Goal: Task Accomplishment & Management: Use online tool/utility

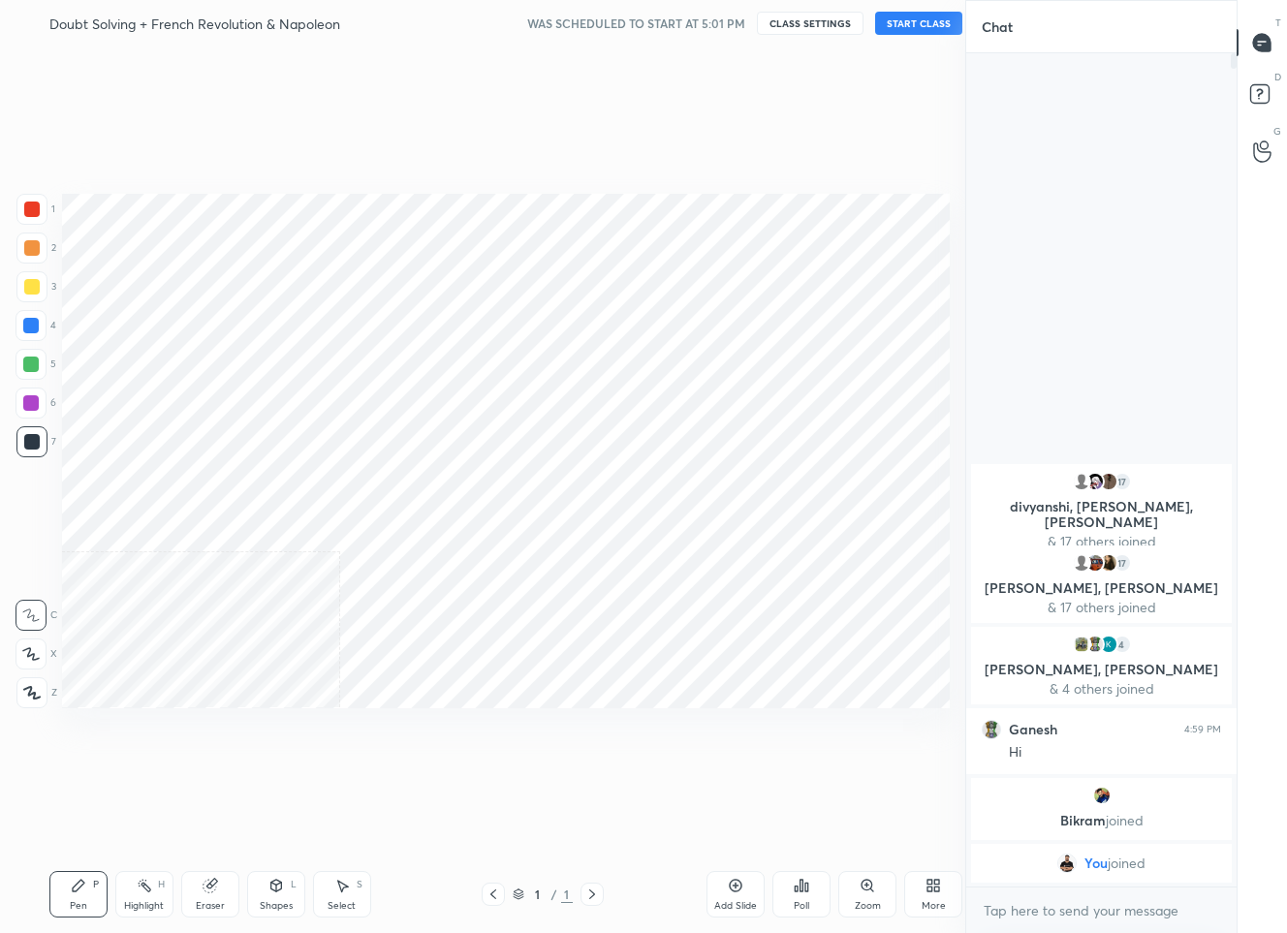
scroll to position [96103, 96024]
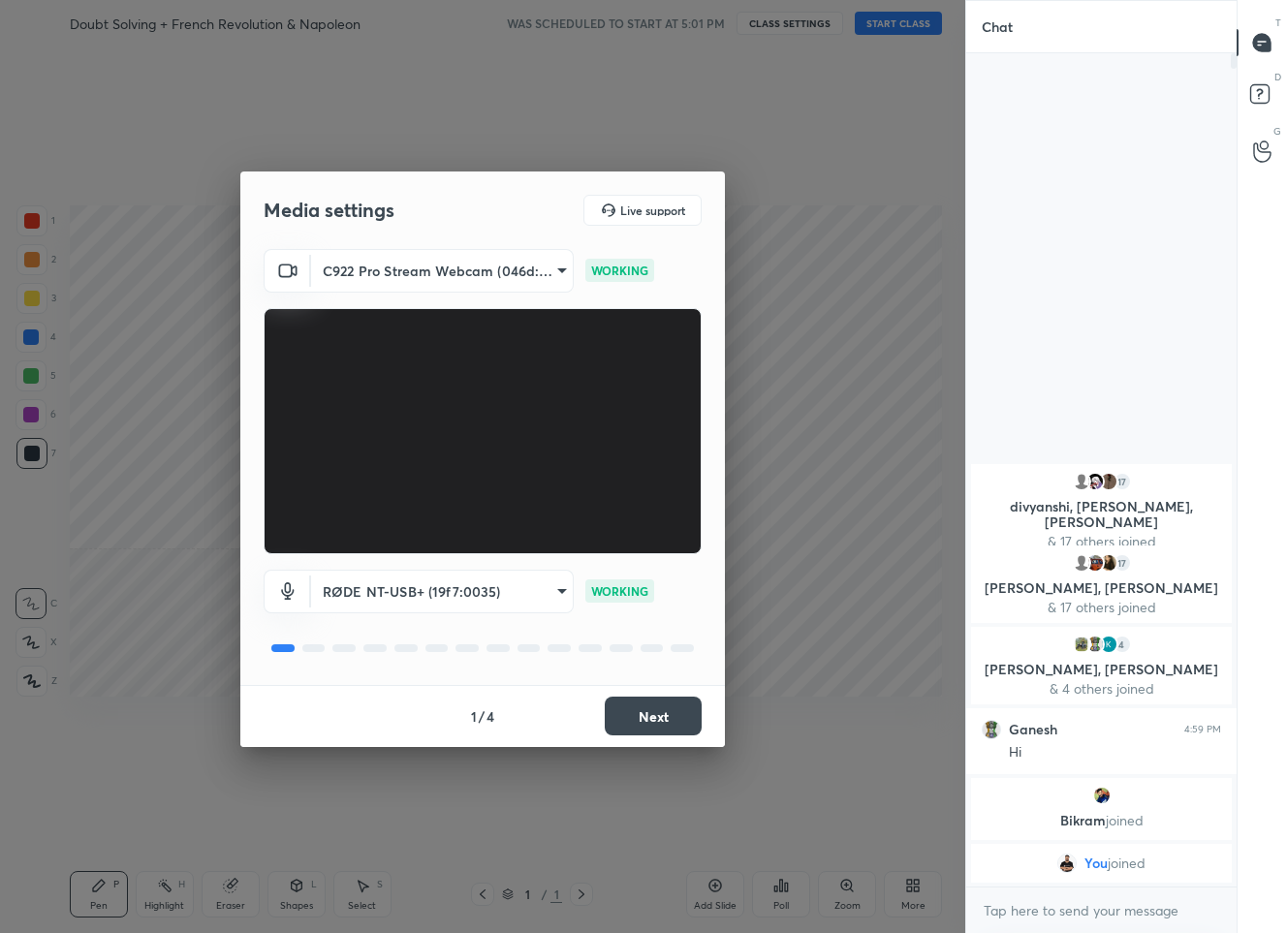
click at [637, 707] on button "Next" at bounding box center [653, 716] width 97 height 39
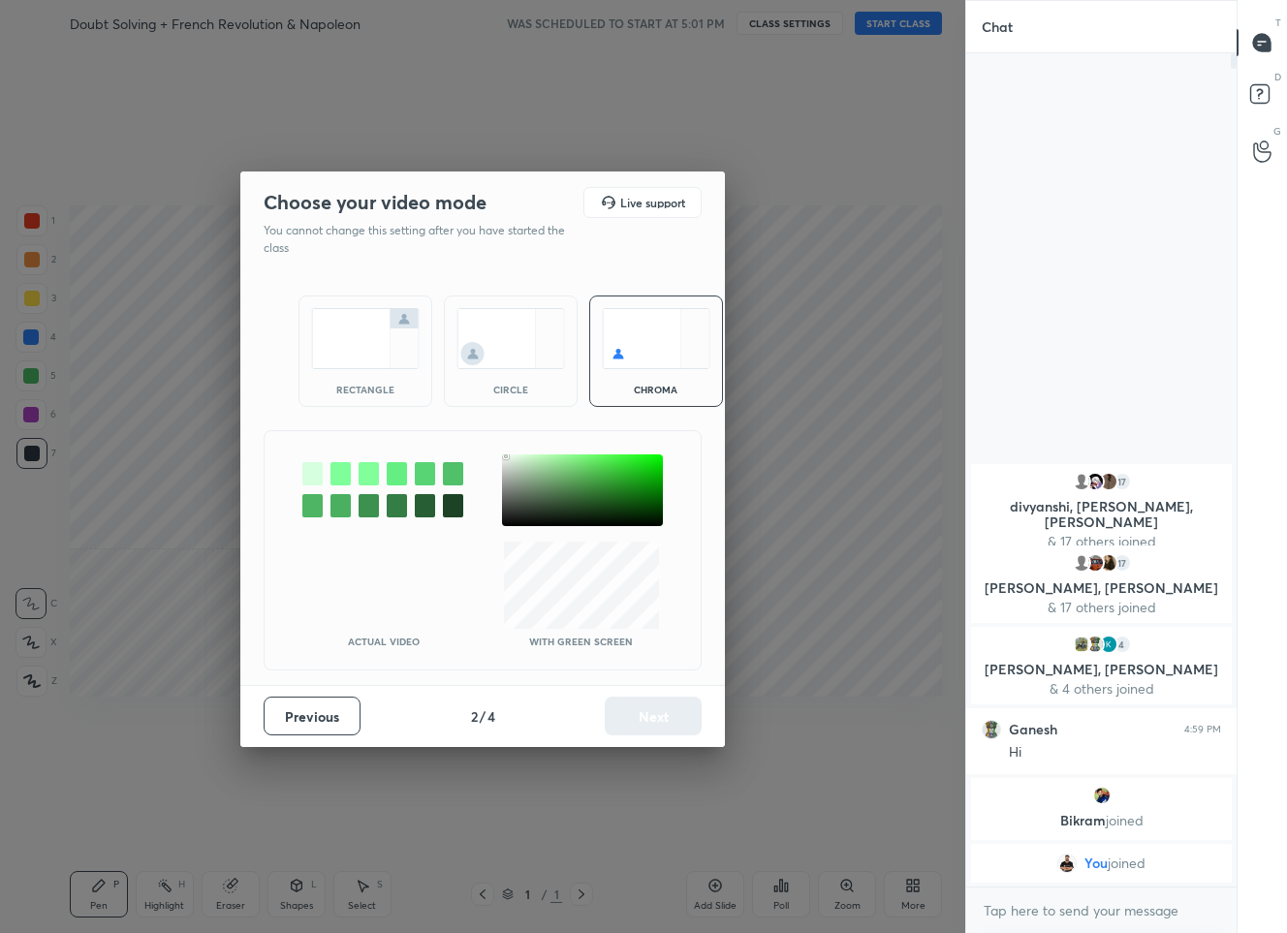
click at [506, 455] on div at bounding box center [582, 491] width 161 height 72
click at [638, 708] on button "Next" at bounding box center [653, 716] width 97 height 39
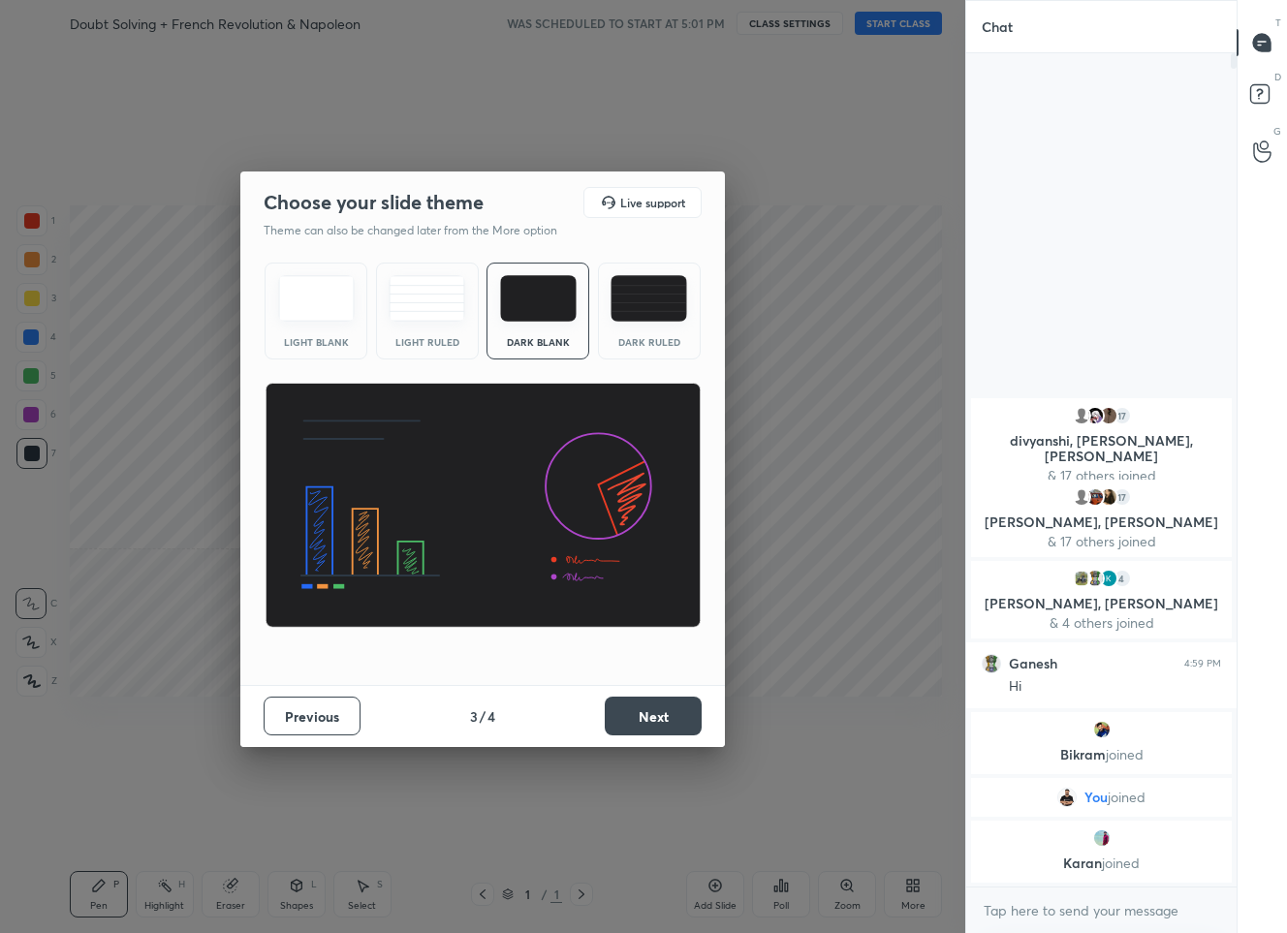
click at [638, 708] on button "Next" at bounding box center [653, 716] width 97 height 39
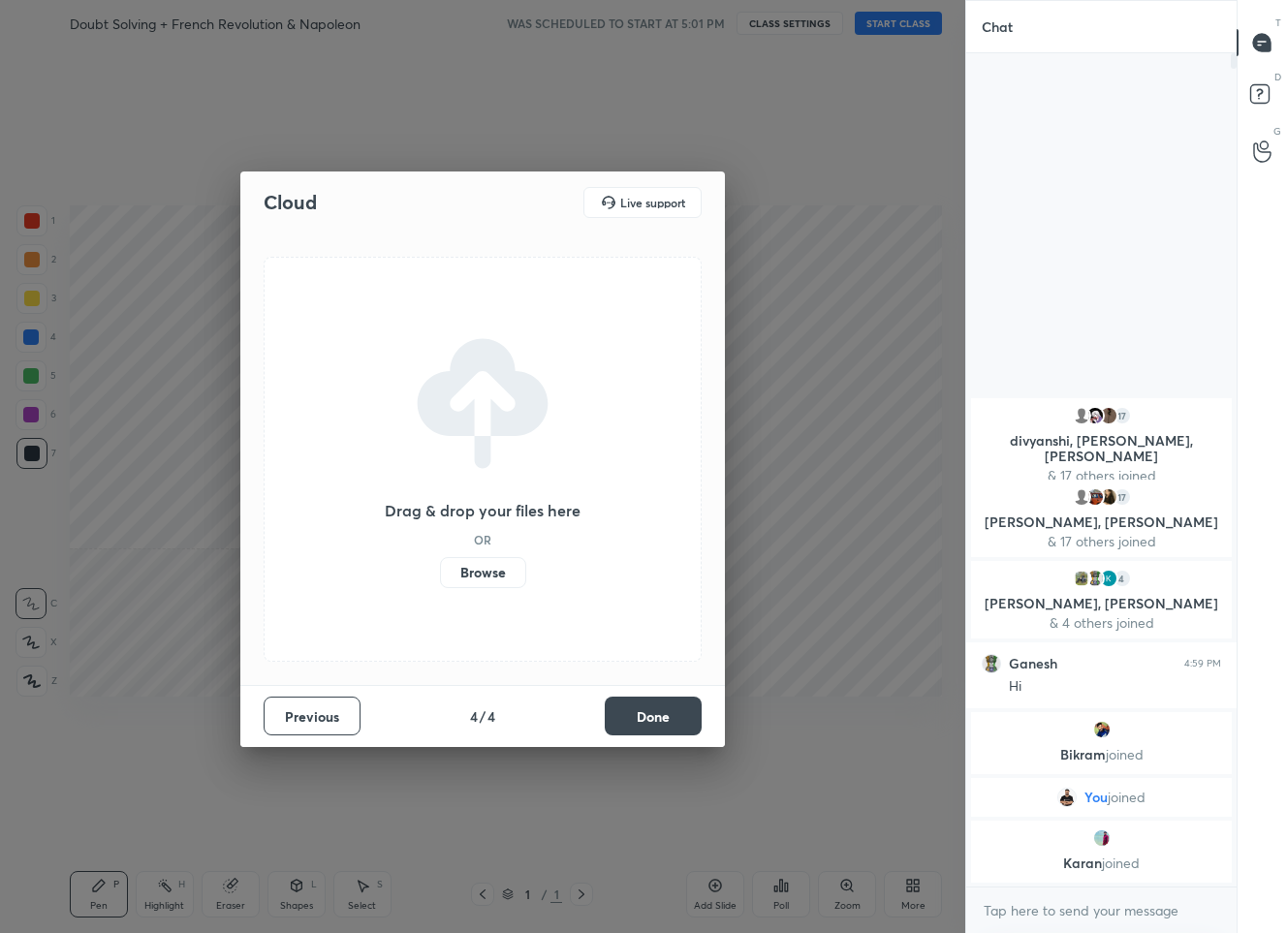
click at [654, 728] on button "Done" at bounding box center [653, 716] width 97 height 39
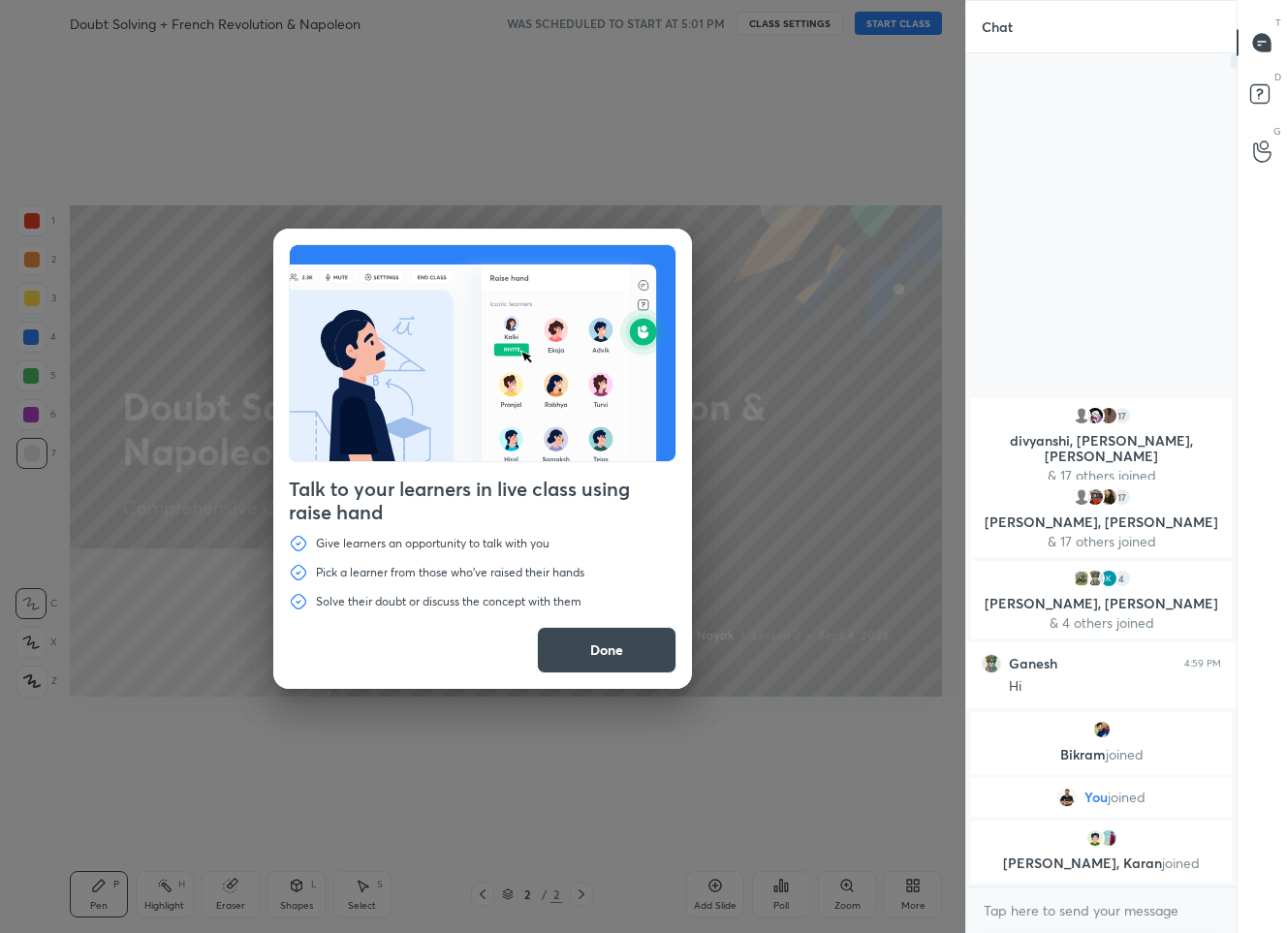
click at [563, 651] on button "Done" at bounding box center [607, 650] width 140 height 47
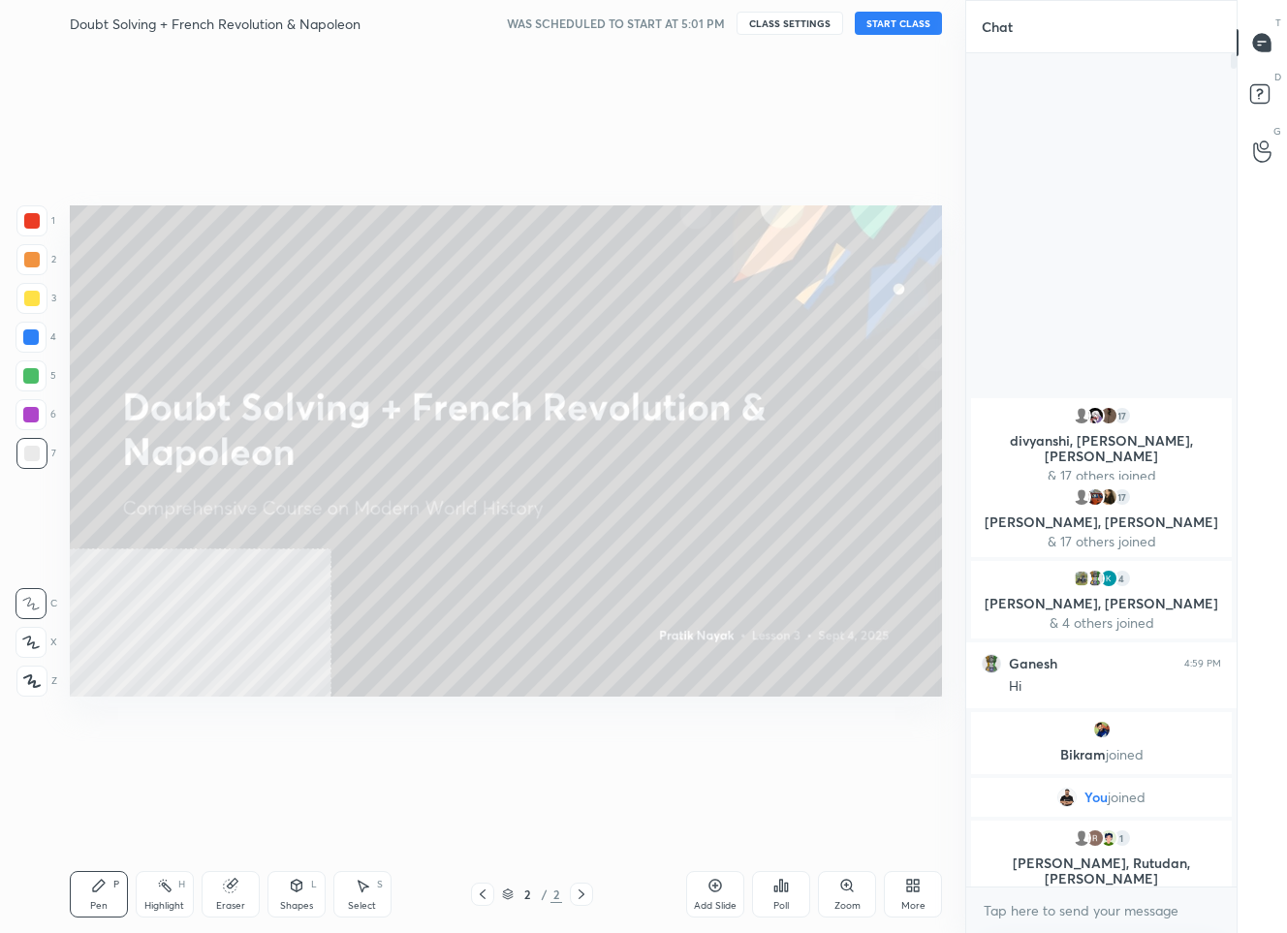
click at [887, 23] on button "START CLASS" at bounding box center [898, 23] width 87 height 23
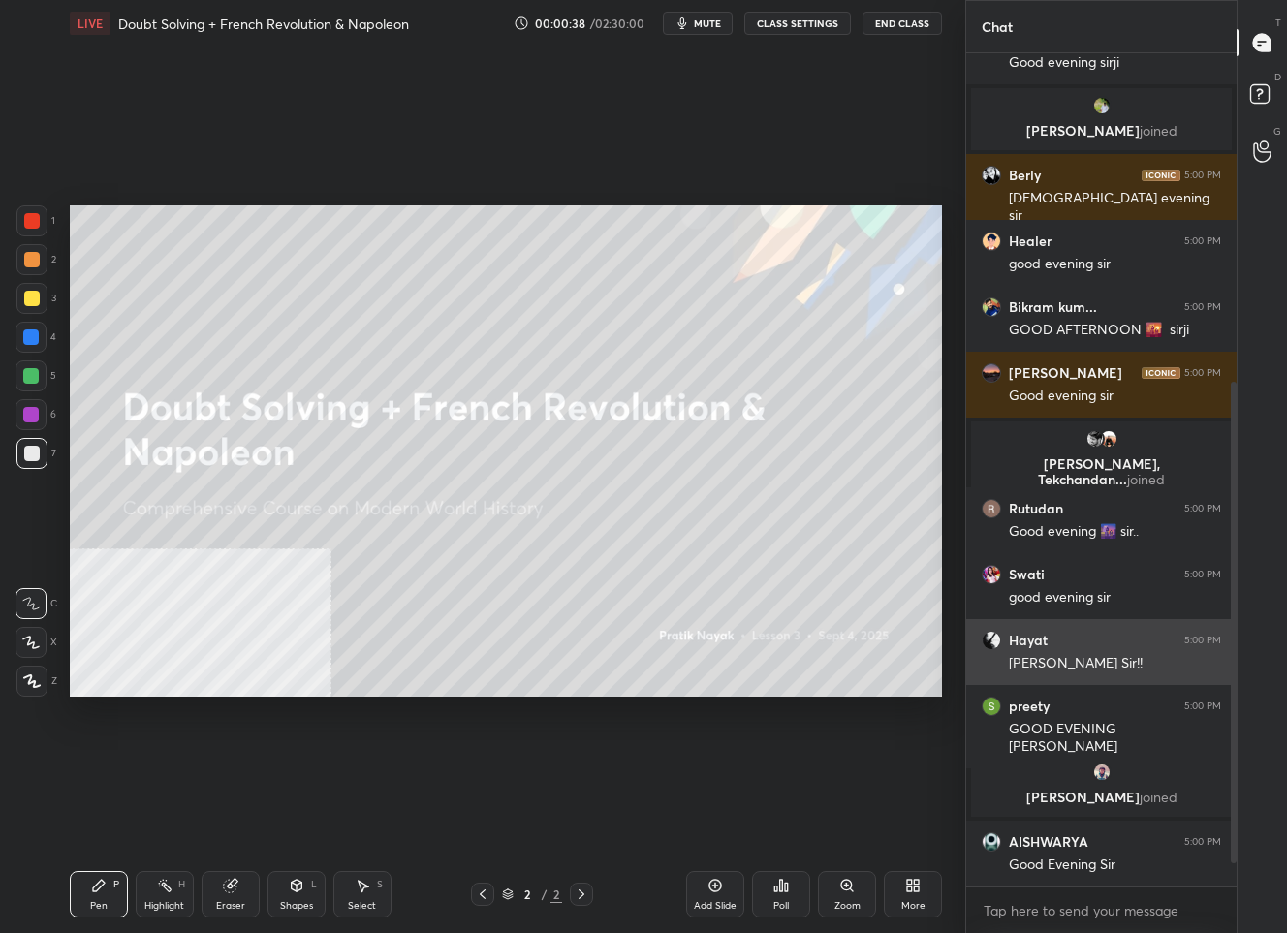
scroll to position [609, 0]
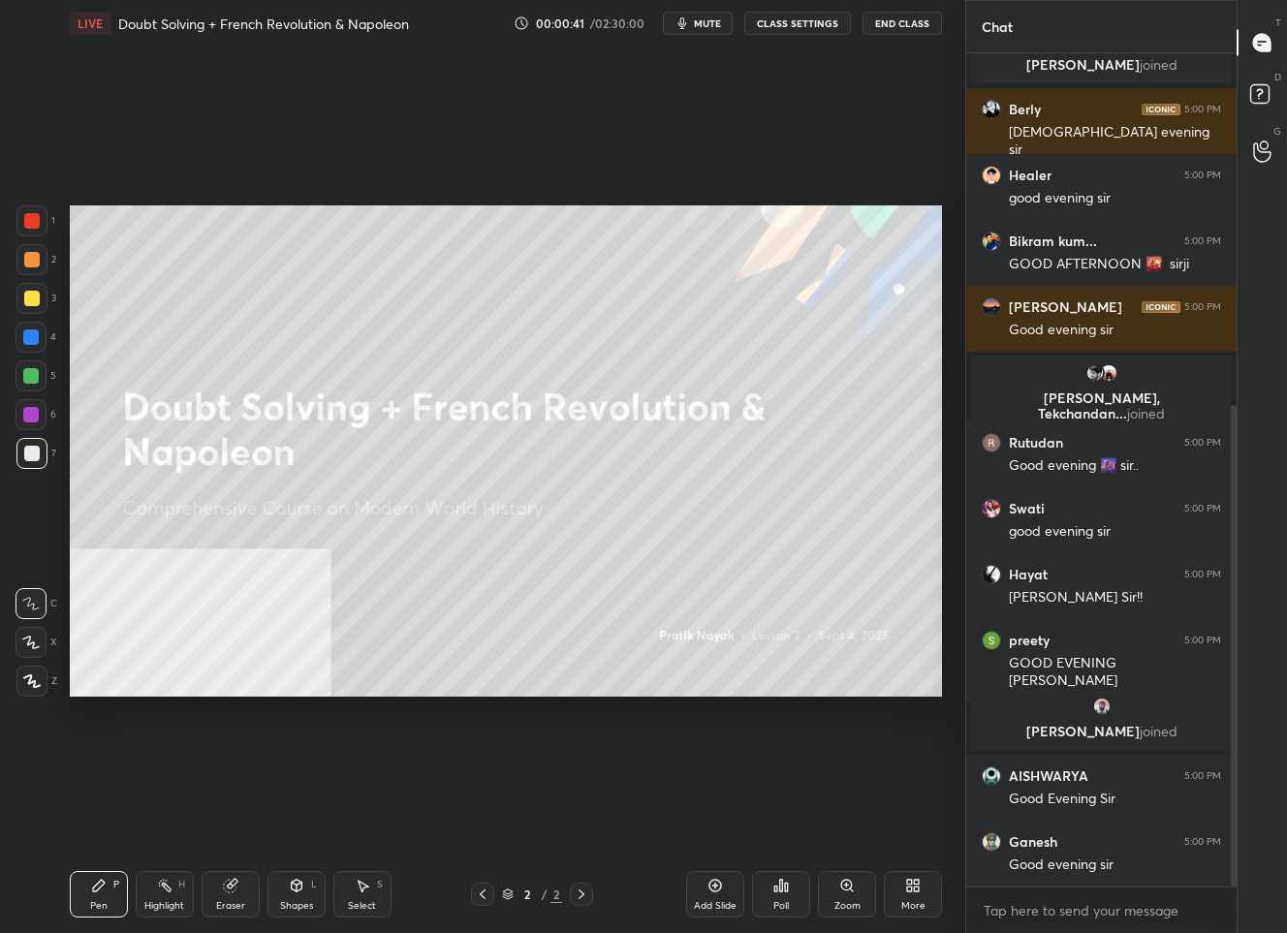
click at [39, 693] on div at bounding box center [31, 681] width 31 height 31
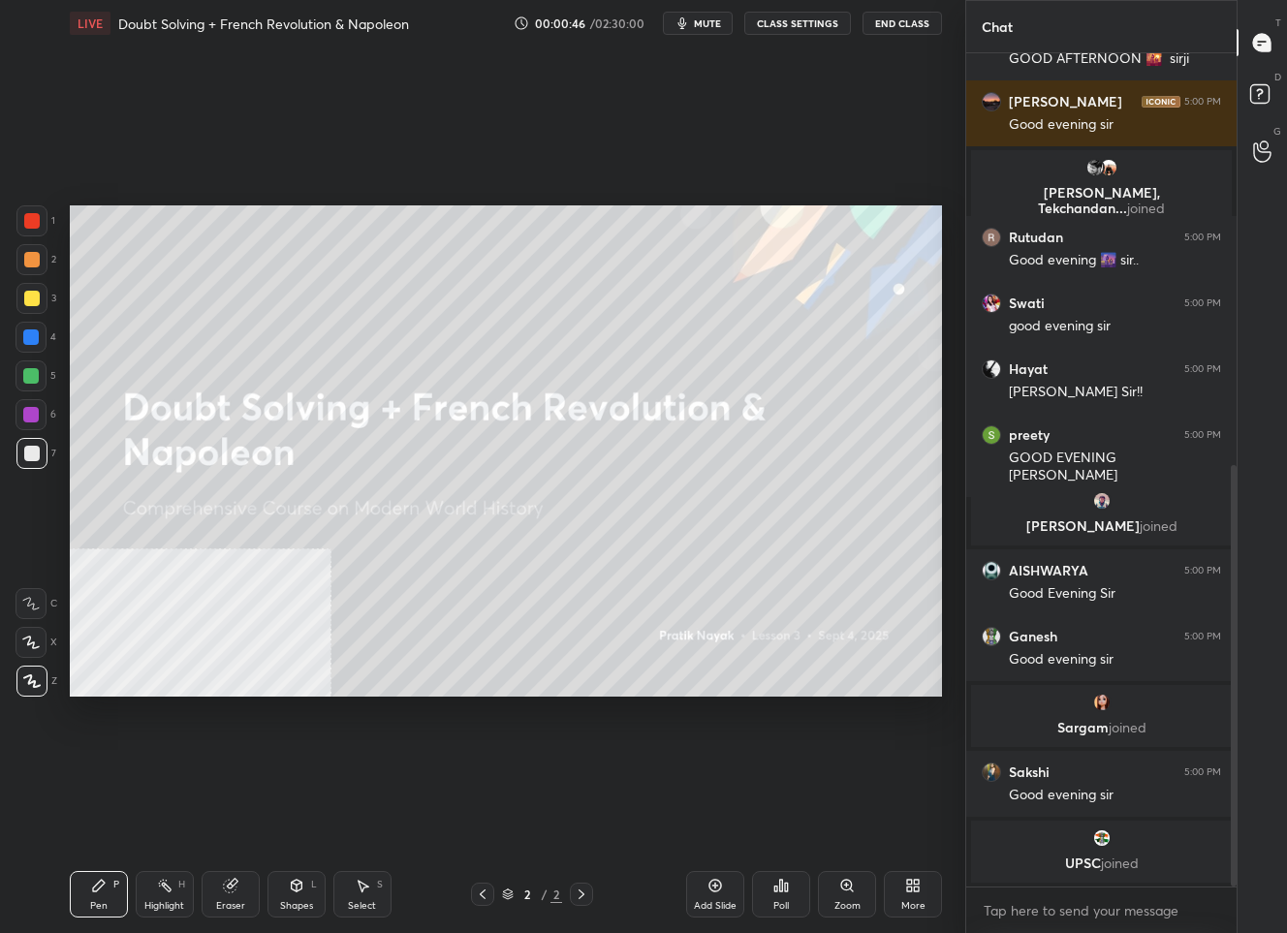
scroll to position [880, 0]
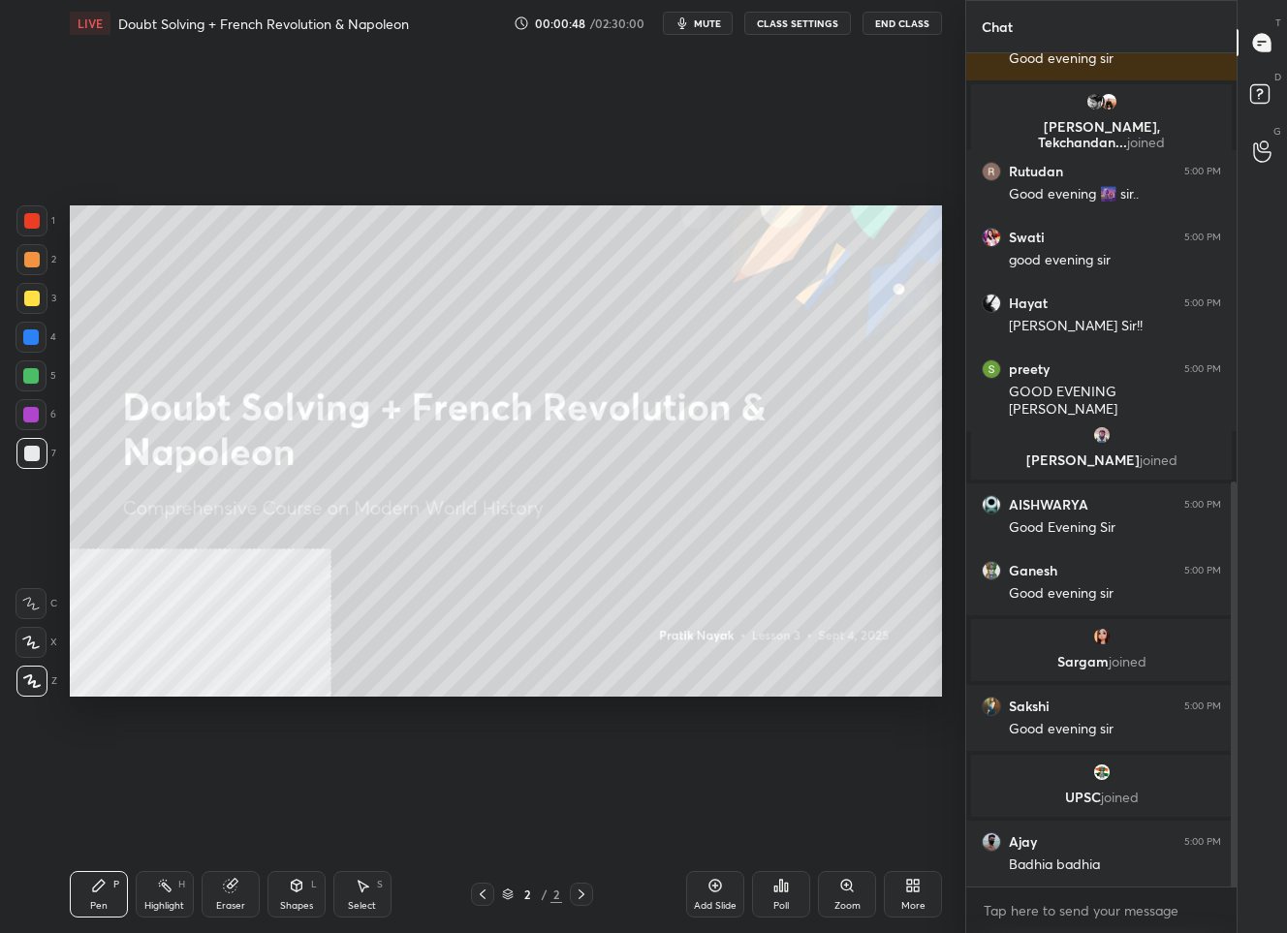
click at [21, 912] on div "1 2 3 4 5 6 7 C X Z C X Z E E Erase all H H LIVE Doubt Solving + French Revolut…" at bounding box center [475, 466] width 950 height 933
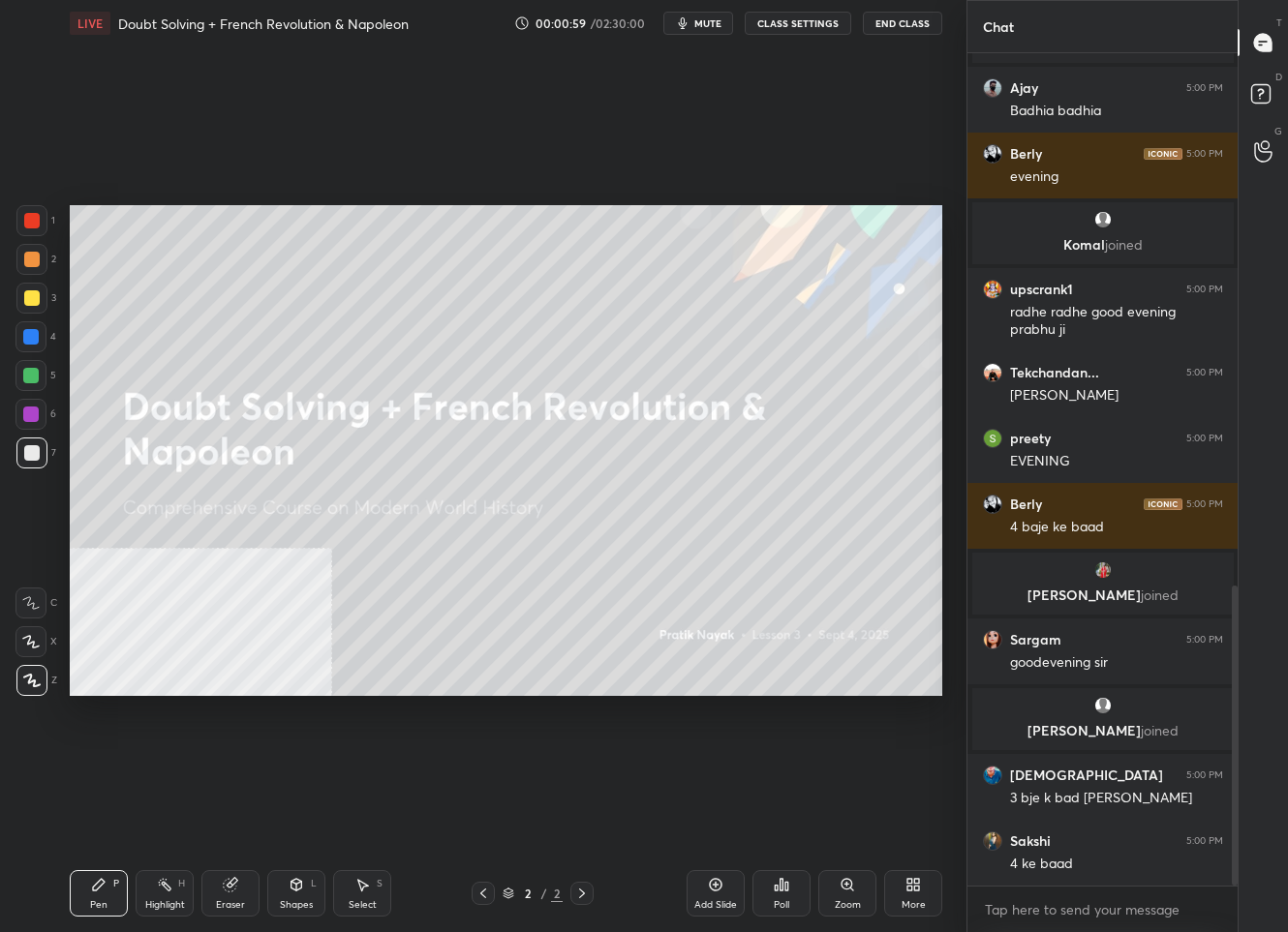
scroll to position [1477, 0]
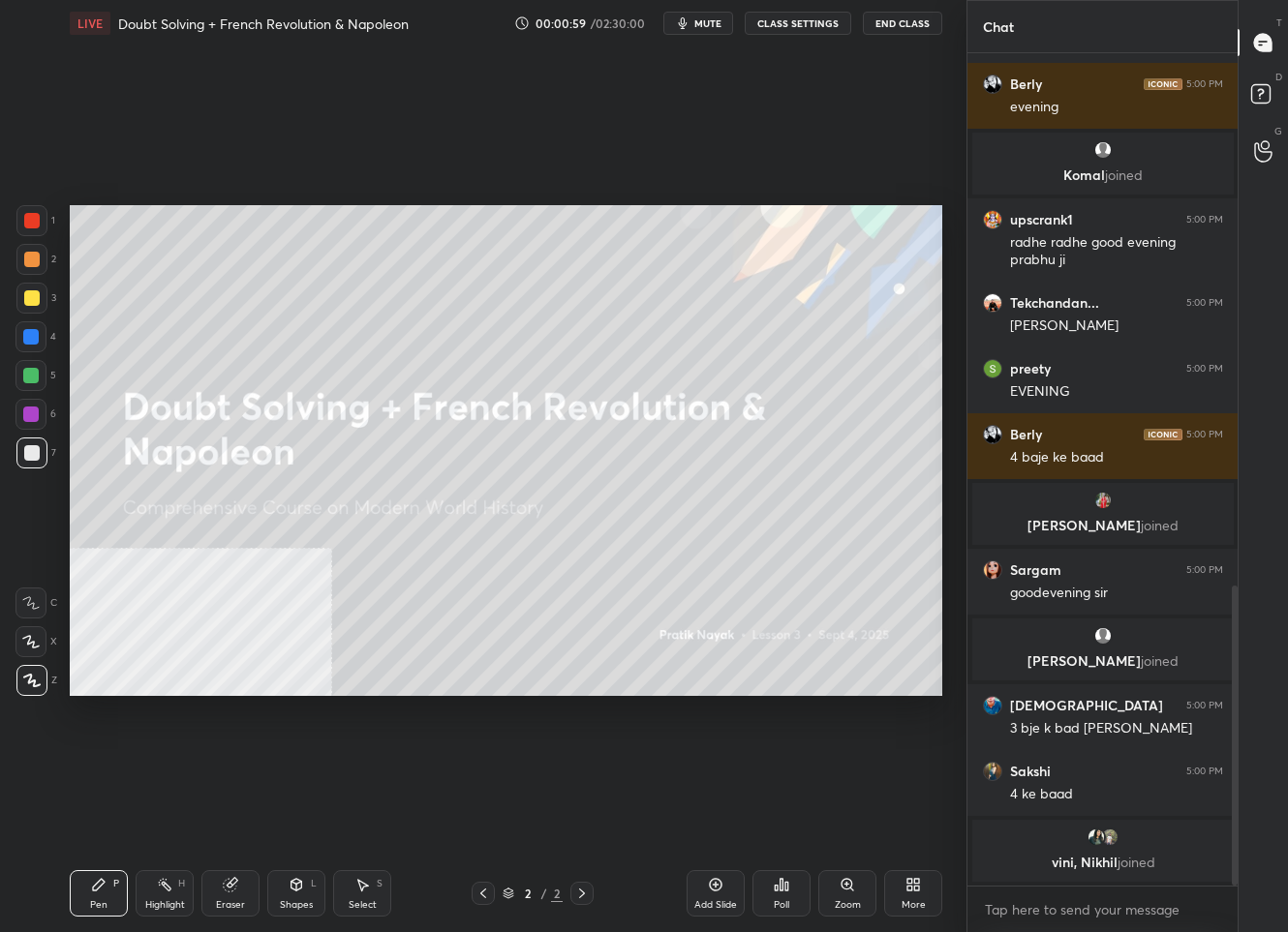
click at [1087, 491] on div "grid" at bounding box center [1103, 499] width 238 height 19
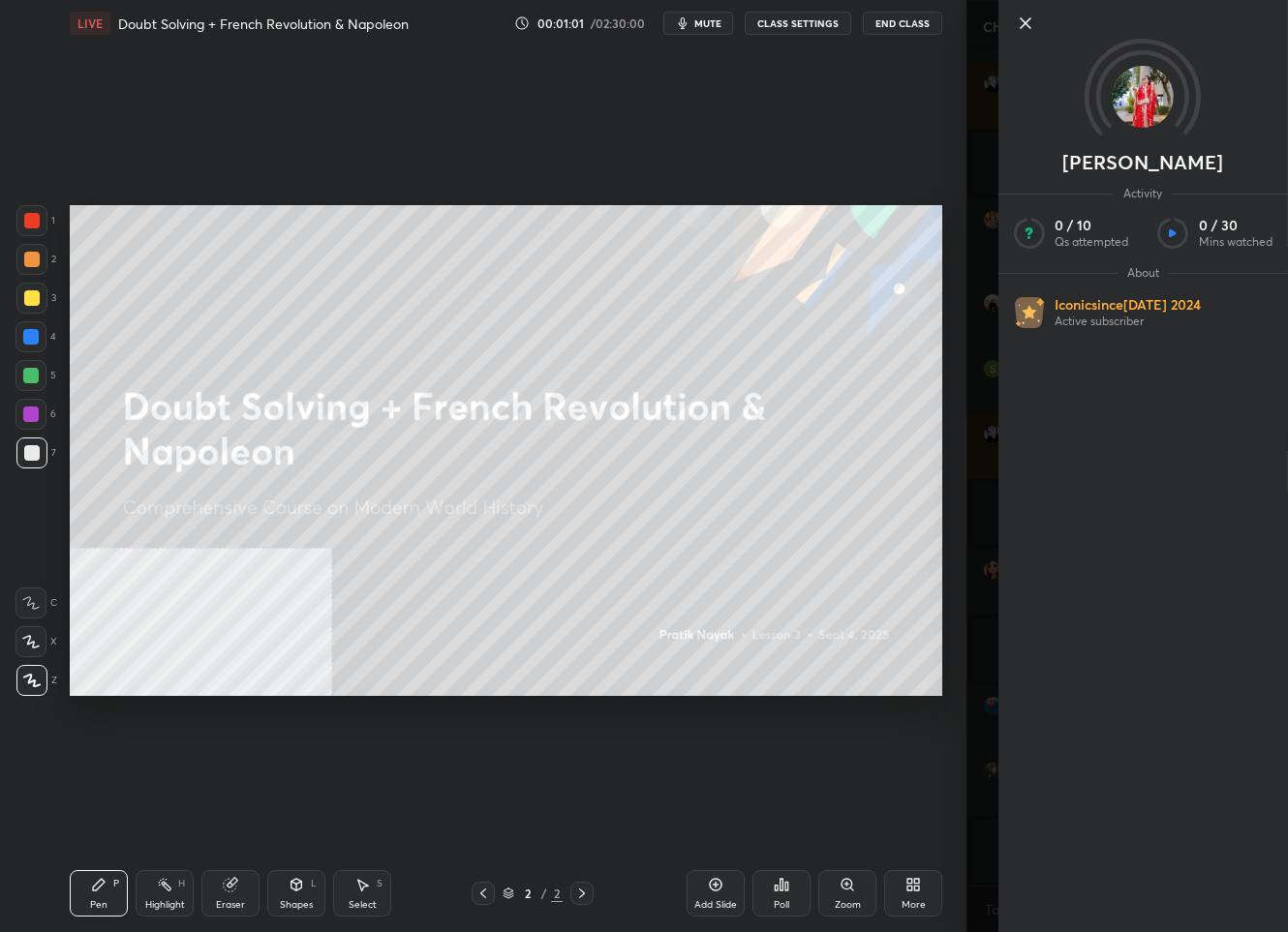
click at [1027, 18] on icon at bounding box center [1024, 23] width 10 height 10
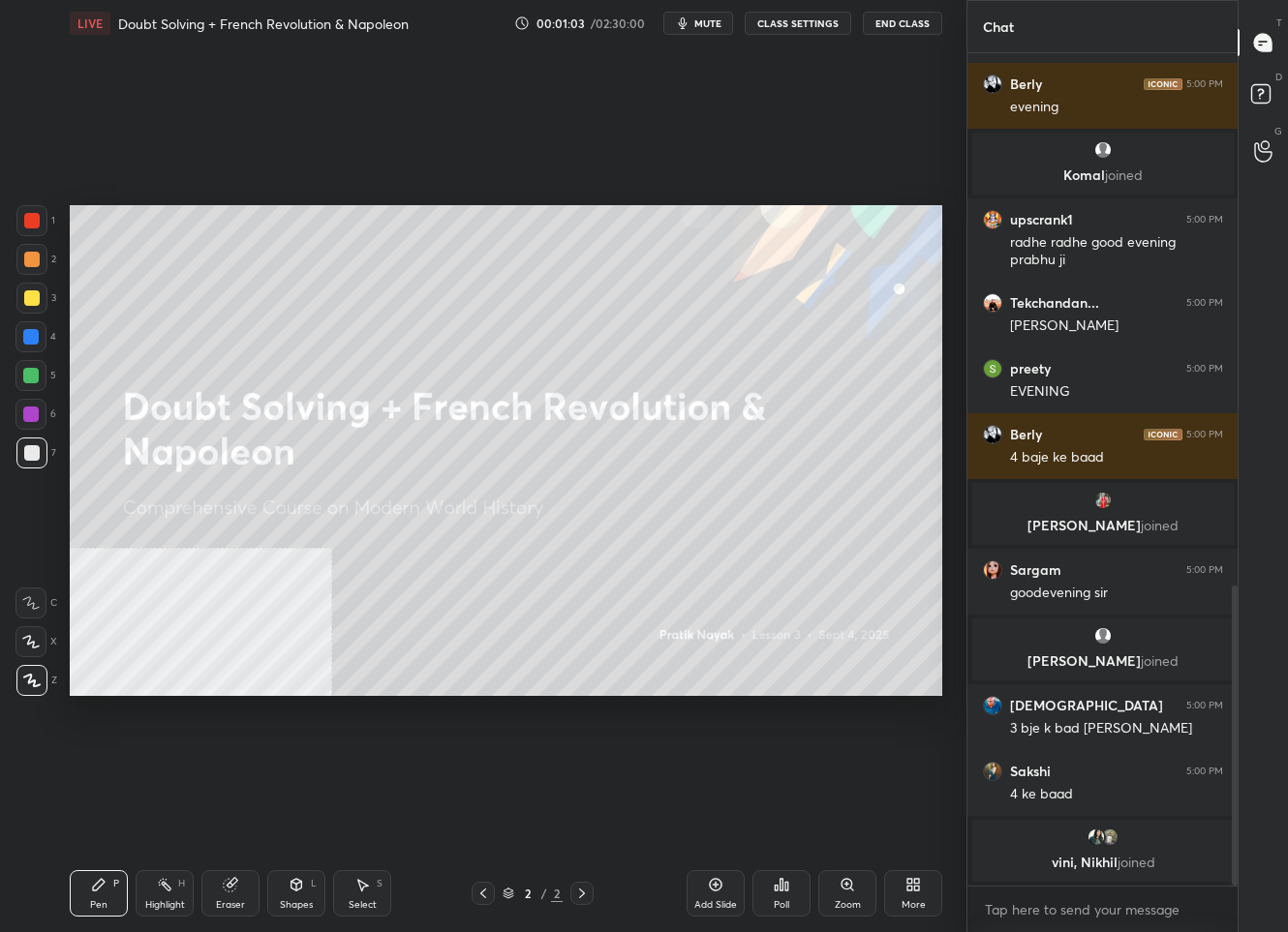
click at [716, 903] on div "Add Slide" at bounding box center [715, 905] width 43 height 10
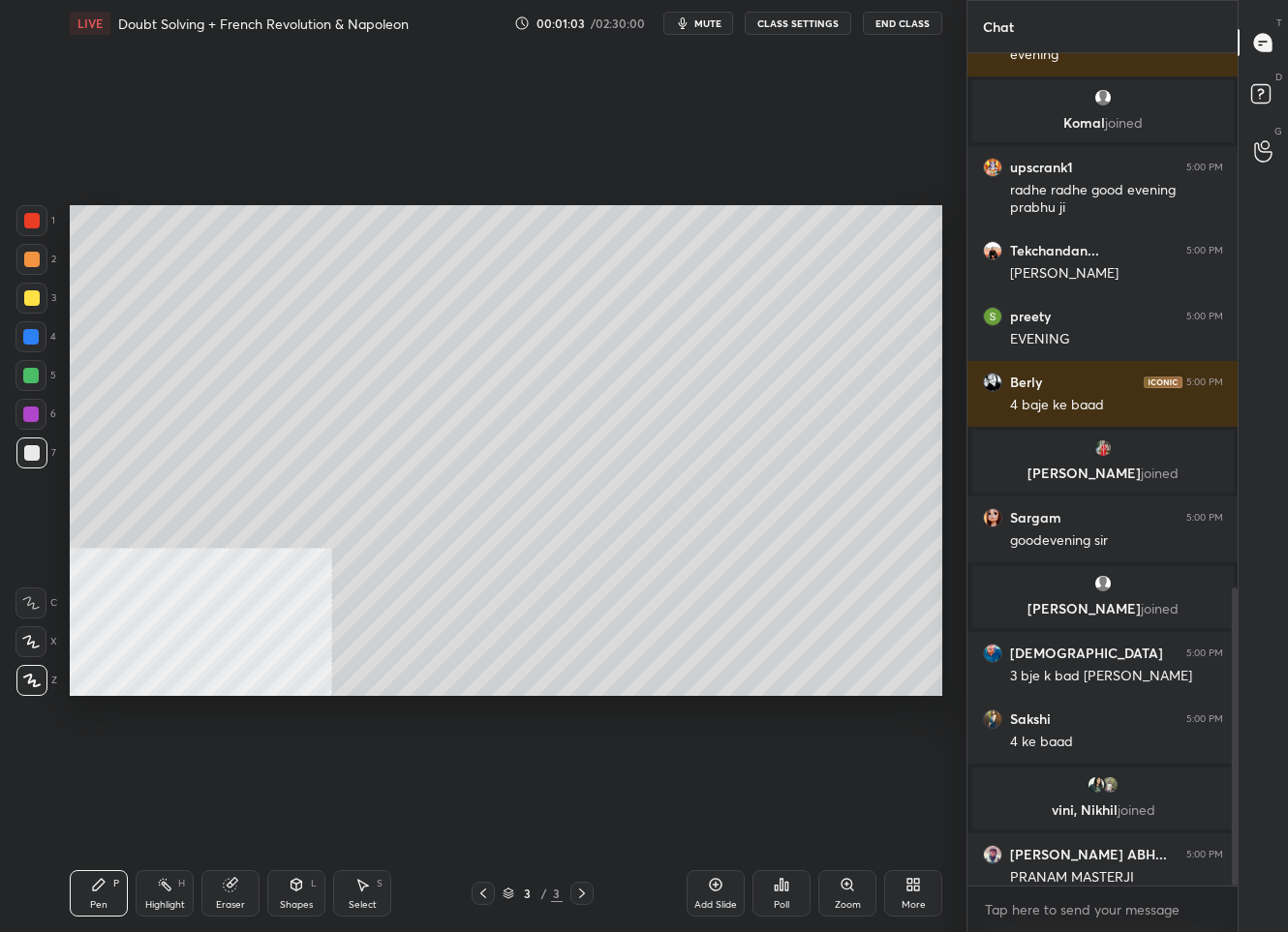
scroll to position [1490, 0]
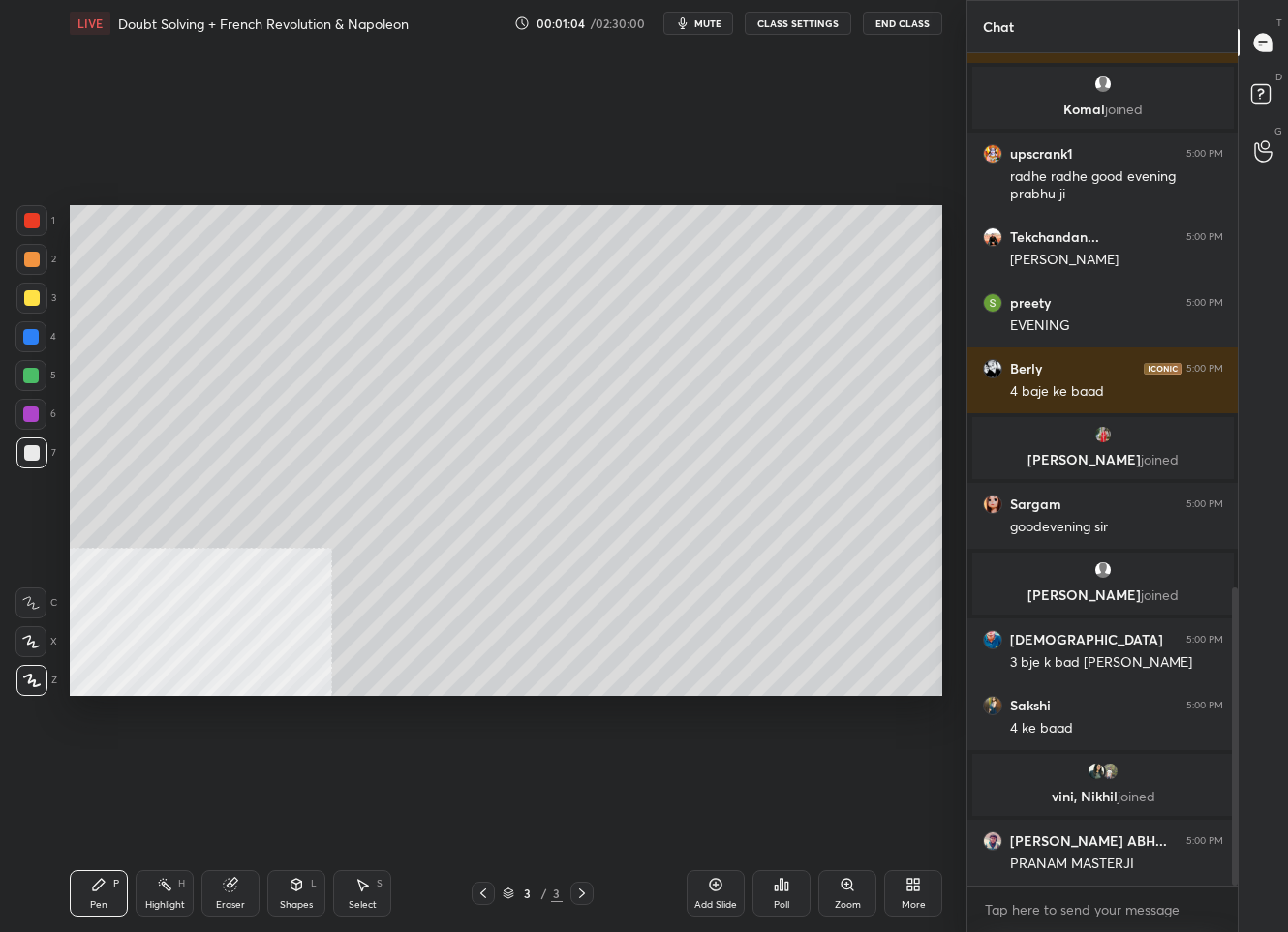
click at [922, 895] on div "More" at bounding box center [913, 893] width 58 height 47
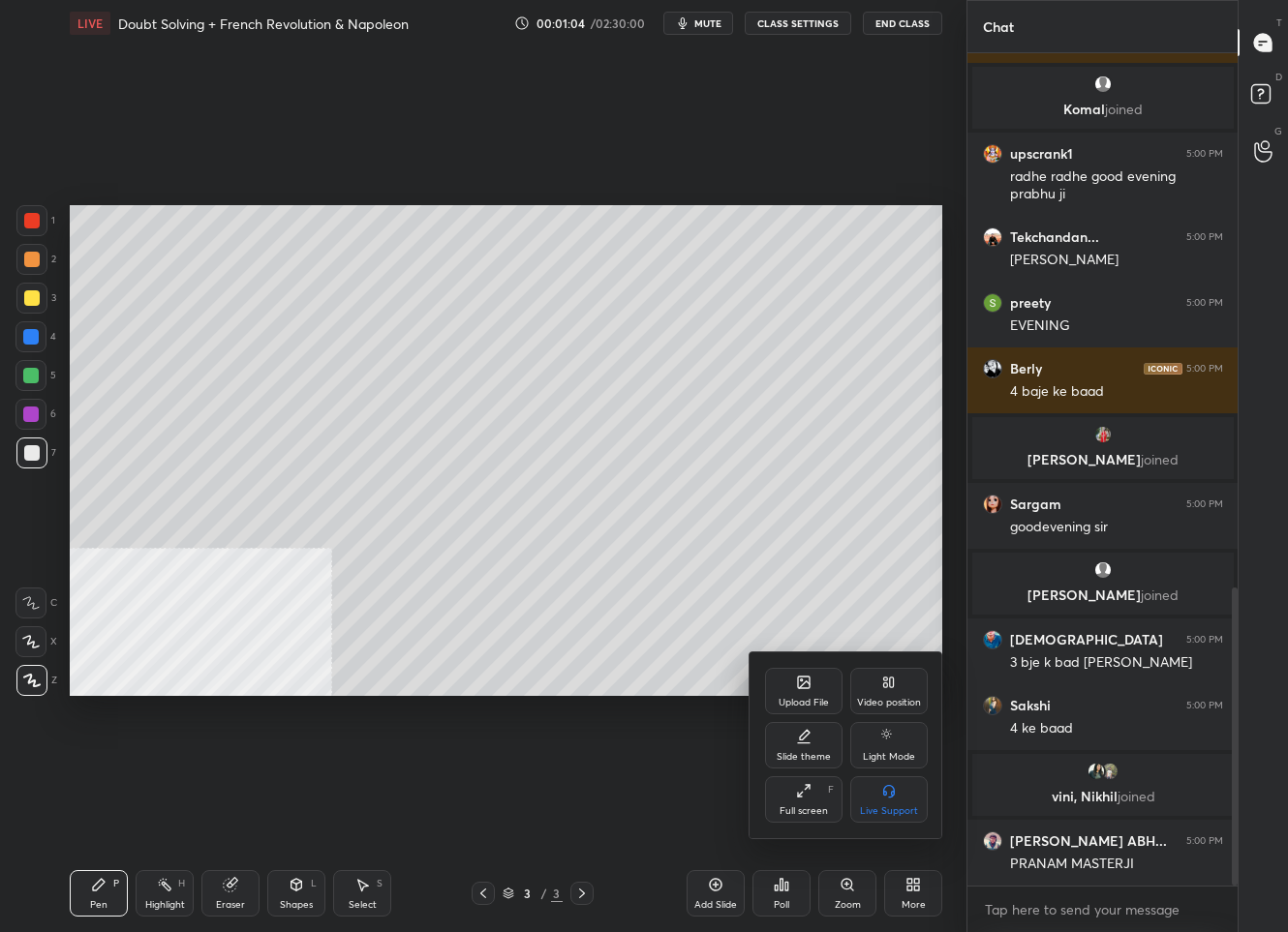
click at [801, 682] on icon at bounding box center [804, 682] width 12 height 12
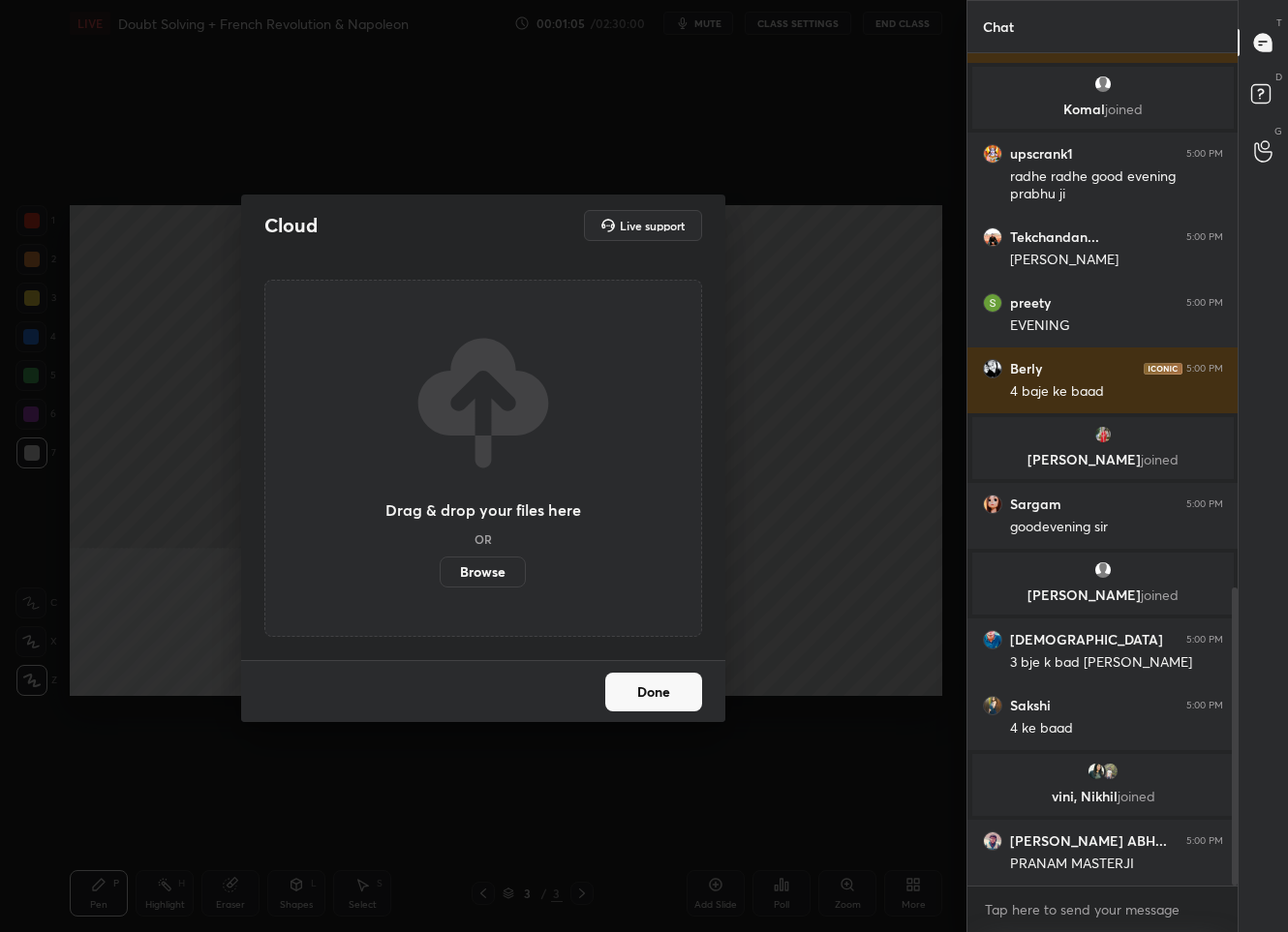
click at [511, 574] on label "Browse" at bounding box center [483, 571] width 86 height 31
click at [440, 574] on input "Browse" at bounding box center [440, 571] width 0 height 31
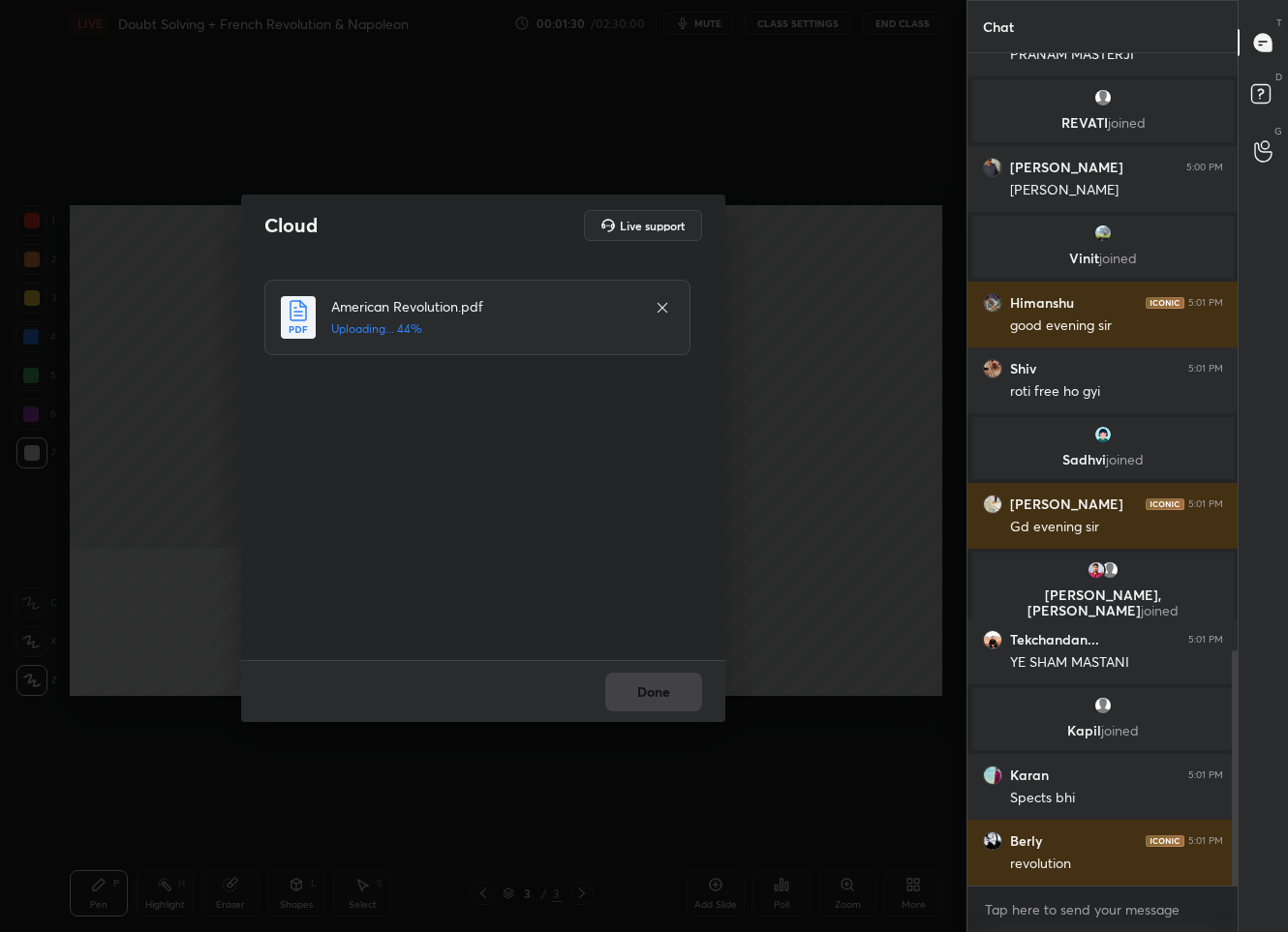
scroll to position [2184, 0]
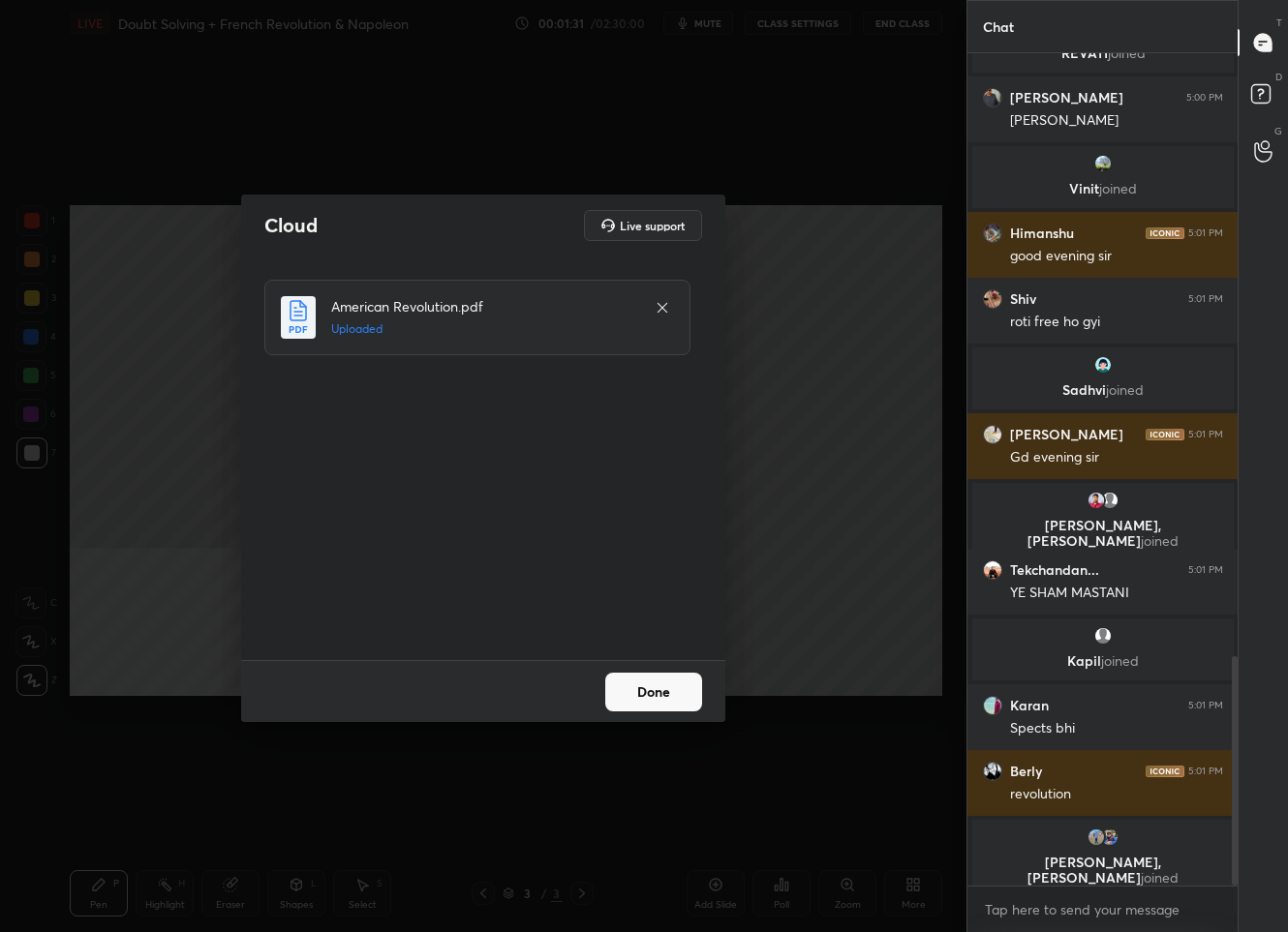
click at [653, 688] on button "Done" at bounding box center [653, 692] width 97 height 39
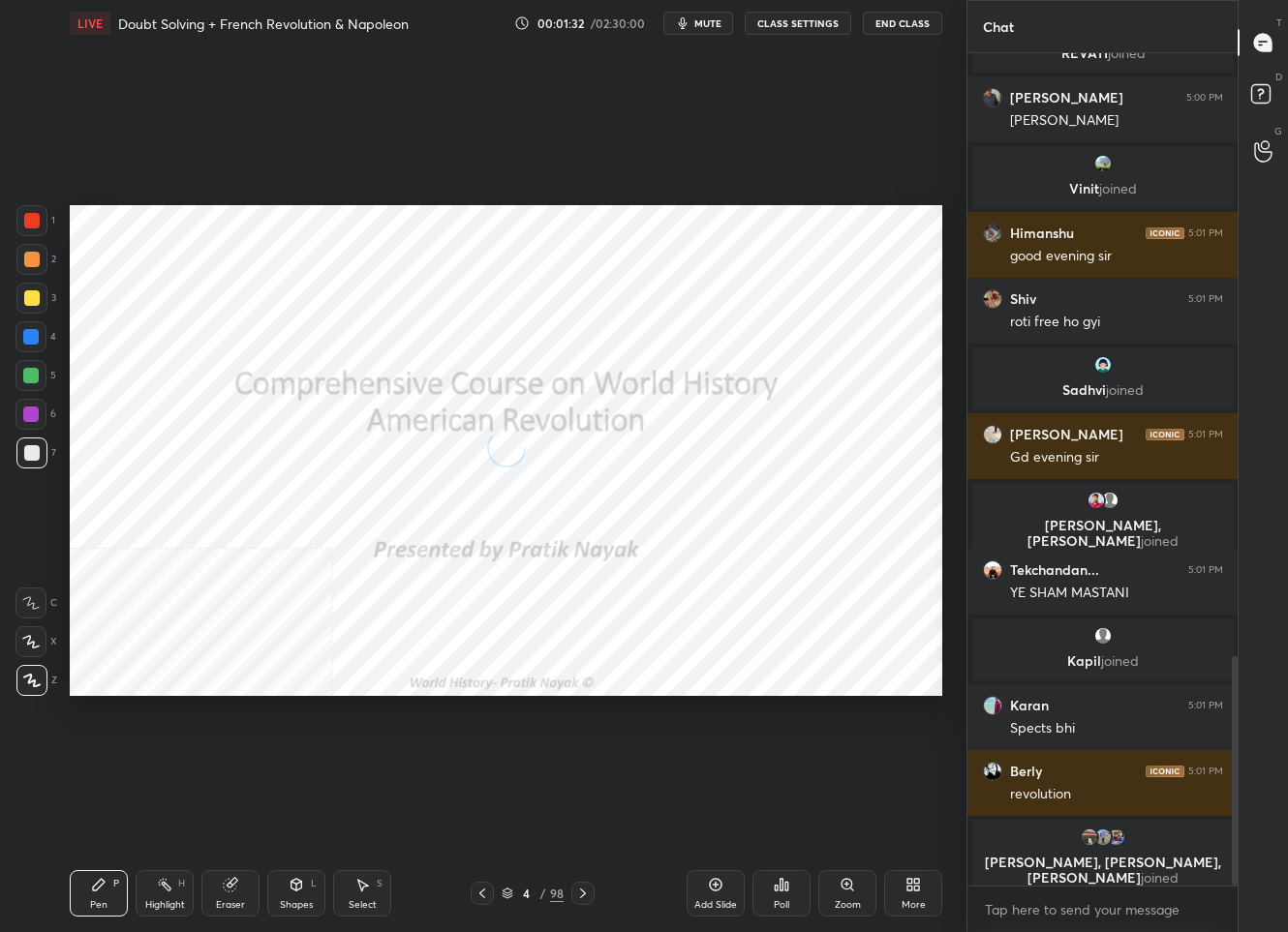
scroll to position [2194, 0]
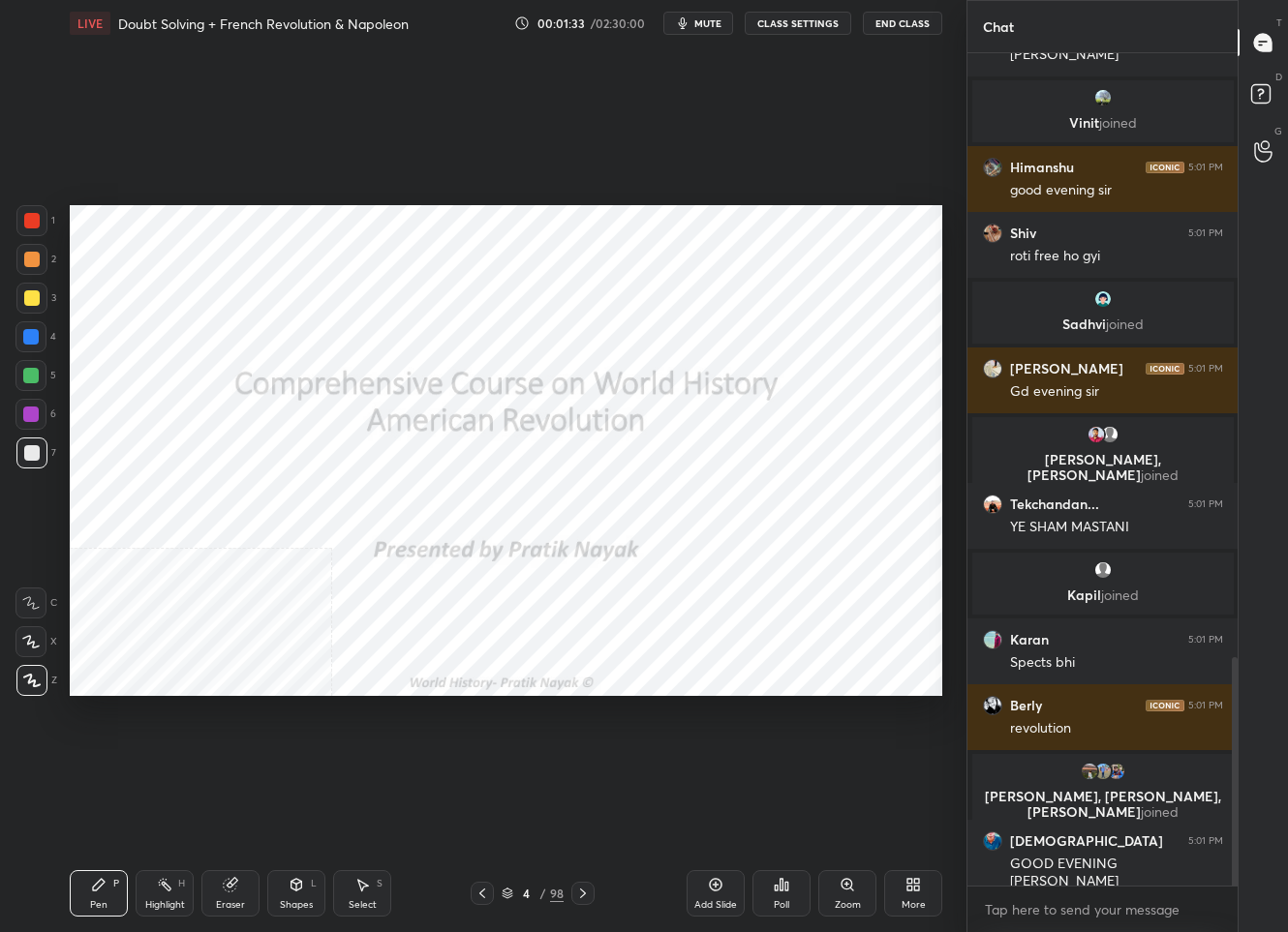
click at [490, 895] on div at bounding box center [482, 893] width 23 height 23
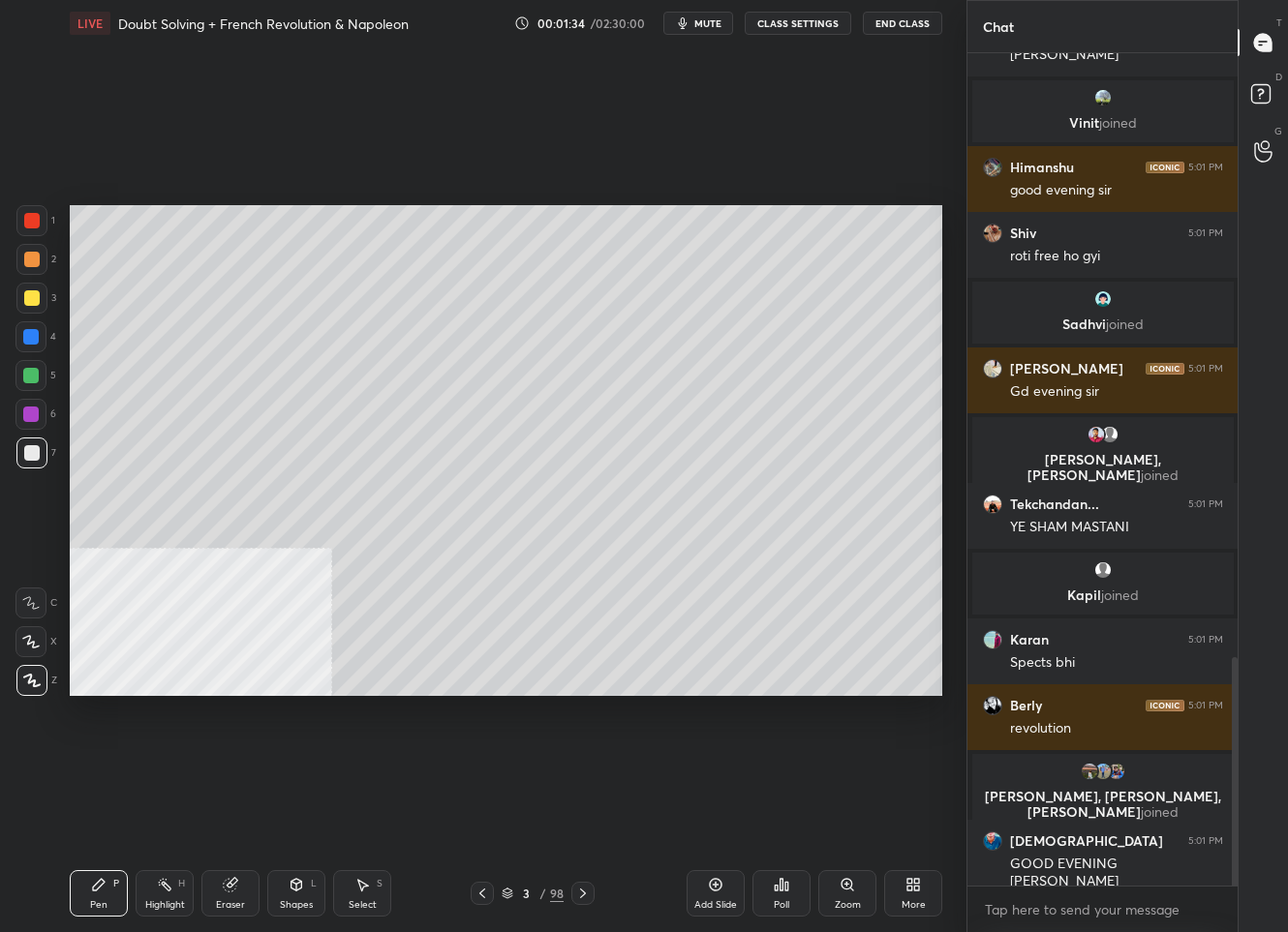
click at [36, 303] on div at bounding box center [32, 299] width 16 height 16
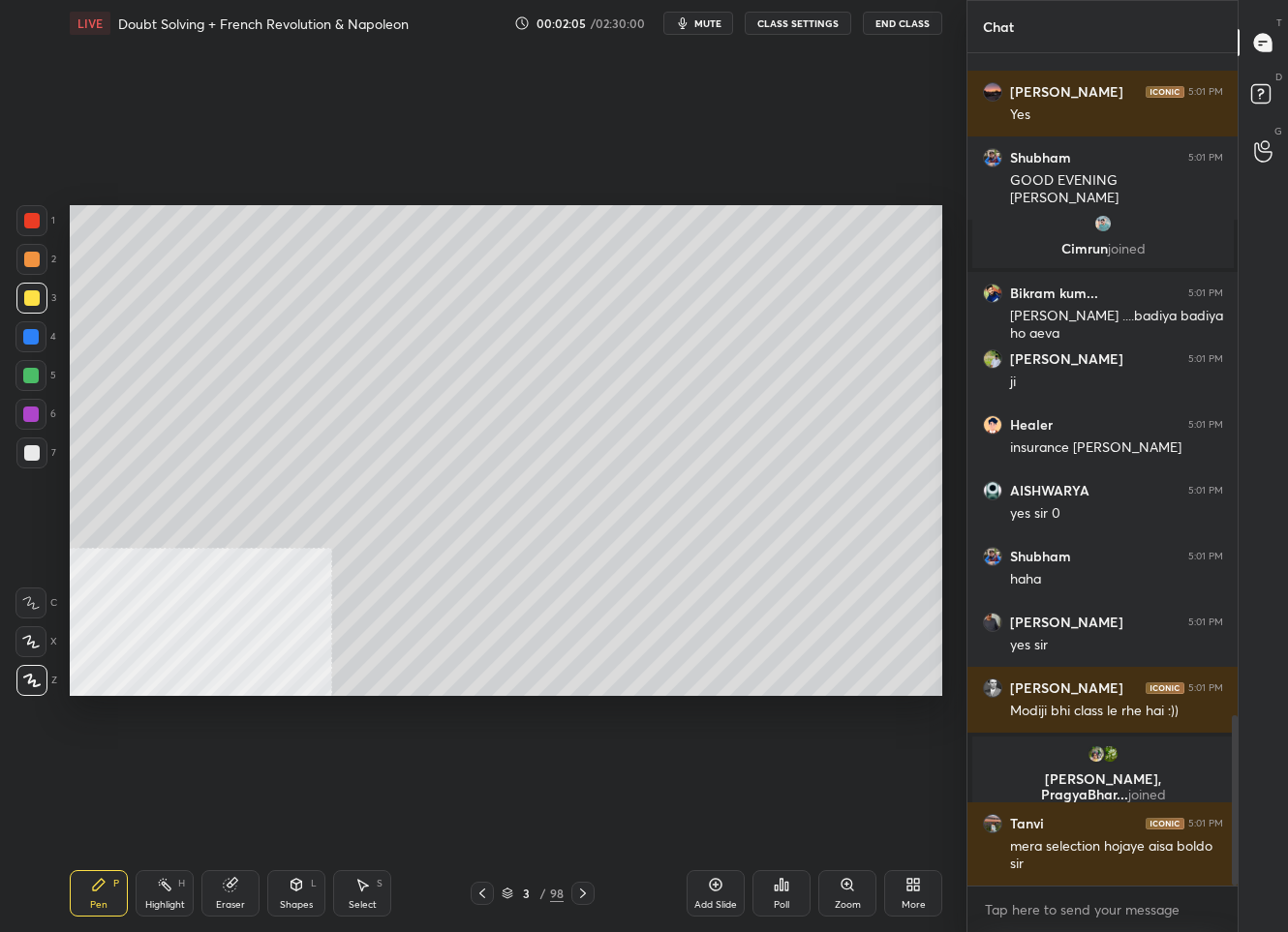
scroll to position [0, 0]
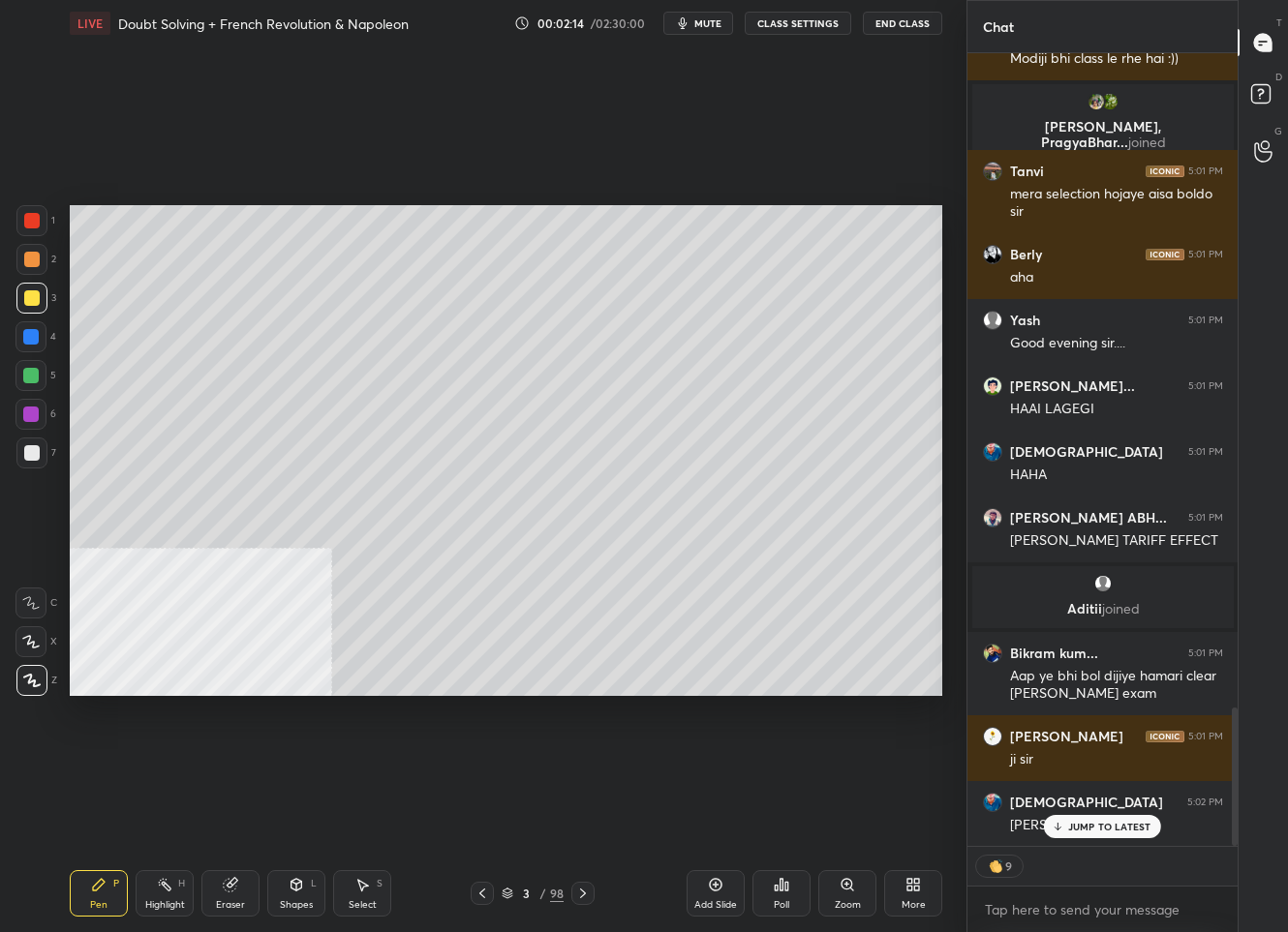
click at [1103, 826] on p "JUMP TO LATEST" at bounding box center [1109, 827] width 83 height 12
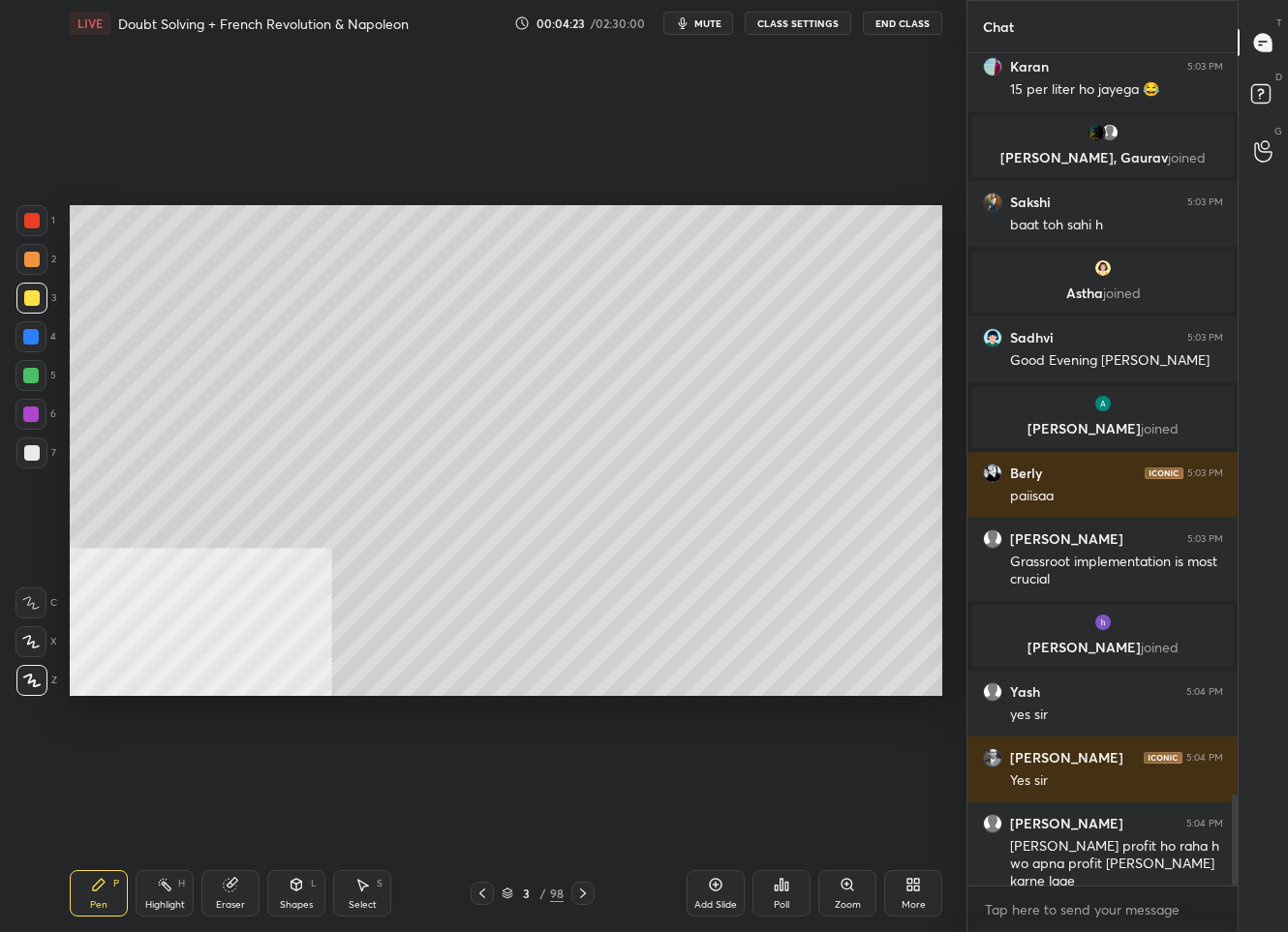
scroll to position [6806, 0]
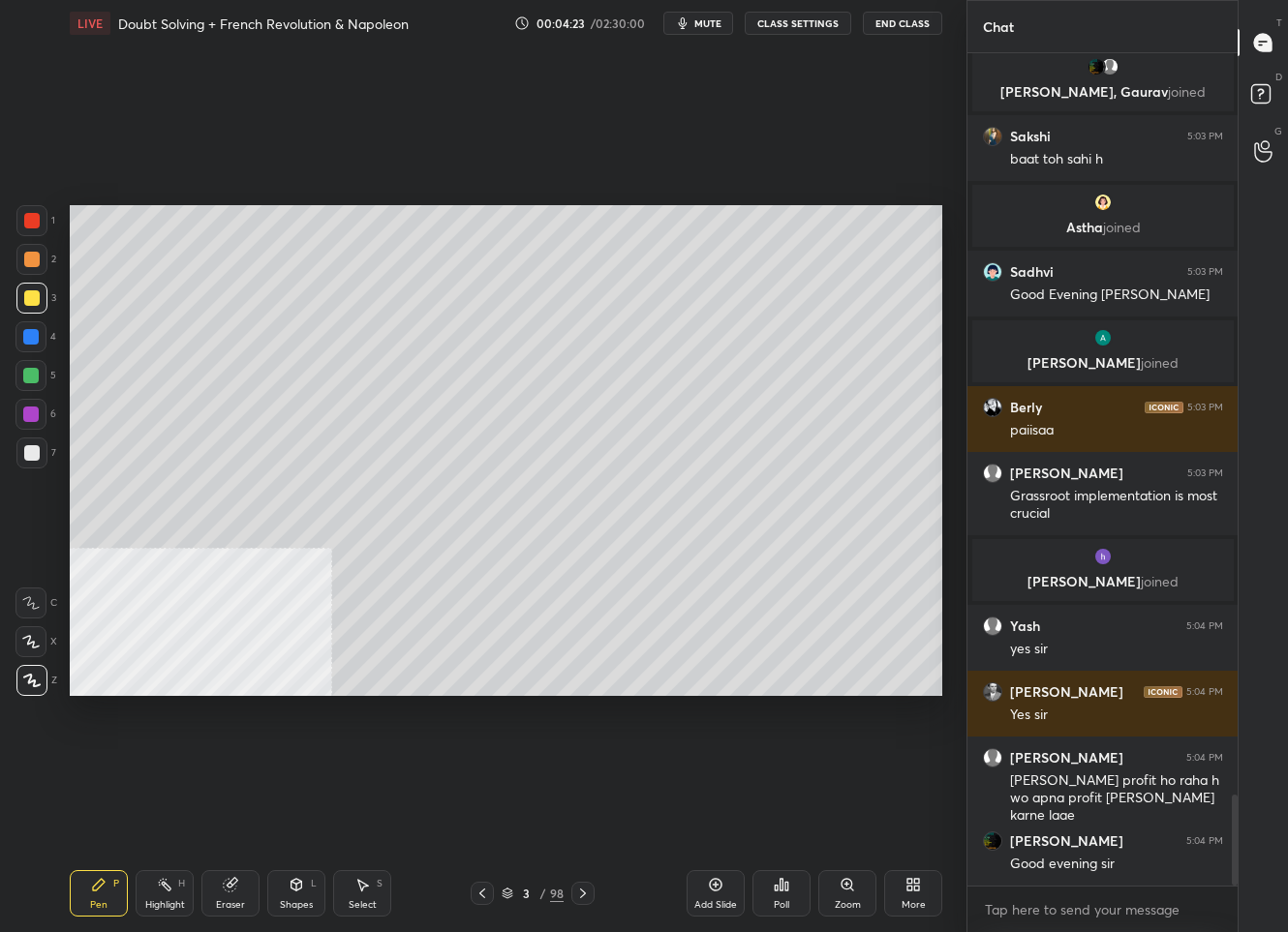
click at [529, 896] on div "3" at bounding box center [527, 894] width 19 height 12
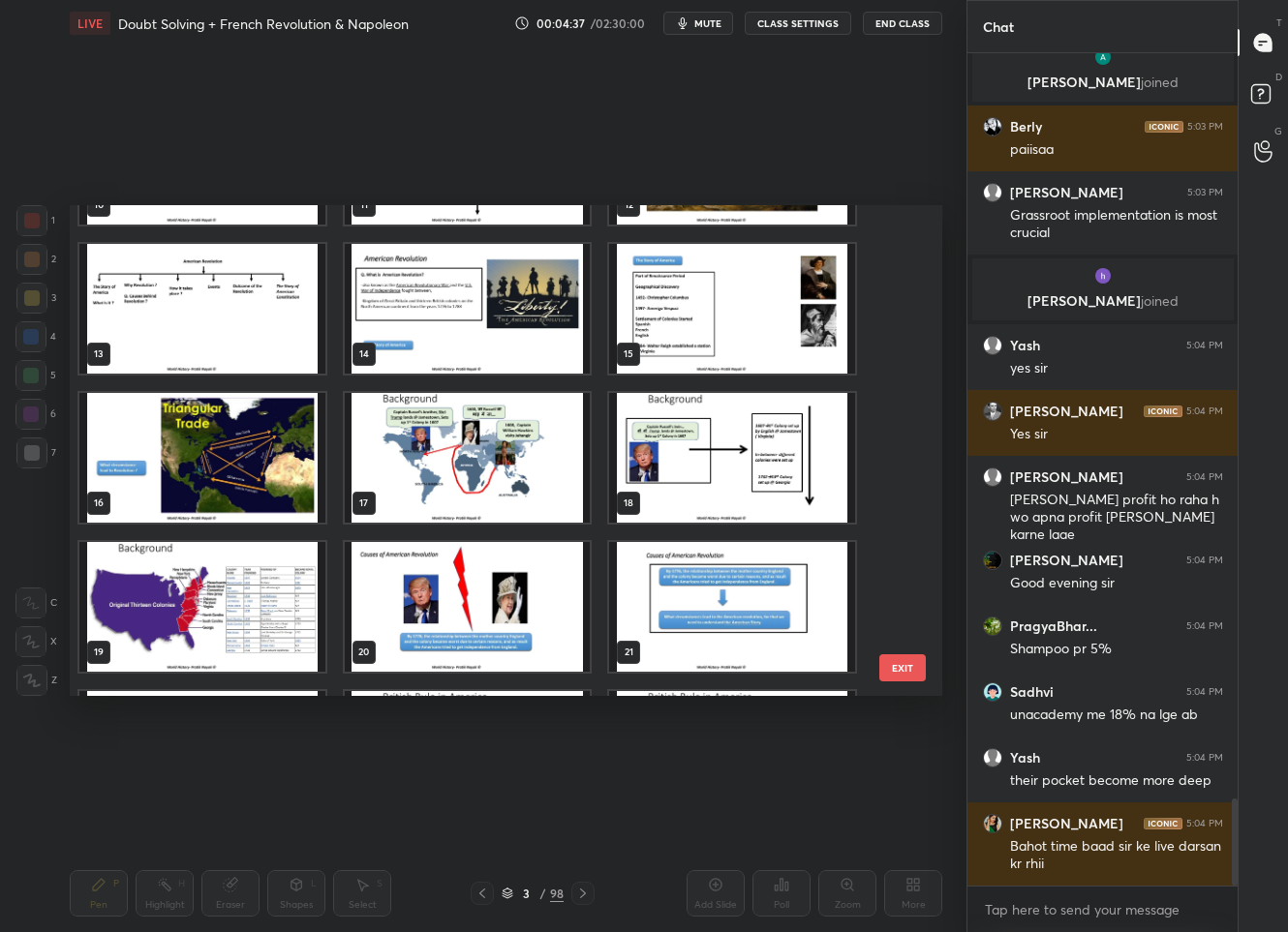
scroll to position [286, 0]
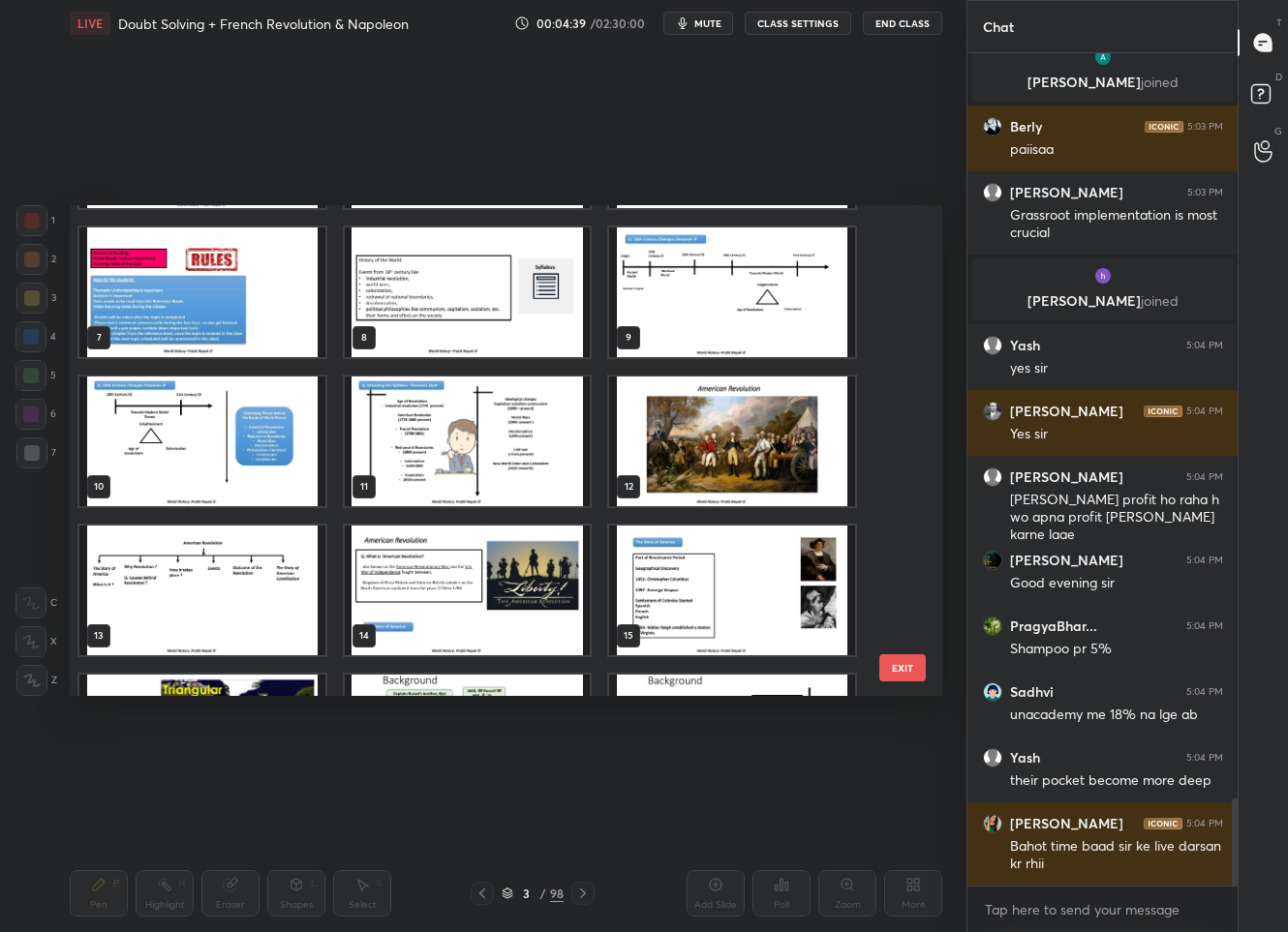
click at [245, 600] on img "grid" at bounding box center [202, 590] width 246 height 130
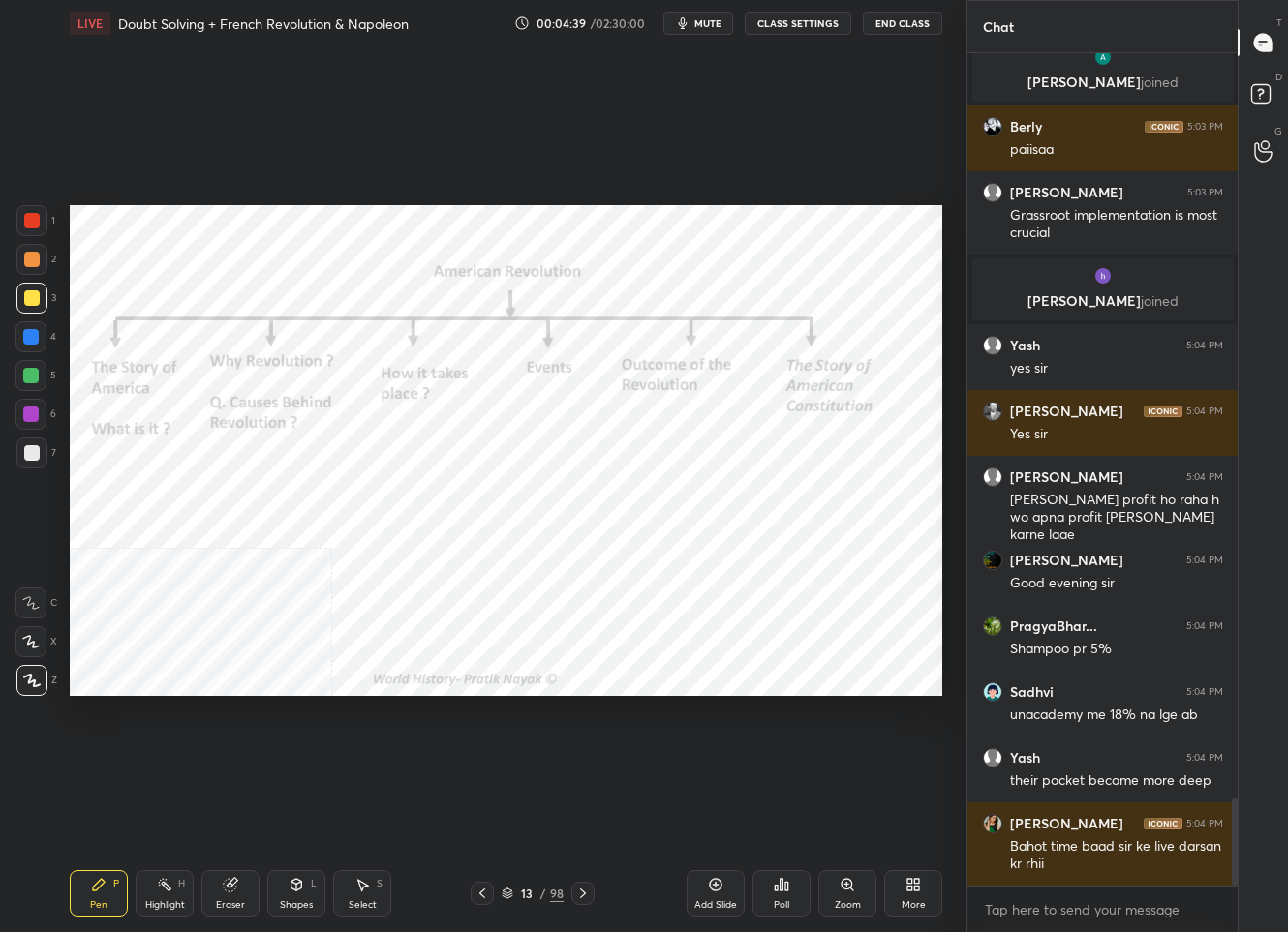
click at [245, 600] on img "grid" at bounding box center [202, 590] width 246 height 130
click at [6, 226] on div "1 2 3 4 5 6 7 C X Z C X Z E E Erase all H H" at bounding box center [31, 450] width 62 height 490
click at [28, 219] on div at bounding box center [32, 221] width 16 height 16
click at [582, 894] on icon at bounding box center [584, 894] width 16 height 16
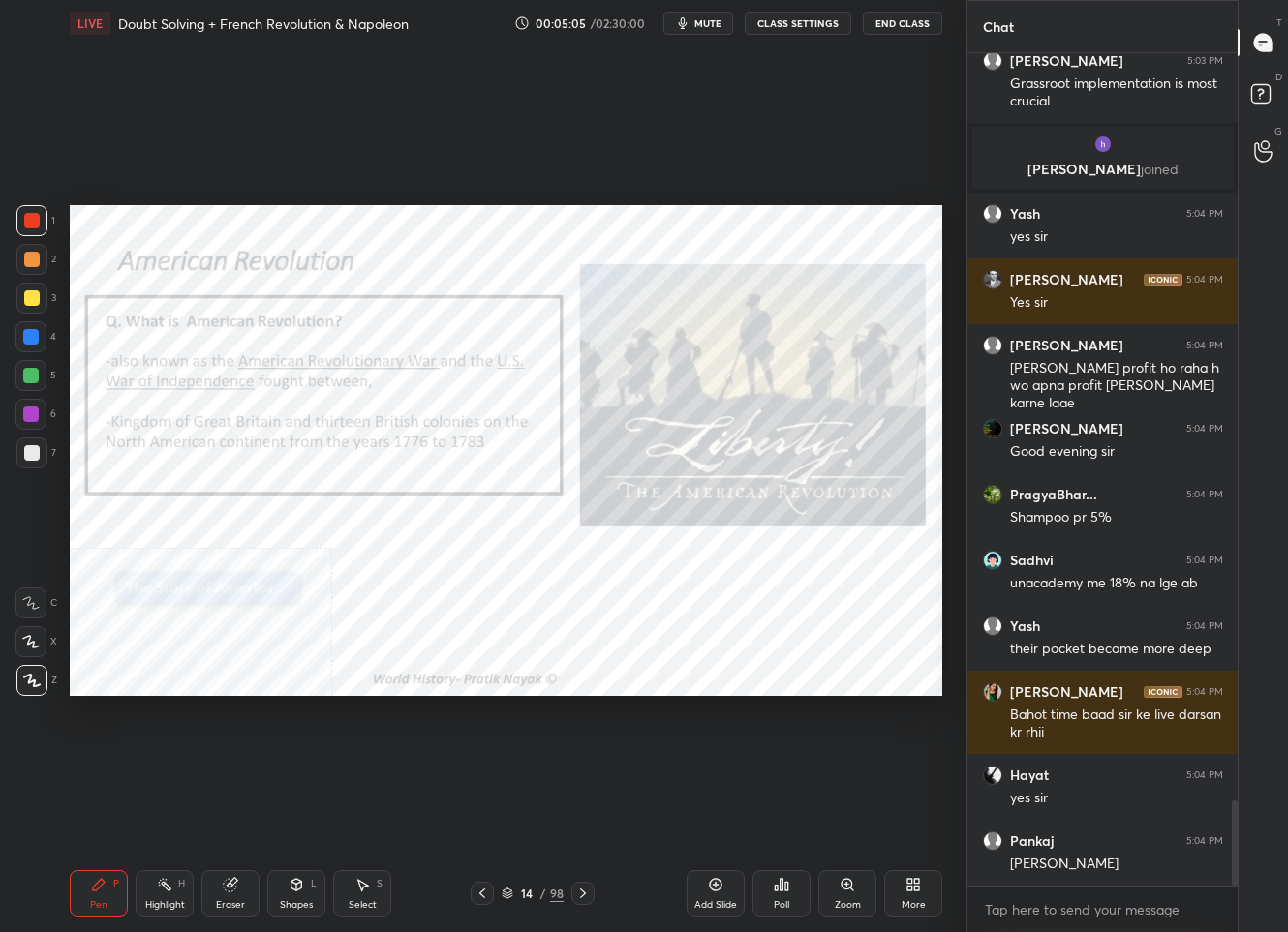
scroll to position [7288, 0]
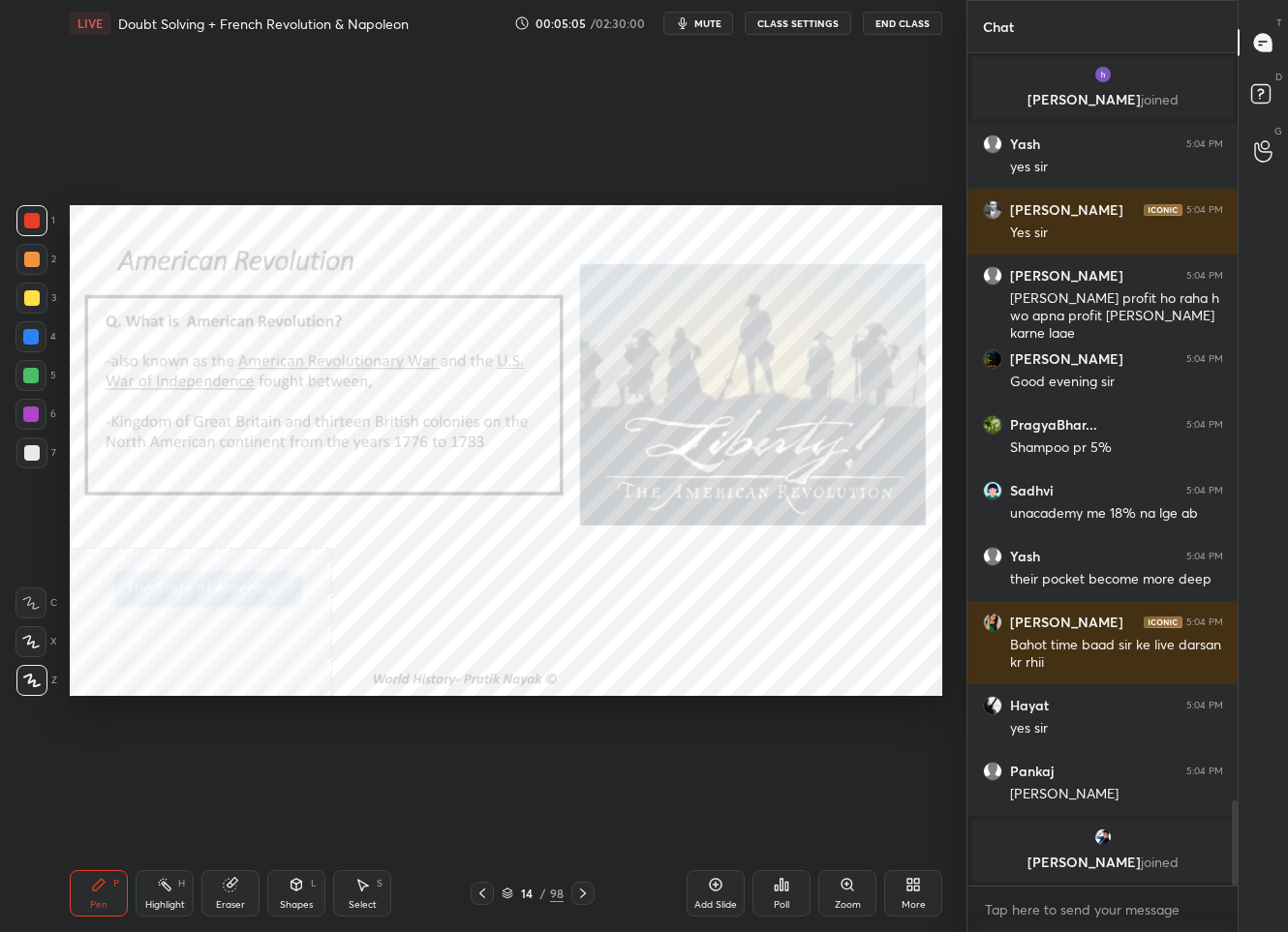
click at [584, 895] on icon at bounding box center [584, 894] width 16 height 16
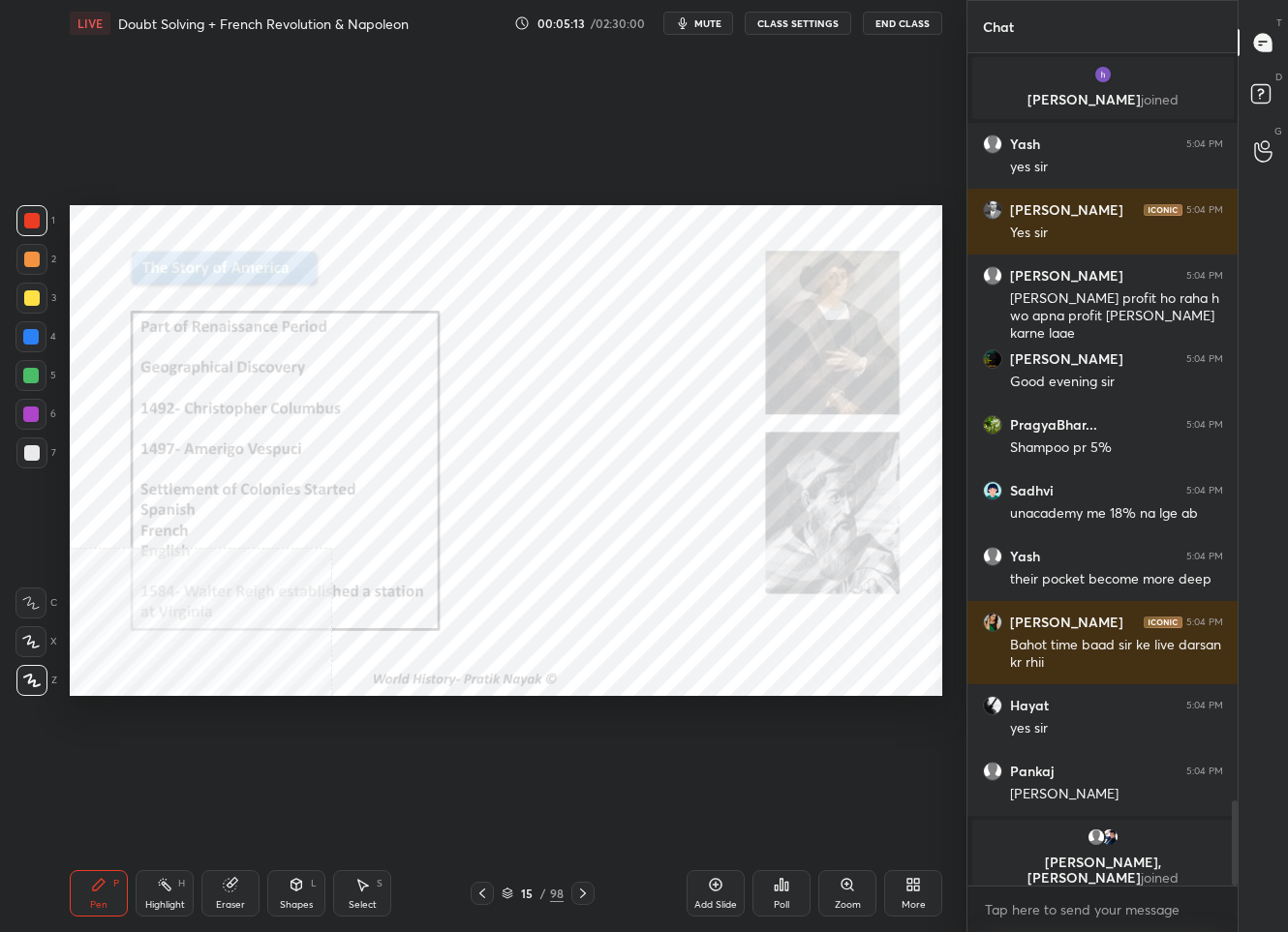
click at [581, 894] on icon at bounding box center [584, 894] width 16 height 16
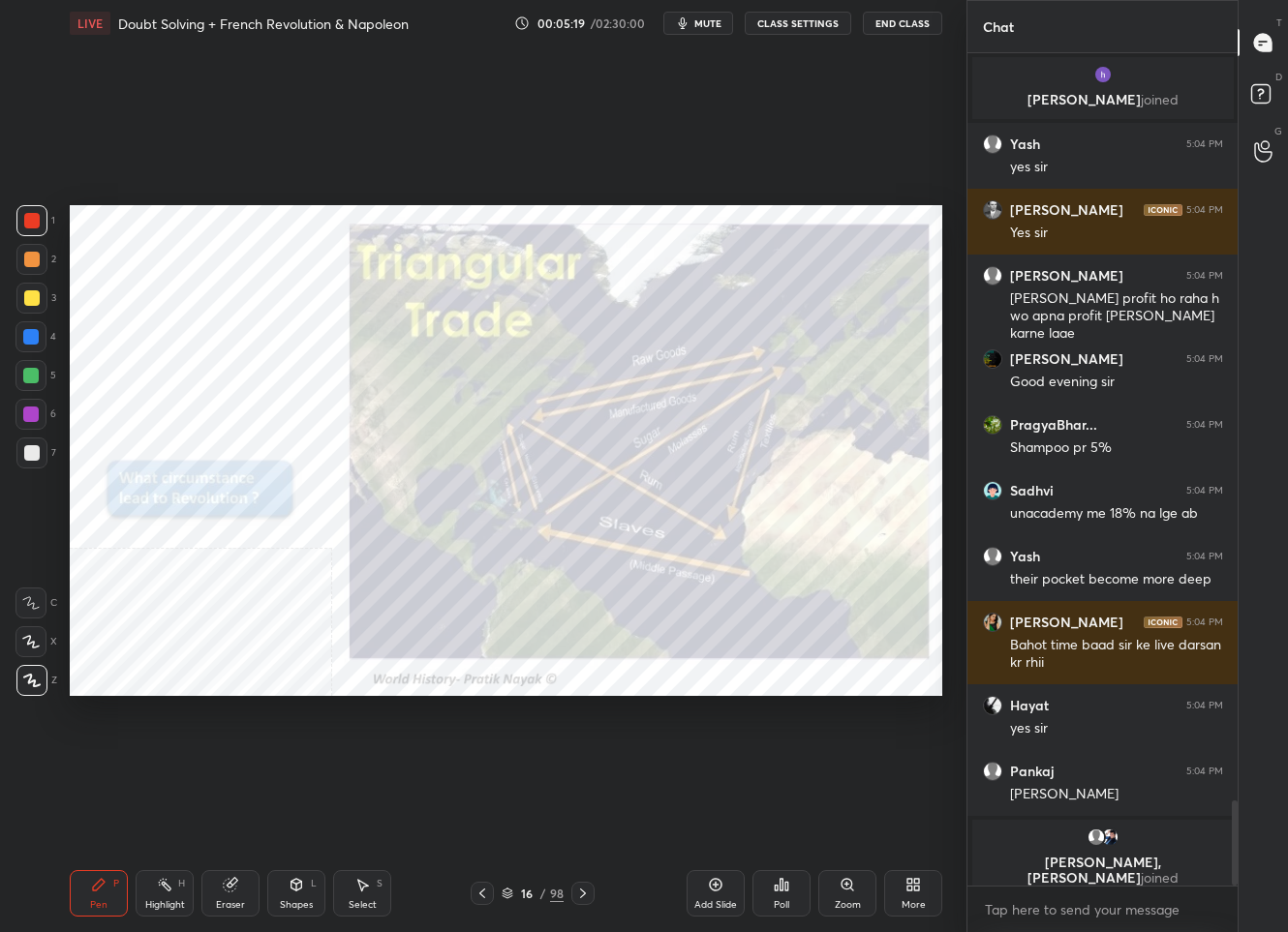
click at [578, 897] on icon at bounding box center [584, 894] width 16 height 16
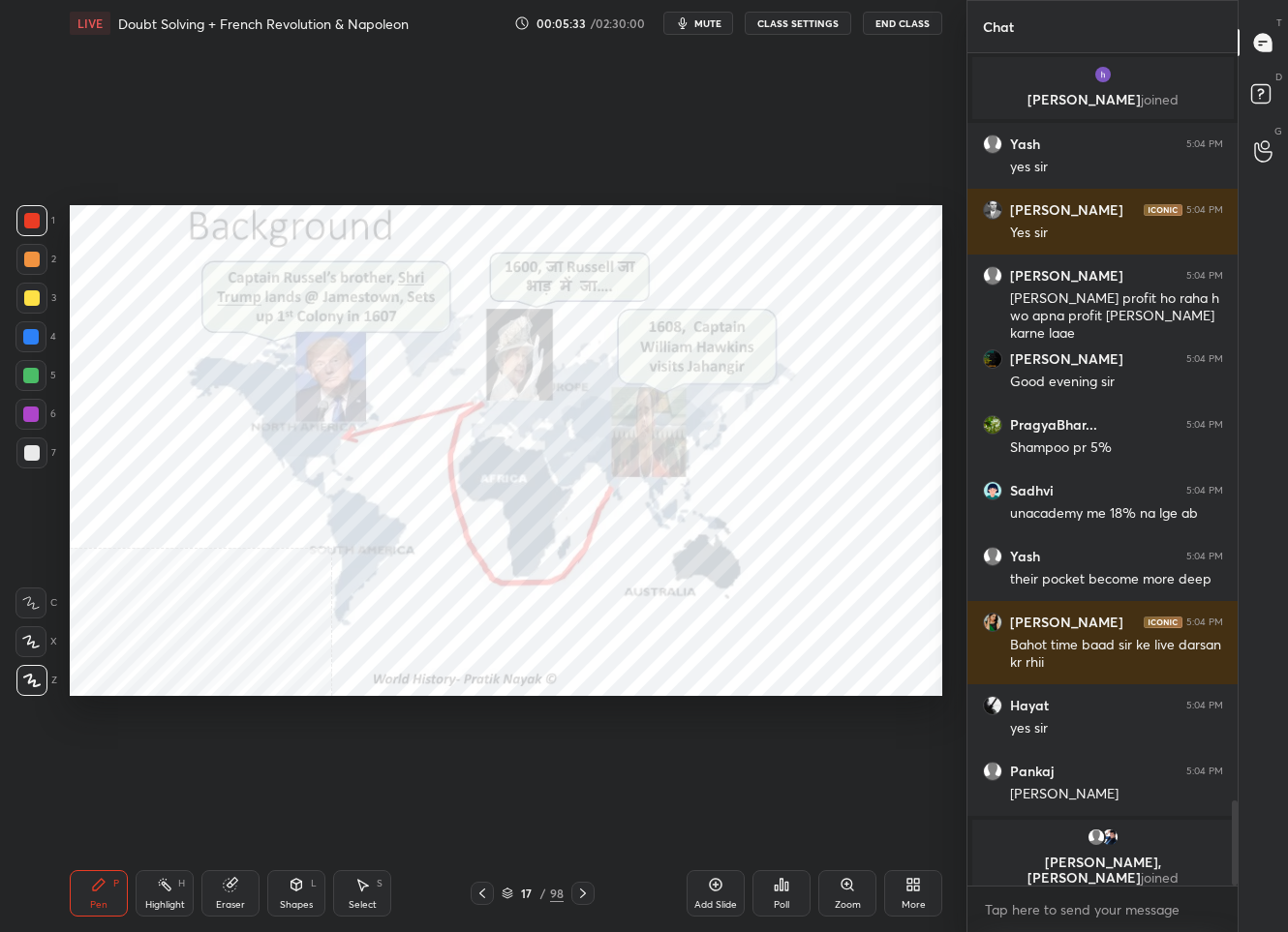
click at [579, 888] on icon at bounding box center [584, 894] width 16 height 16
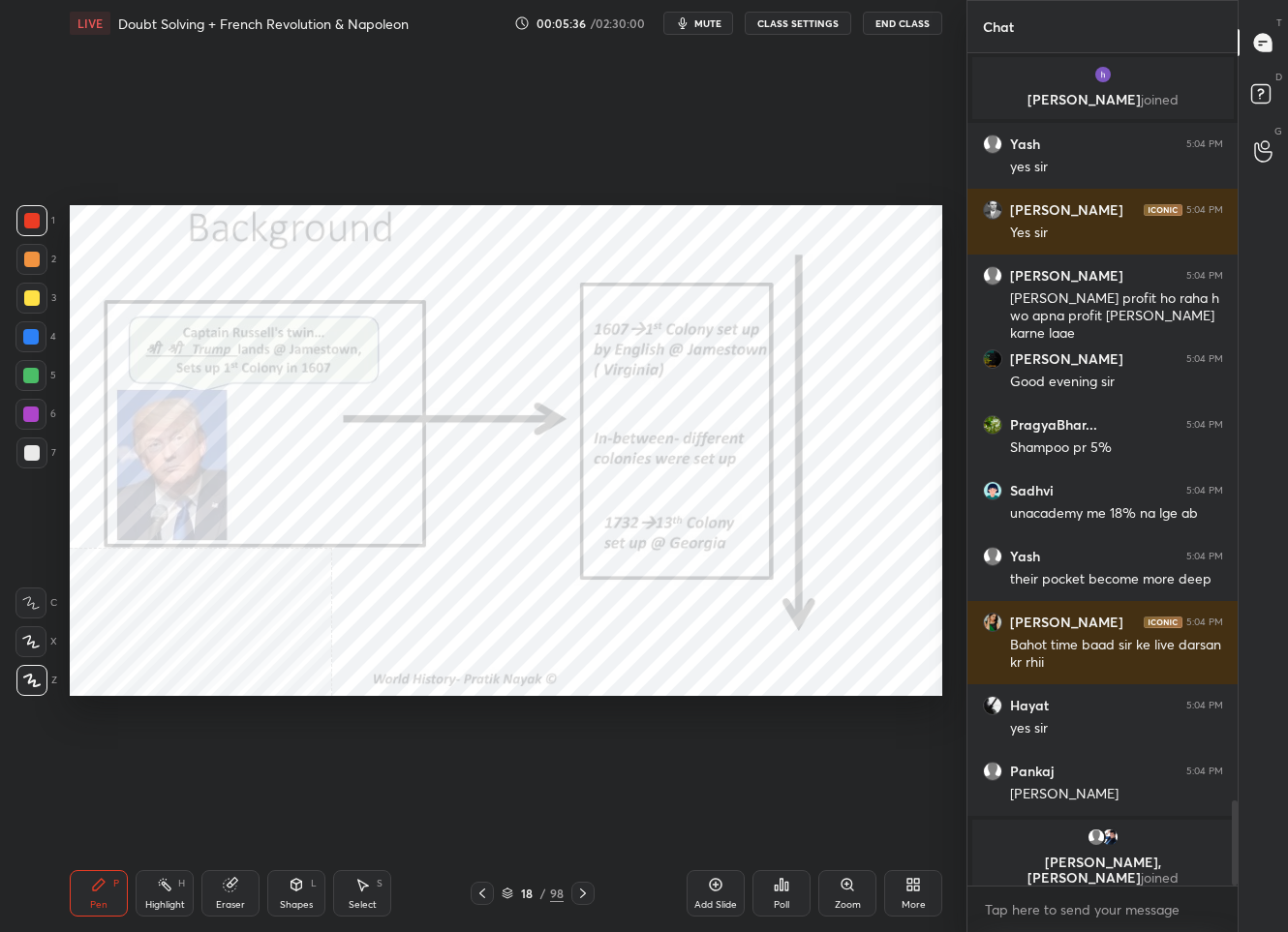
click at [527, 889] on div "18" at bounding box center [527, 894] width 19 height 12
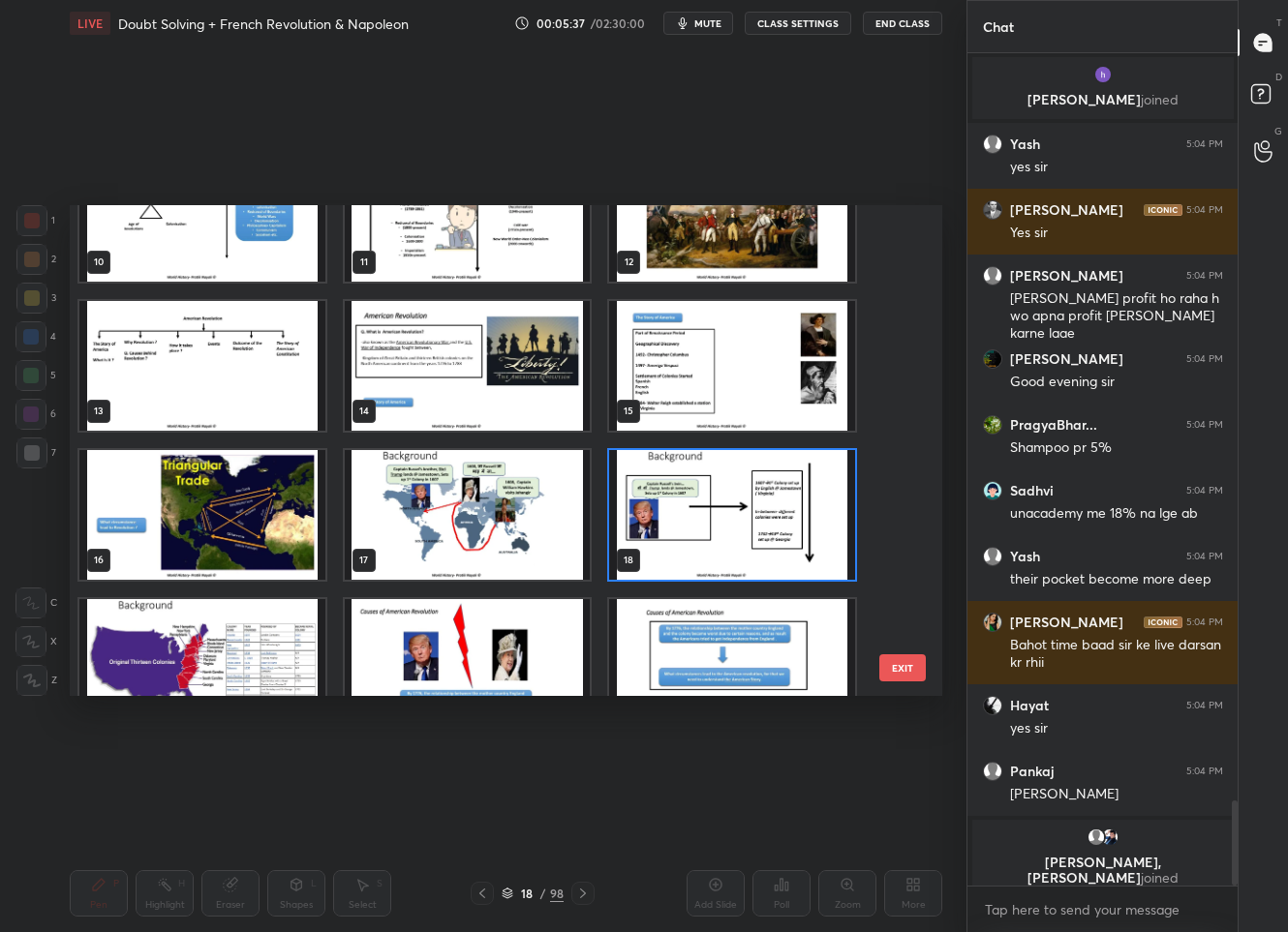
scroll to position [560, 0]
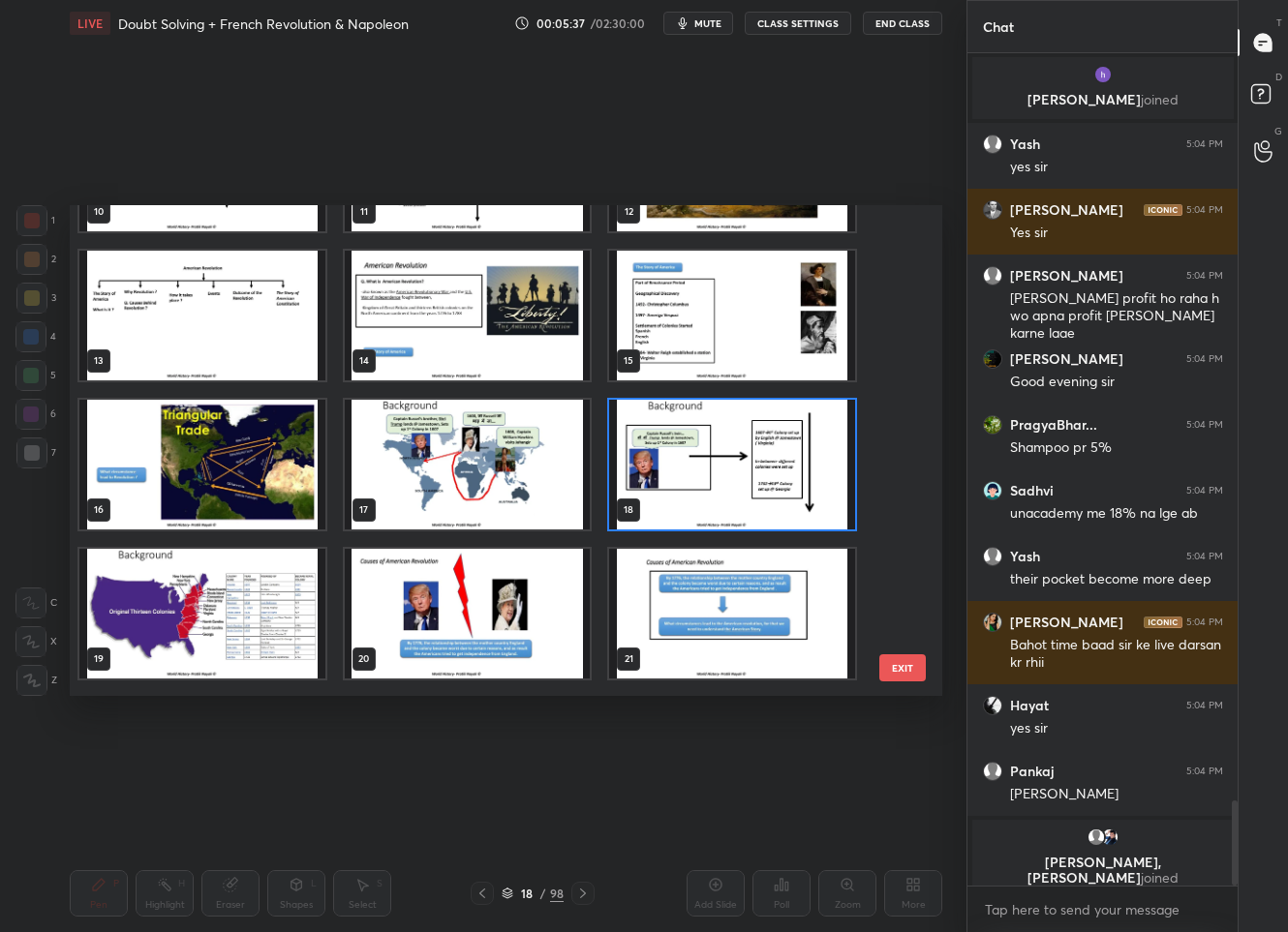
click at [251, 606] on img "grid" at bounding box center [202, 613] width 246 height 130
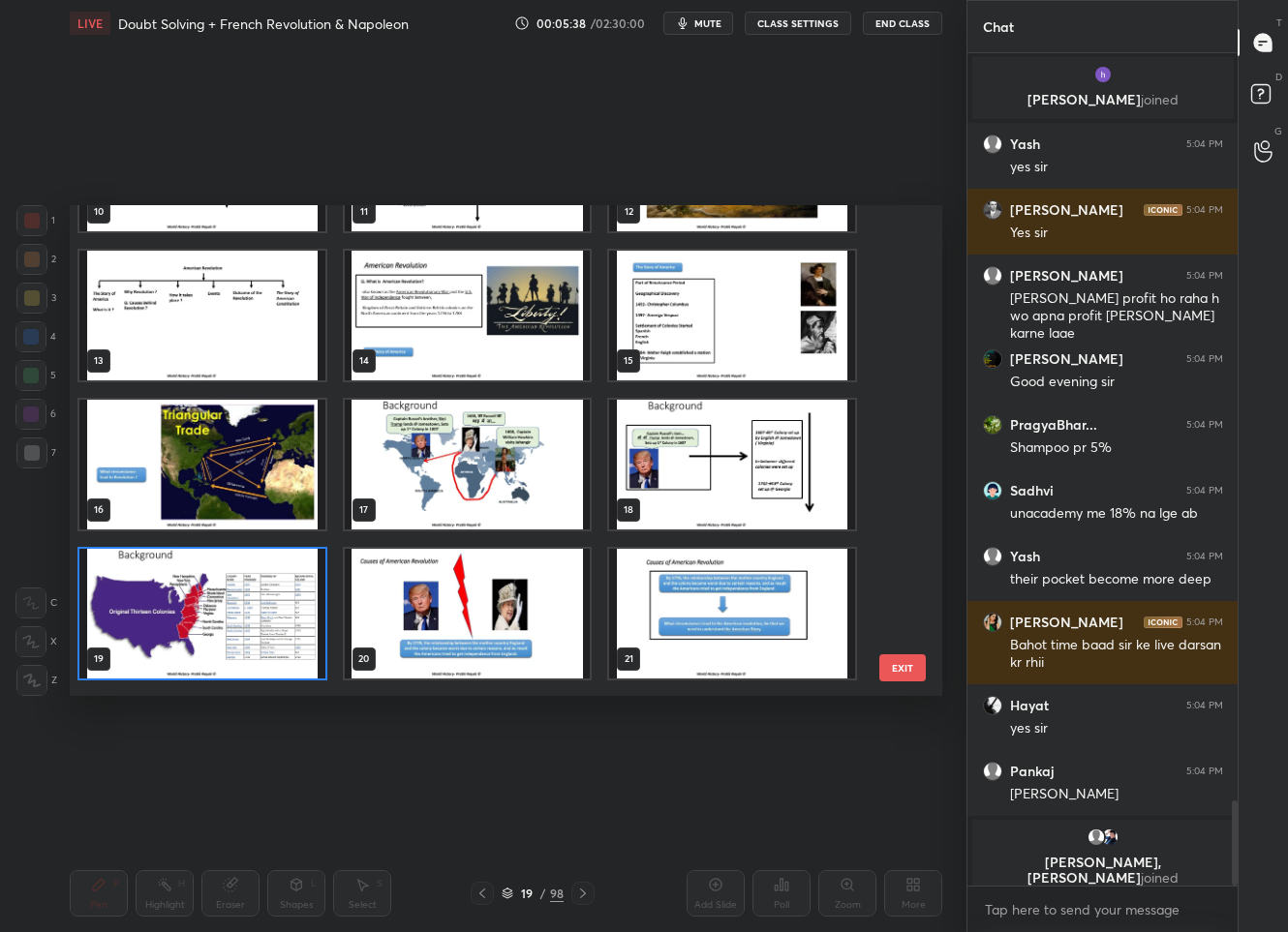
click at [251, 606] on img "grid" at bounding box center [202, 613] width 246 height 130
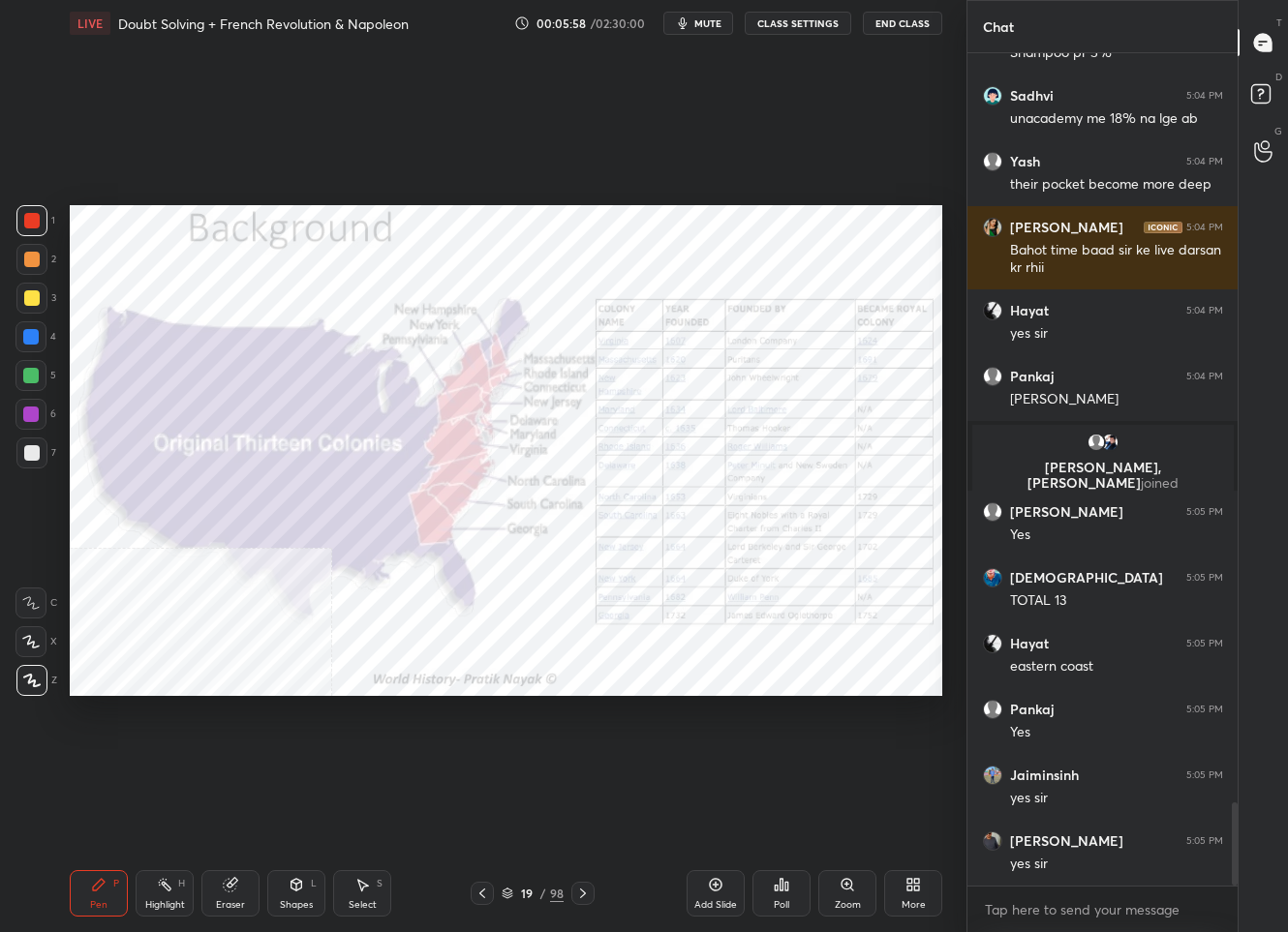
scroll to position [7532, 0]
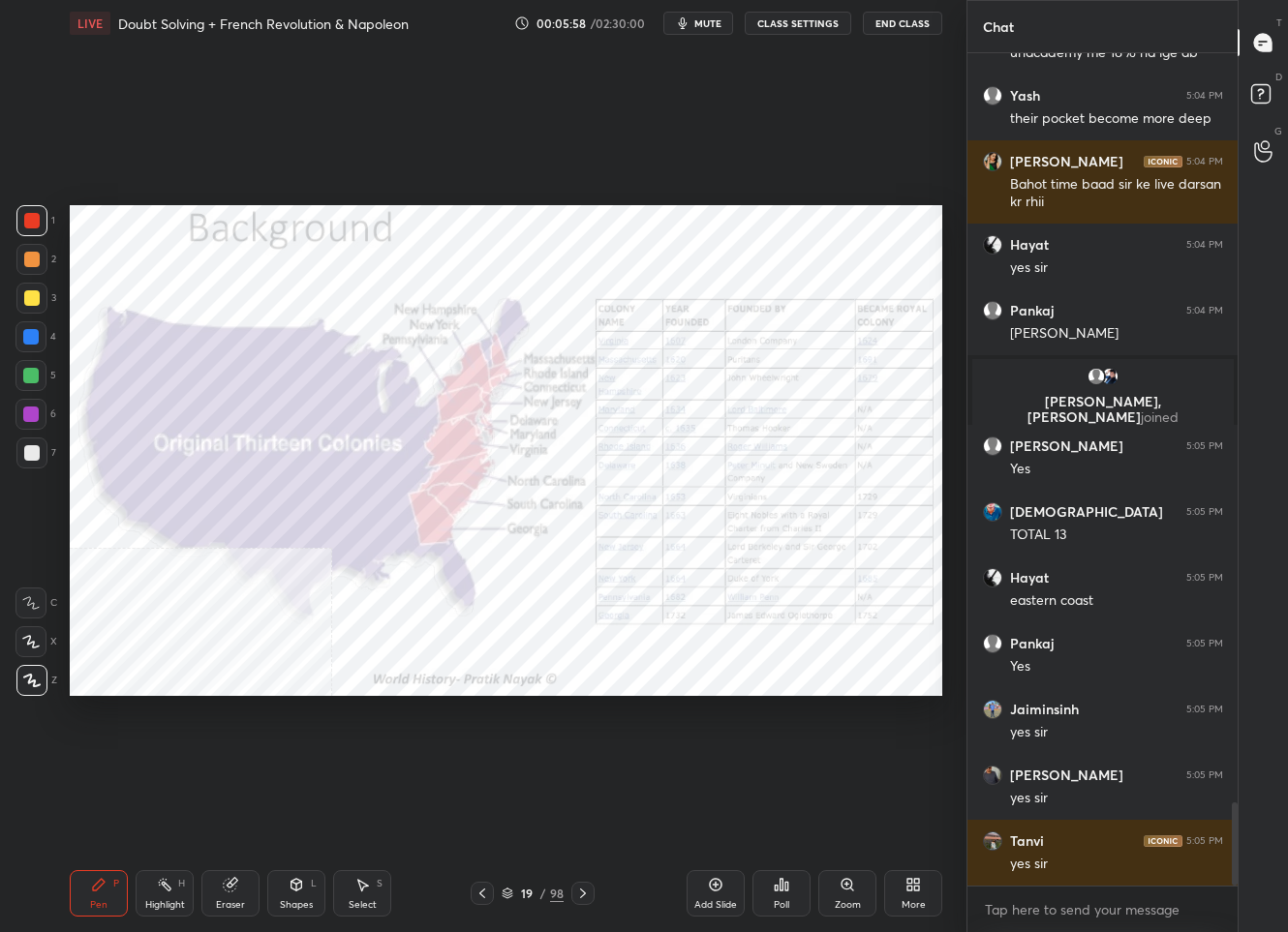
click at [25, 298] on div at bounding box center [32, 299] width 16 height 16
click at [31, 212] on div at bounding box center [31, 220] width 31 height 31
click at [847, 881] on icon at bounding box center [846, 884] width 11 height 11
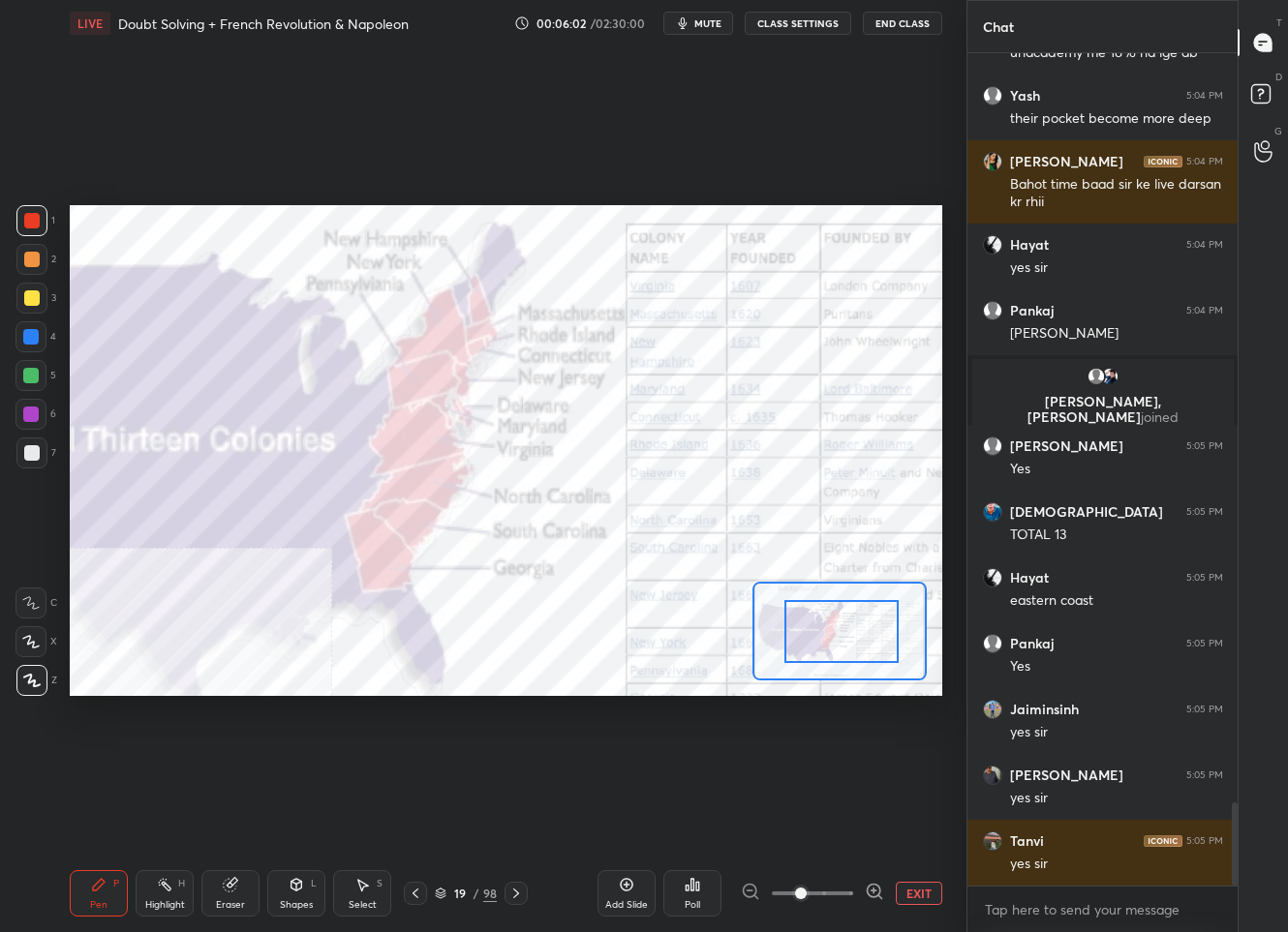
drag, startPoint x: 830, startPoint y: 624, endPoint x: 894, endPoint y: 630, distance: 64.3
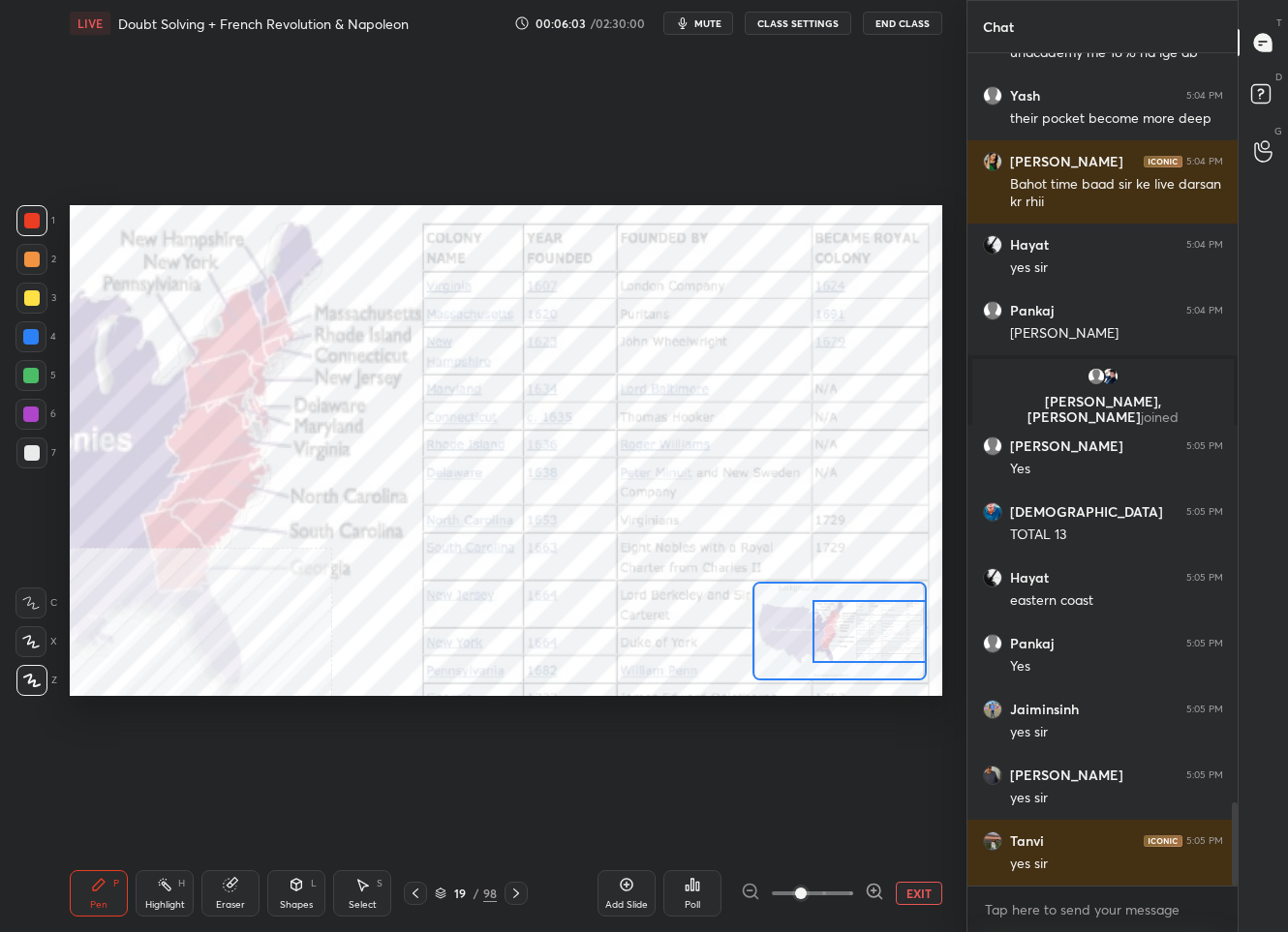
drag, startPoint x: 858, startPoint y: 635, endPoint x: 913, endPoint y: 635, distance: 55.0
click at [913, 635] on div at bounding box center [868, 631] width 113 height 63
click at [937, 894] on button "EXIT" at bounding box center [918, 893] width 47 height 23
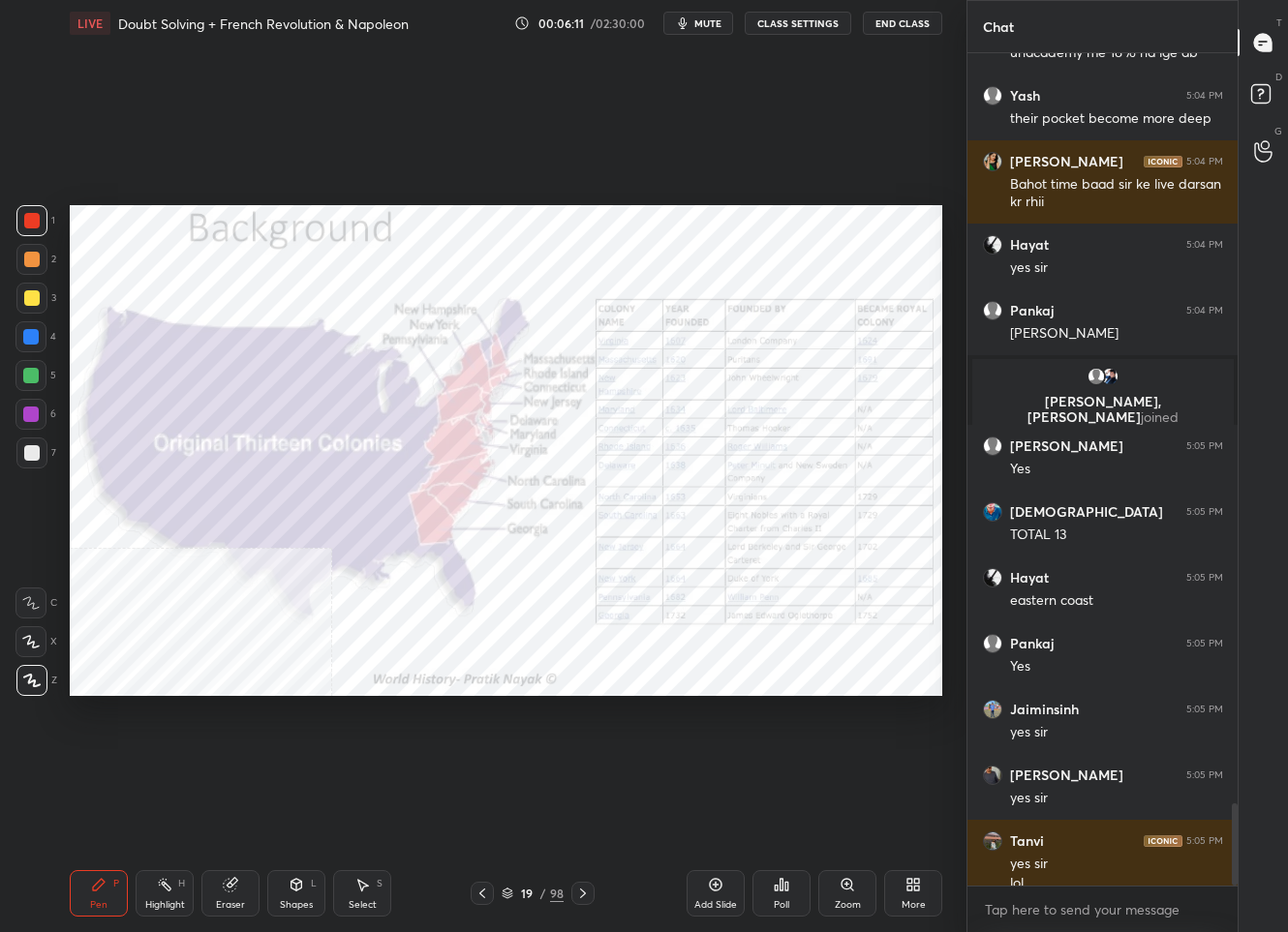
scroll to position [7551, 0]
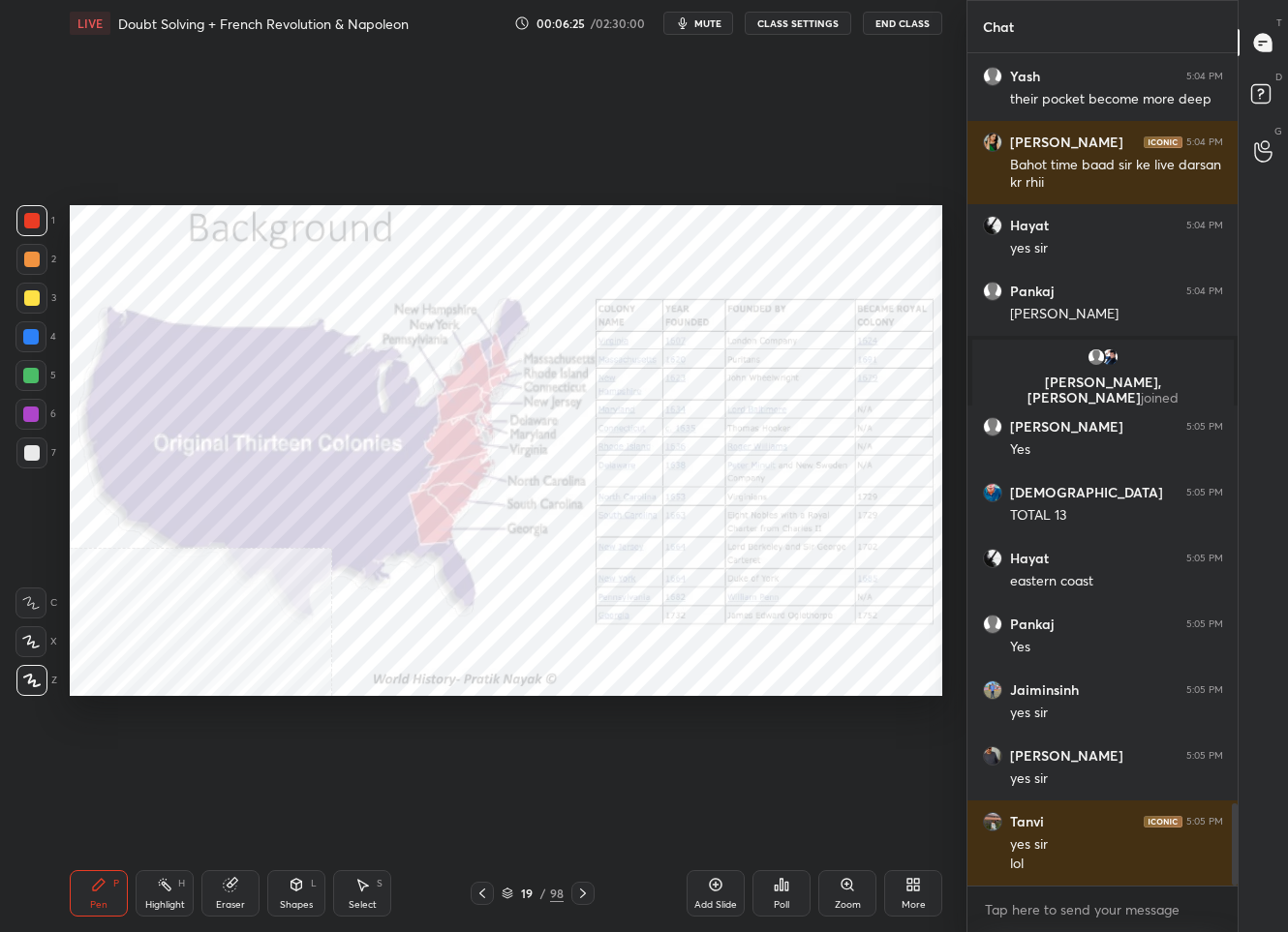
click at [588, 896] on icon at bounding box center [584, 894] width 16 height 16
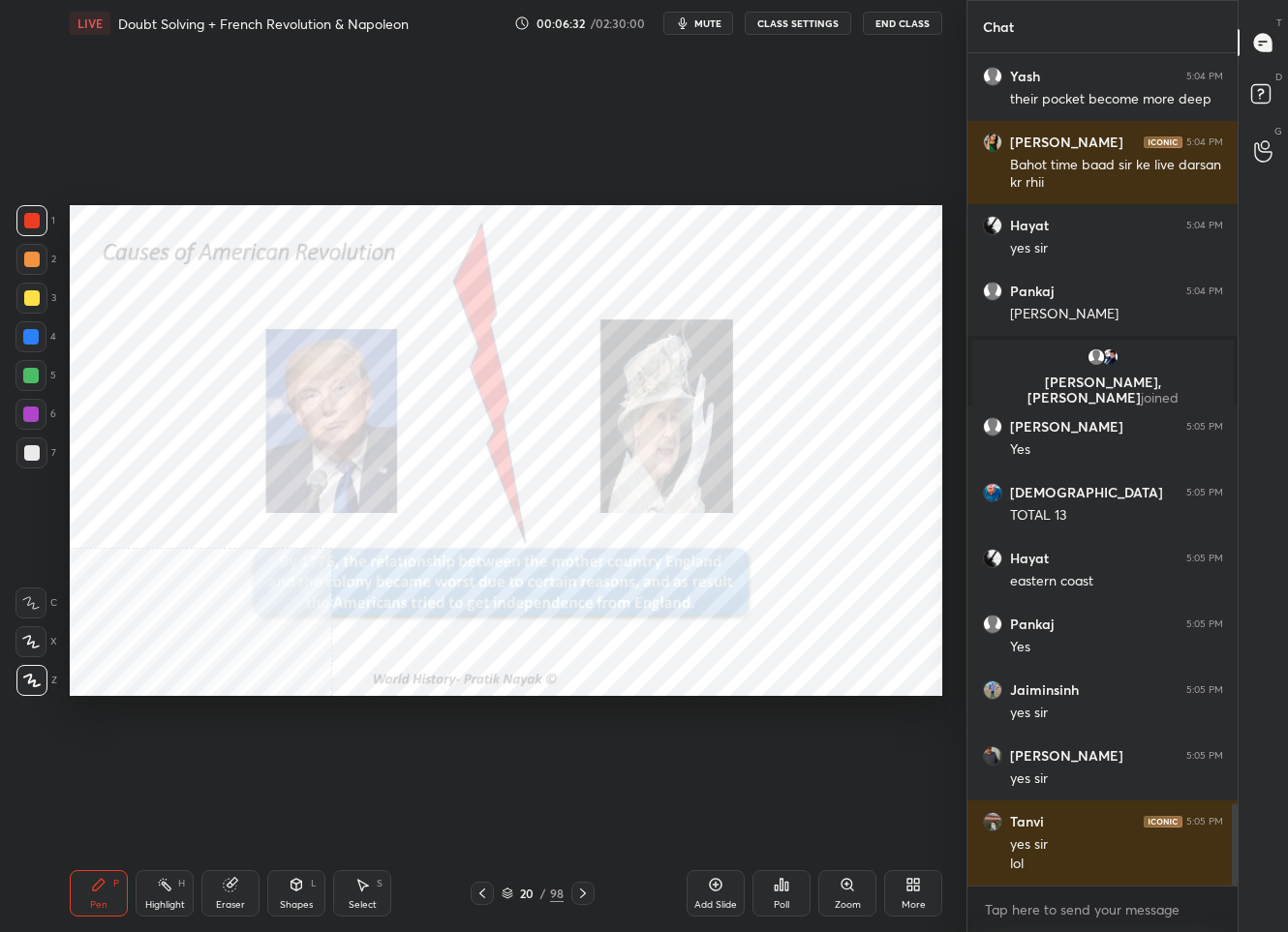
click at [585, 898] on icon at bounding box center [584, 894] width 16 height 16
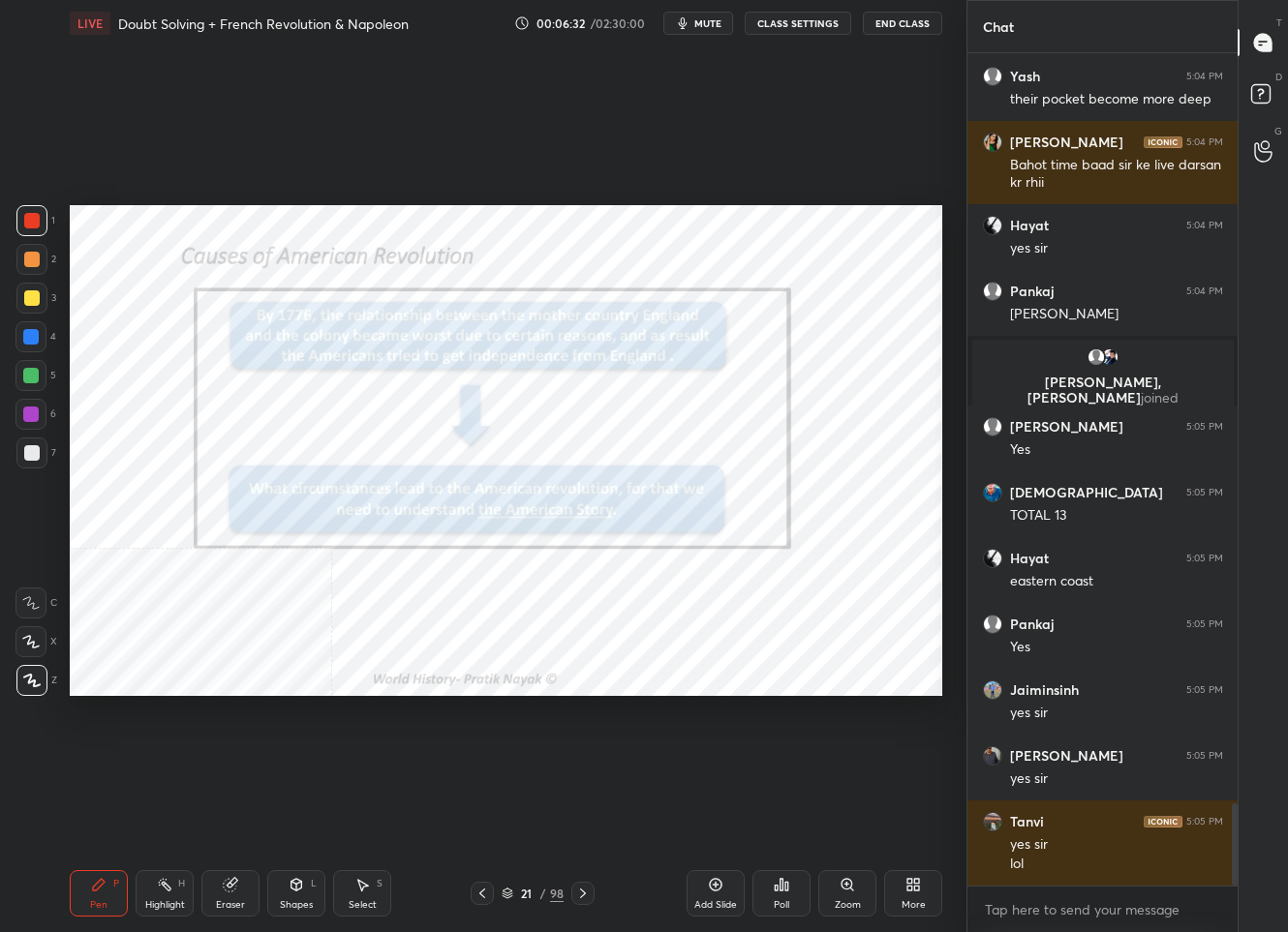
scroll to position [7621, 0]
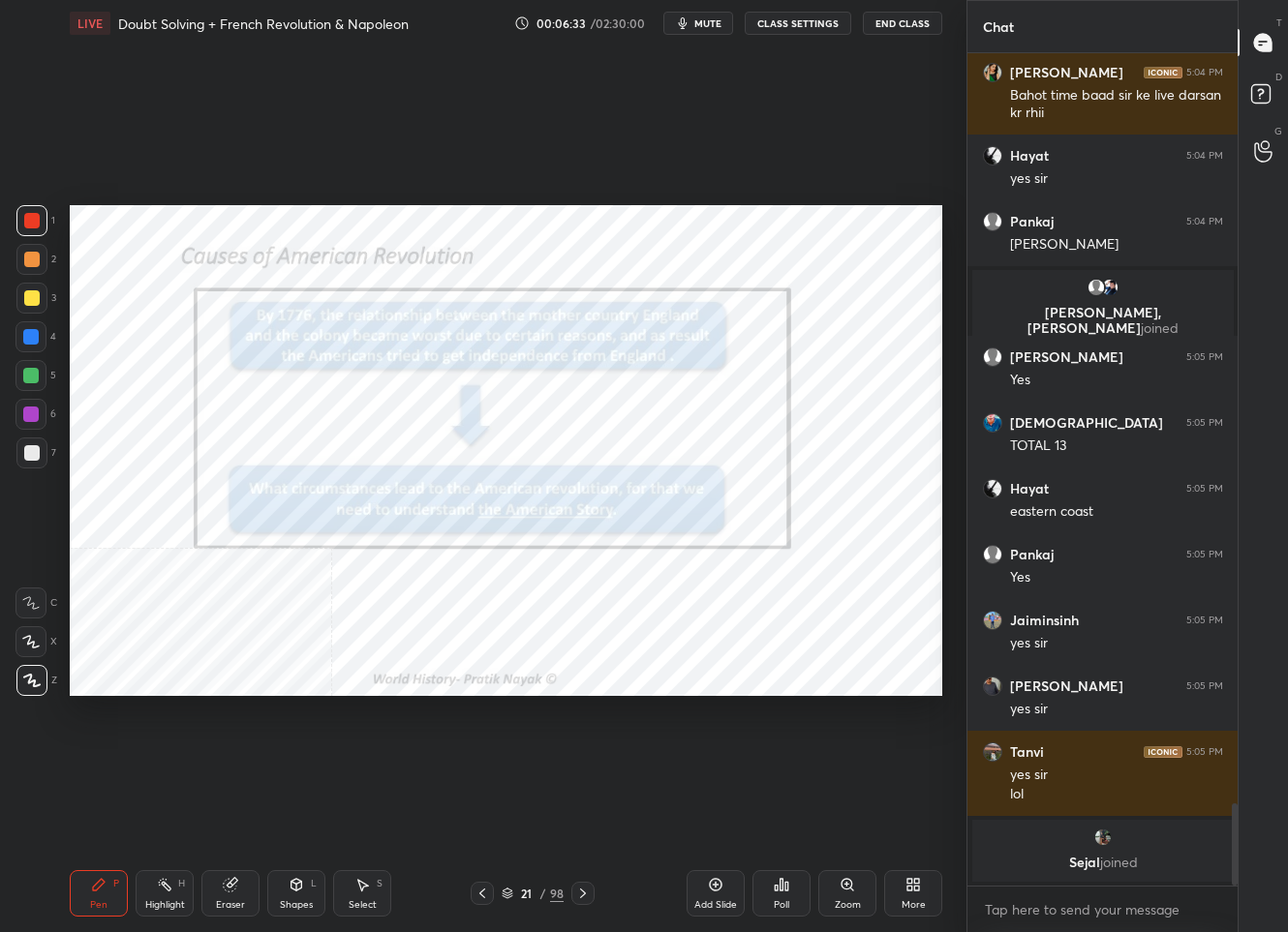
click at [585, 898] on icon at bounding box center [584, 894] width 16 height 16
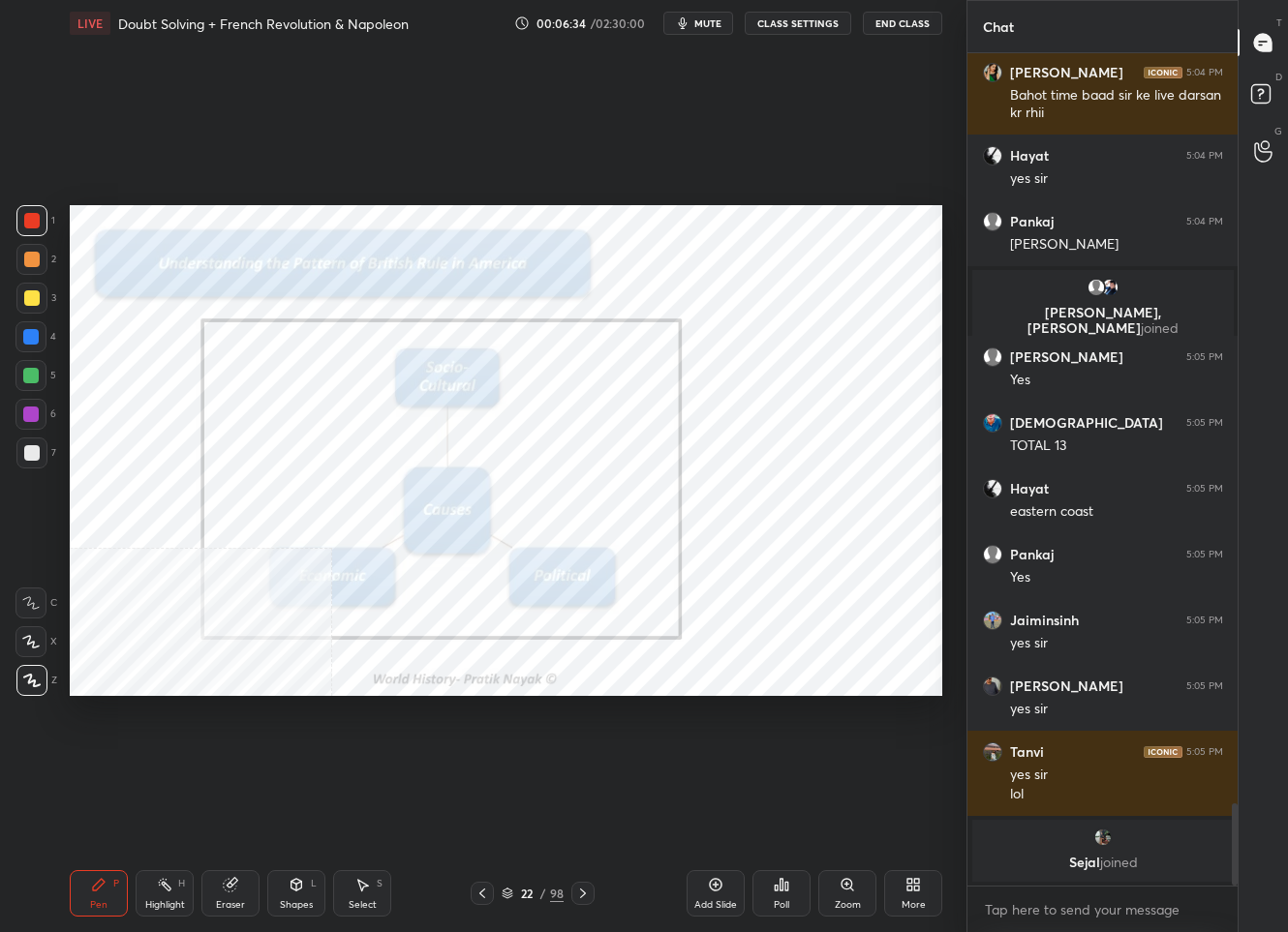
click at [585, 898] on icon at bounding box center [584, 894] width 16 height 16
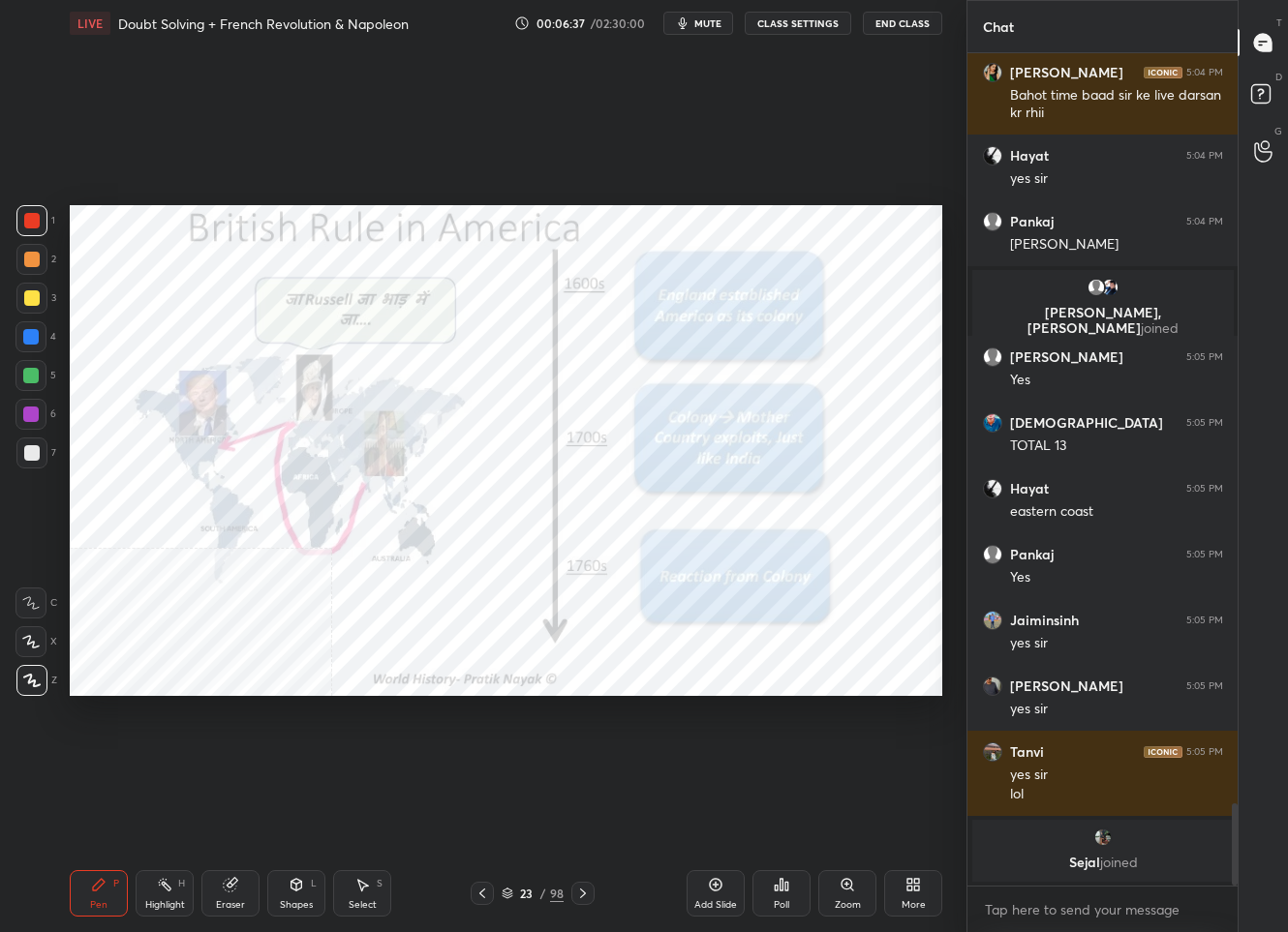
click at [585, 898] on icon at bounding box center [584, 894] width 16 height 16
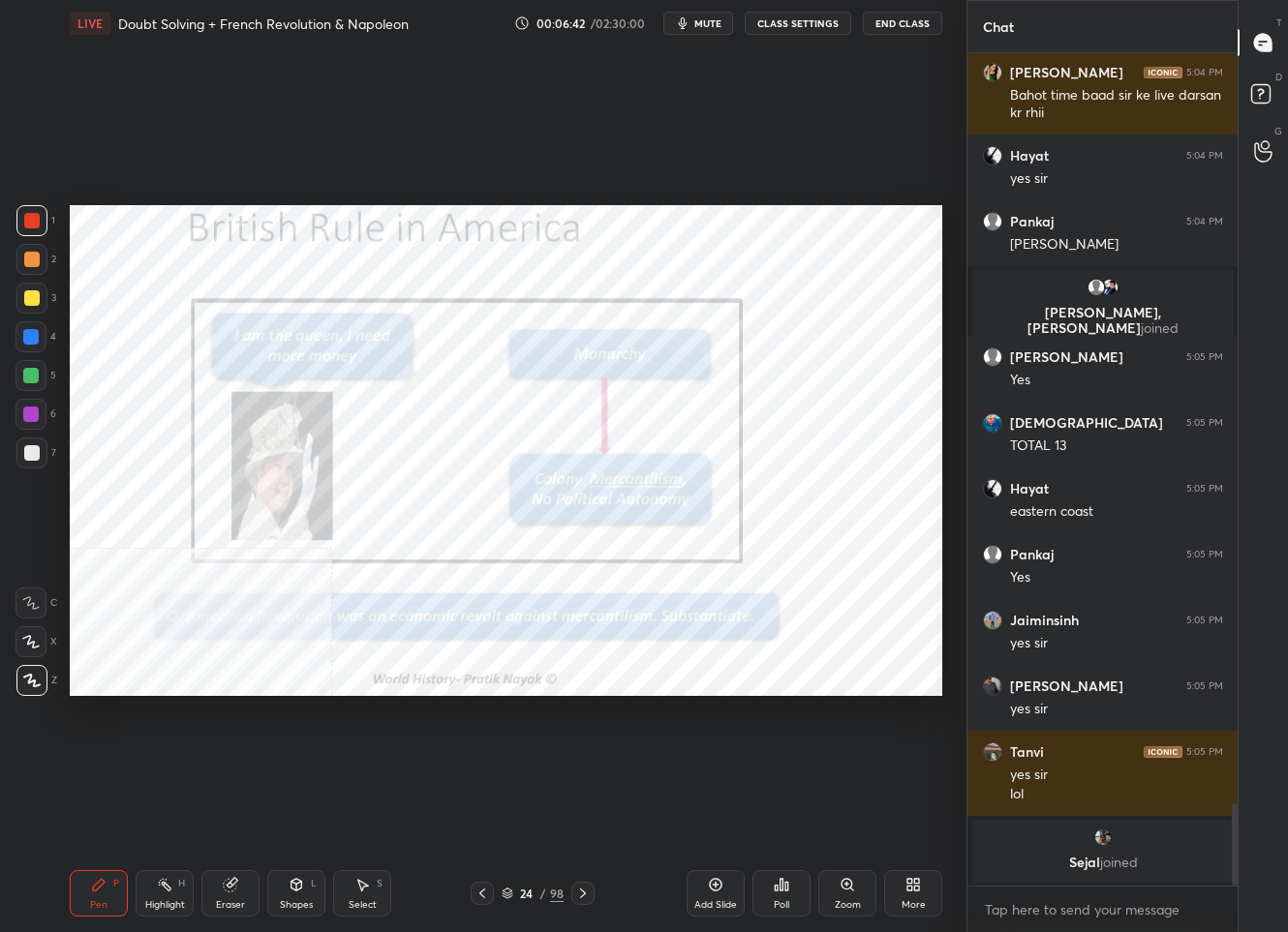
click at [529, 891] on div "24" at bounding box center [527, 894] width 19 height 12
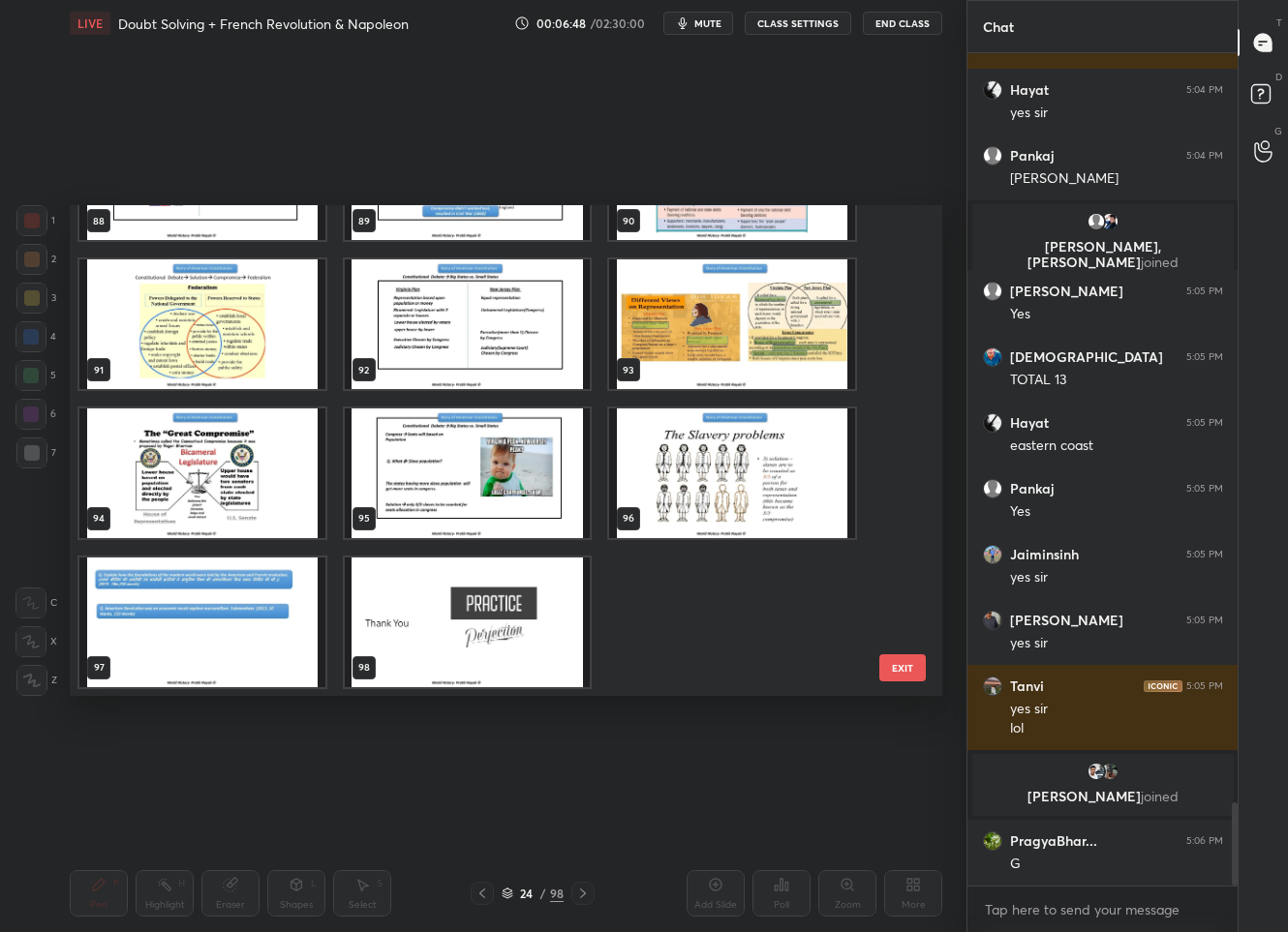
scroll to position [7549, 0]
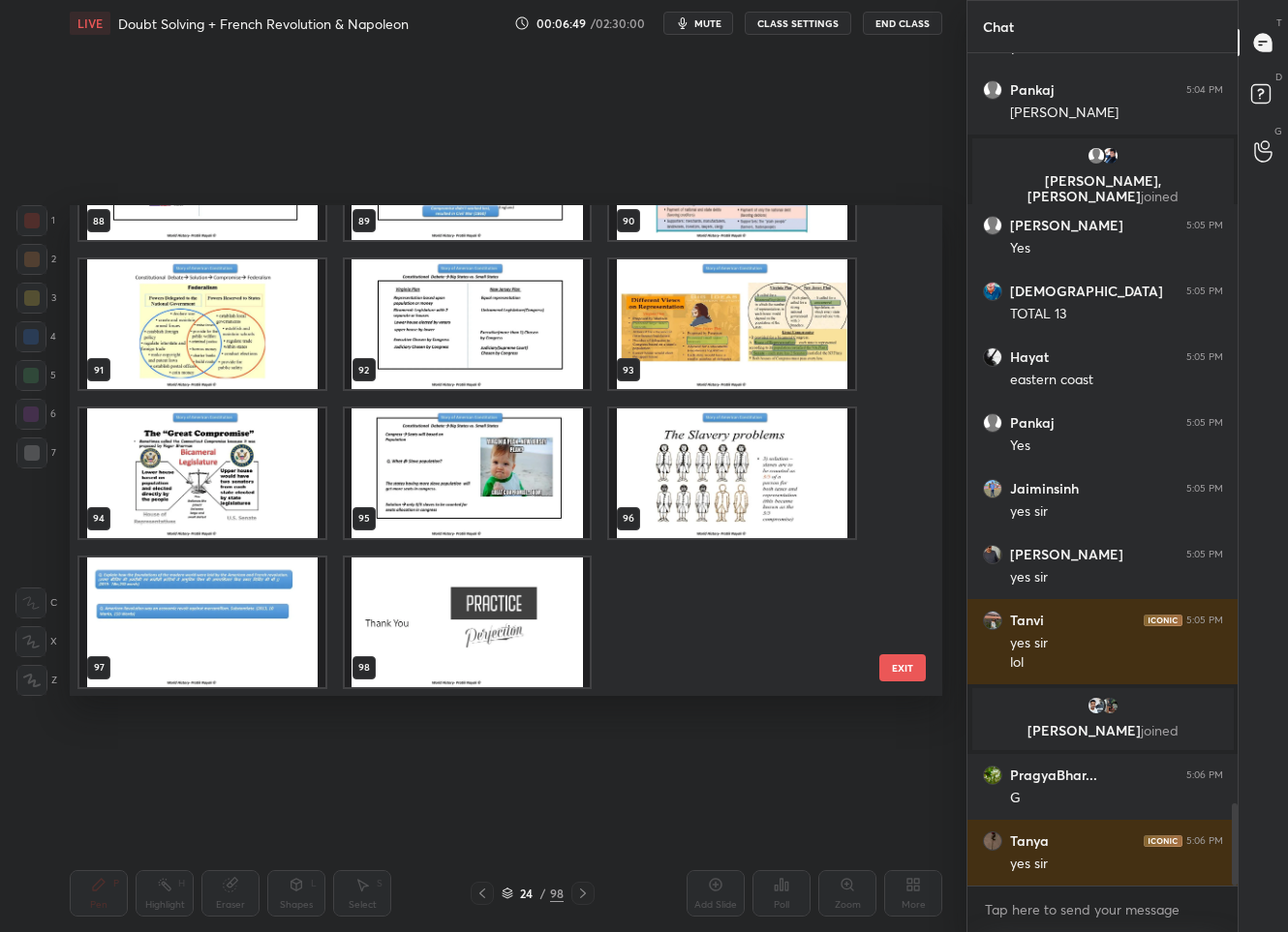
click at [251, 575] on img "grid" at bounding box center [202, 622] width 246 height 130
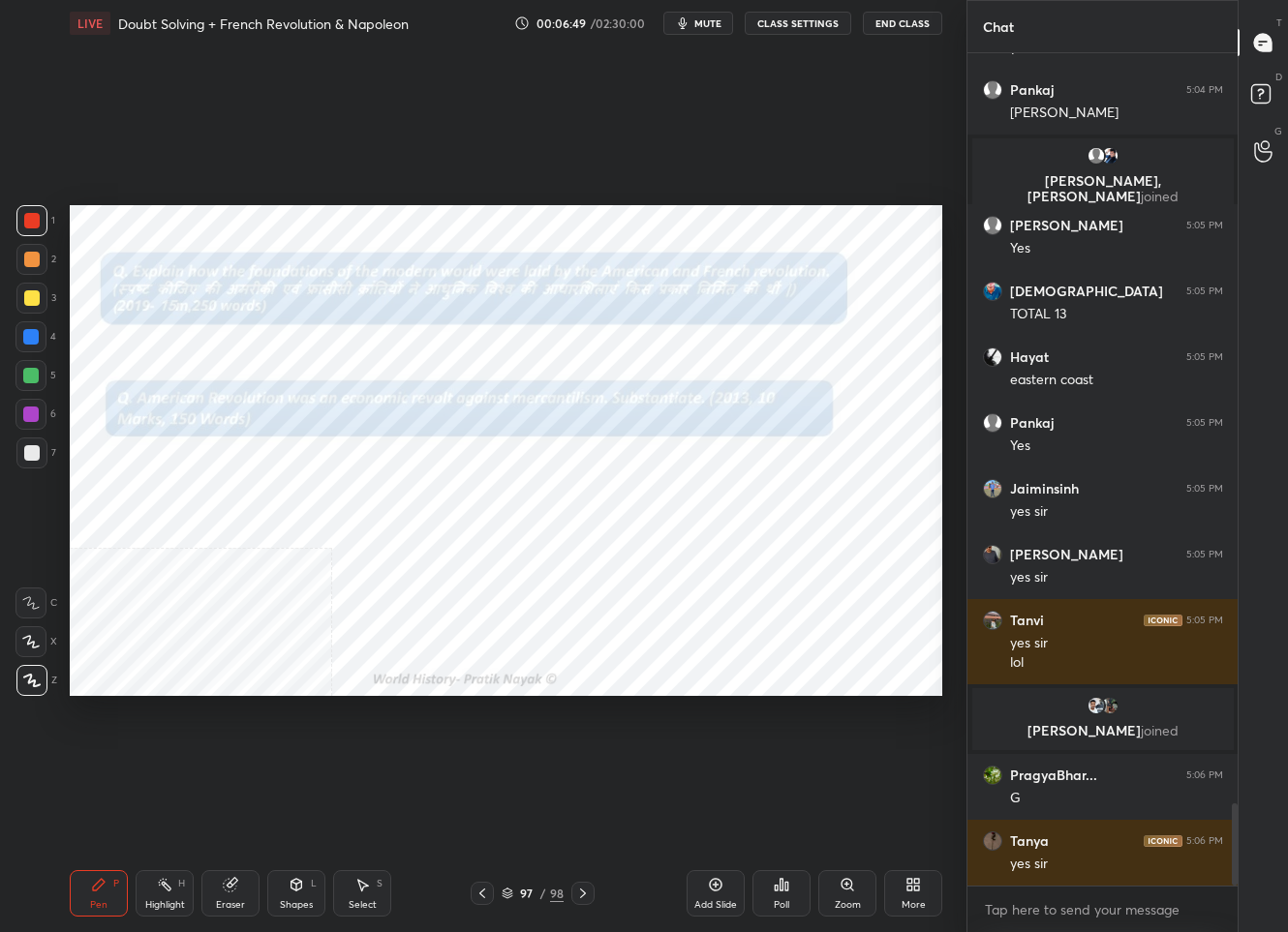
click at [251, 575] on img "grid" at bounding box center [202, 622] width 246 height 130
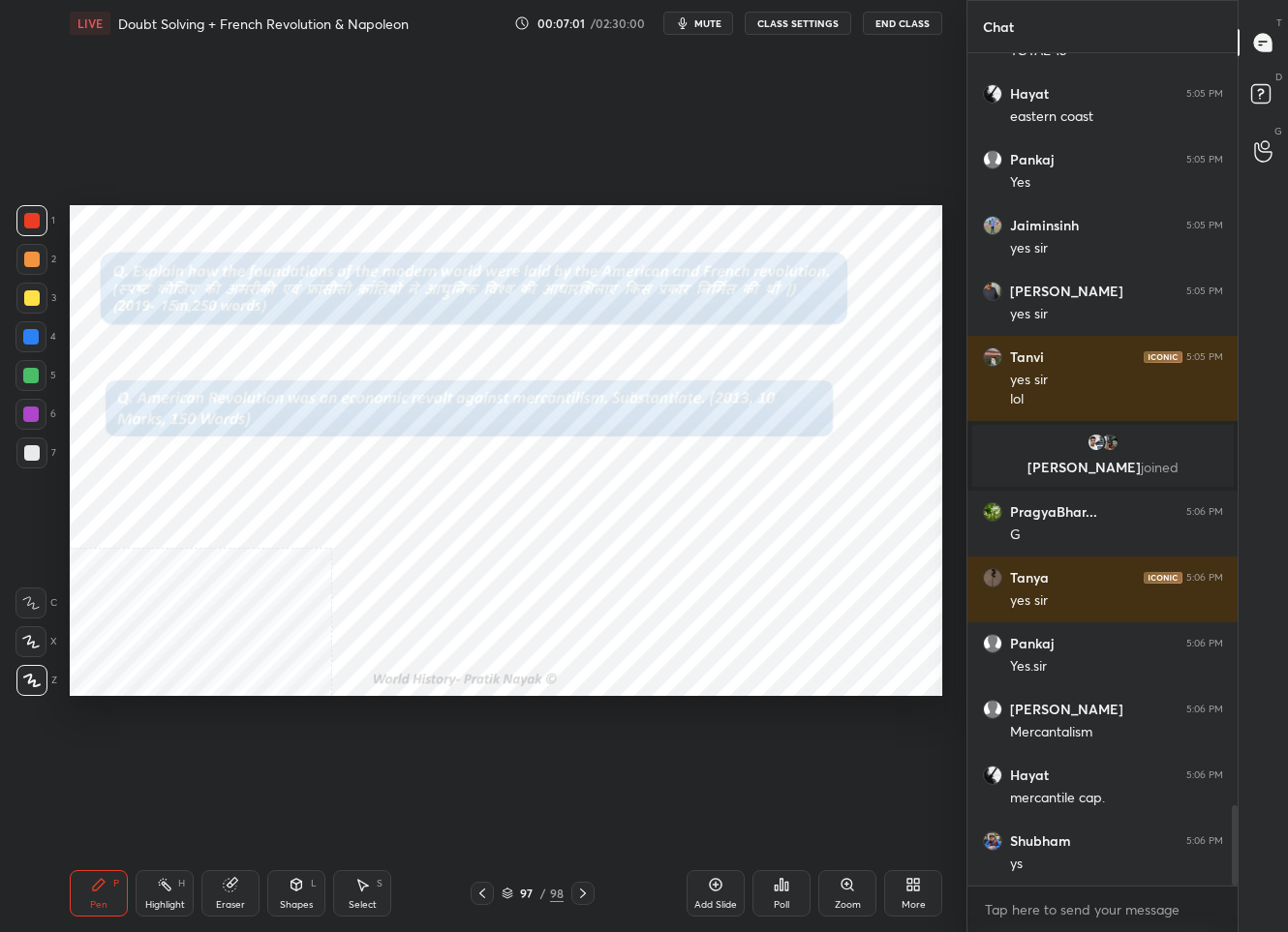
scroll to position [7879, 0]
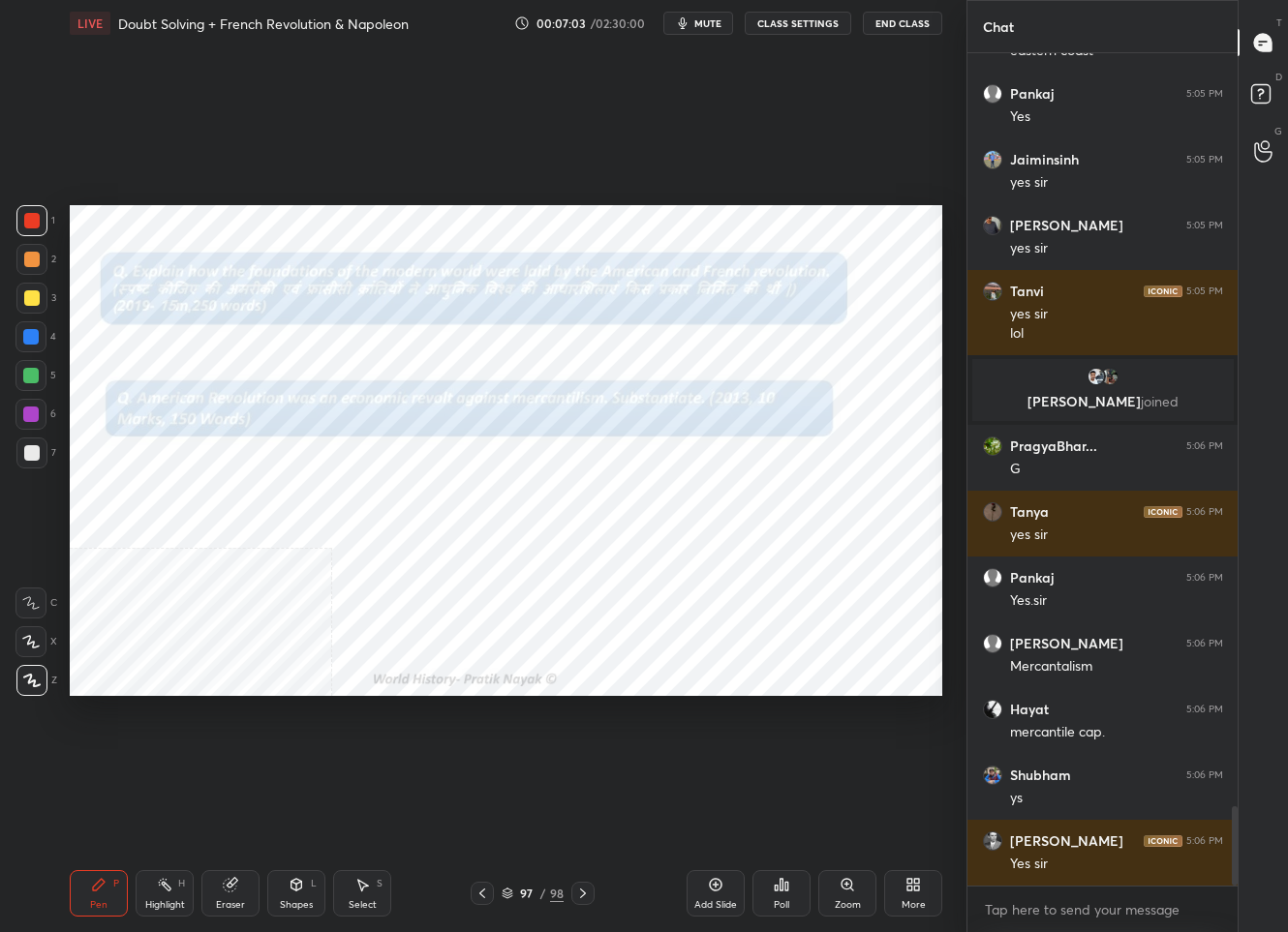
click at [532, 888] on div "97" at bounding box center [527, 894] width 19 height 12
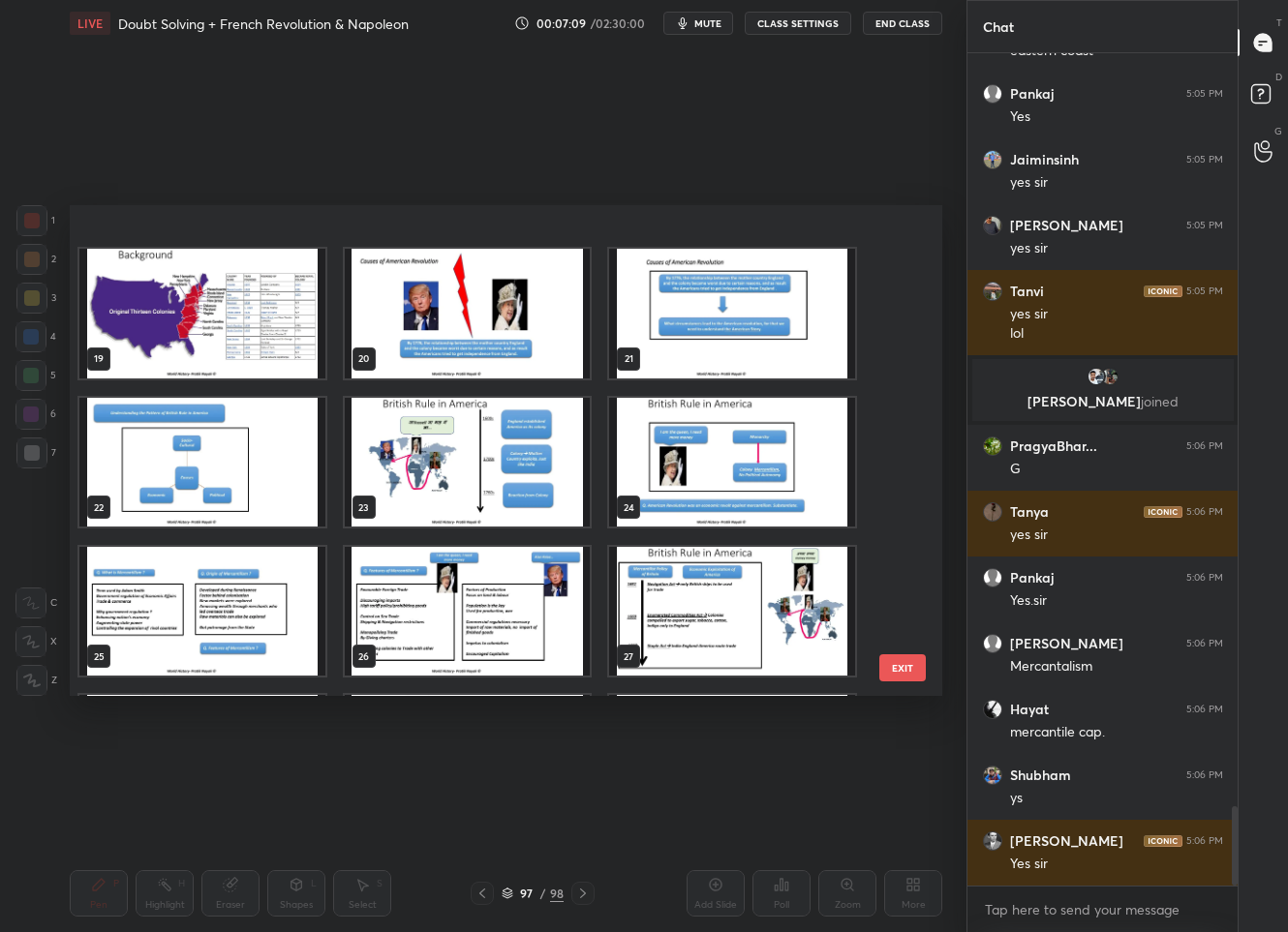
scroll to position [915, 0]
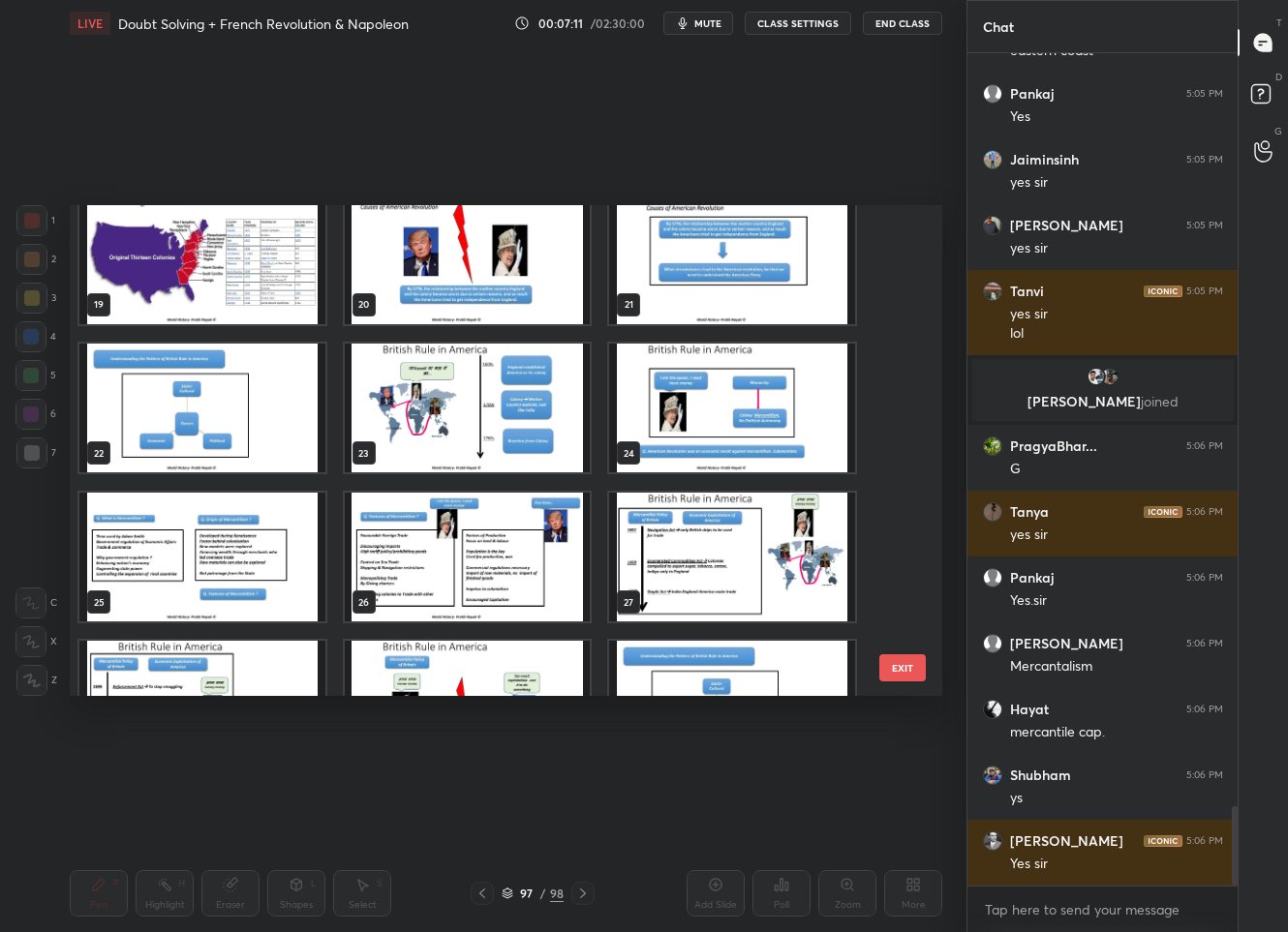
click at [786, 436] on img "grid" at bounding box center [733, 409] width 246 height 130
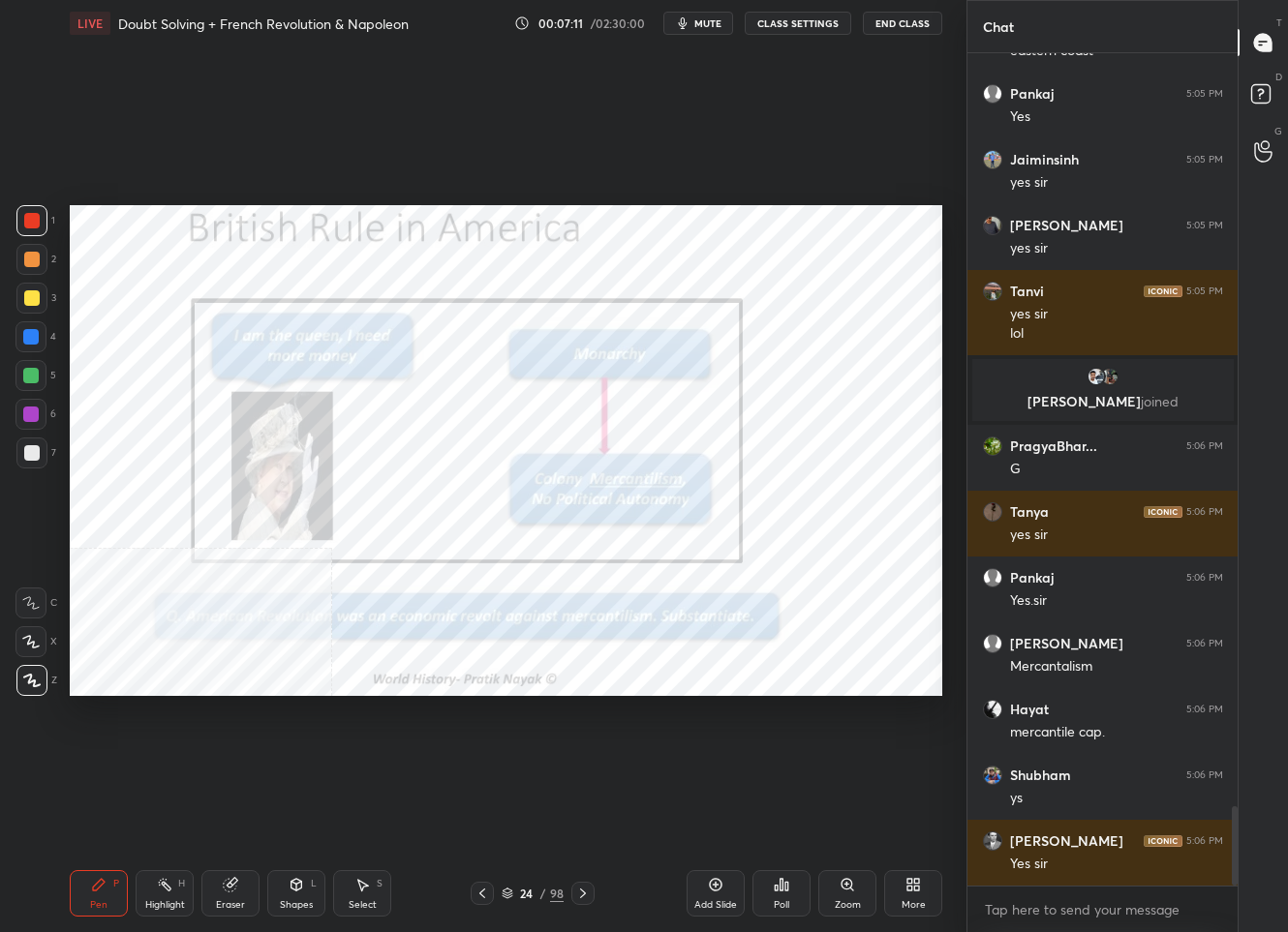
scroll to position [7944, 0]
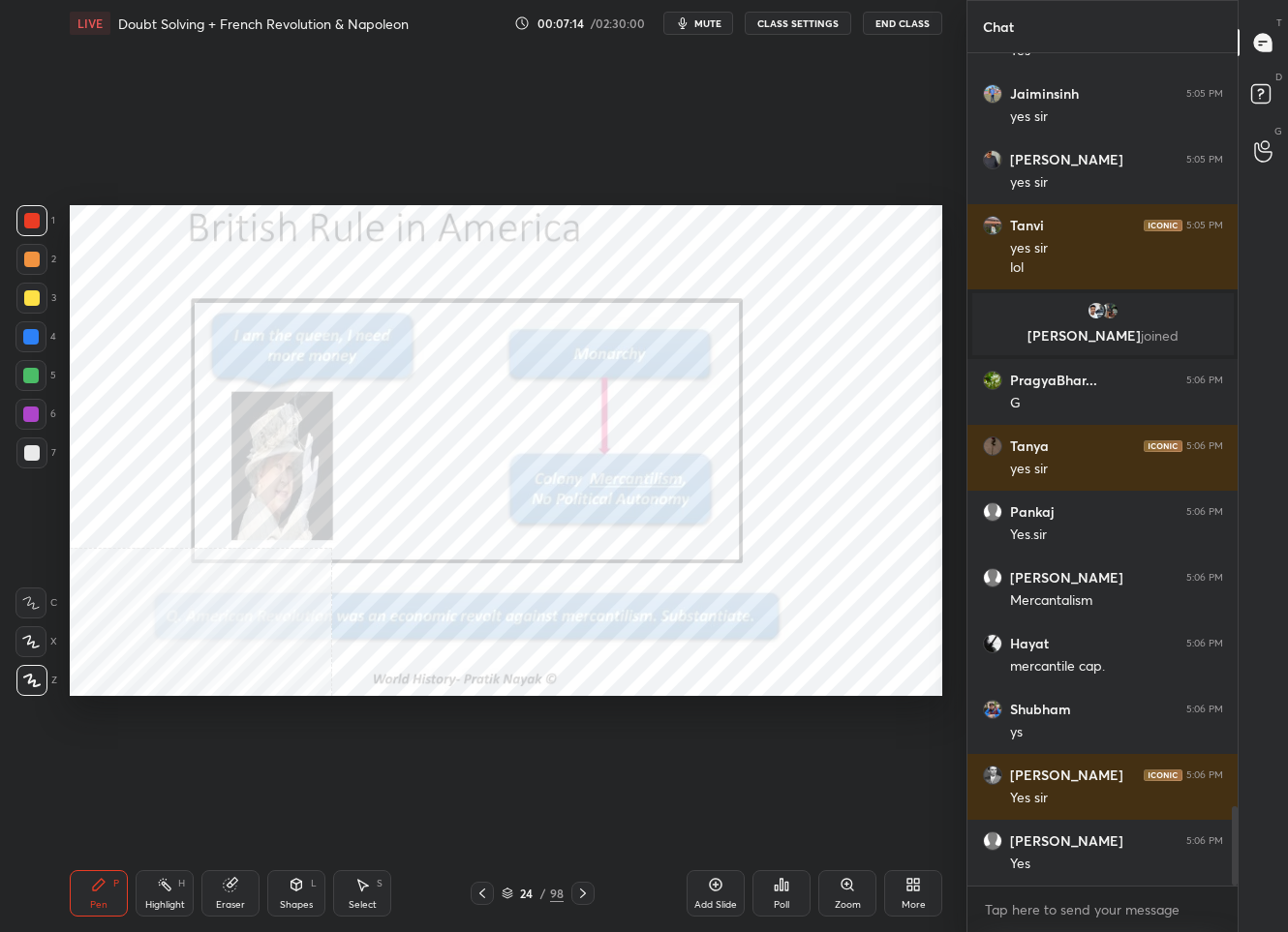
click at [588, 886] on icon at bounding box center [584, 894] width 16 height 16
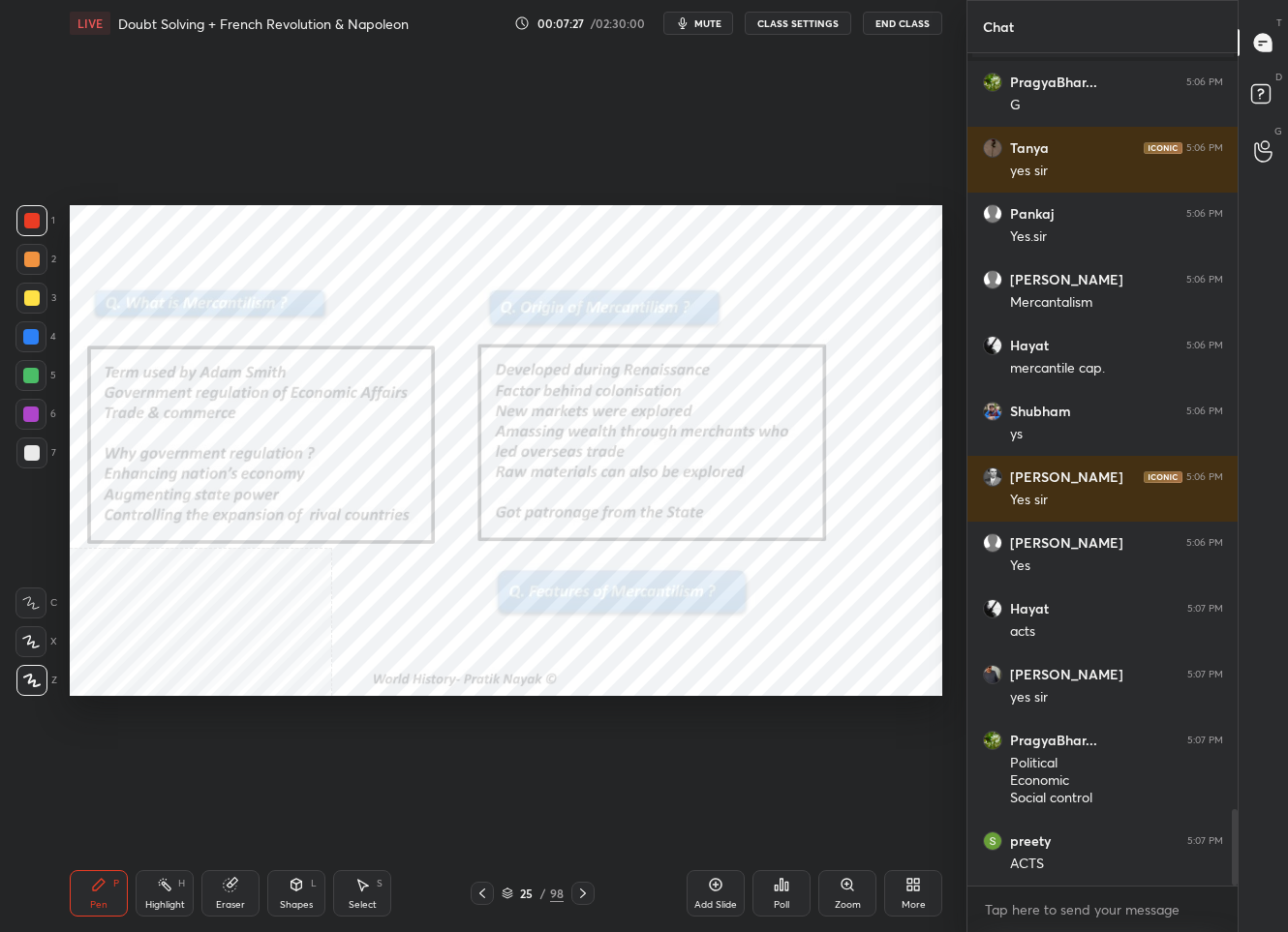
scroll to position [8308, 0]
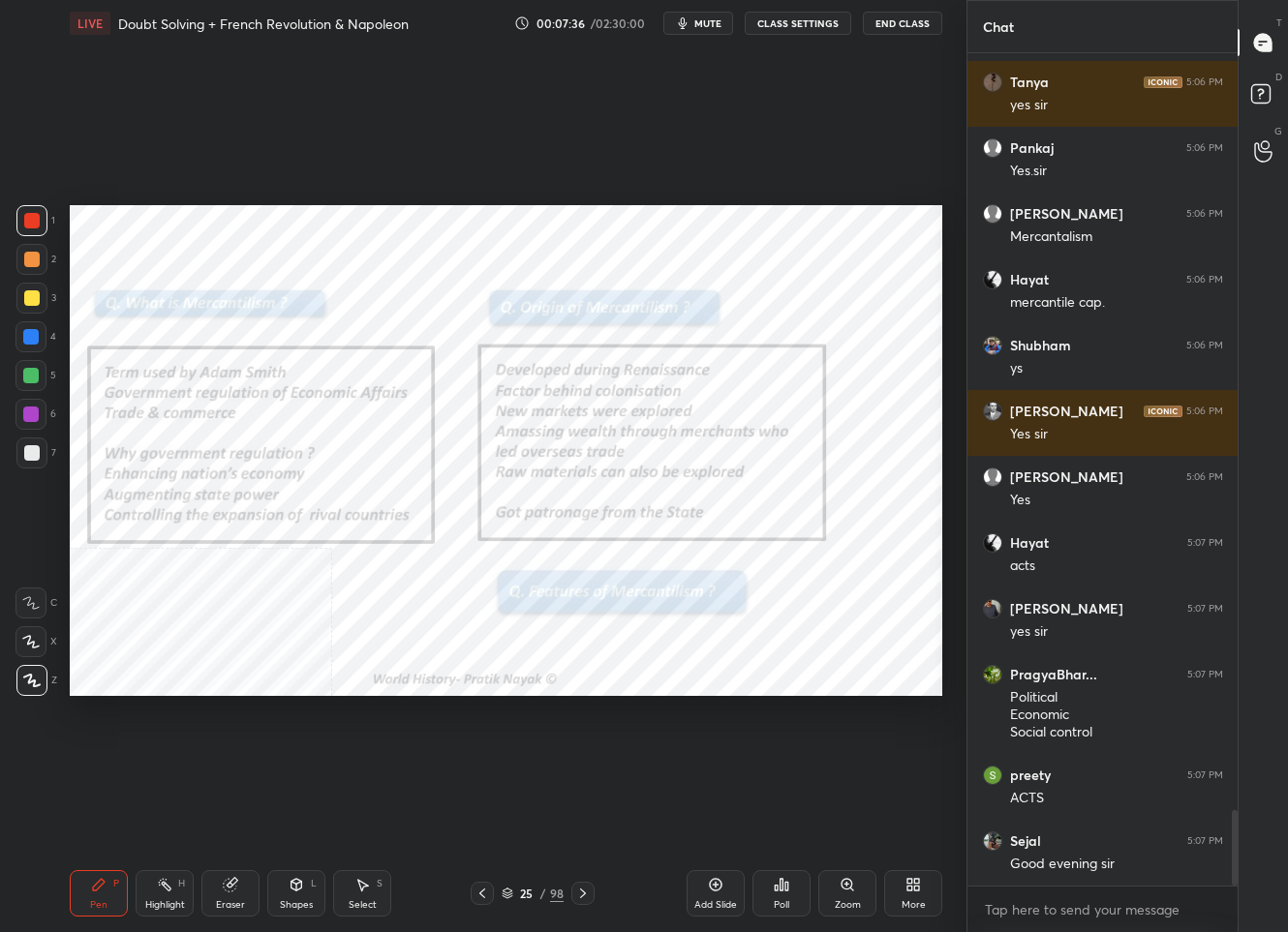
click at [582, 891] on icon at bounding box center [584, 894] width 6 height 10
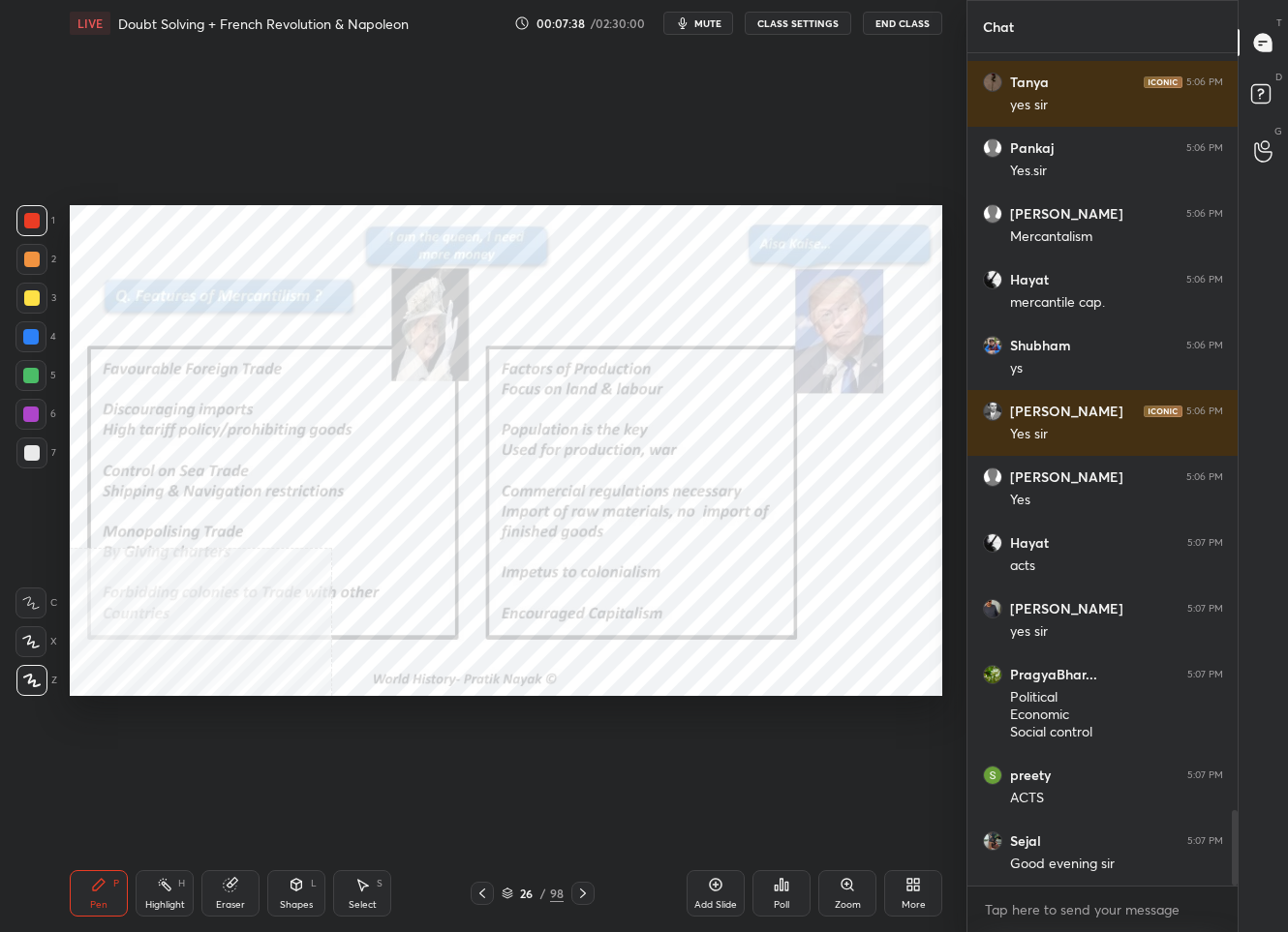
click at [931, 892] on div "More" at bounding box center [913, 893] width 58 height 47
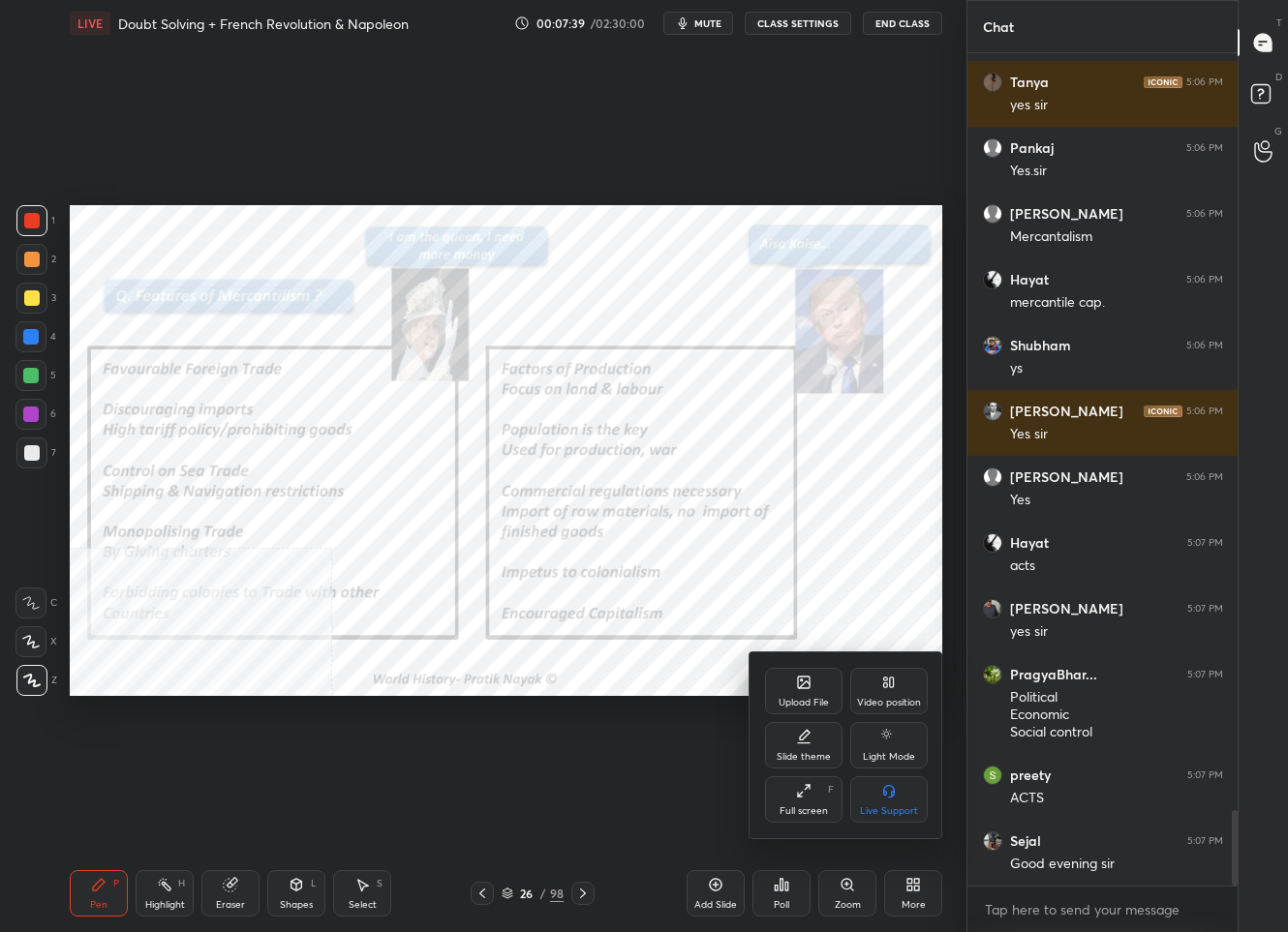
click at [909, 698] on div "Video position" at bounding box center [889, 703] width 64 height 10
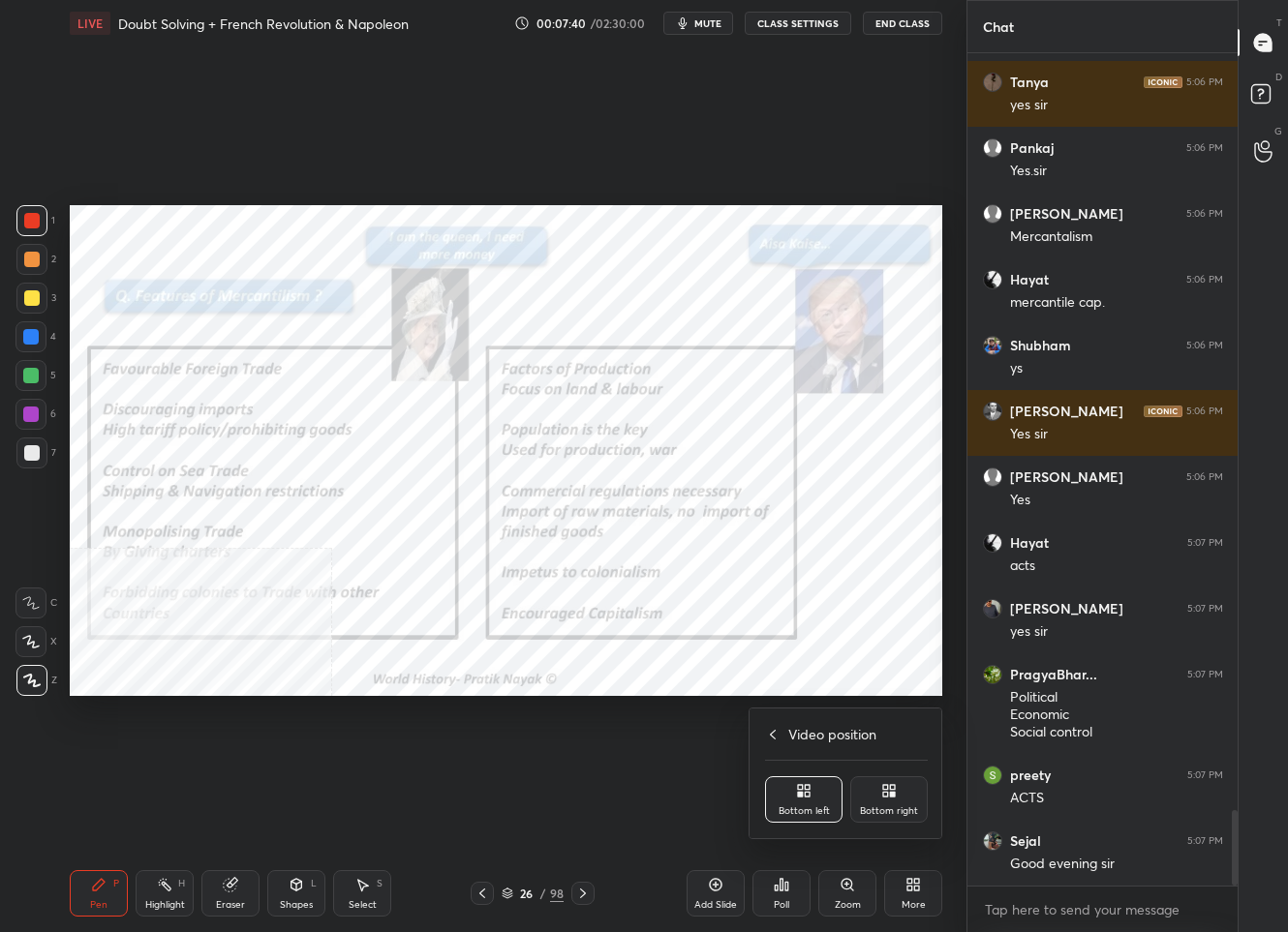
click at [891, 786] on icon at bounding box center [892, 787] width 5 height 5
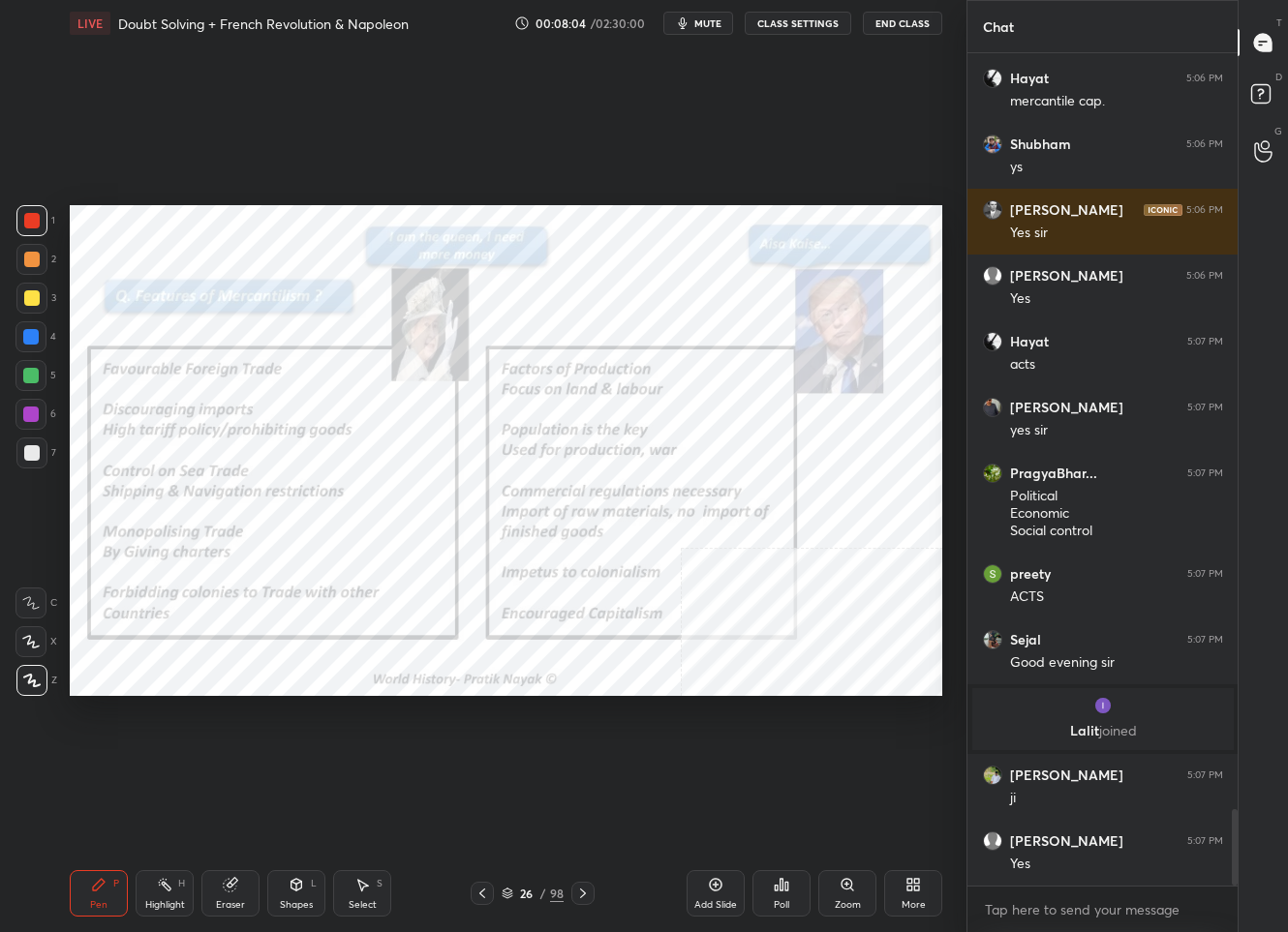
scroll to position [8293, 0]
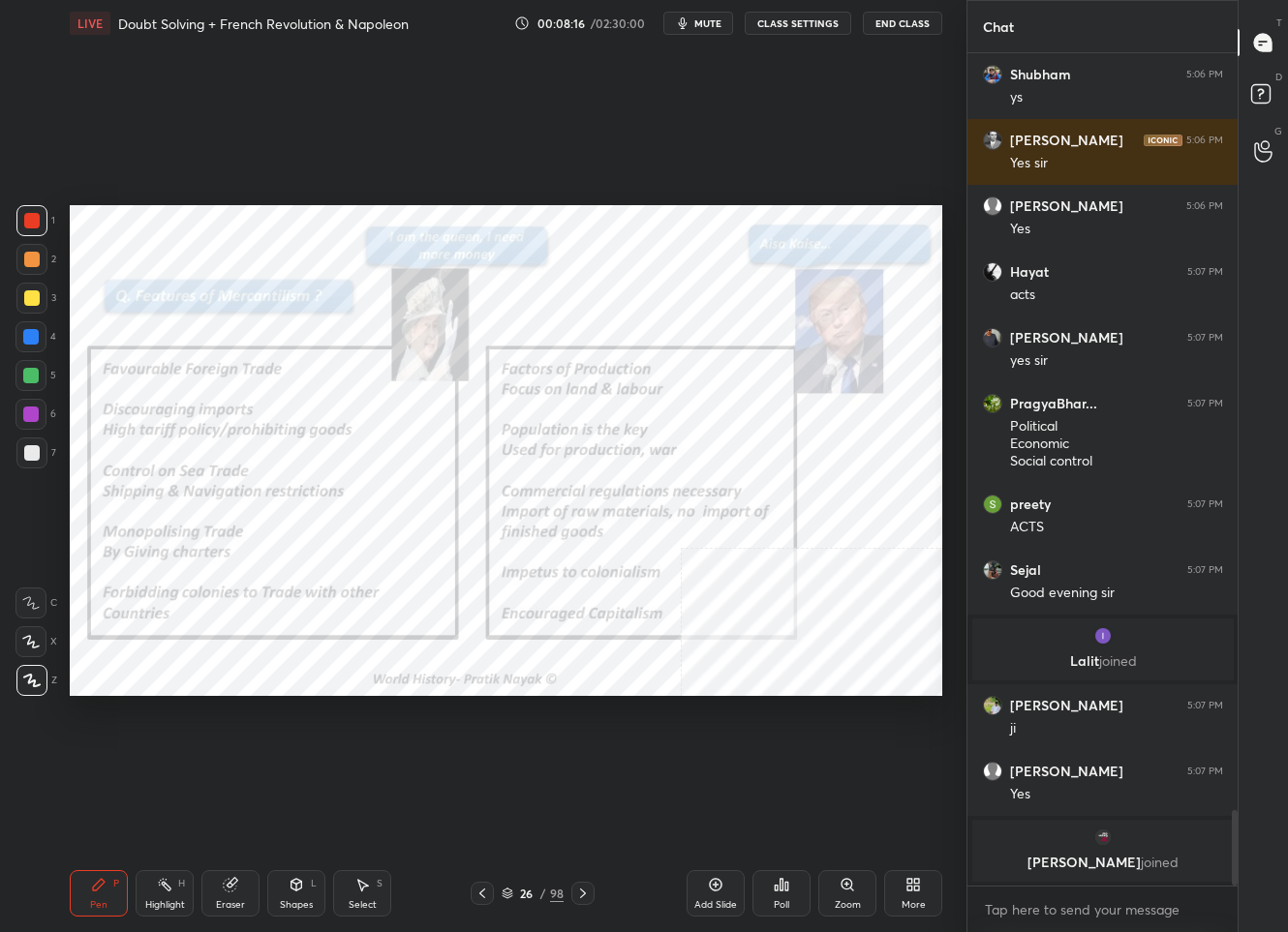
click at [520, 888] on div "26" at bounding box center [527, 894] width 19 height 12
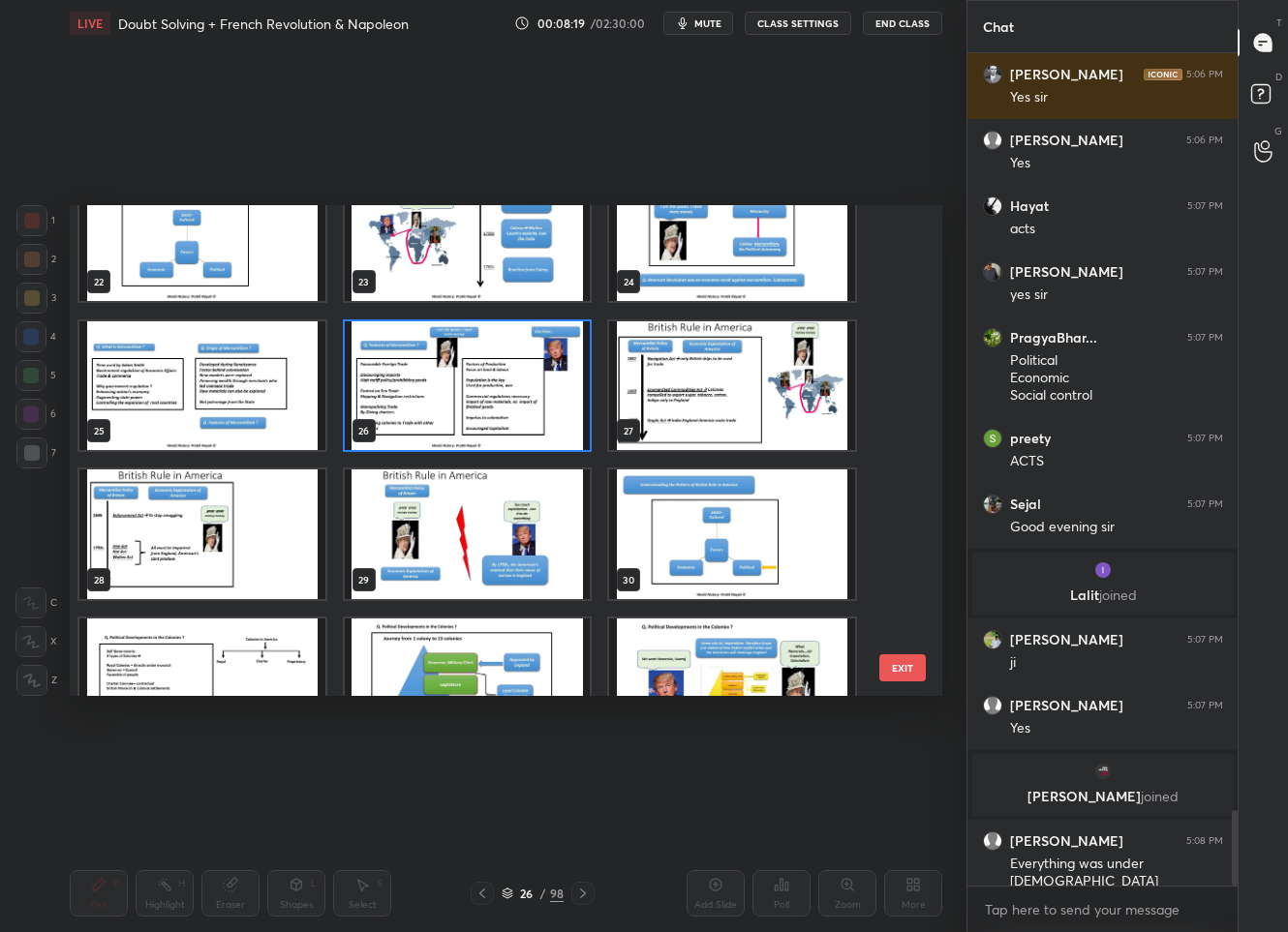
scroll to position [8285, 0]
click at [721, 418] on img "grid" at bounding box center [733, 387] width 246 height 130
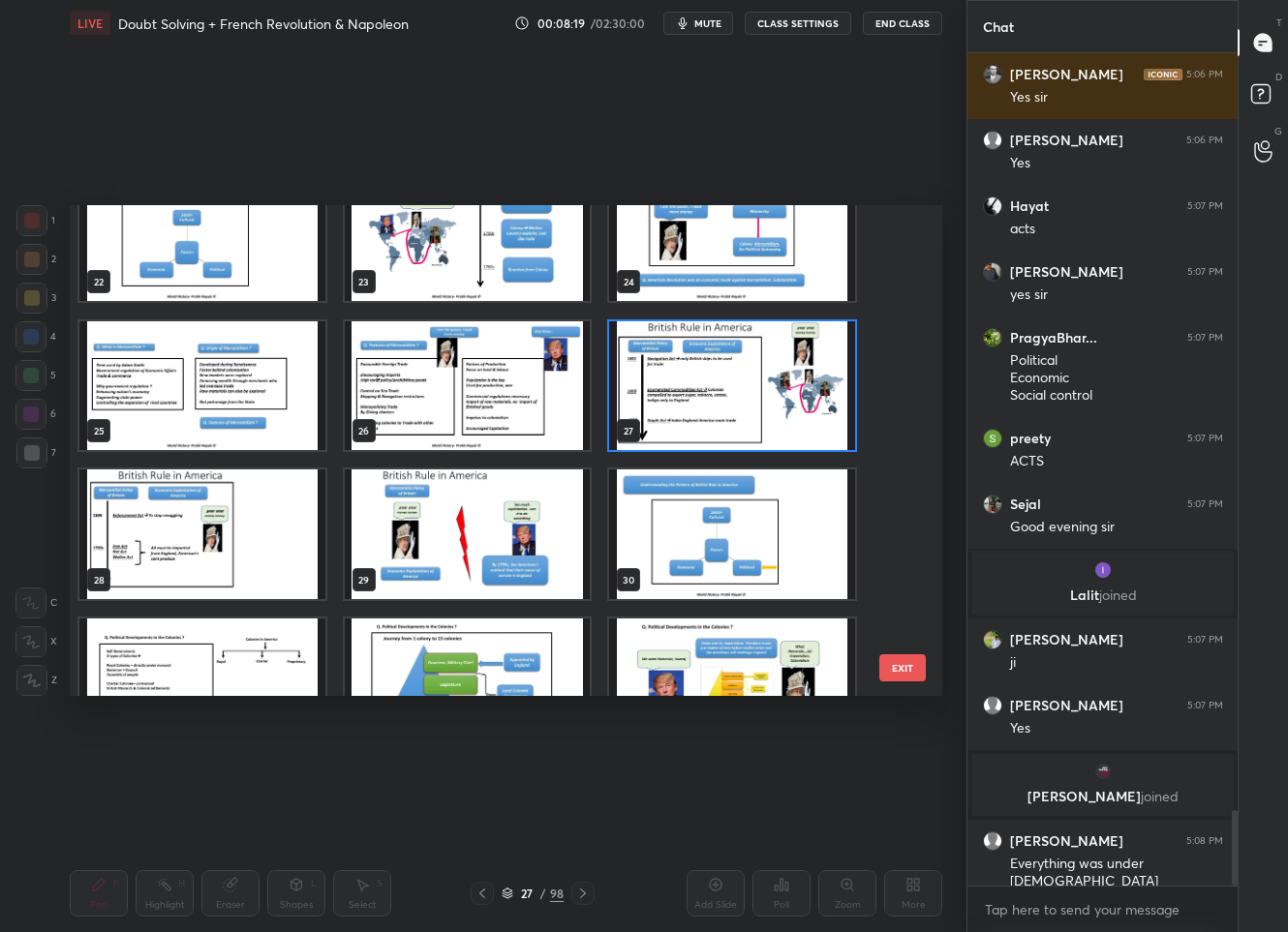
click at [721, 418] on img "grid" at bounding box center [733, 387] width 246 height 130
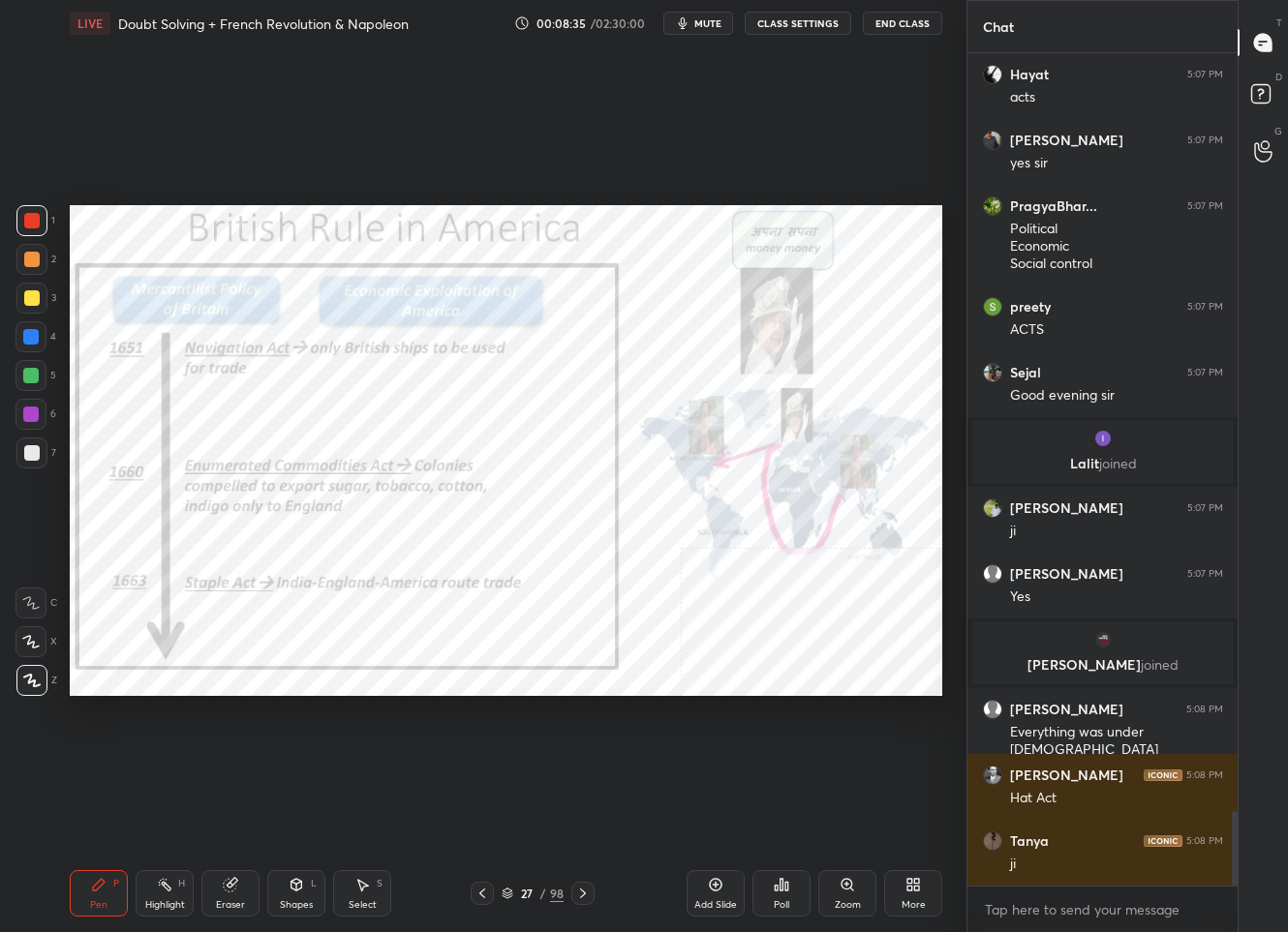
scroll to position [8483, 0]
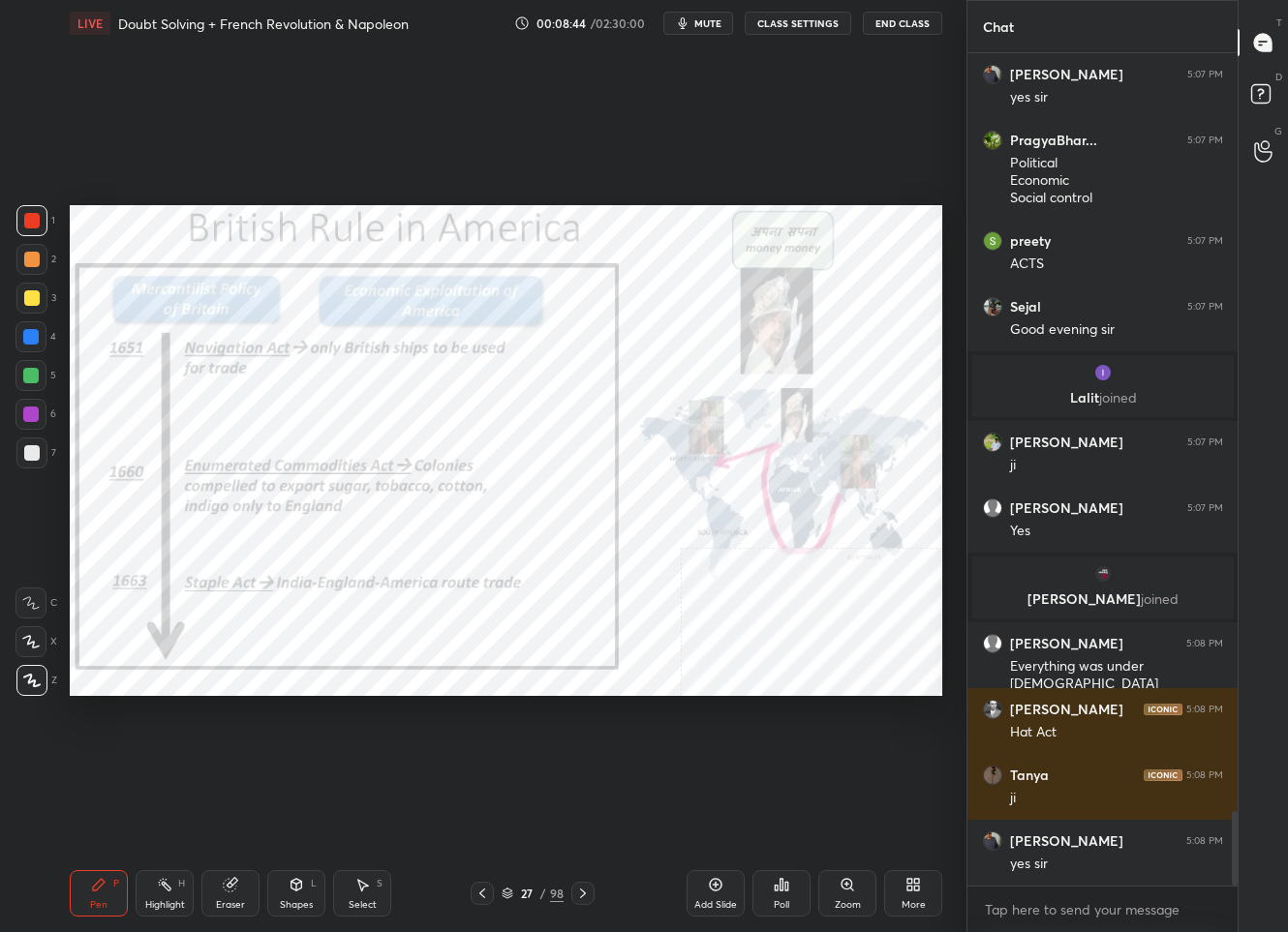
click at [576, 891] on icon at bounding box center [584, 894] width 16 height 16
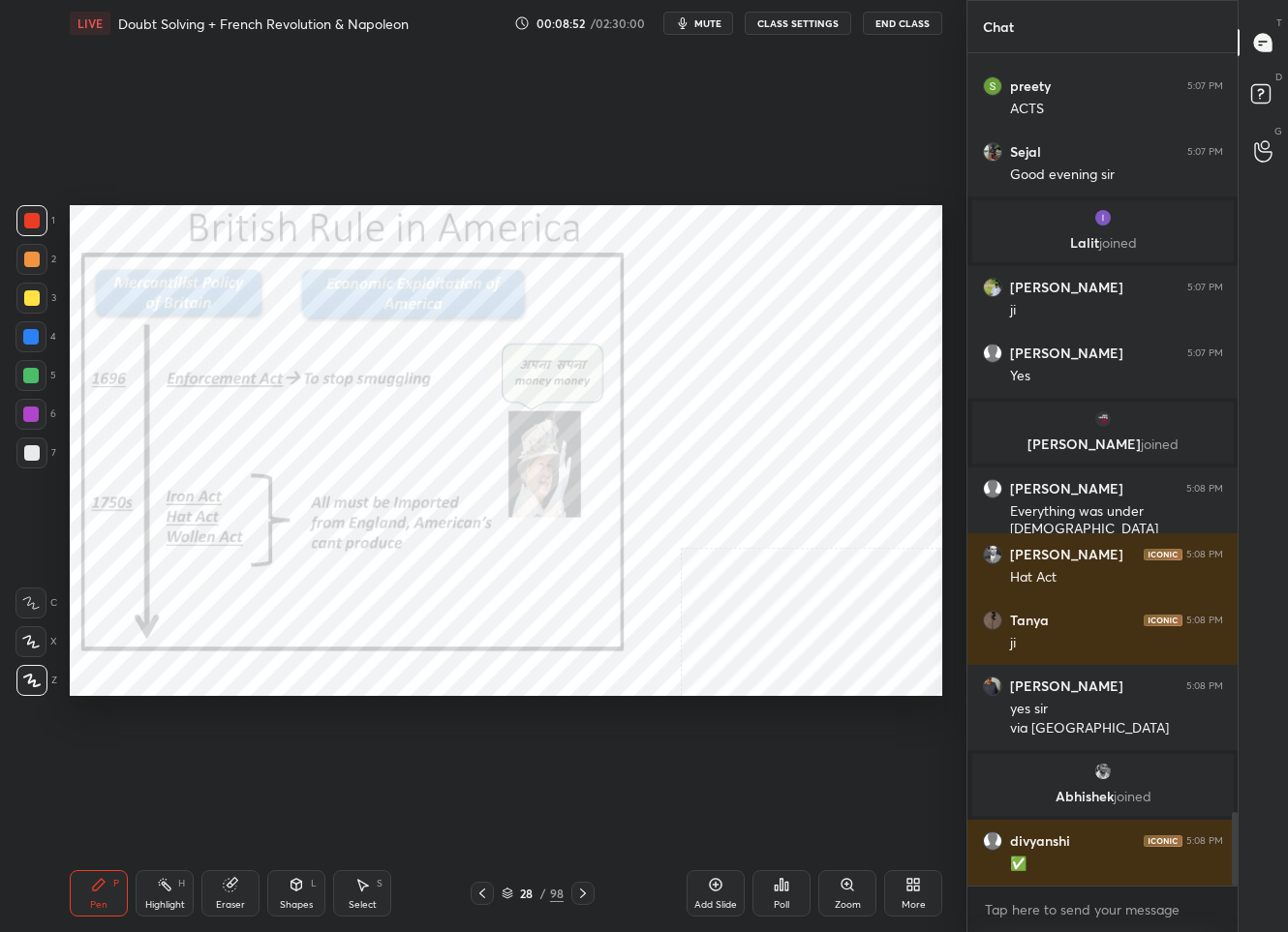
scroll to position [8550, 0]
click at [532, 888] on div "28" at bounding box center [527, 894] width 19 height 12
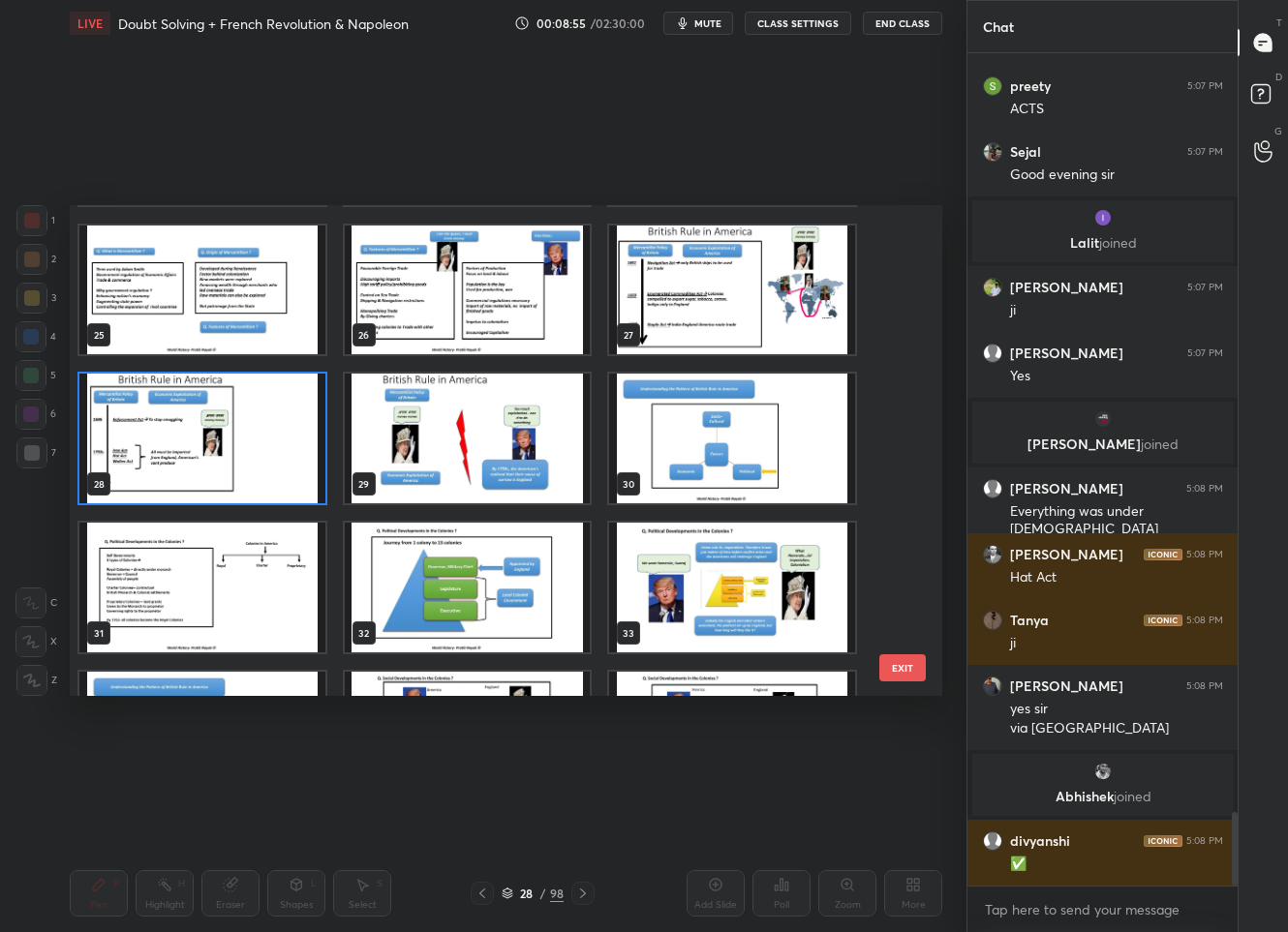
scroll to position [8620, 0]
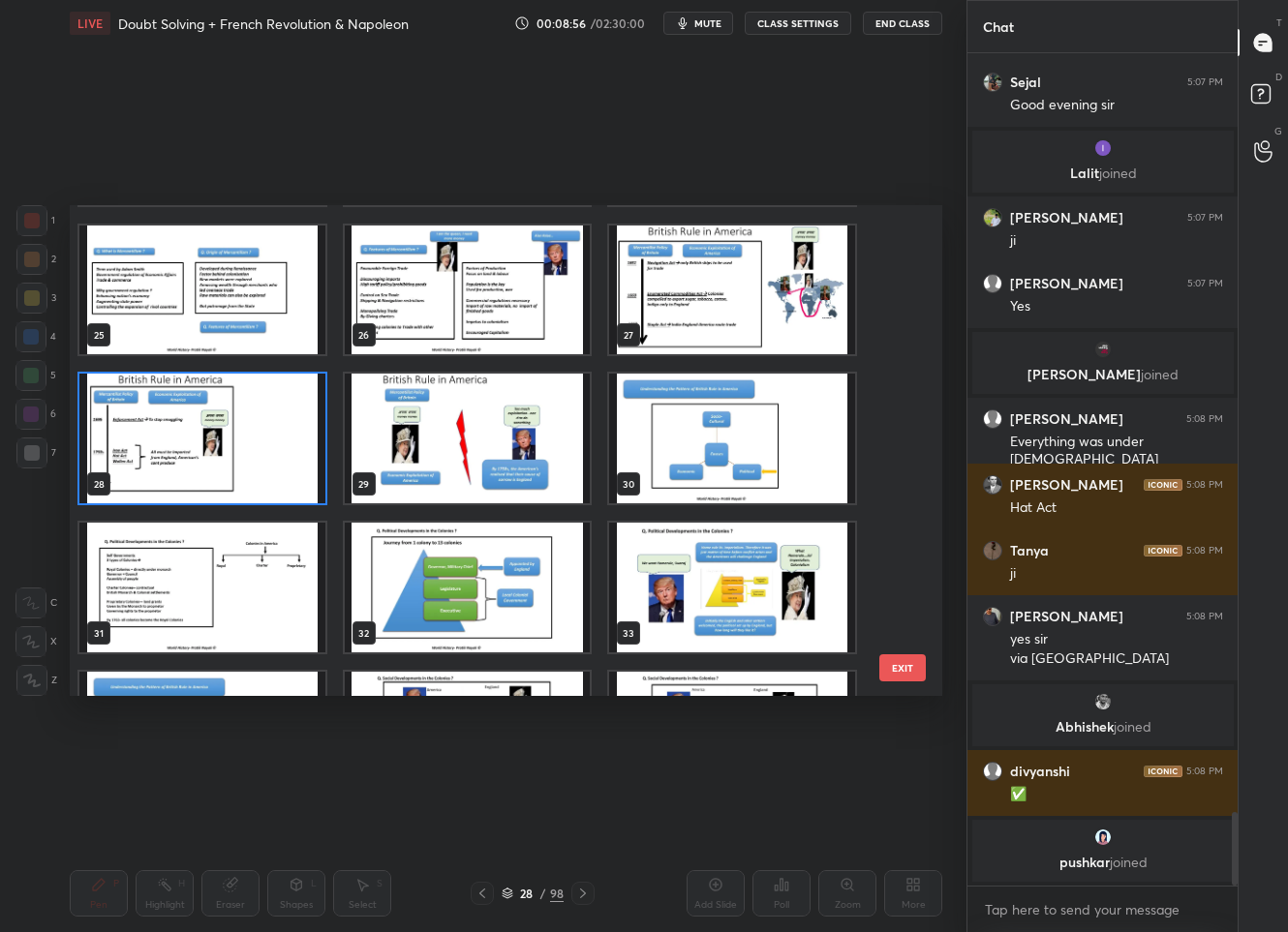
click at [262, 598] on img "grid" at bounding box center [202, 588] width 246 height 130
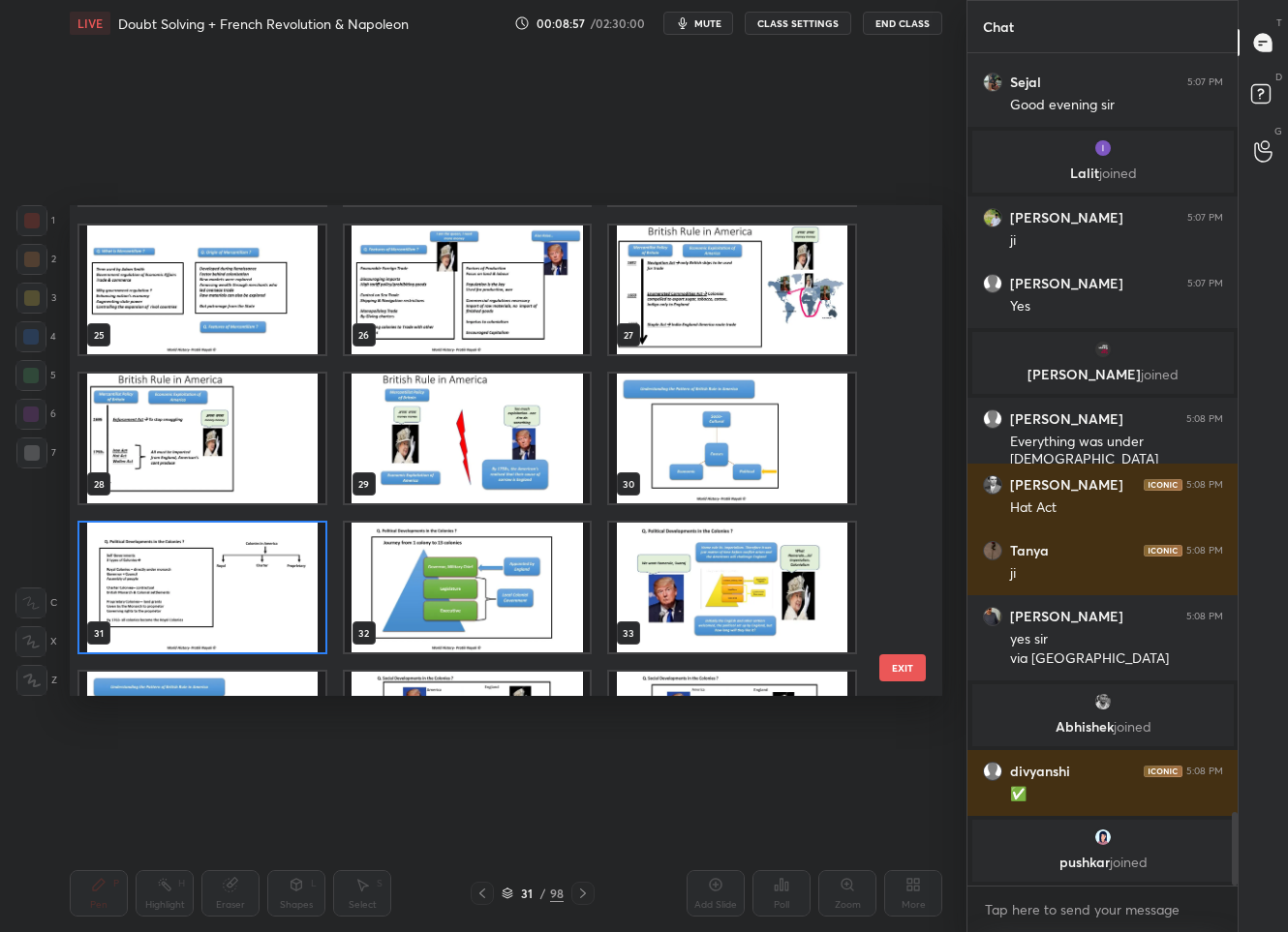
click at [262, 598] on img "grid" at bounding box center [202, 588] width 246 height 130
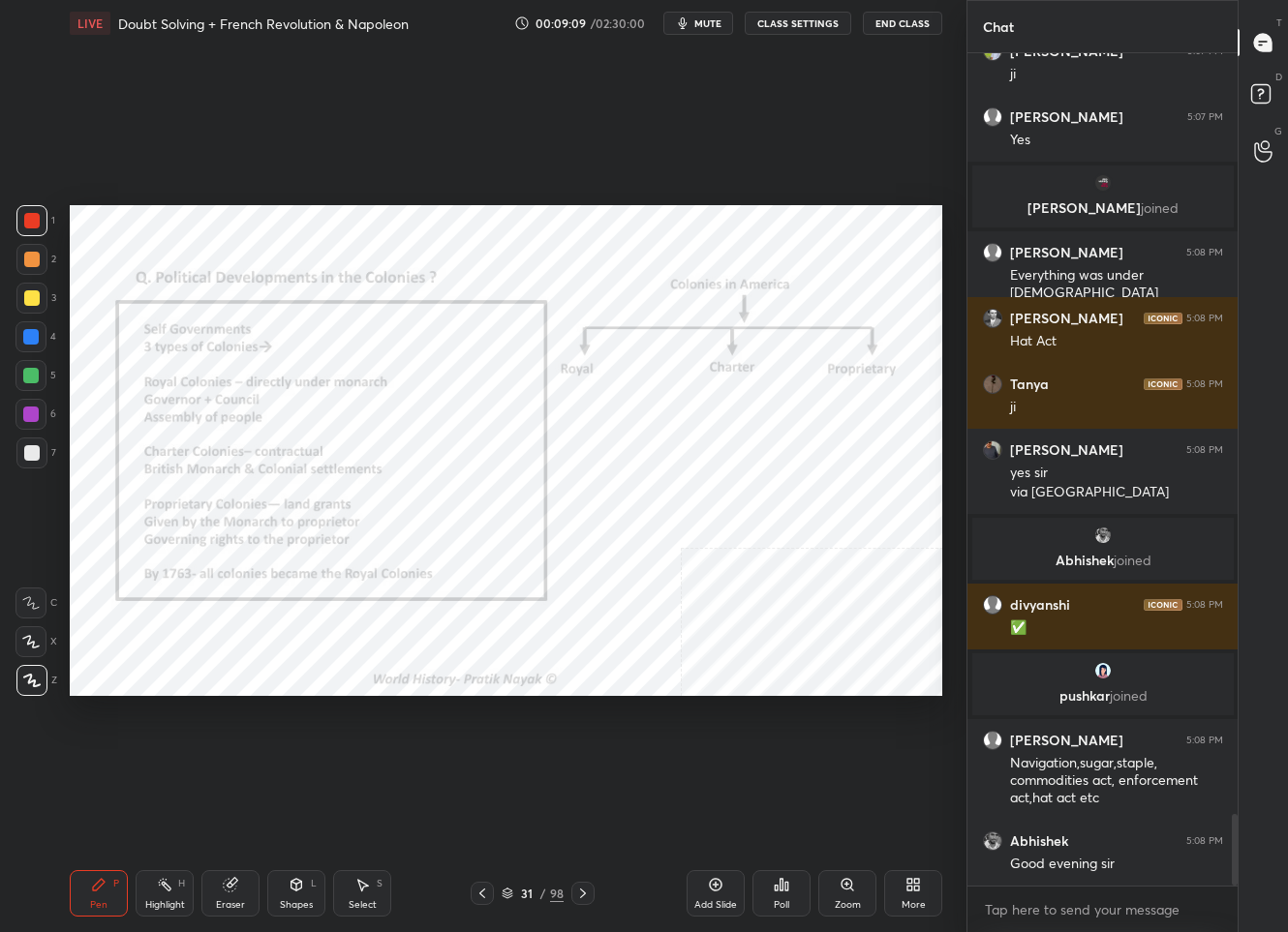
scroll to position [8777, 0]
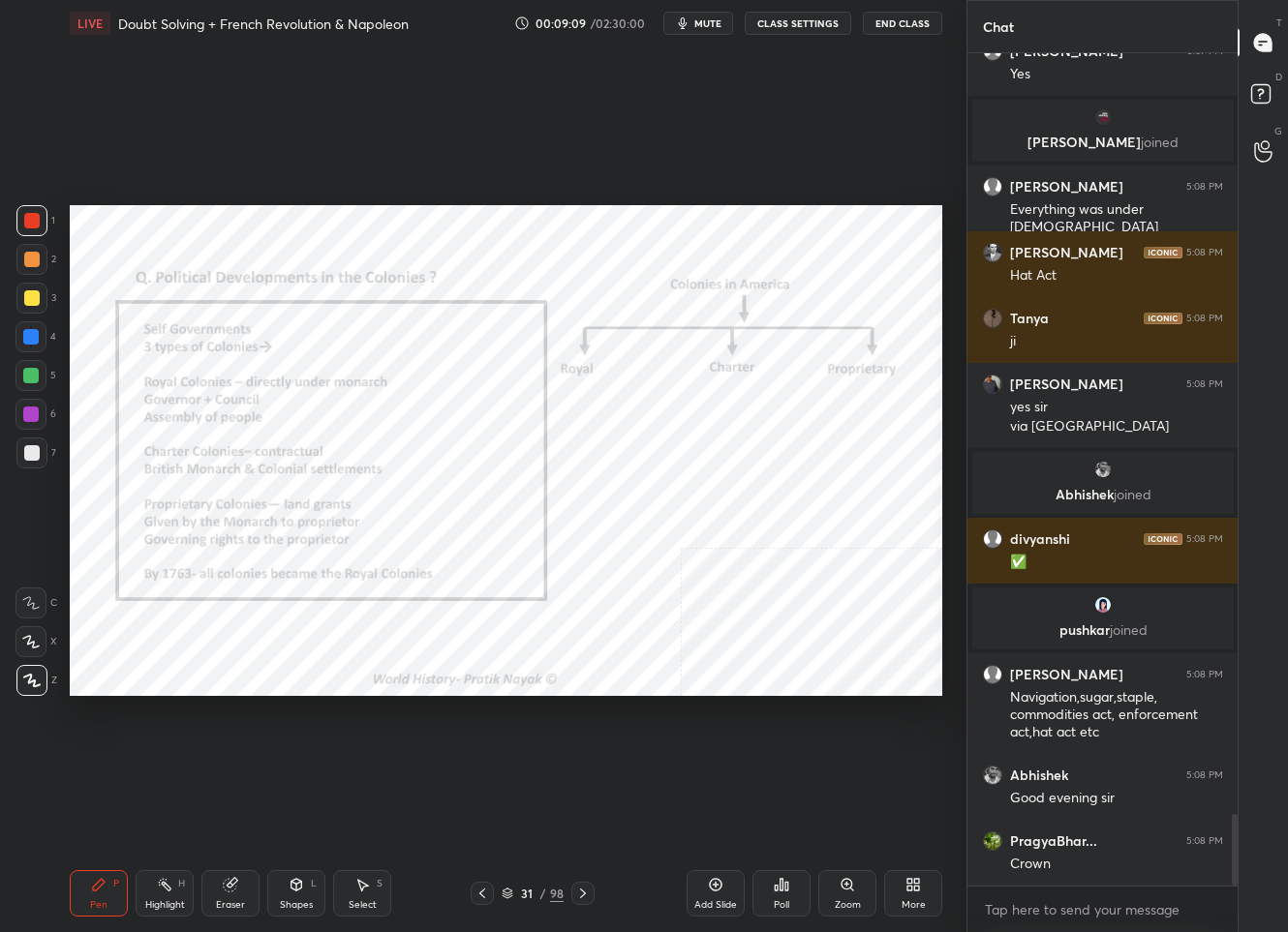
click at [534, 886] on div "31 / 98" at bounding box center [533, 893] width 62 height 17
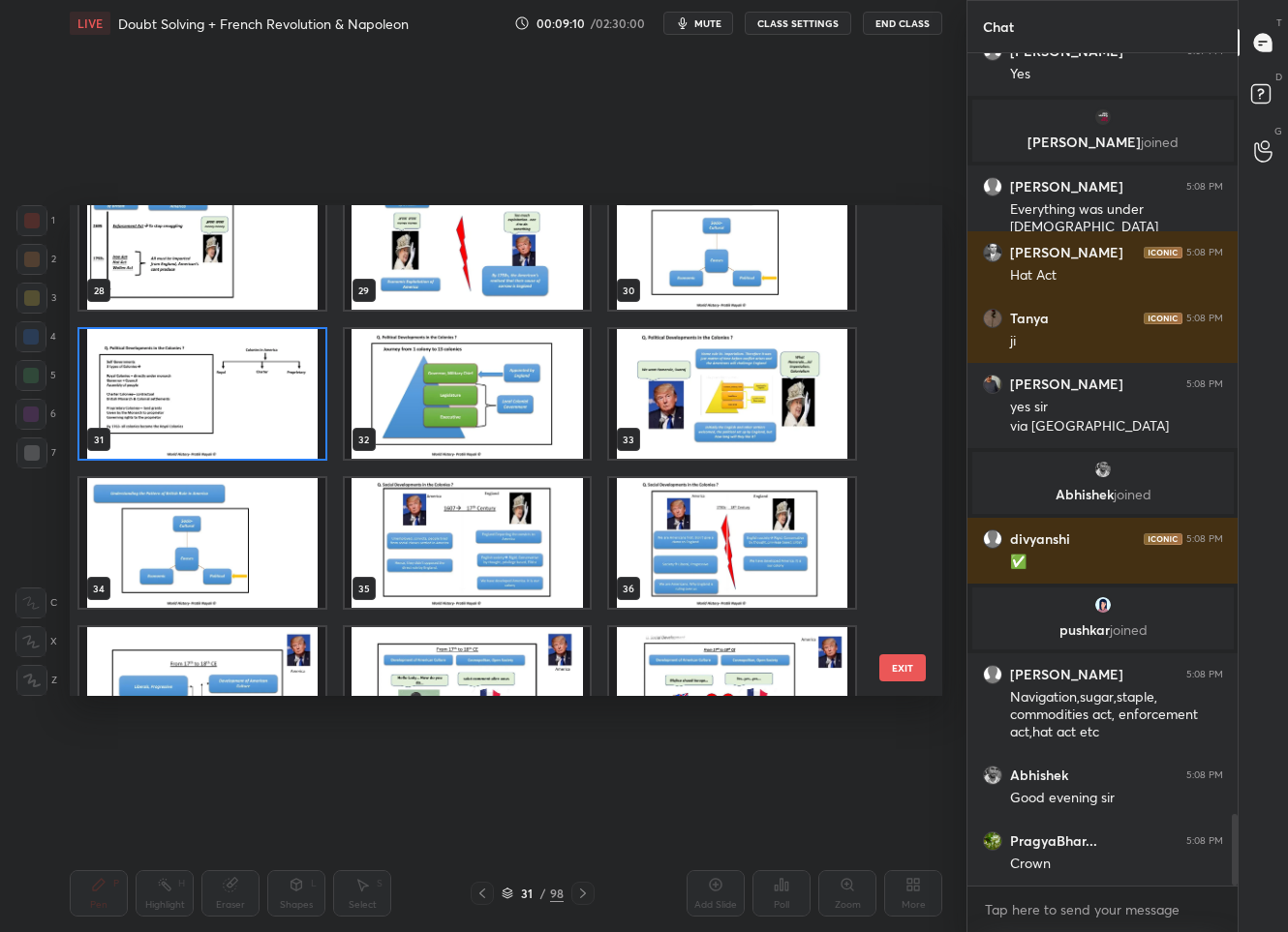
scroll to position [8843, 0]
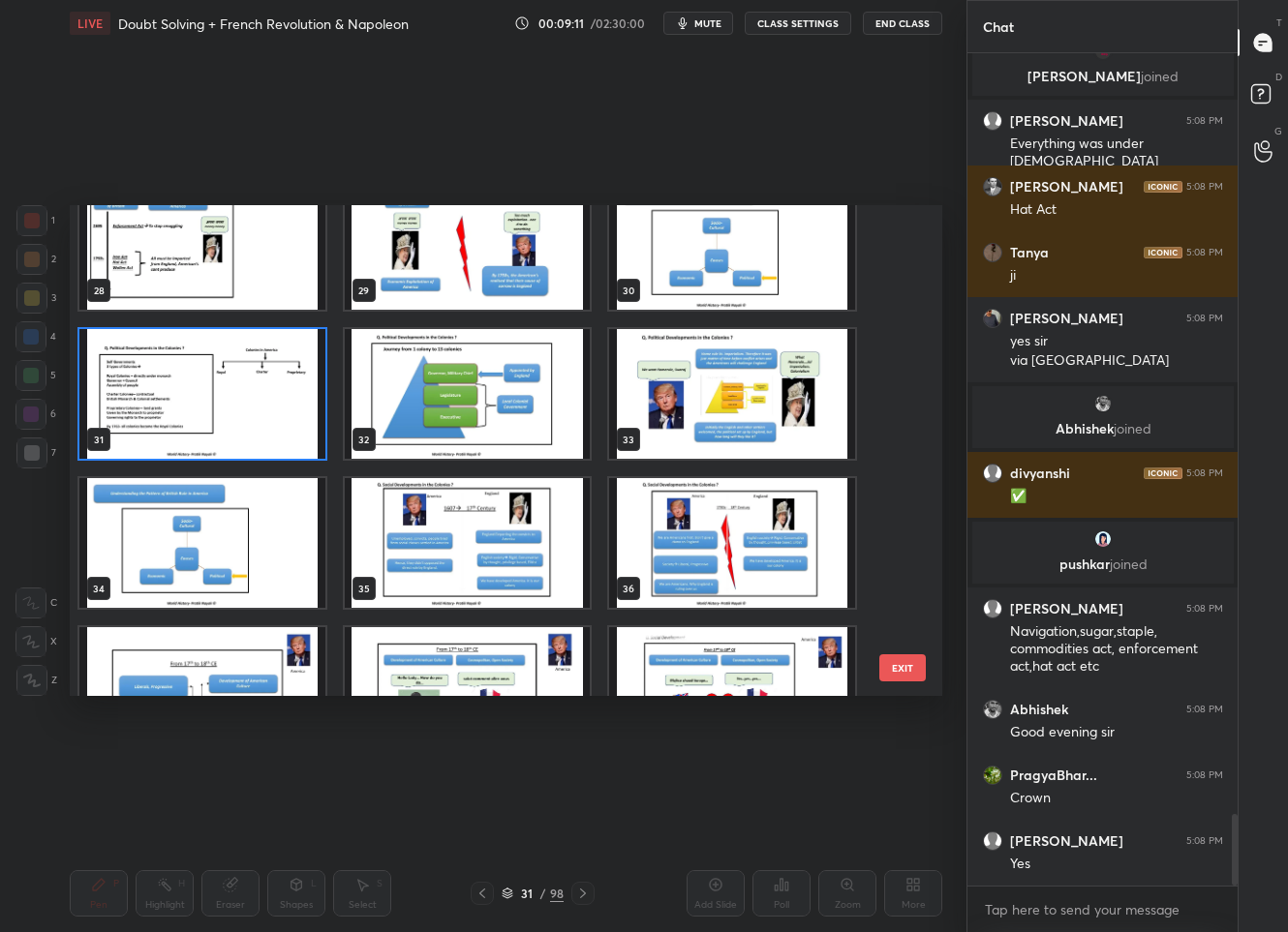
click at [479, 386] on img "grid" at bounding box center [468, 395] width 246 height 130
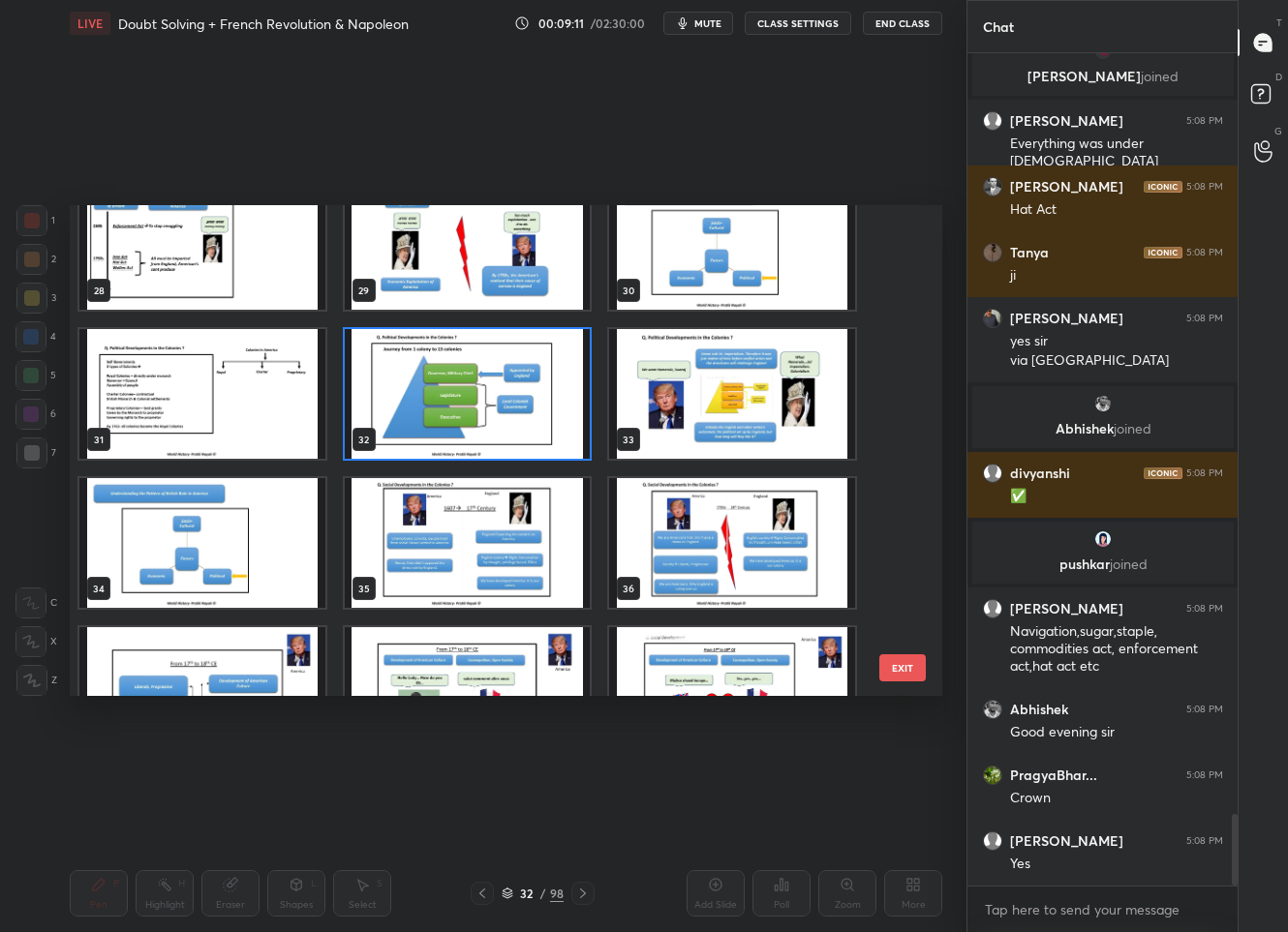
click at [479, 386] on img "grid" at bounding box center [468, 395] width 246 height 130
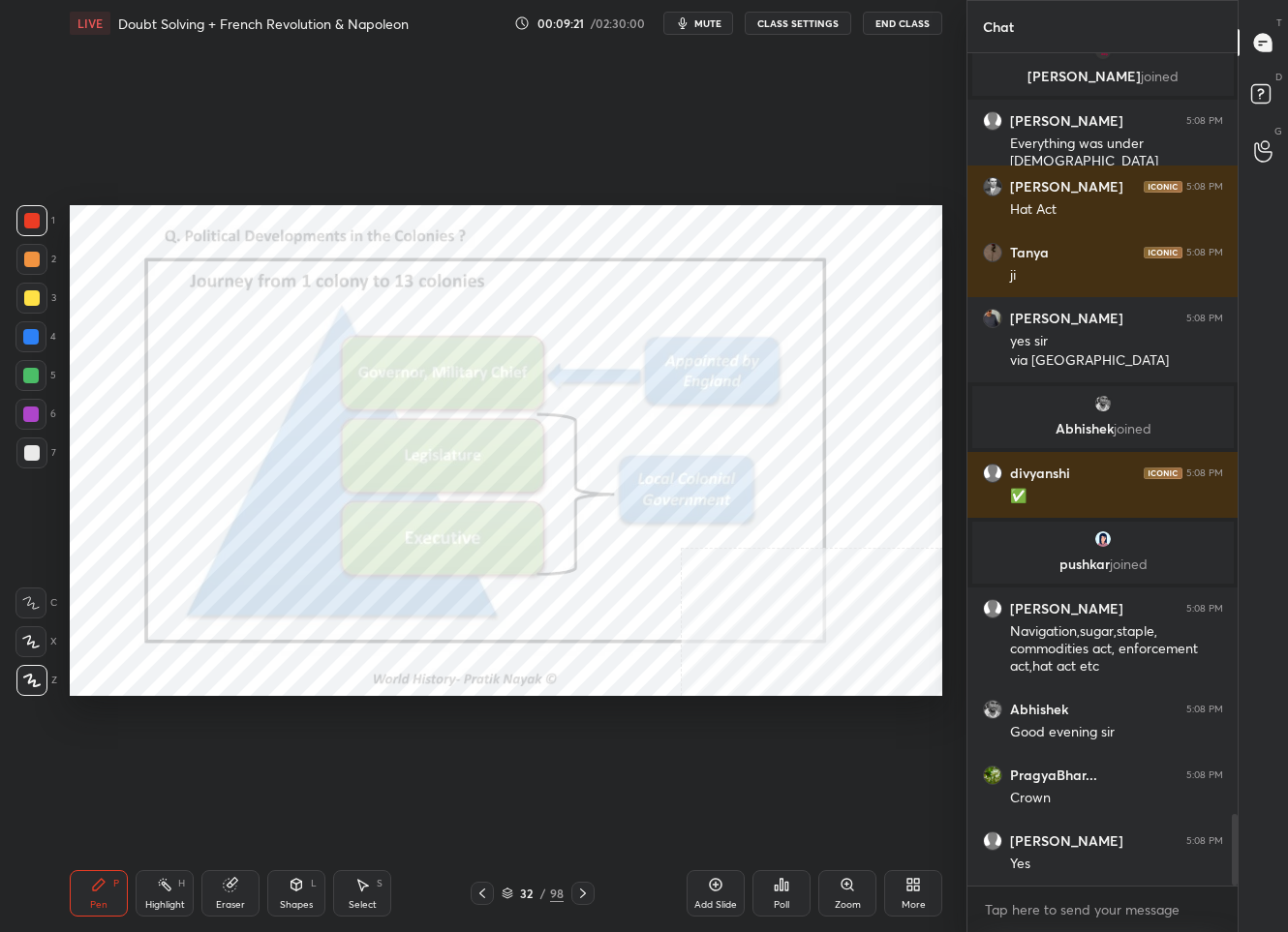
click at [527, 894] on div "32" at bounding box center [527, 894] width 19 height 12
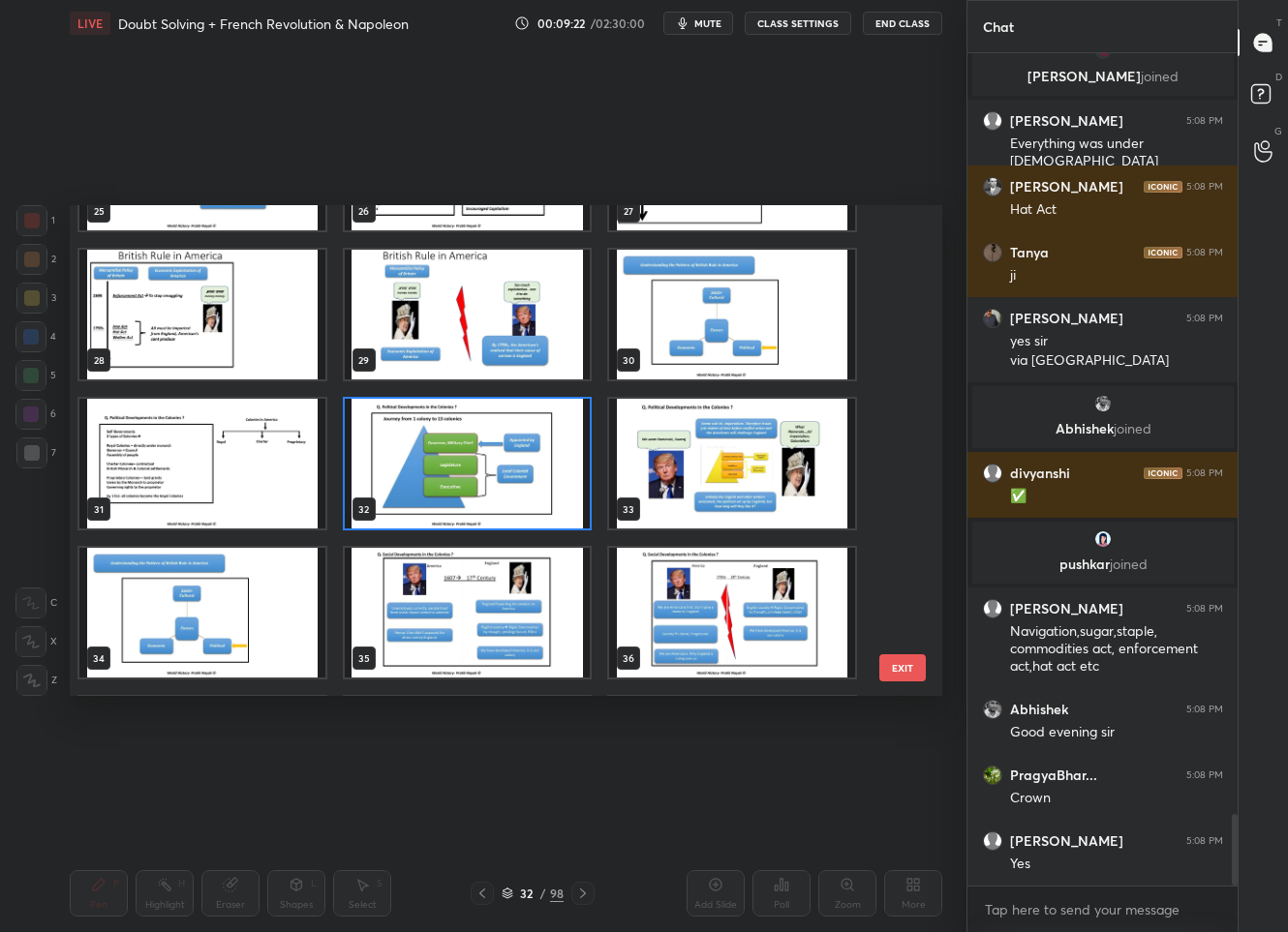
scroll to position [1362, 0]
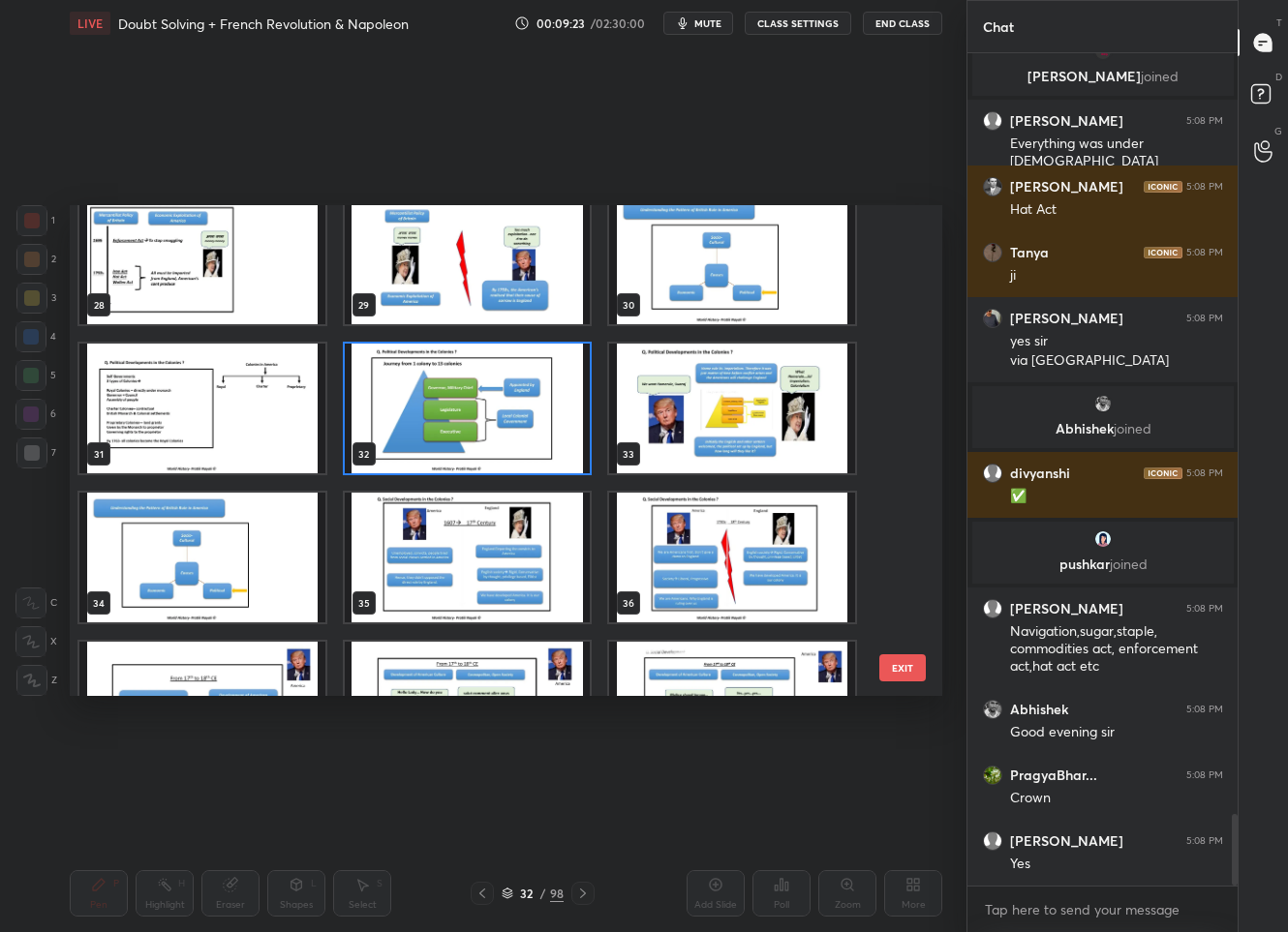
click at [744, 391] on img "grid" at bounding box center [733, 410] width 246 height 130
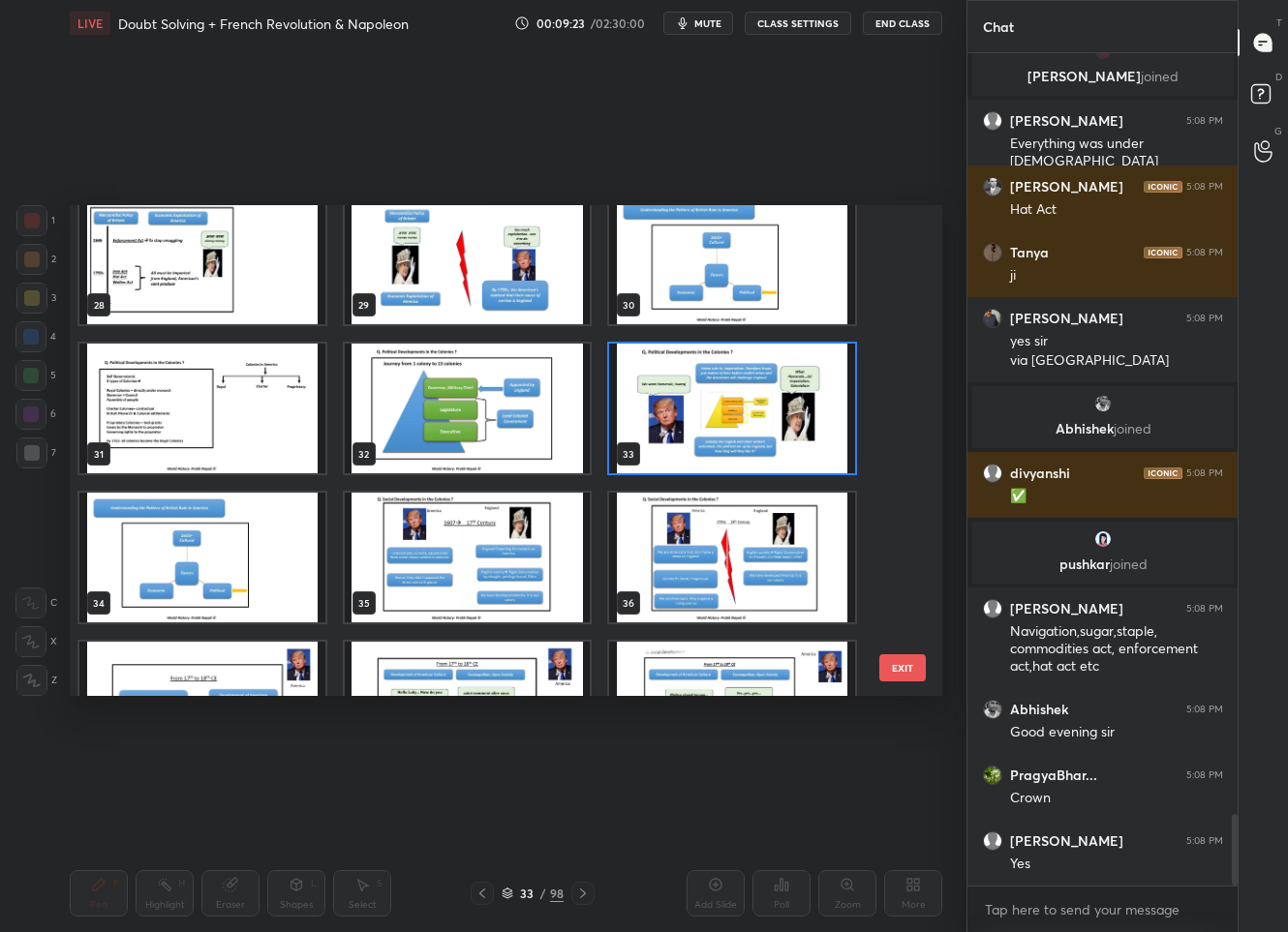
click at [744, 391] on img "grid" at bounding box center [733, 410] width 246 height 130
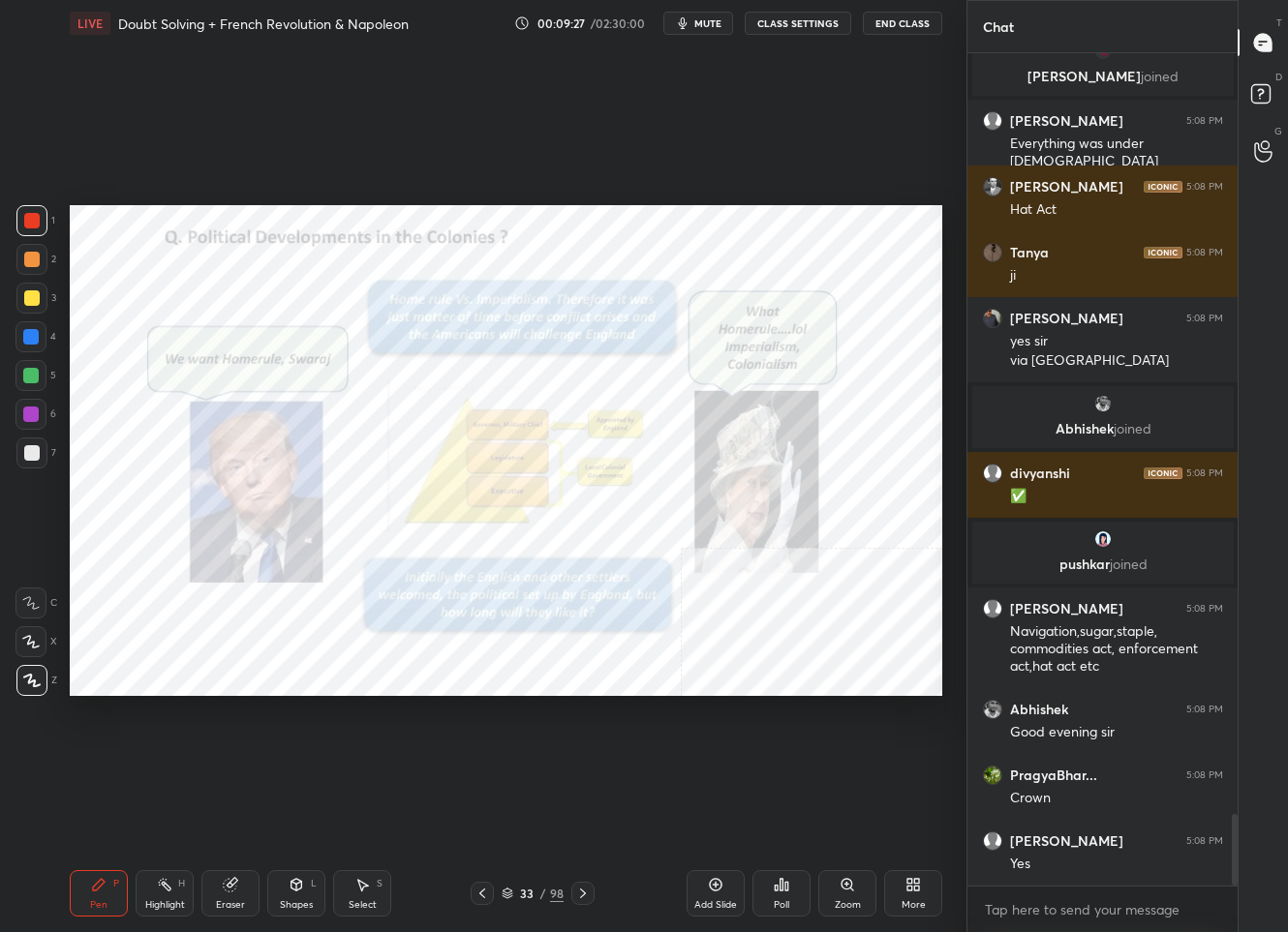
scroll to position [8908, 0]
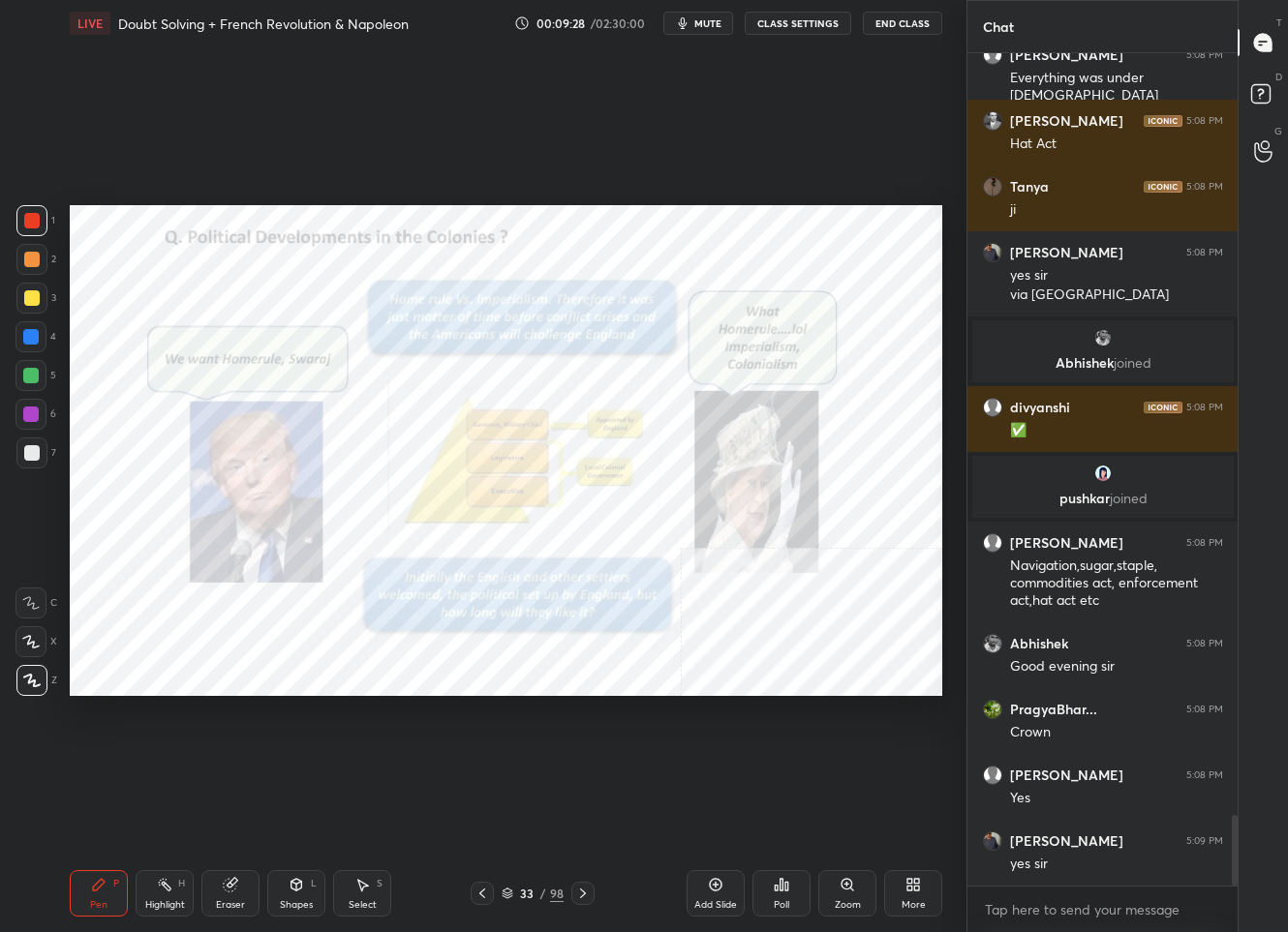
click at [576, 894] on icon at bounding box center [584, 894] width 16 height 16
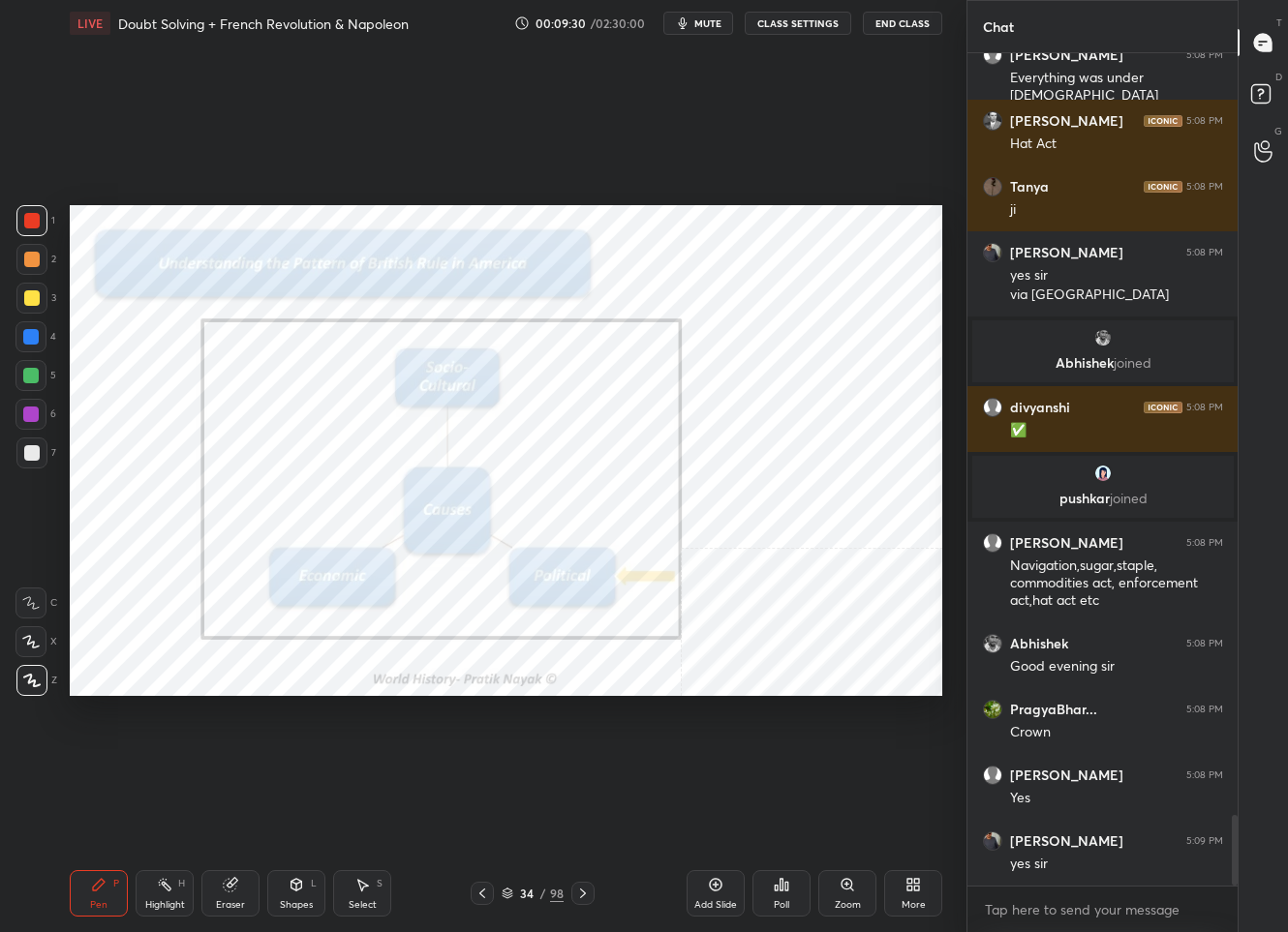
click at [576, 894] on icon at bounding box center [584, 894] width 16 height 16
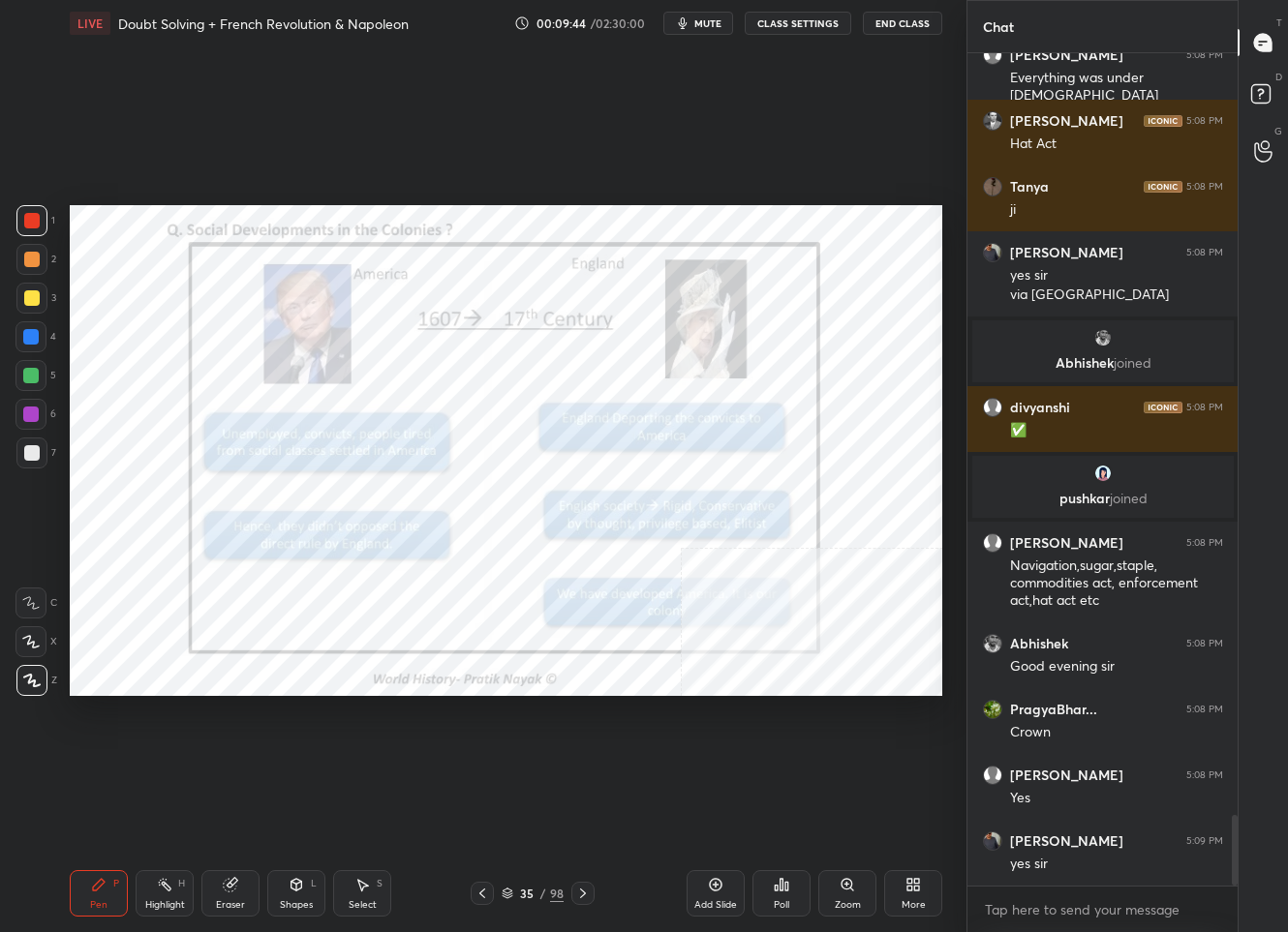
click at [581, 898] on icon at bounding box center [584, 894] width 16 height 16
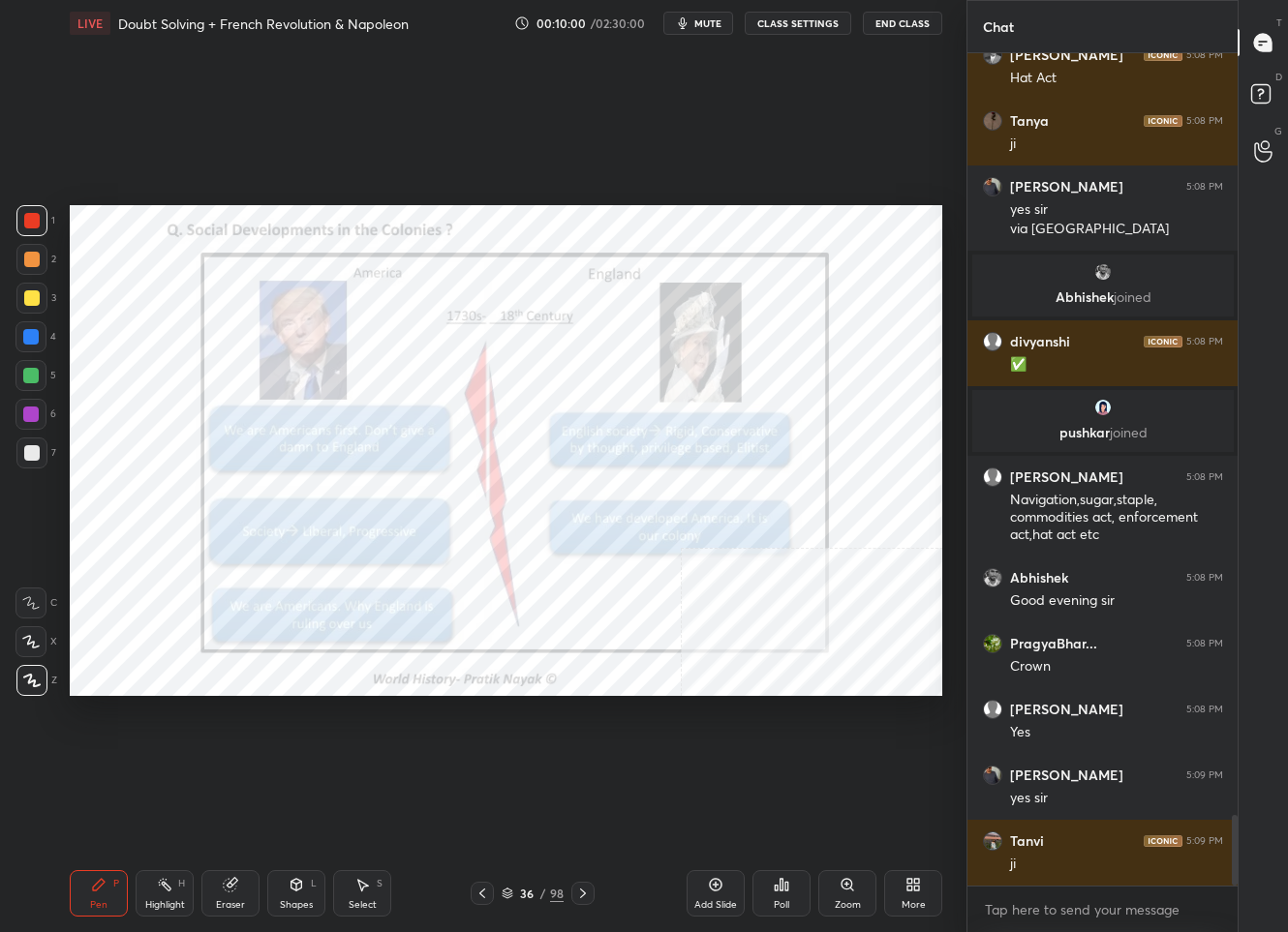
scroll to position [9040, 0]
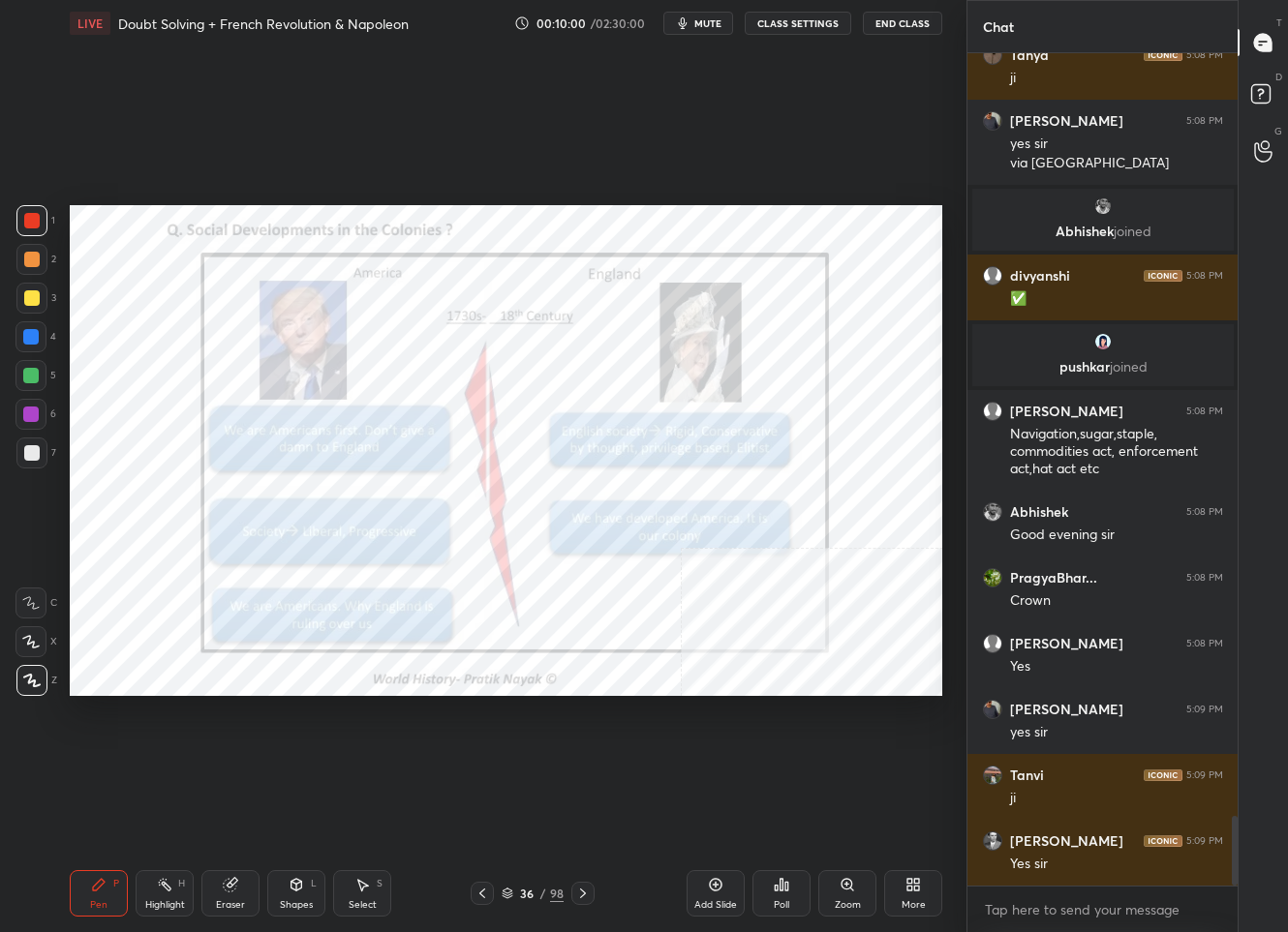
click at [581, 898] on icon at bounding box center [584, 894] width 16 height 16
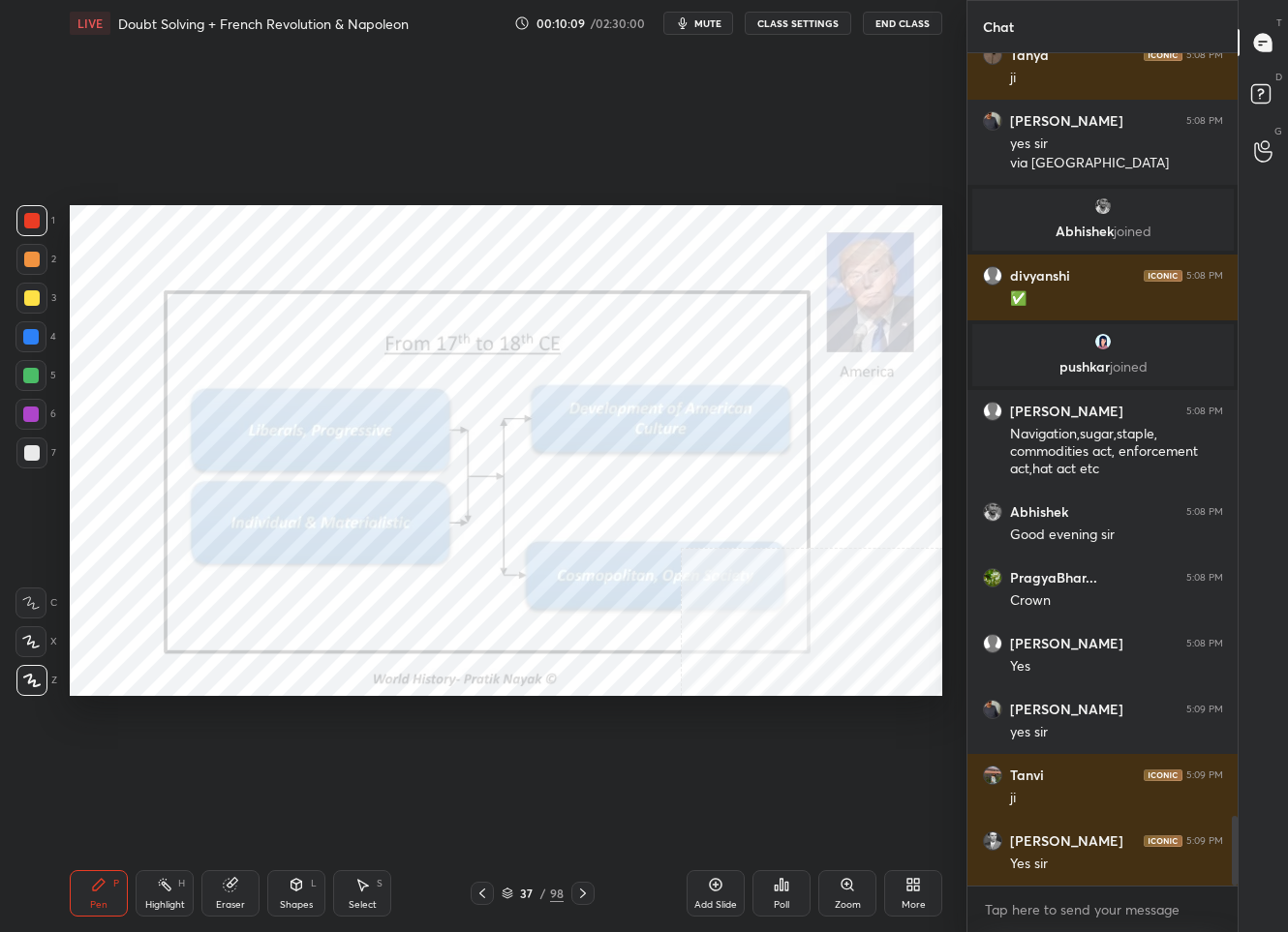
click at [581, 894] on icon at bounding box center [584, 894] width 16 height 16
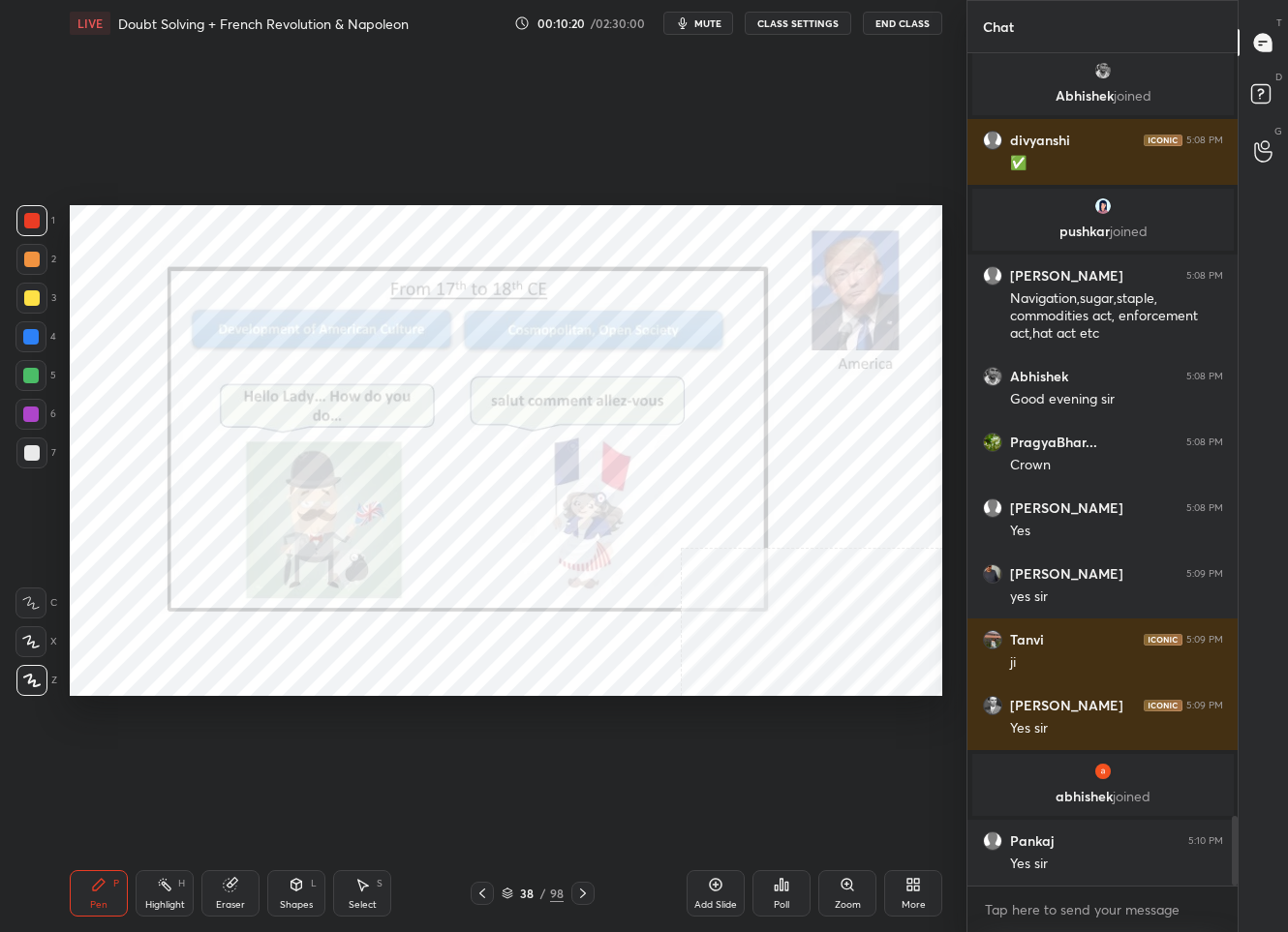
scroll to position [9141, 0]
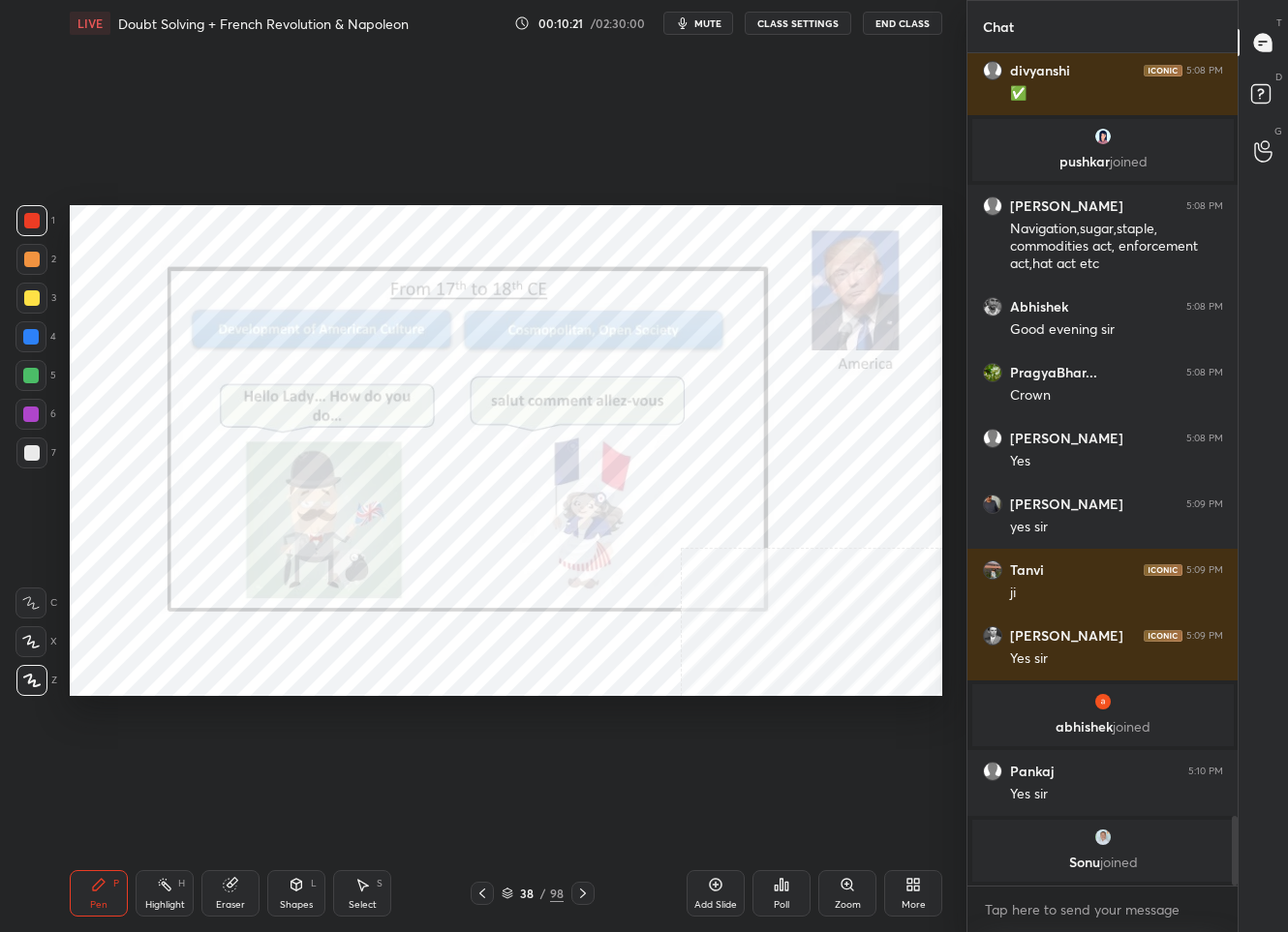
click at [528, 888] on div "38" at bounding box center [527, 894] width 19 height 12
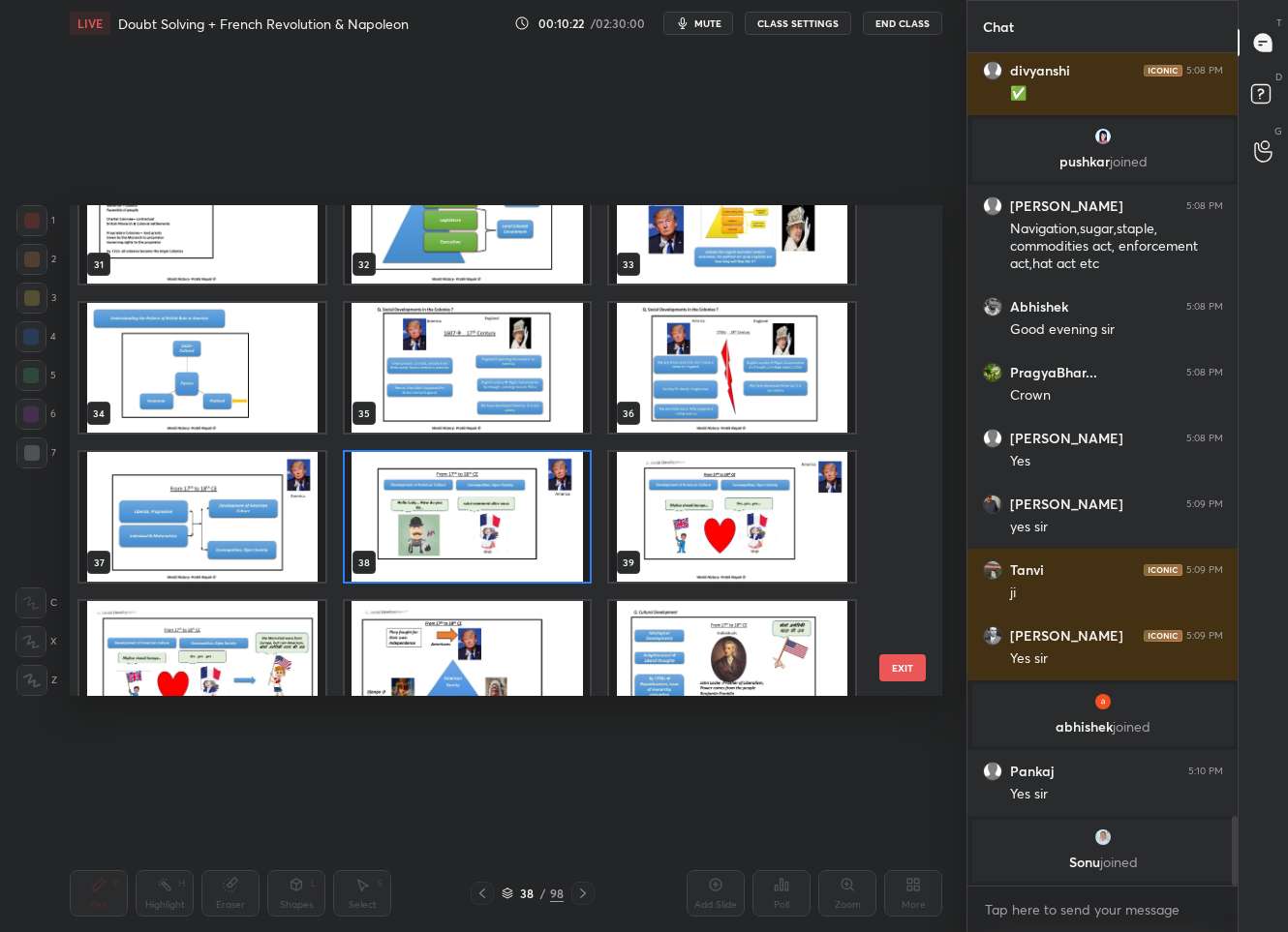
scroll to position [1606, 0]
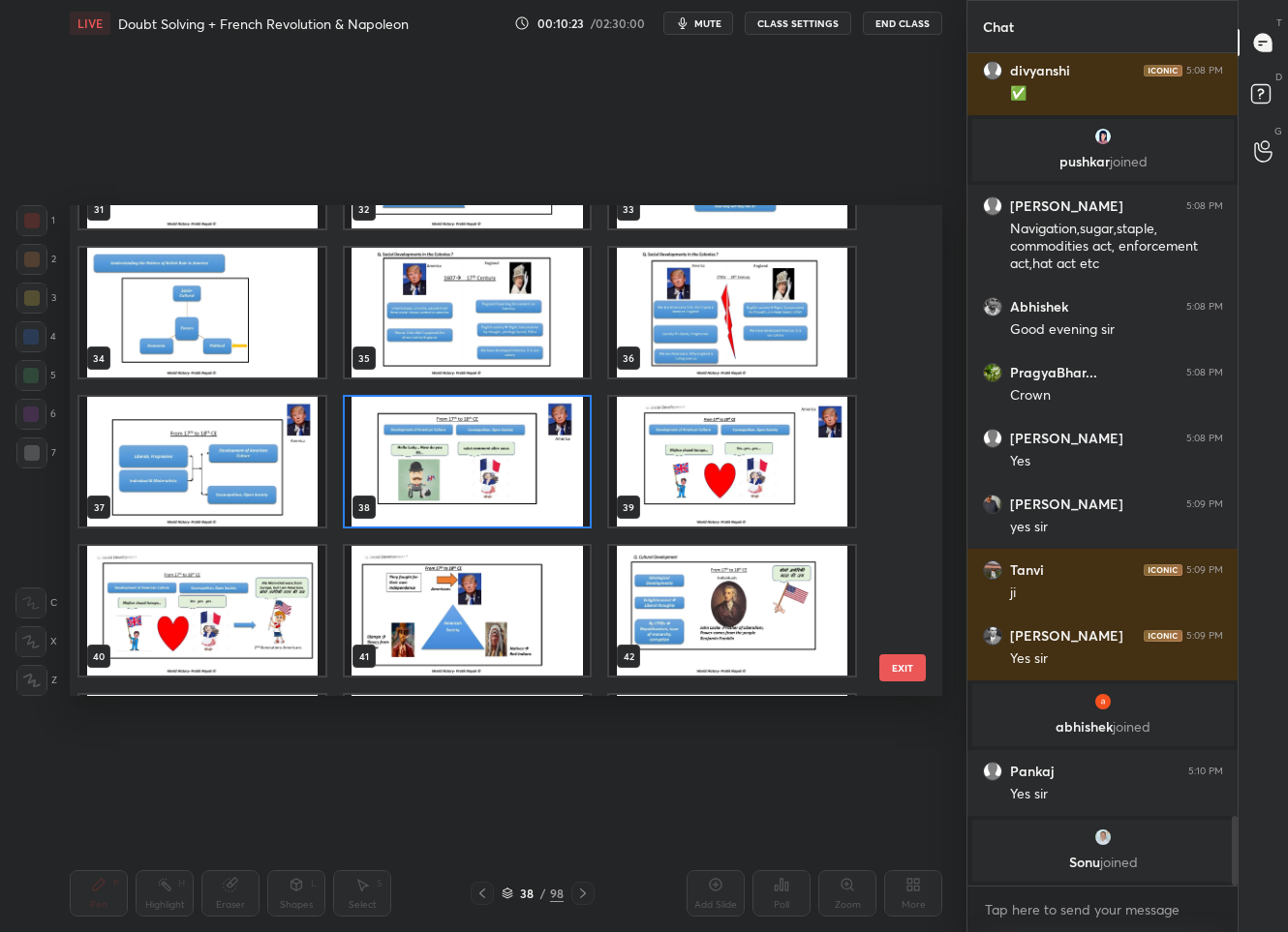
click at [713, 469] on img "grid" at bounding box center [733, 462] width 246 height 130
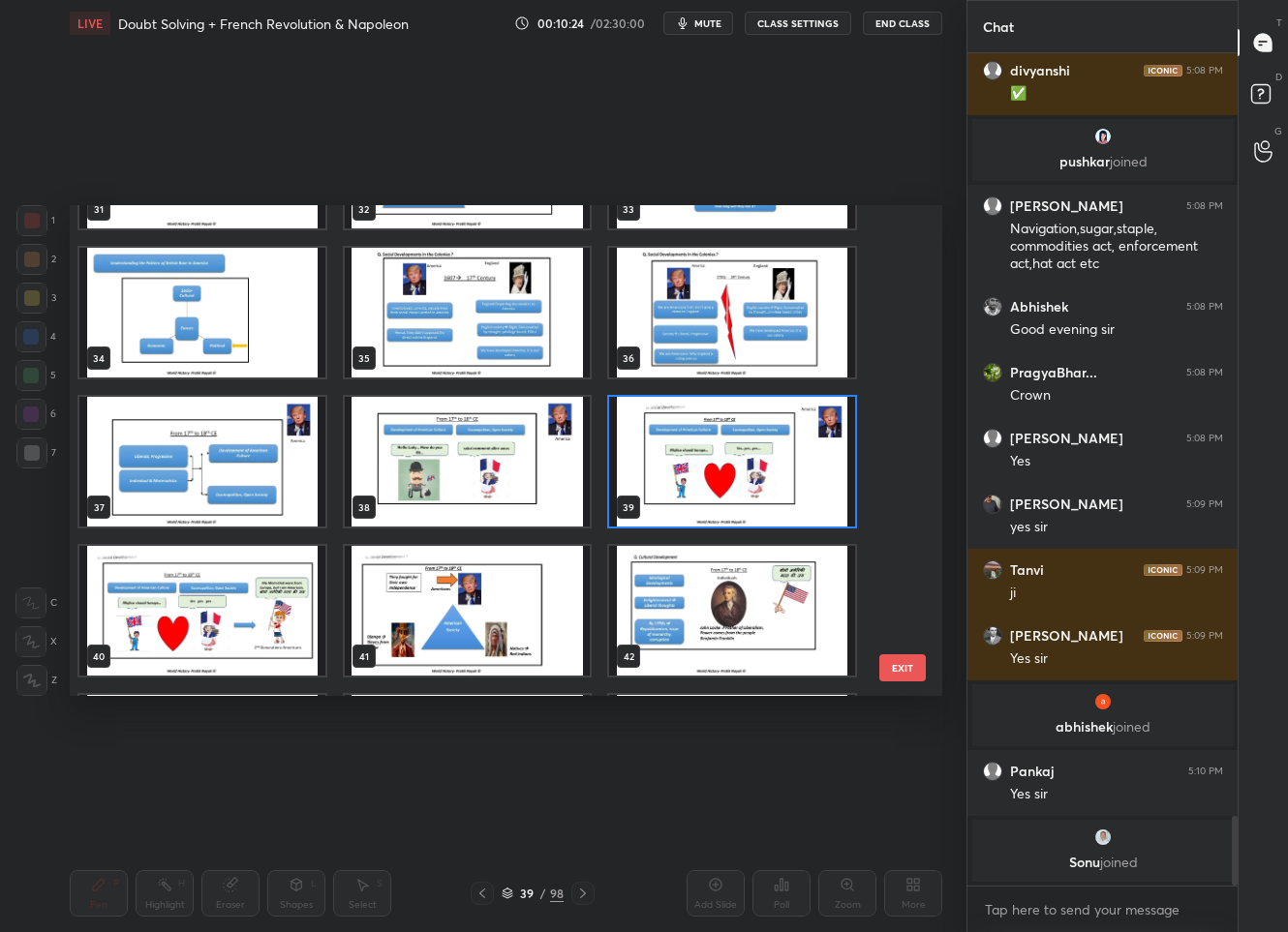
click at [713, 469] on img "grid" at bounding box center [733, 462] width 246 height 130
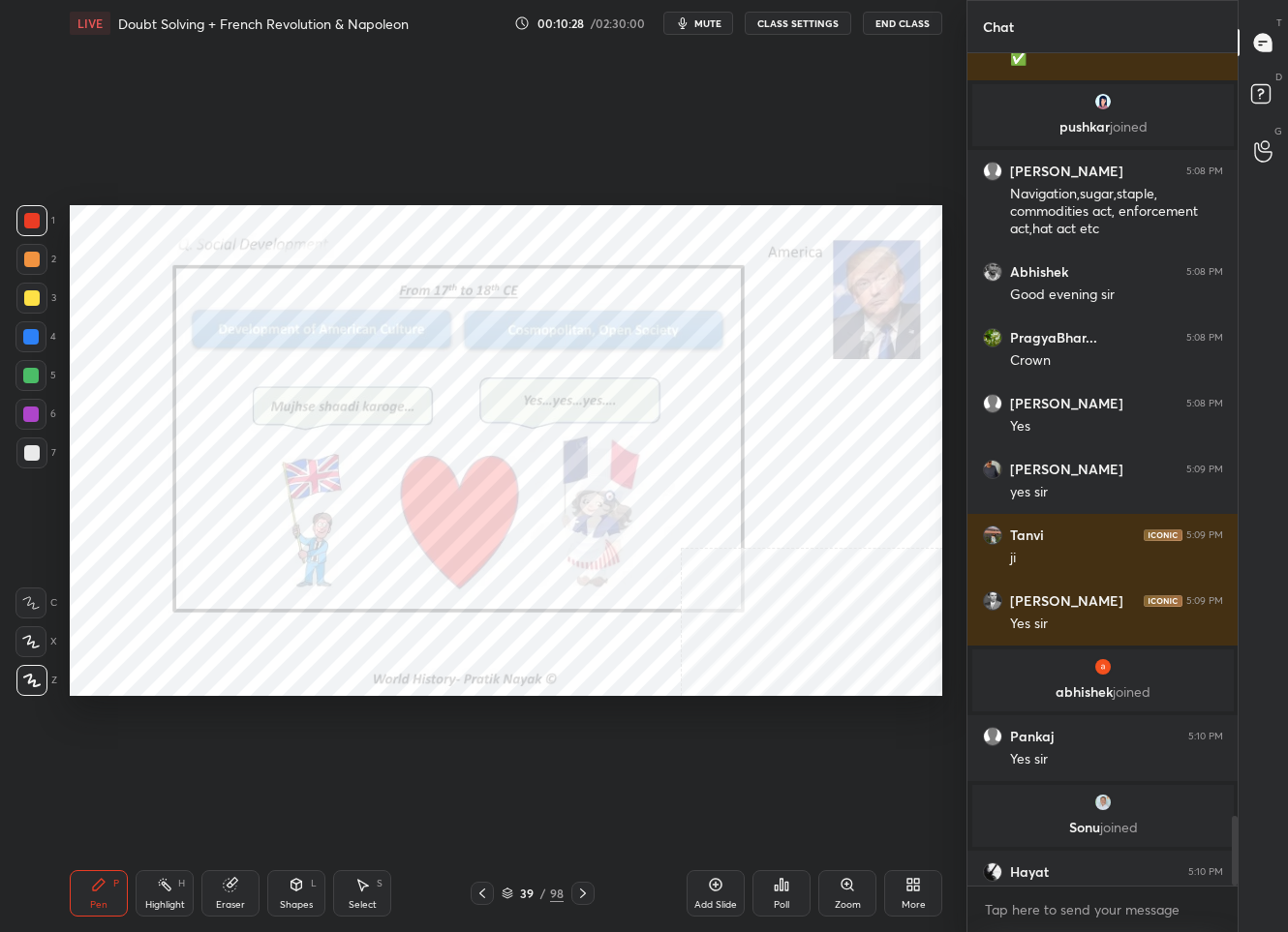
scroll to position [9172, 0]
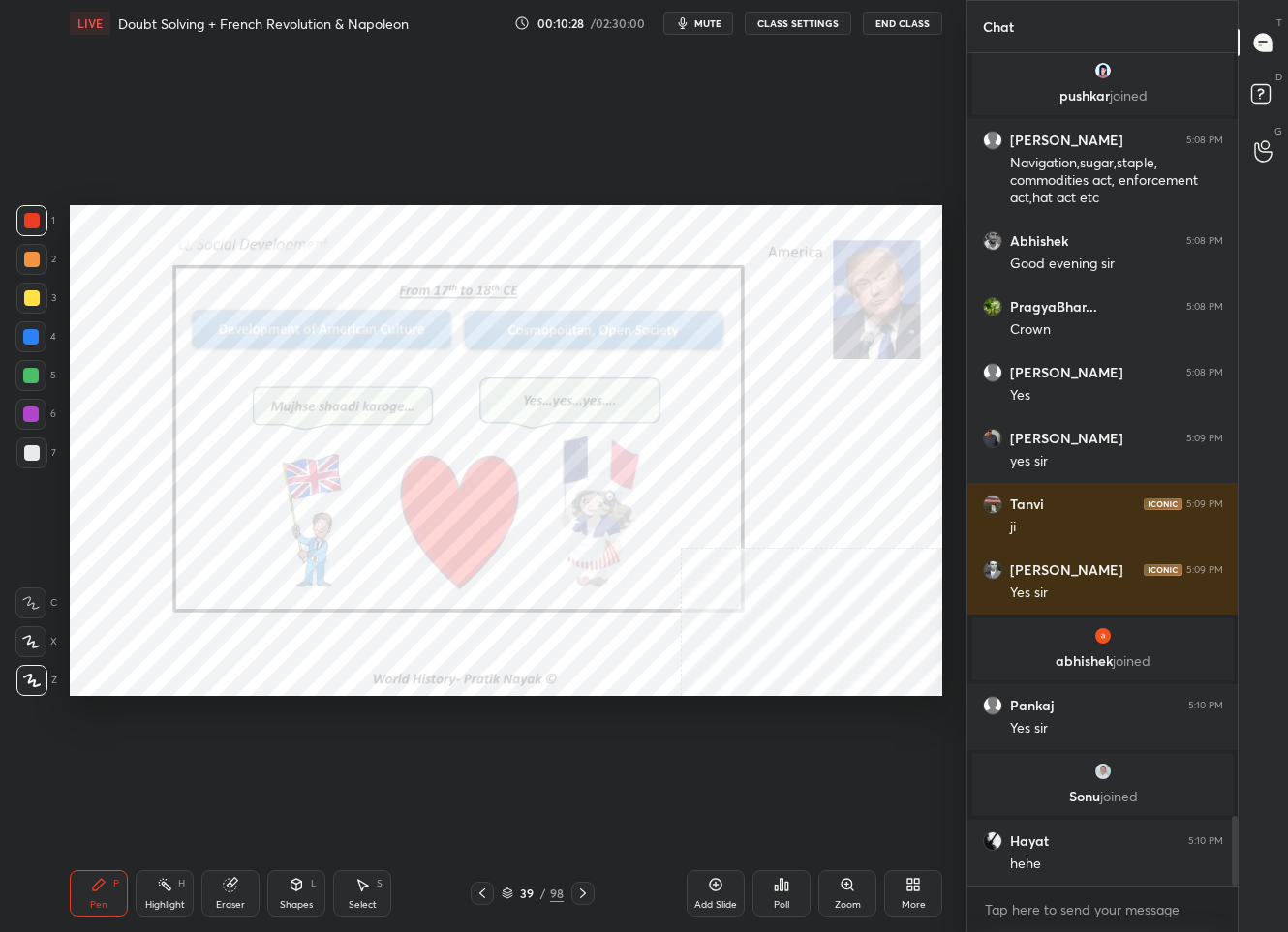
click at [584, 888] on icon at bounding box center [584, 894] width 16 height 16
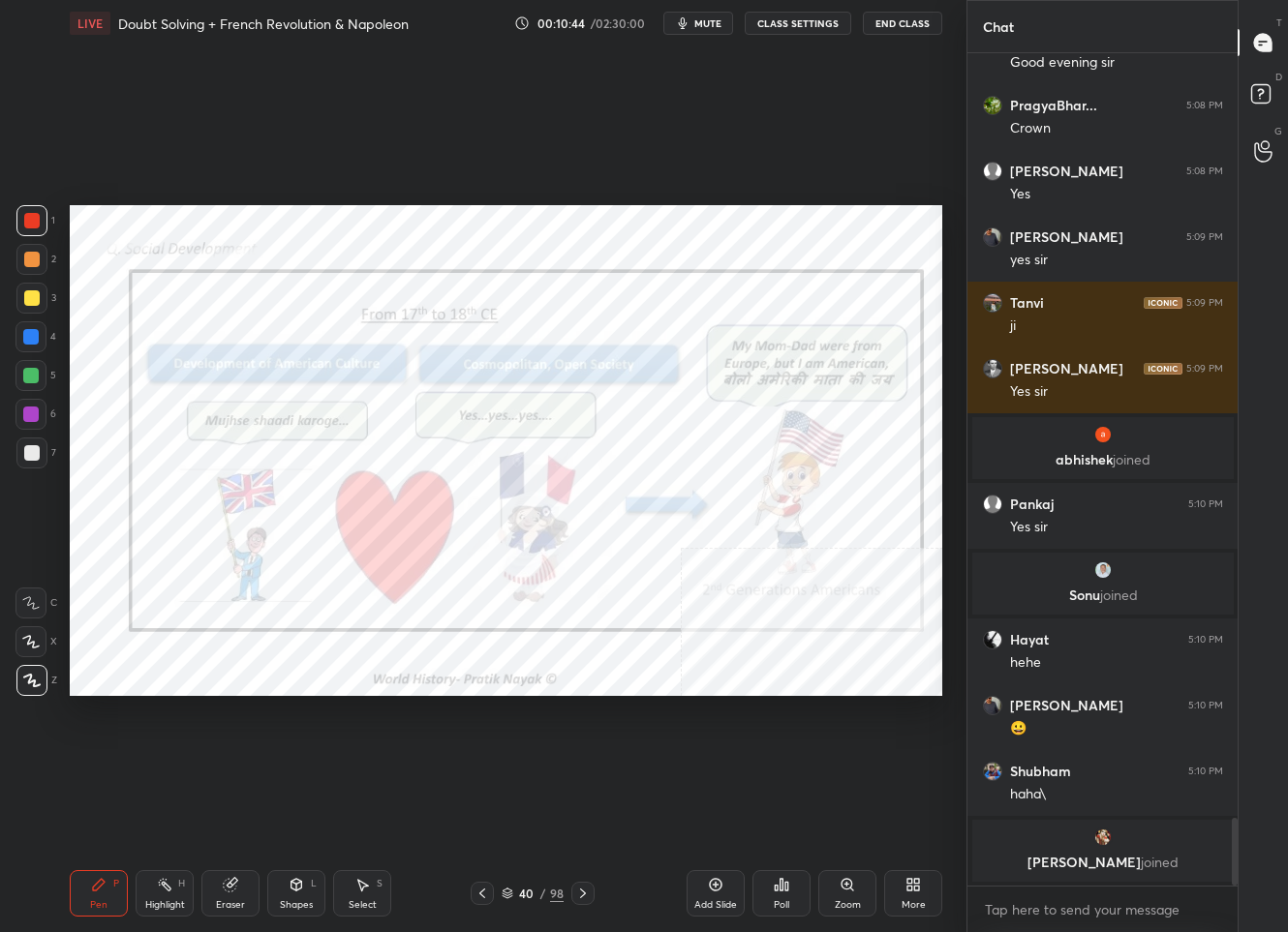
scroll to position [9313, 0]
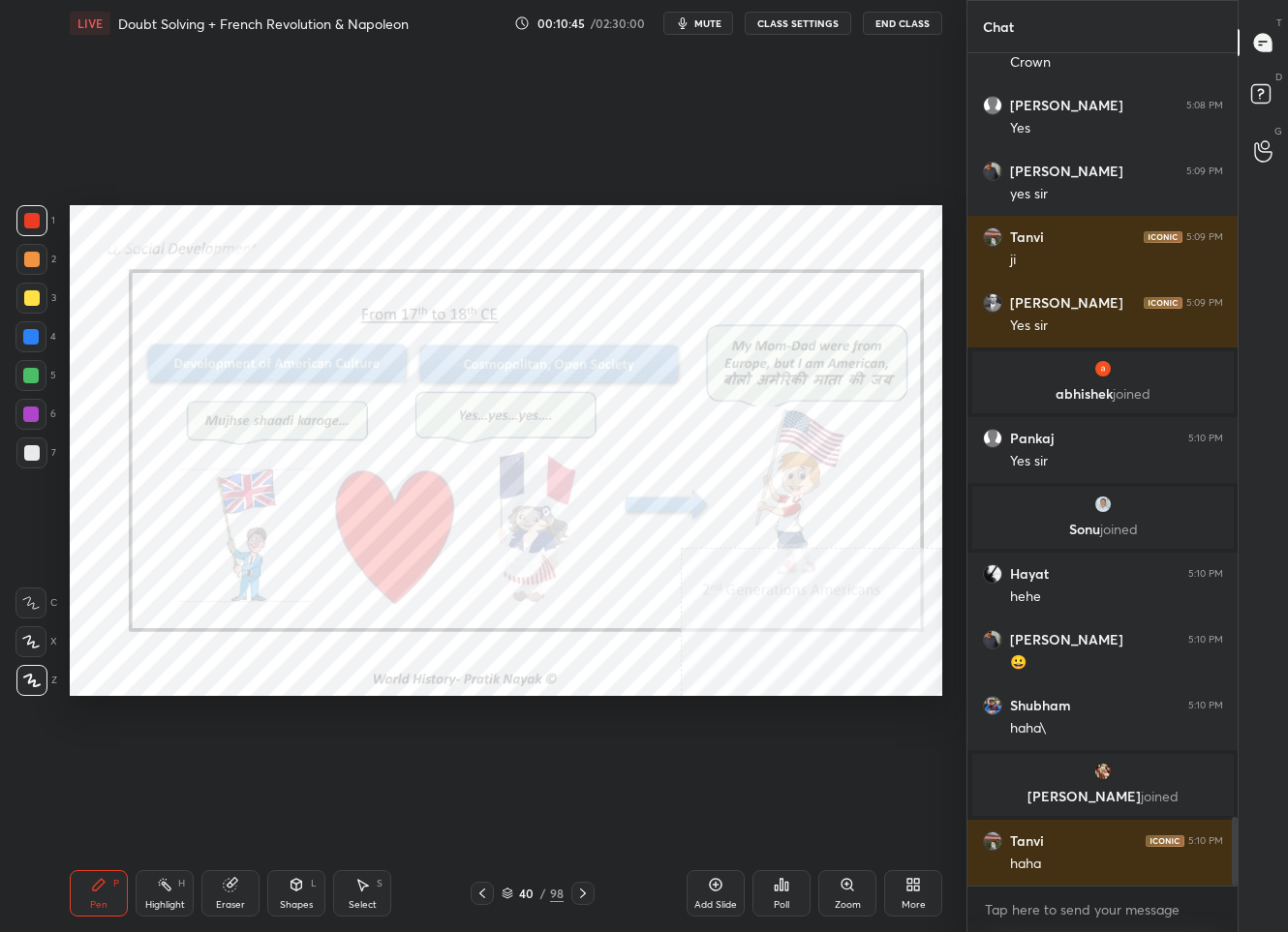
click at [581, 894] on icon at bounding box center [584, 894] width 16 height 16
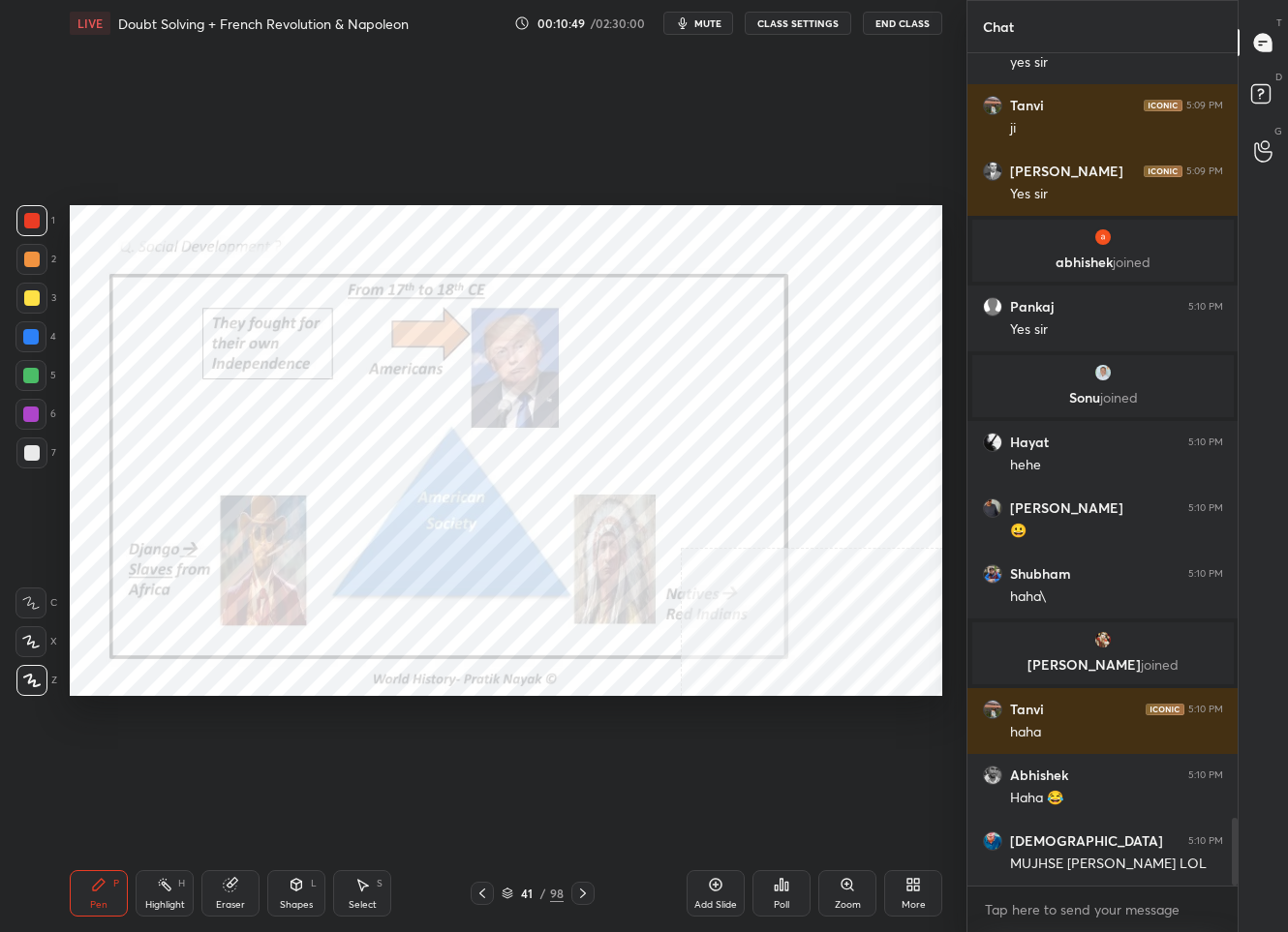
scroll to position [9511, 0]
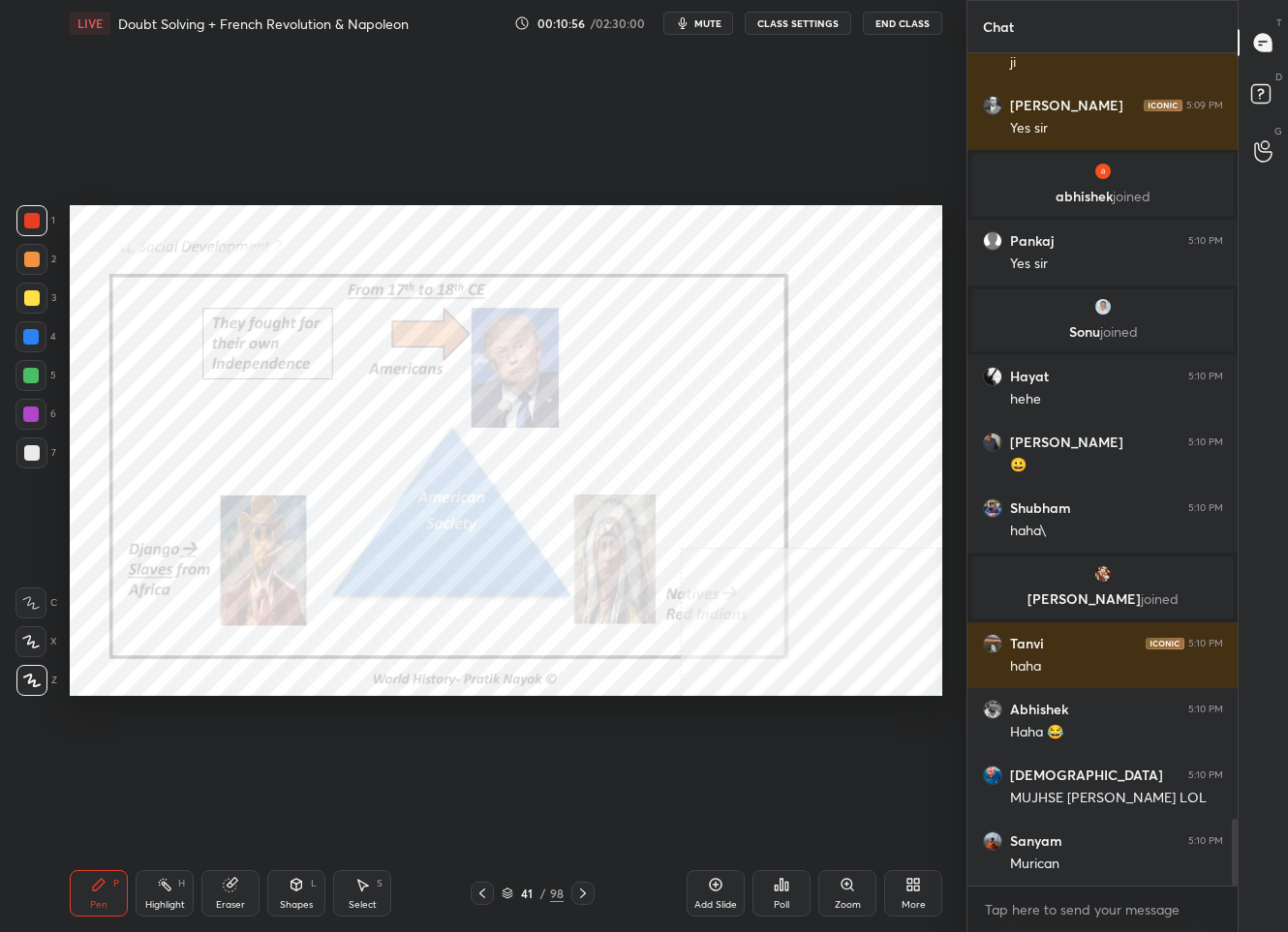
click at [526, 896] on div "41" at bounding box center [527, 894] width 19 height 12
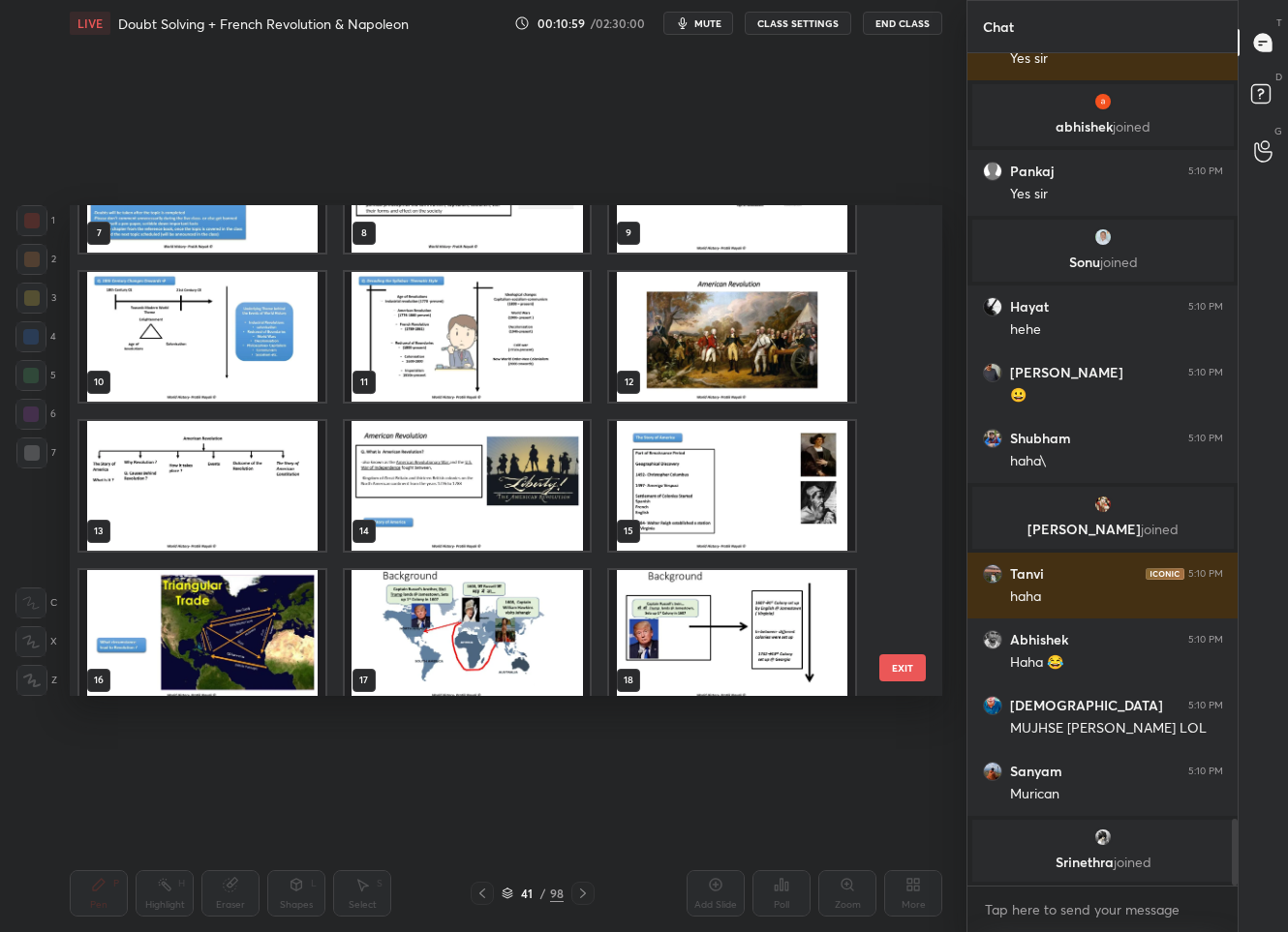
scroll to position [518, 0]
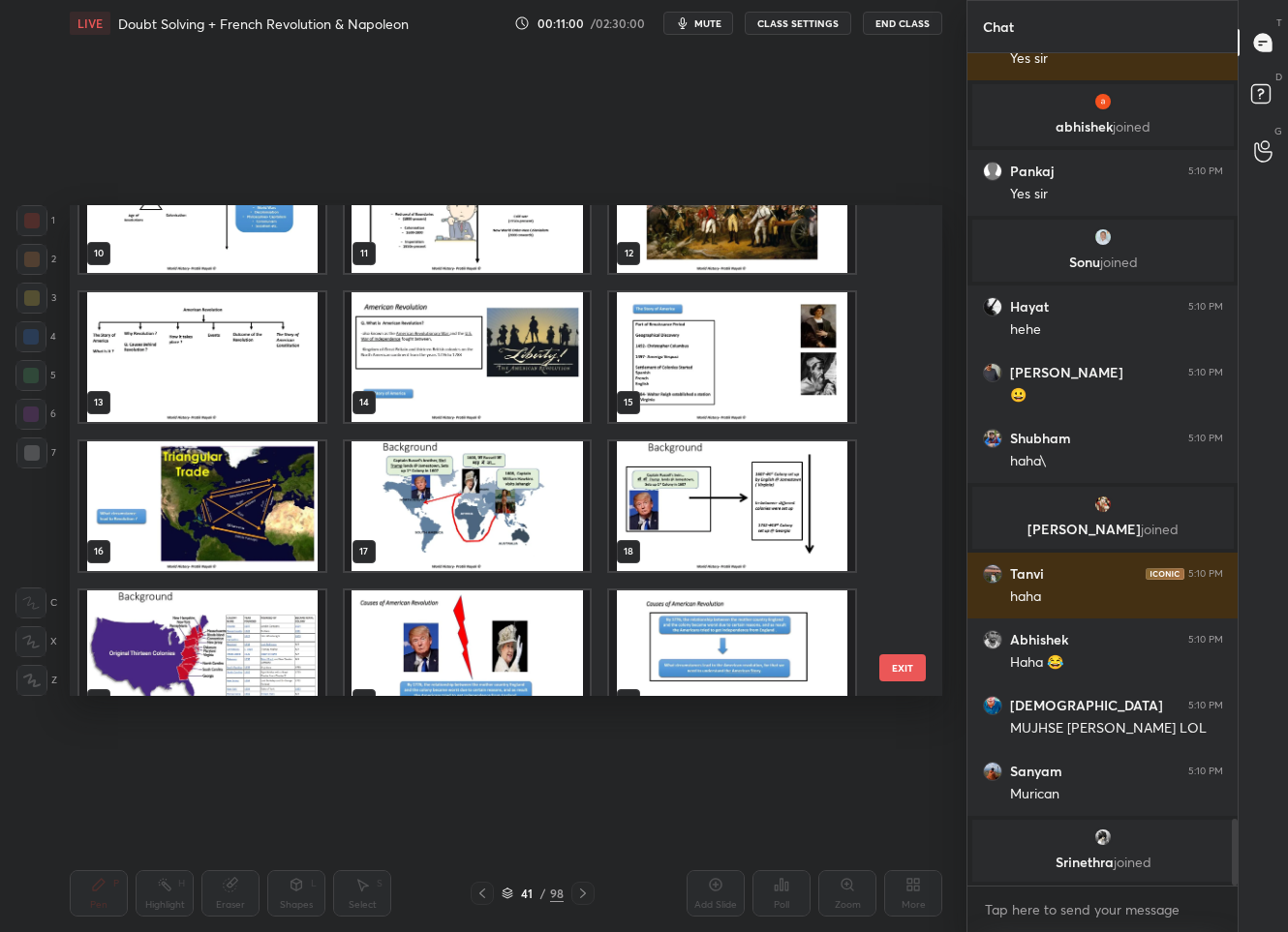
click at [276, 517] on img "grid" at bounding box center [202, 506] width 246 height 130
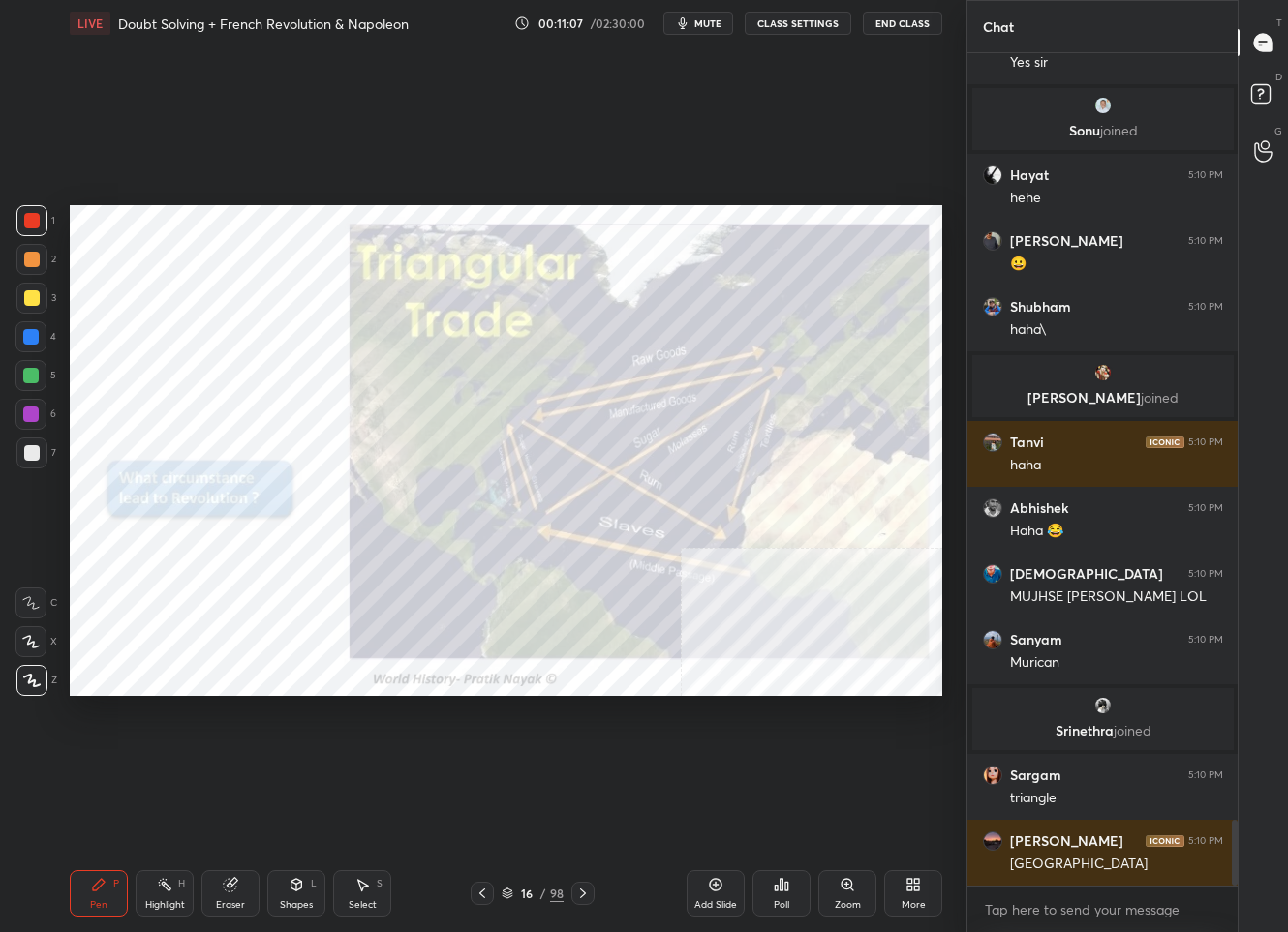
scroll to position [9705, 0]
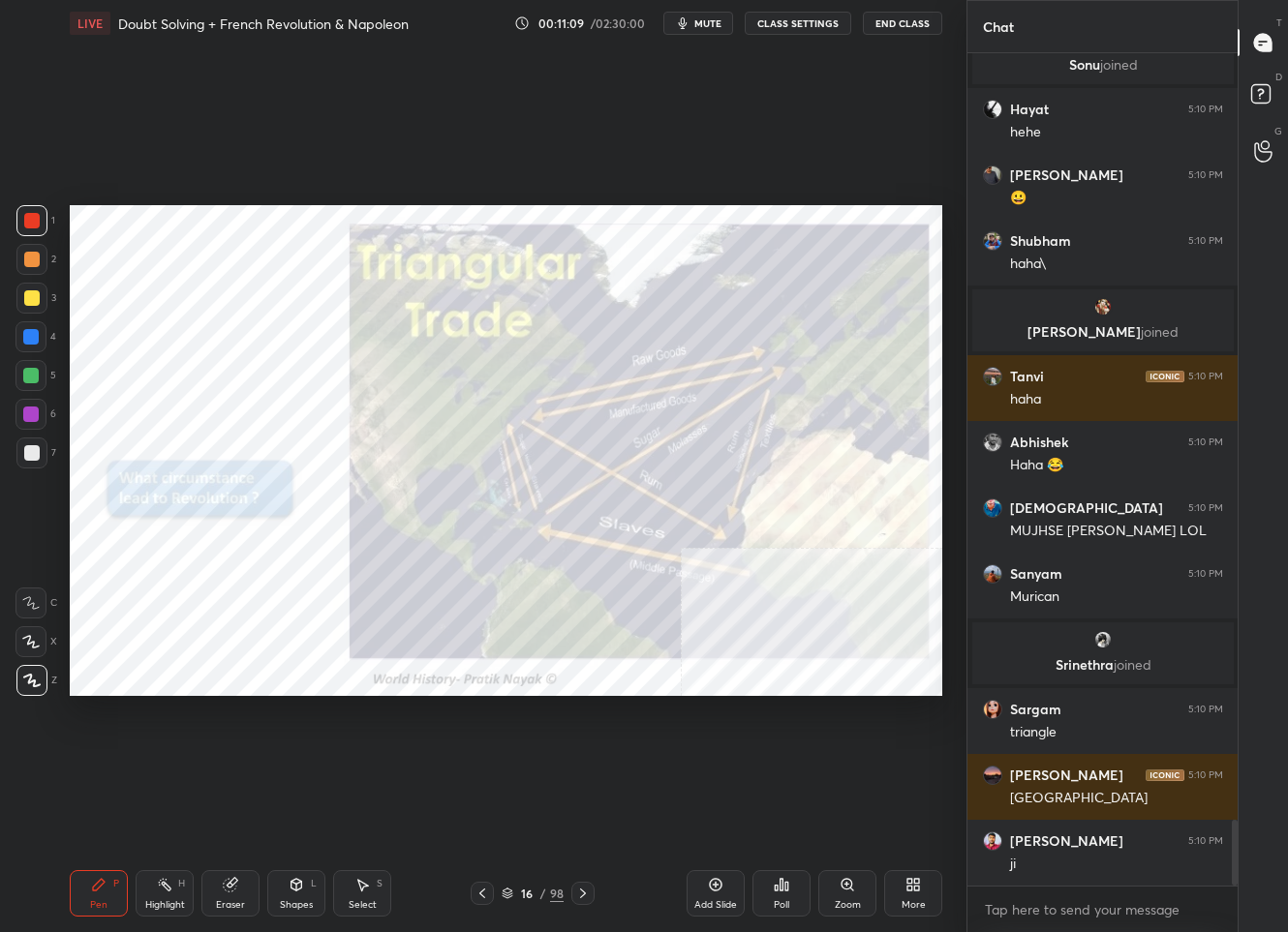
click at [535, 901] on div "16 / 98" at bounding box center [533, 893] width 62 height 17
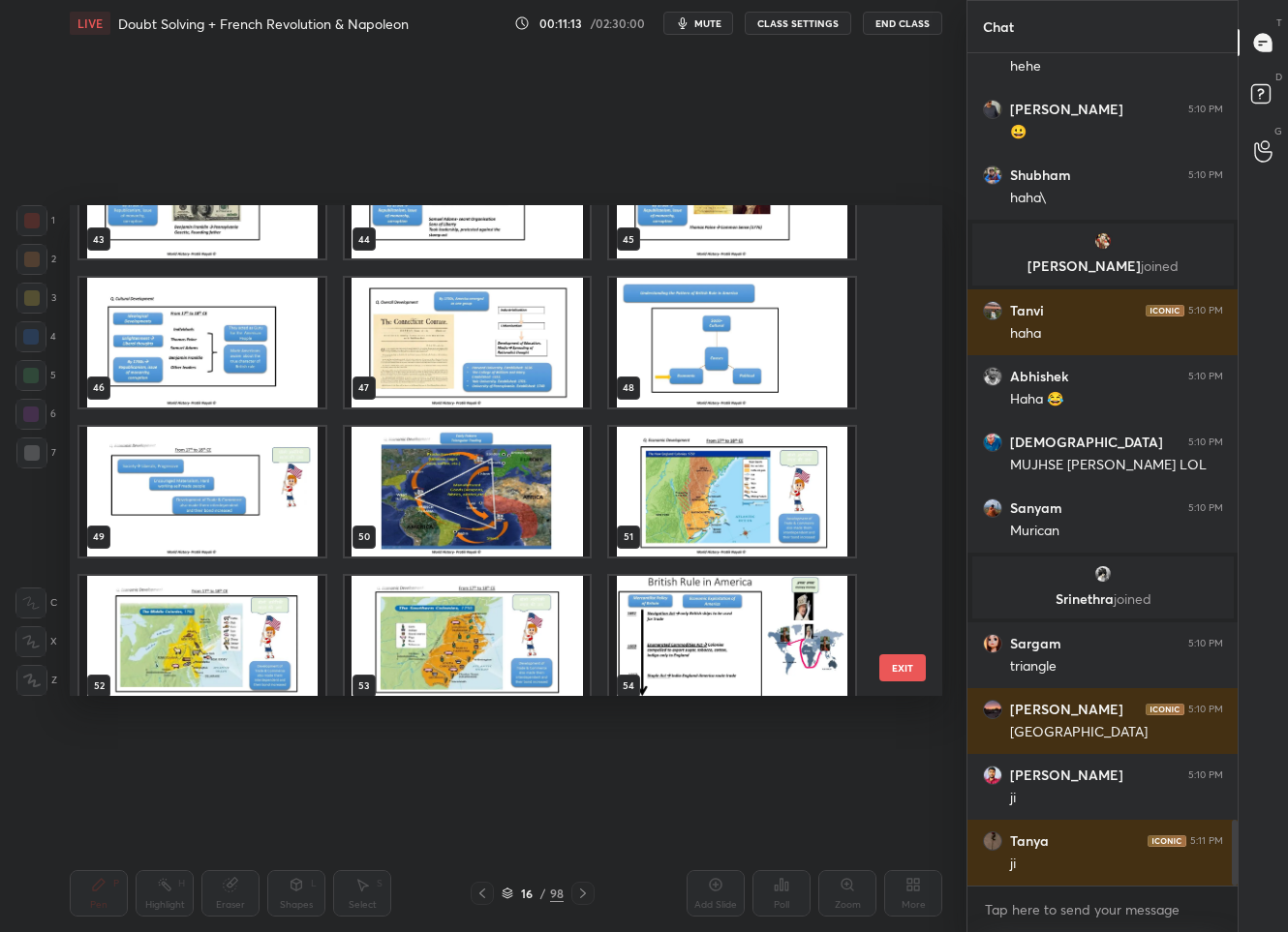
scroll to position [2117, 0]
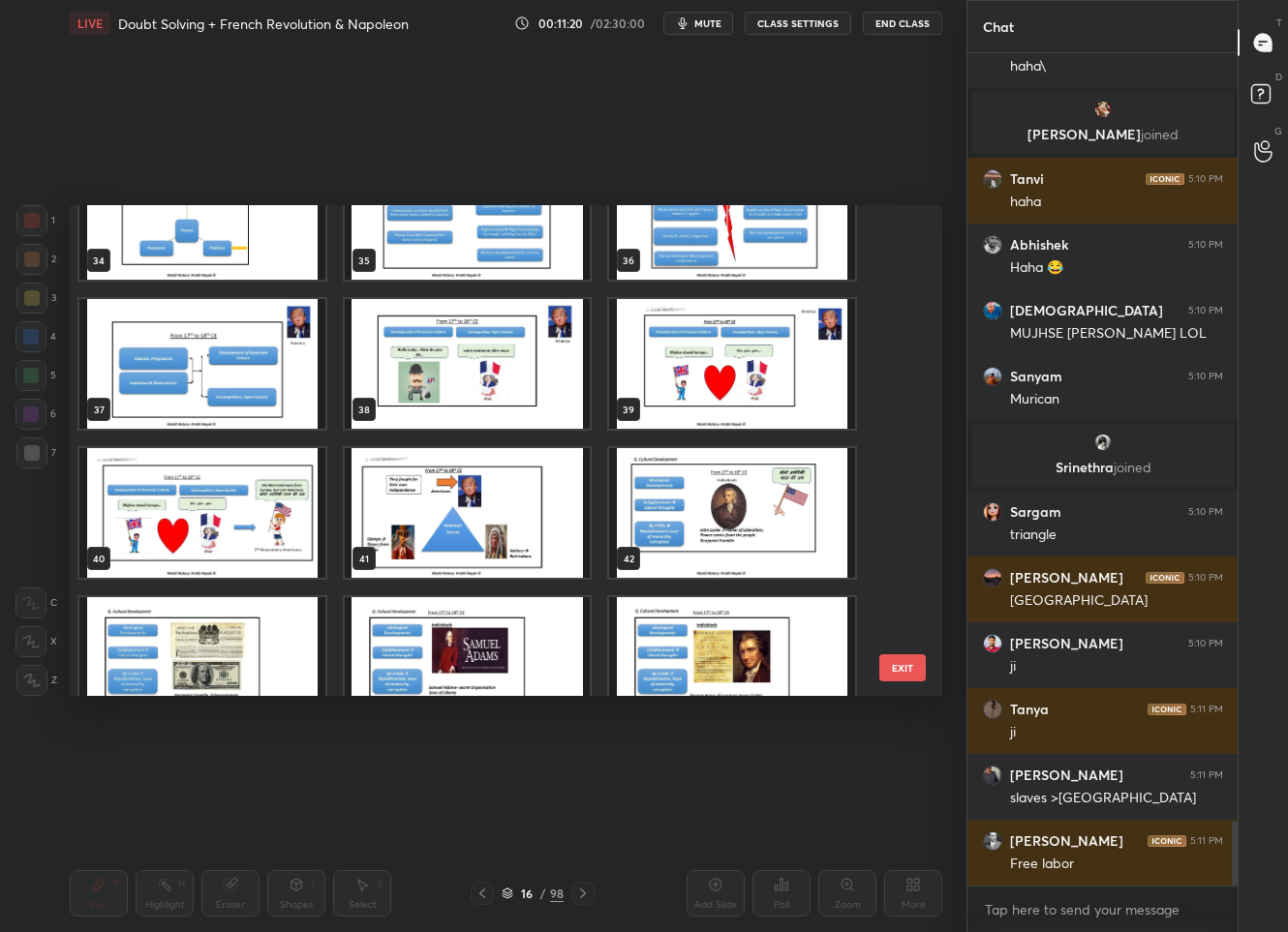
click at [537, 507] on img "grid" at bounding box center [468, 513] width 246 height 130
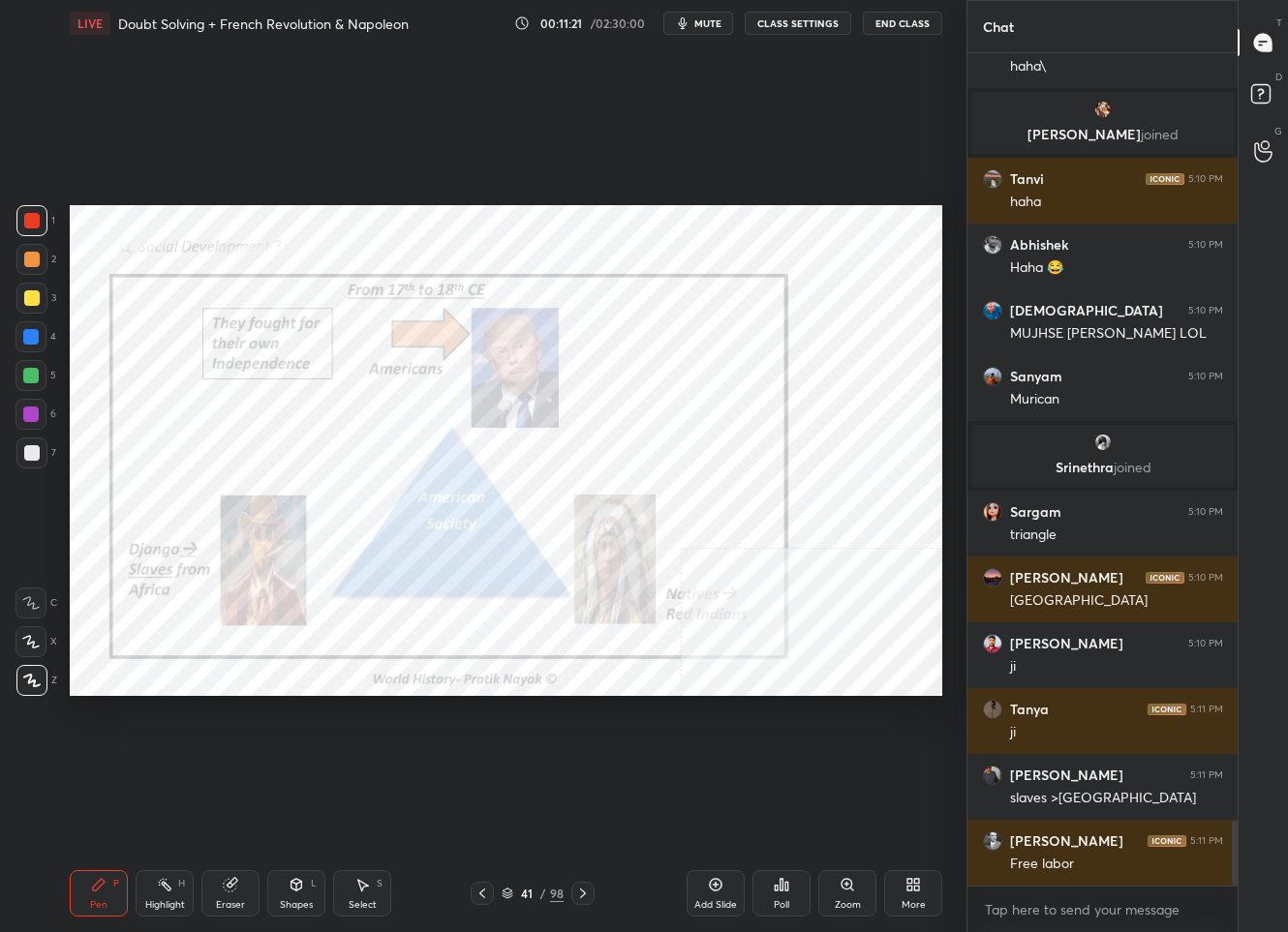
click at [537, 507] on img "grid" at bounding box center [468, 513] width 246 height 130
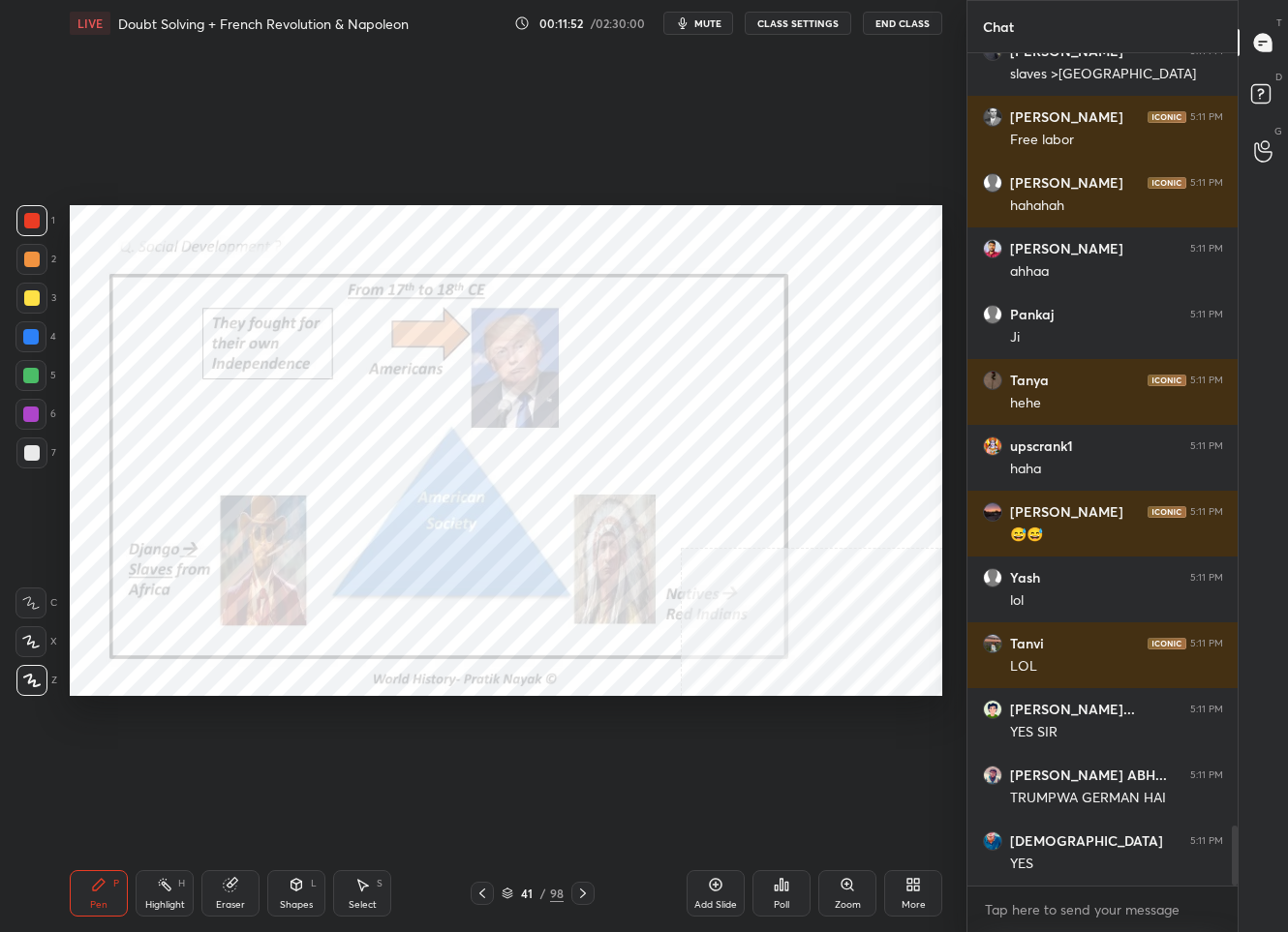
scroll to position [10692, 0]
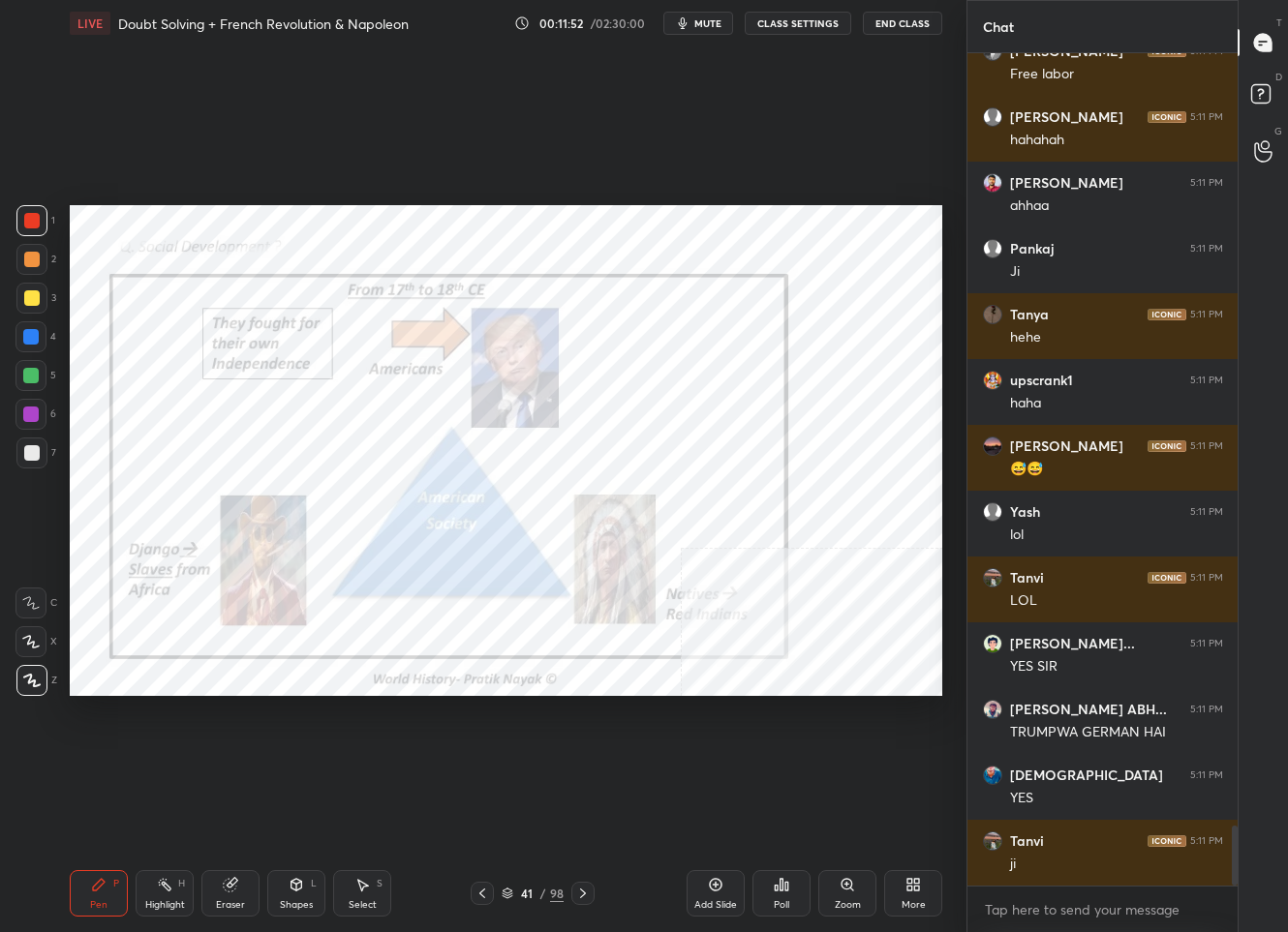
click at [550, 894] on div "98" at bounding box center [557, 893] width 14 height 17
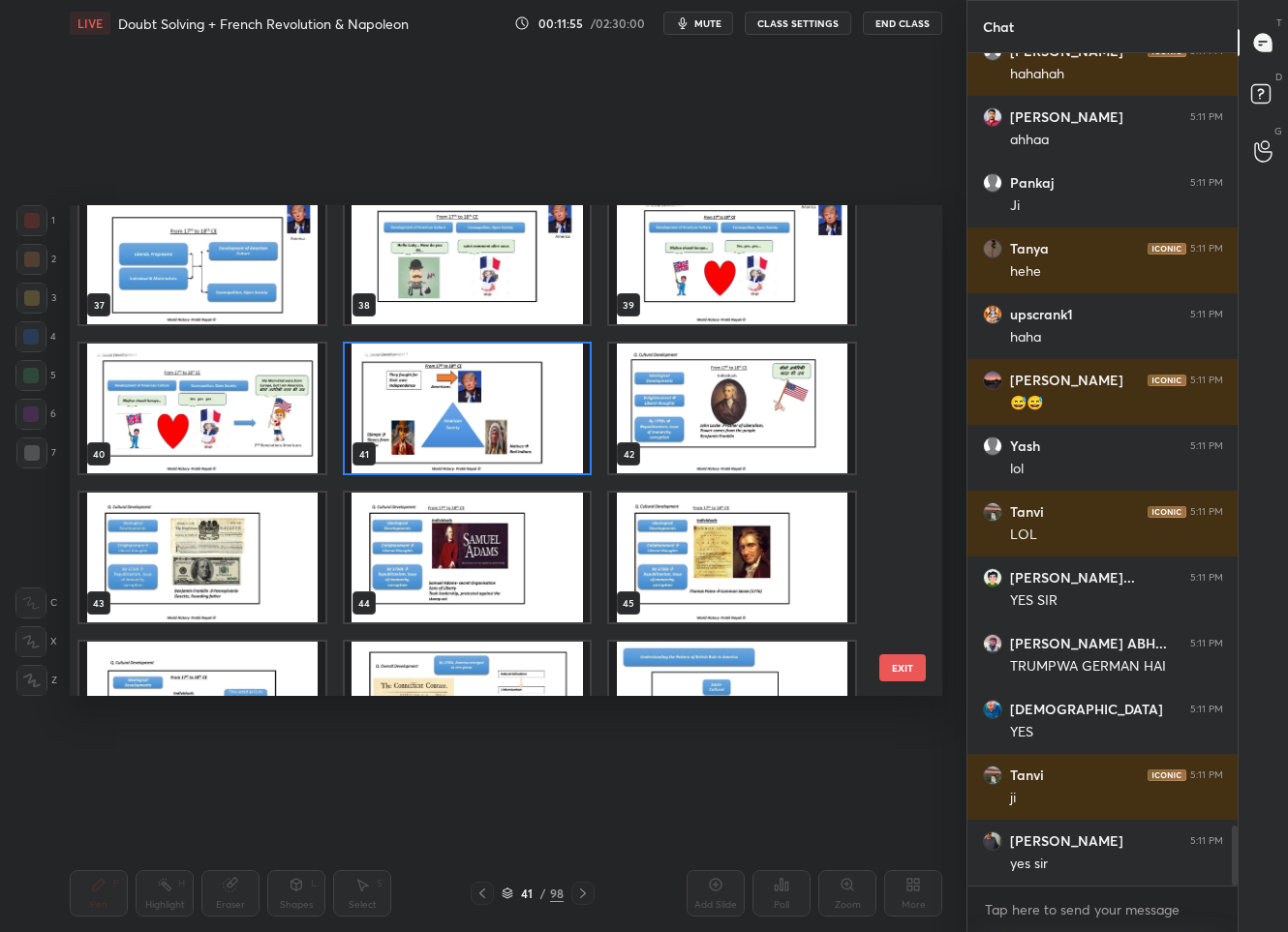
click at [697, 397] on img "grid" at bounding box center [733, 409] width 246 height 130
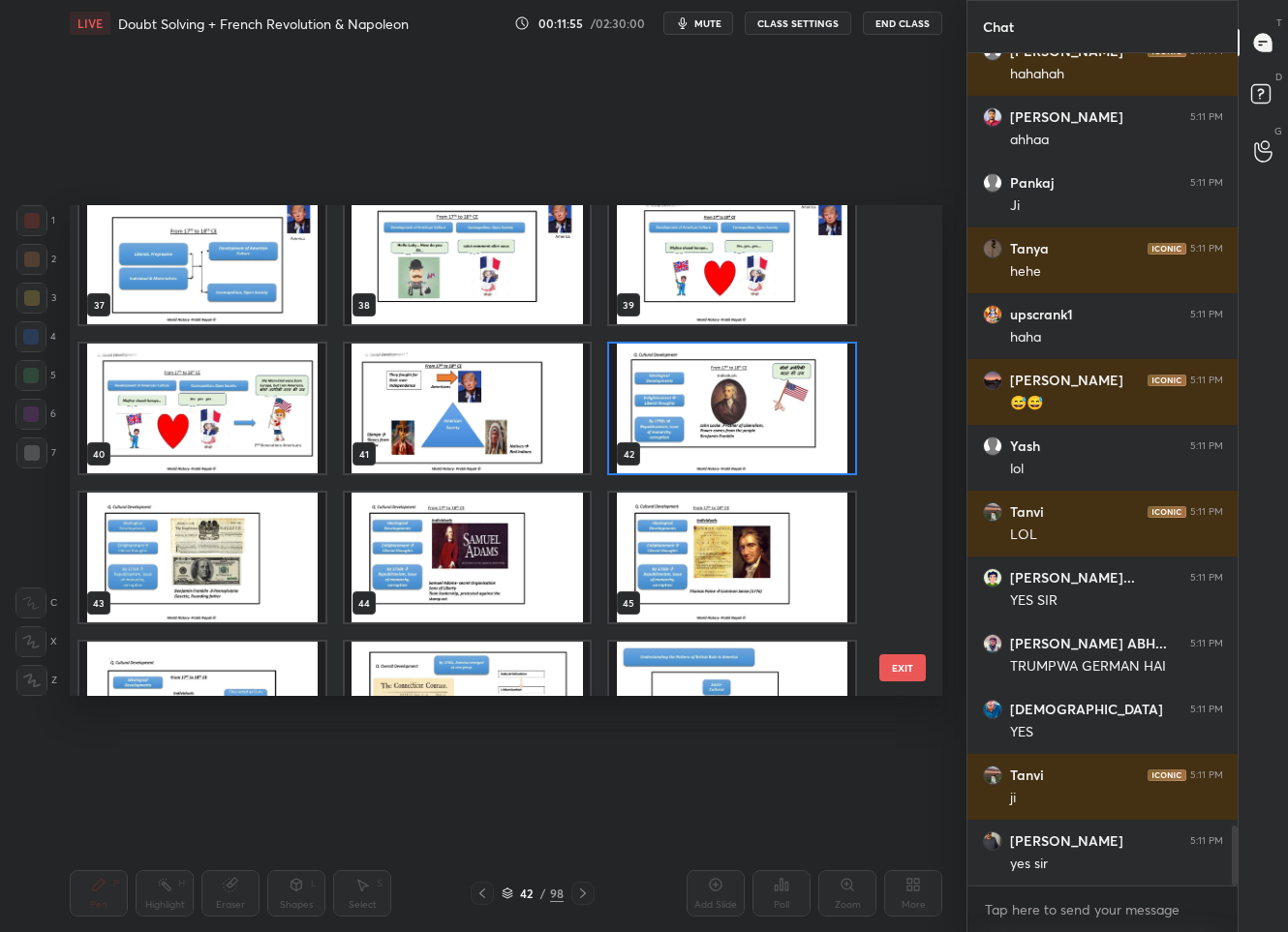
click at [697, 397] on img "grid" at bounding box center [733, 409] width 246 height 130
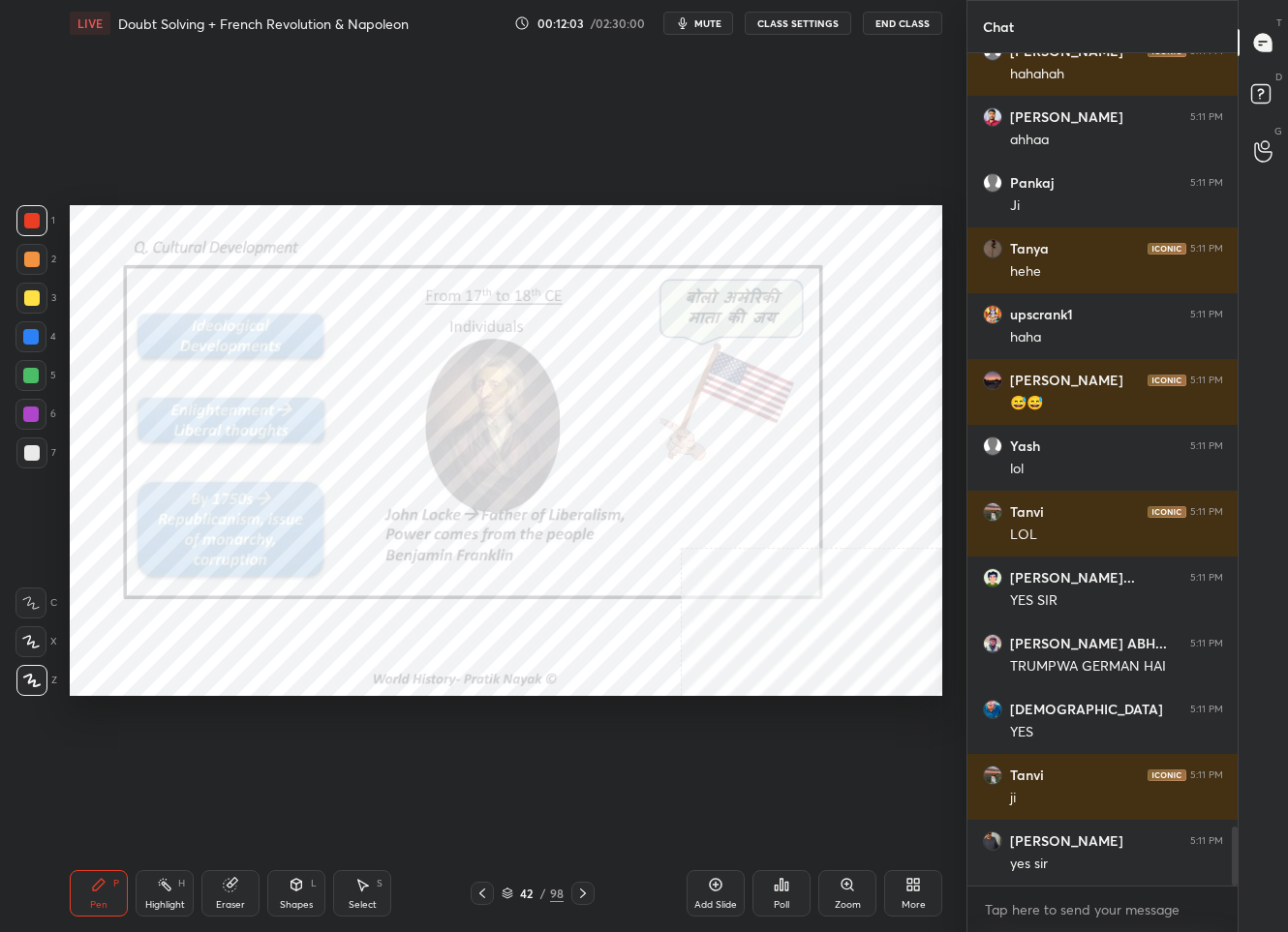
scroll to position [10827, 0]
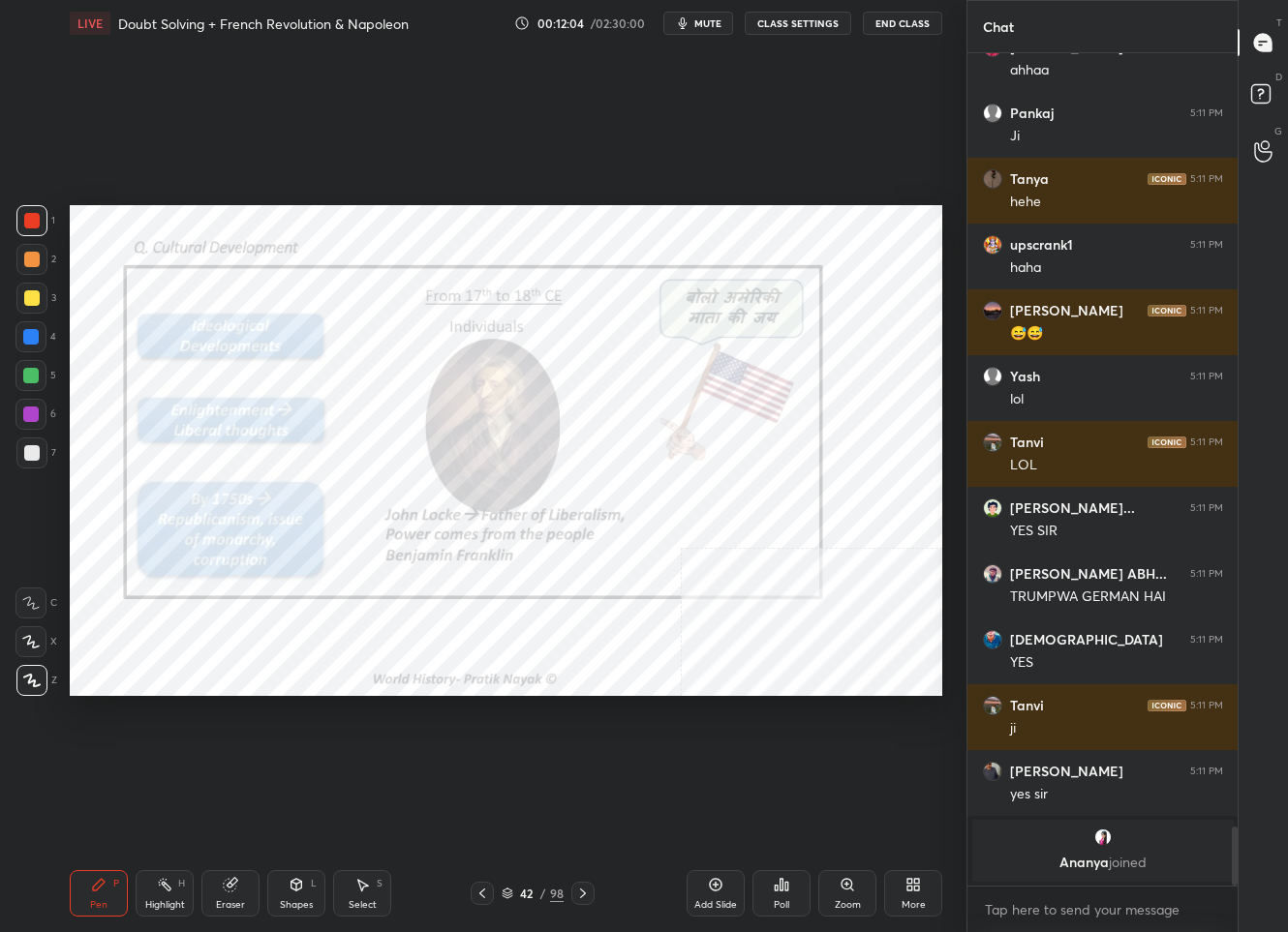
click at [588, 893] on icon at bounding box center [584, 894] width 16 height 16
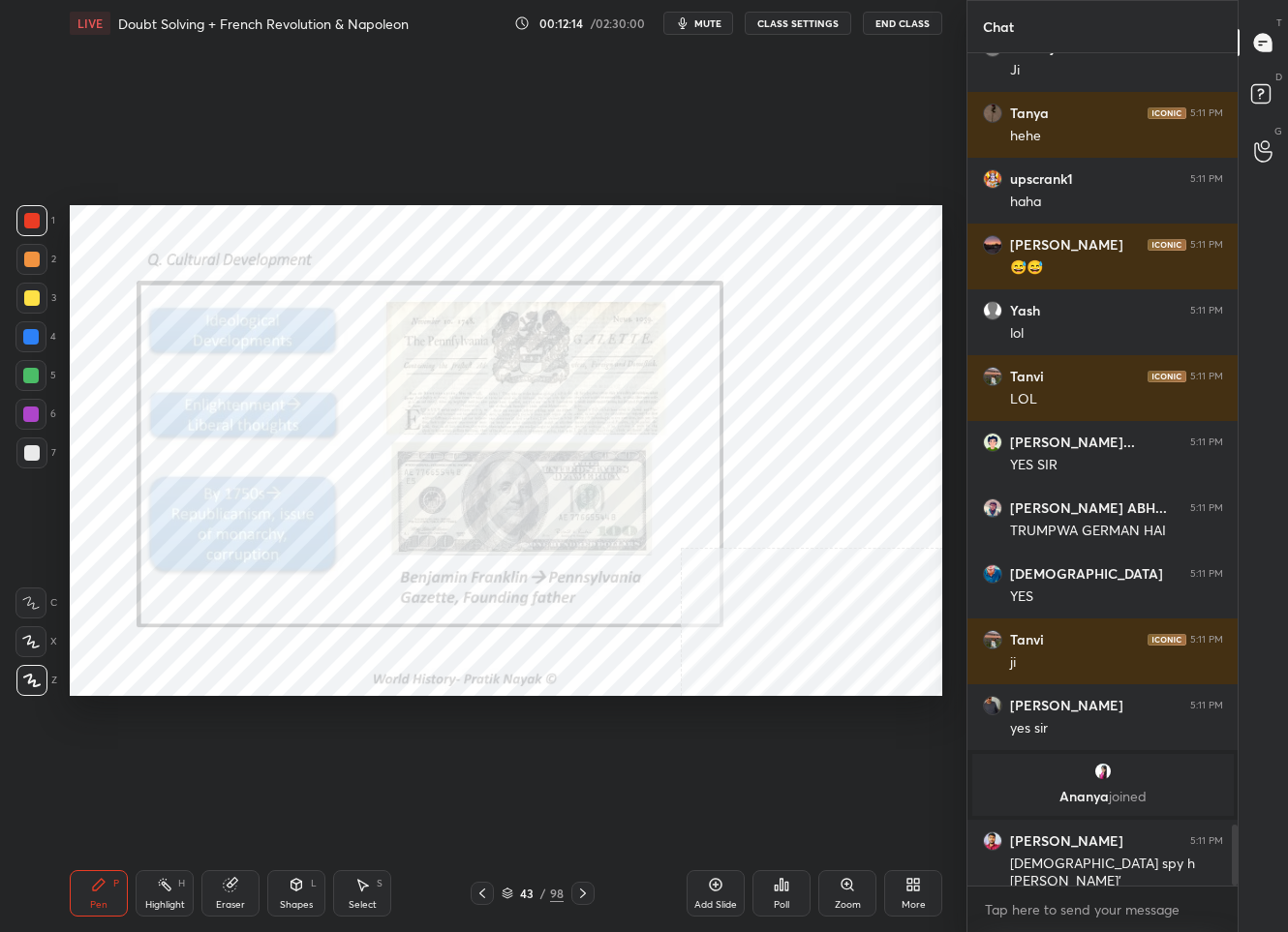
scroll to position [10537, 0]
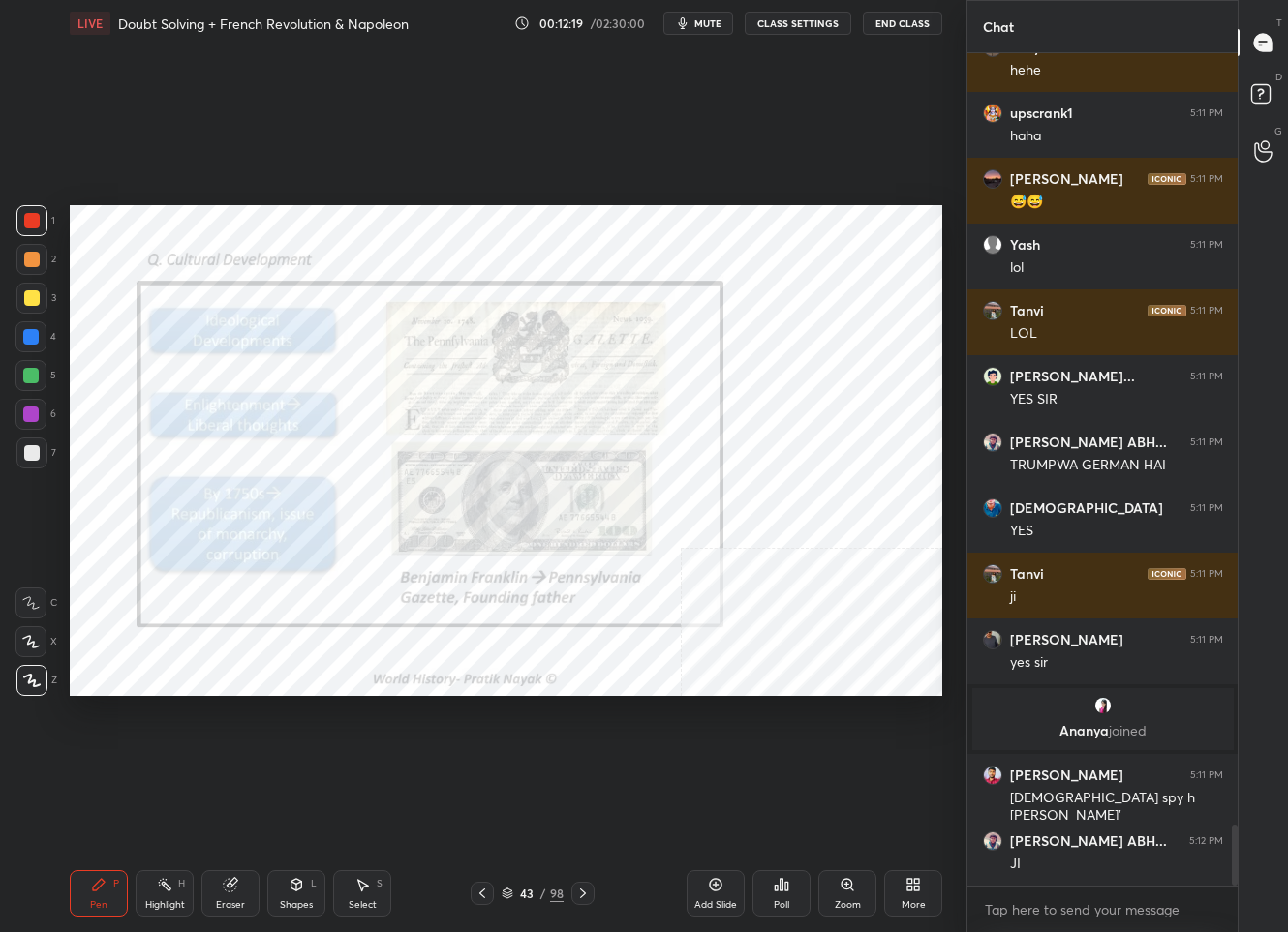
click at [584, 890] on icon at bounding box center [584, 894] width 16 height 16
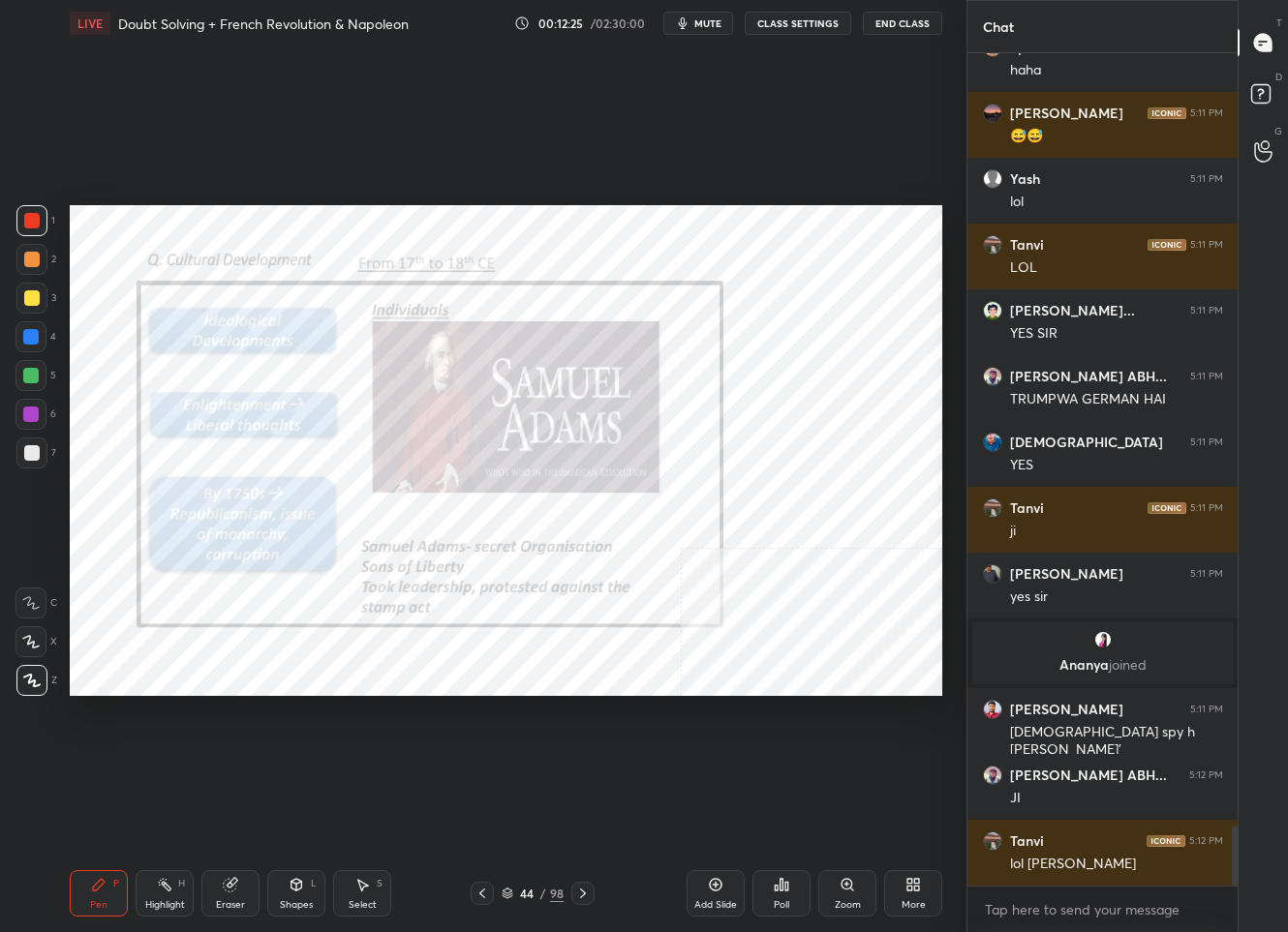
scroll to position [10669, 0]
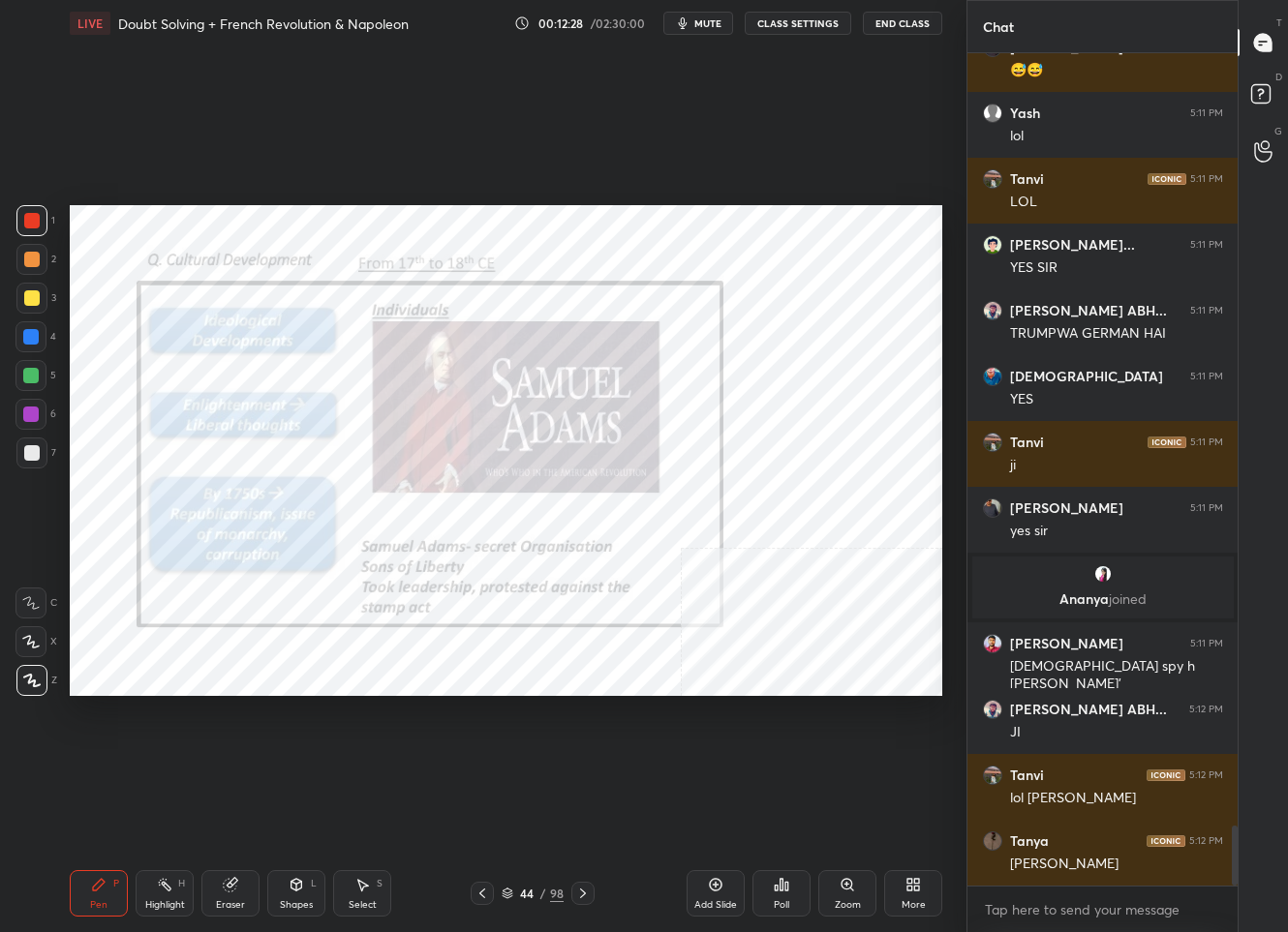
click at [582, 887] on icon at bounding box center [584, 894] width 16 height 16
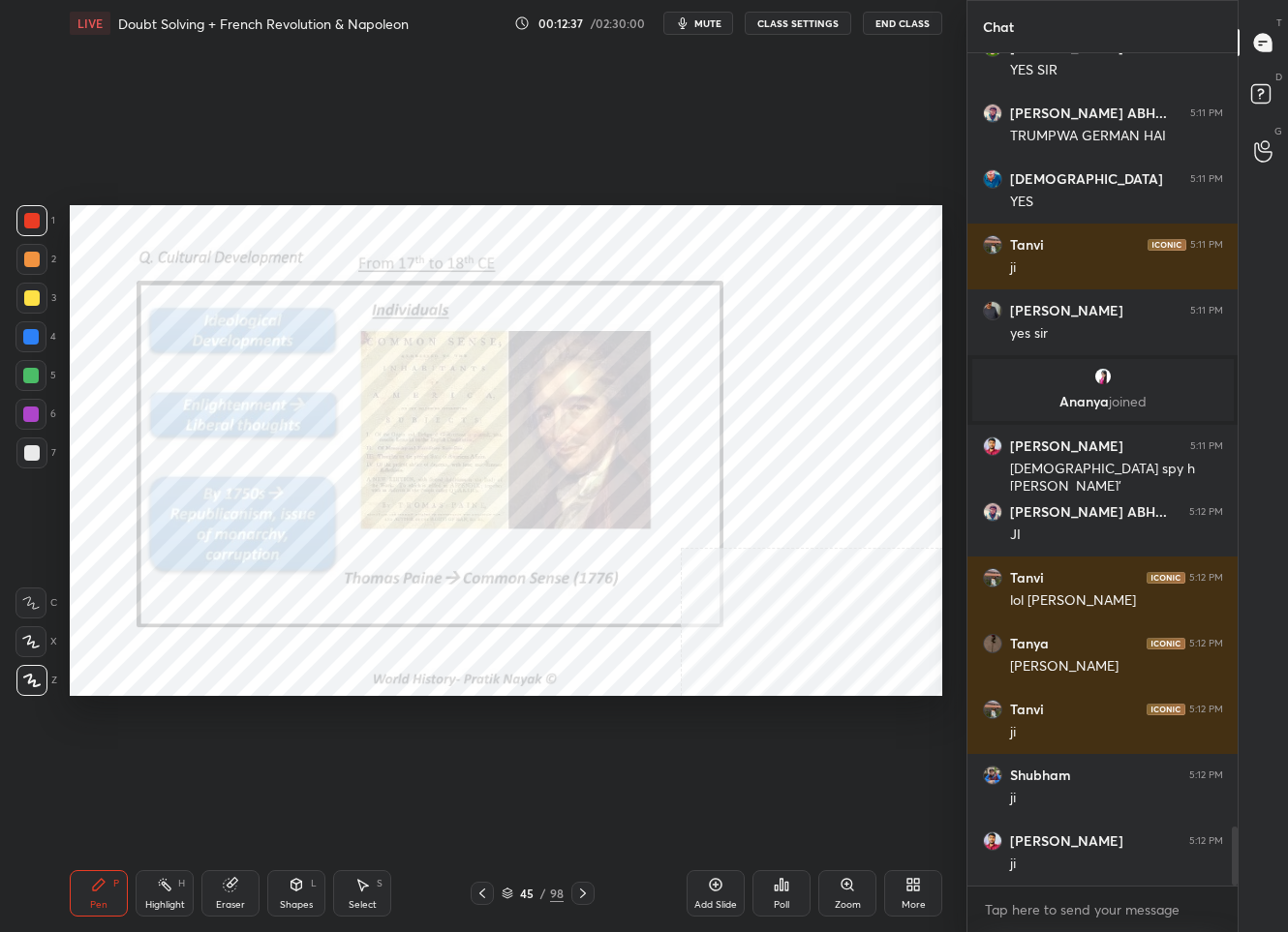
scroll to position [10931, 0]
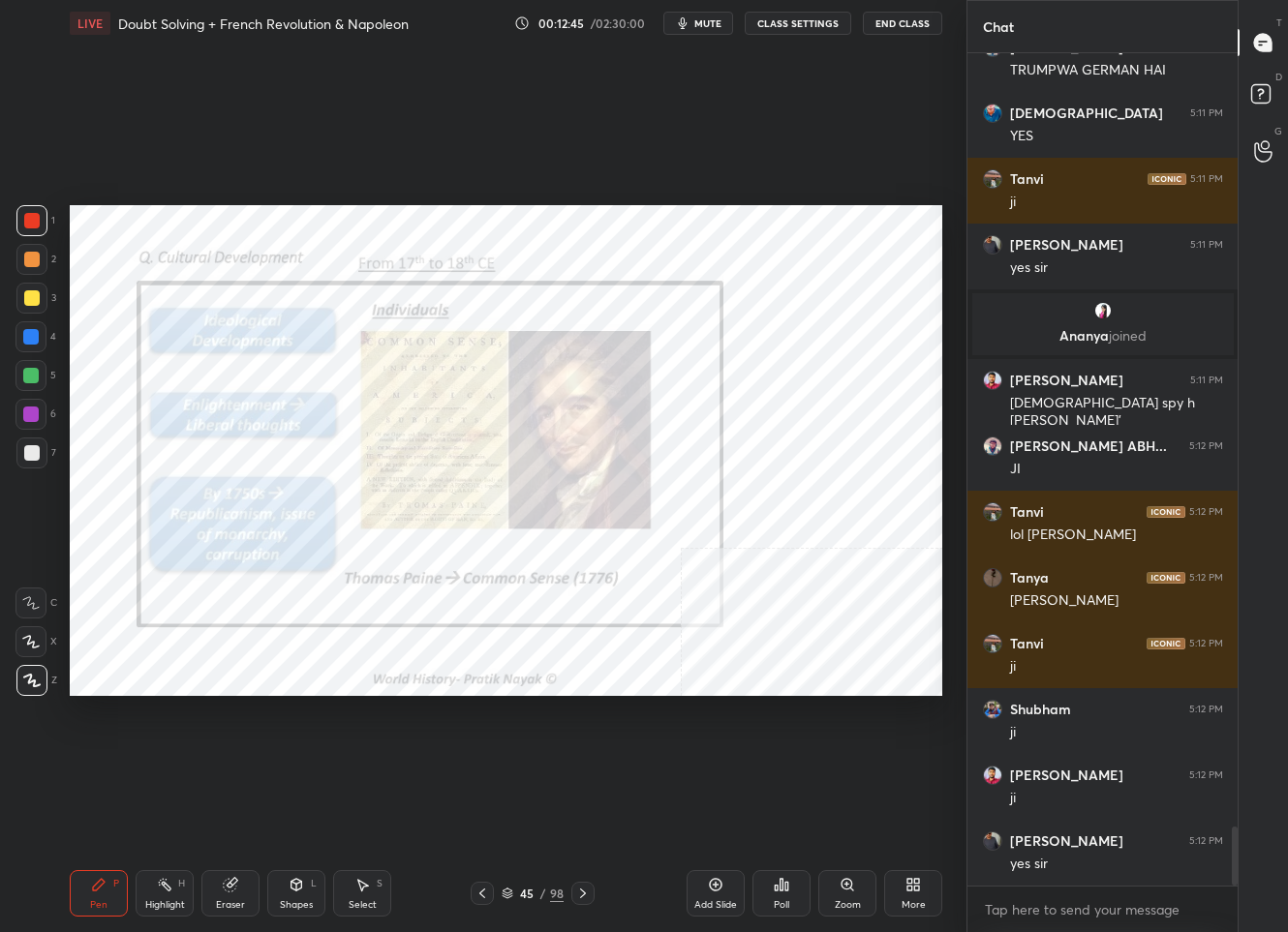
click at [523, 890] on div "45" at bounding box center [527, 894] width 19 height 12
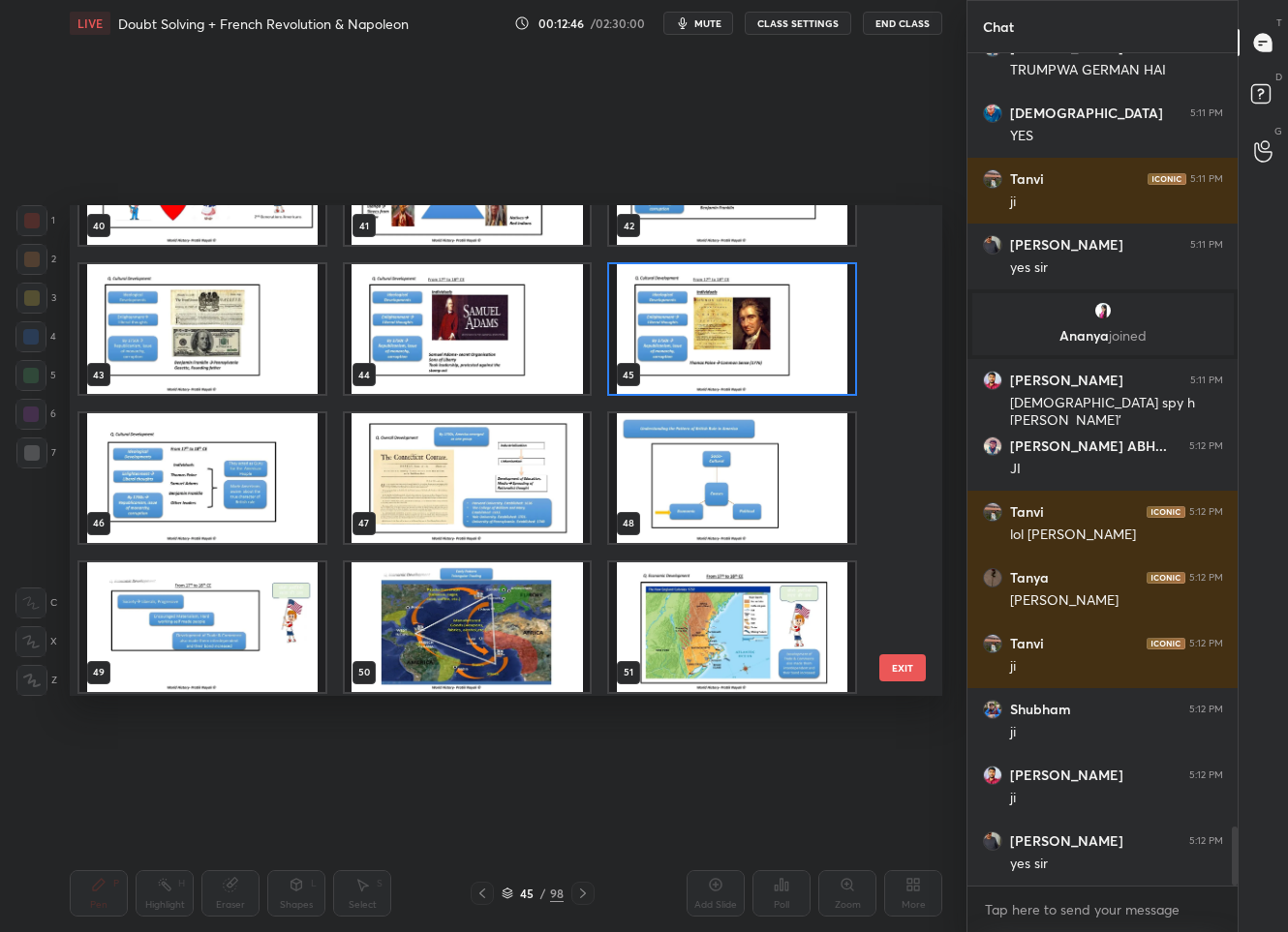
scroll to position [2091, 0]
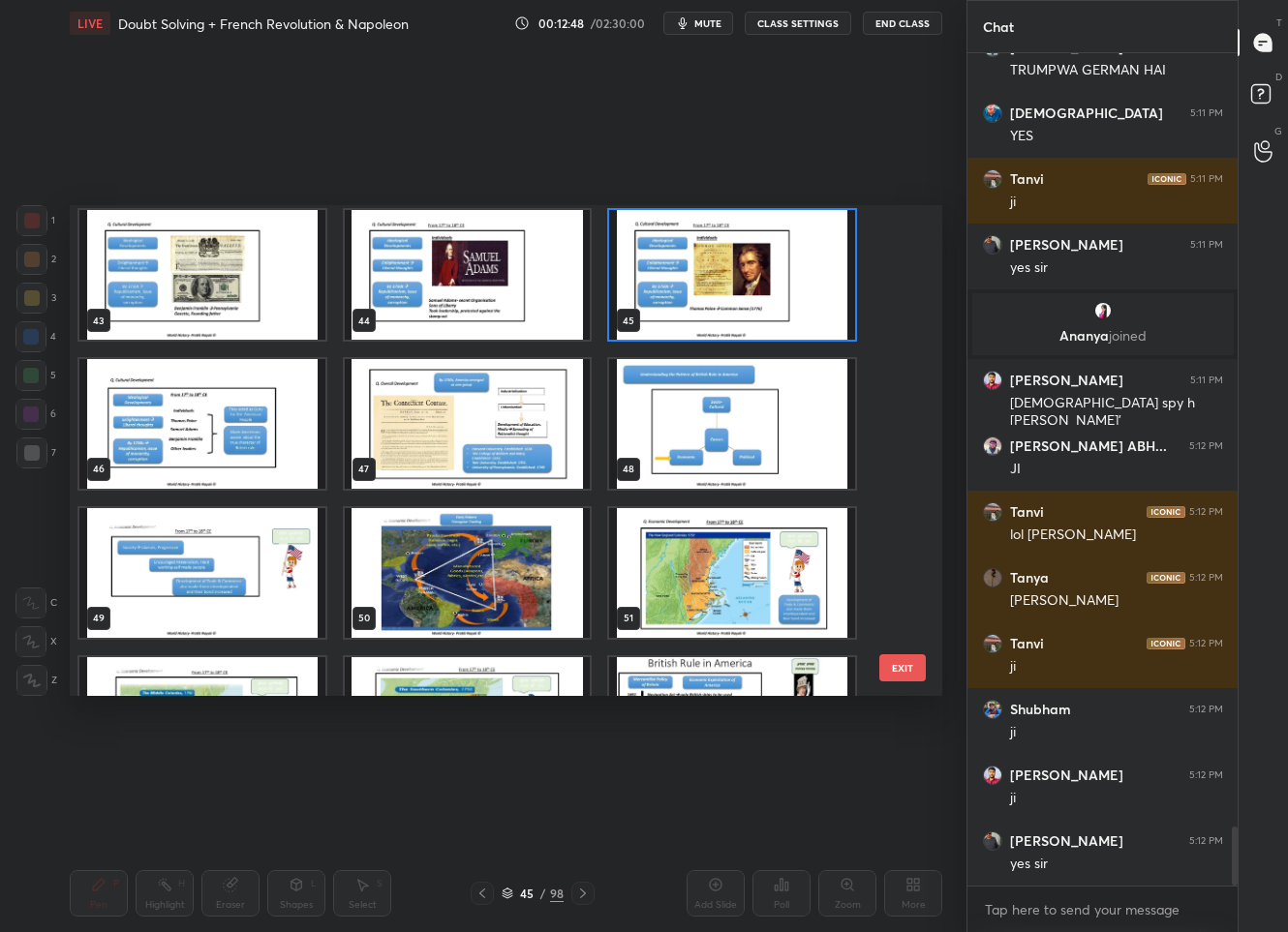
click at [231, 451] on img "grid" at bounding box center [202, 425] width 246 height 130
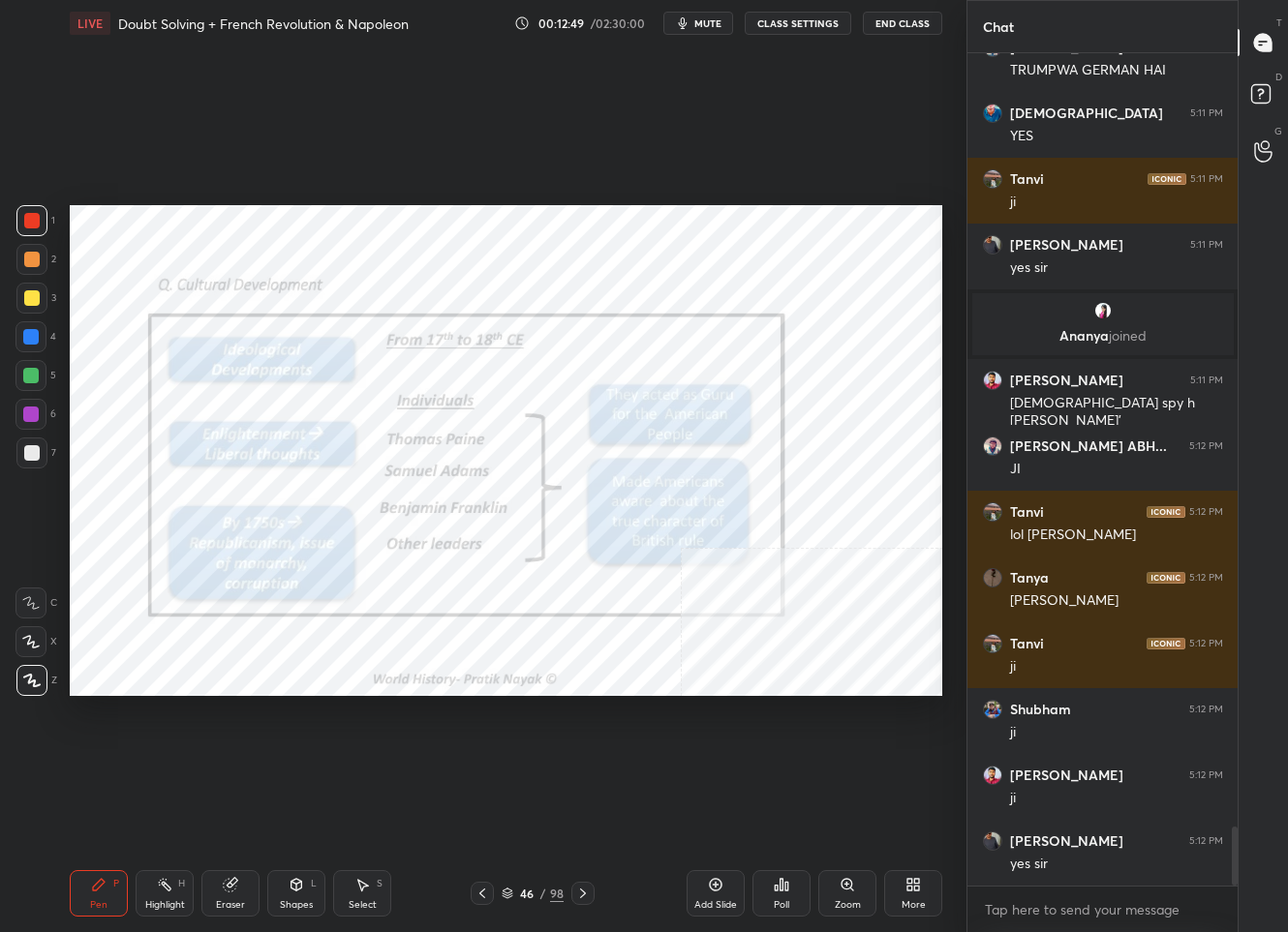
scroll to position [10951, 0]
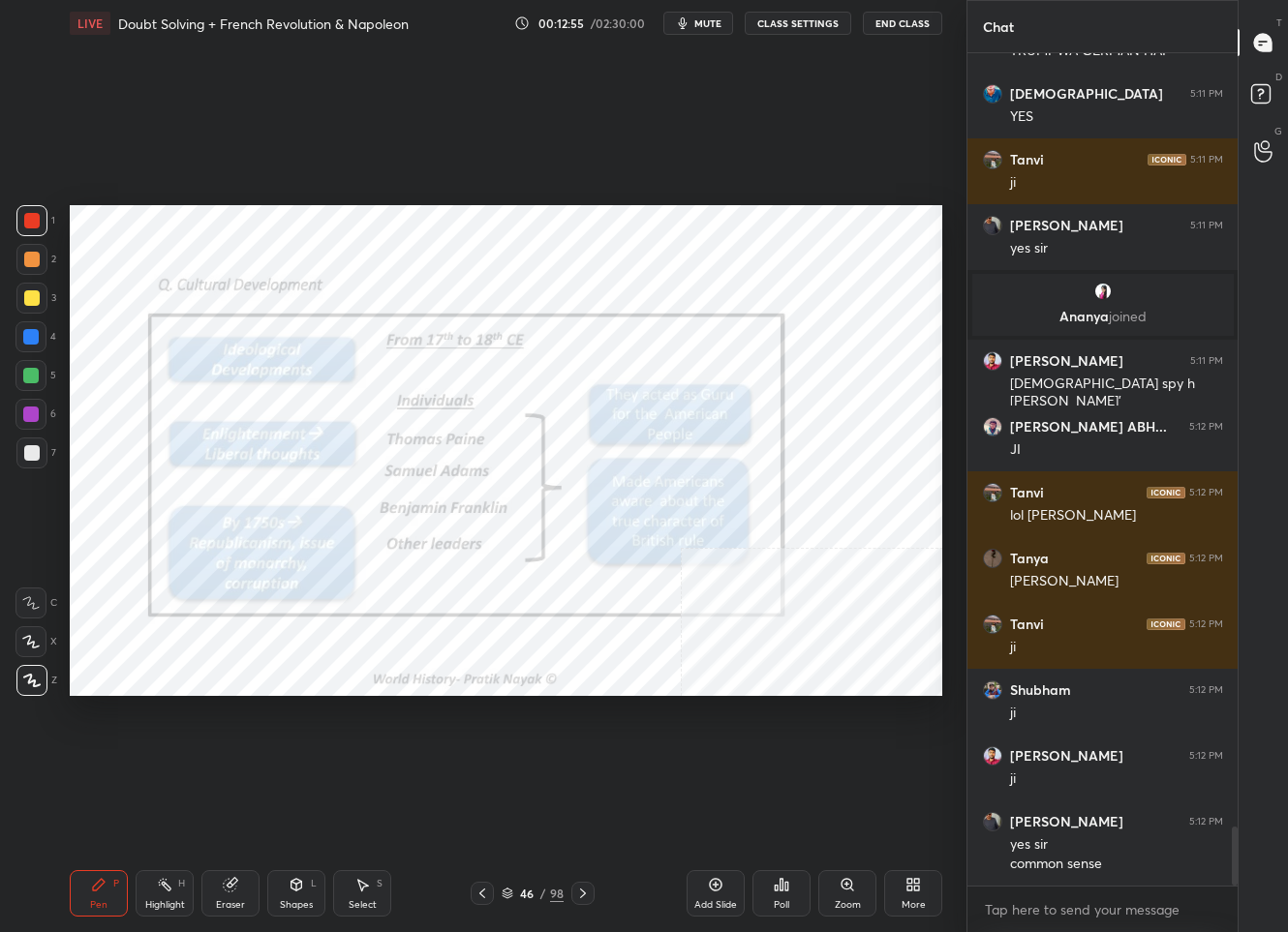
click at [526, 895] on div "46" at bounding box center [527, 894] width 19 height 12
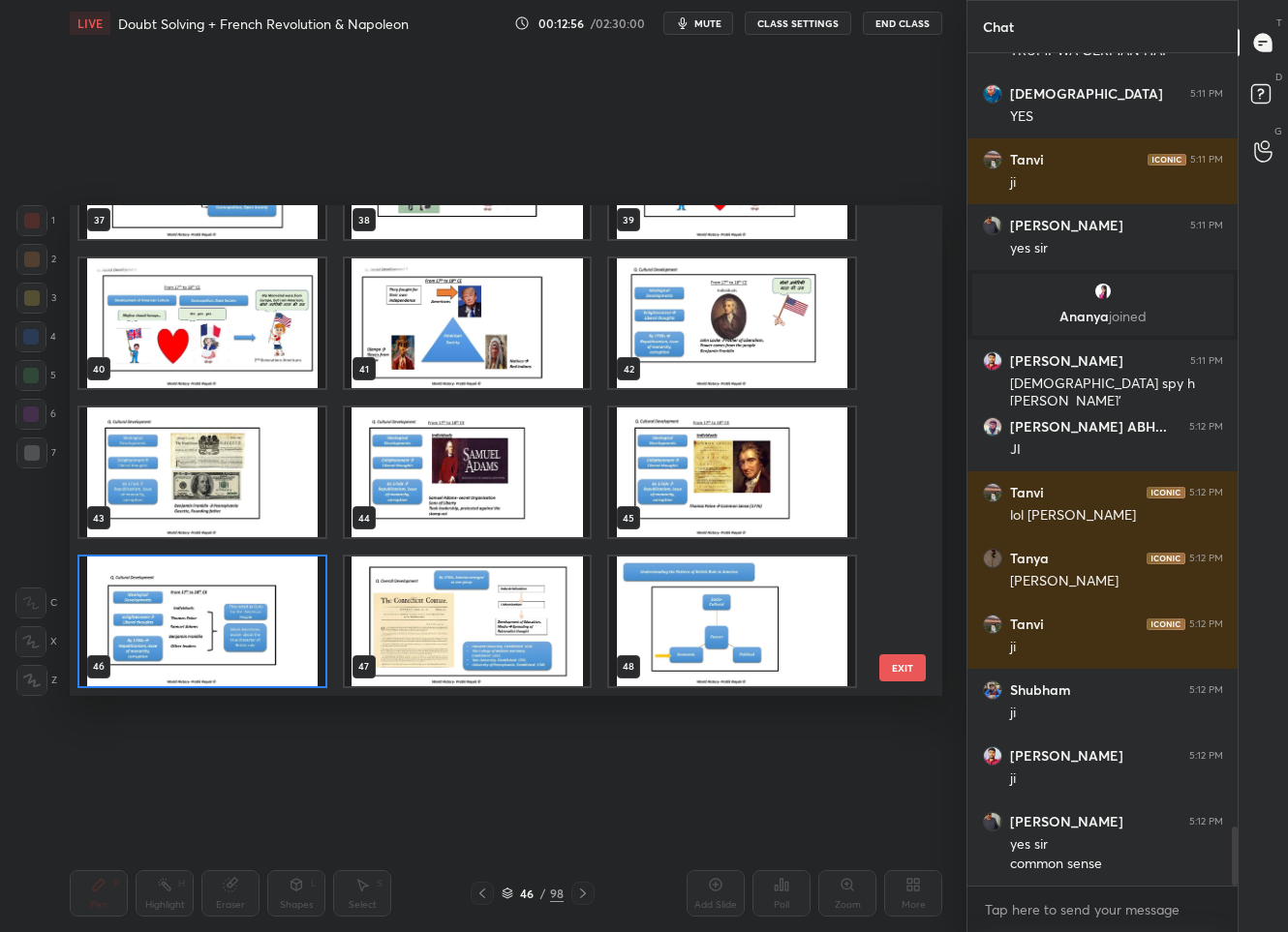
scroll to position [1997, 0]
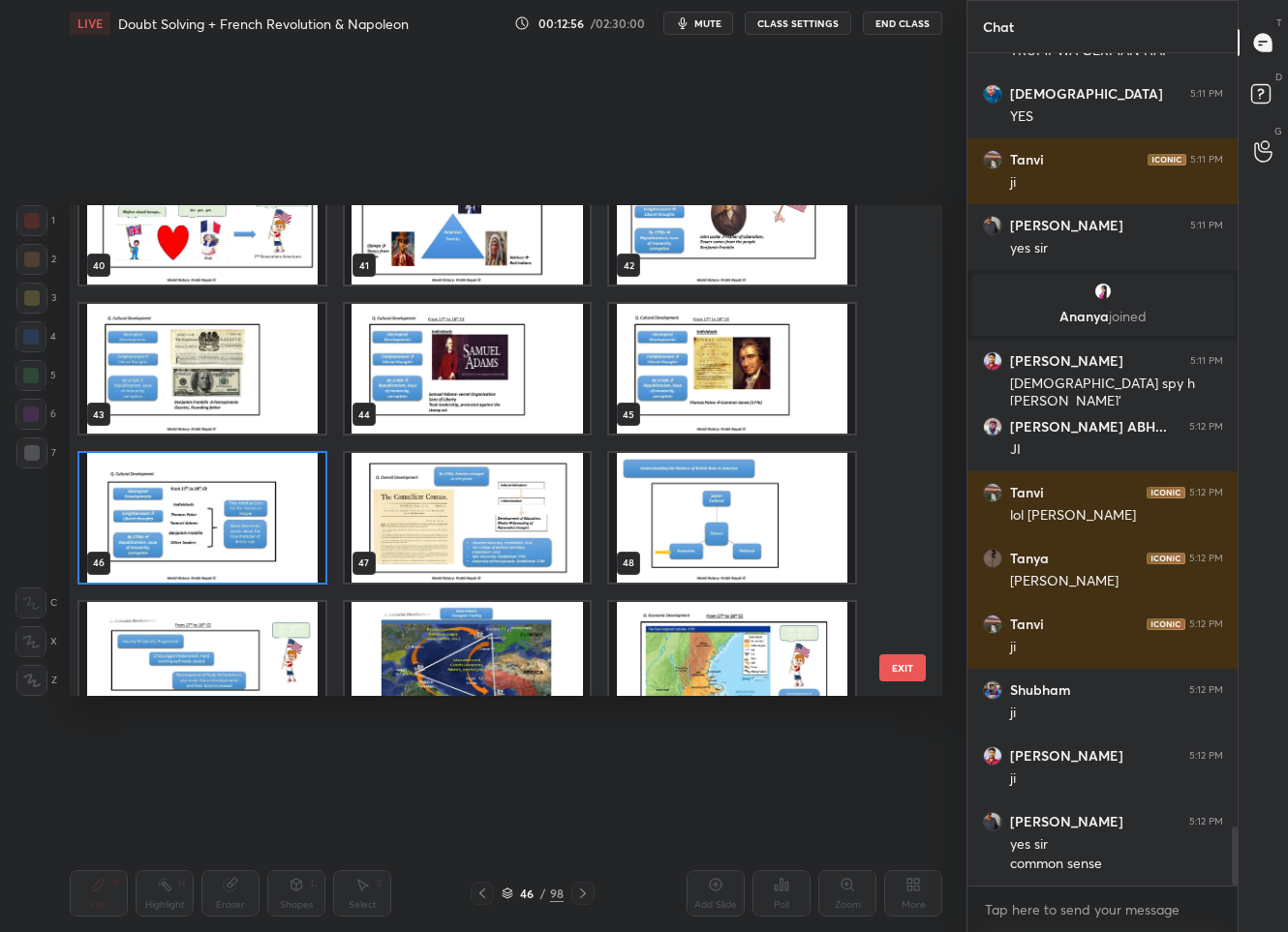
click at [451, 523] on img "grid" at bounding box center [468, 518] width 246 height 130
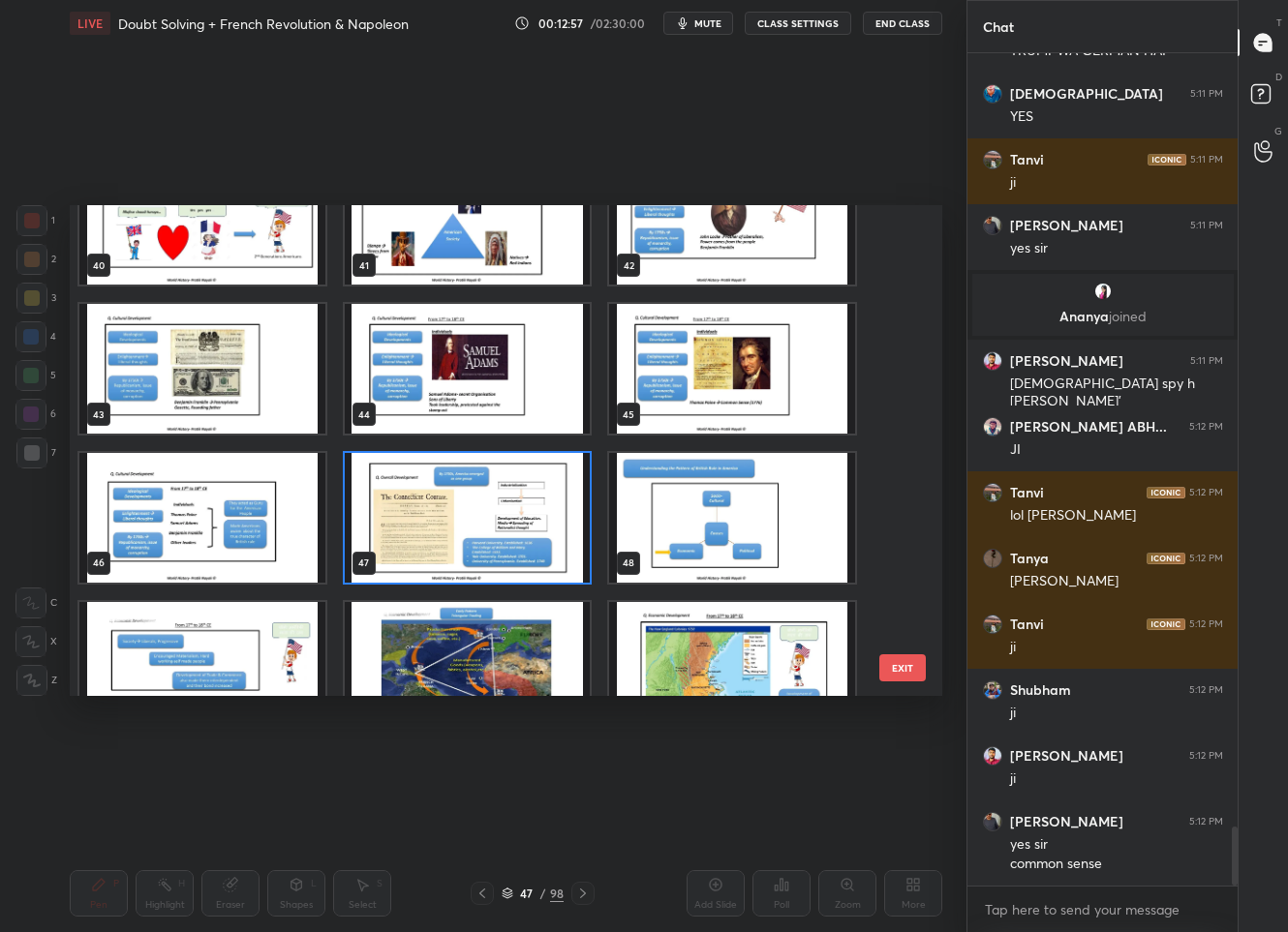
click at [451, 523] on img "grid" at bounding box center [468, 518] width 246 height 130
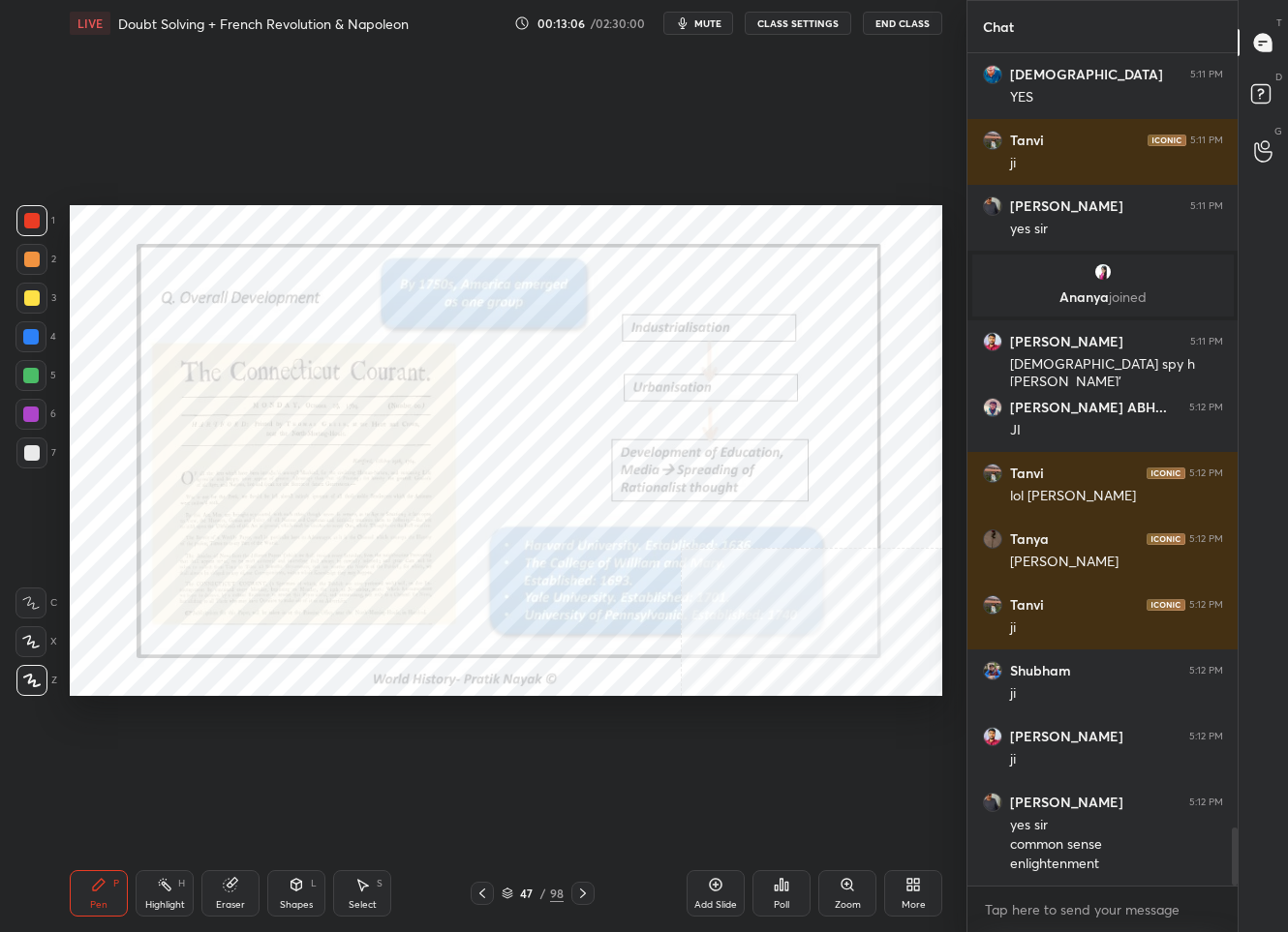
scroll to position [11036, 0]
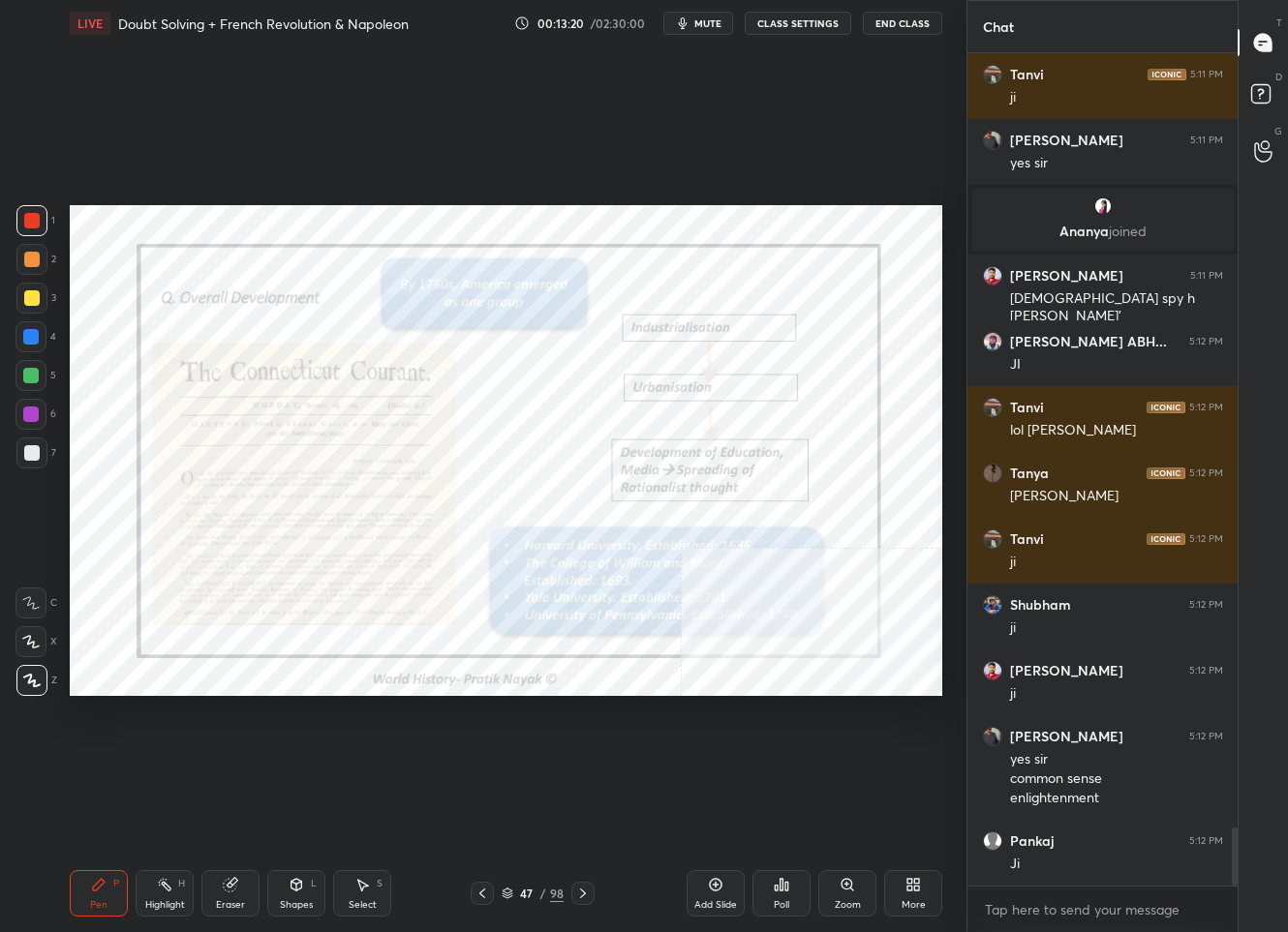
click at [581, 890] on icon at bounding box center [584, 894] width 6 height 10
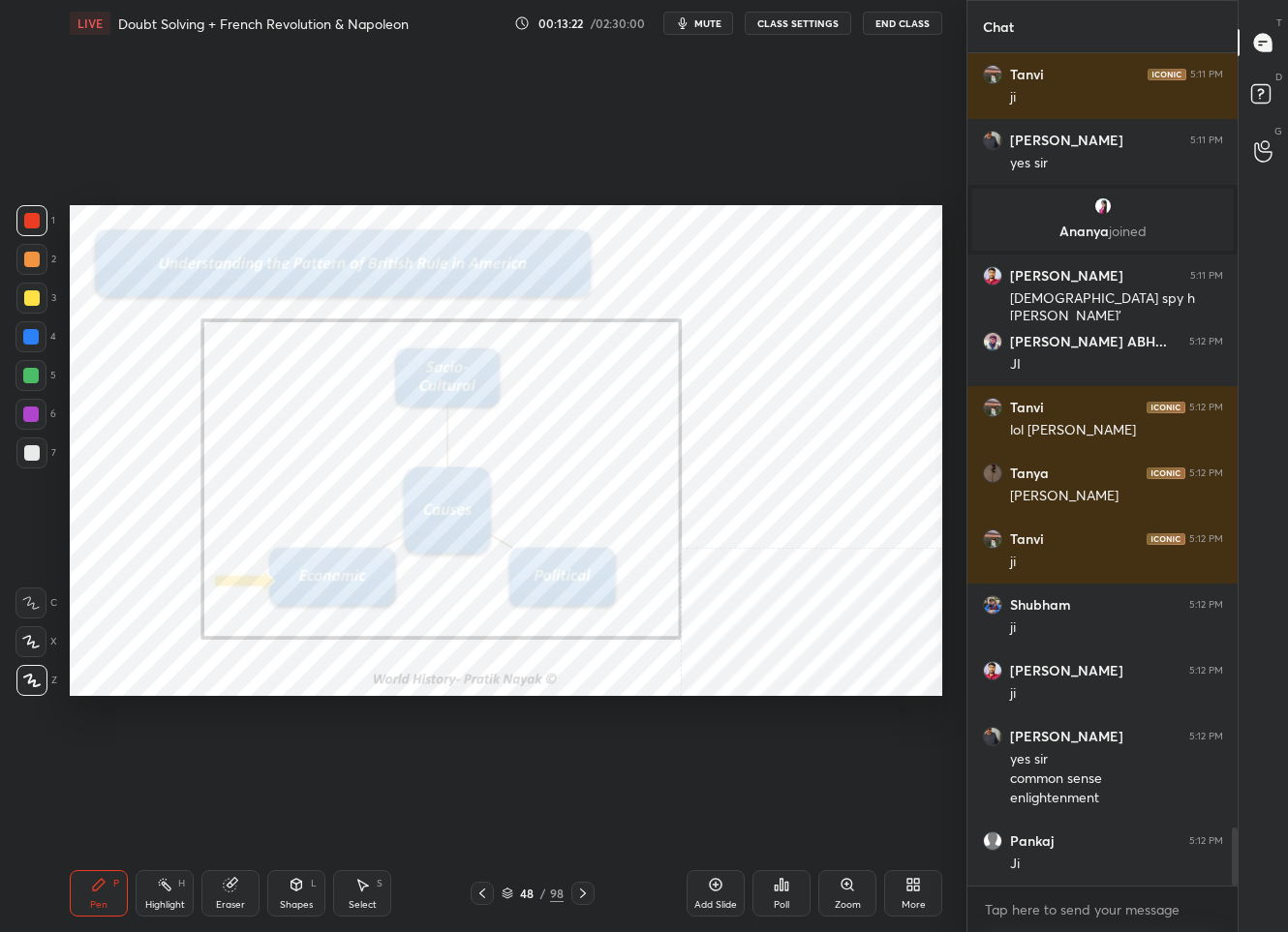
click at [581, 890] on icon at bounding box center [584, 894] width 6 height 10
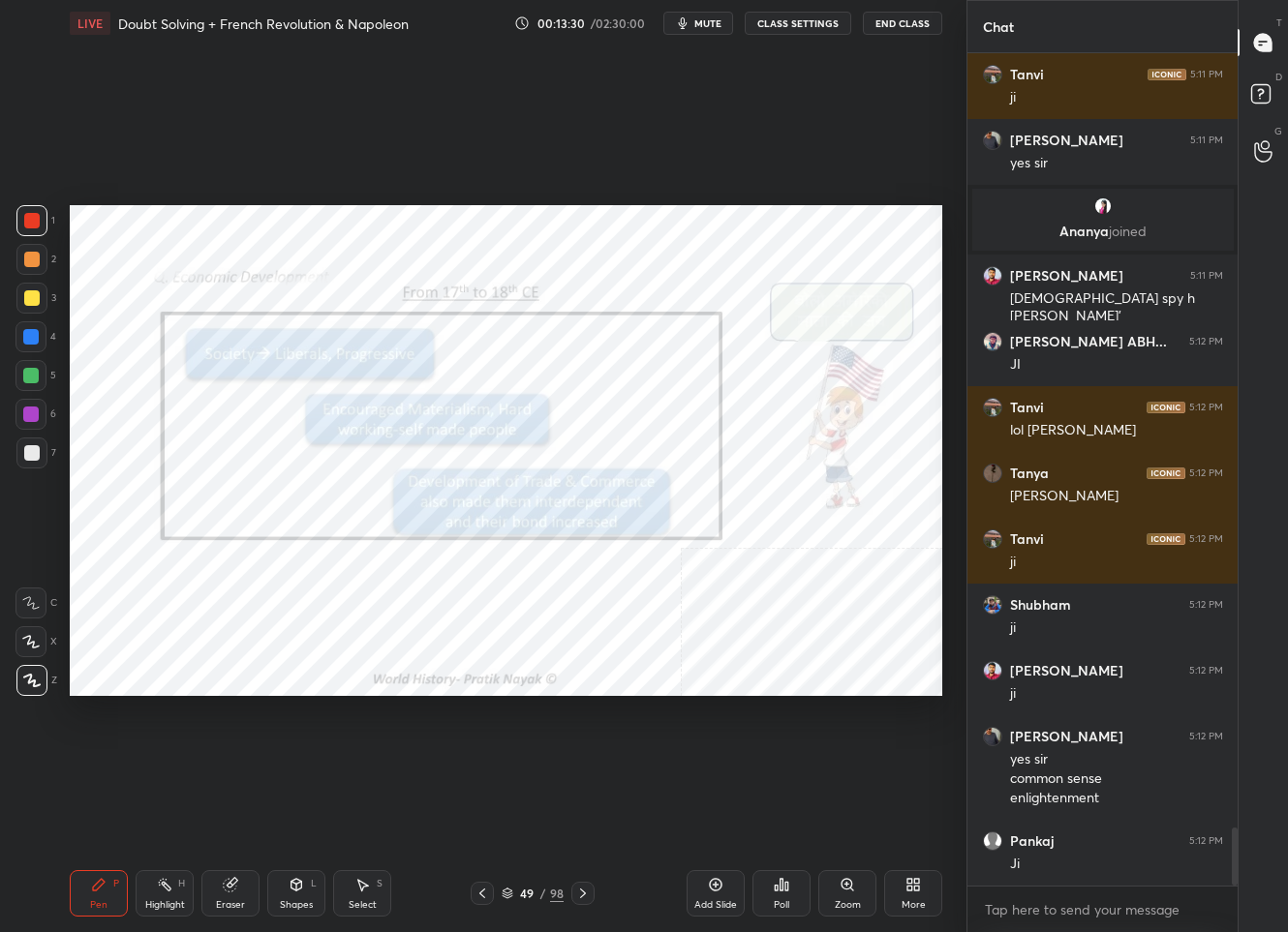
click at [536, 893] on div "49" at bounding box center [527, 894] width 19 height 12
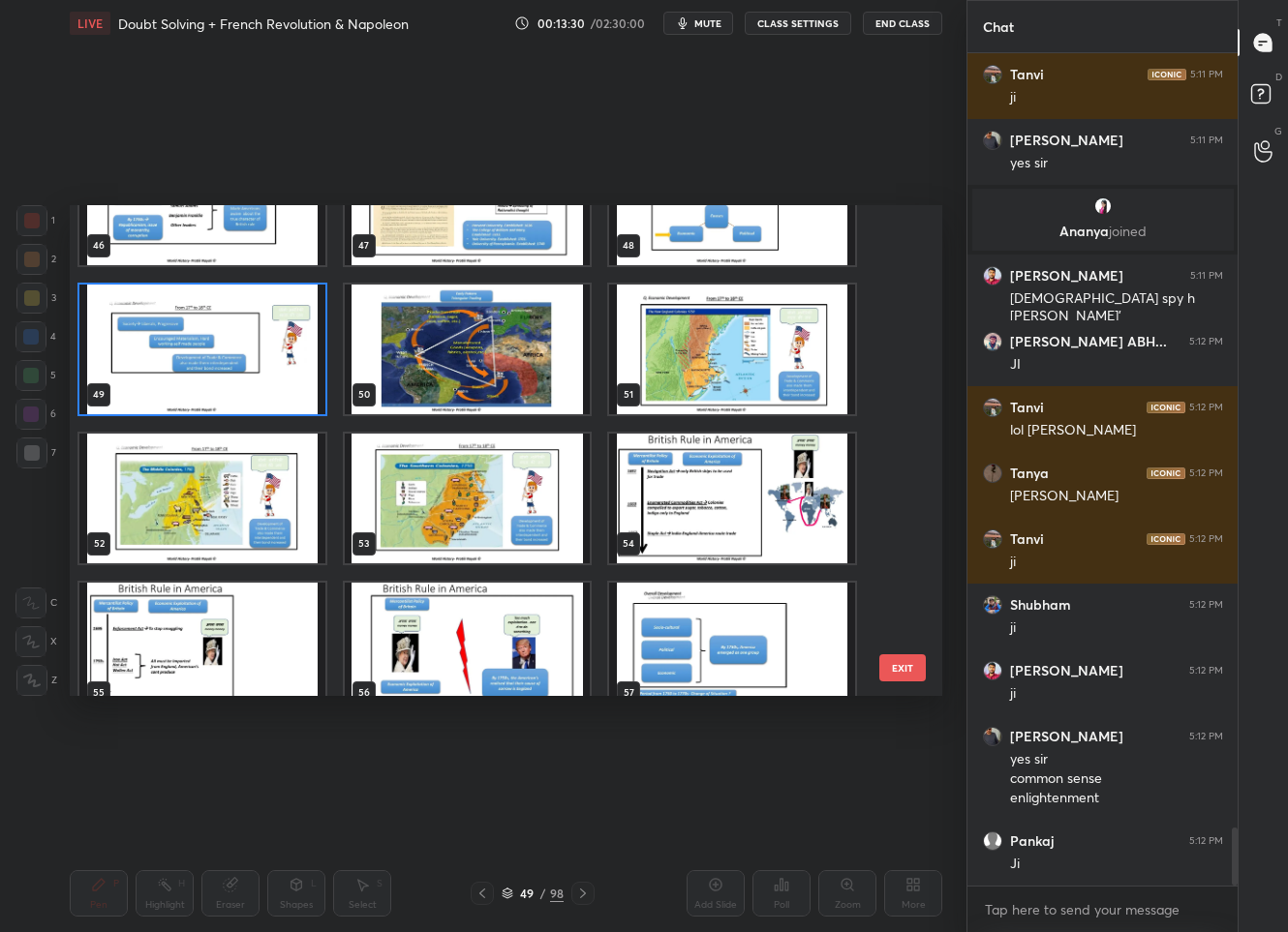
scroll to position [2368, 0]
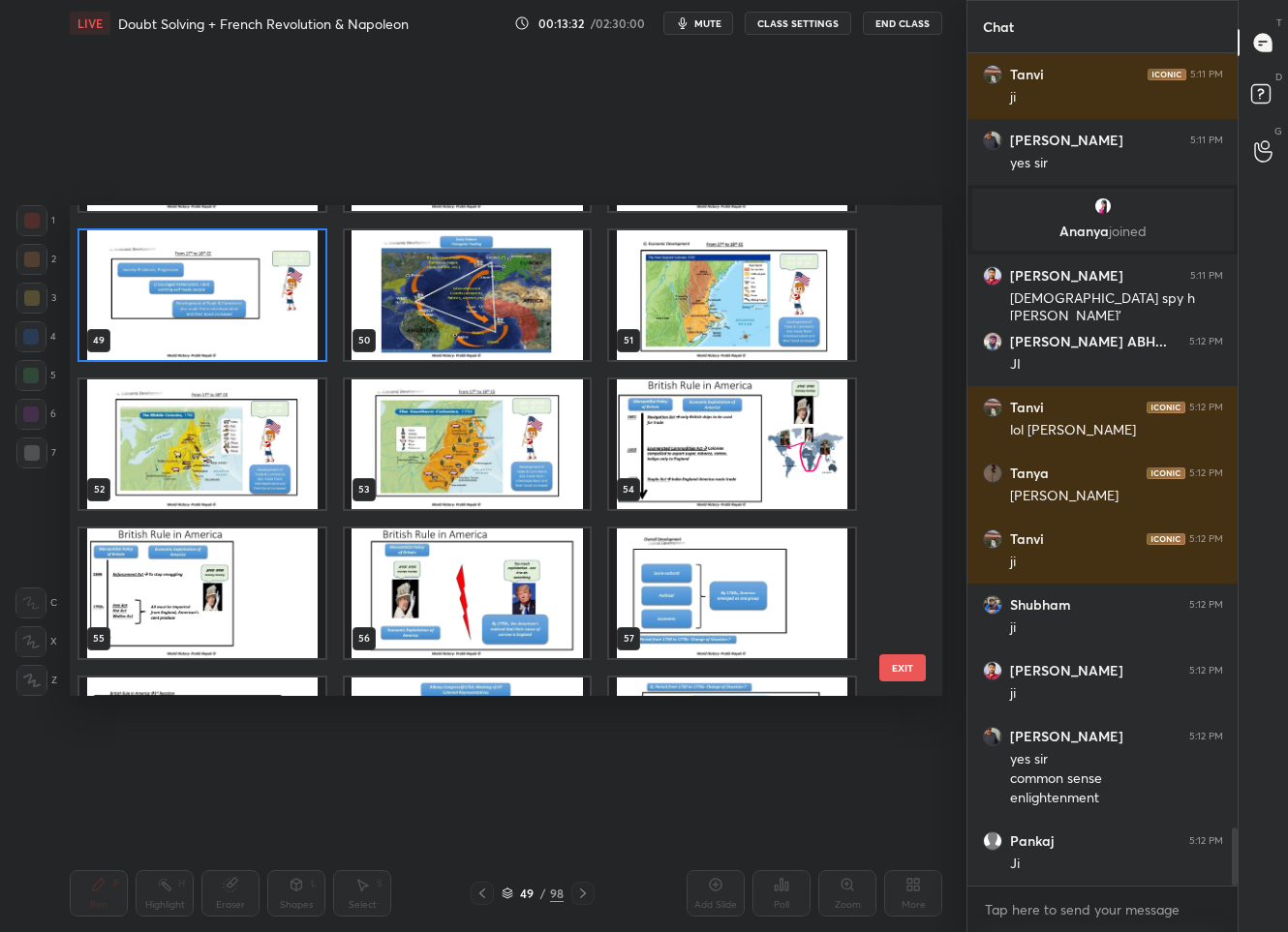
click at [673, 302] on img "grid" at bounding box center [733, 296] width 246 height 130
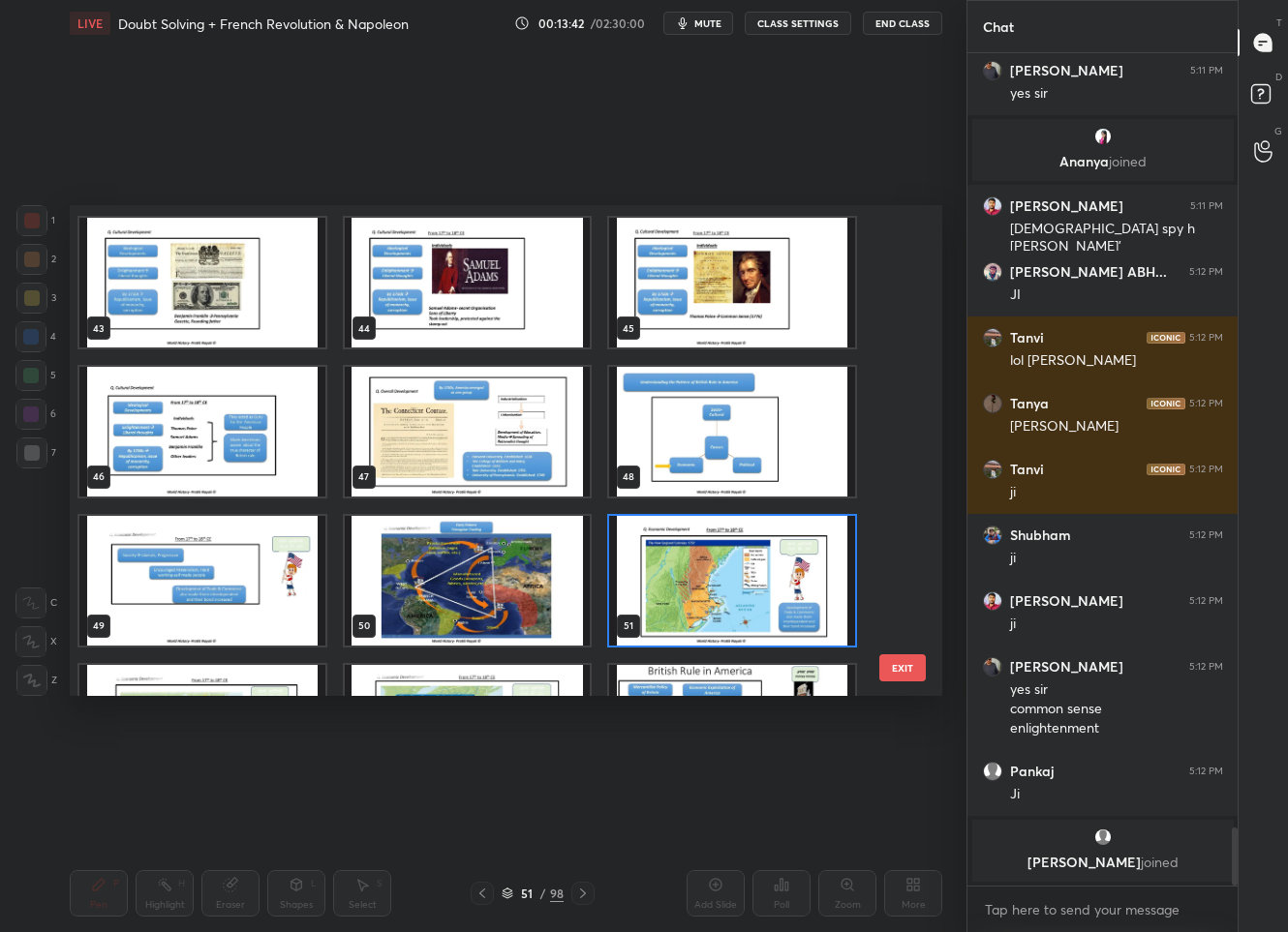
scroll to position [2267, 0]
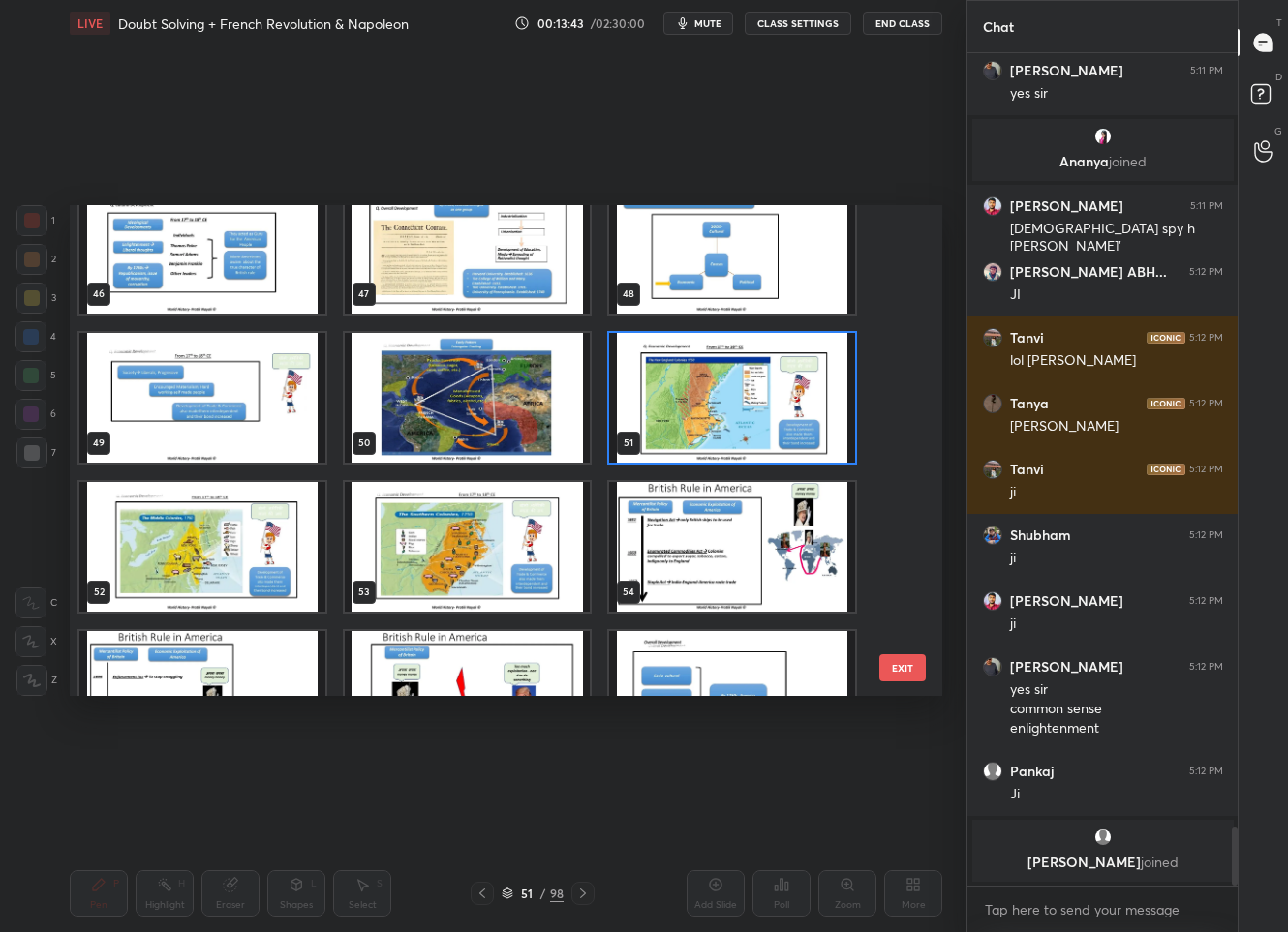
click at [684, 385] on img "grid" at bounding box center [733, 398] width 246 height 130
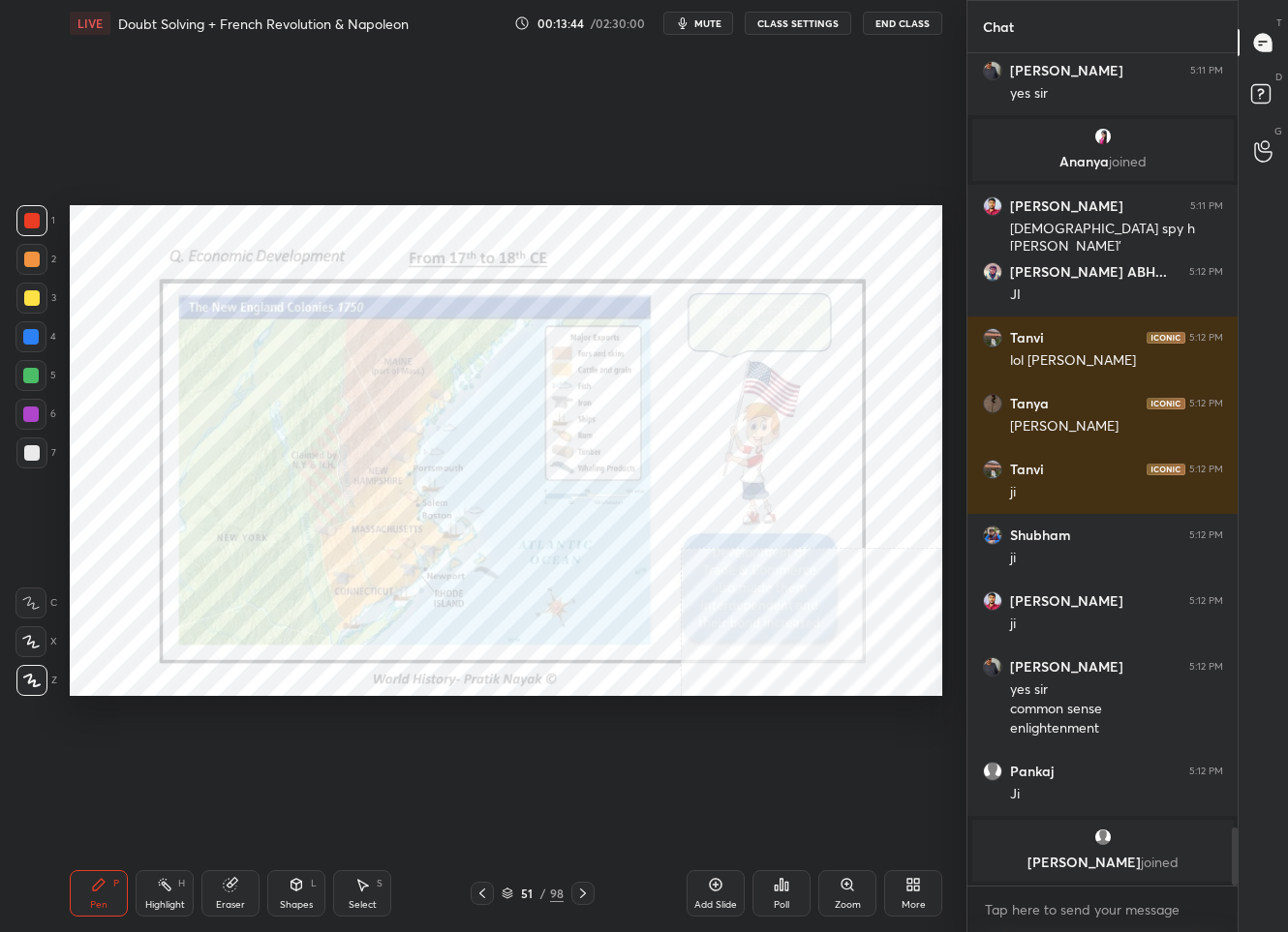
click at [684, 385] on img "grid" at bounding box center [733, 398] width 246 height 130
click at [584, 897] on icon at bounding box center [584, 894] width 16 height 16
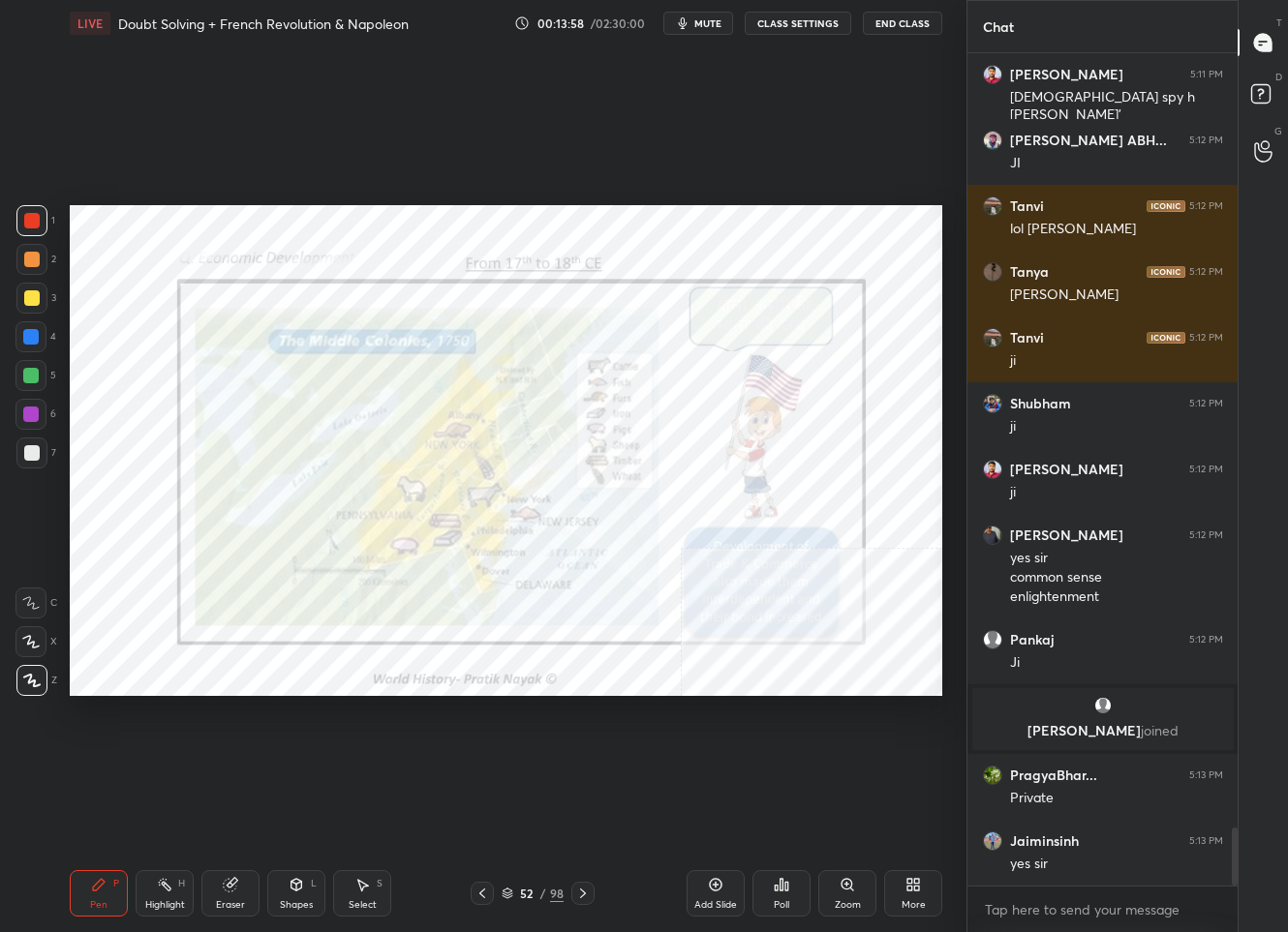
scroll to position [11125, 0]
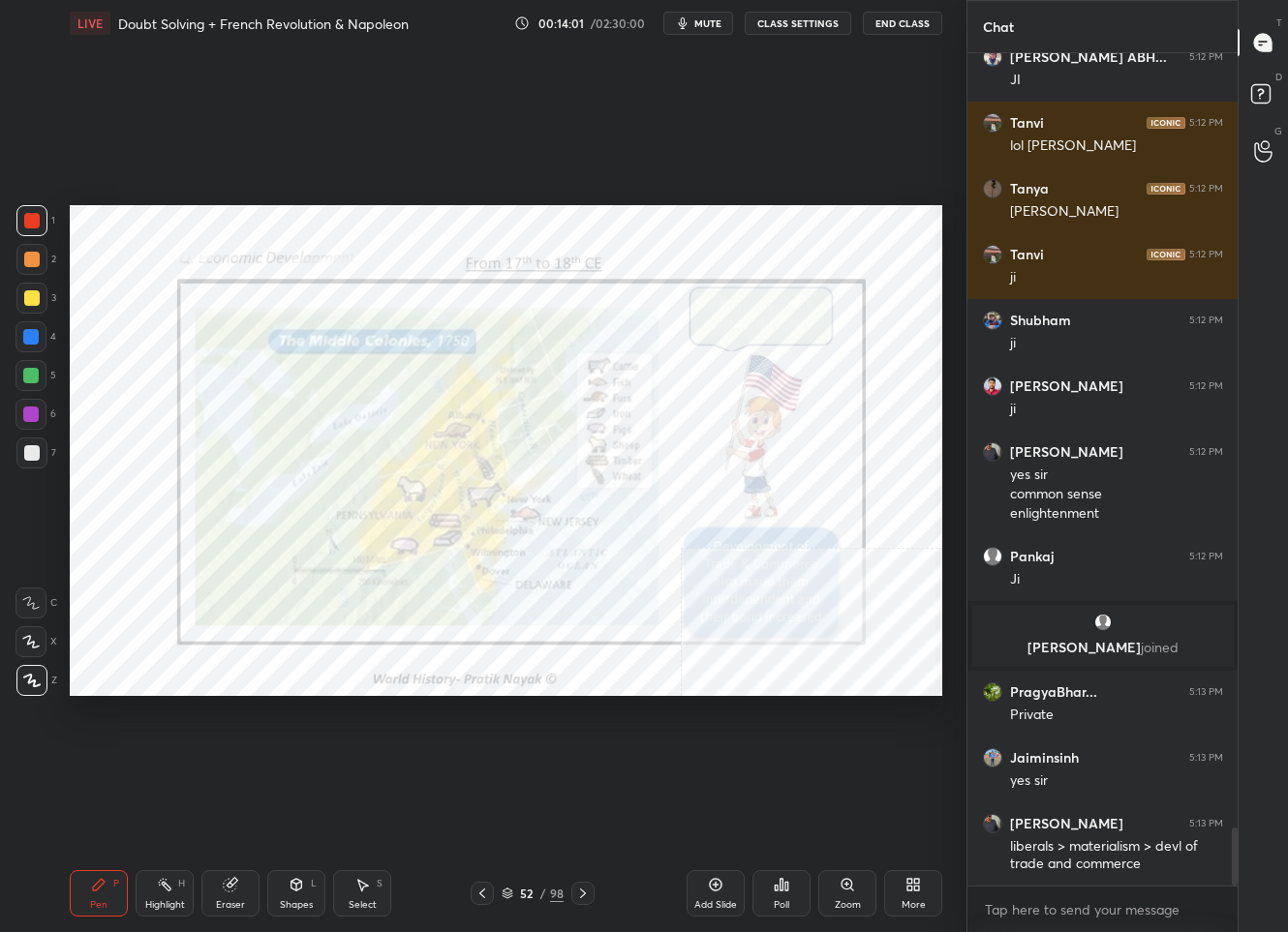
click at [582, 896] on icon at bounding box center [584, 894] width 6 height 10
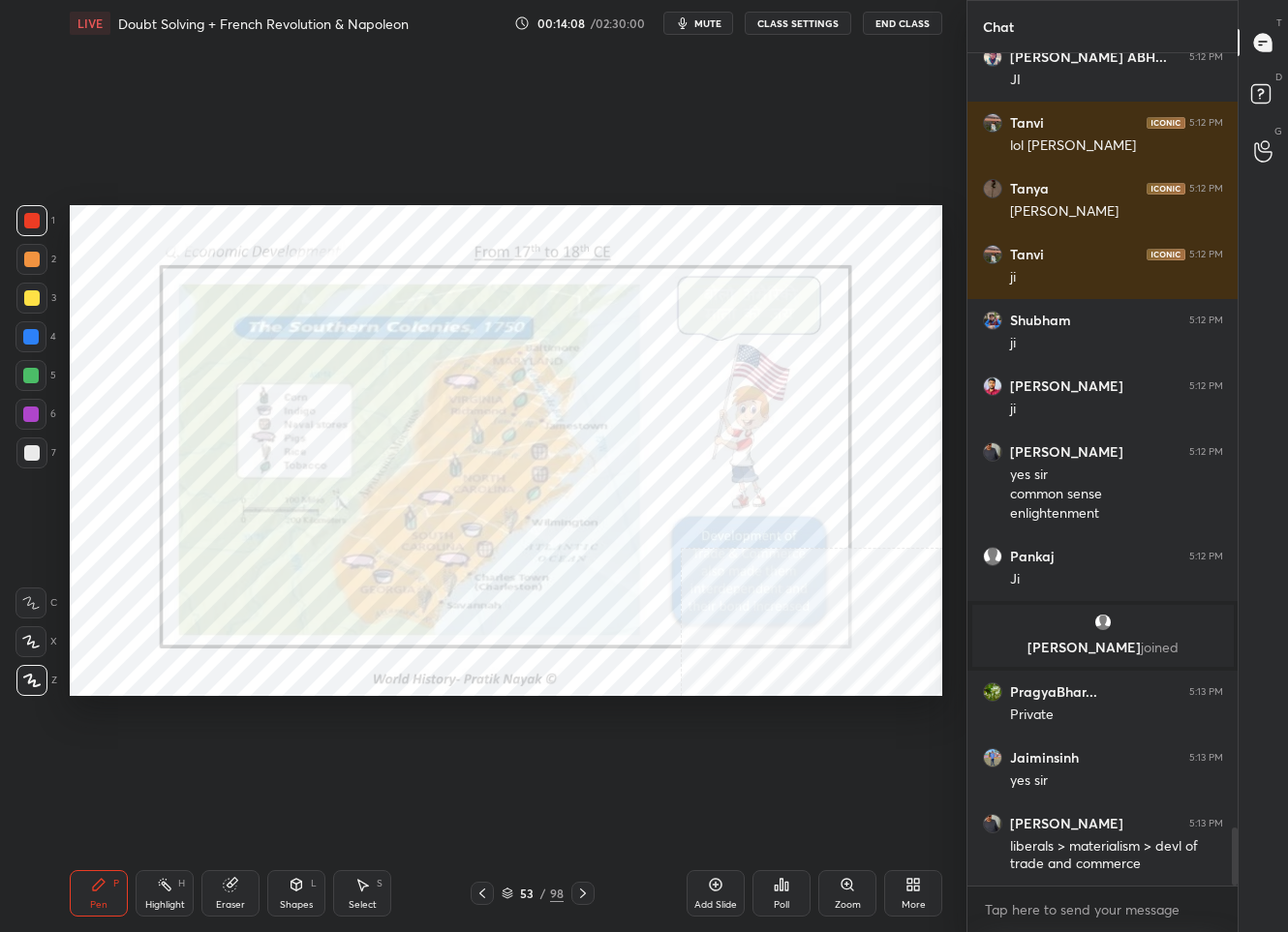
scroll to position [11191, 0]
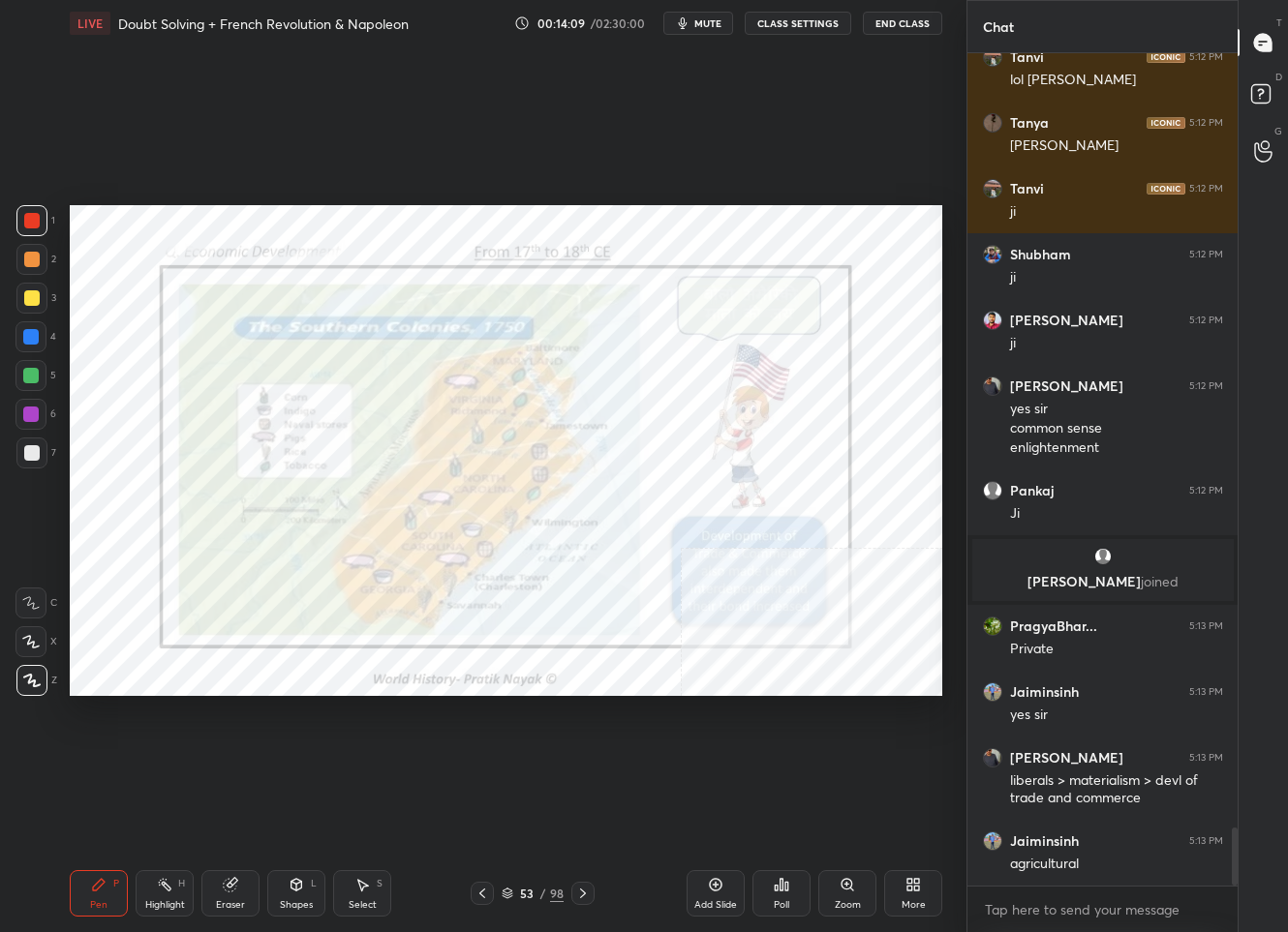
click at [515, 894] on div "53 / 98" at bounding box center [533, 893] width 62 height 17
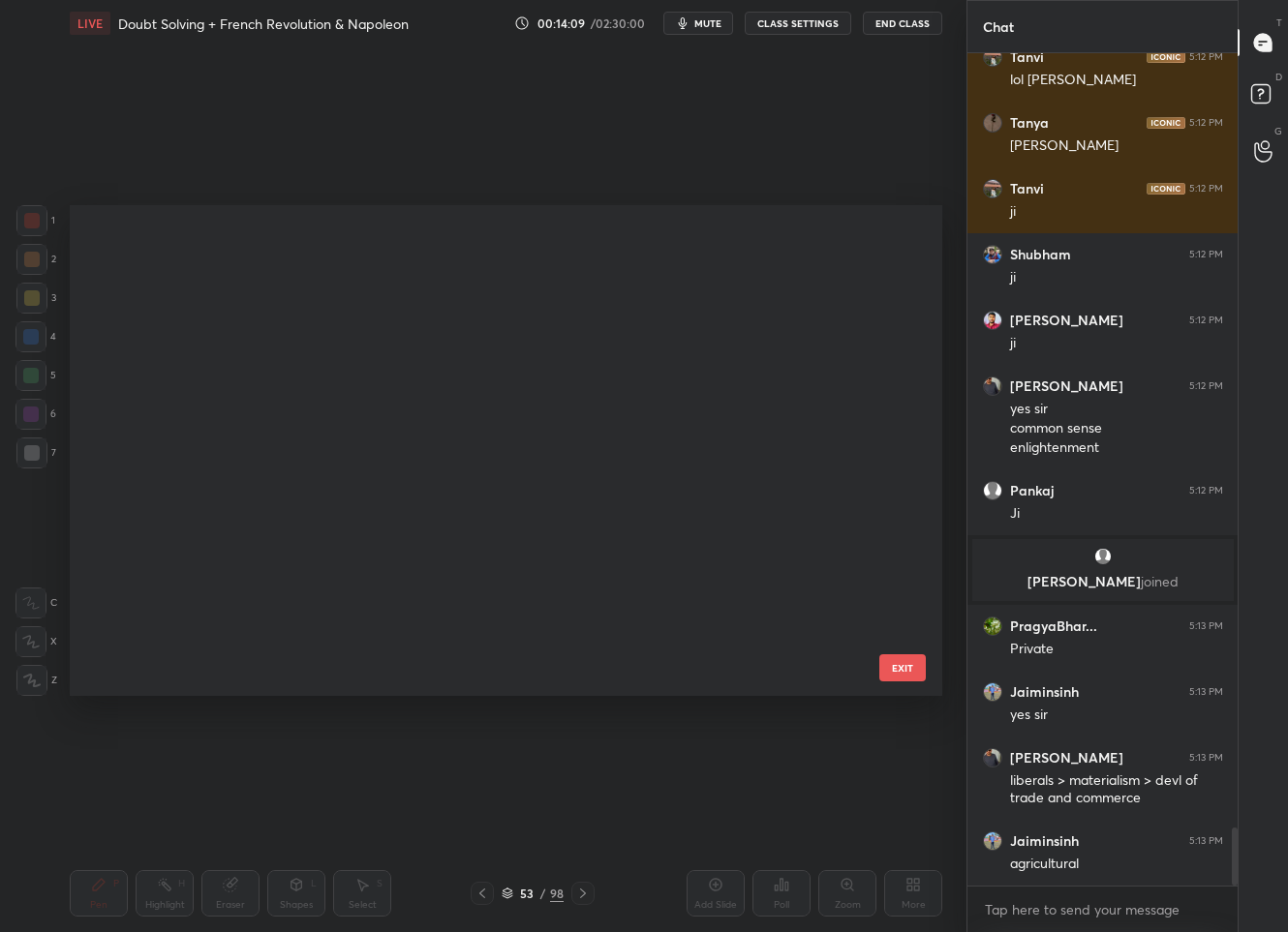
scroll to position [484, 862]
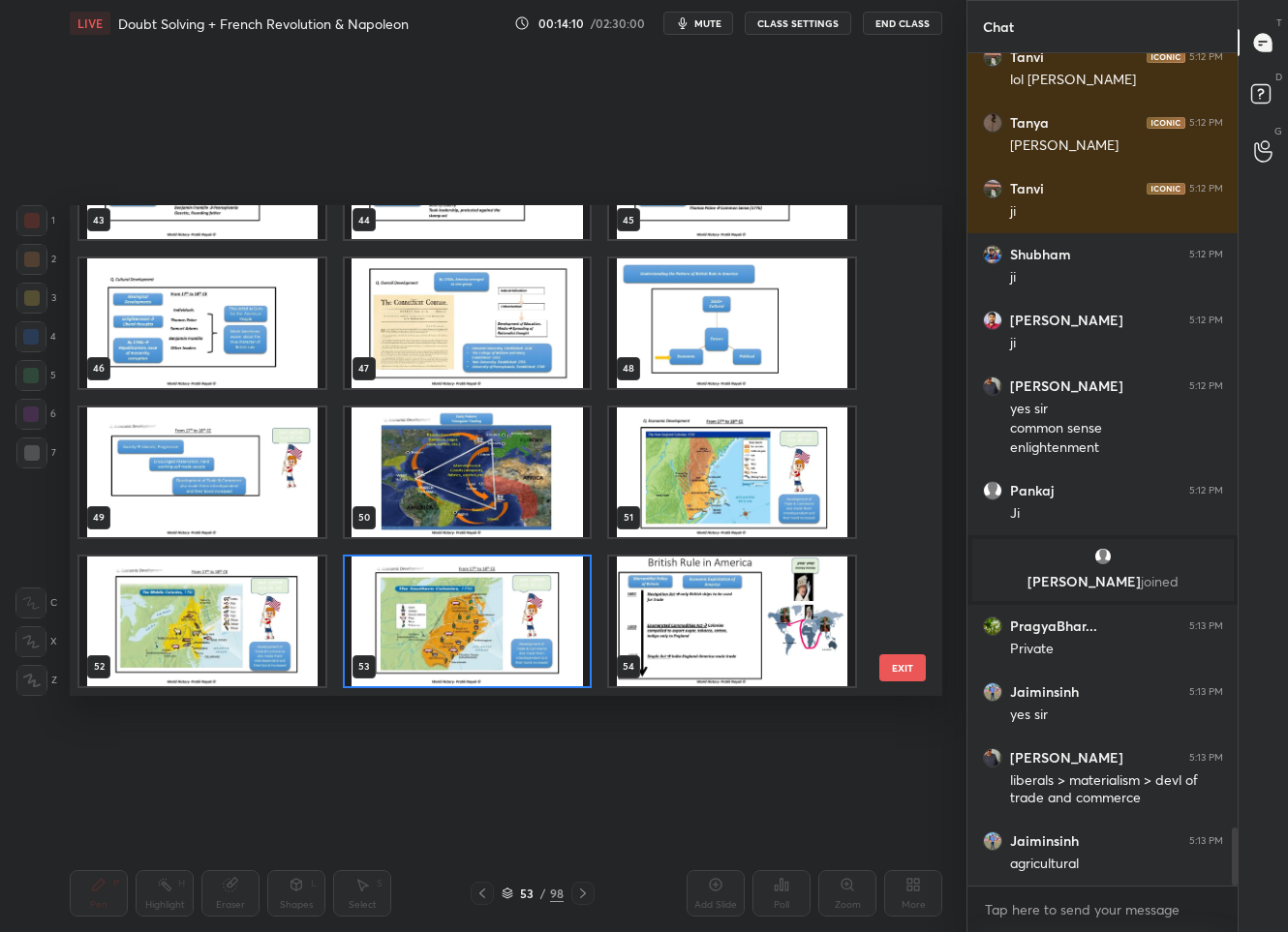
click at [706, 453] on img "grid" at bounding box center [733, 472] width 246 height 130
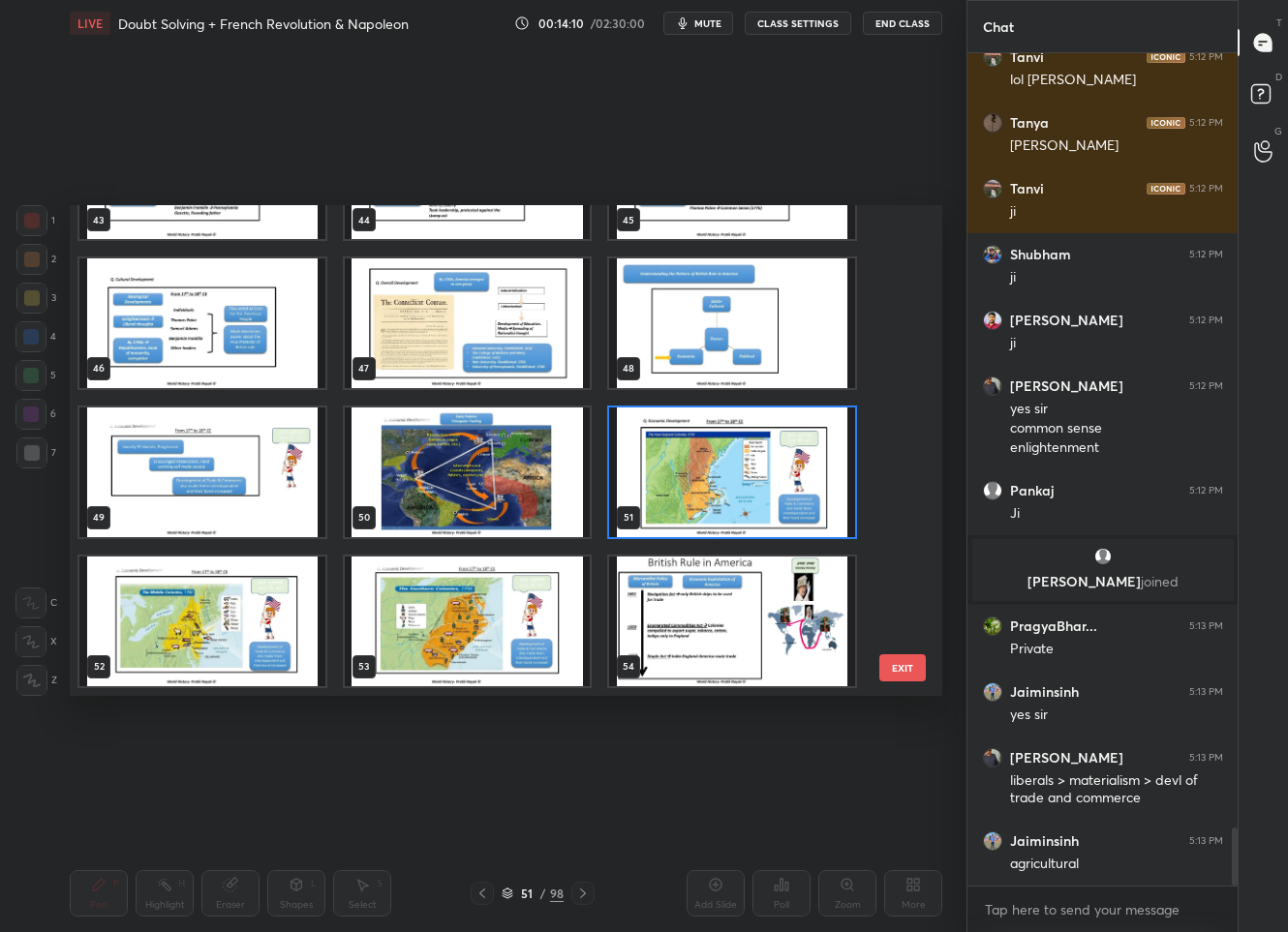
click at [706, 453] on img "grid" at bounding box center [733, 472] width 246 height 130
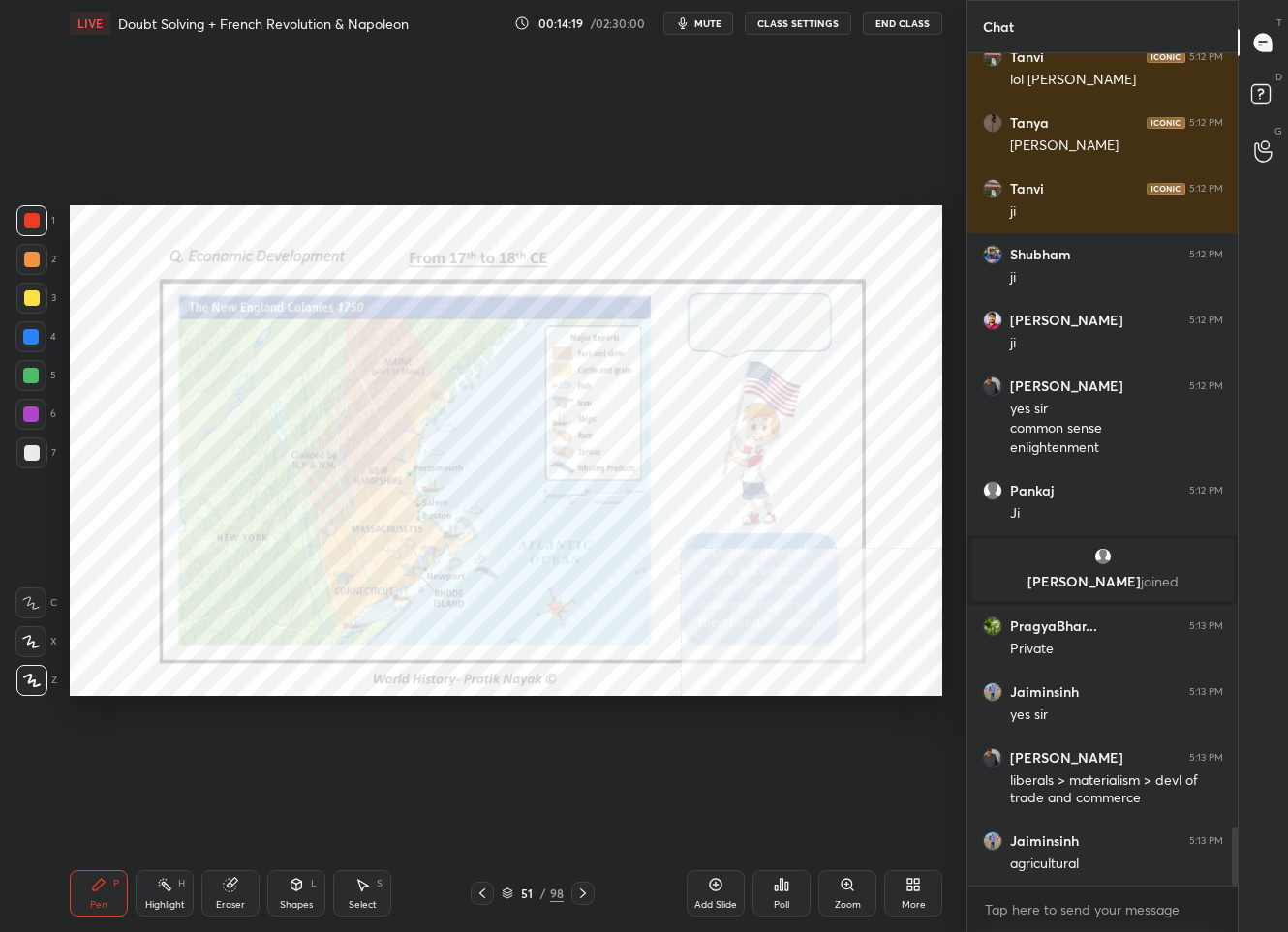
click at [531, 892] on div "51" at bounding box center [527, 894] width 19 height 12
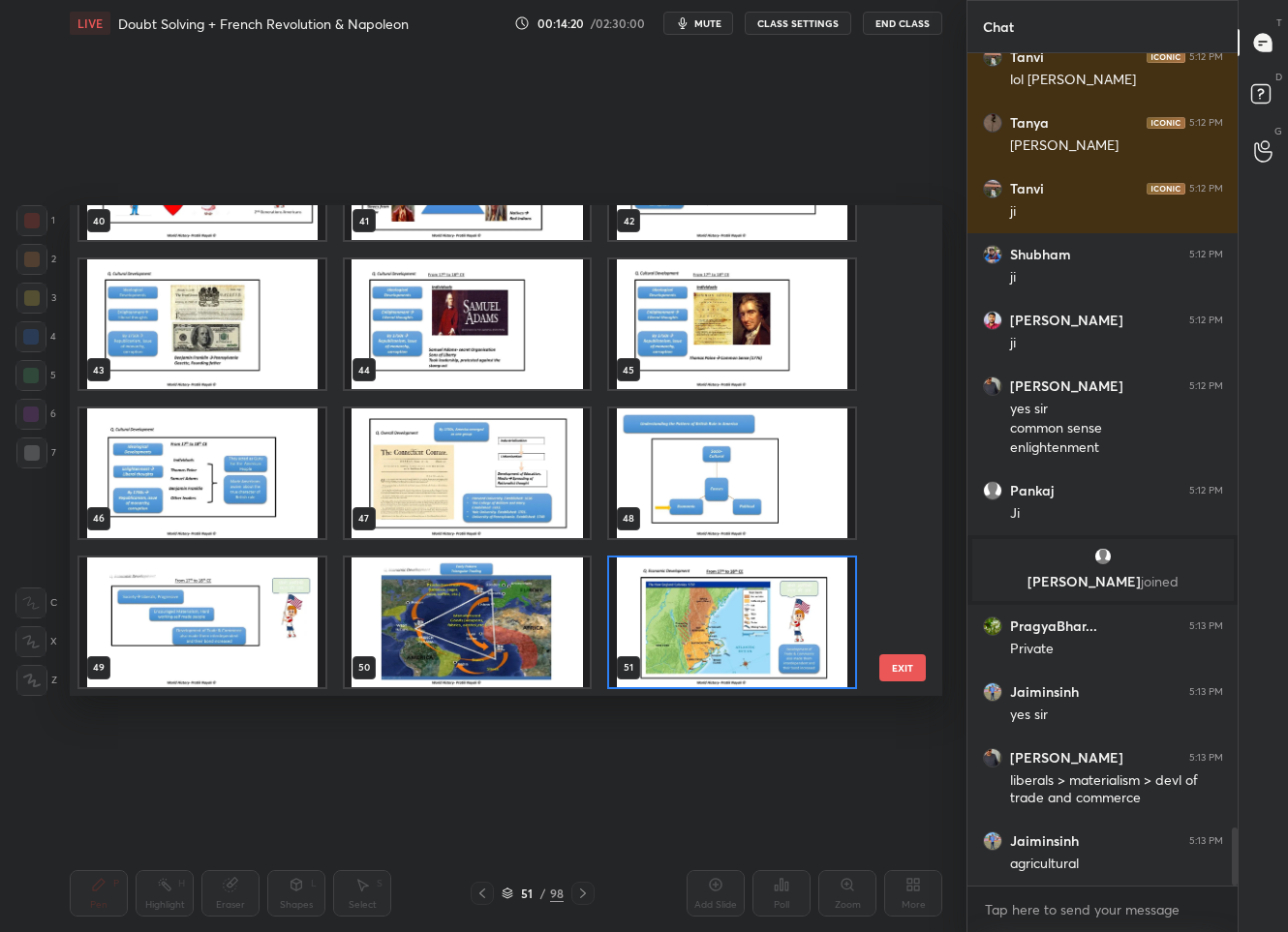
scroll to position [2314, 0]
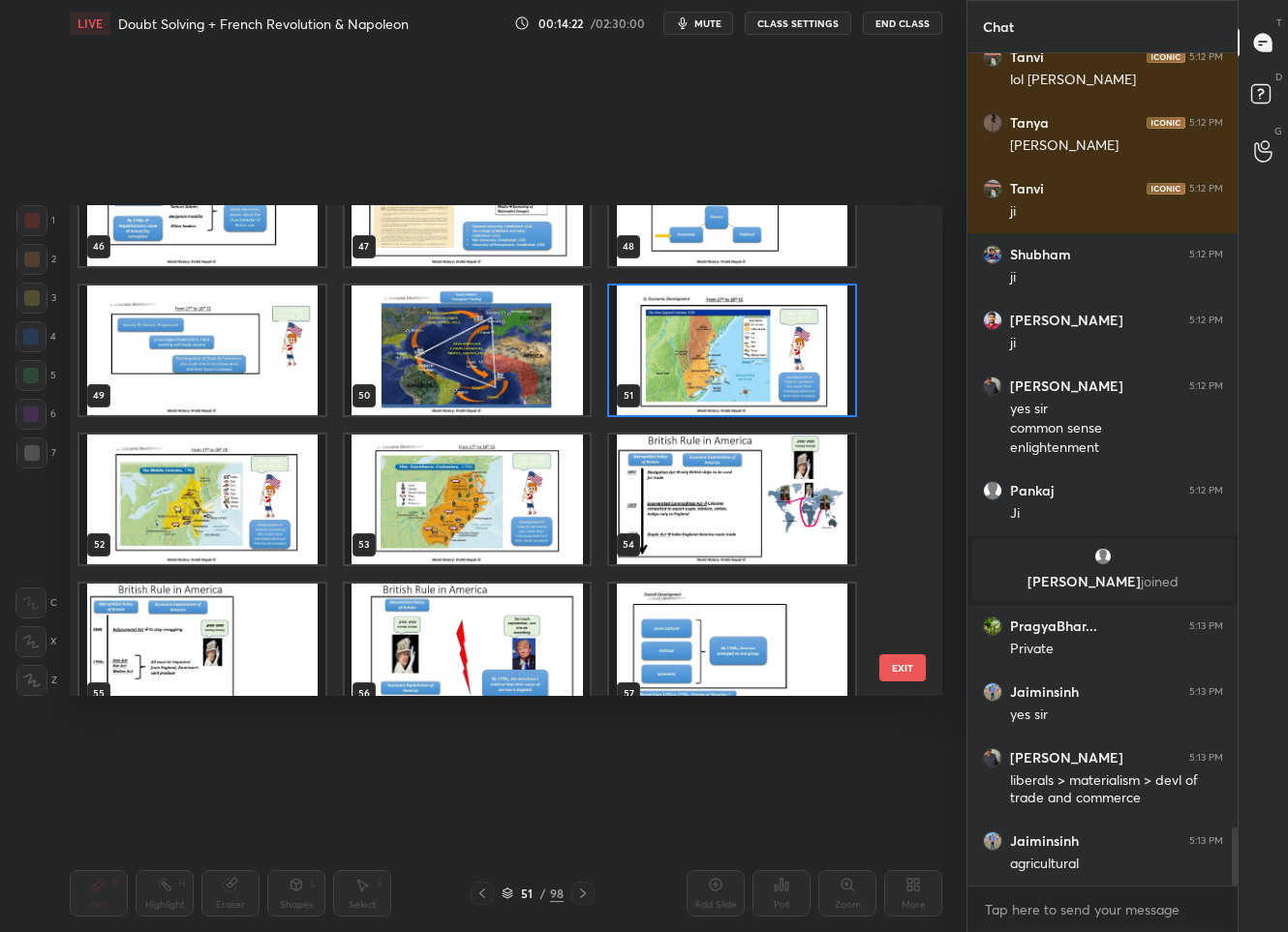
click at [451, 514] on img "grid" at bounding box center [468, 499] width 246 height 130
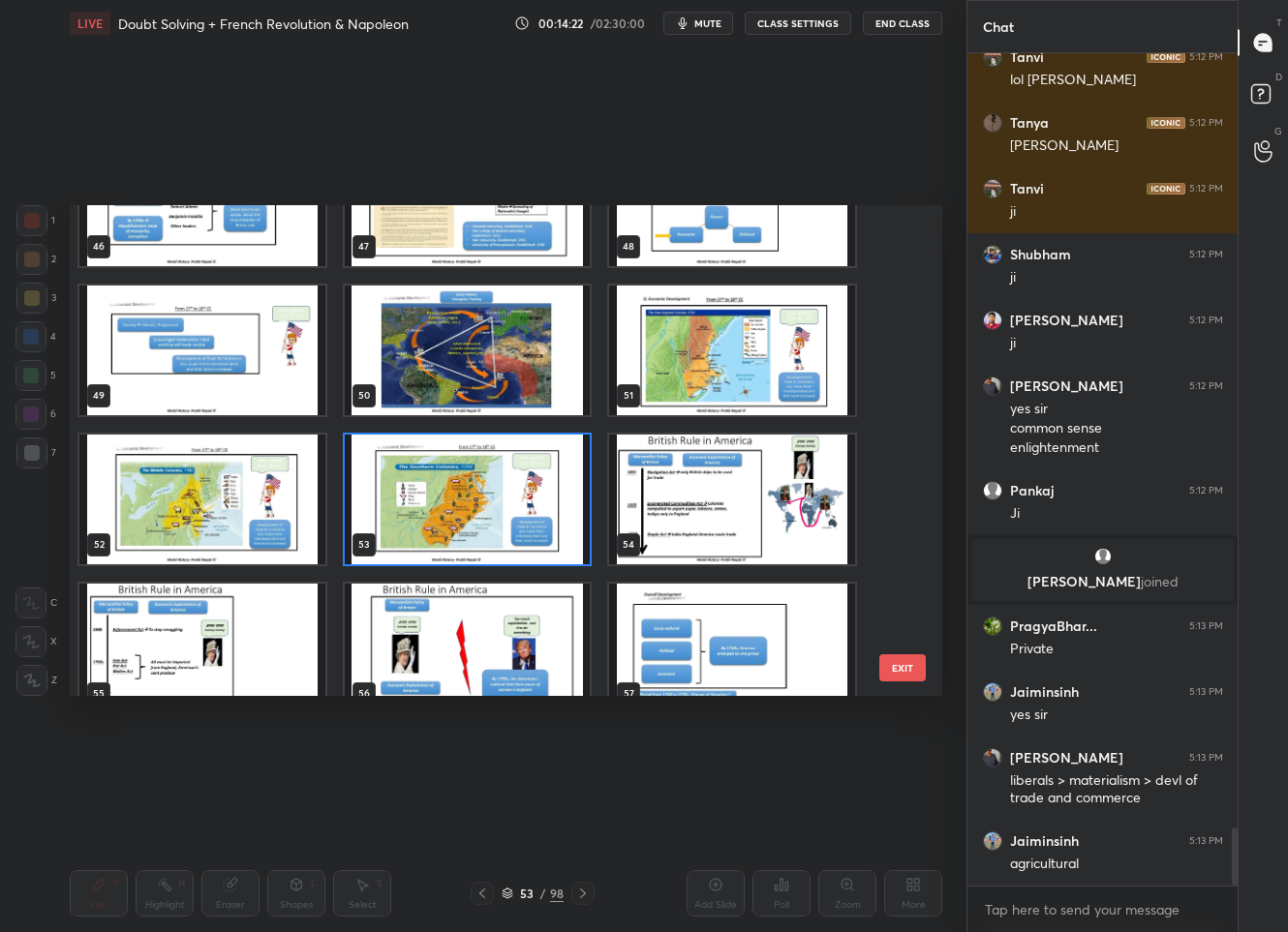
click at [451, 514] on img "grid" at bounding box center [468, 499] width 246 height 130
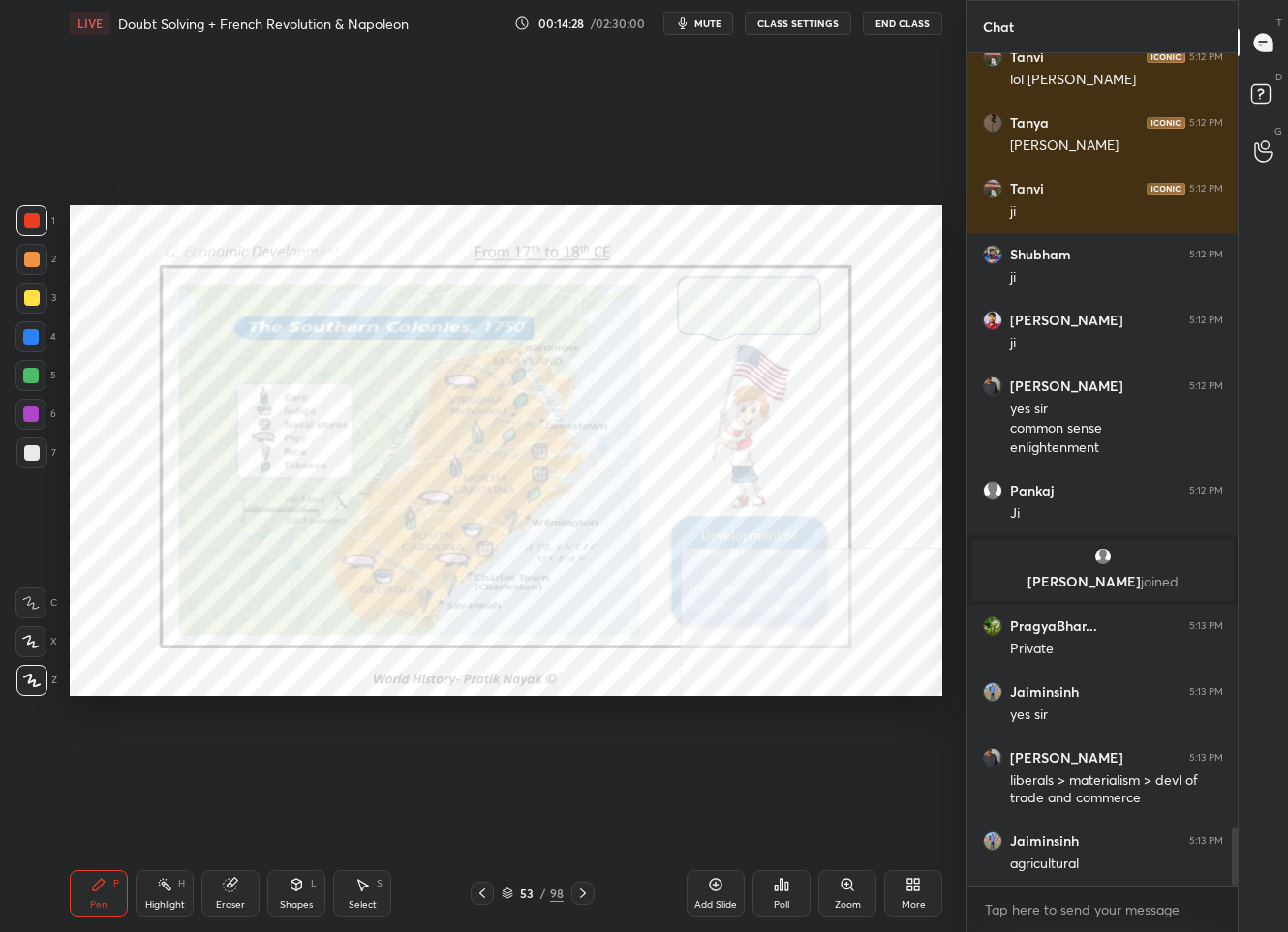
click at [539, 886] on div "53 / 98" at bounding box center [533, 893] width 62 height 17
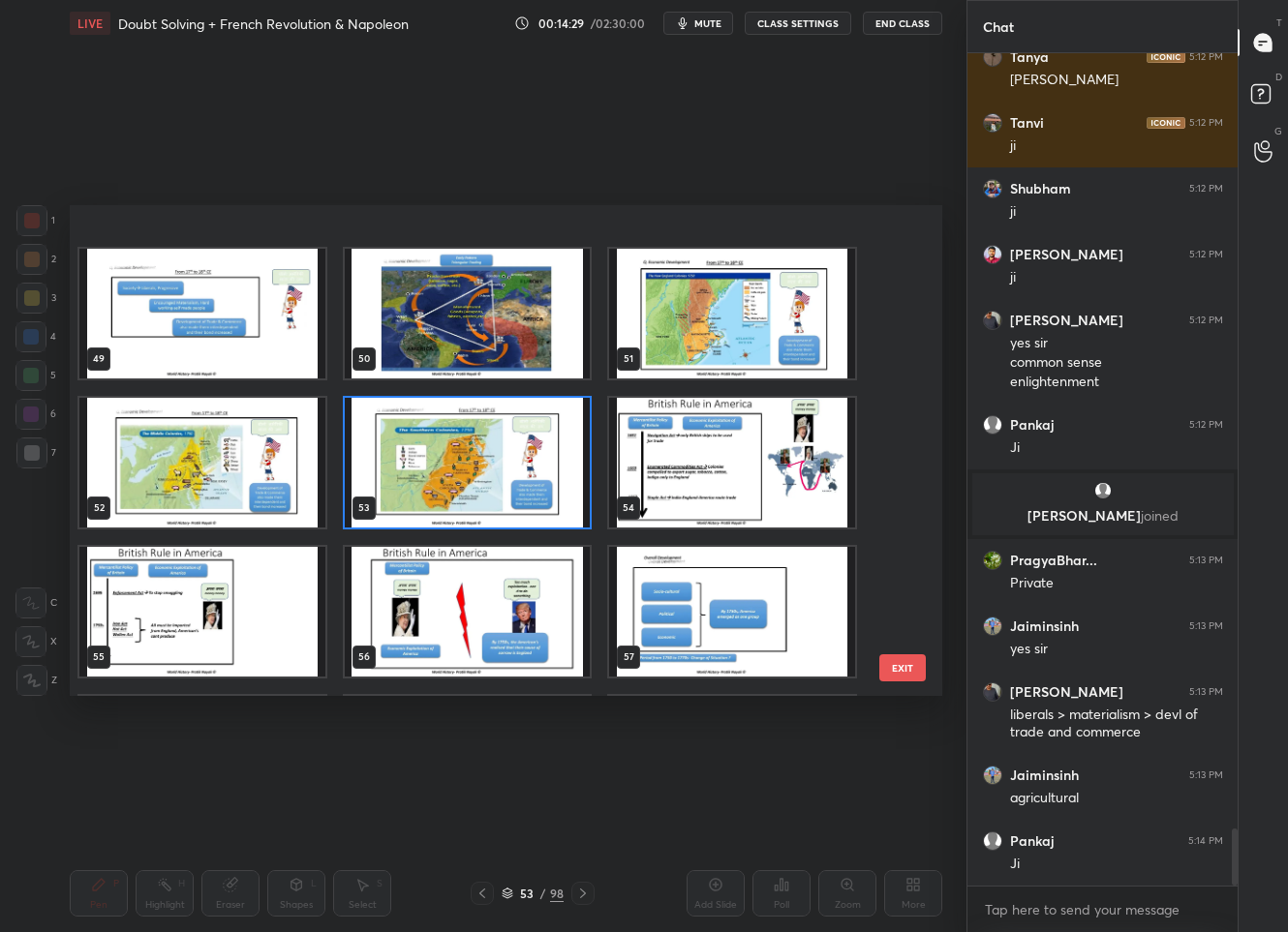
scroll to position [2404, 0]
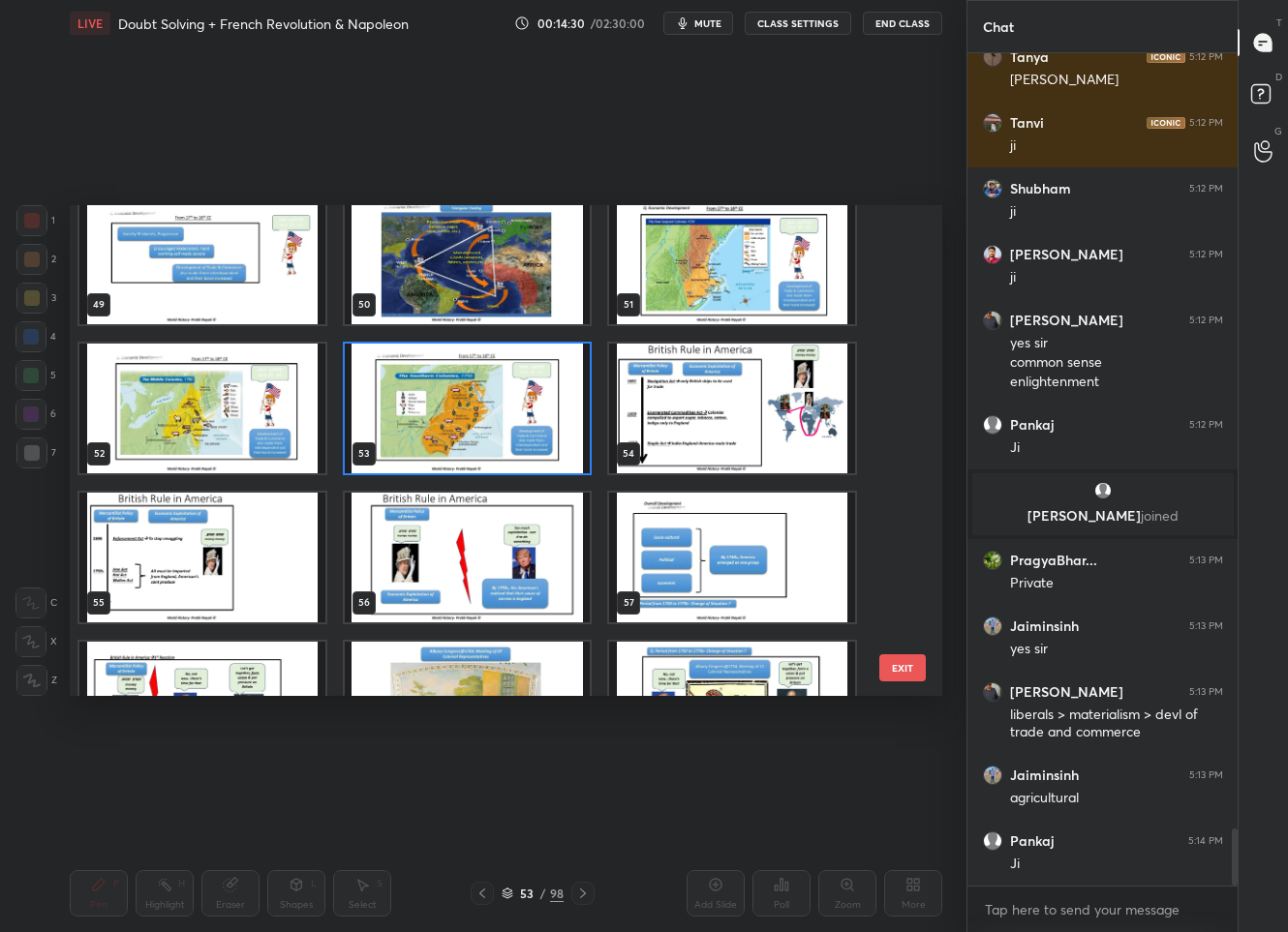
click at [712, 400] on img "grid" at bounding box center [733, 409] width 246 height 130
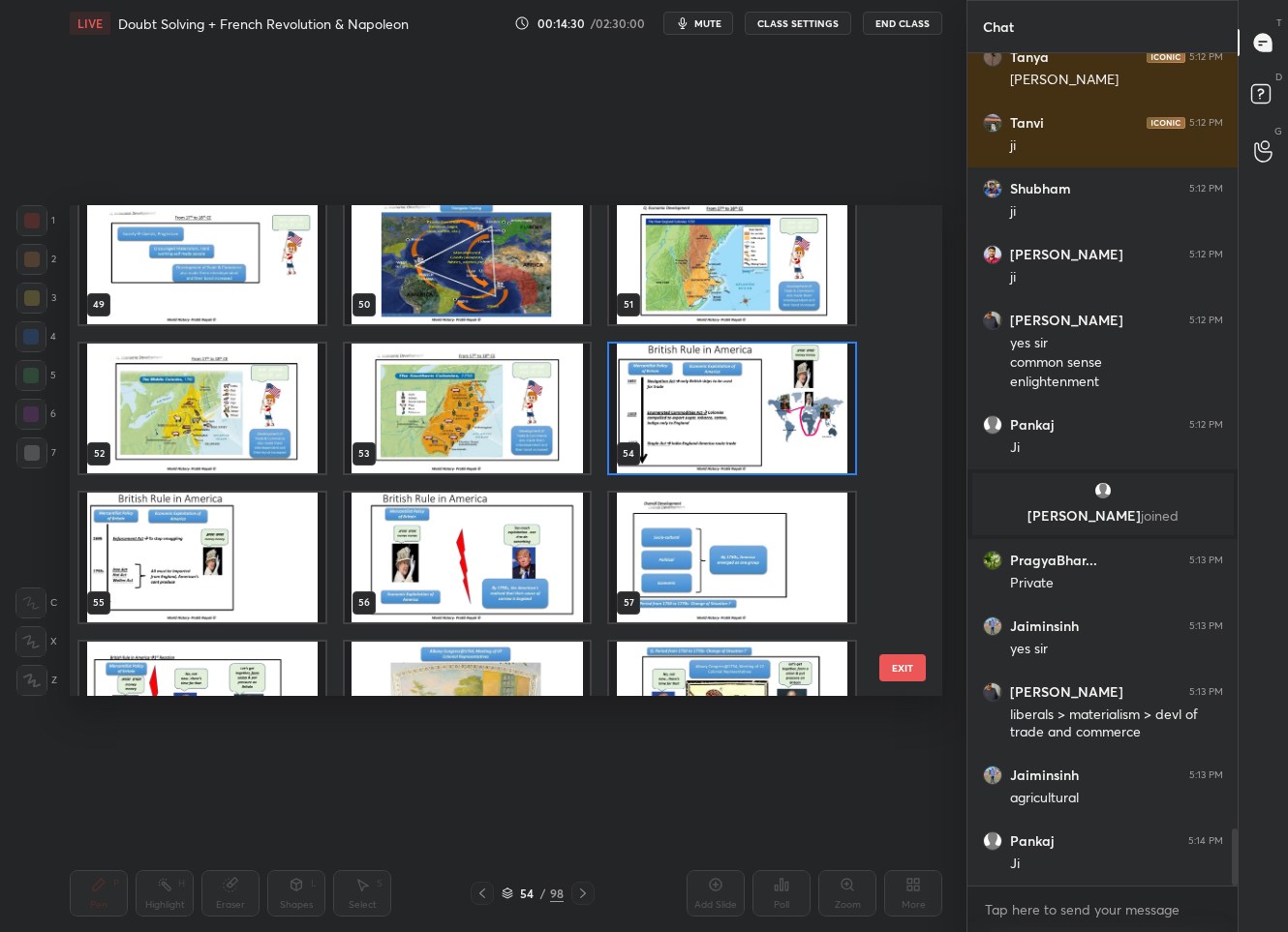
click at [712, 400] on img "grid" at bounding box center [733, 409] width 246 height 130
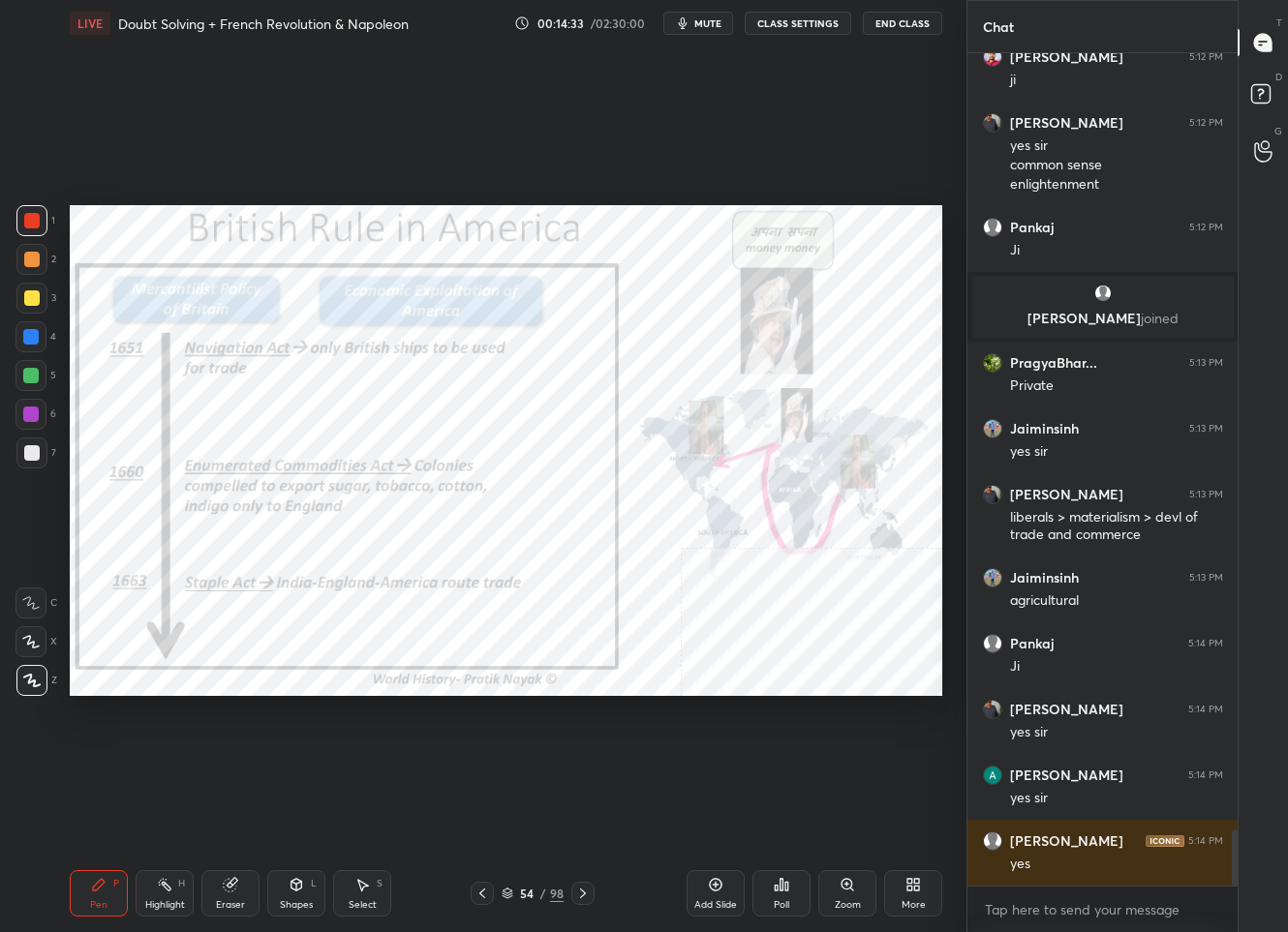
scroll to position [11521, 0]
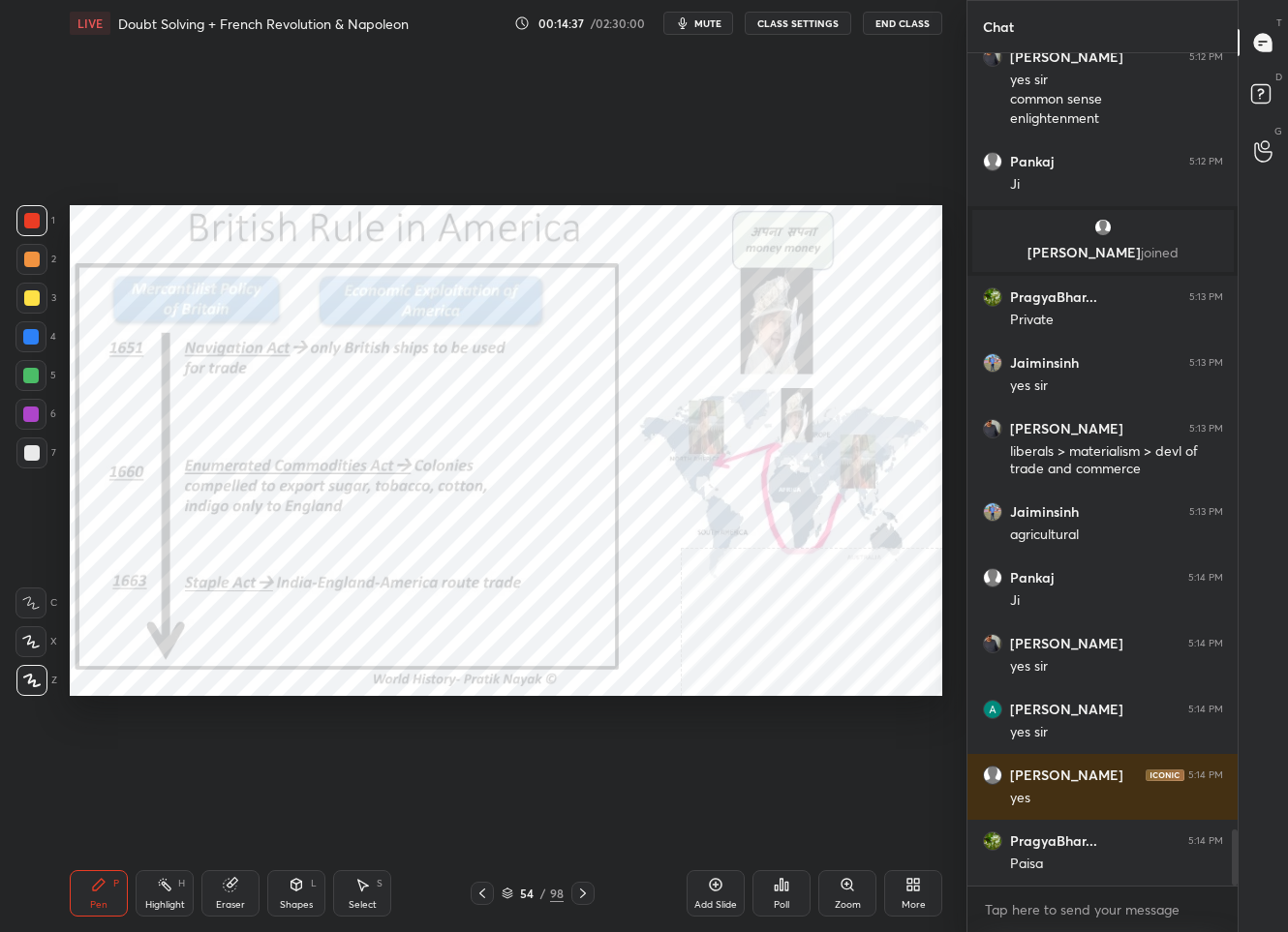
click at [543, 897] on div "/" at bounding box center [544, 894] width 6 height 12
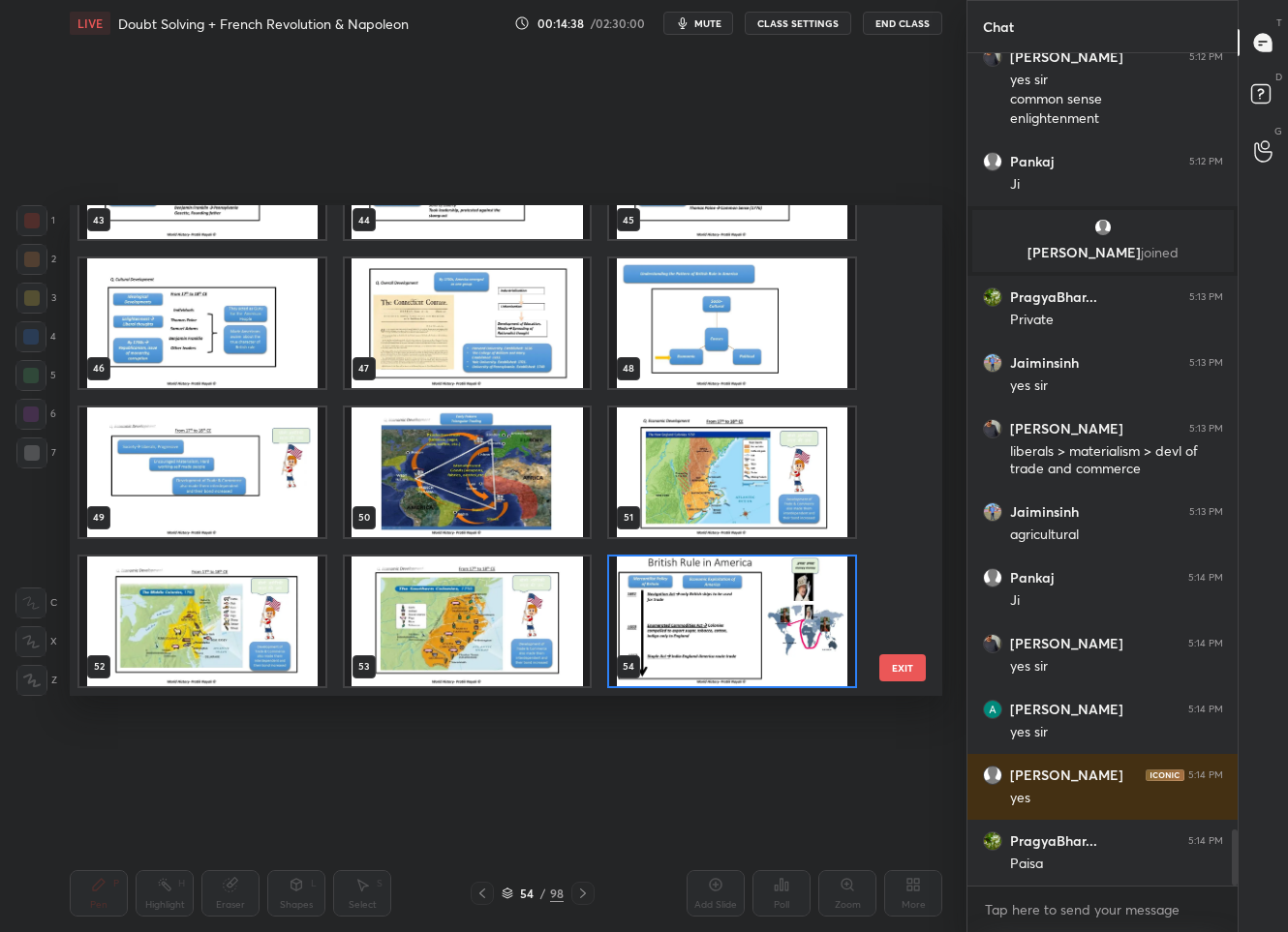
scroll to position [2483, 0]
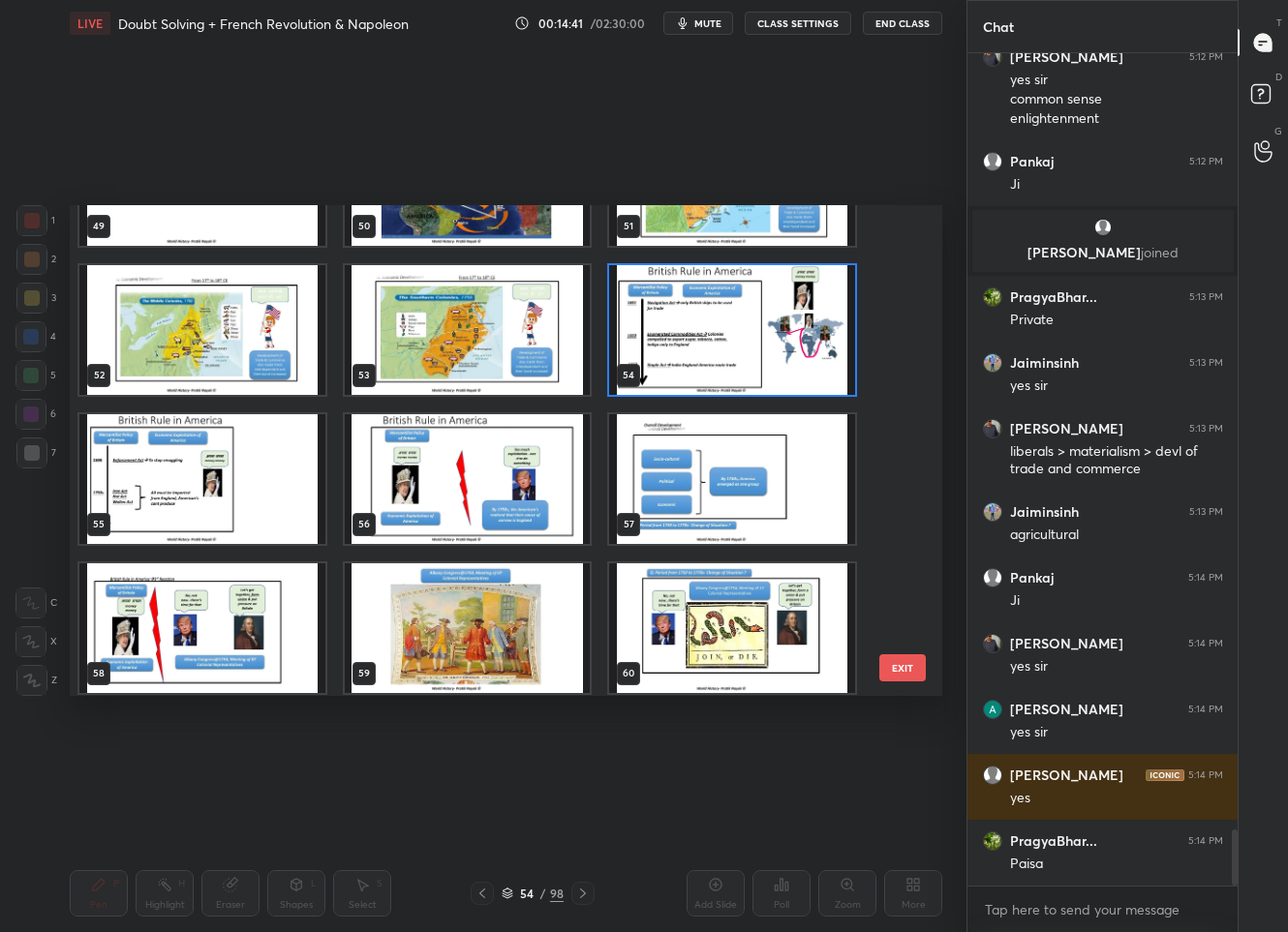
click at [444, 493] on img "grid" at bounding box center [468, 479] width 246 height 130
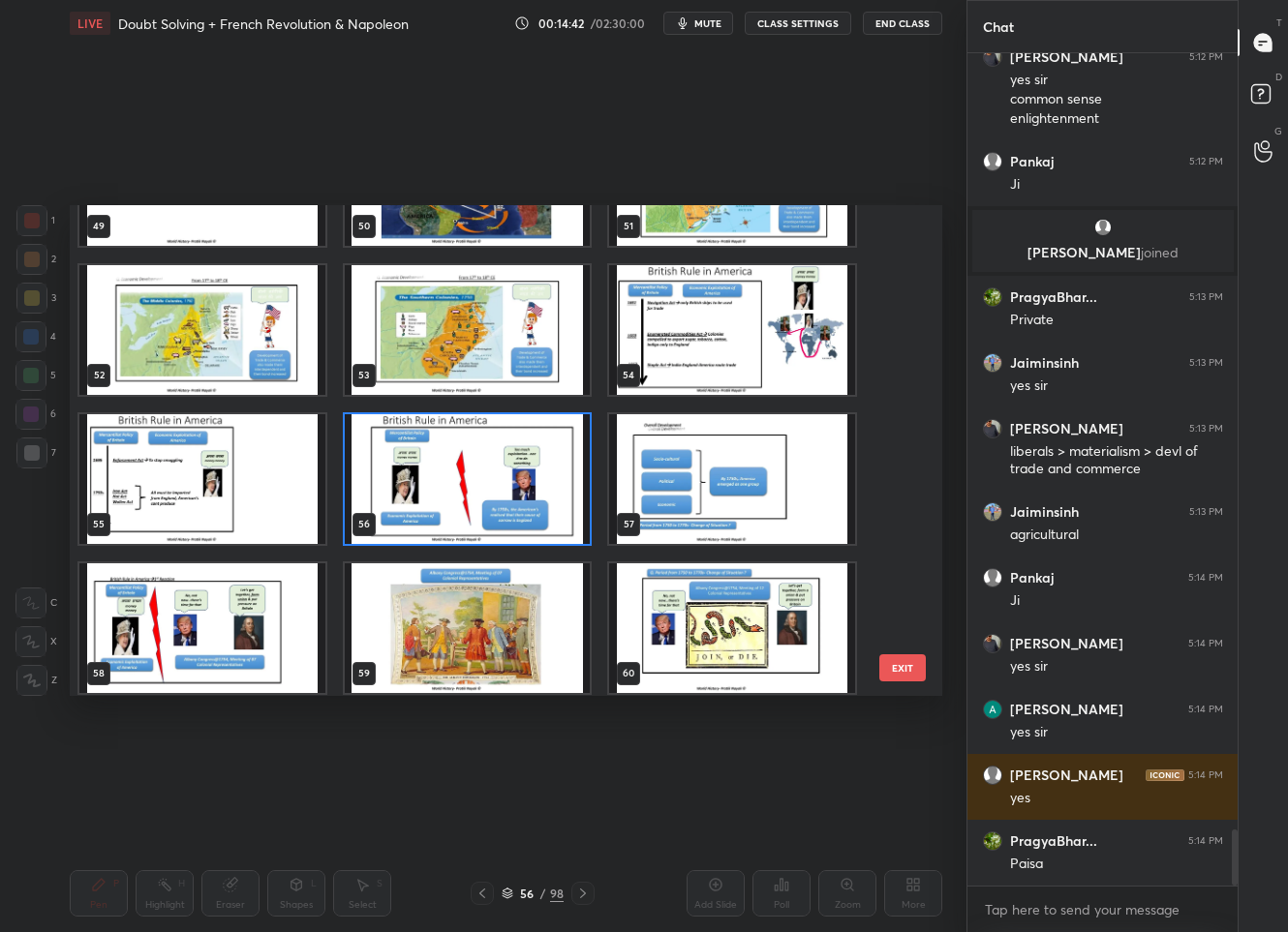
click at [444, 493] on img "grid" at bounding box center [468, 479] width 246 height 130
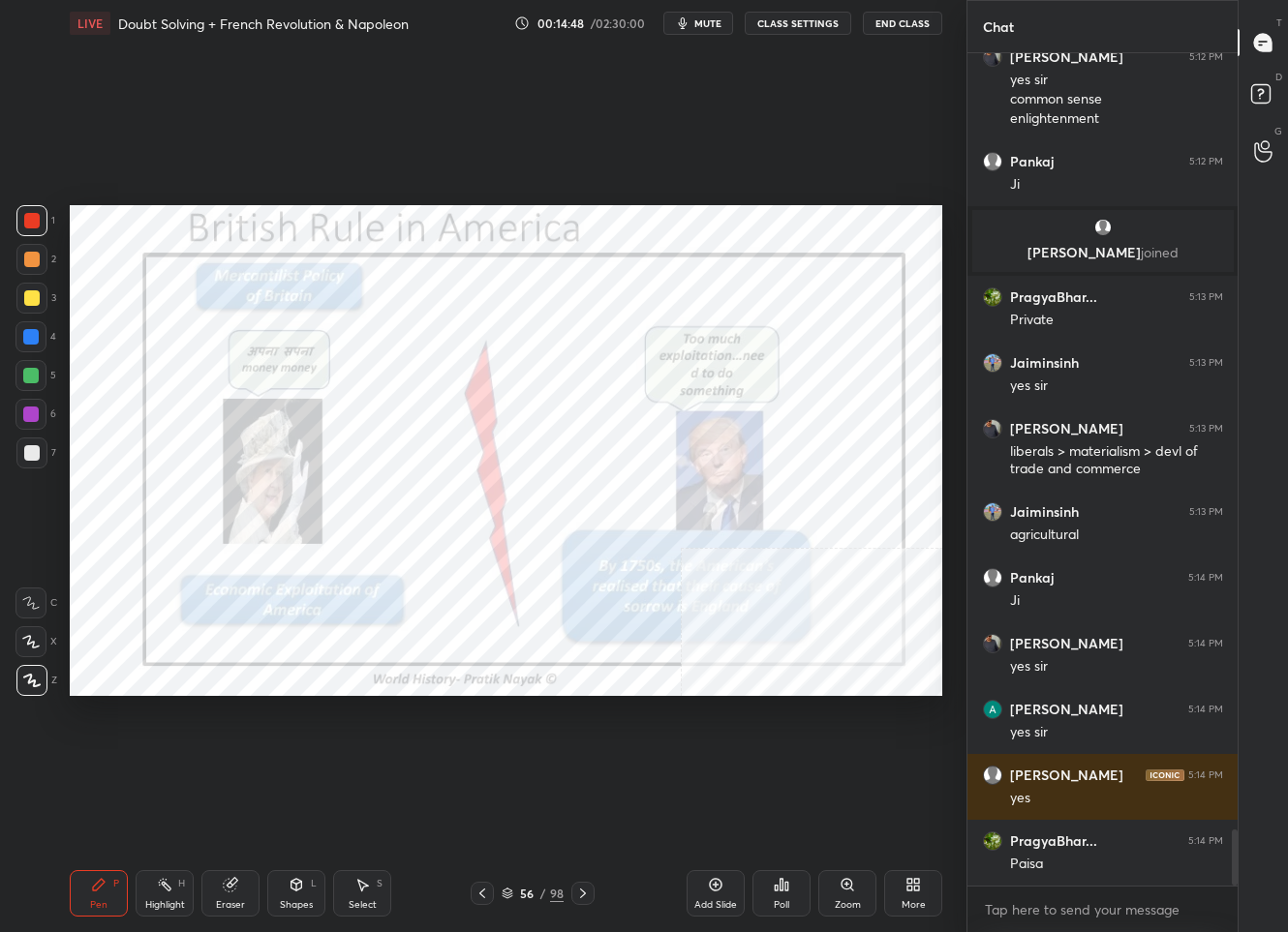
click at [516, 897] on div "56 / 98" at bounding box center [533, 893] width 62 height 17
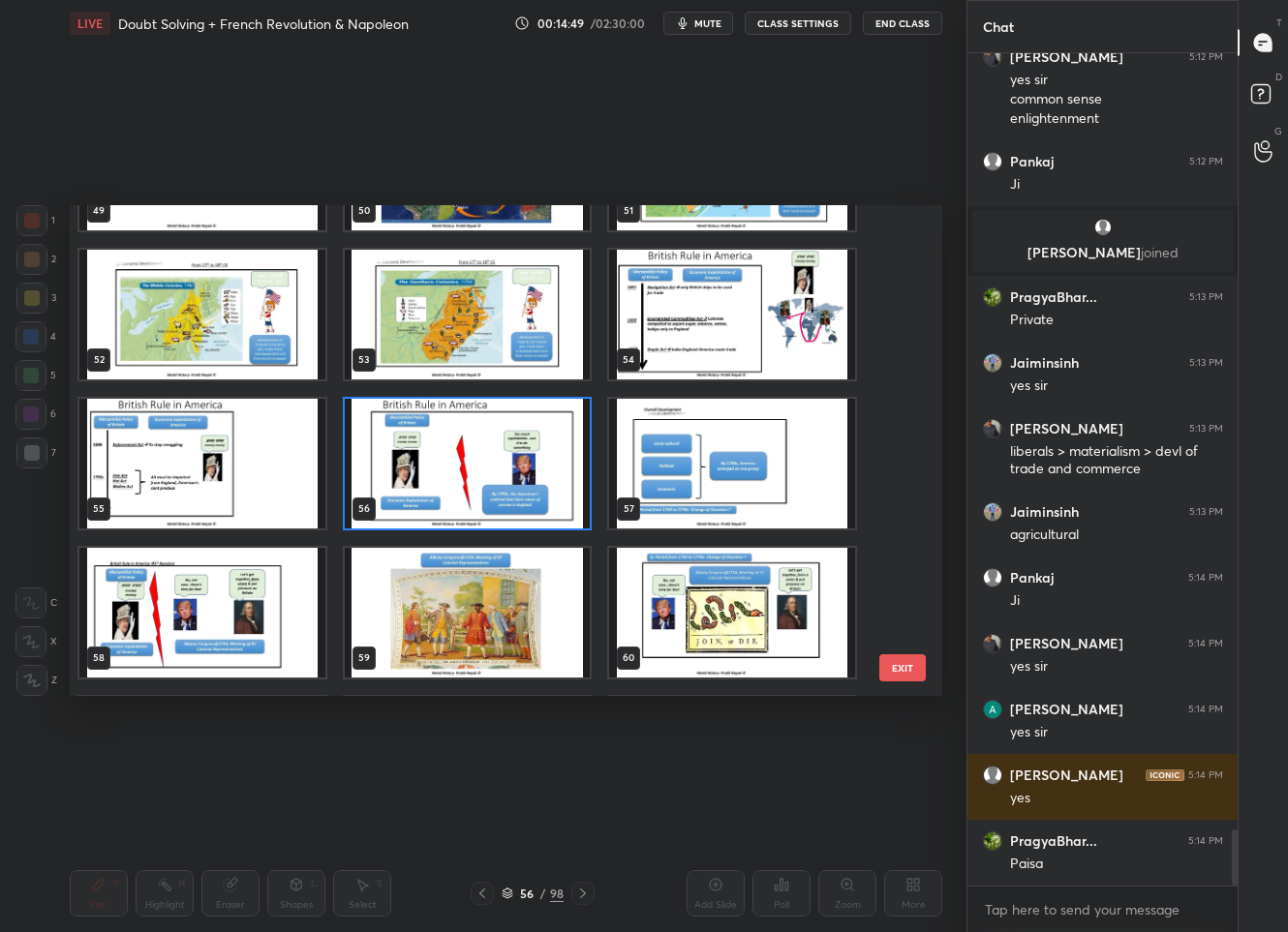
scroll to position [2596, 0]
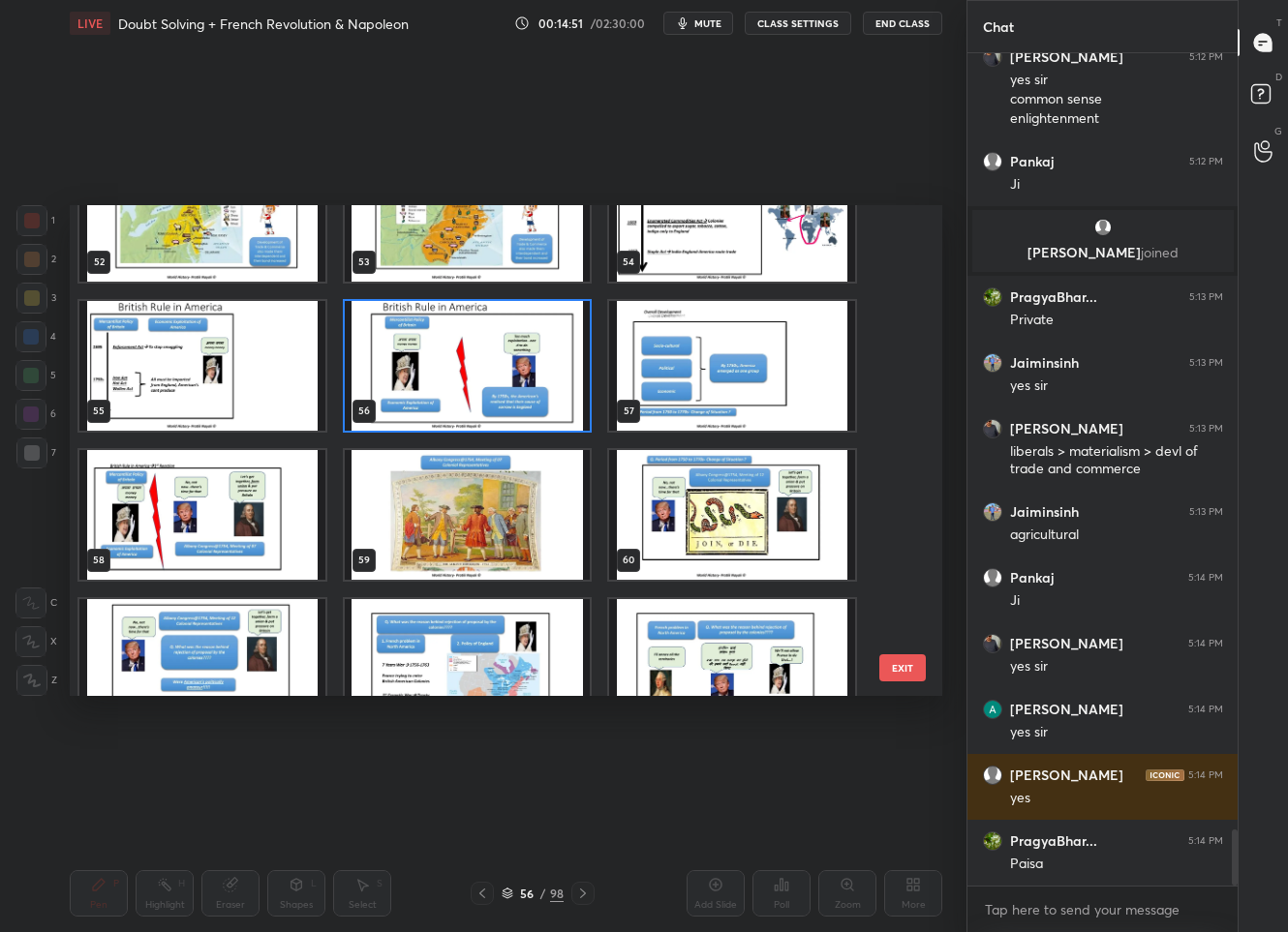
click at [225, 531] on img "grid" at bounding box center [202, 515] width 246 height 130
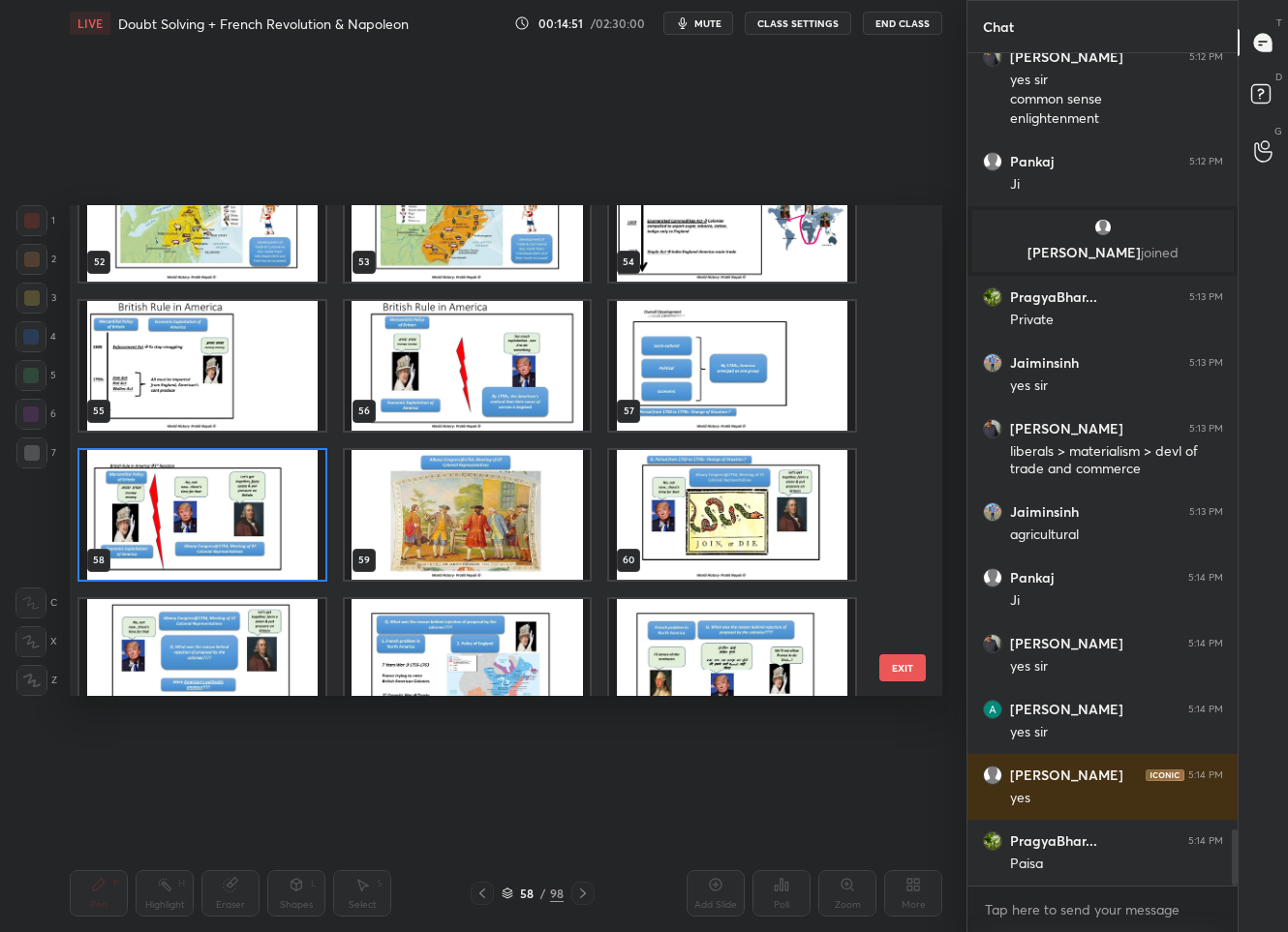
click at [225, 531] on img "grid" at bounding box center [202, 515] width 246 height 130
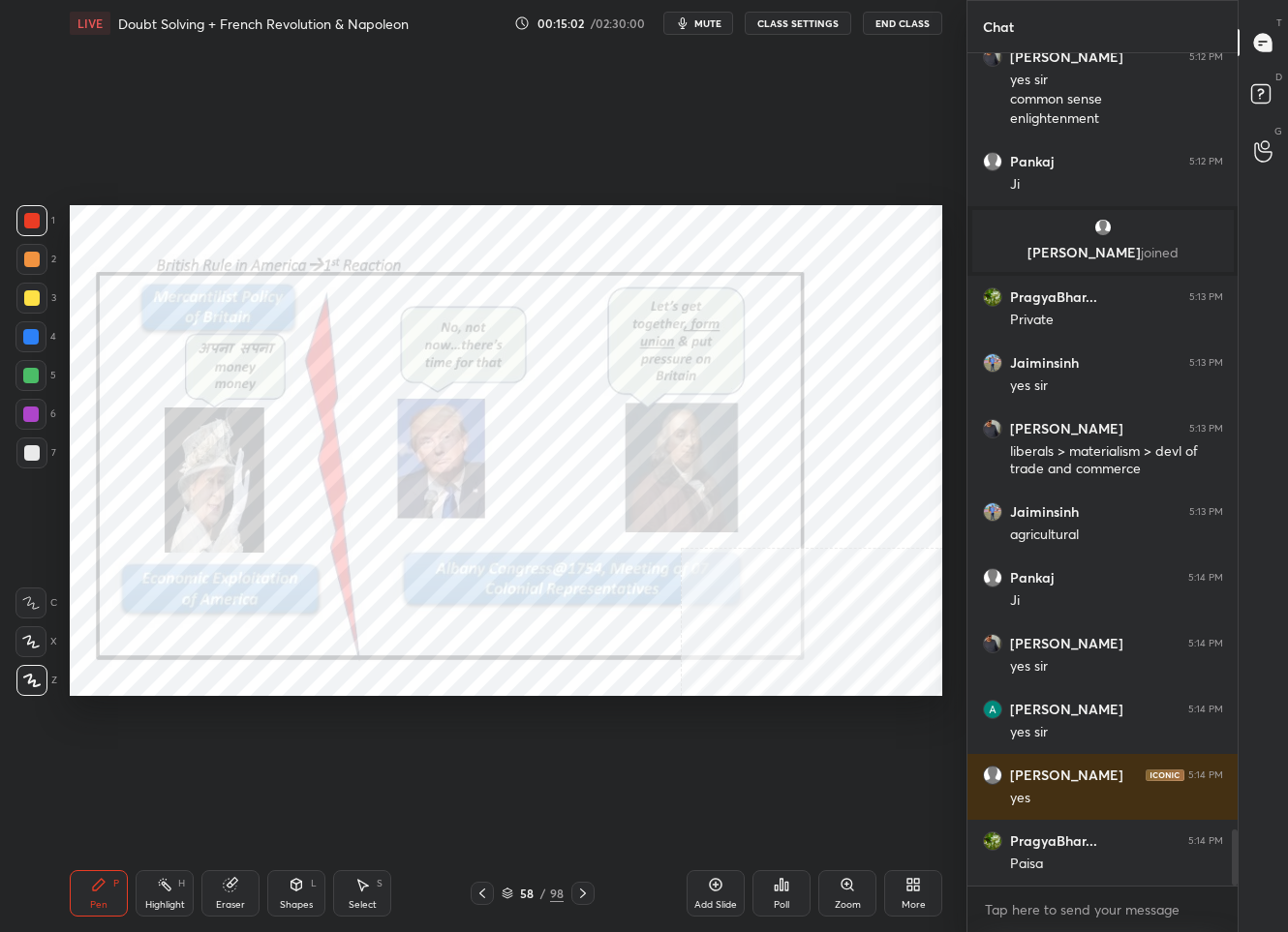
click at [588, 894] on icon at bounding box center [584, 894] width 16 height 16
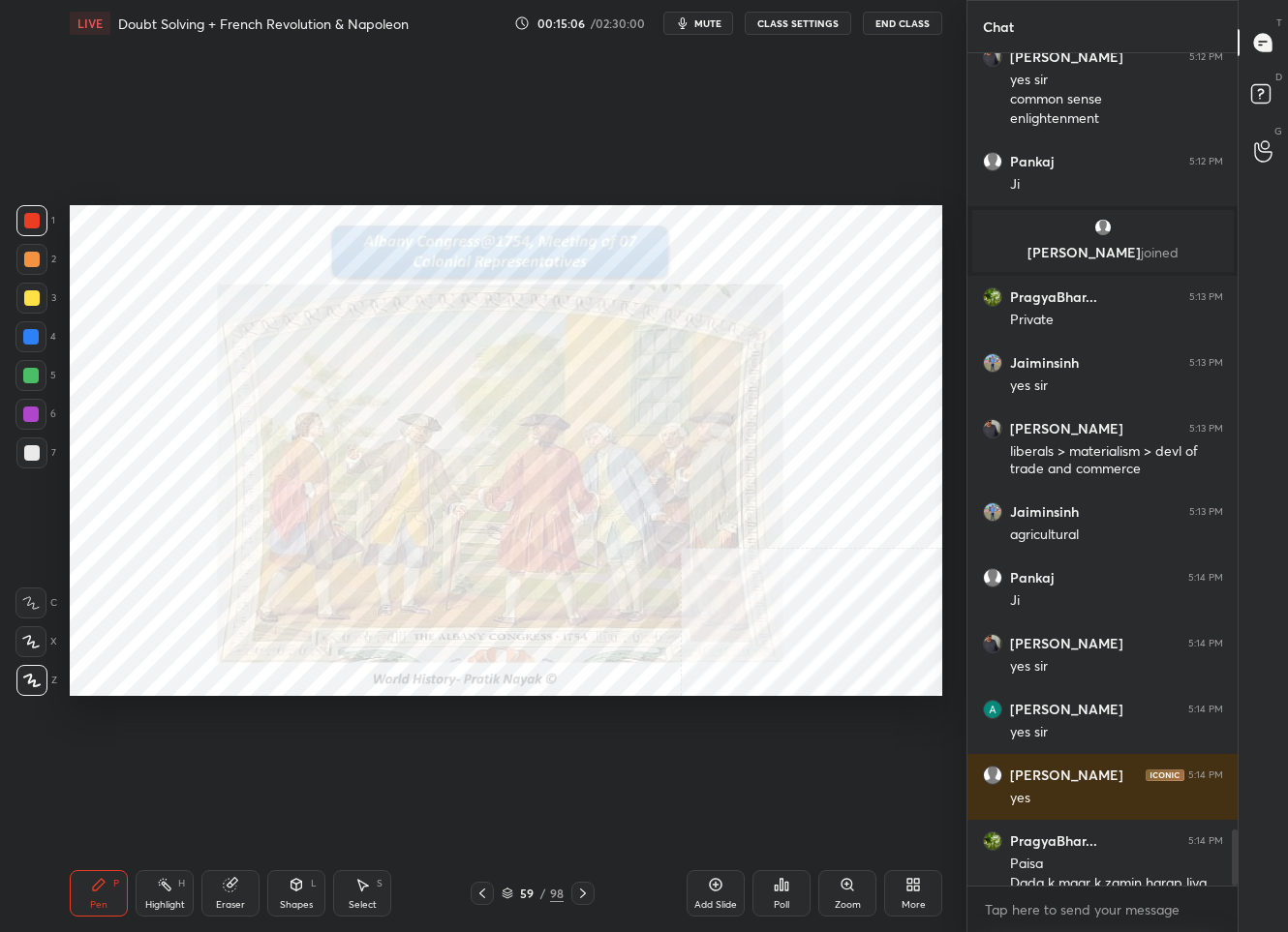
scroll to position [11557, 0]
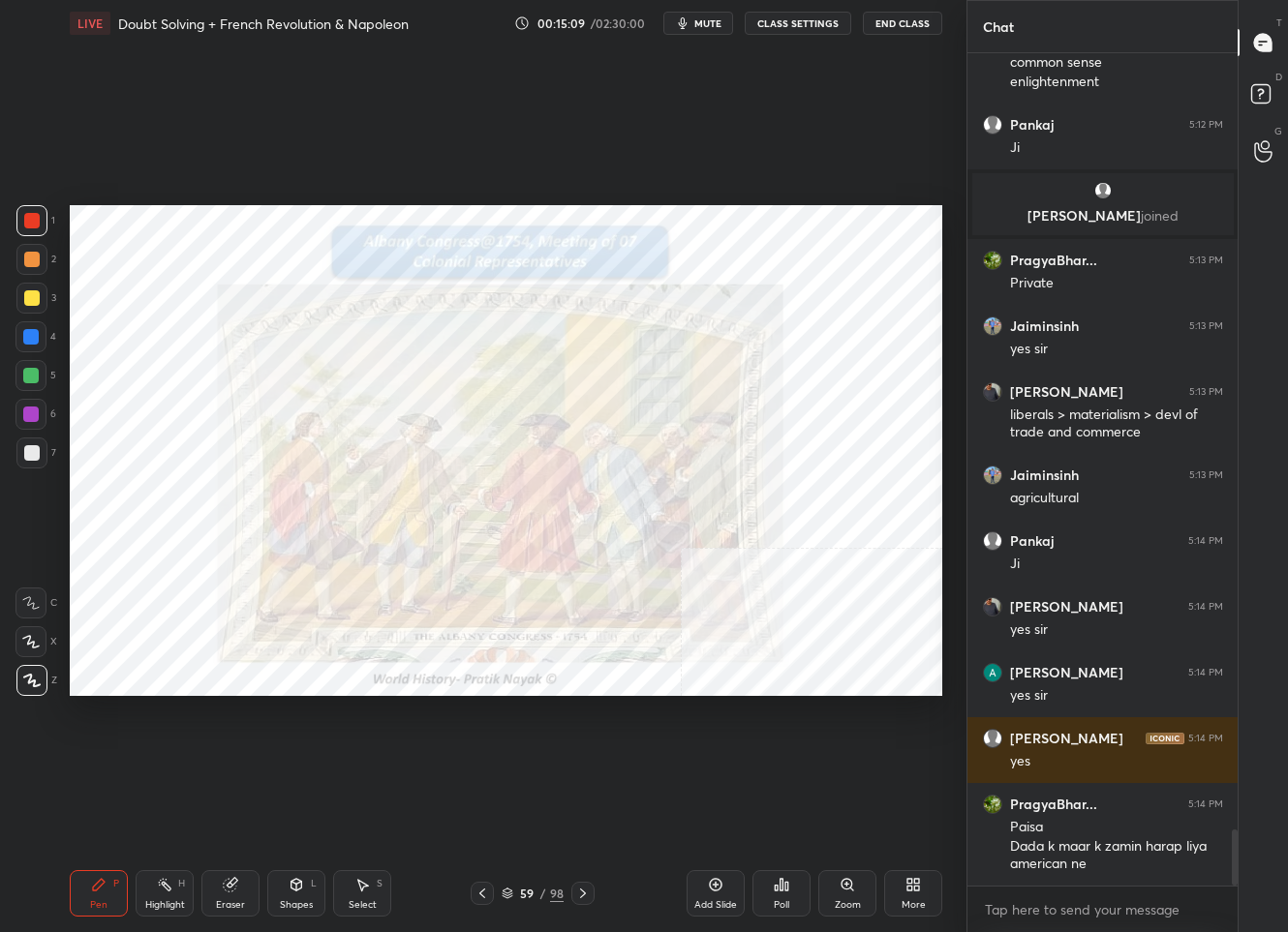
click at [581, 902] on div at bounding box center [583, 893] width 23 height 23
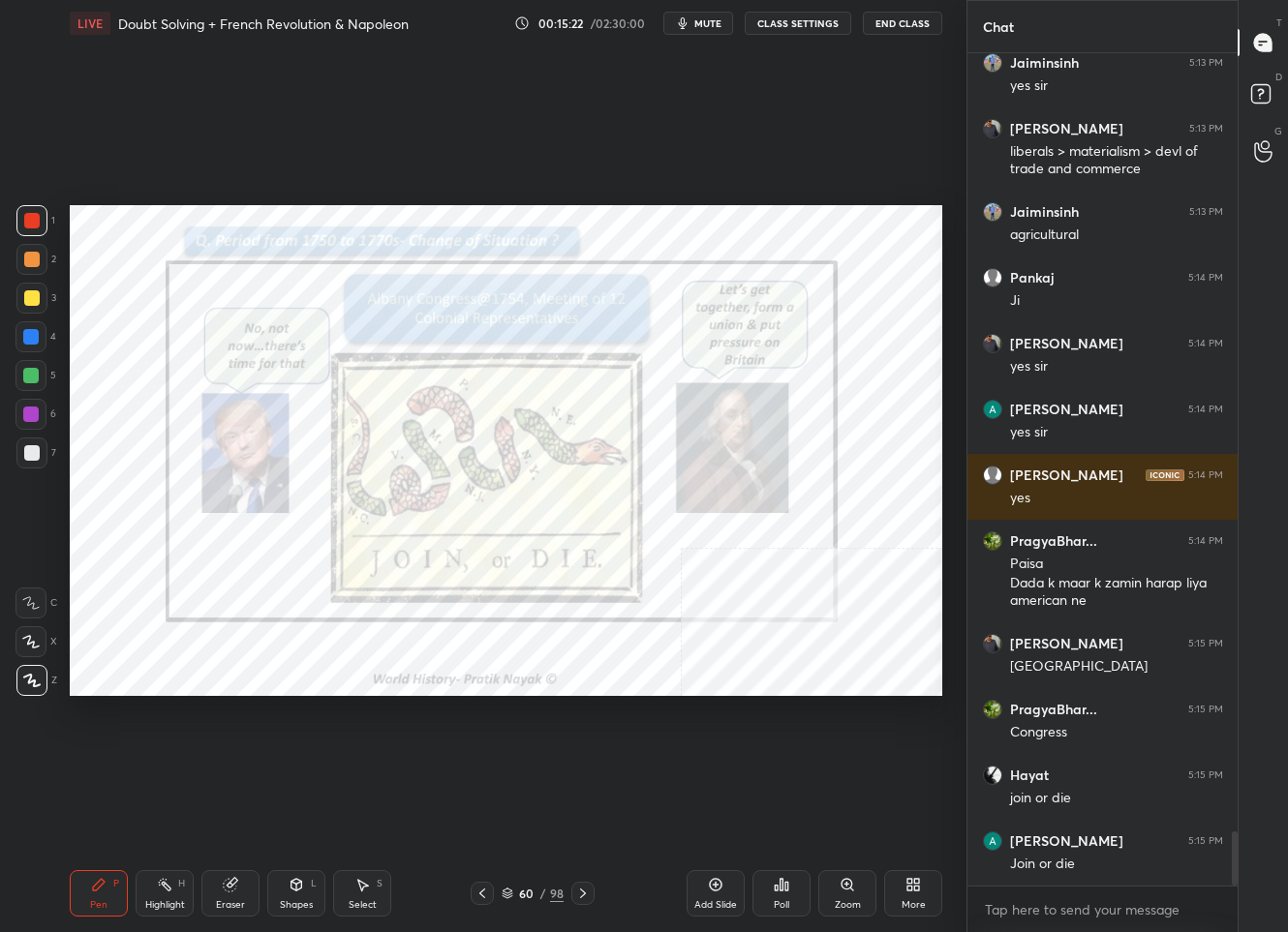
scroll to position [11886, 0]
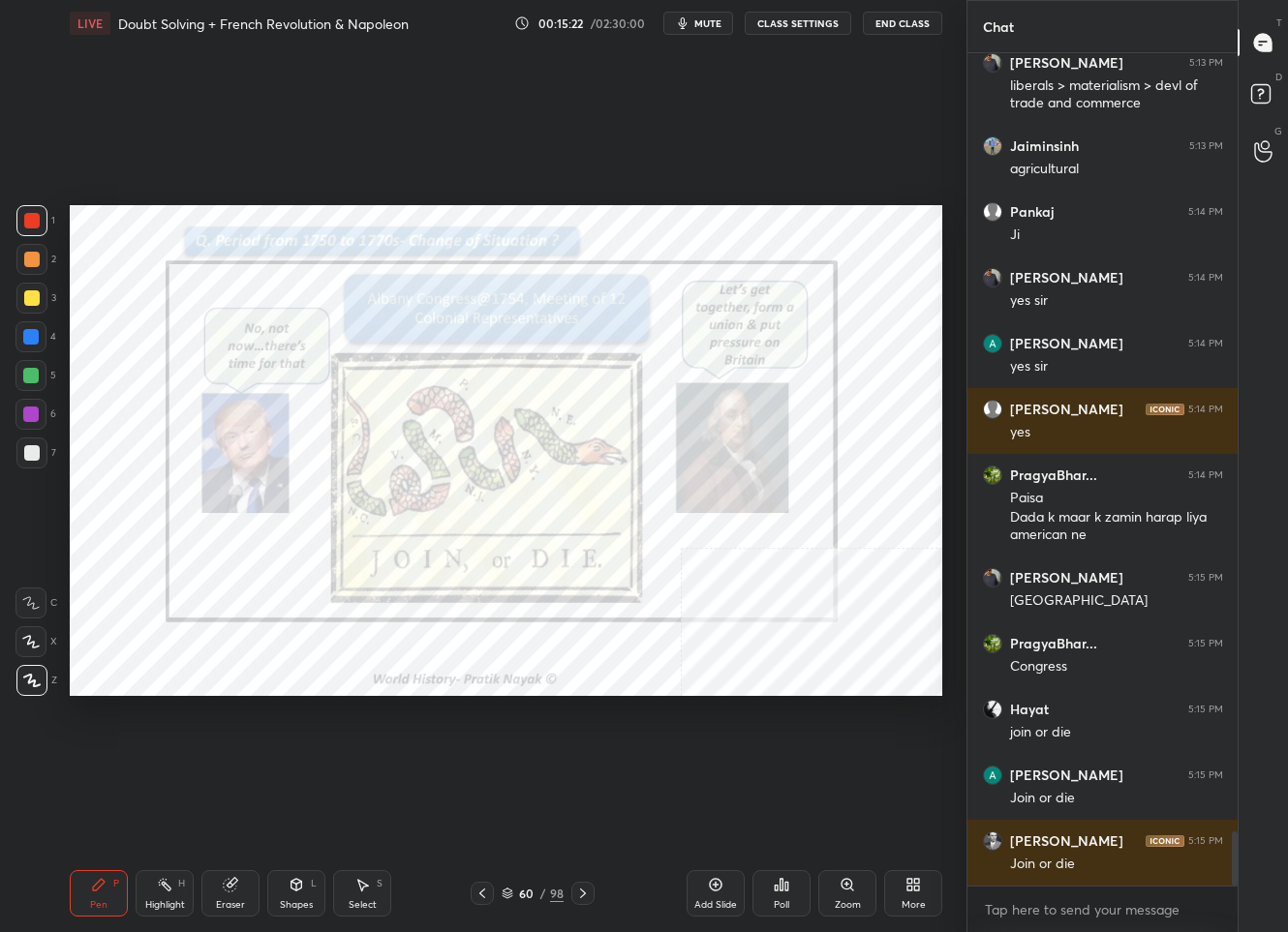
click at [537, 896] on div "60 / 98" at bounding box center [533, 893] width 62 height 17
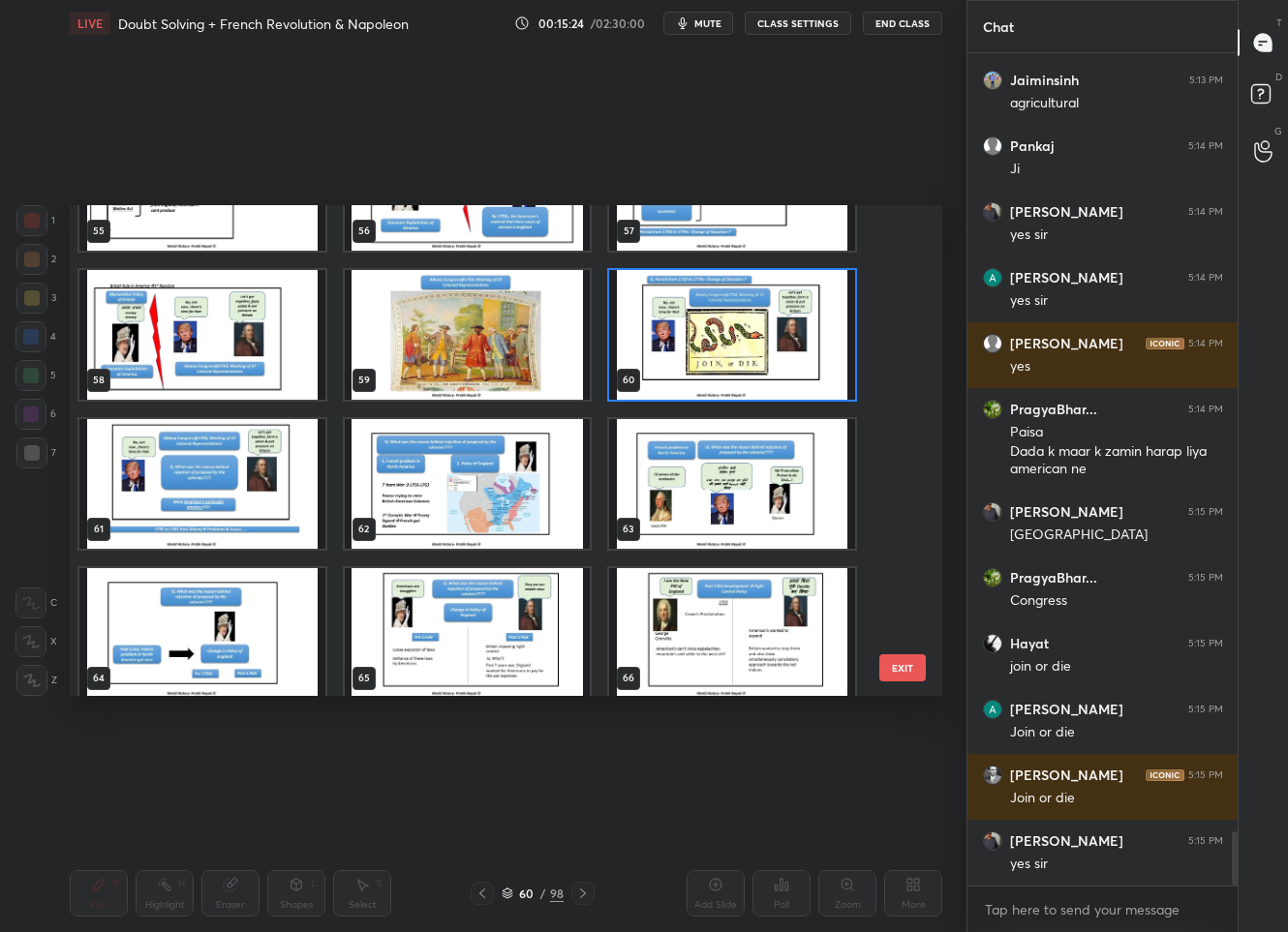
scroll to position [2819, 0]
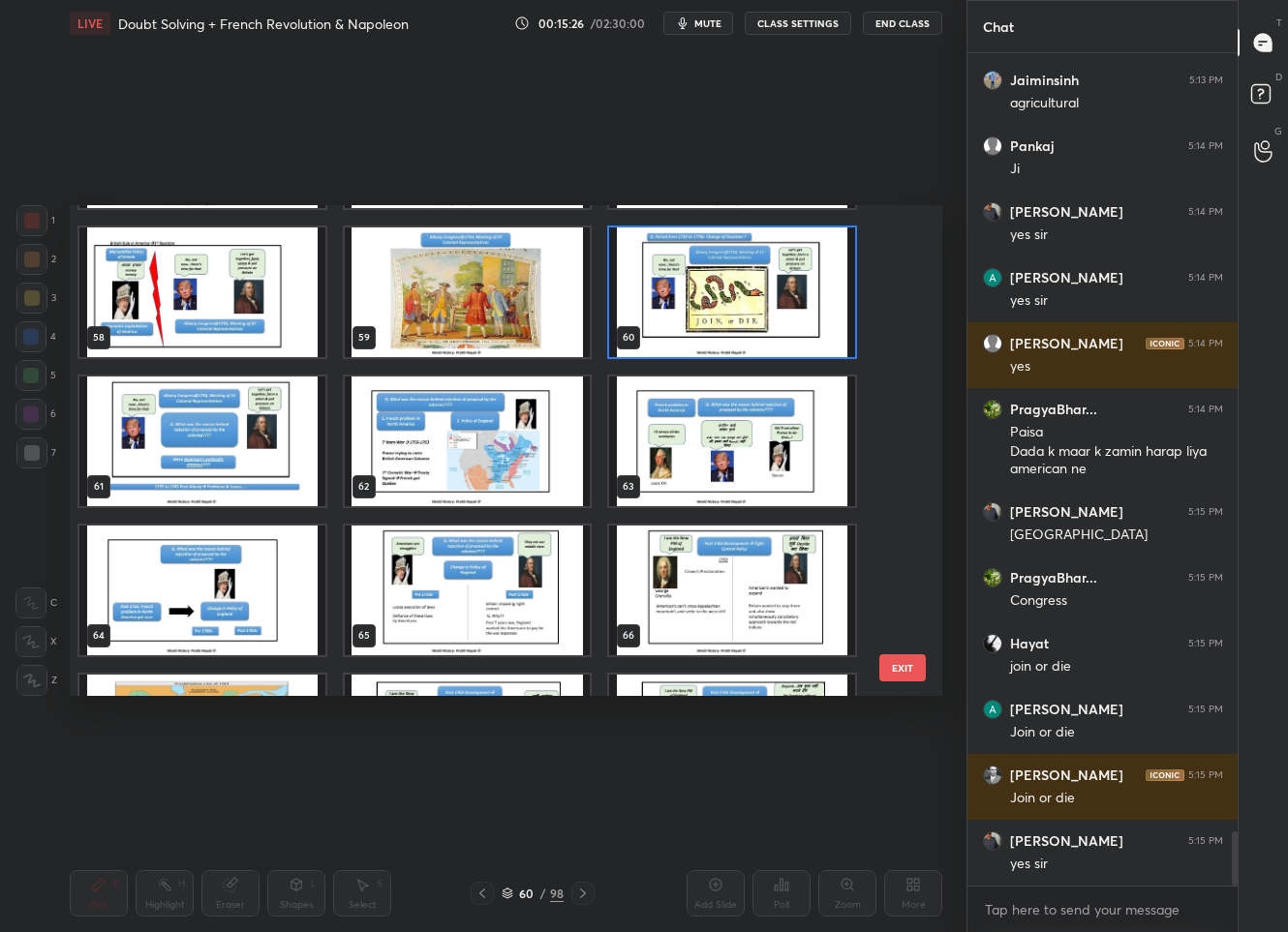
click at [237, 453] on img "grid" at bounding box center [202, 442] width 246 height 130
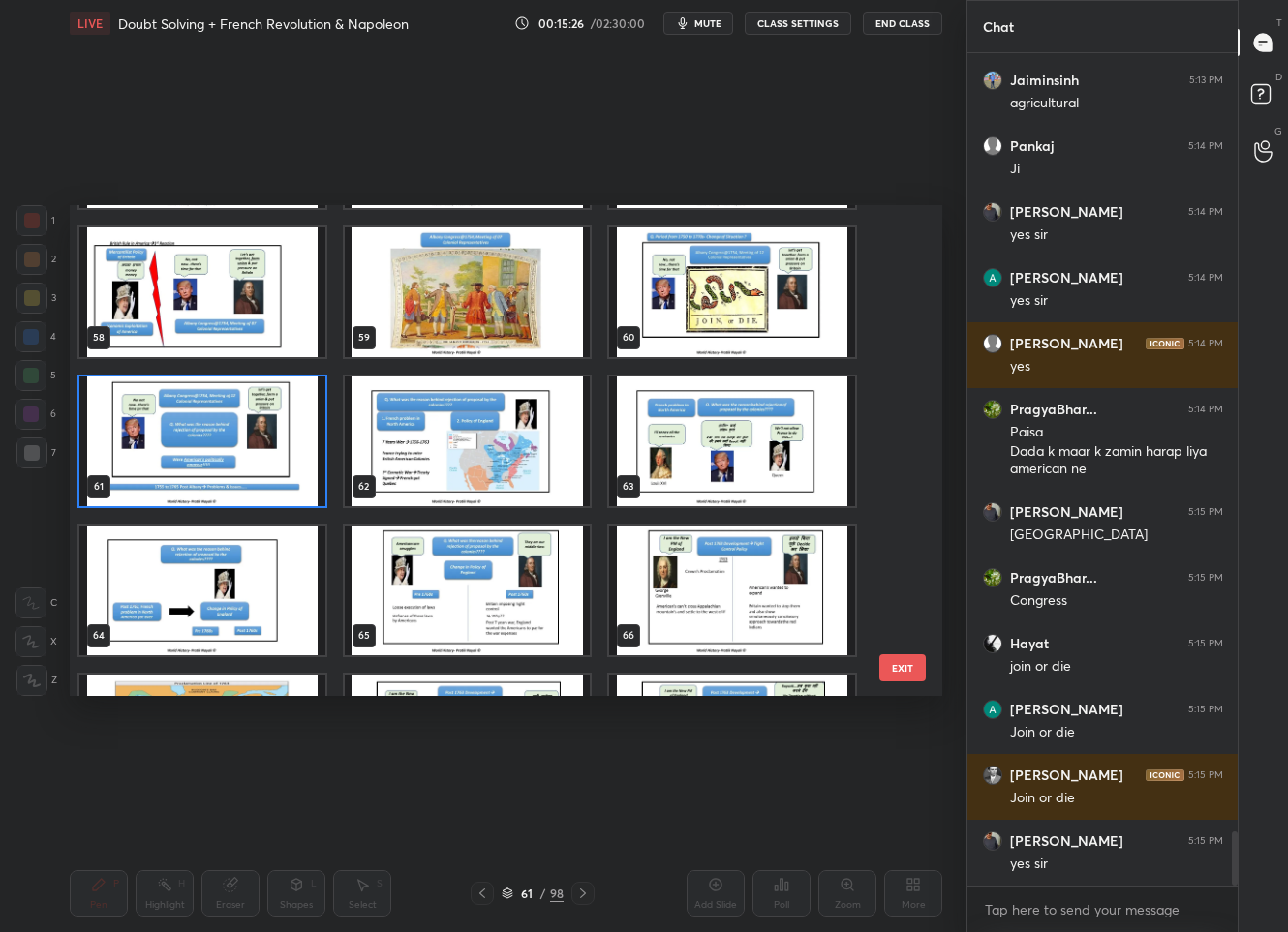
click at [237, 453] on img "grid" at bounding box center [202, 442] width 246 height 130
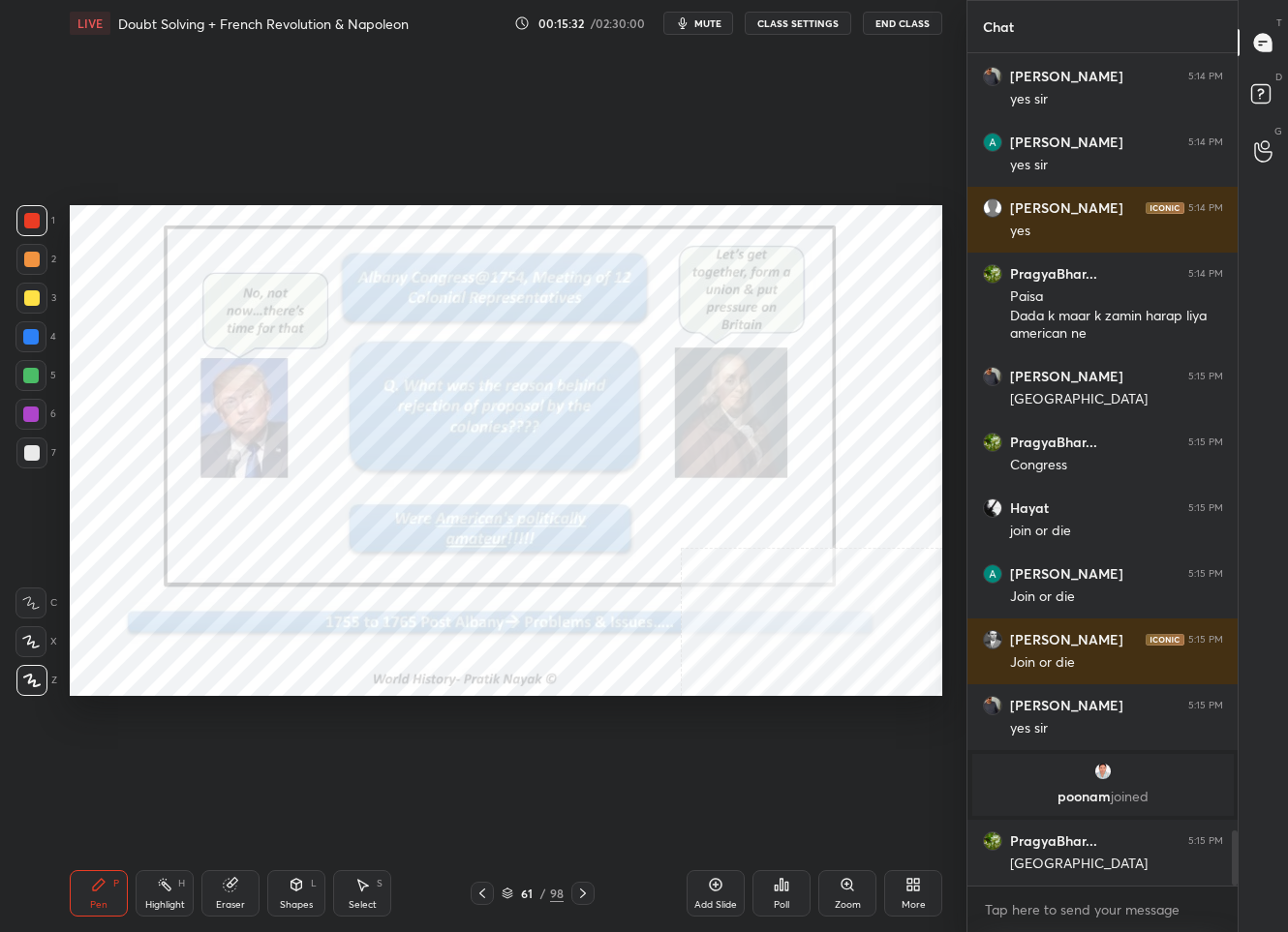
scroll to position [11888, 0]
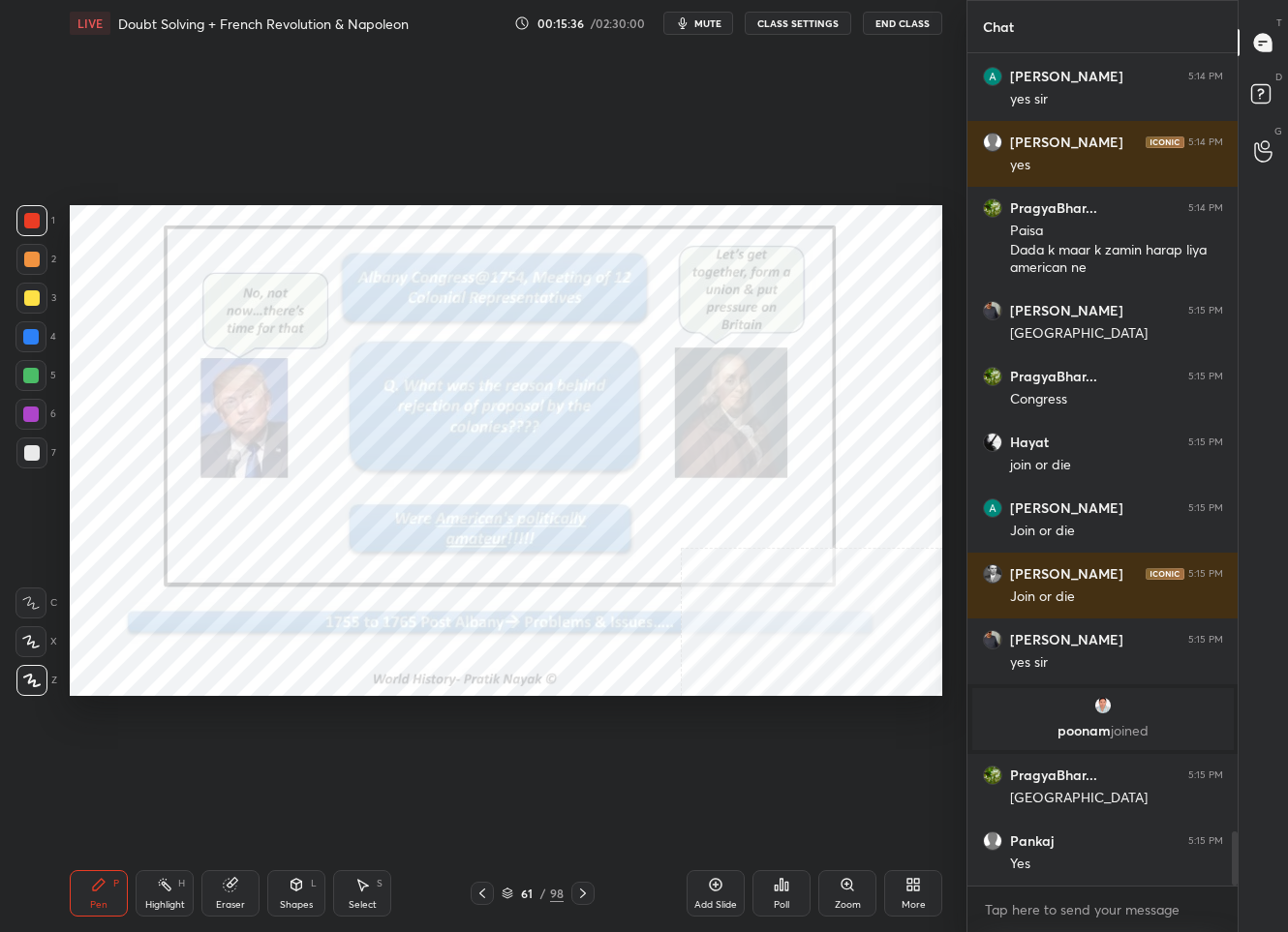
click at [584, 890] on icon at bounding box center [584, 894] width 16 height 16
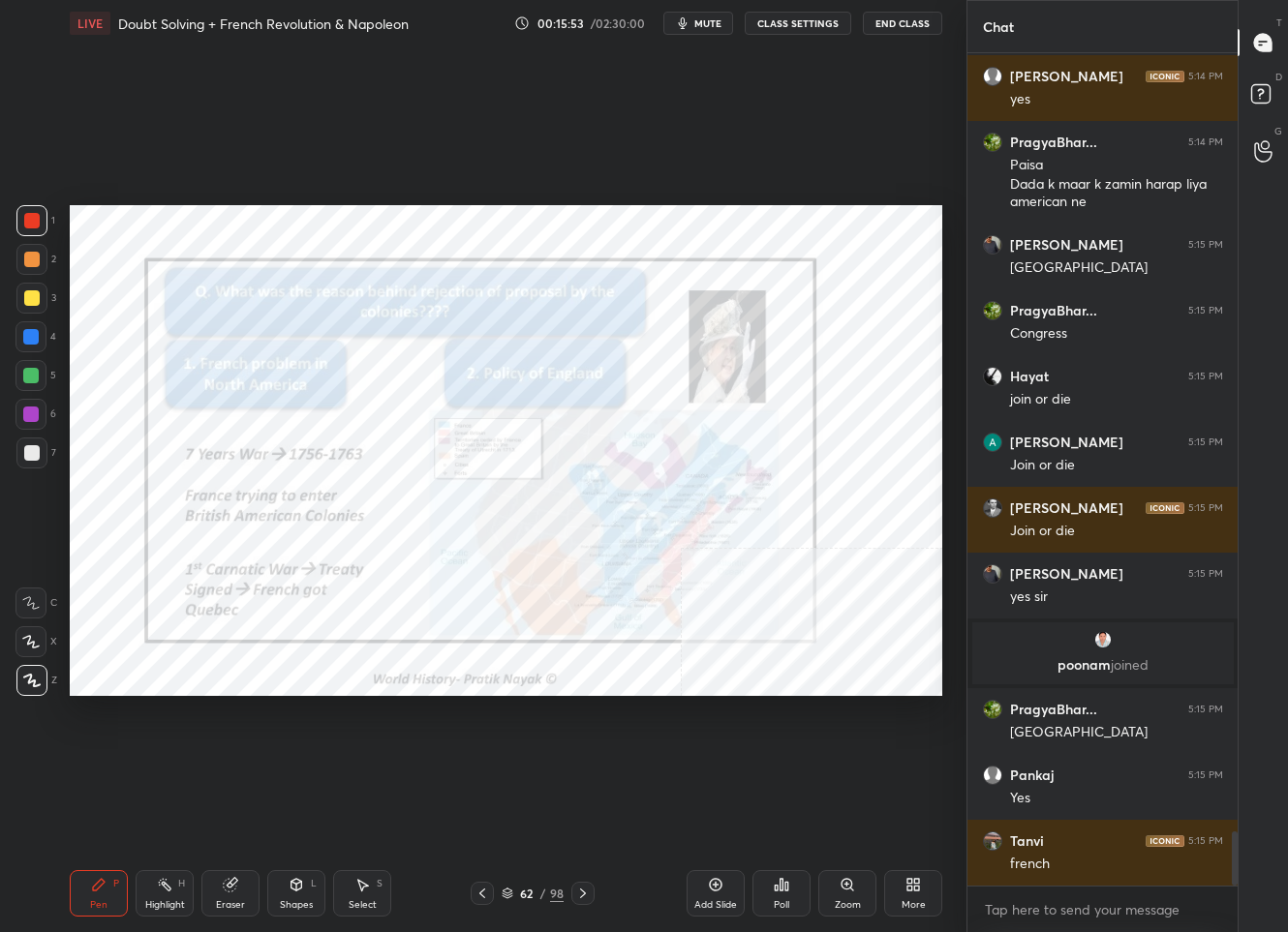
scroll to position [12020, 0]
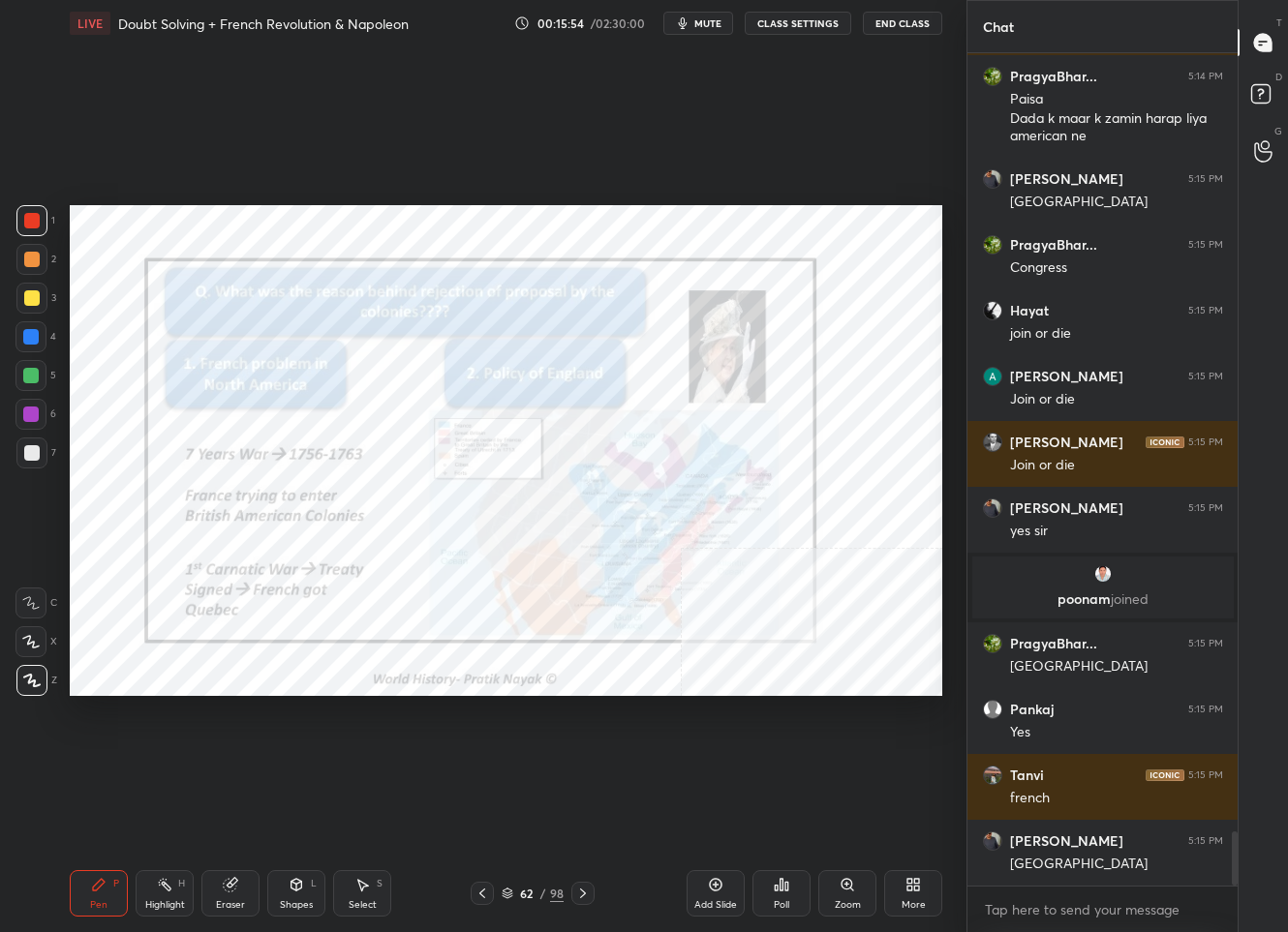
click at [587, 886] on icon at bounding box center [584, 894] width 16 height 16
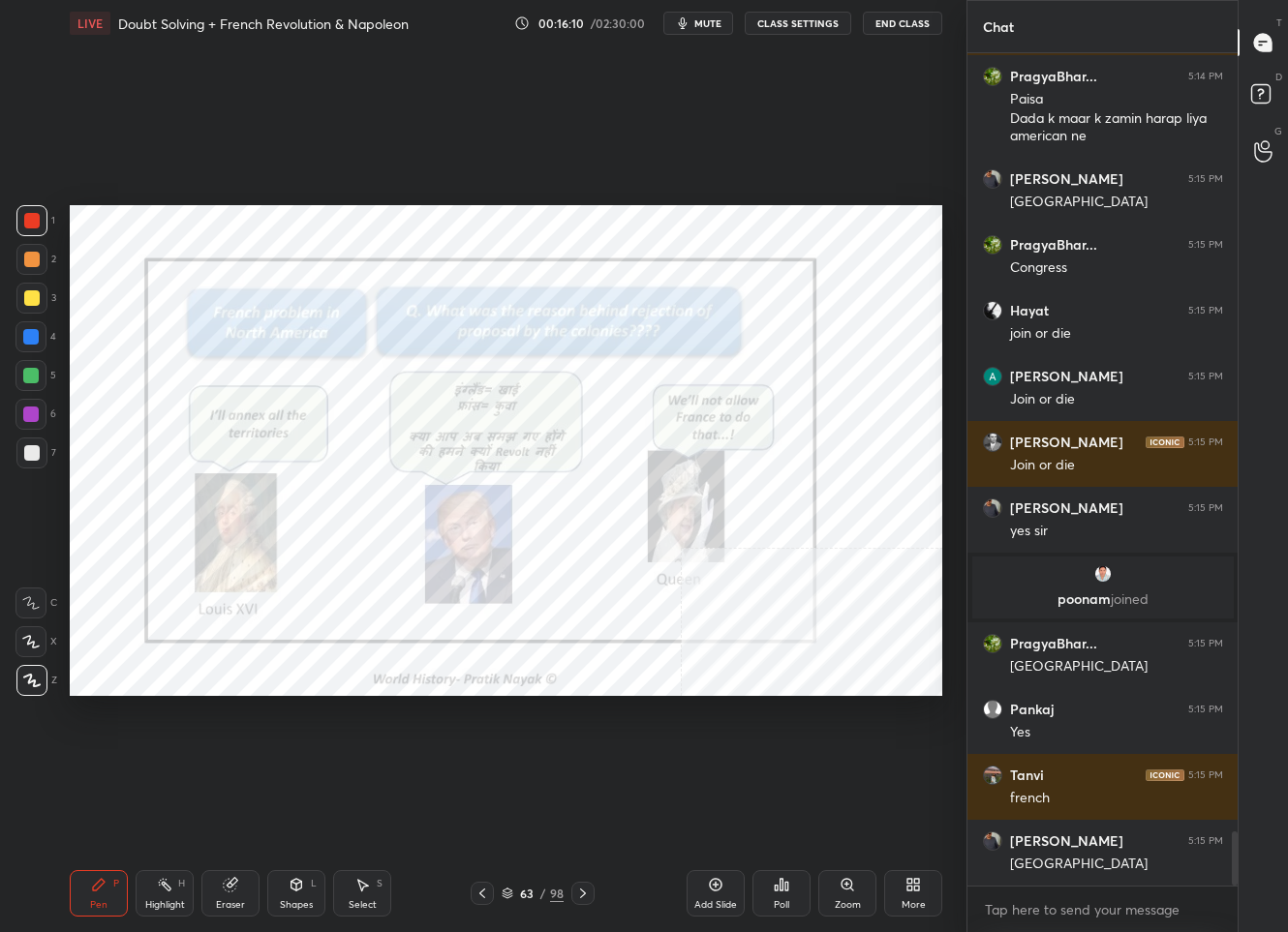
click at [591, 894] on div at bounding box center [583, 893] width 23 height 23
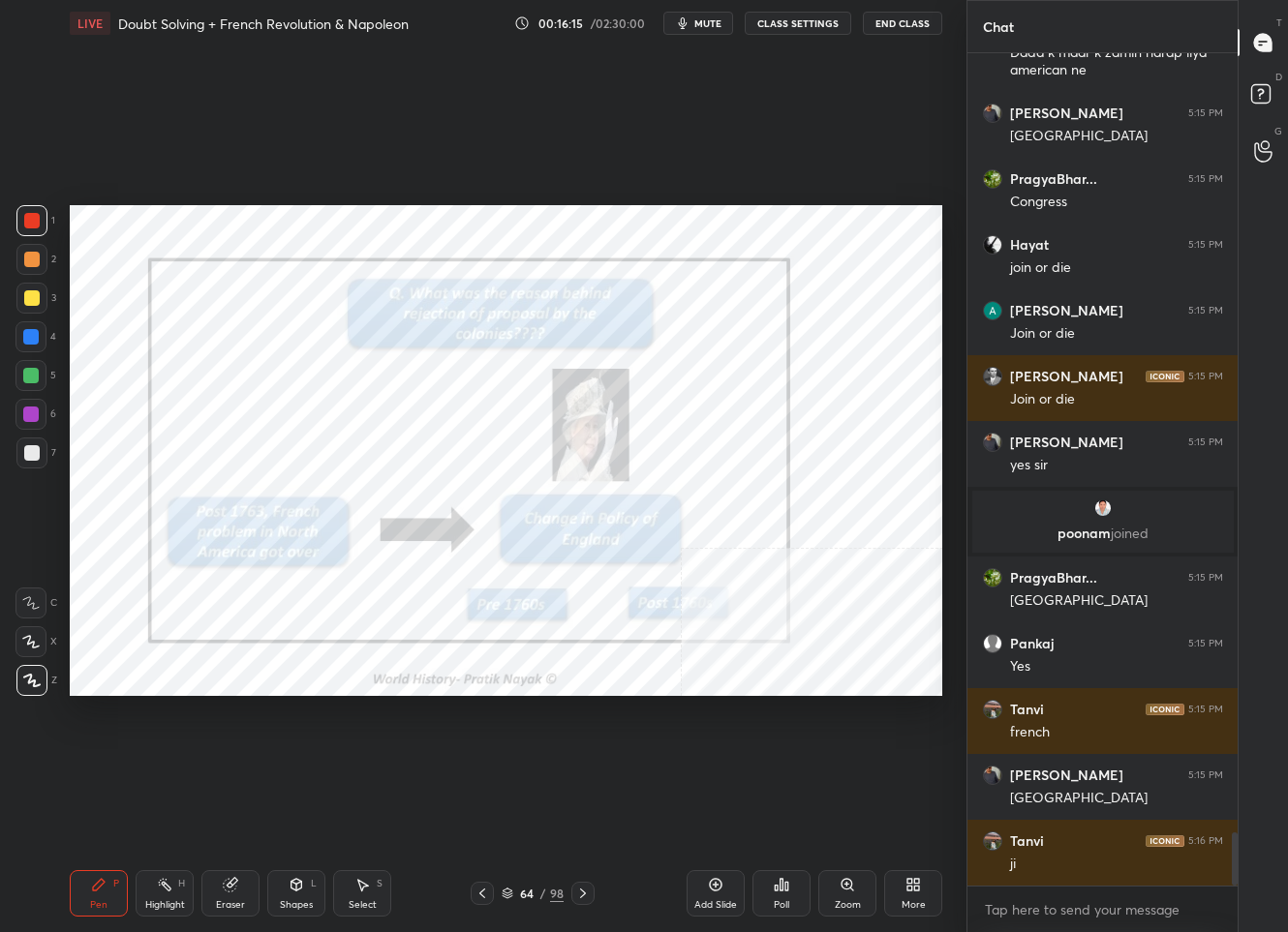
scroll to position [12152, 0]
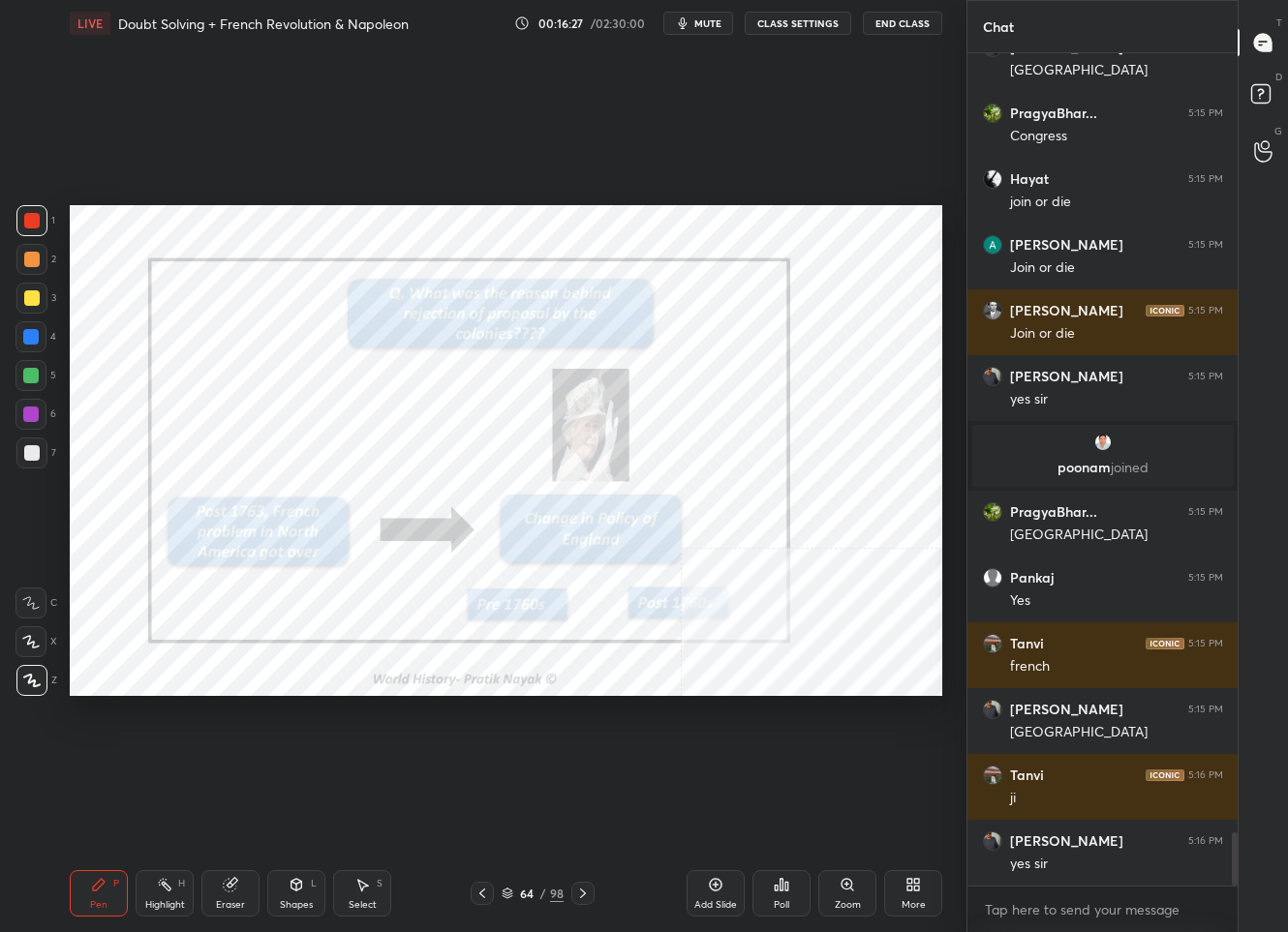
click at [579, 887] on icon at bounding box center [584, 894] width 16 height 16
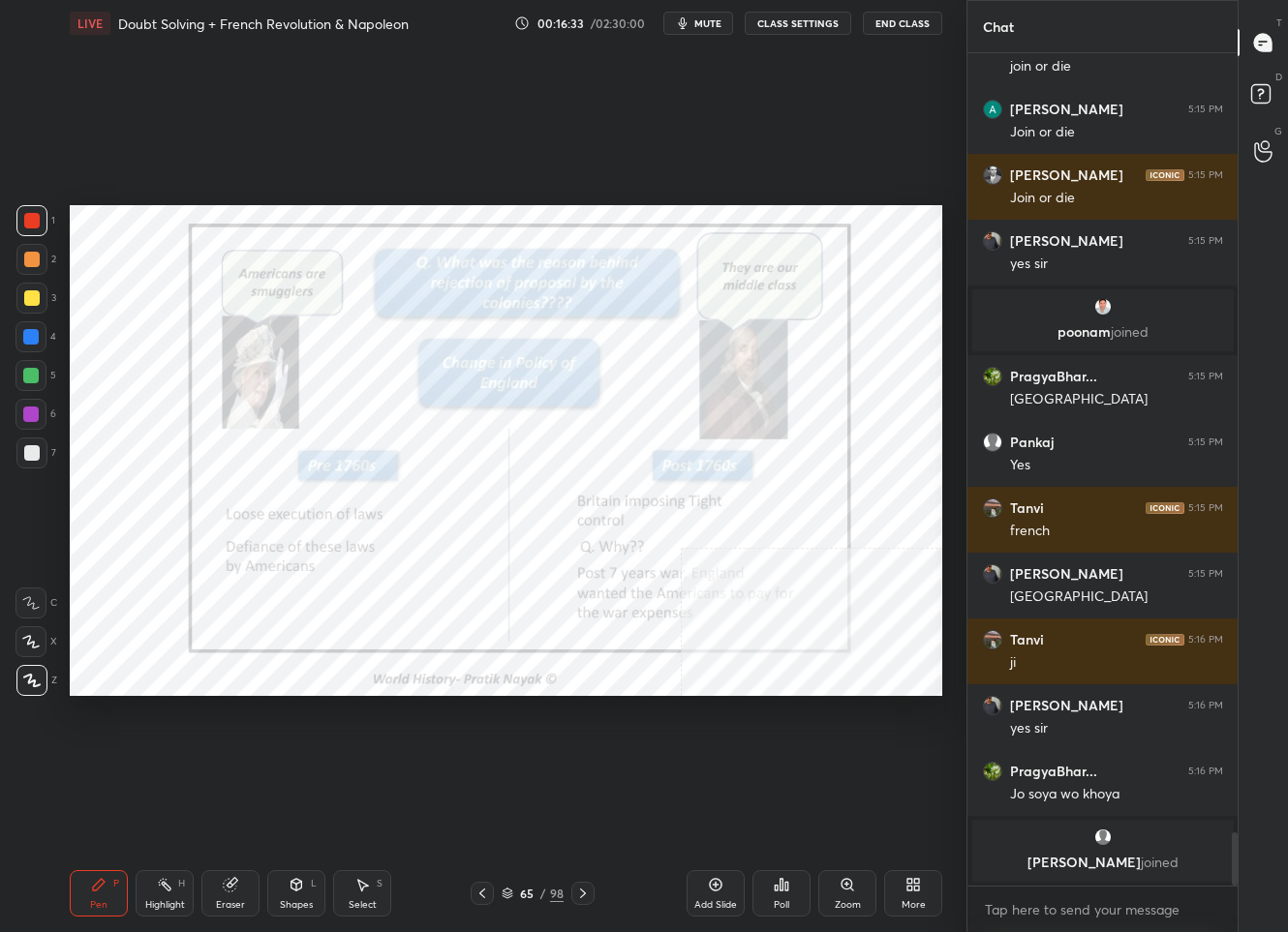
scroll to position [12192, 0]
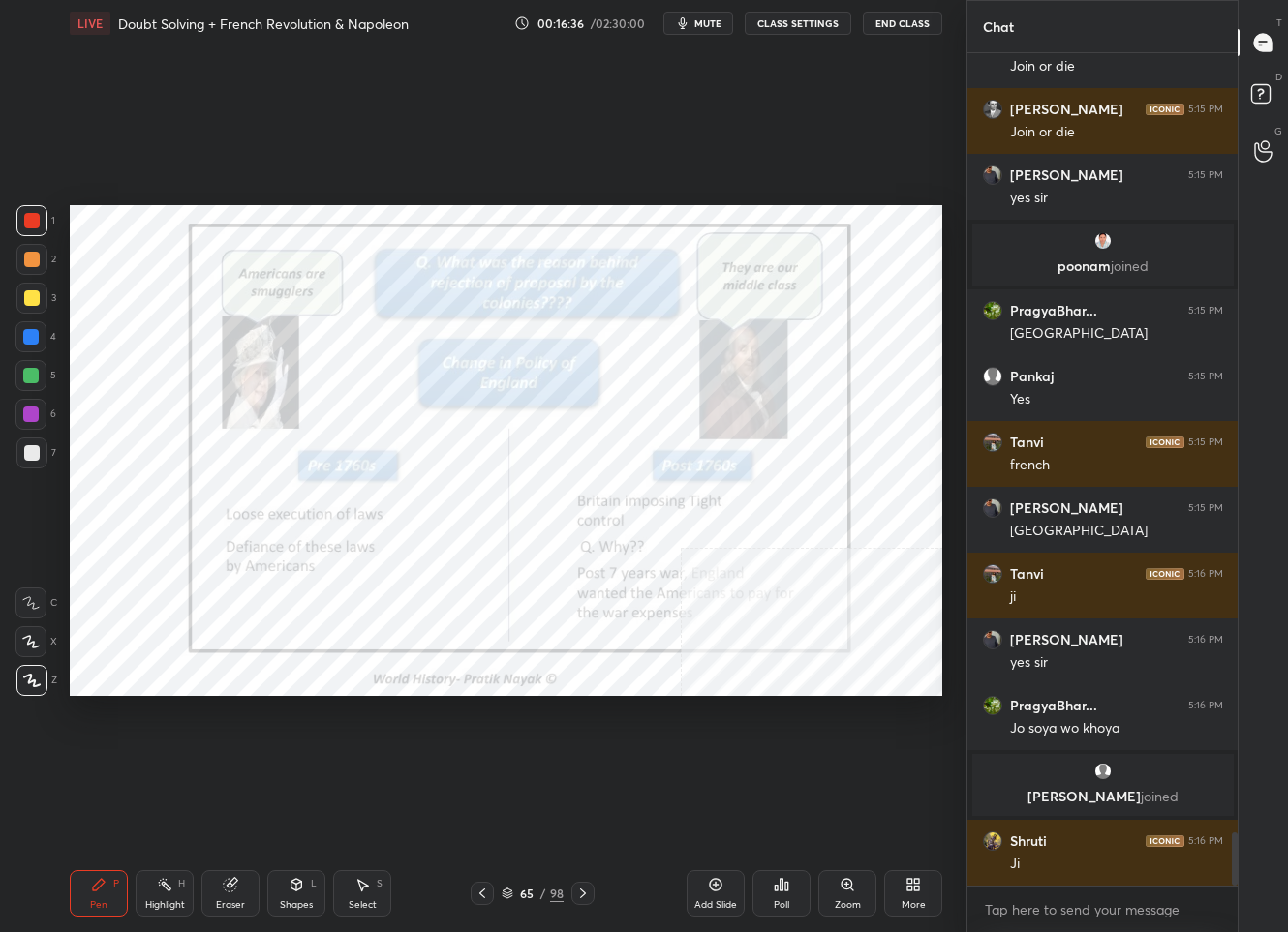
click at [585, 894] on icon at bounding box center [584, 894] width 16 height 16
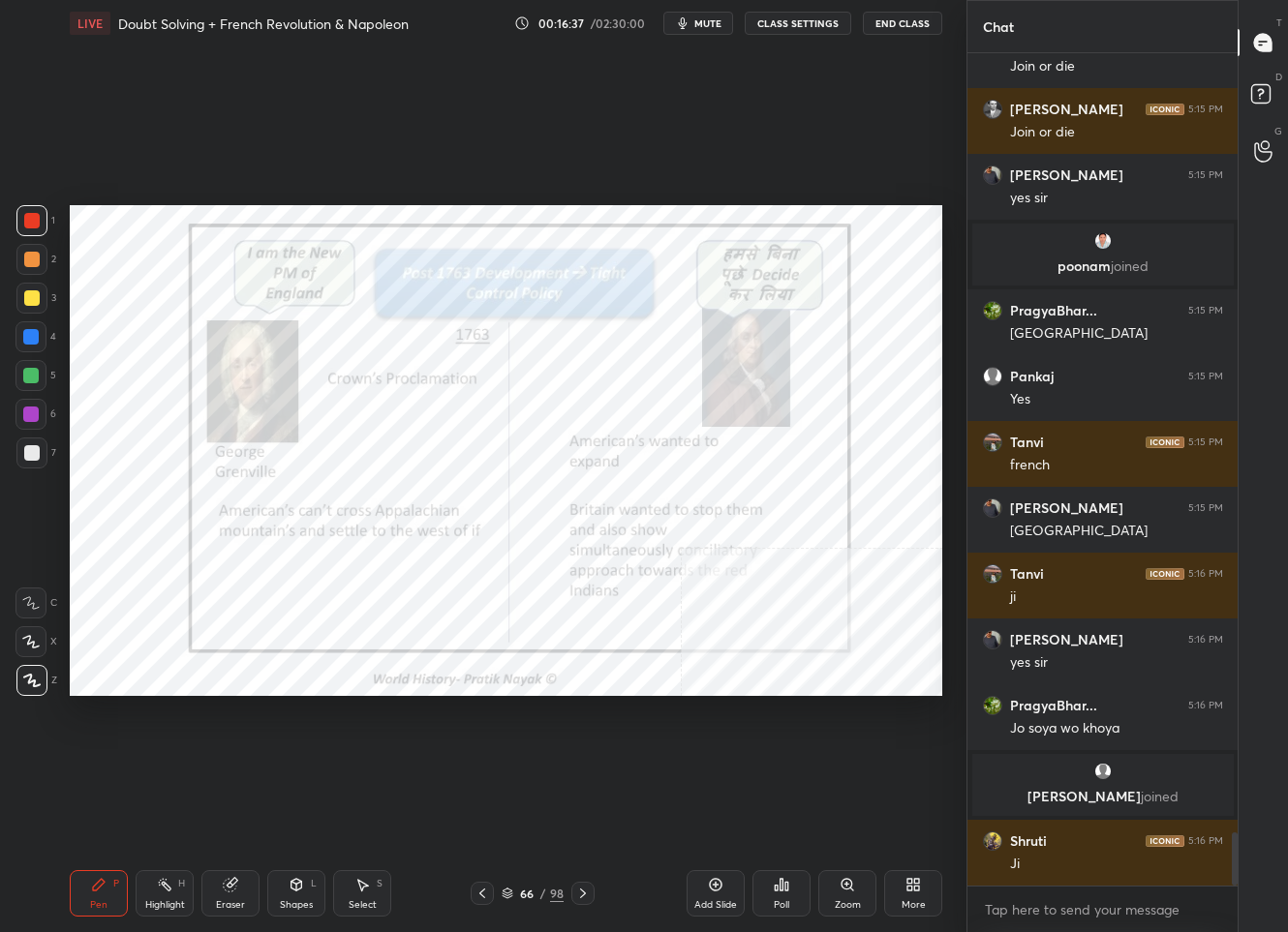
scroll to position [12262, 0]
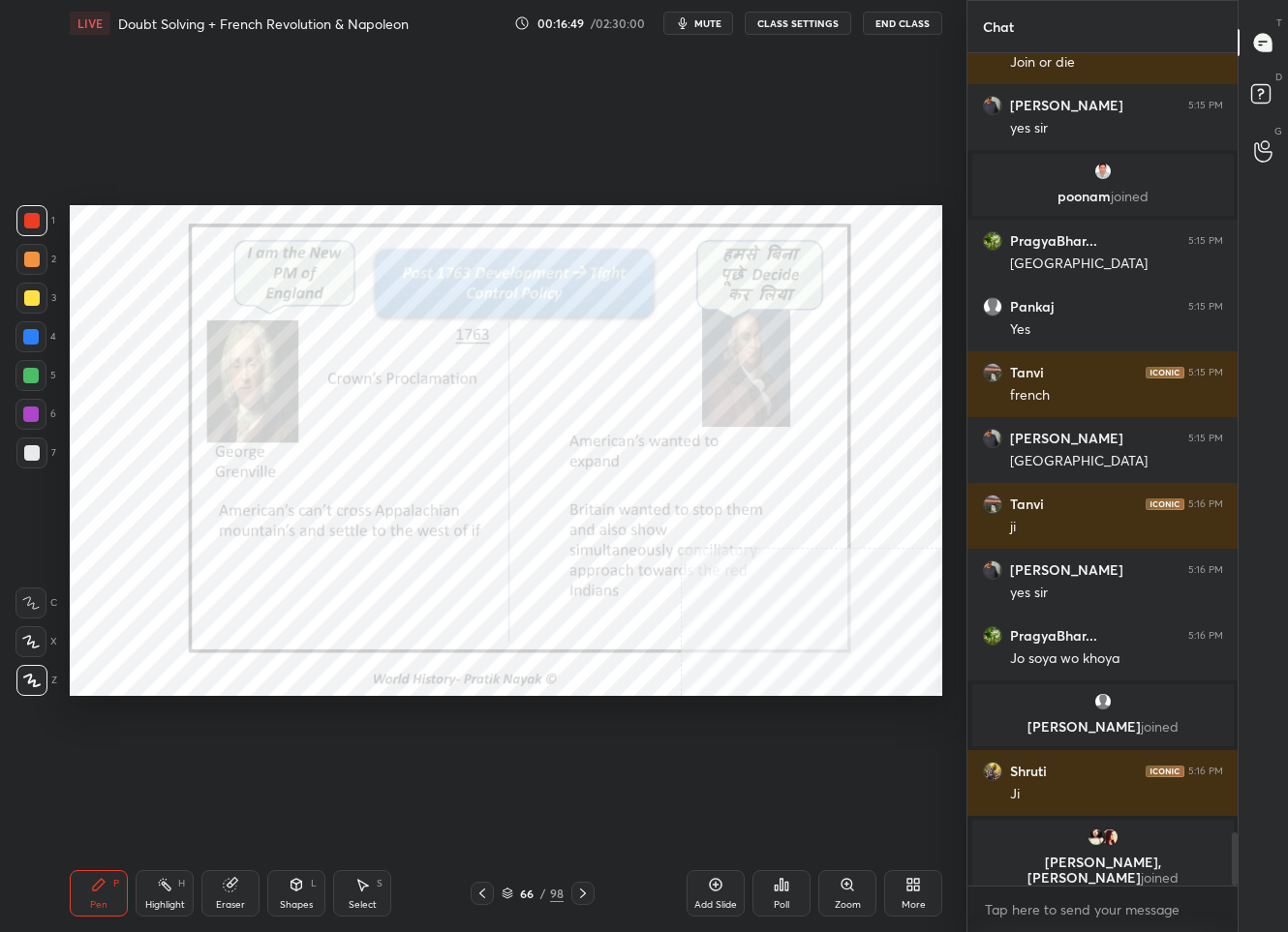
click at [588, 891] on icon at bounding box center [584, 894] width 16 height 16
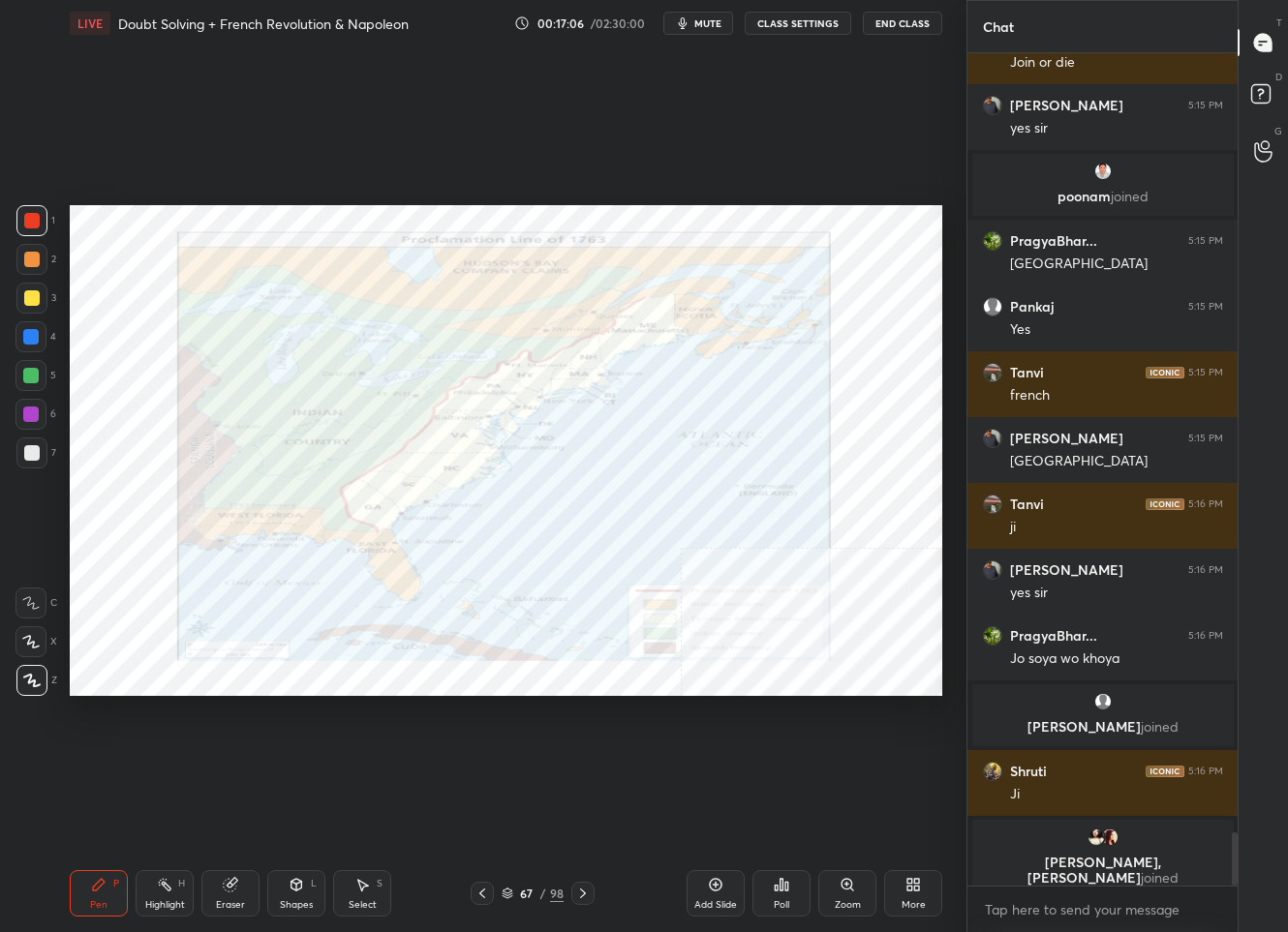
click at [530, 891] on div "67" at bounding box center [527, 894] width 19 height 12
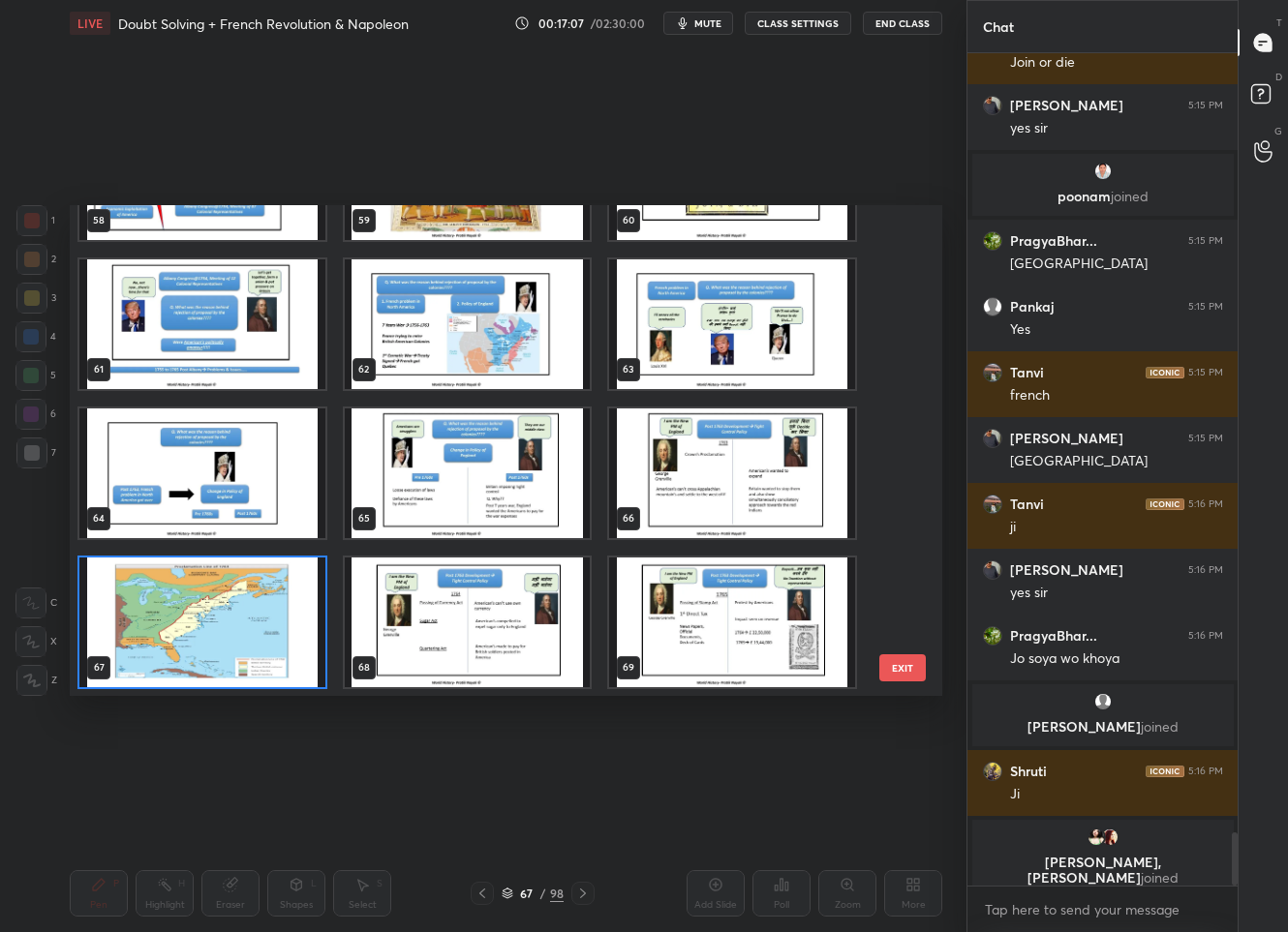
scroll to position [3143, 0]
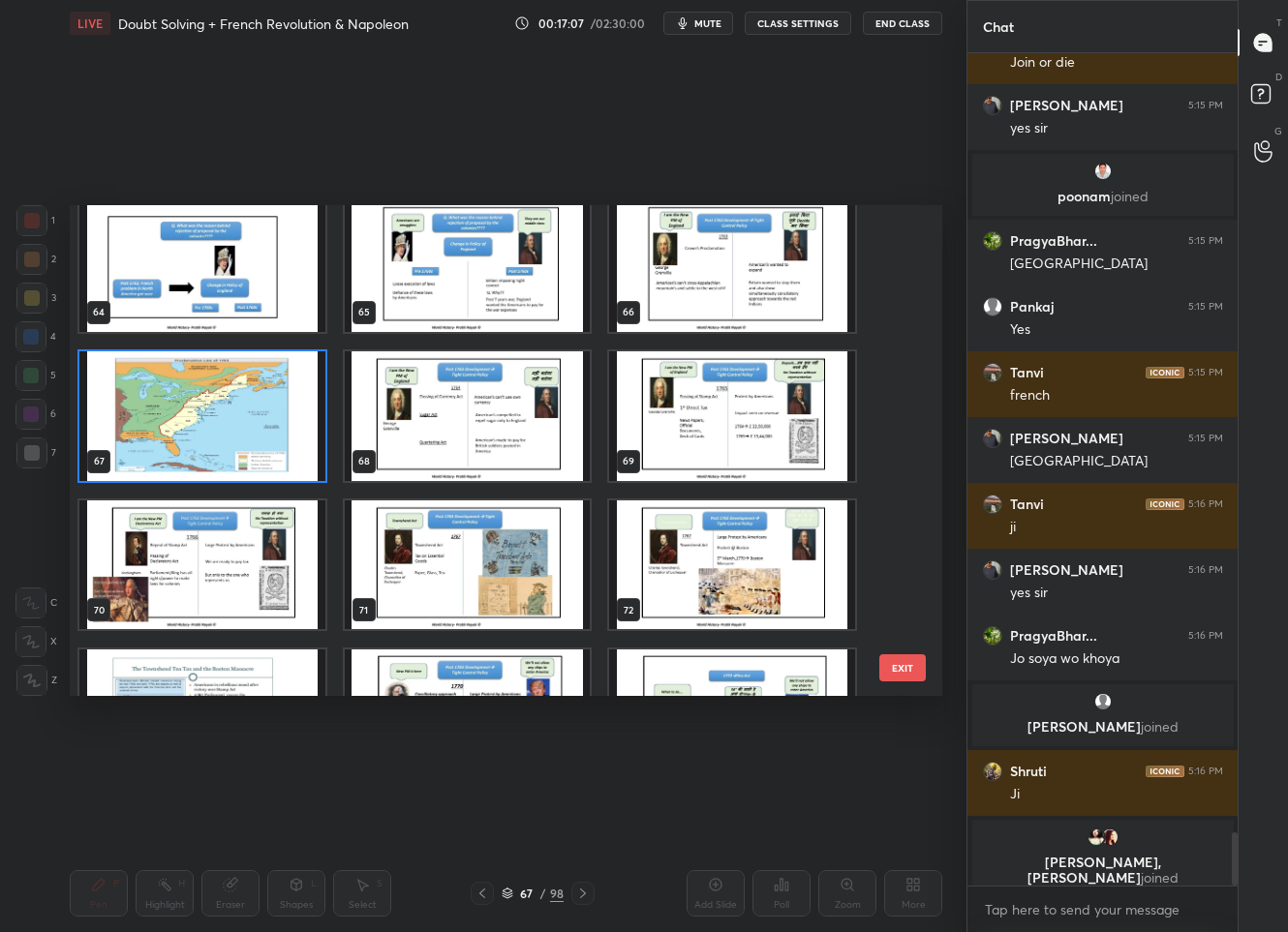
click at [429, 419] on img "grid" at bounding box center [468, 417] width 246 height 130
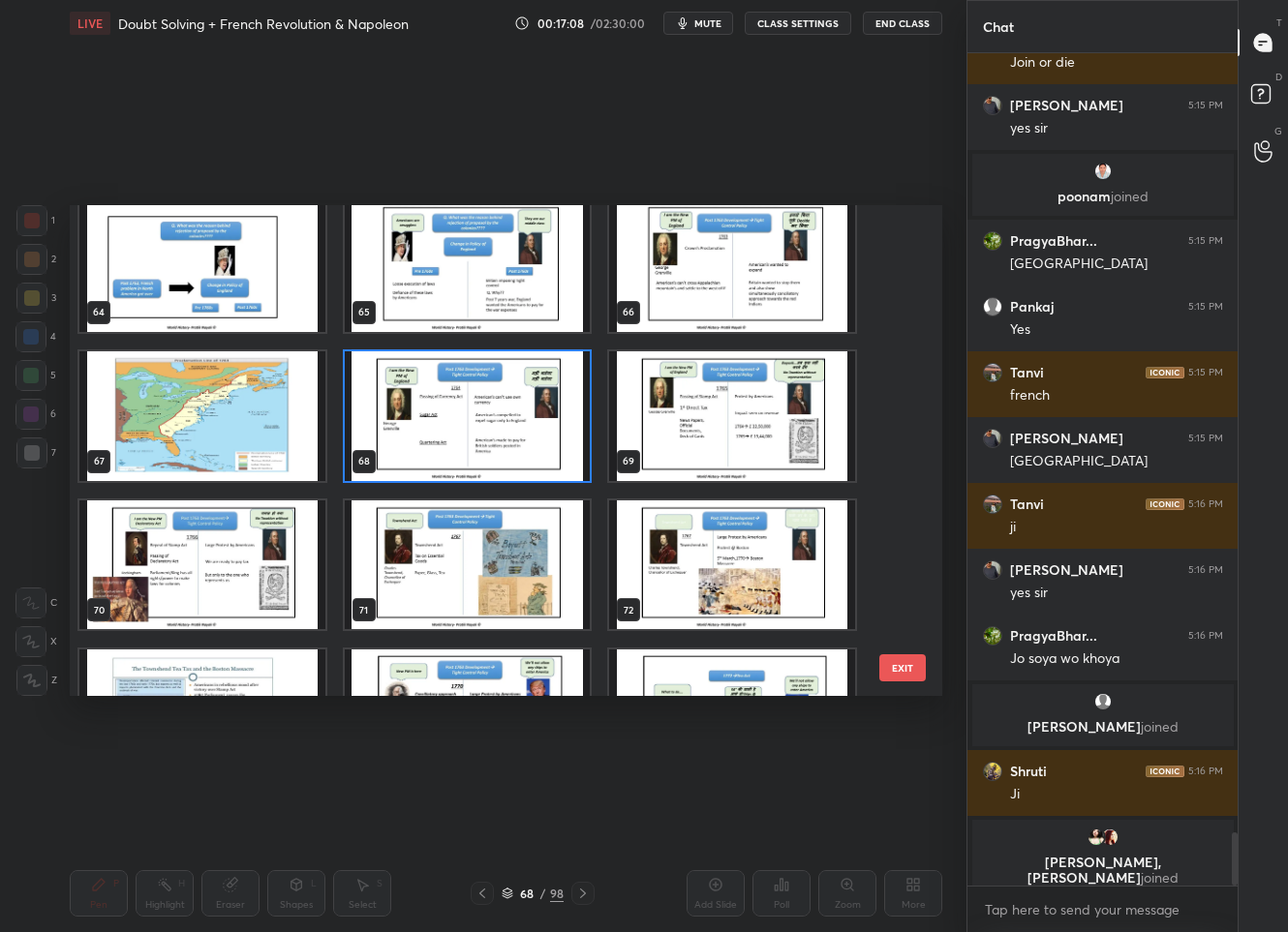
click at [429, 419] on img "grid" at bounding box center [468, 417] width 246 height 130
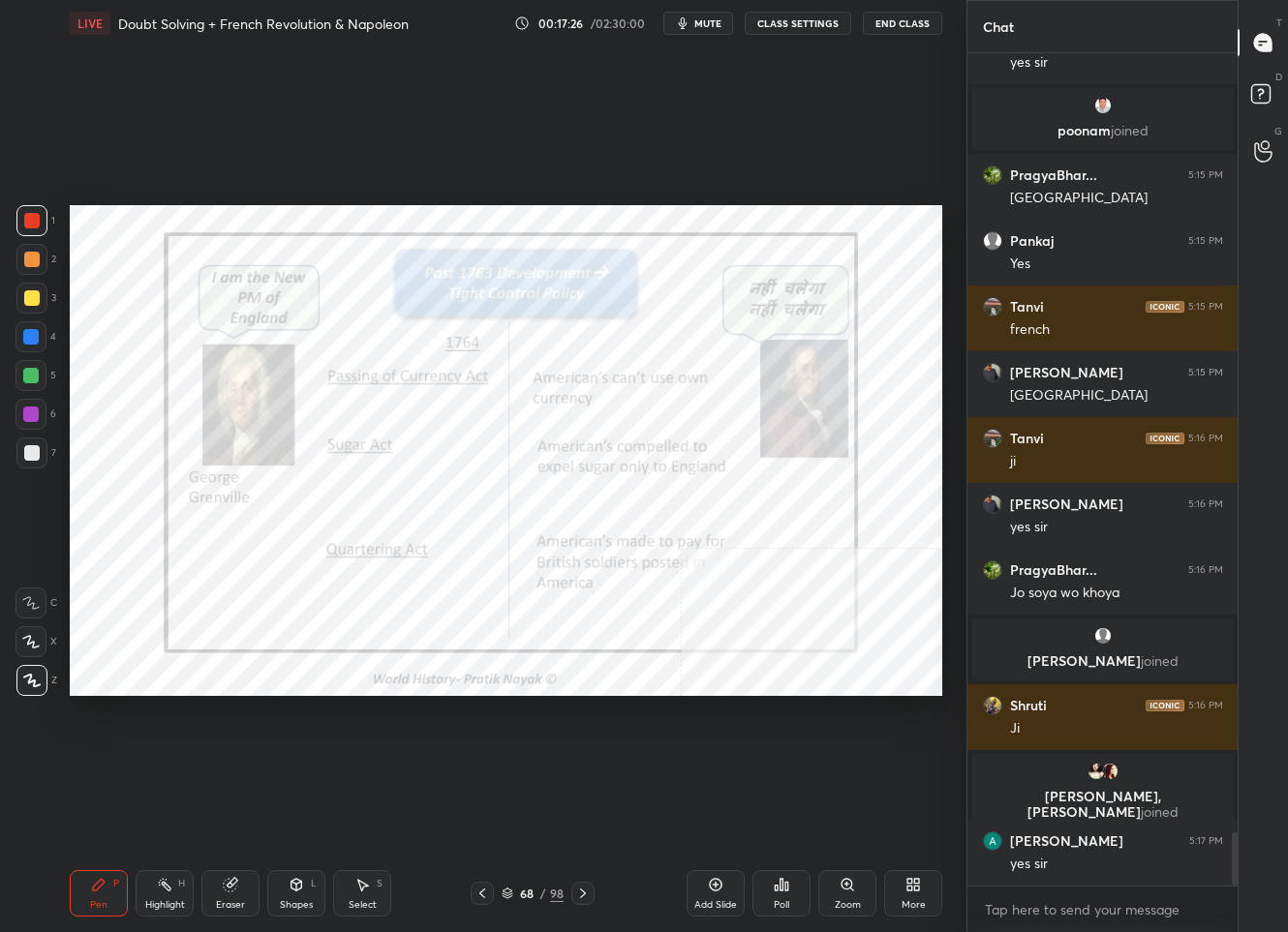
scroll to position [12320, 0]
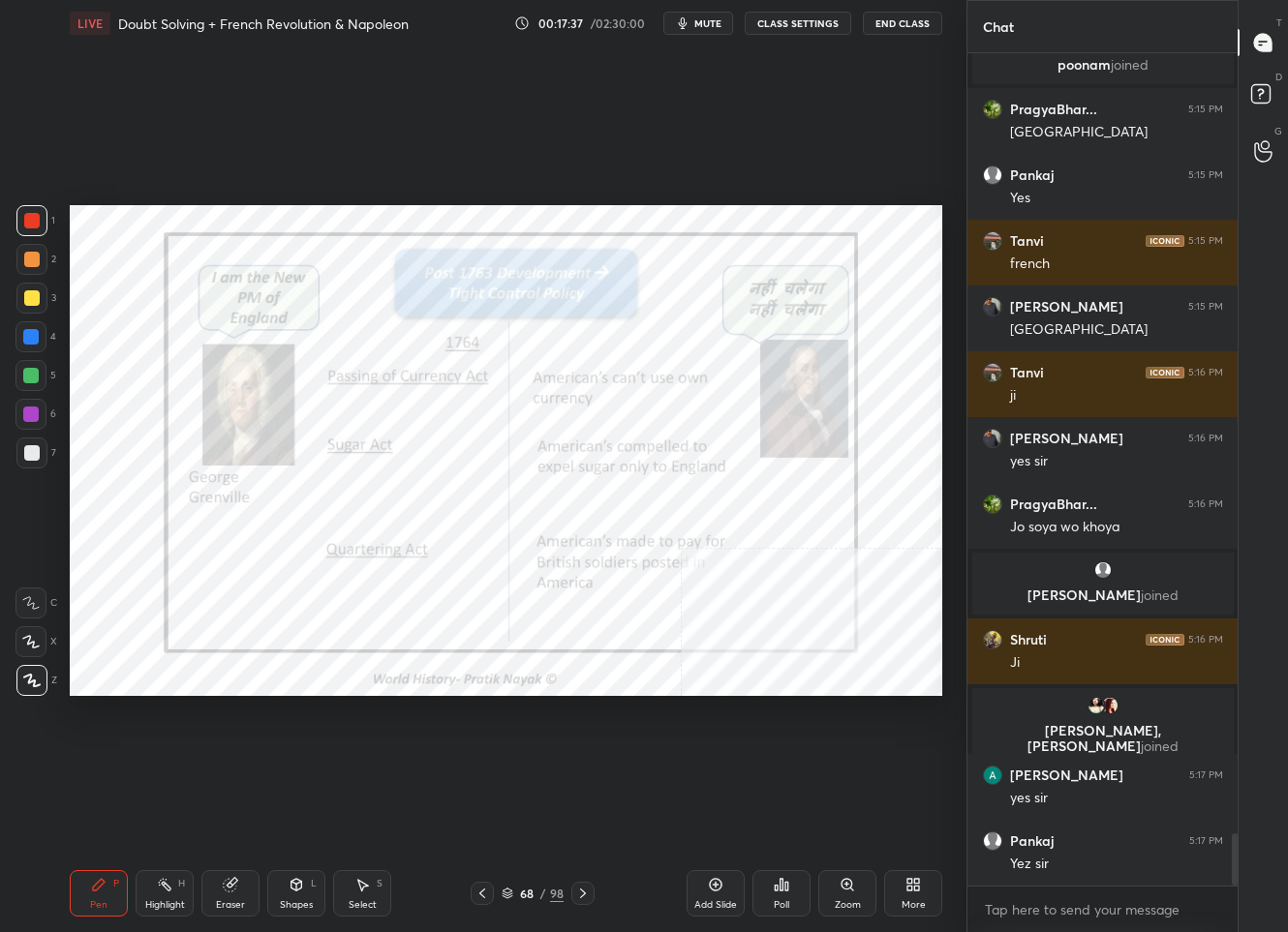
click at [582, 894] on icon at bounding box center [584, 894] width 16 height 16
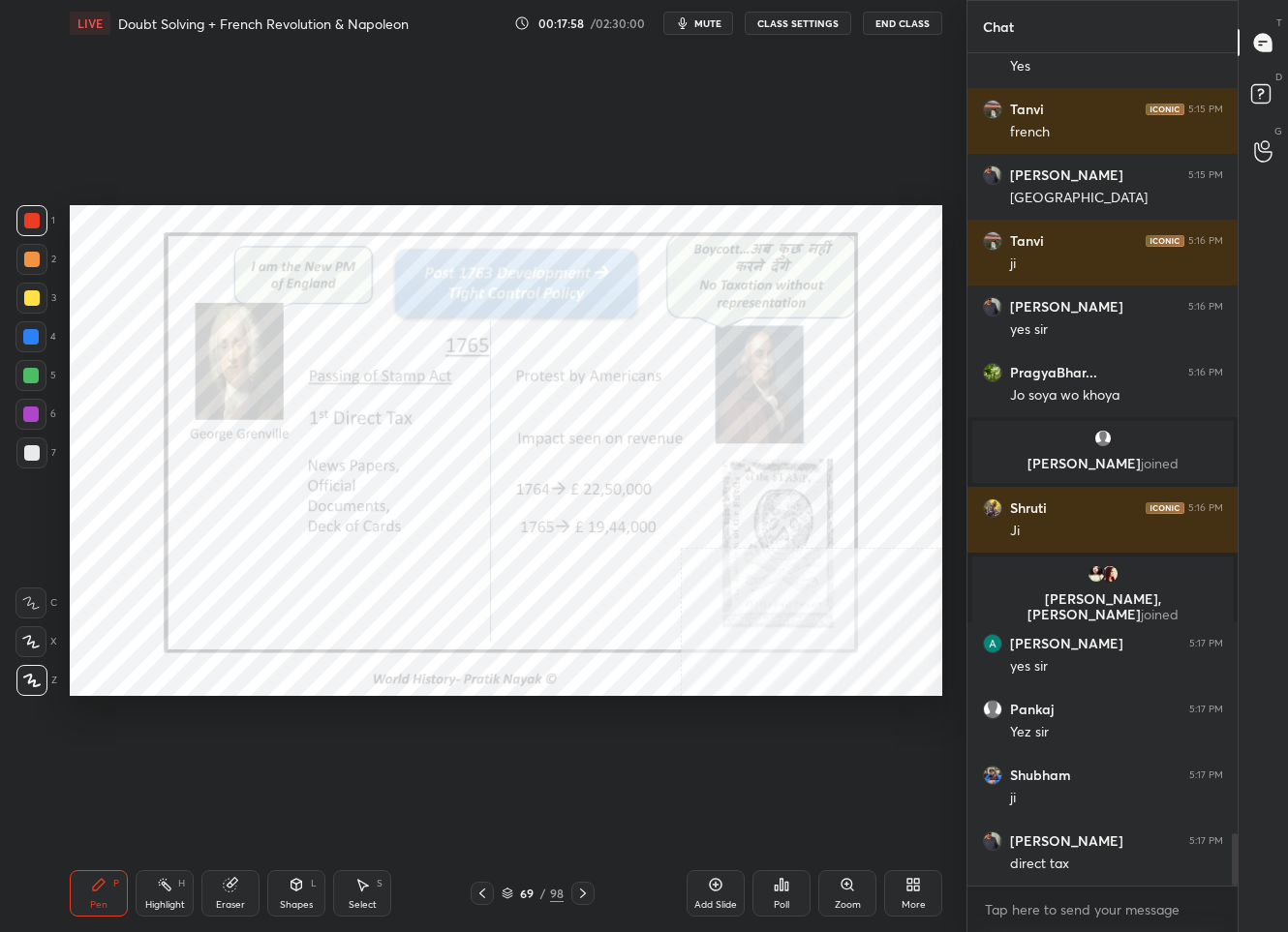
scroll to position [12518, 0]
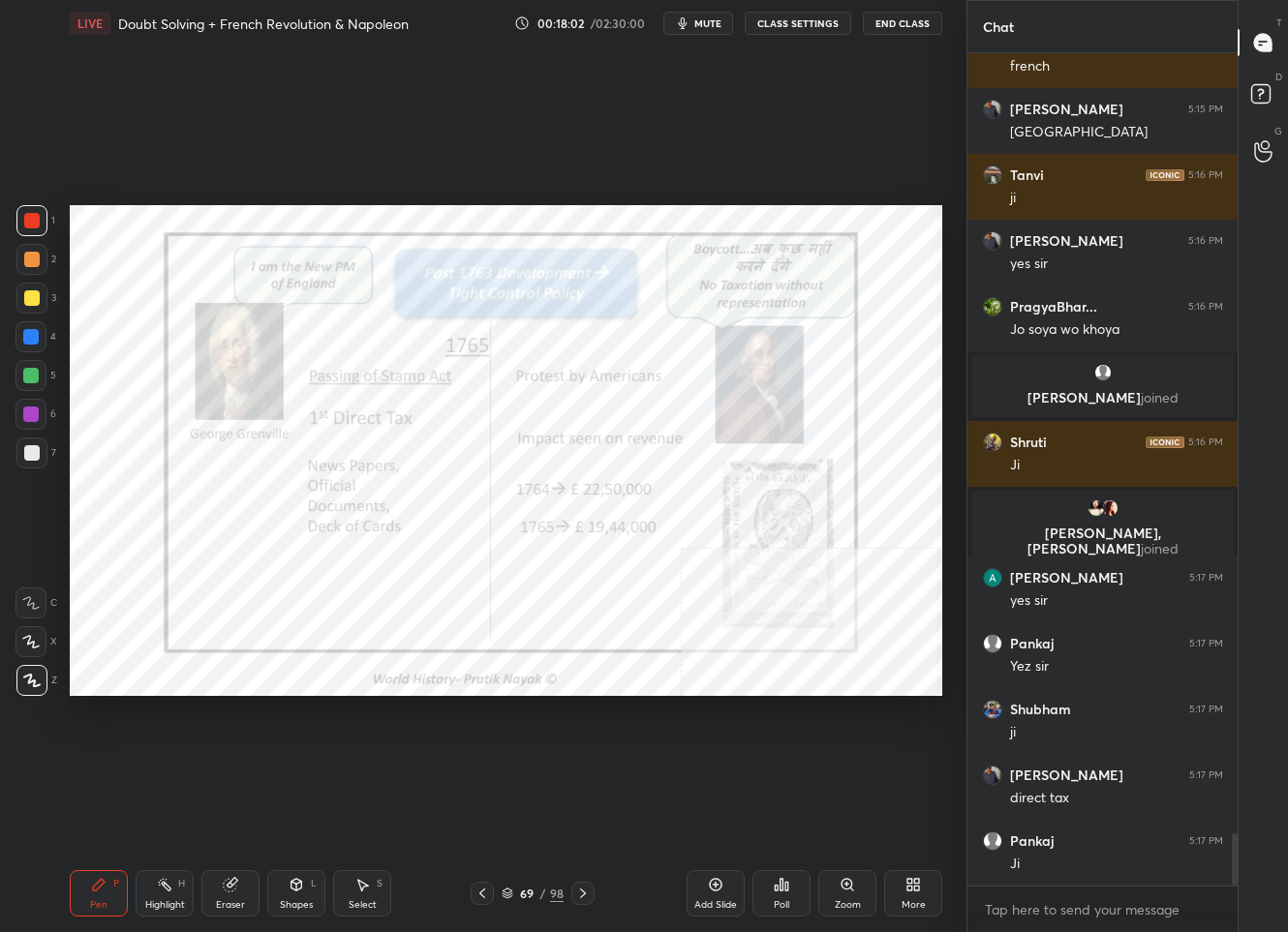
click at [586, 896] on icon at bounding box center [584, 894] width 16 height 16
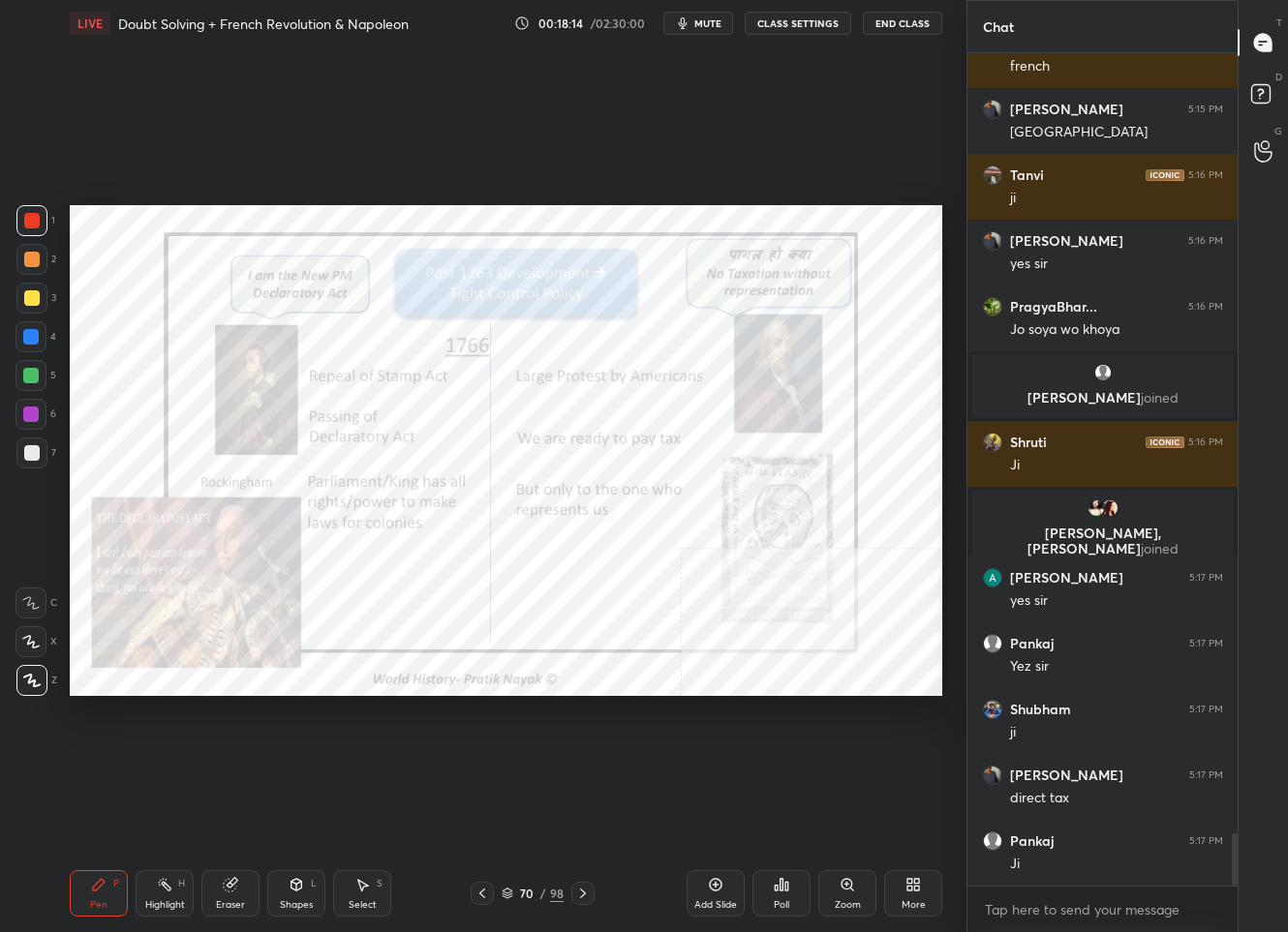
click at [590, 894] on icon at bounding box center [584, 894] width 16 height 16
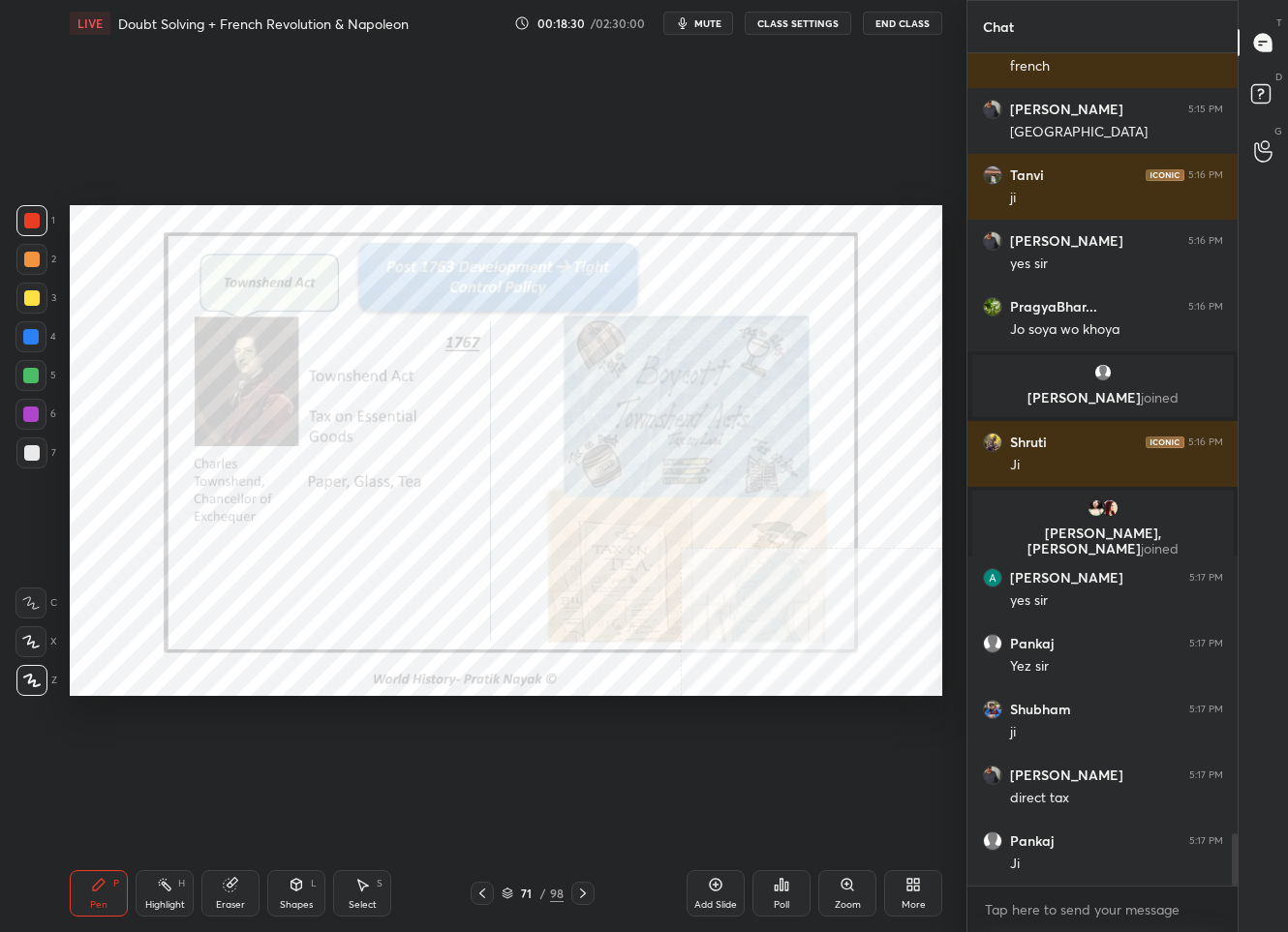
click at [581, 892] on icon at bounding box center [584, 894] width 16 height 16
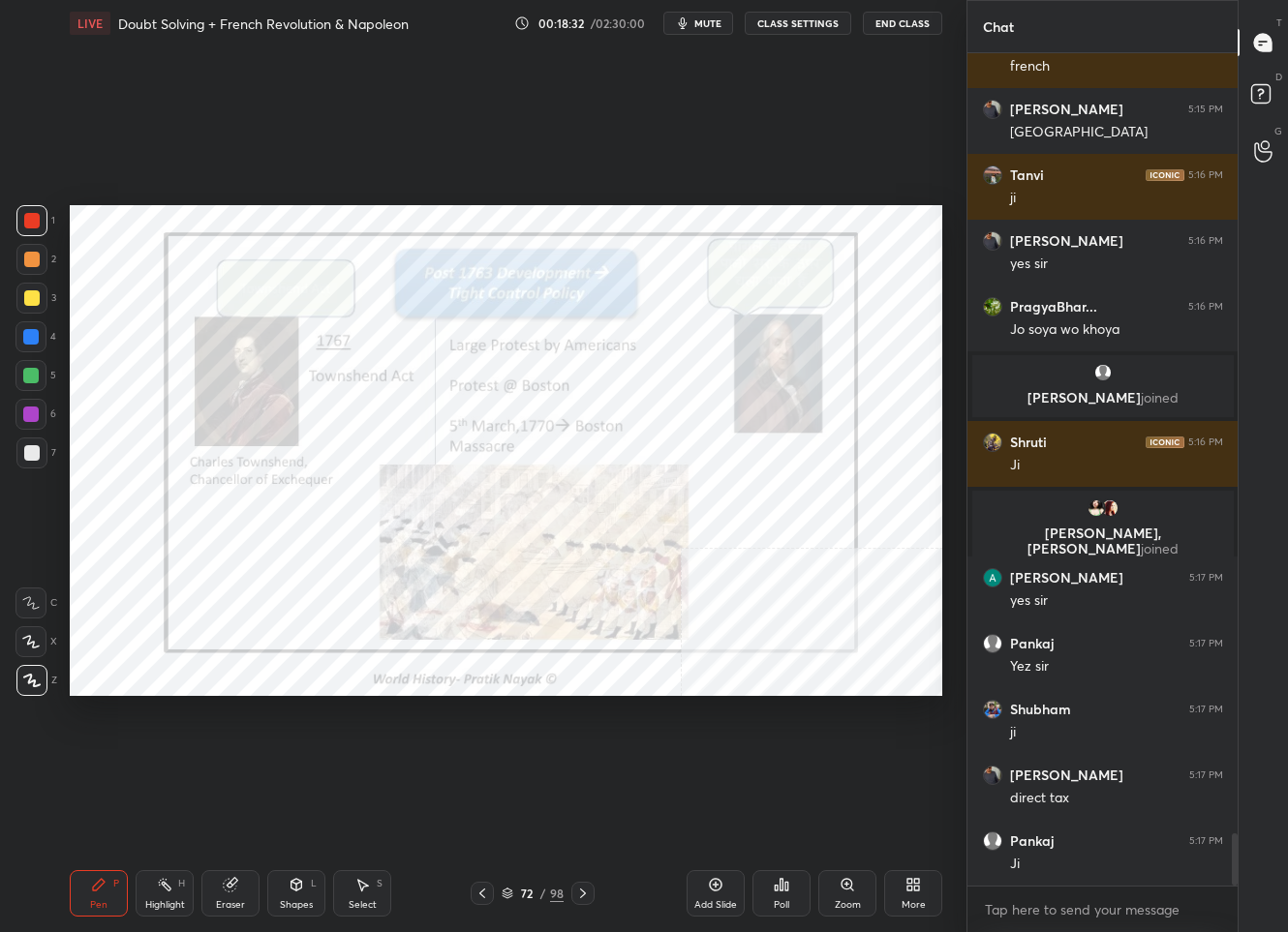
scroll to position [12583, 0]
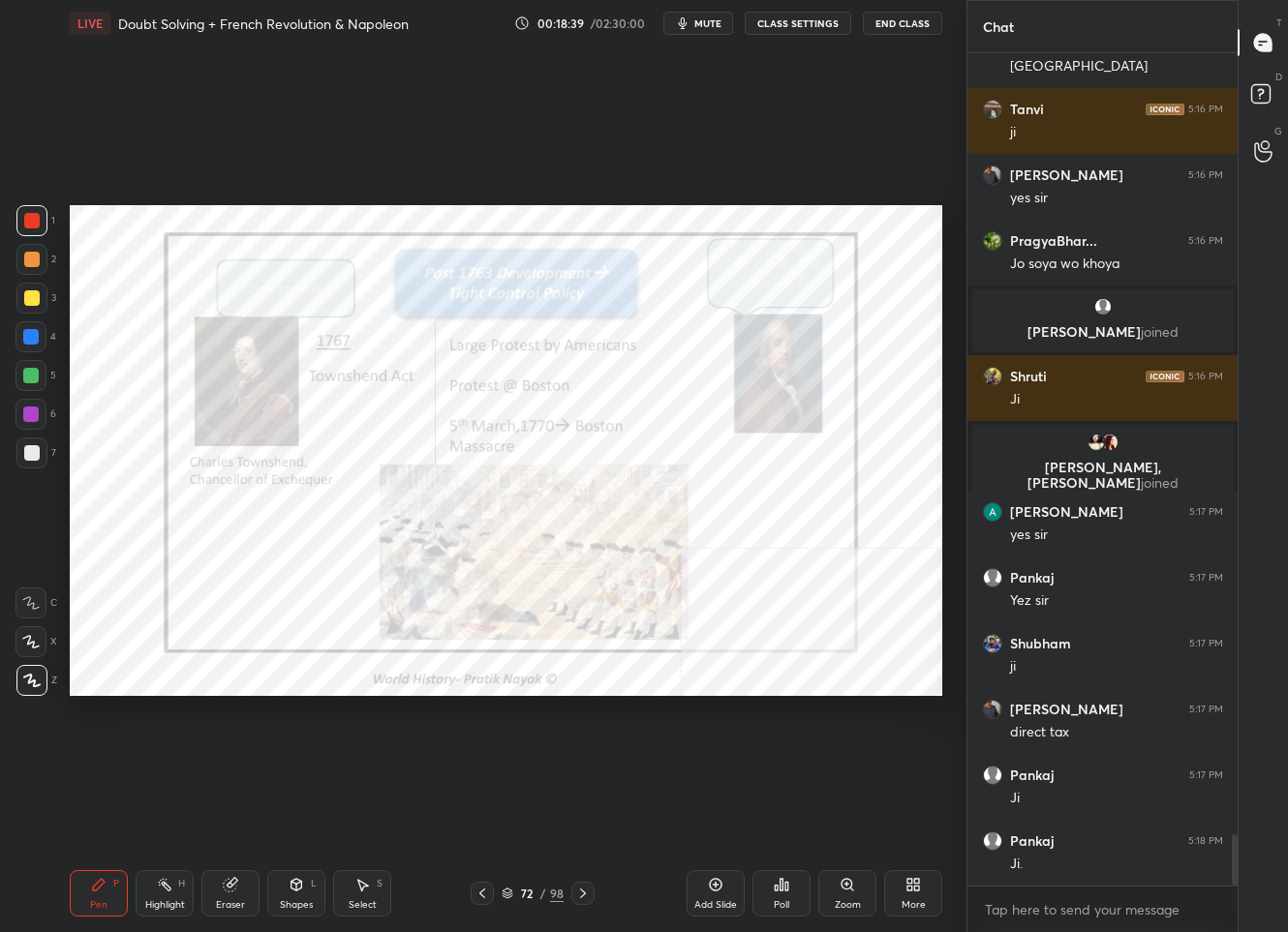
click at [542, 894] on div "/" at bounding box center [544, 894] width 6 height 12
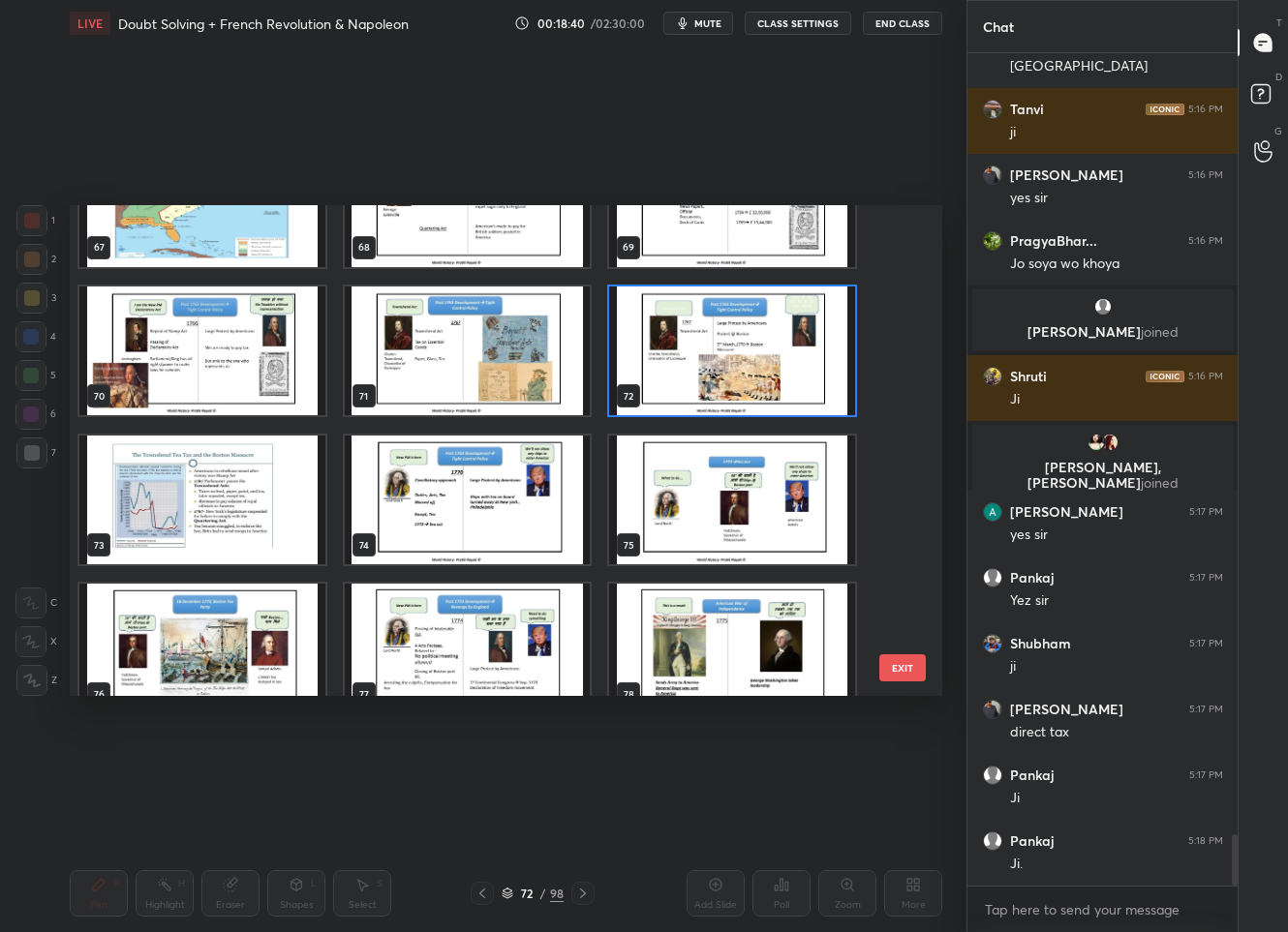
scroll to position [3410, 0]
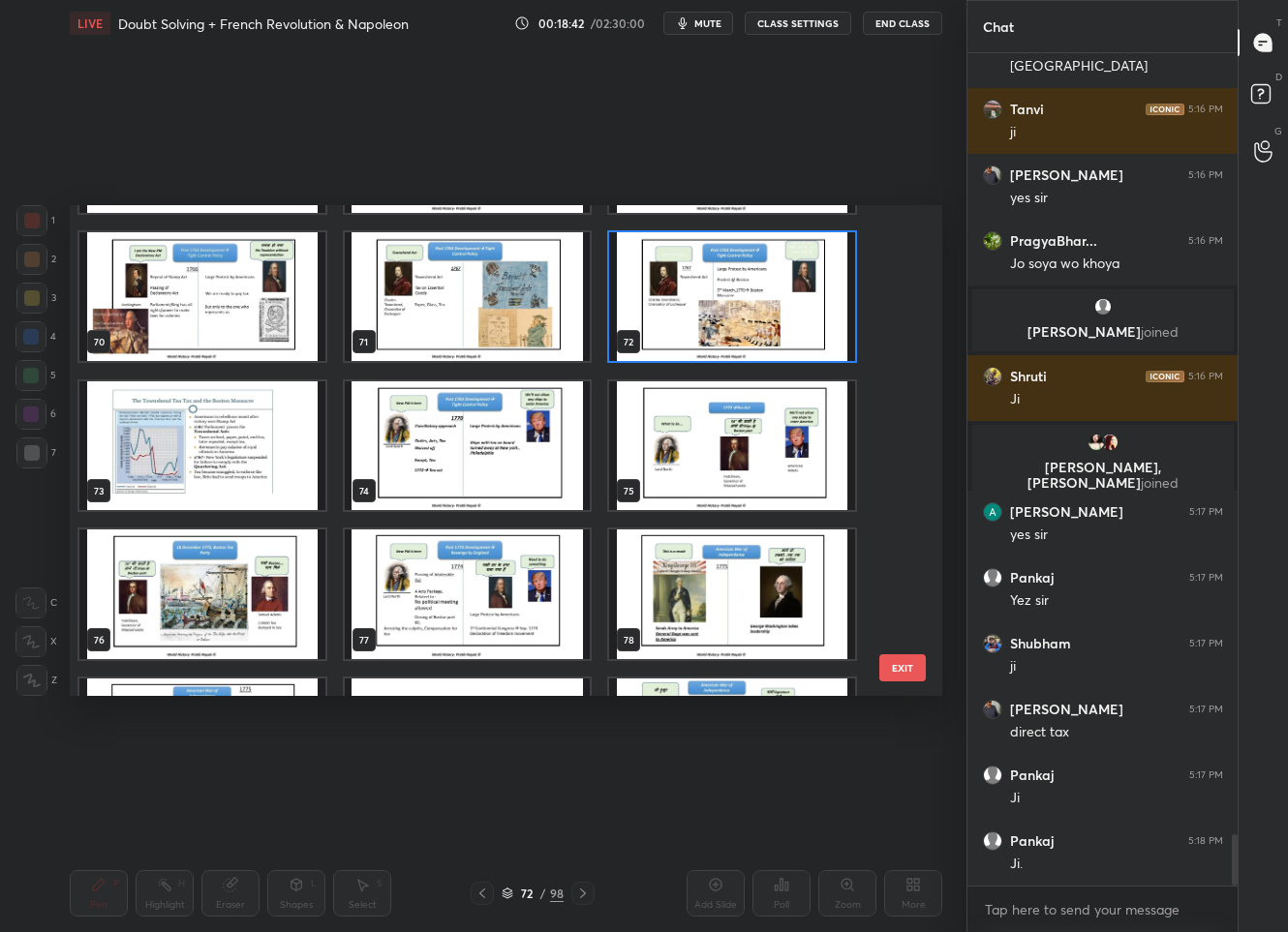
click at [455, 438] on img "grid" at bounding box center [468, 447] width 246 height 130
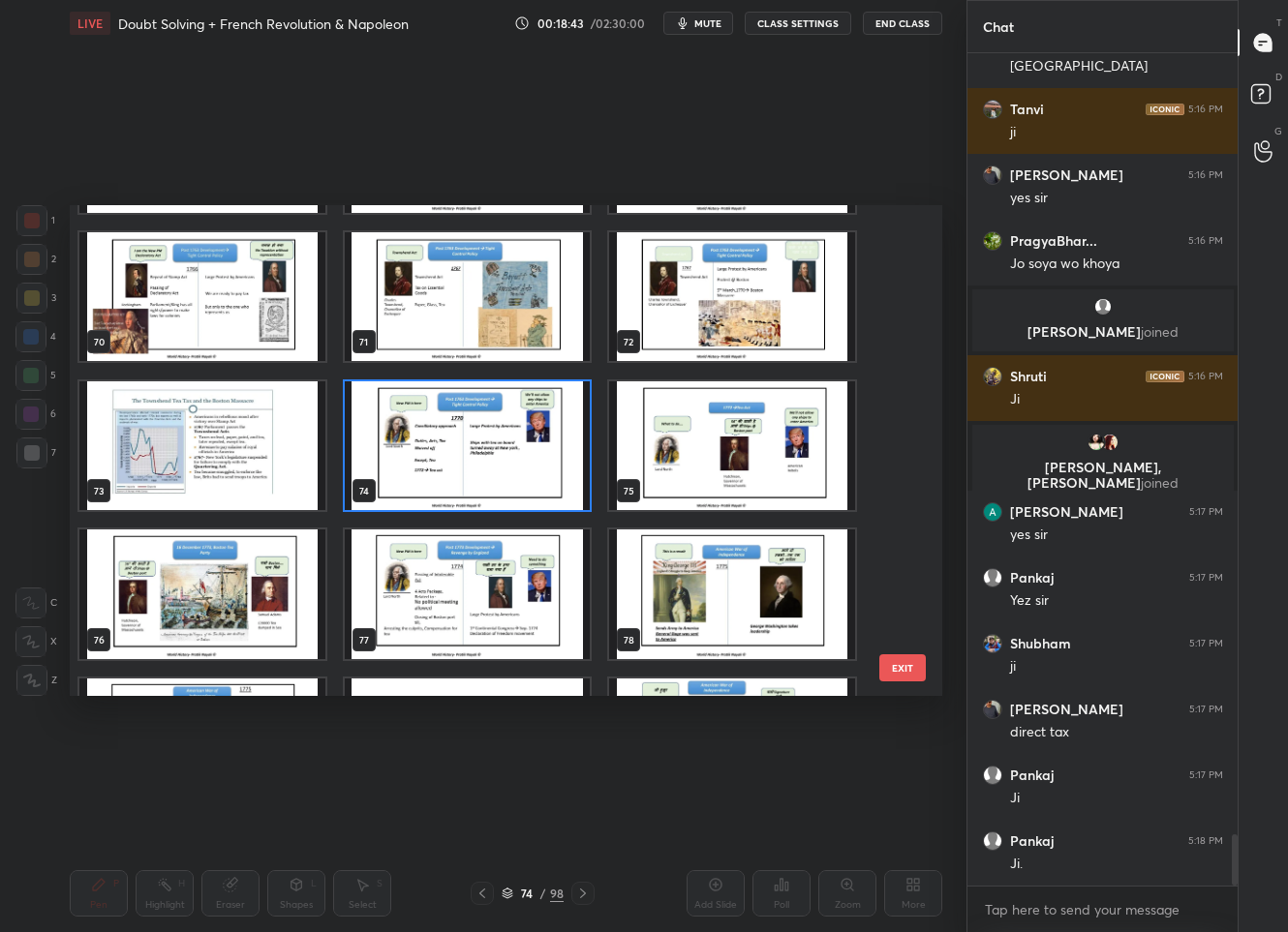
click at [455, 438] on img "grid" at bounding box center [468, 447] width 246 height 130
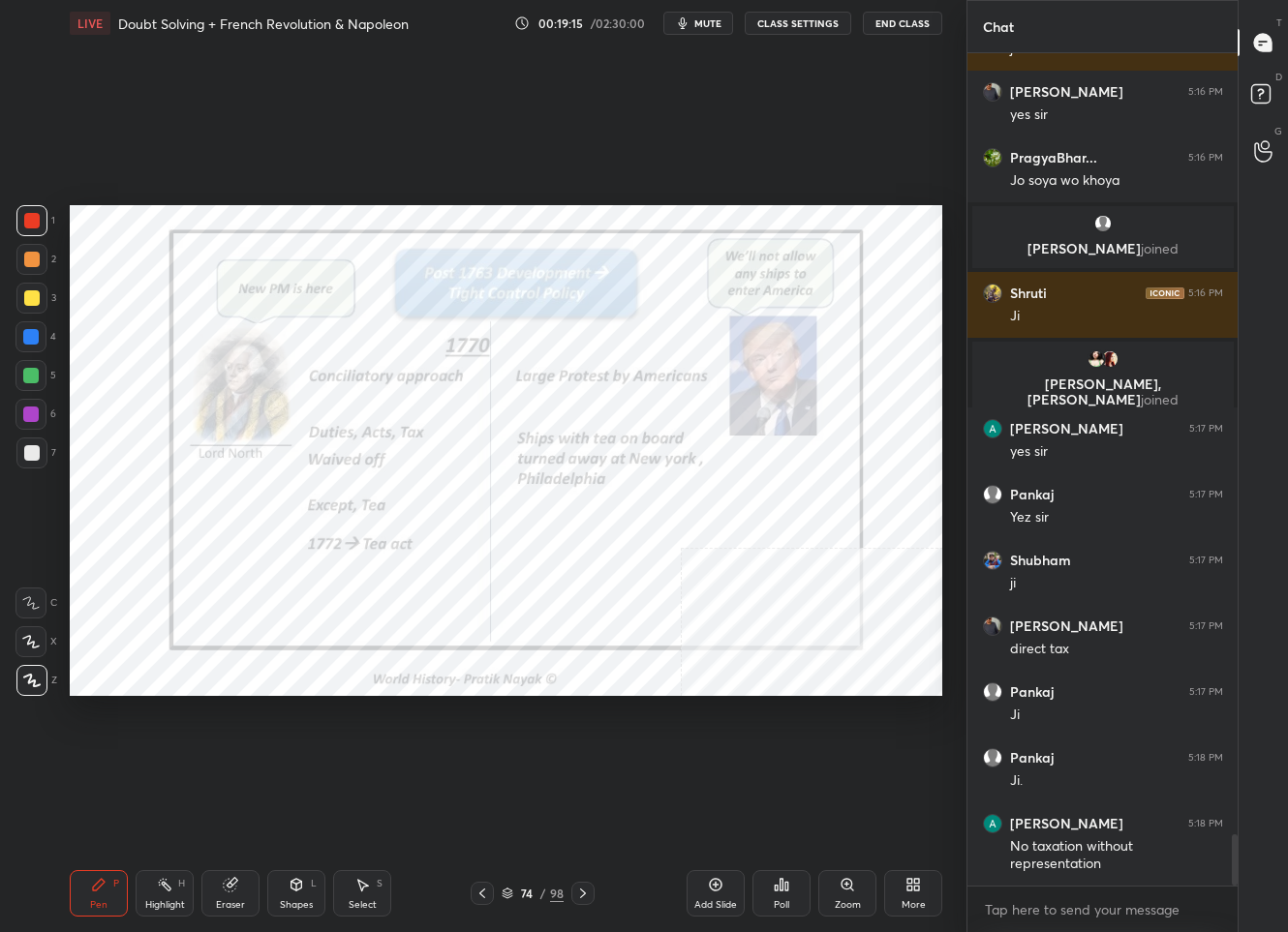
scroll to position [12732, 0]
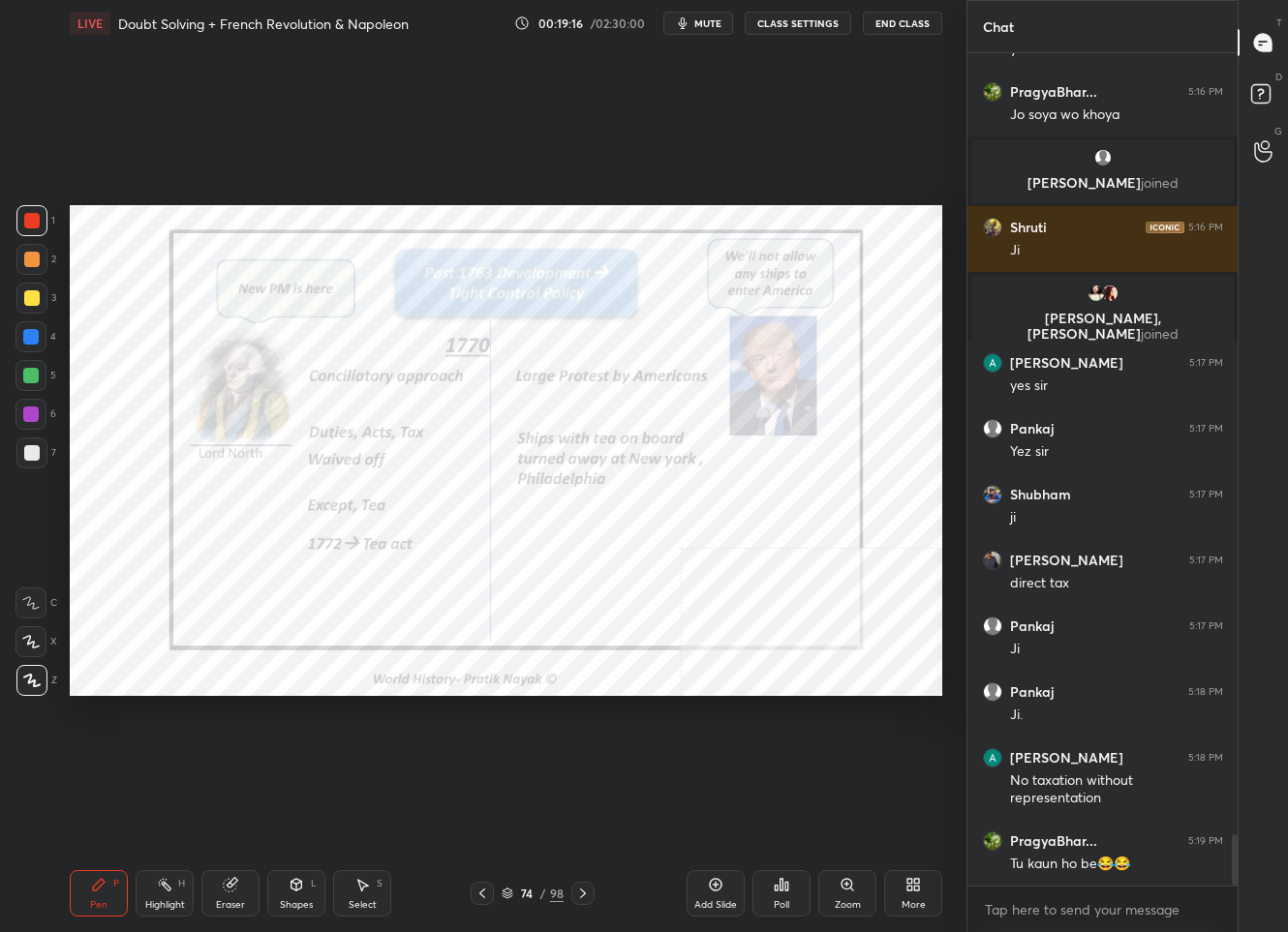
click at [590, 892] on icon at bounding box center [584, 894] width 16 height 16
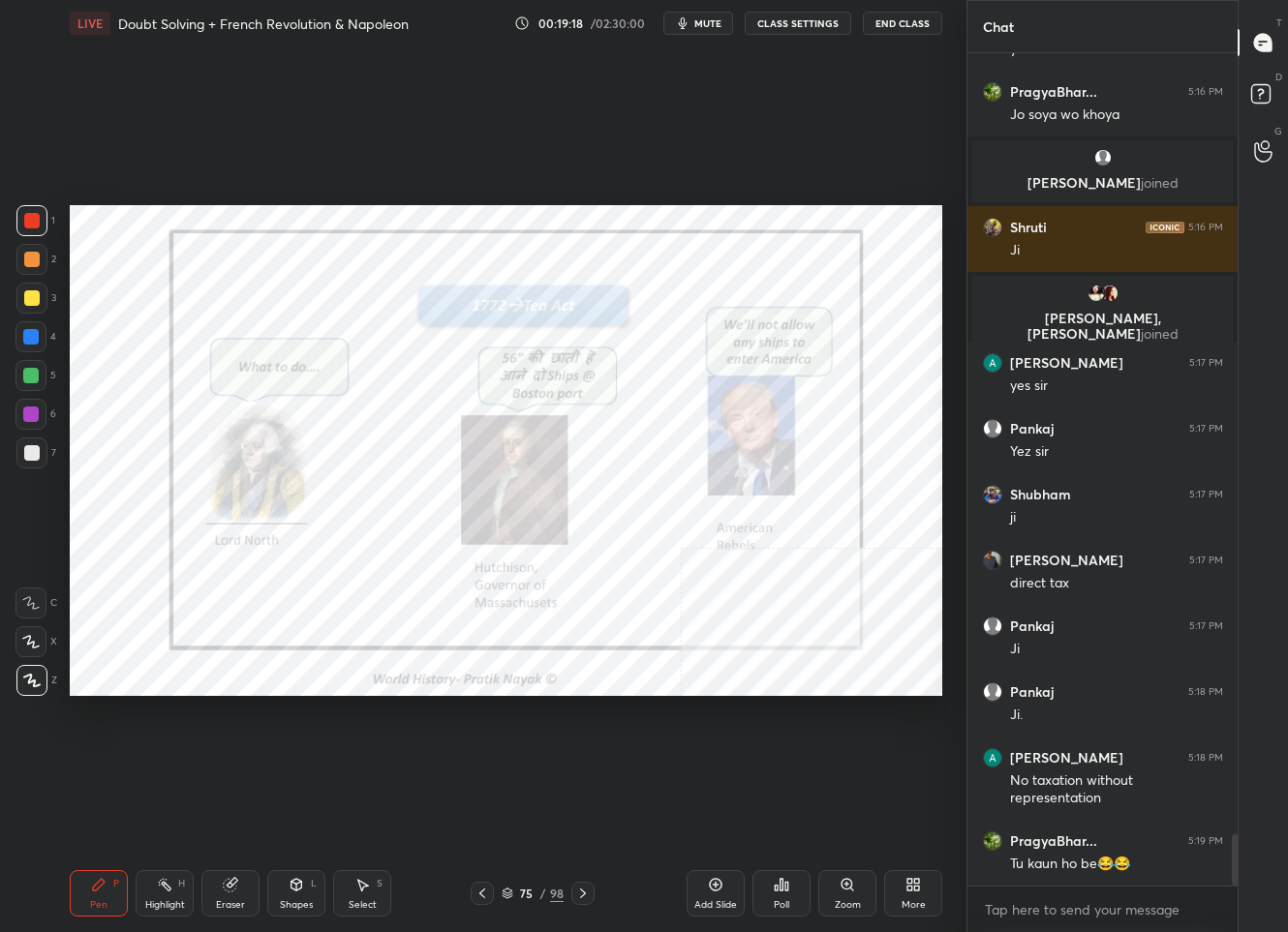
scroll to position [12798, 0]
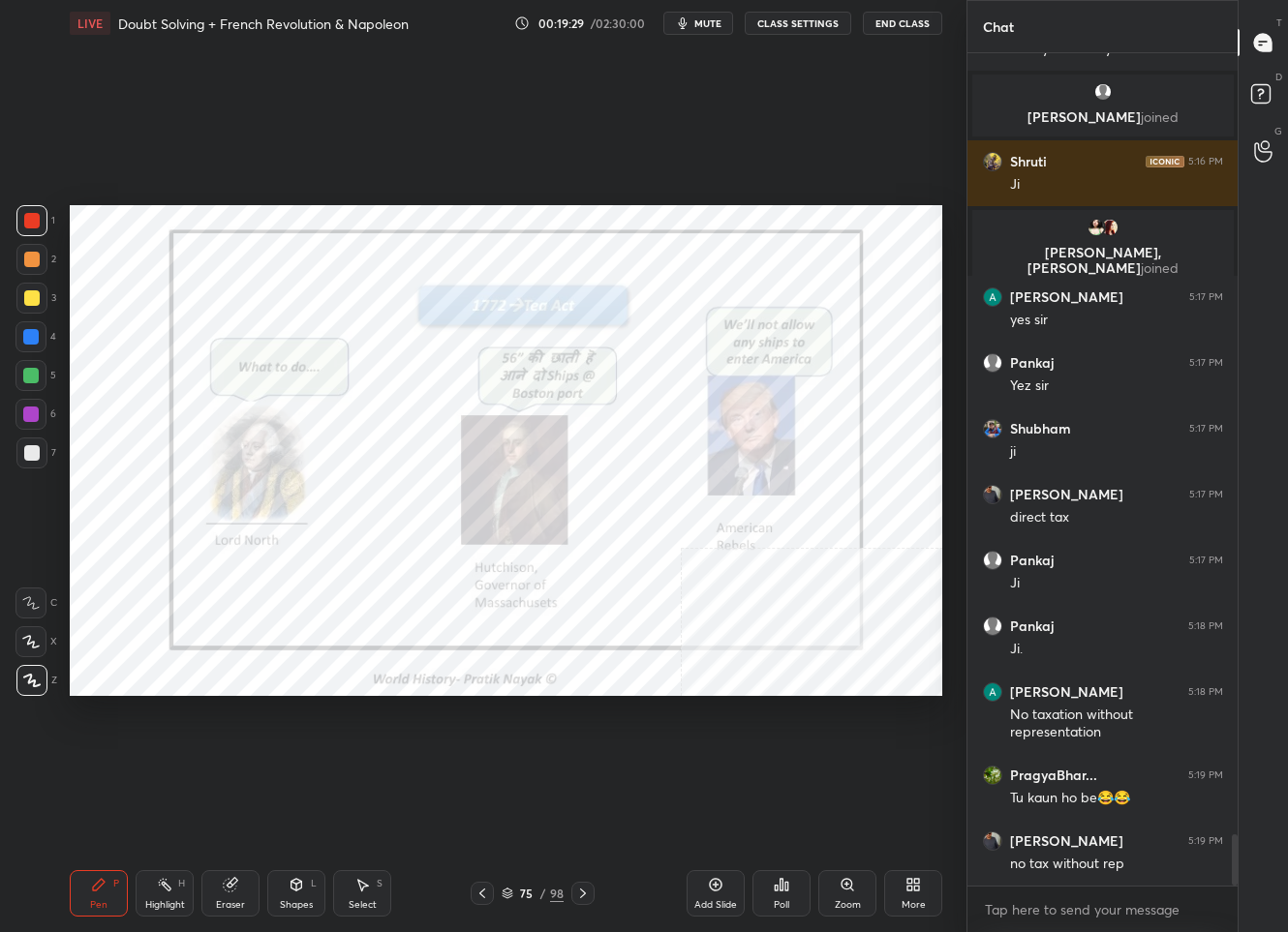
click at [581, 898] on icon at bounding box center [584, 894] width 16 height 16
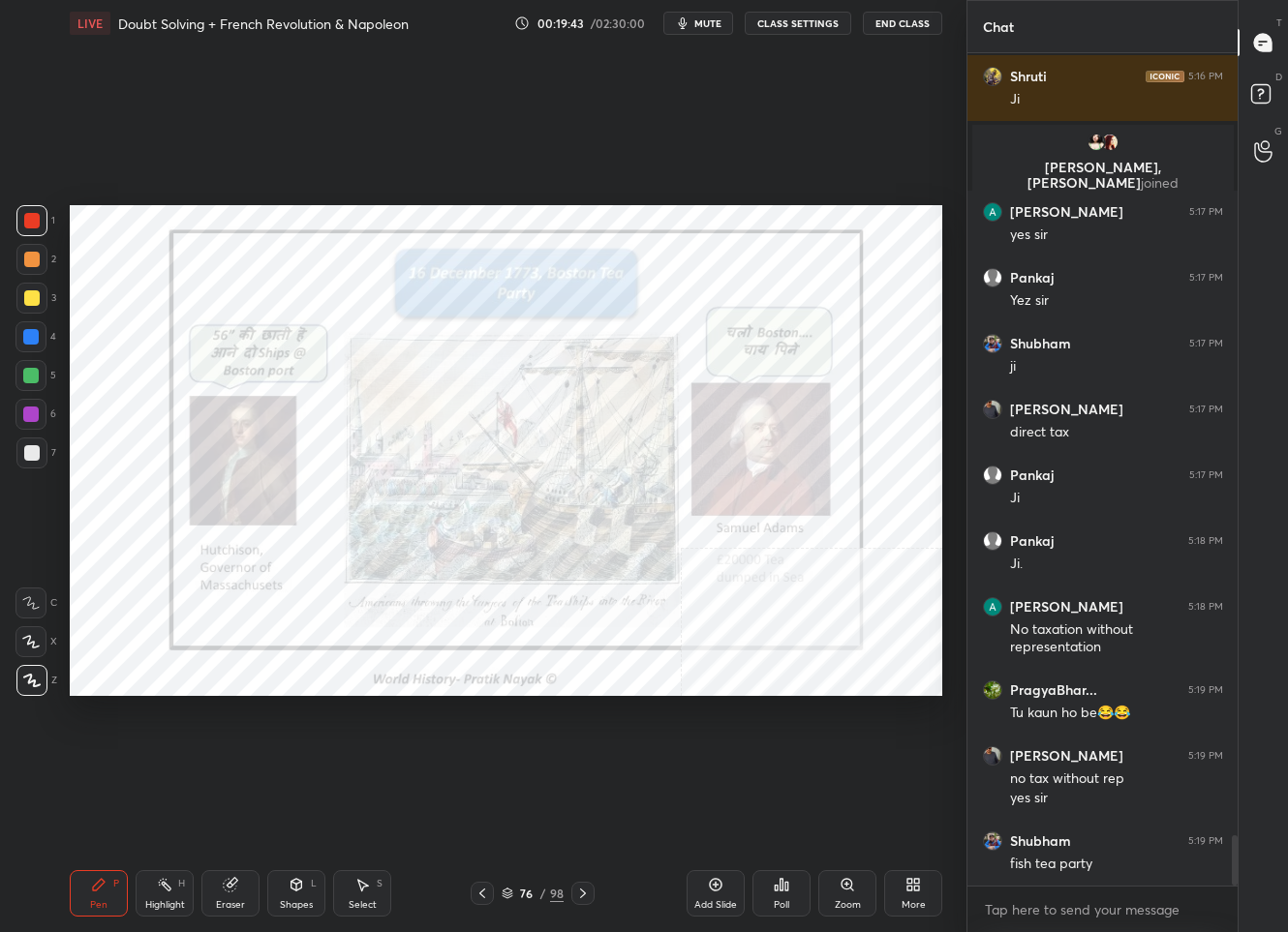
scroll to position [12949, 0]
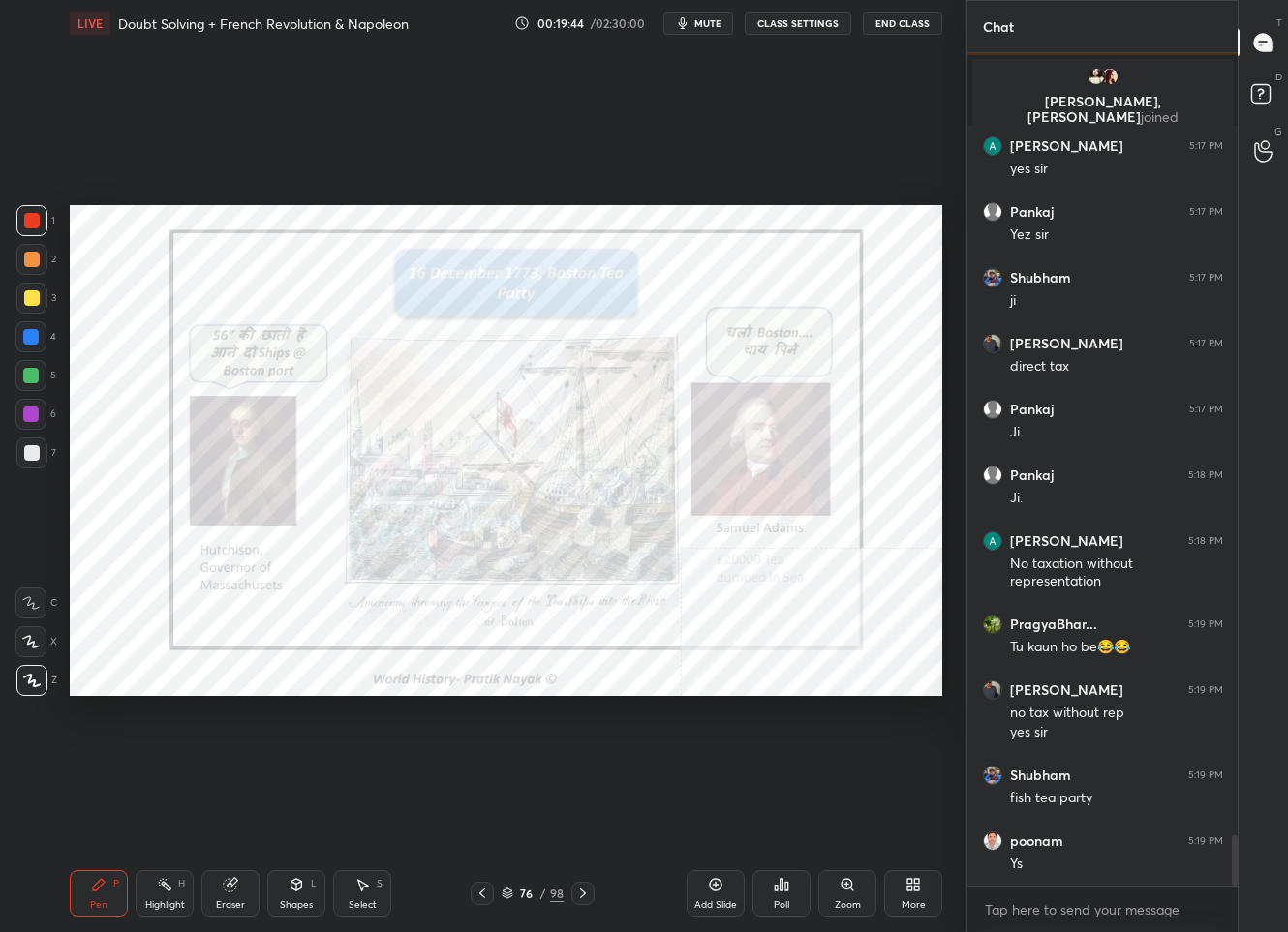
click at [577, 899] on icon at bounding box center [584, 894] width 16 height 16
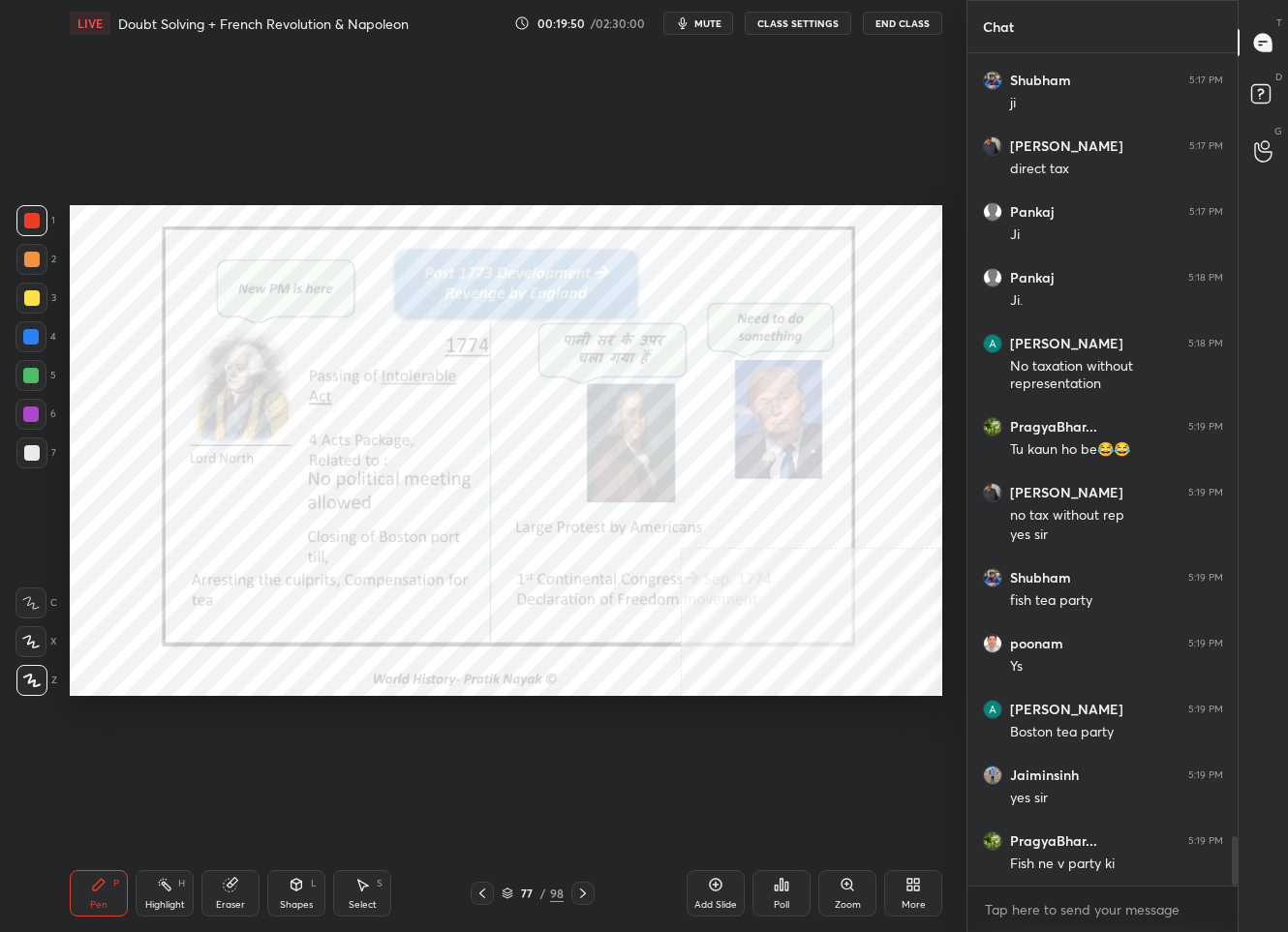
scroll to position [13213, 0]
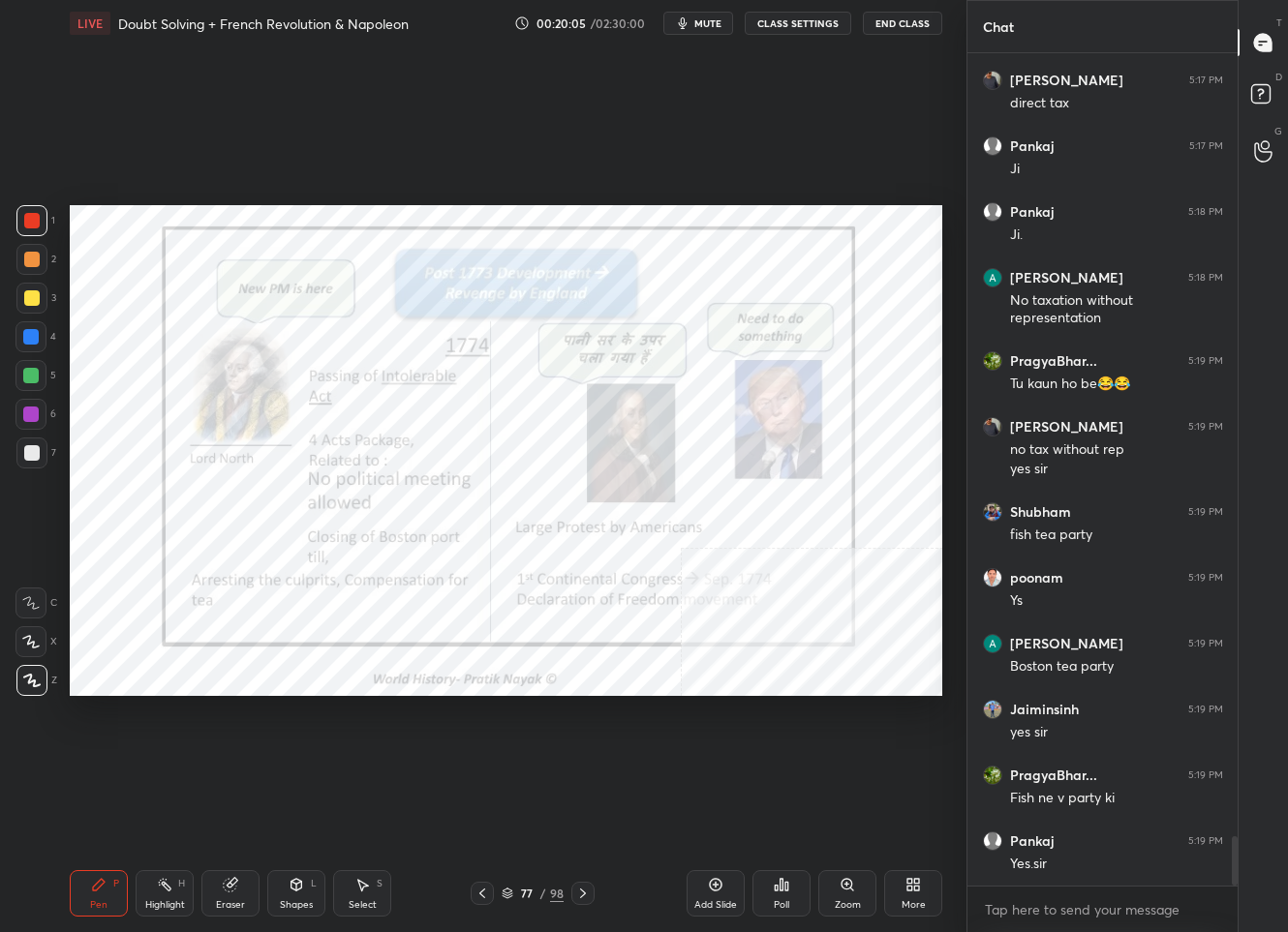
click at [578, 891] on icon at bounding box center [584, 894] width 16 height 16
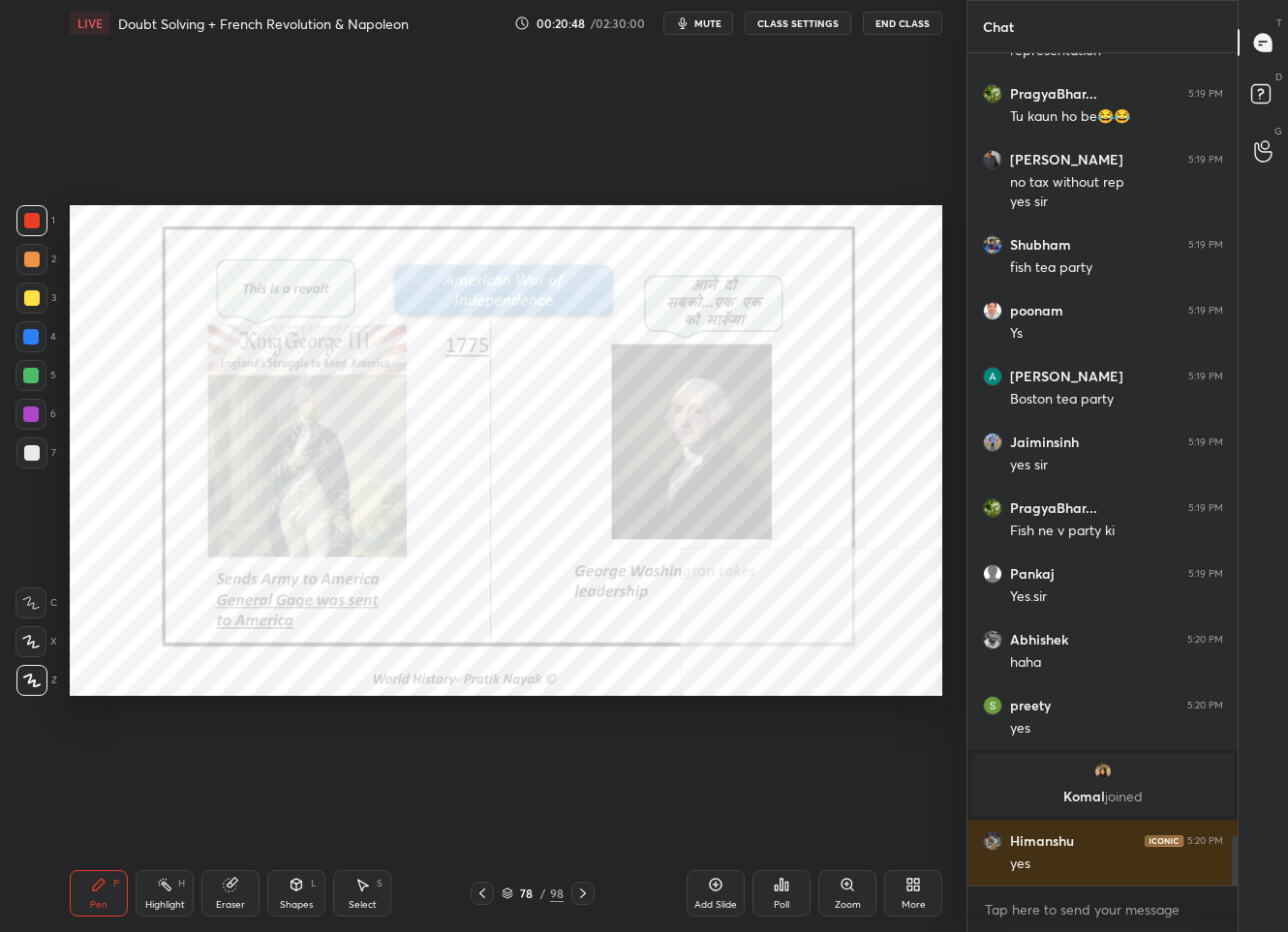
scroll to position [13174, 0]
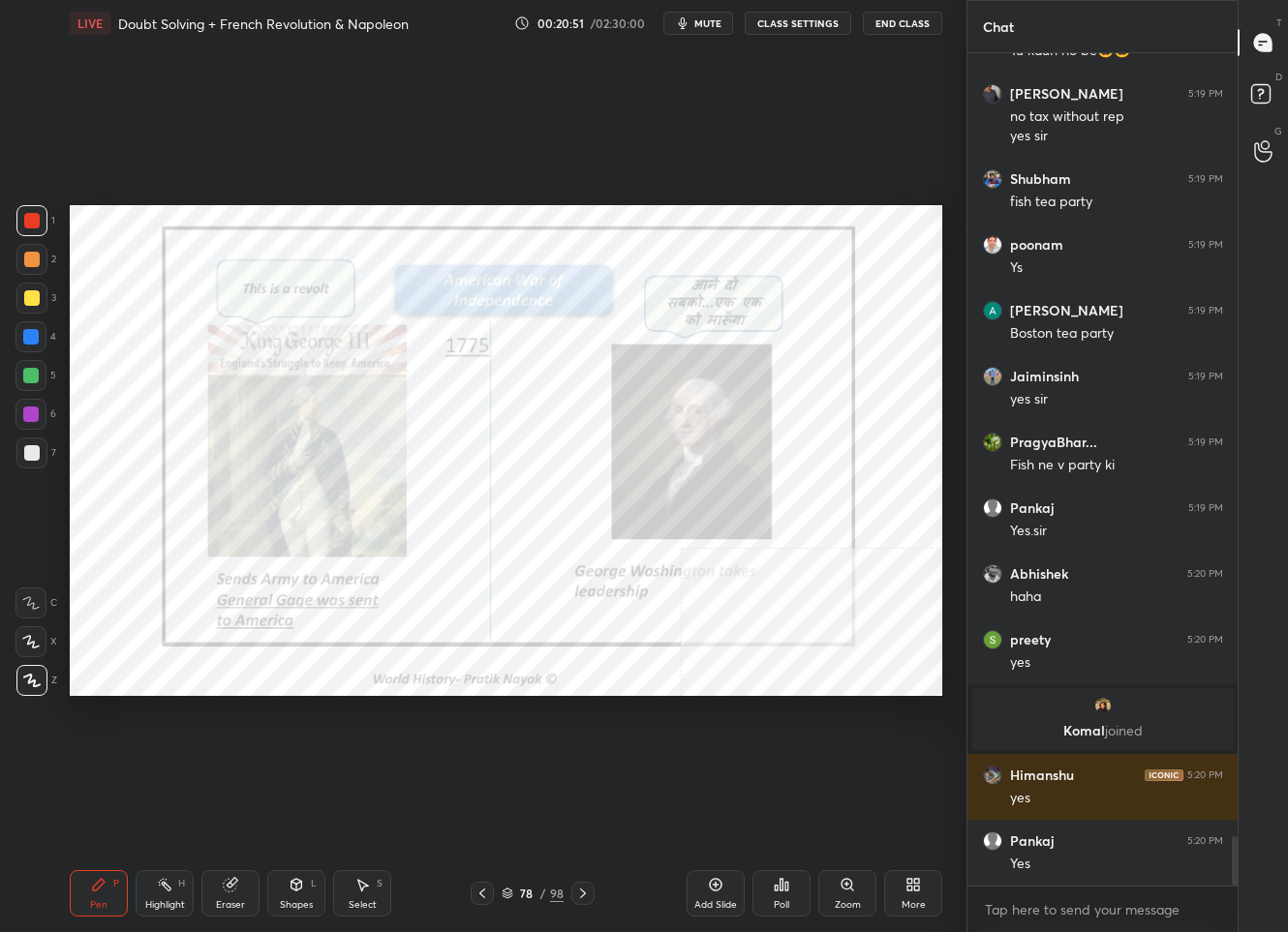
click at [583, 896] on icon at bounding box center [584, 894] width 16 height 16
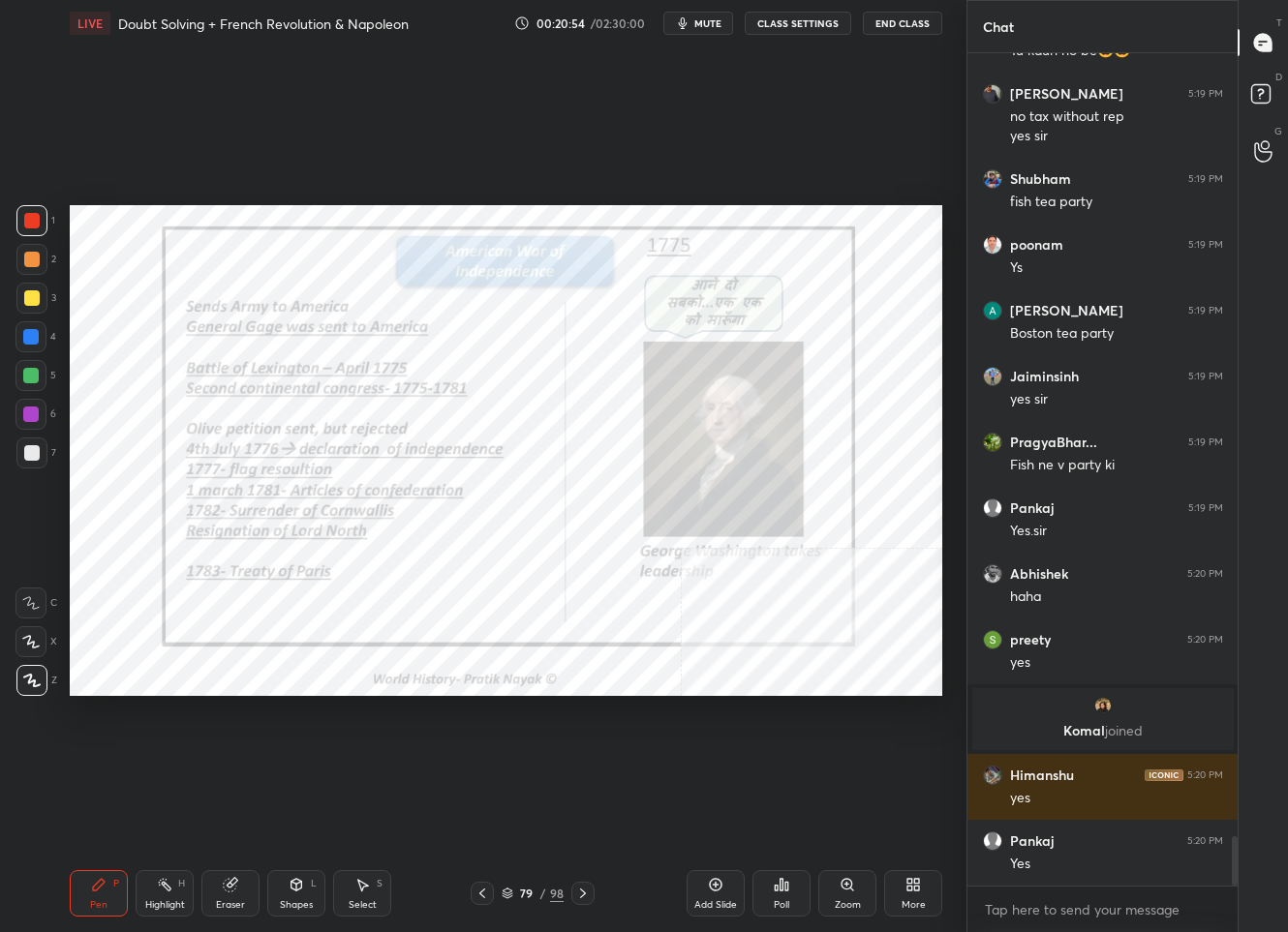
scroll to position [13240, 0]
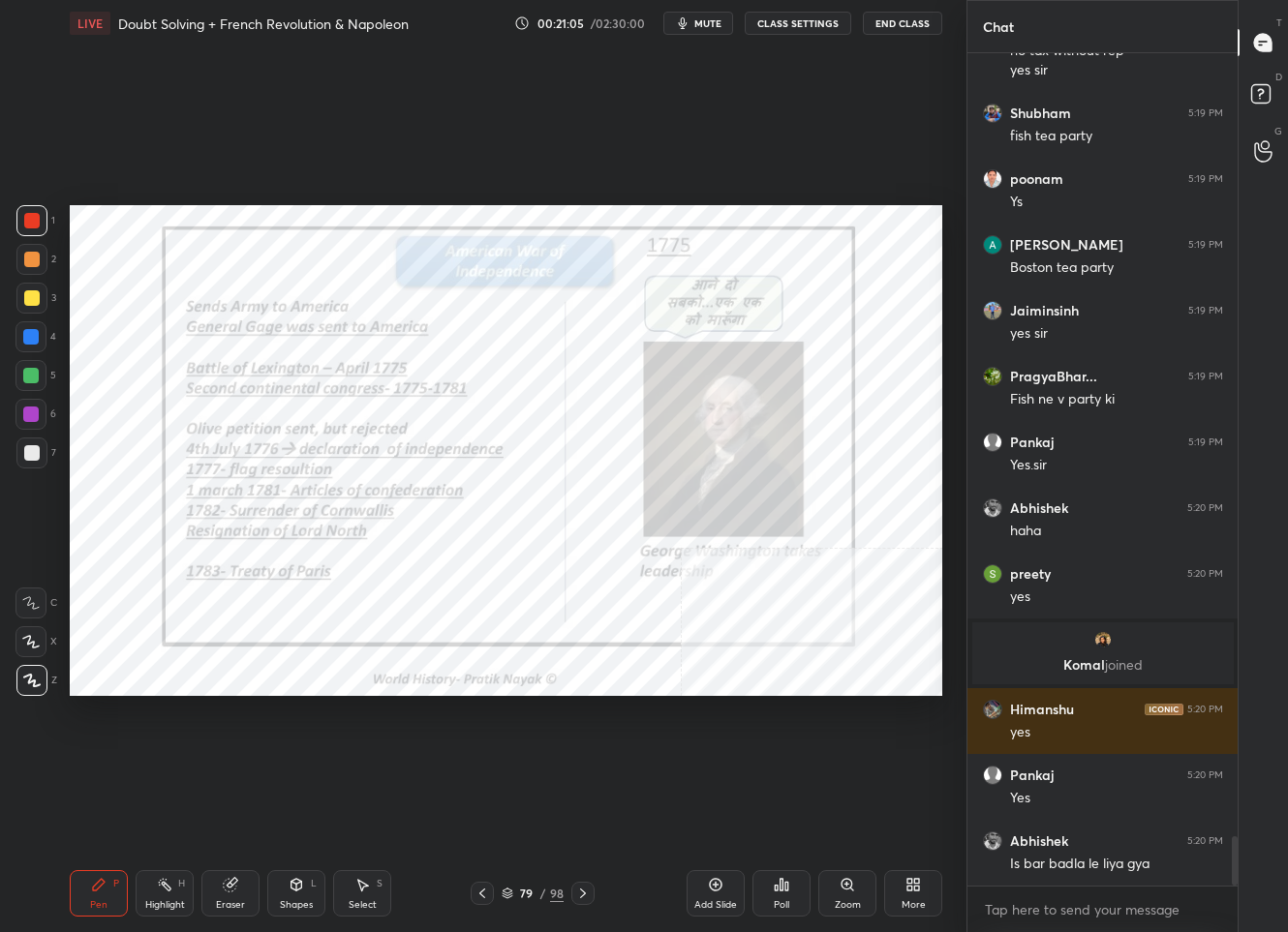
click at [589, 895] on icon at bounding box center [584, 894] width 16 height 16
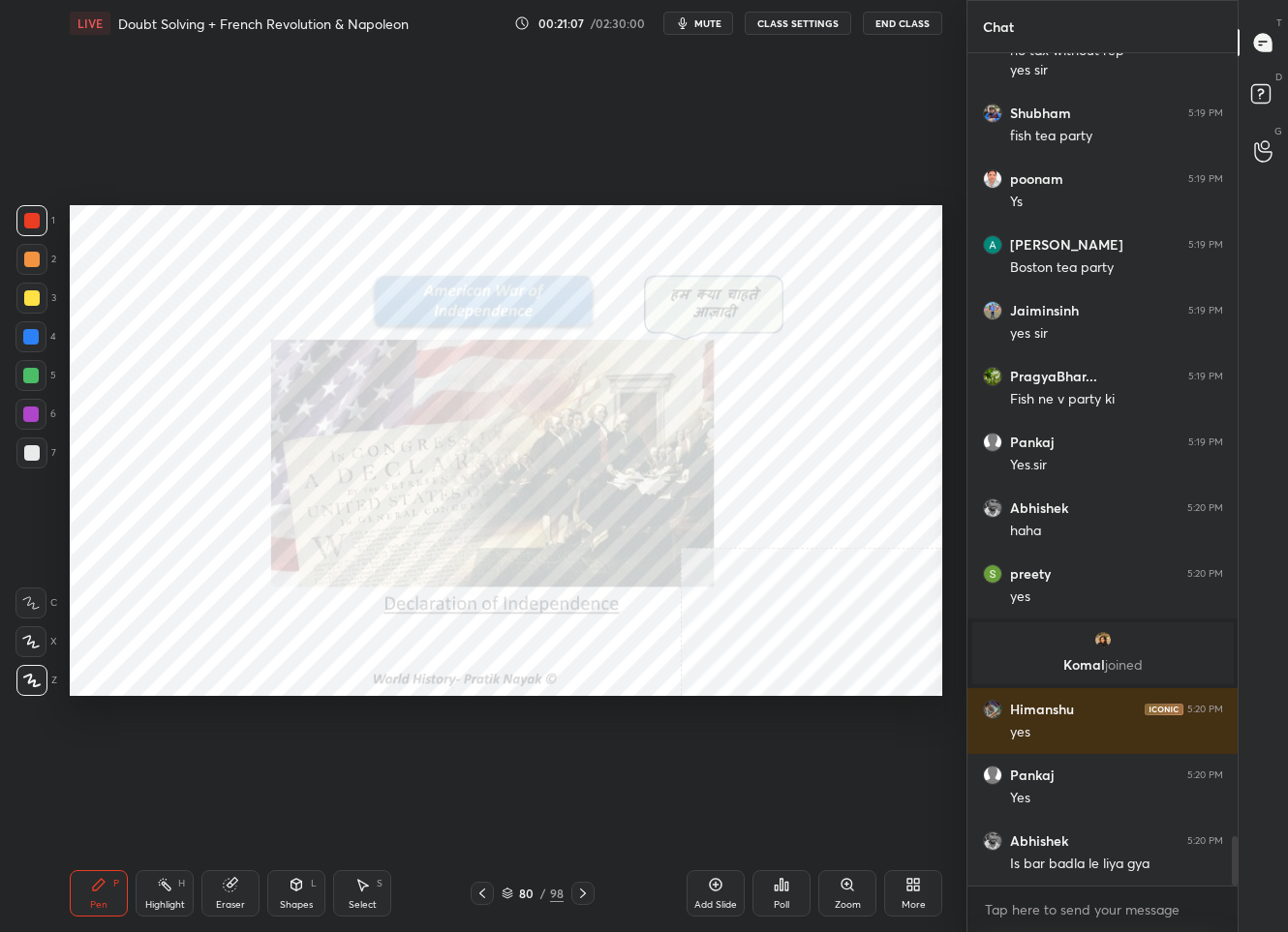
scroll to position [13341, 0]
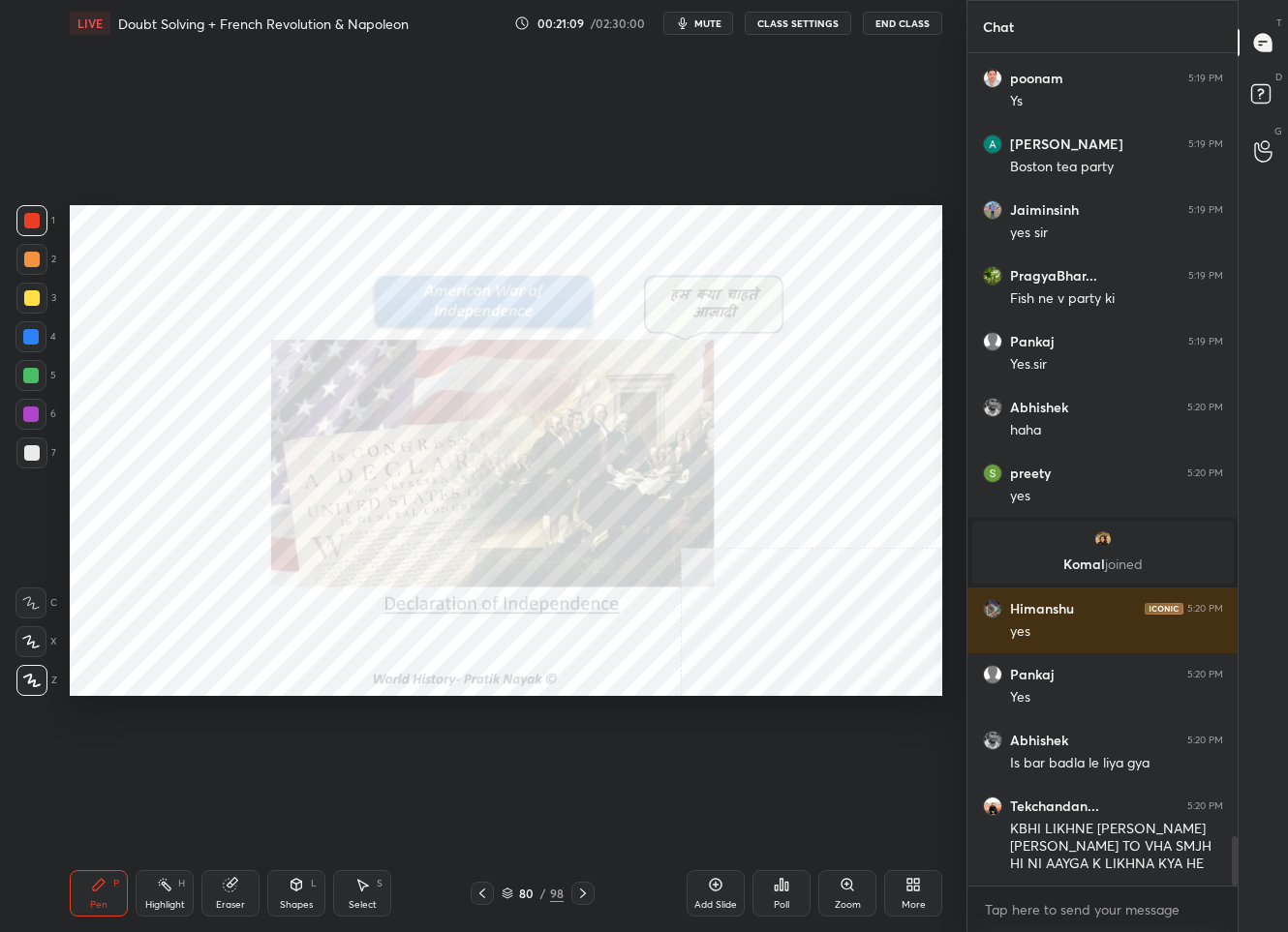
click at [528, 896] on div "80" at bounding box center [527, 894] width 19 height 12
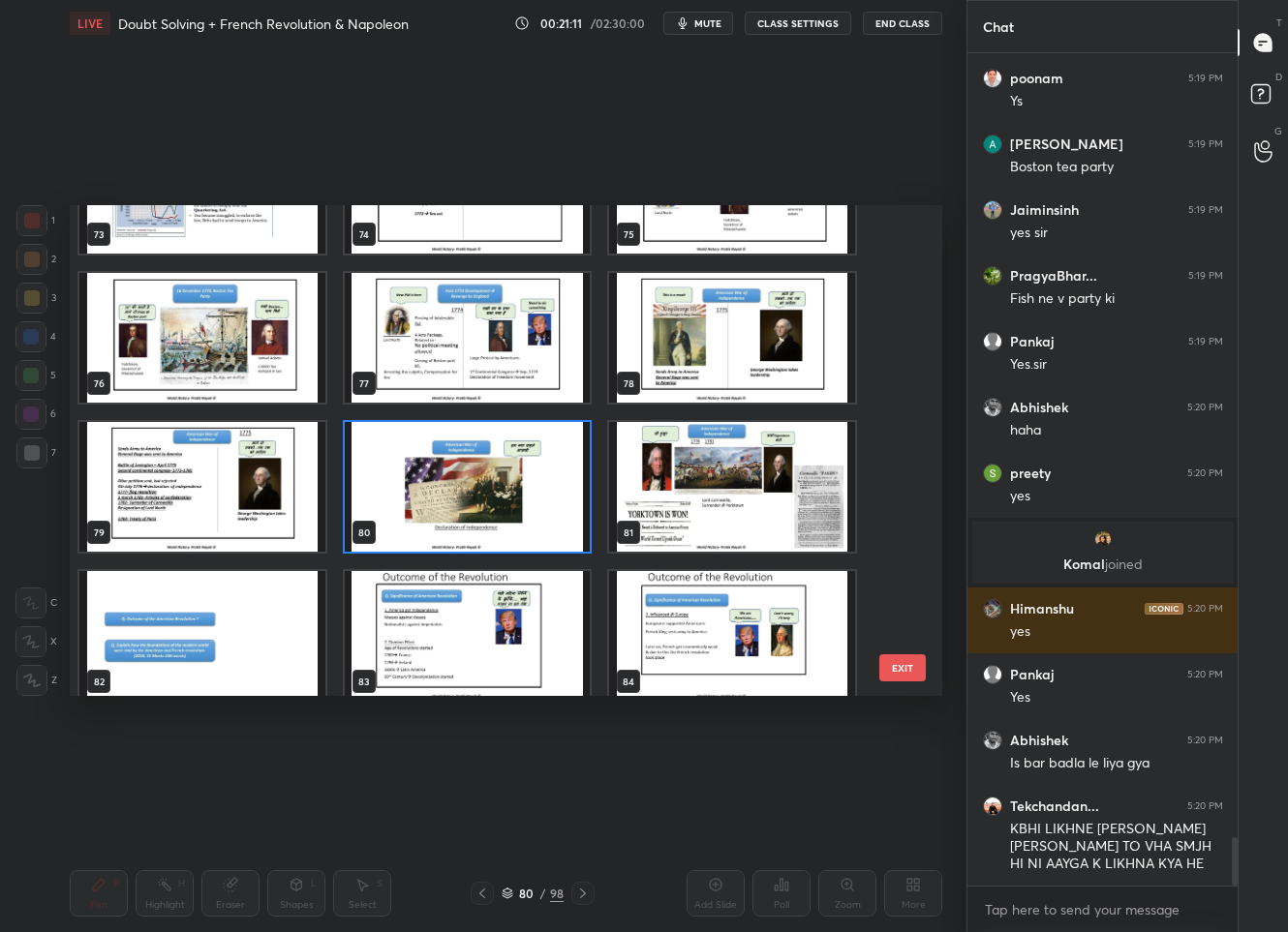
scroll to position [13407, 0]
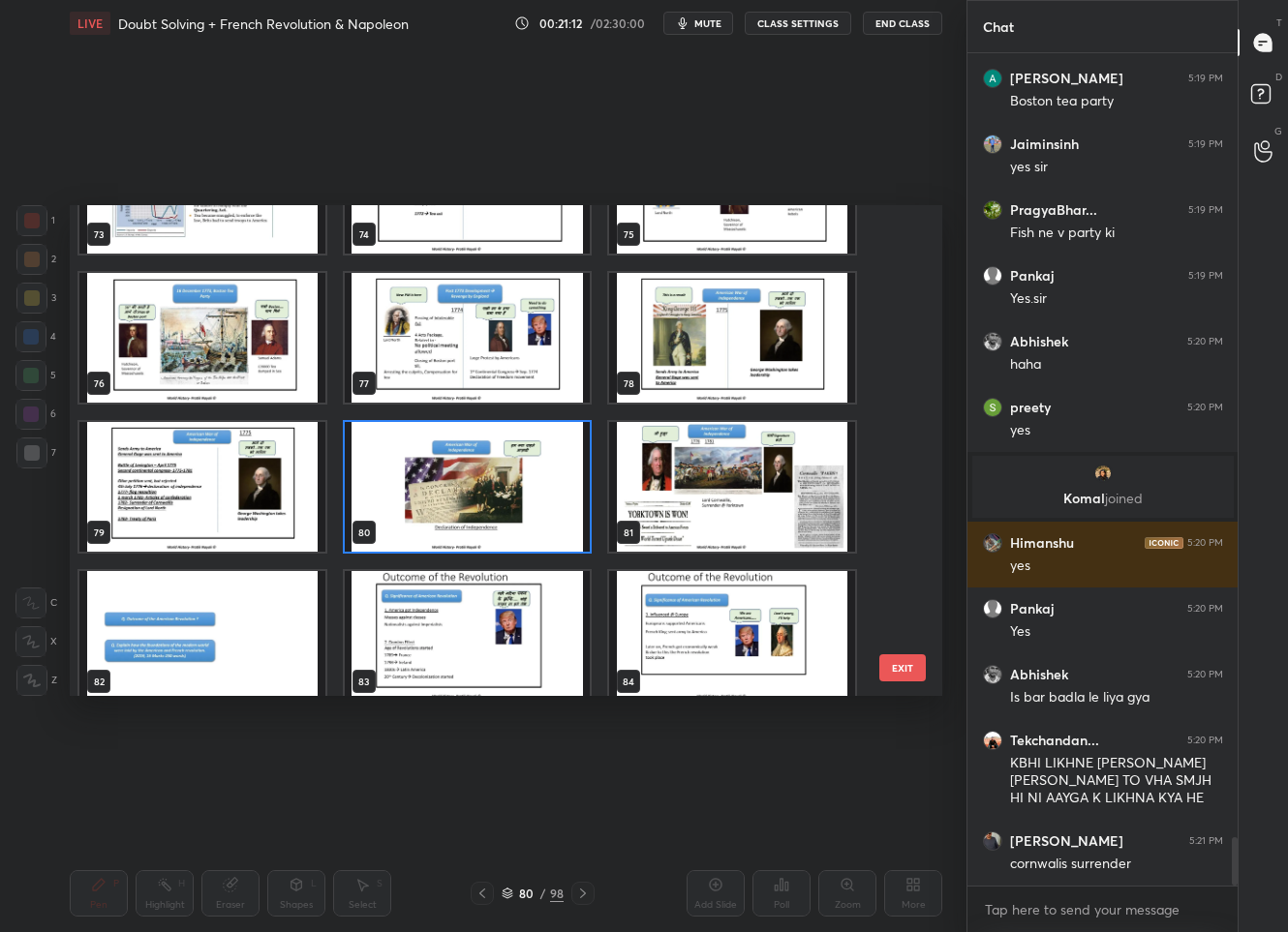
click at [287, 608] on img "grid" at bounding box center [202, 637] width 246 height 130
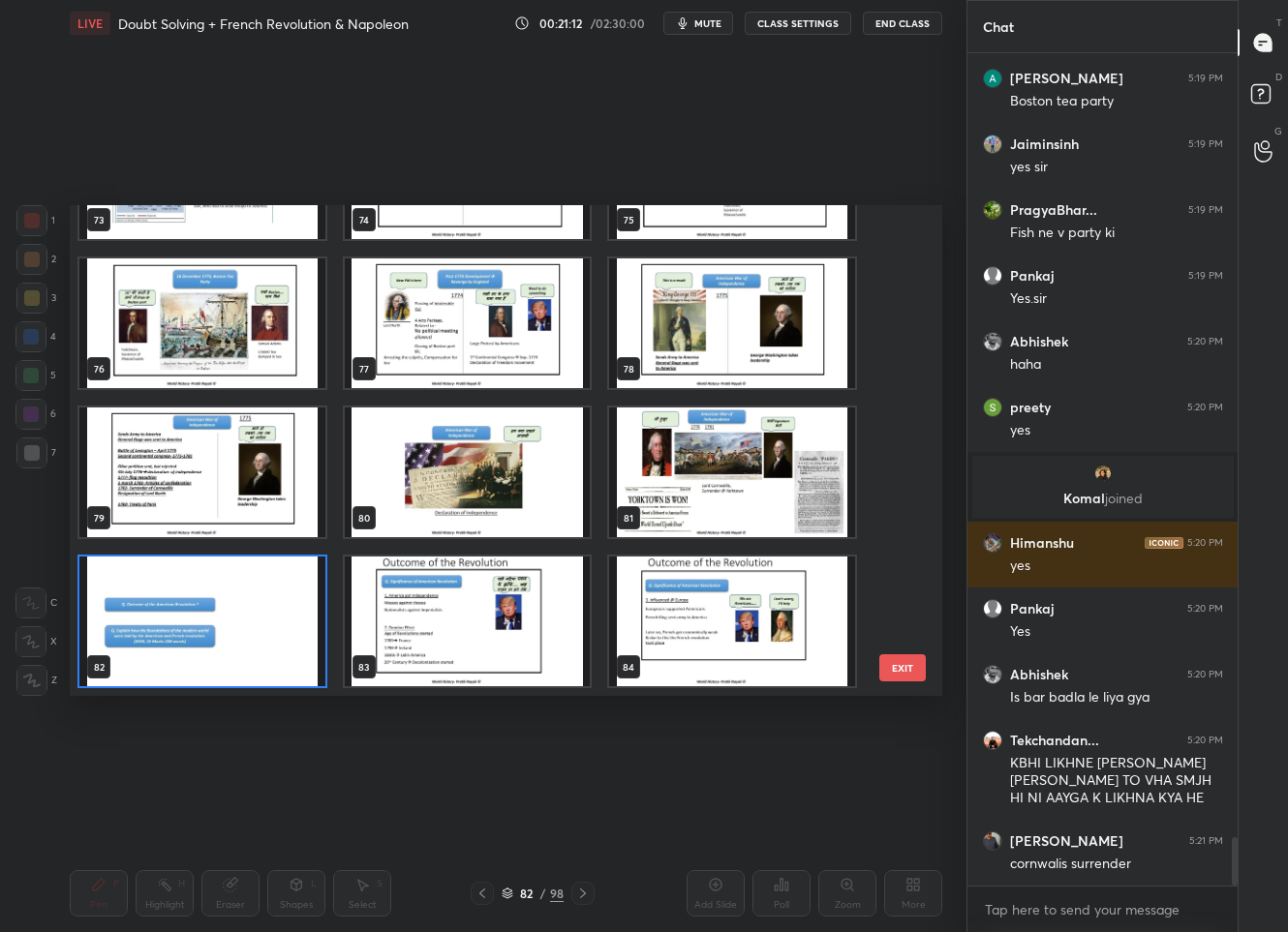
click at [287, 608] on div "70 71 72 73 74 75 76 77 78 79 80 81 82 83 84" at bounding box center [489, 450] width 838 height 490
click at [287, 608] on img "grid" at bounding box center [202, 622] width 246 height 130
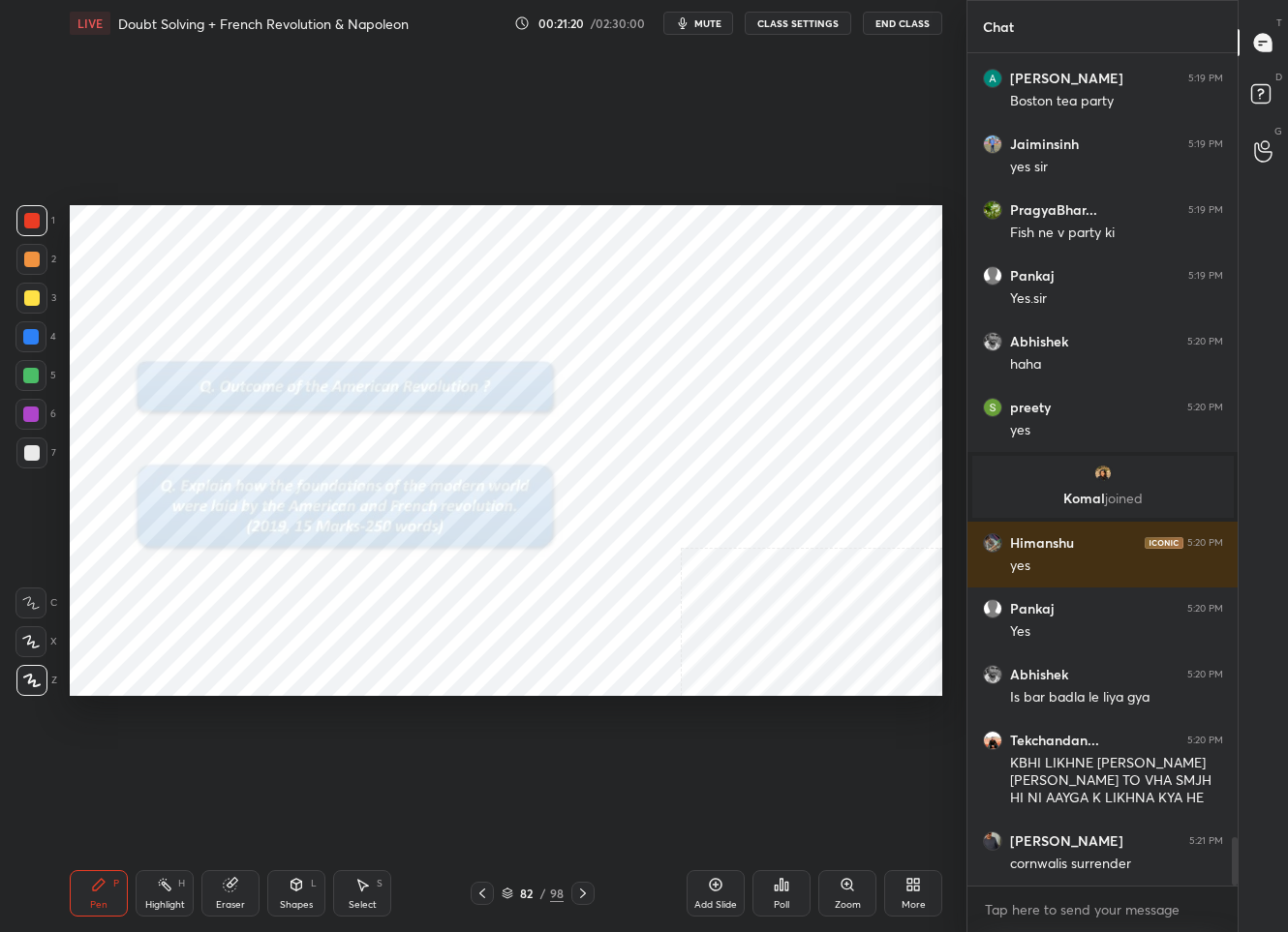
click at [539, 896] on div "82 / 98" at bounding box center [533, 893] width 62 height 17
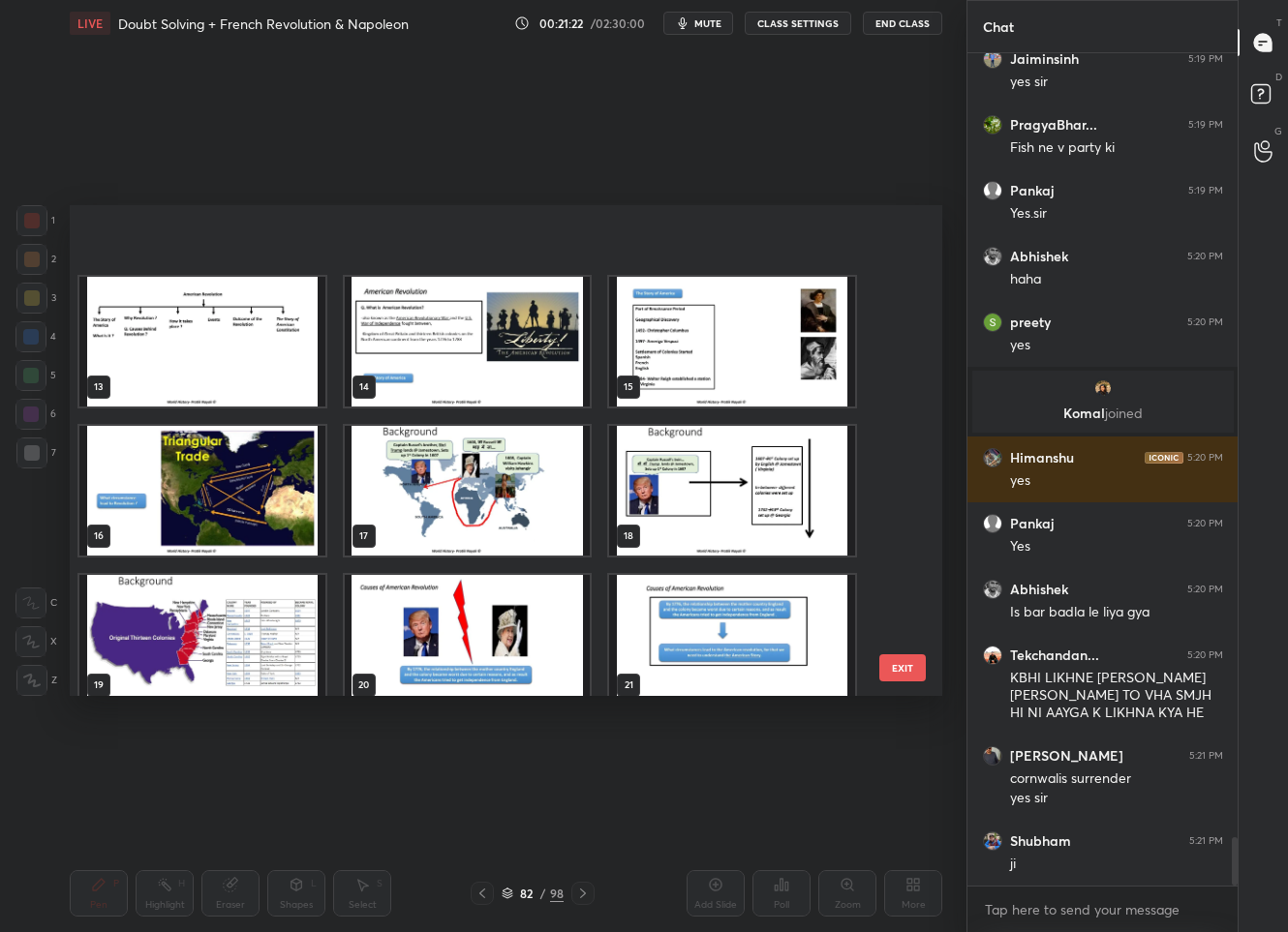
scroll to position [698, 0]
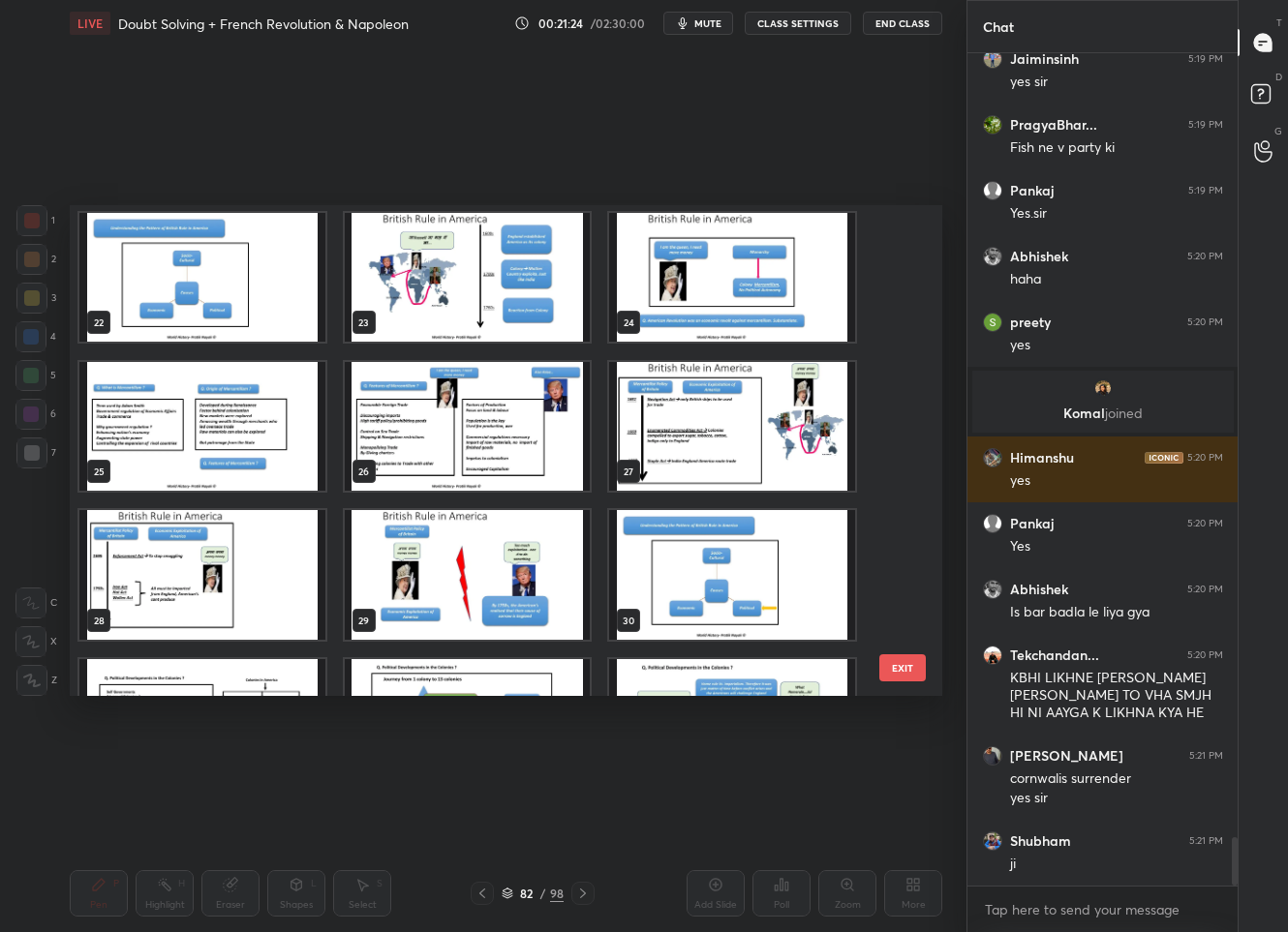
click at [780, 316] on img "grid" at bounding box center [733, 278] width 246 height 130
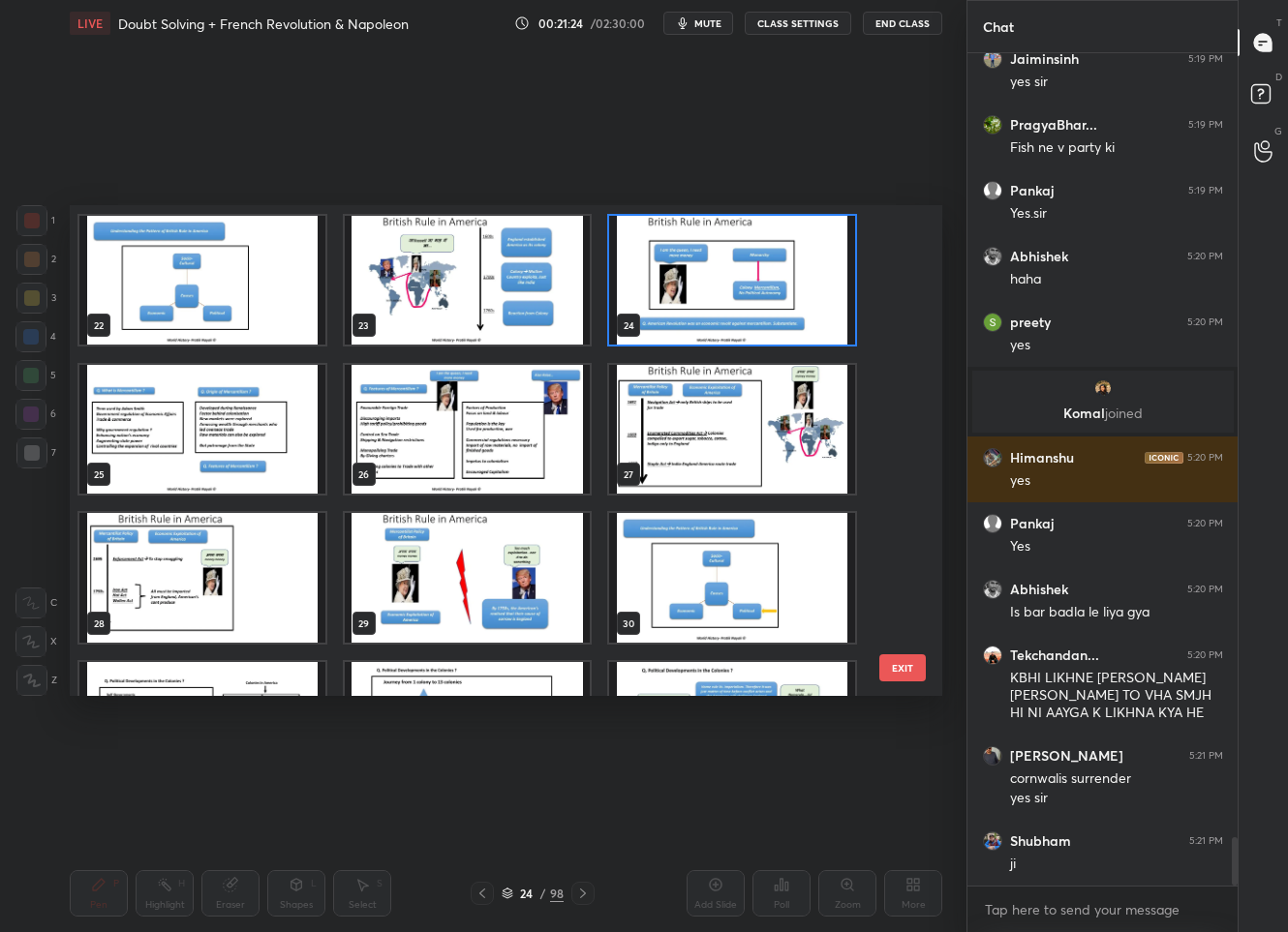
click at [779, 316] on div "22 23 24 25 26 27 28 29 30 31 32 33 34 35 36" at bounding box center [489, 450] width 838 height 490
click at [779, 316] on img "grid" at bounding box center [733, 281] width 246 height 130
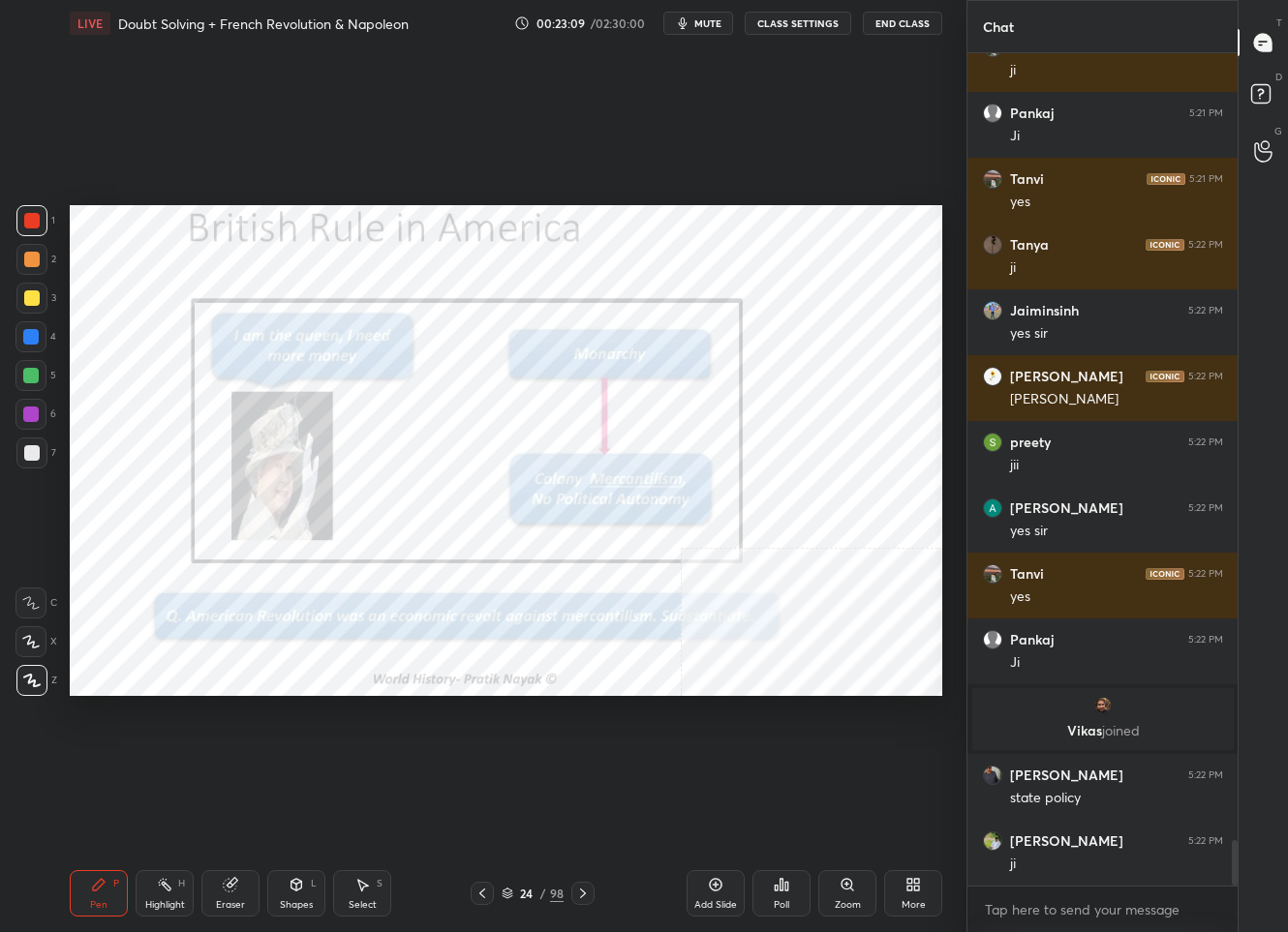
scroll to position [14591, 0]
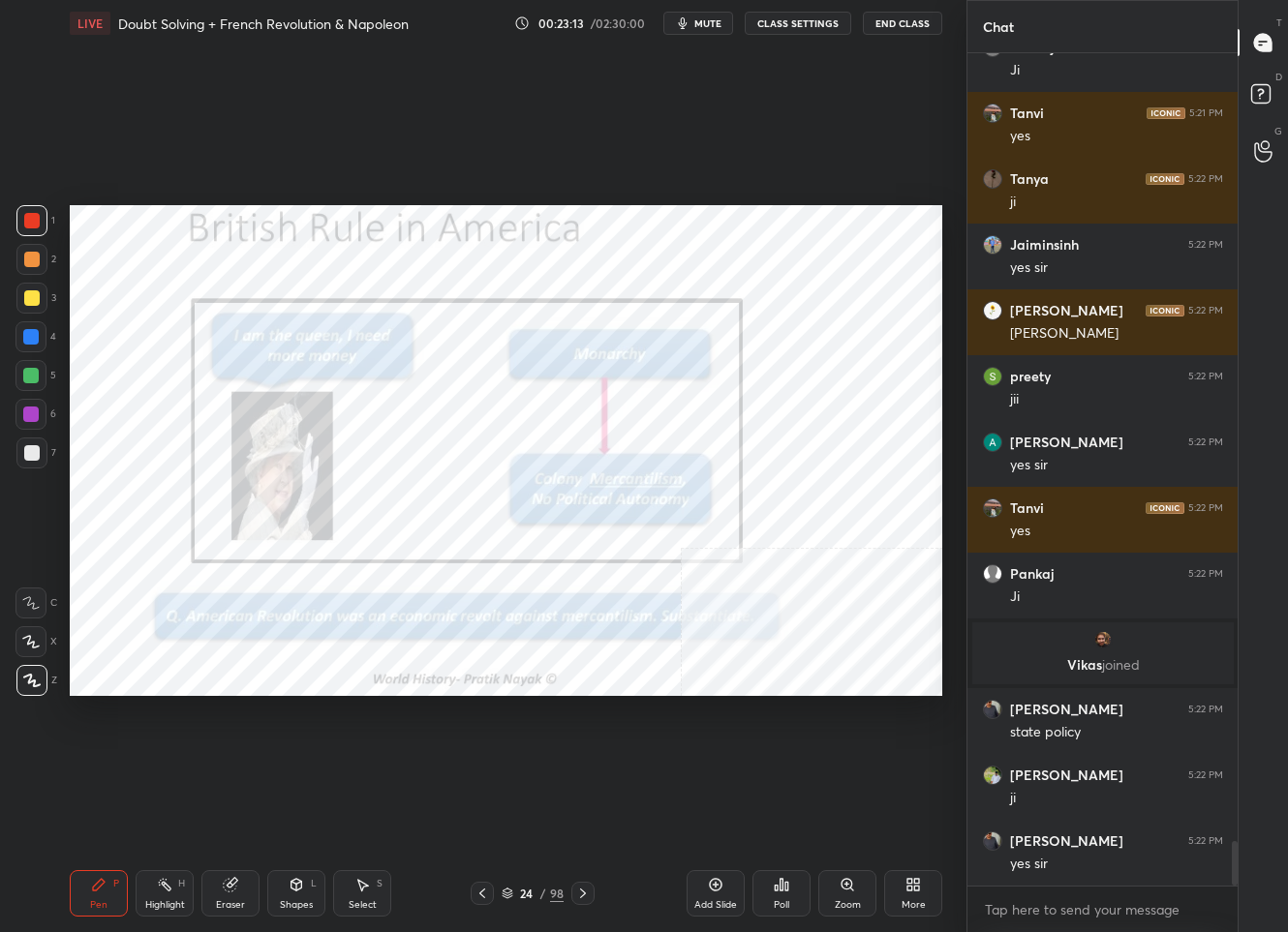
click at [710, 894] on div "Add Slide" at bounding box center [715, 893] width 58 height 47
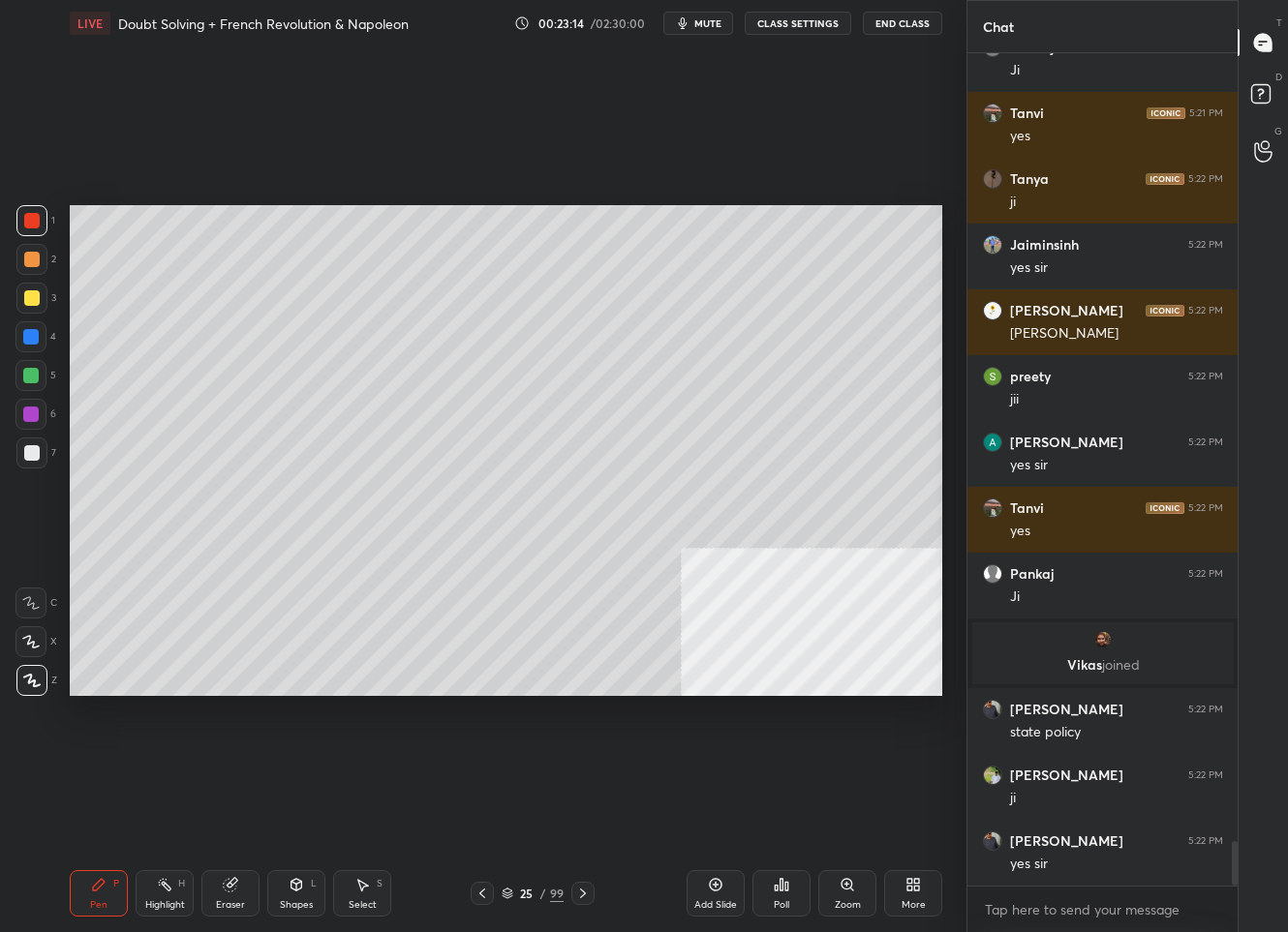
click at [36, 295] on div at bounding box center [32, 299] width 16 height 16
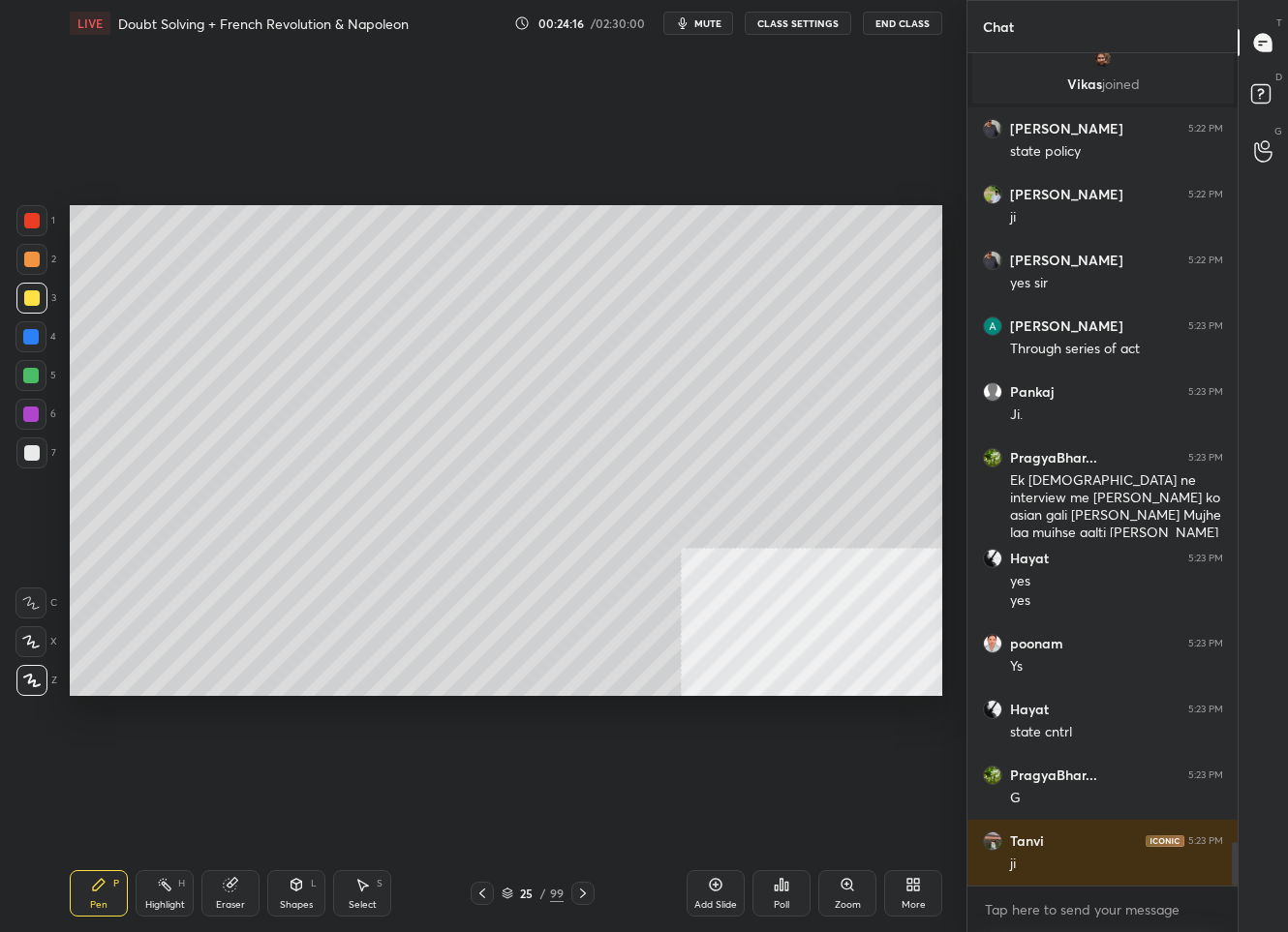
scroll to position [15238, 0]
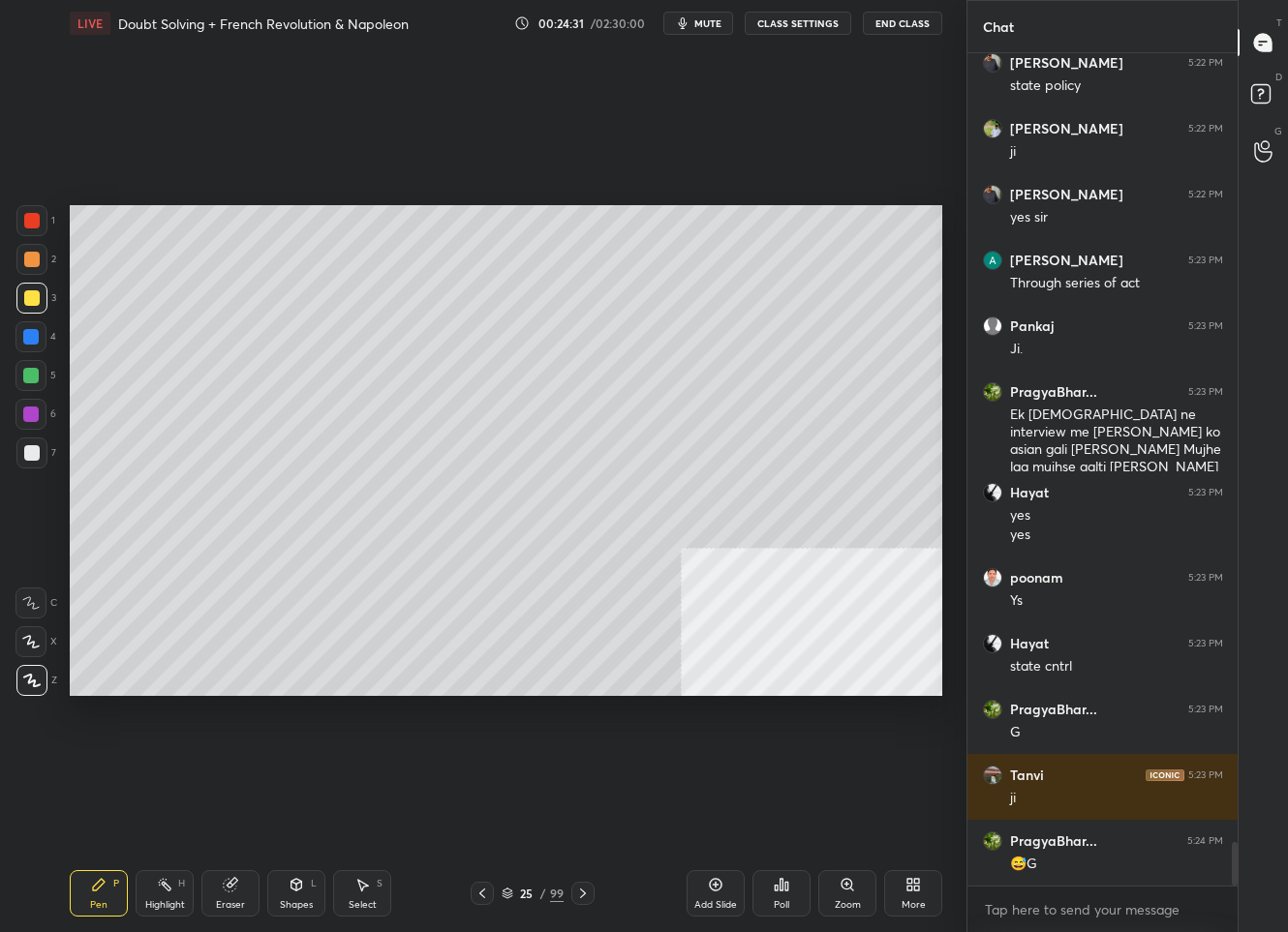
drag, startPoint x: 36, startPoint y: 455, endPoint x: 49, endPoint y: 430, distance: 28.2
click at [38, 453] on div at bounding box center [32, 454] width 16 height 16
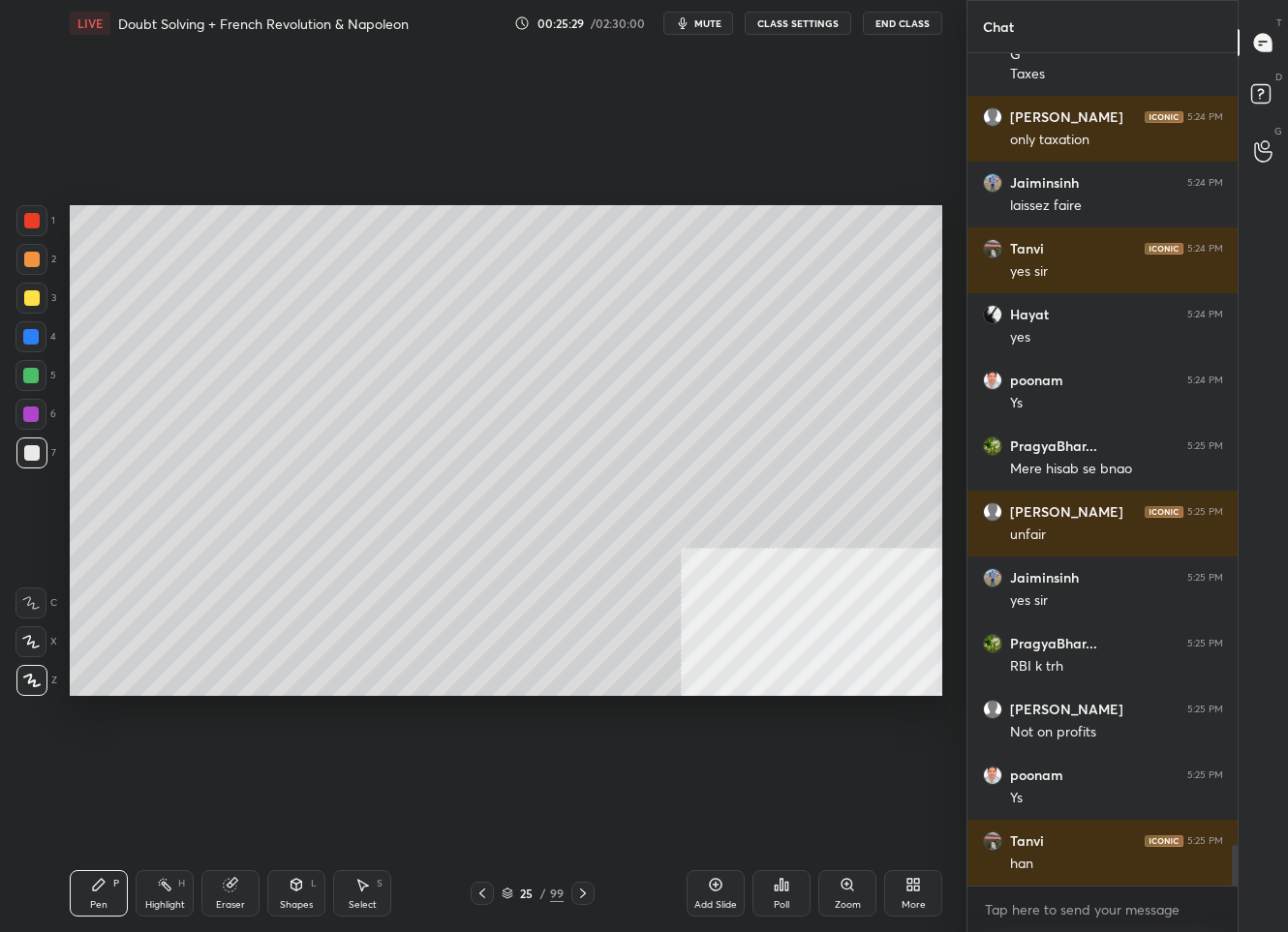
scroll to position [16376, 0]
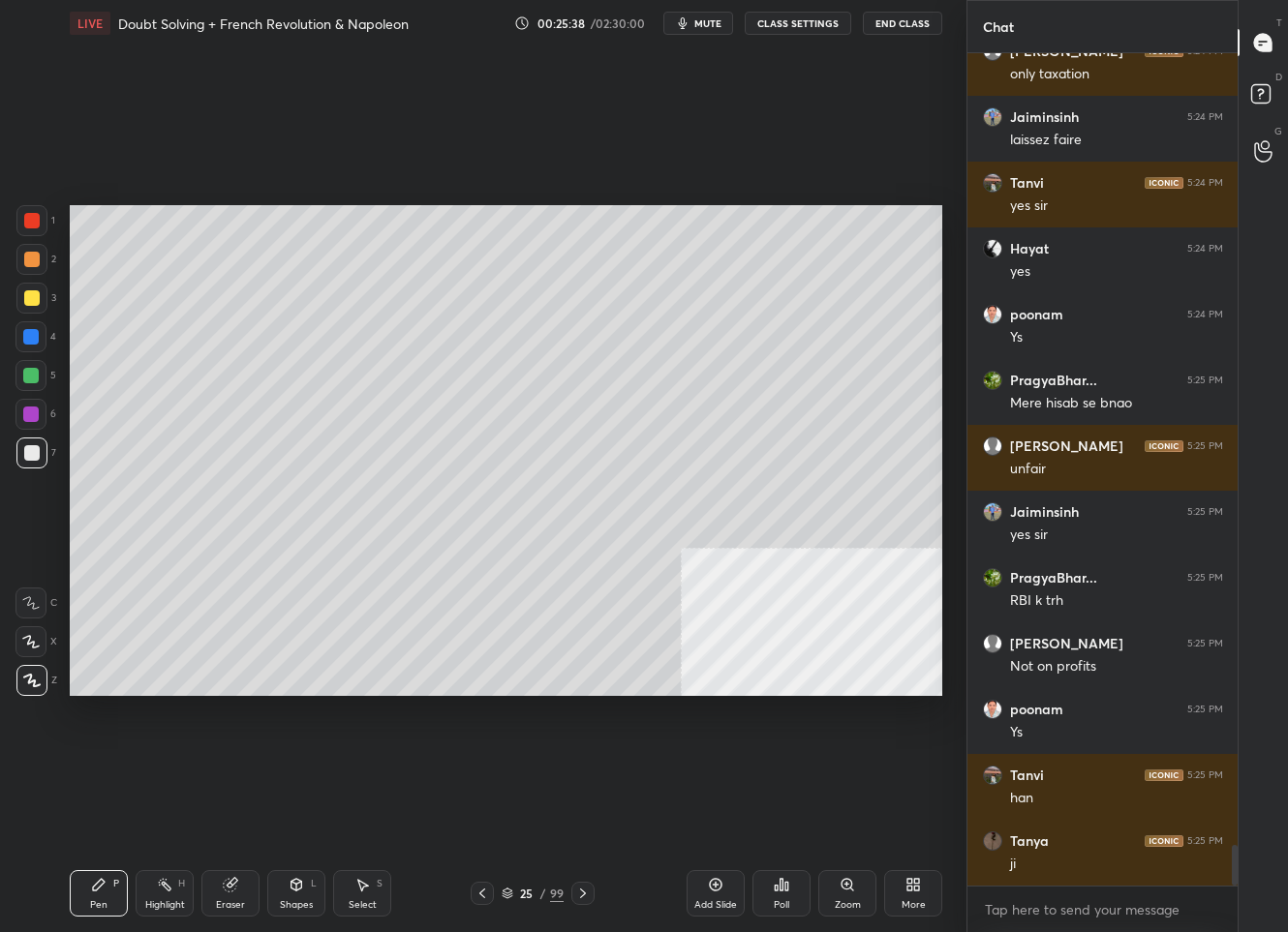
click at [24, 294] on div at bounding box center [32, 299] width 16 height 16
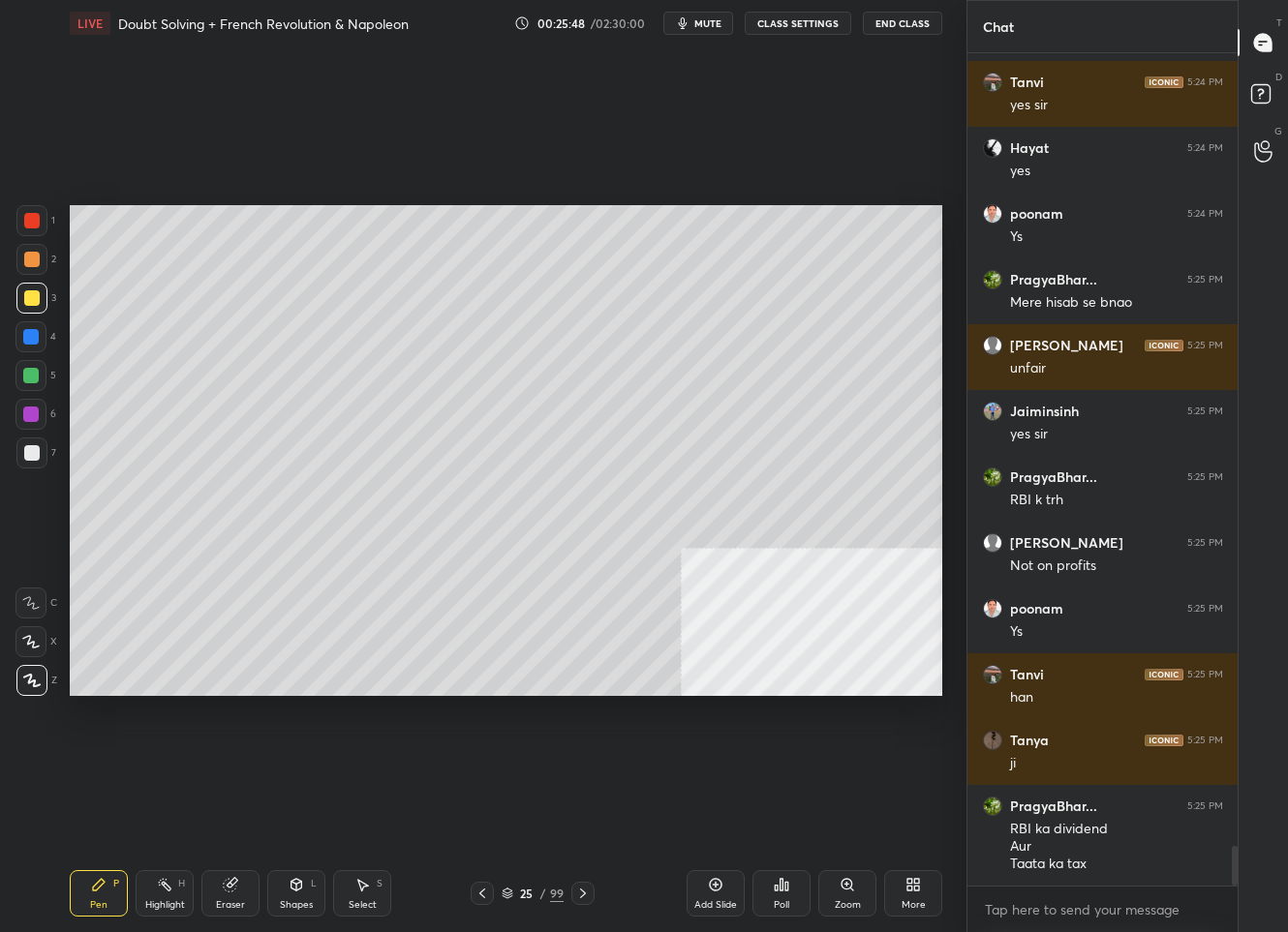
scroll to position [16543, 0]
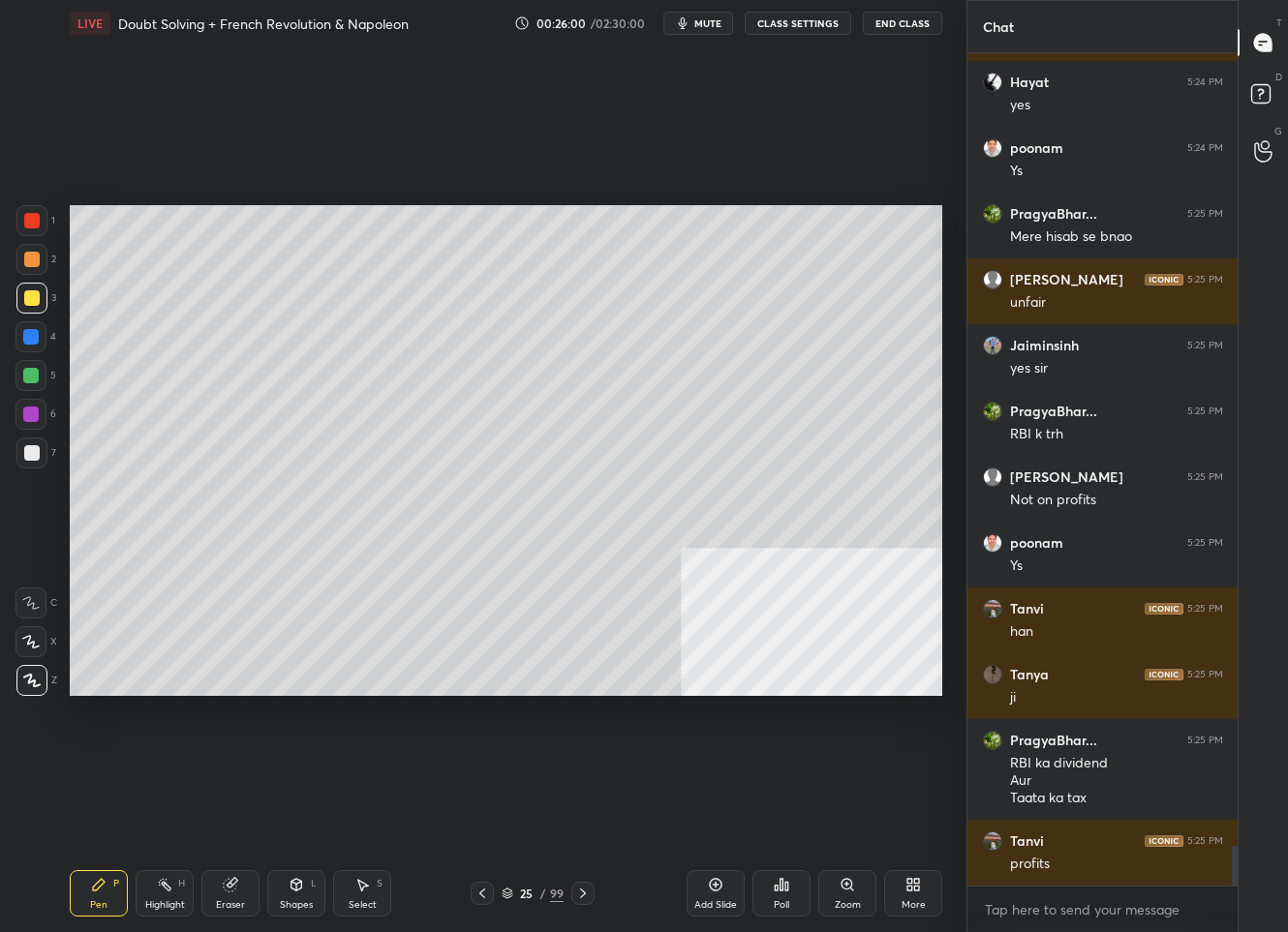
click at [35, 449] on div at bounding box center [32, 454] width 16 height 16
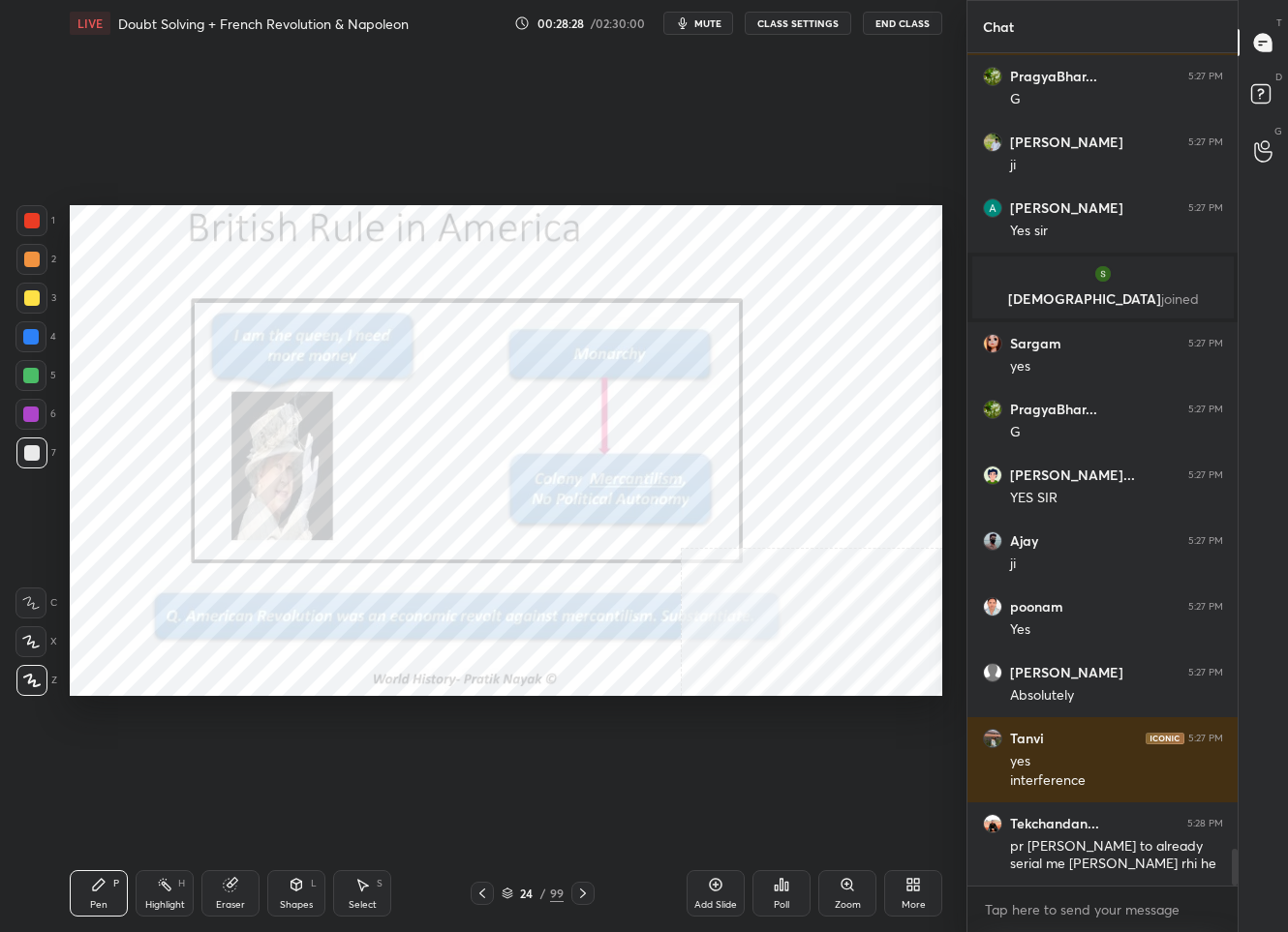
scroll to position [17838, 0]
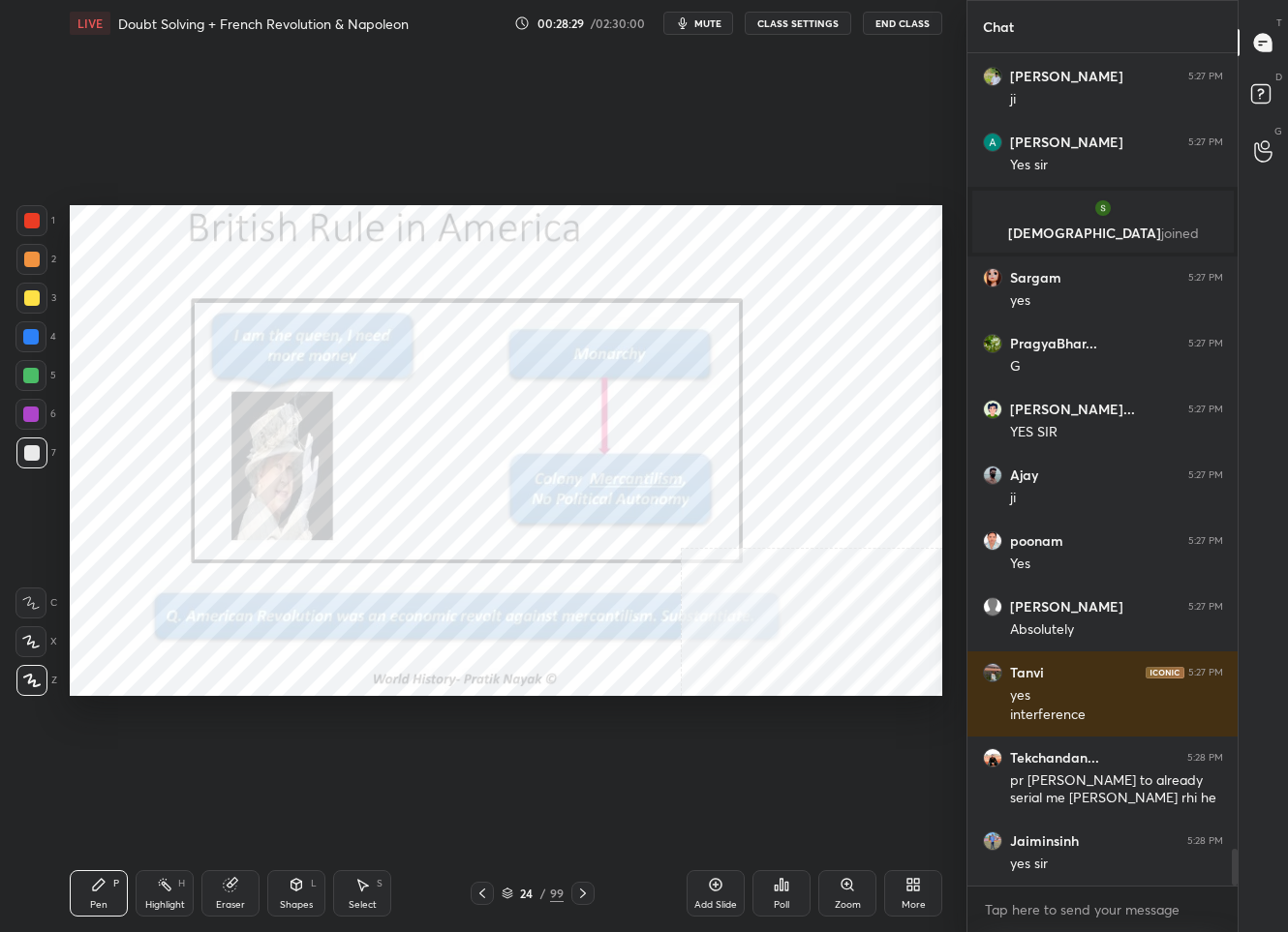
click at [38, 223] on div at bounding box center [31, 220] width 31 height 31
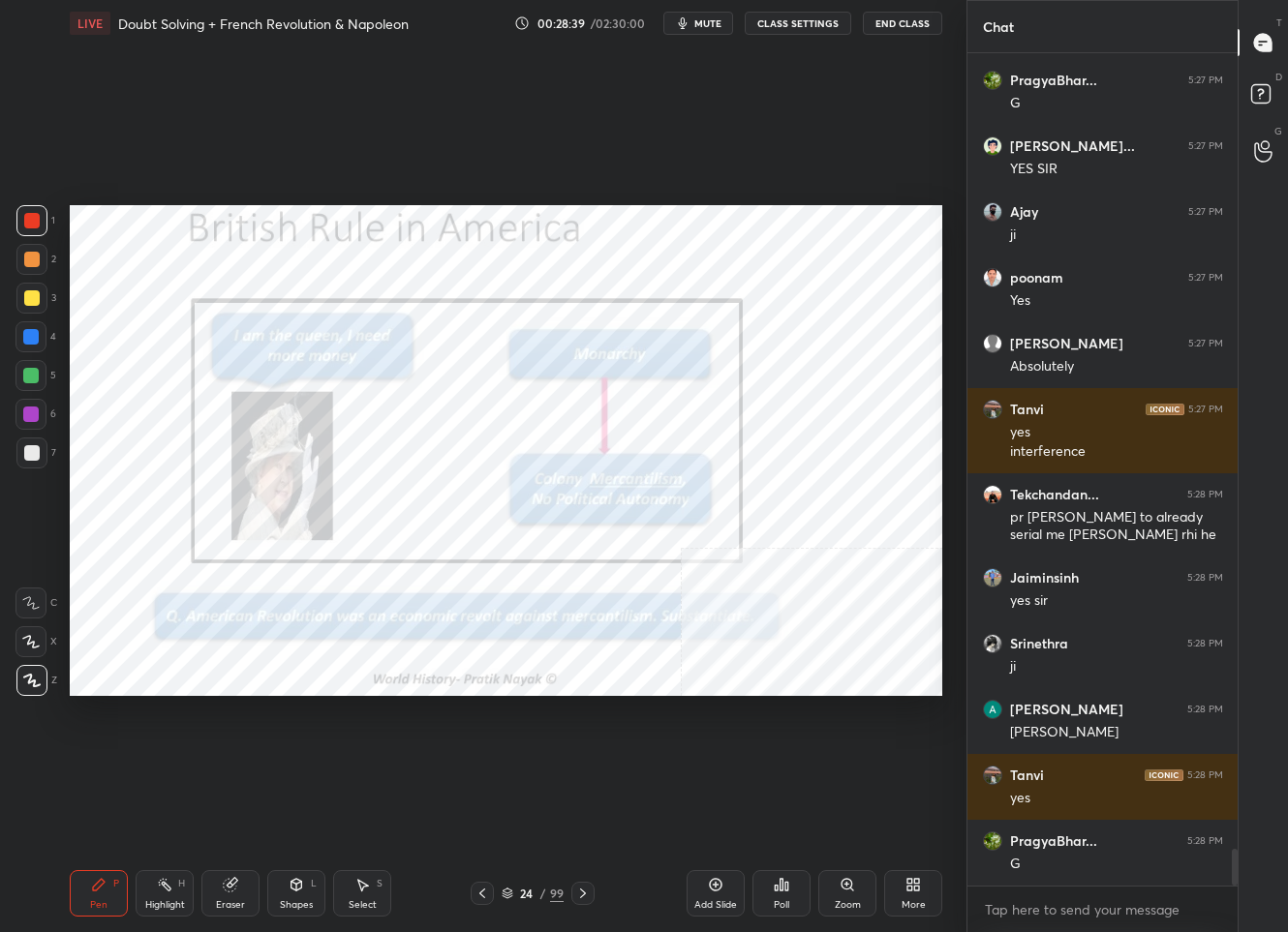
scroll to position [17687, 0]
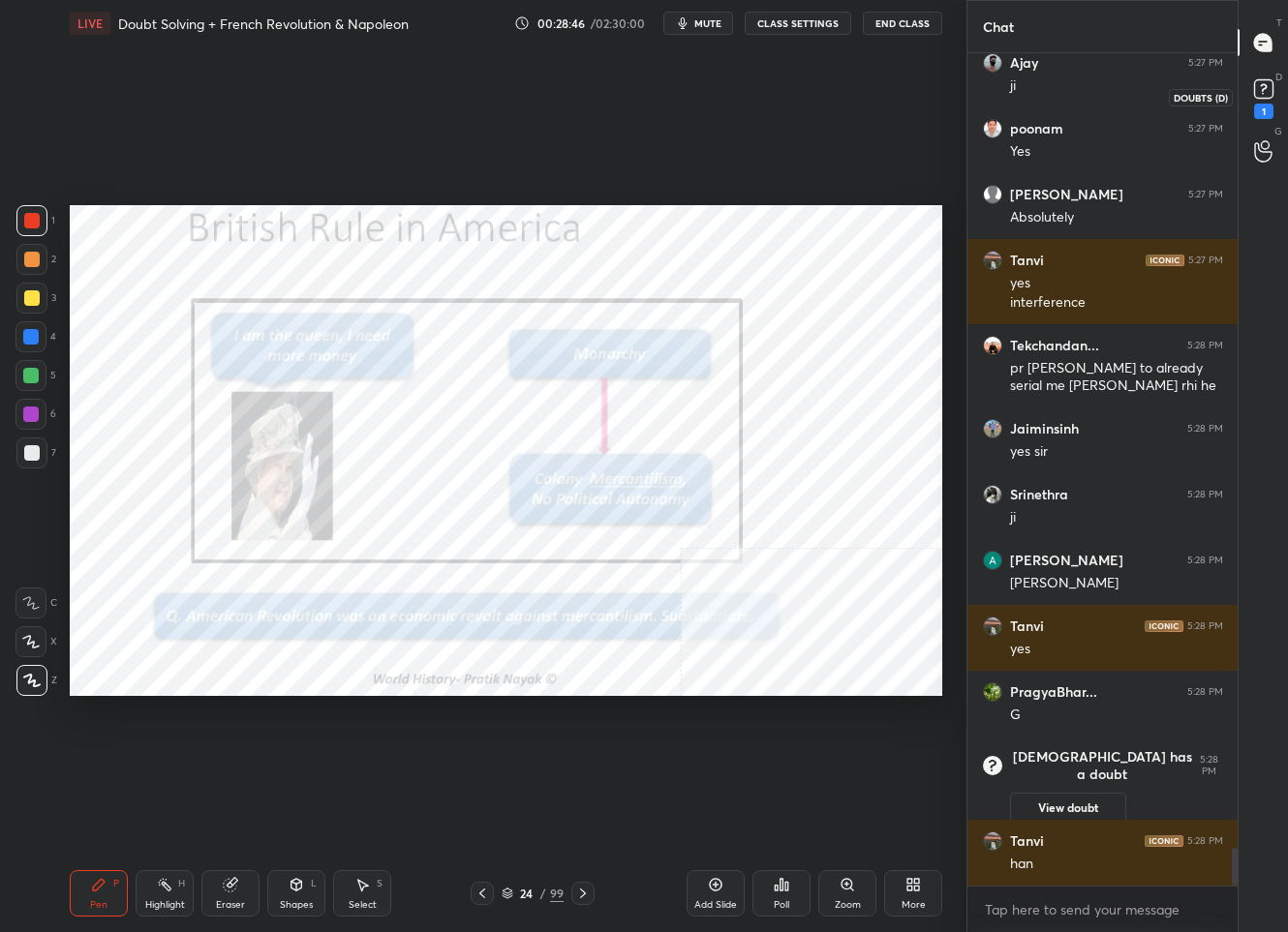
click at [1255, 100] on icon at bounding box center [1263, 89] width 29 height 29
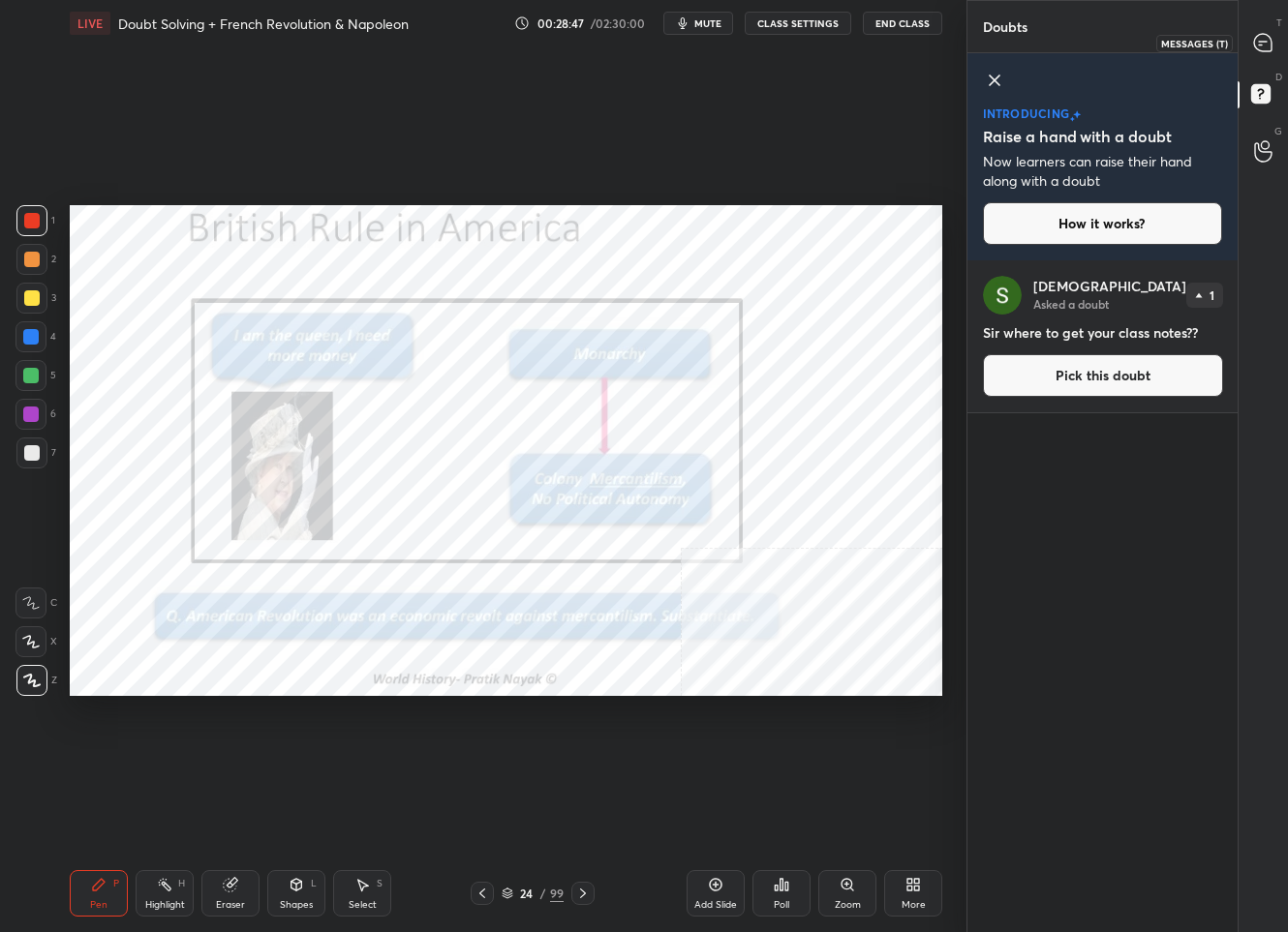
click at [1258, 39] on icon at bounding box center [1262, 42] width 17 height 17
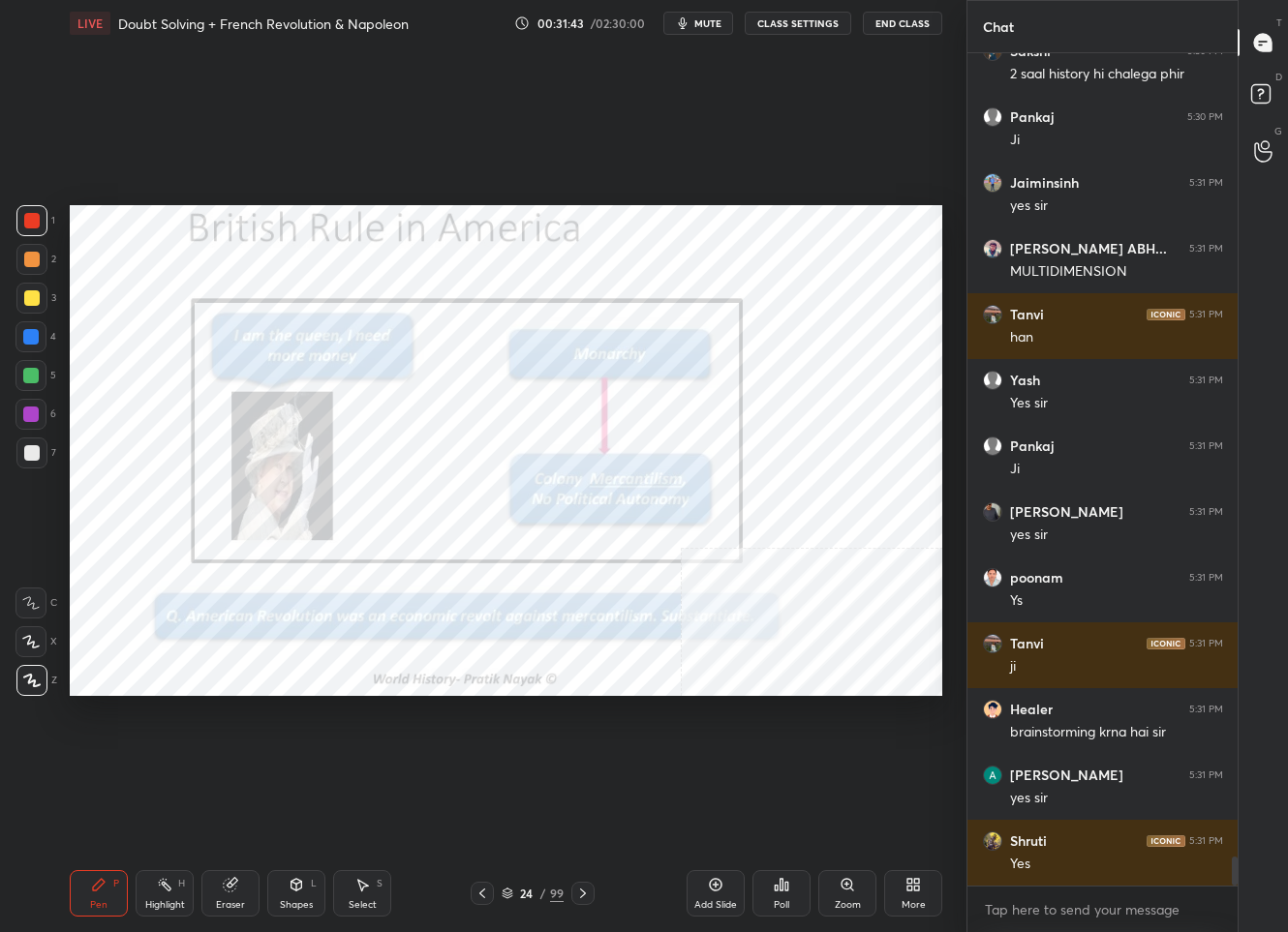
scroll to position [23455, 0]
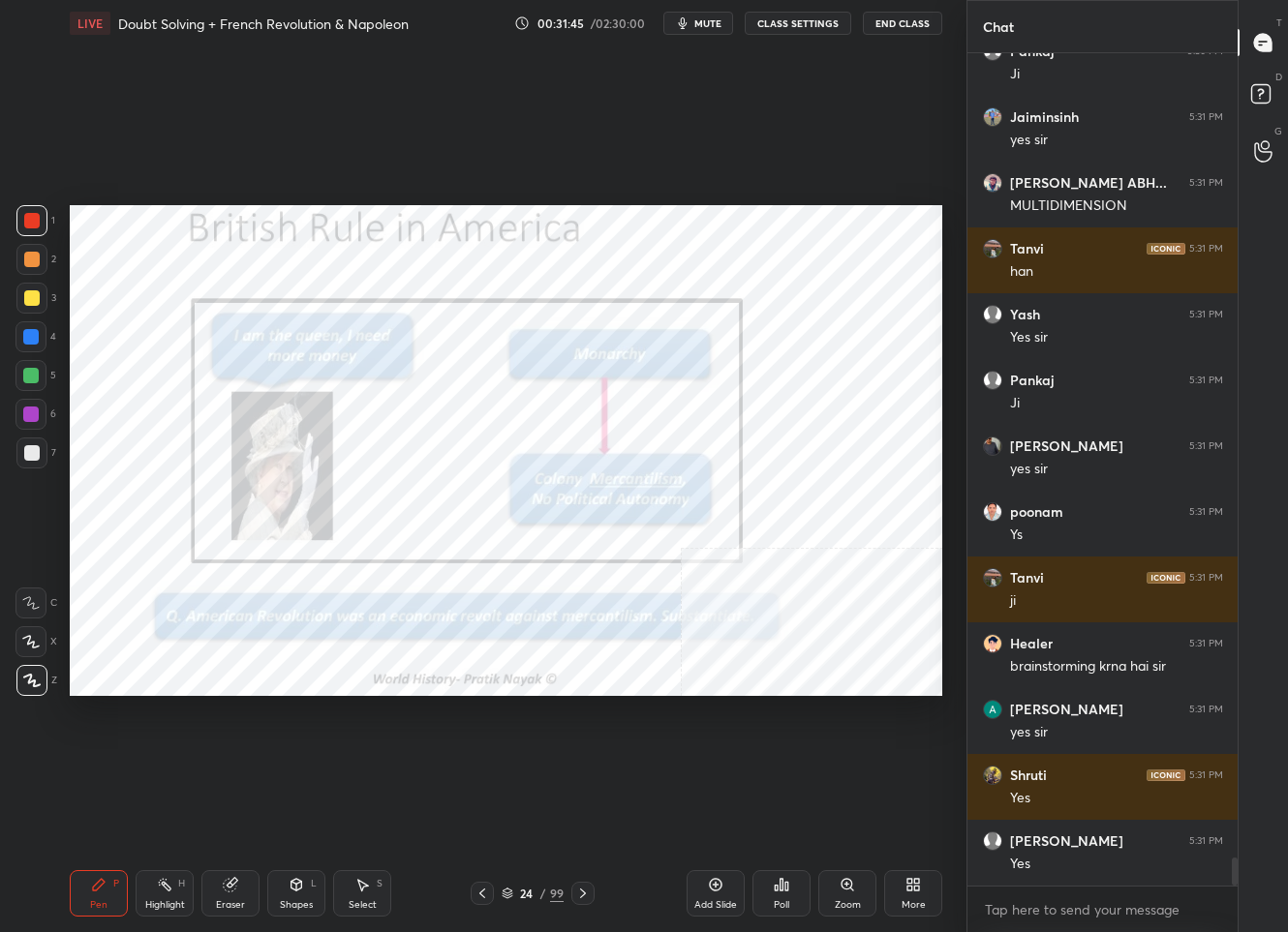
click at [516, 891] on div "24 / 99" at bounding box center [533, 893] width 62 height 17
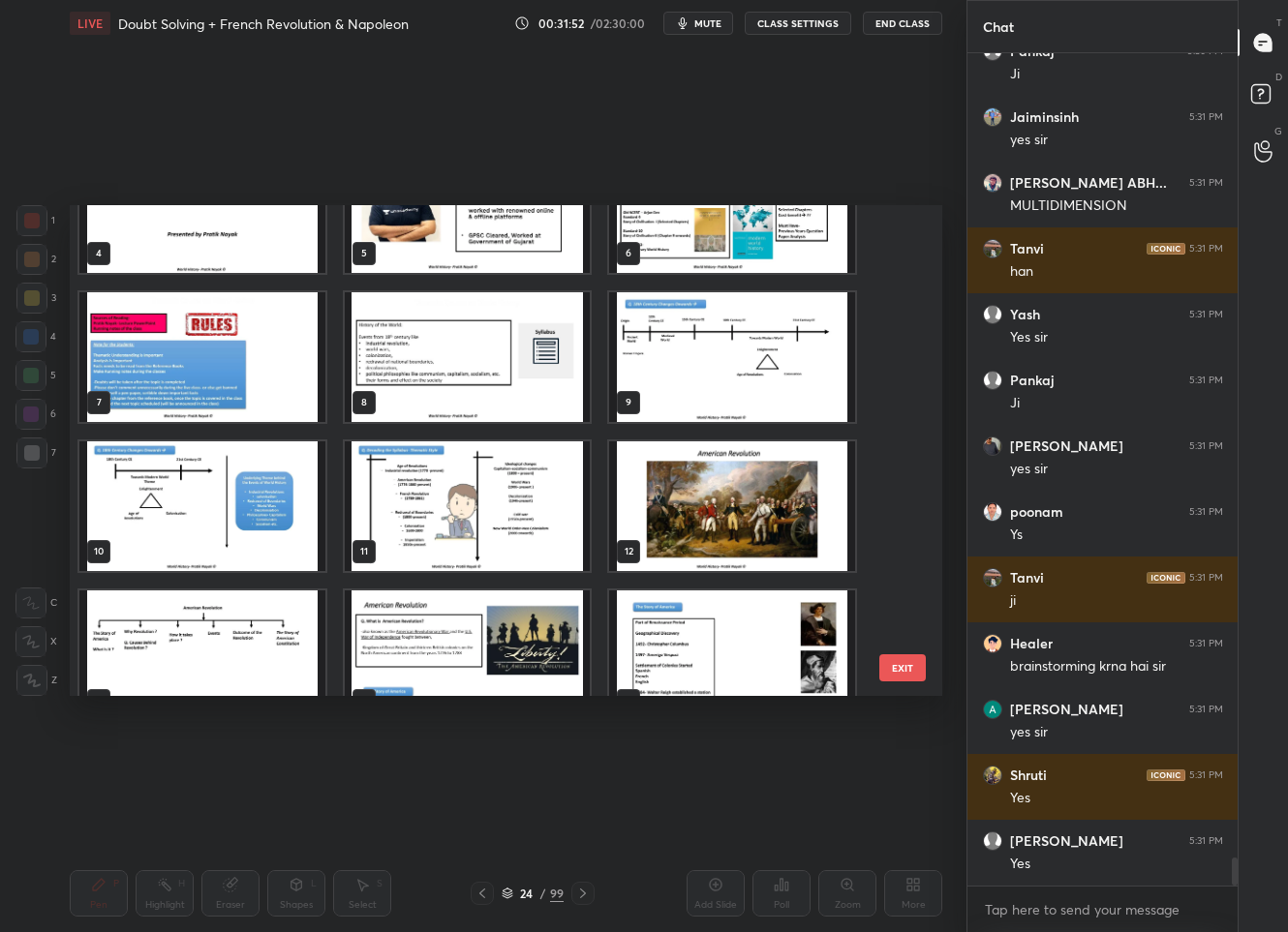
scroll to position [275, 0]
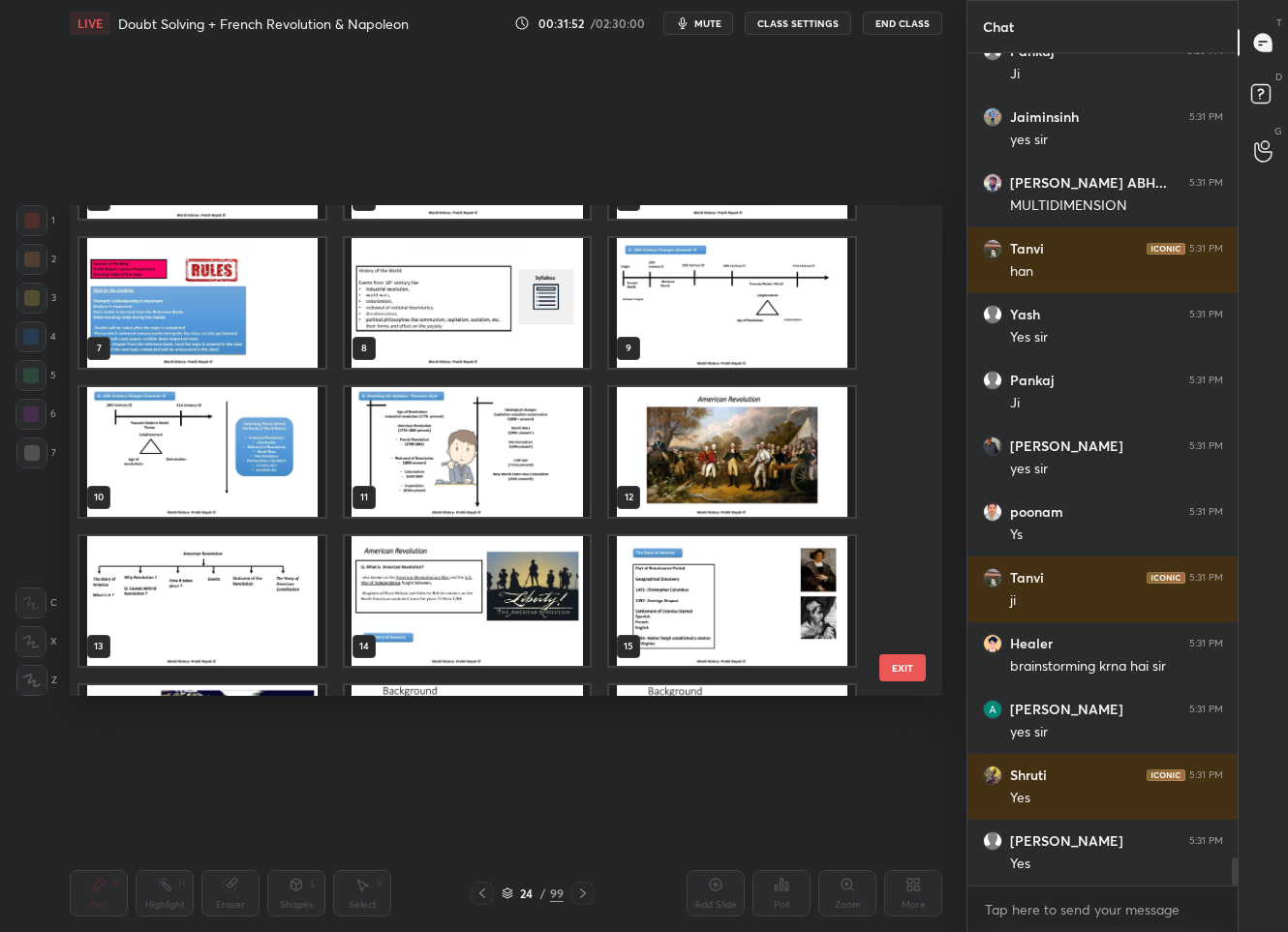
click at [267, 572] on img "grid" at bounding box center [202, 601] width 246 height 130
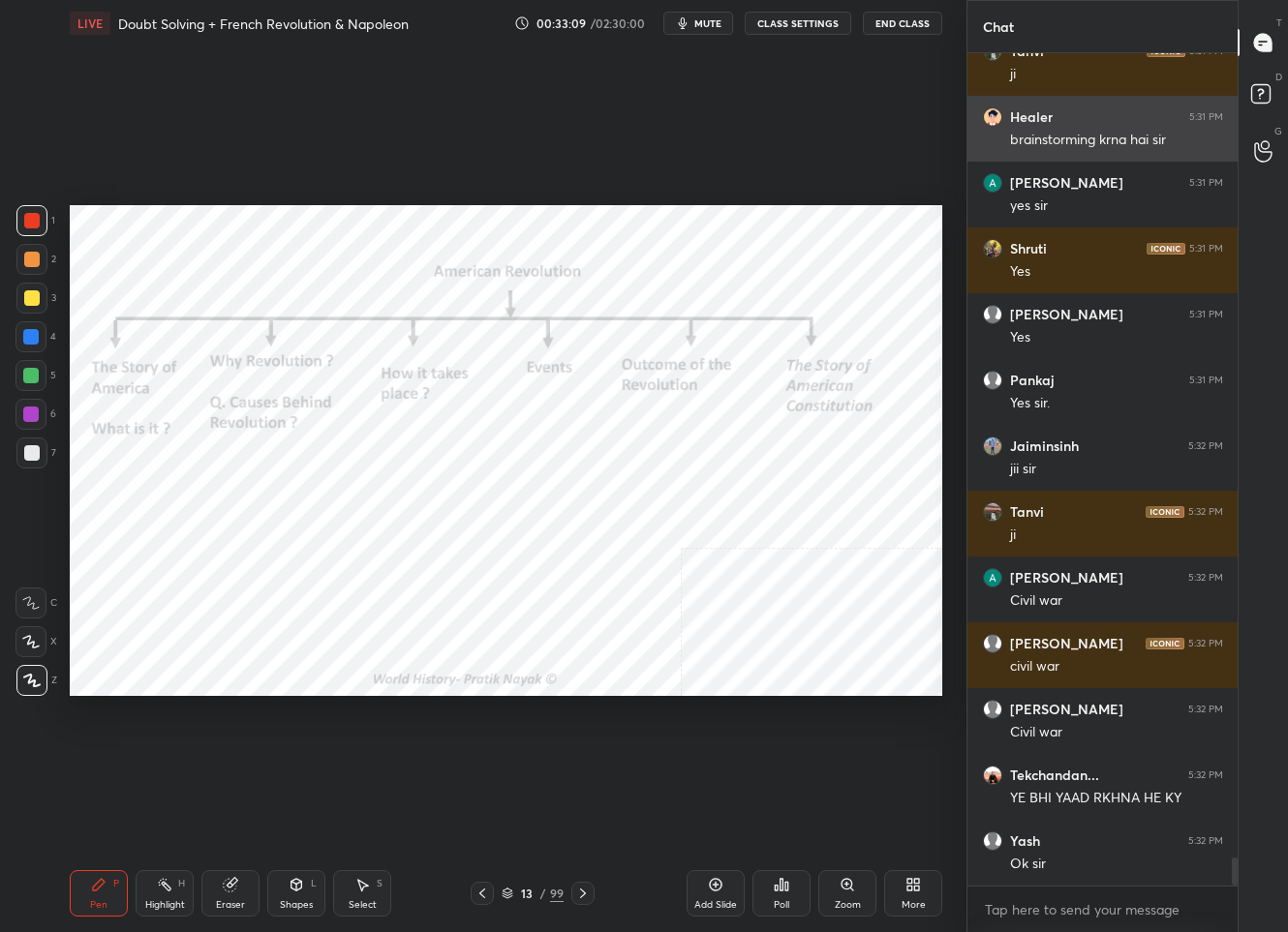
scroll to position [24047, 0]
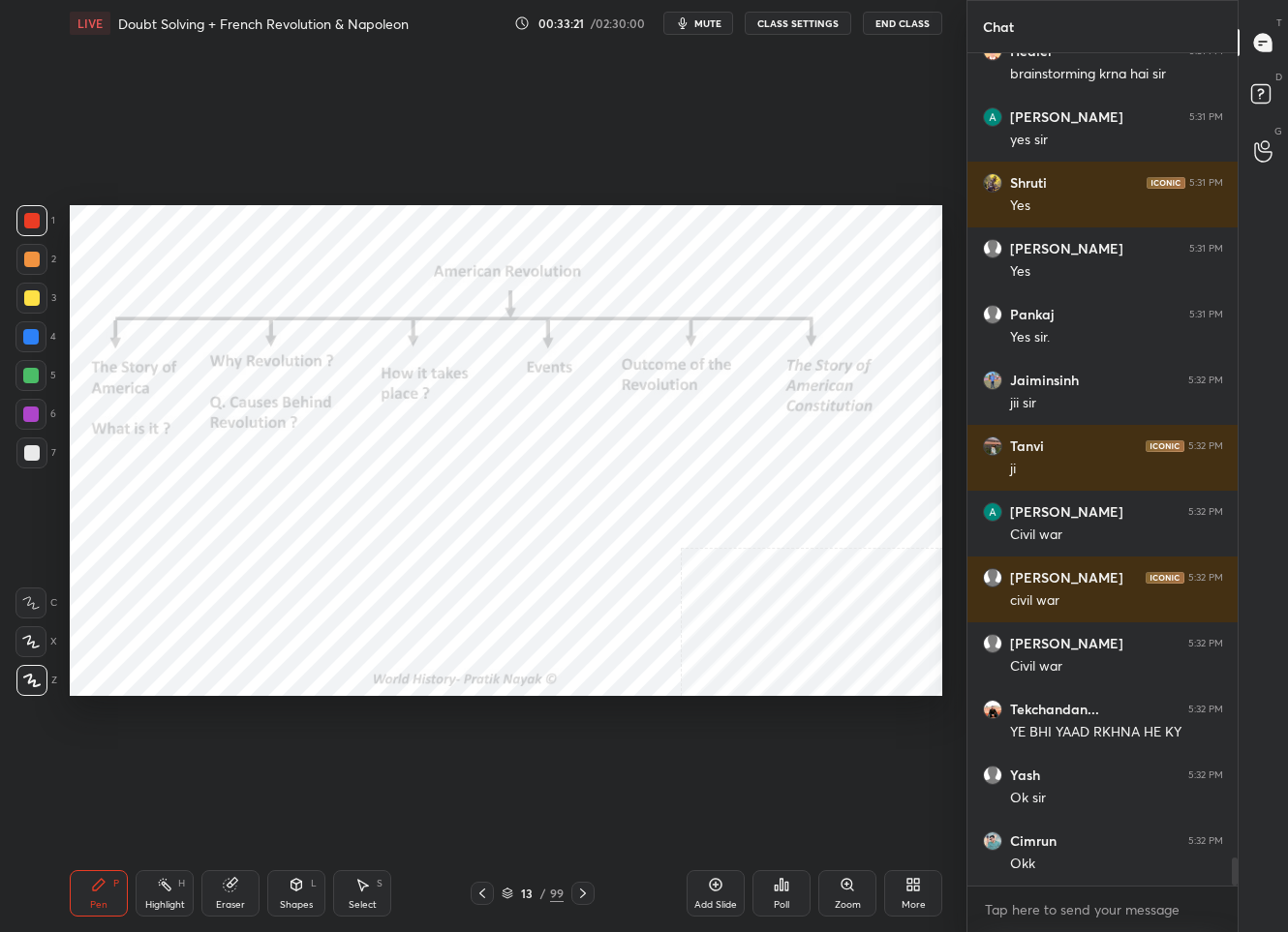
click at [536, 897] on div "13" at bounding box center [527, 894] width 19 height 12
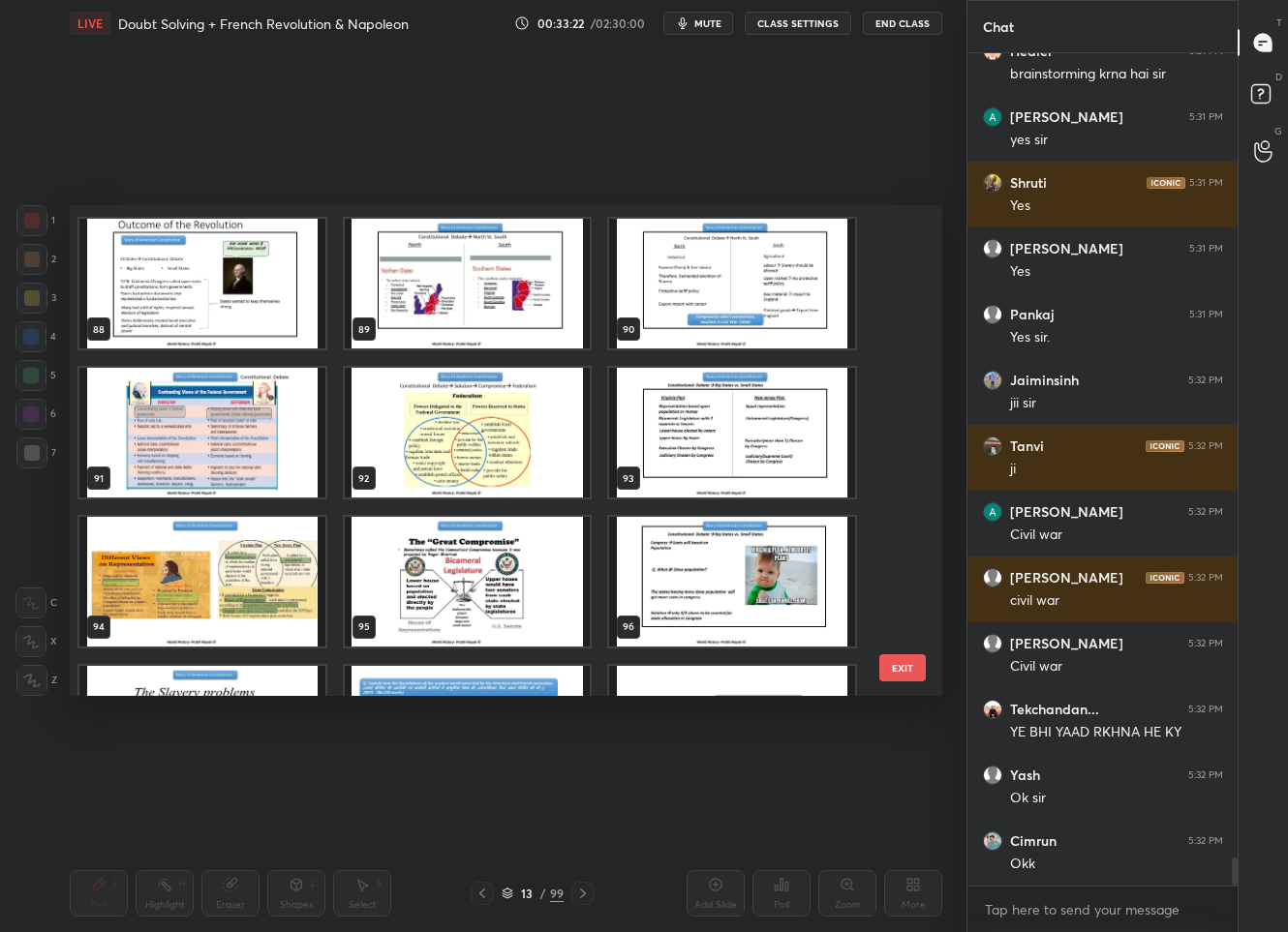
scroll to position [4426, 0]
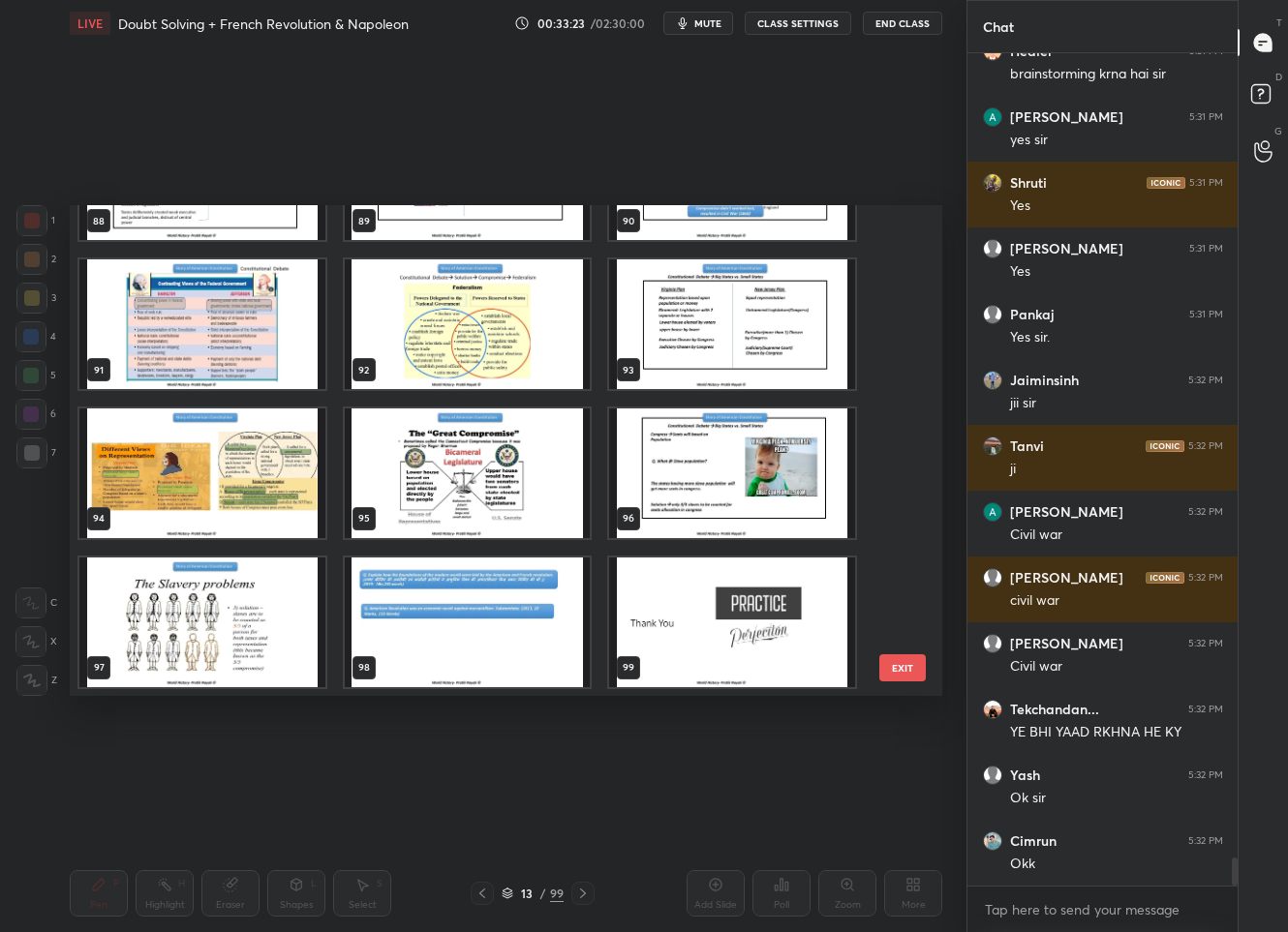
click at [411, 614] on img "grid" at bounding box center [468, 622] width 246 height 130
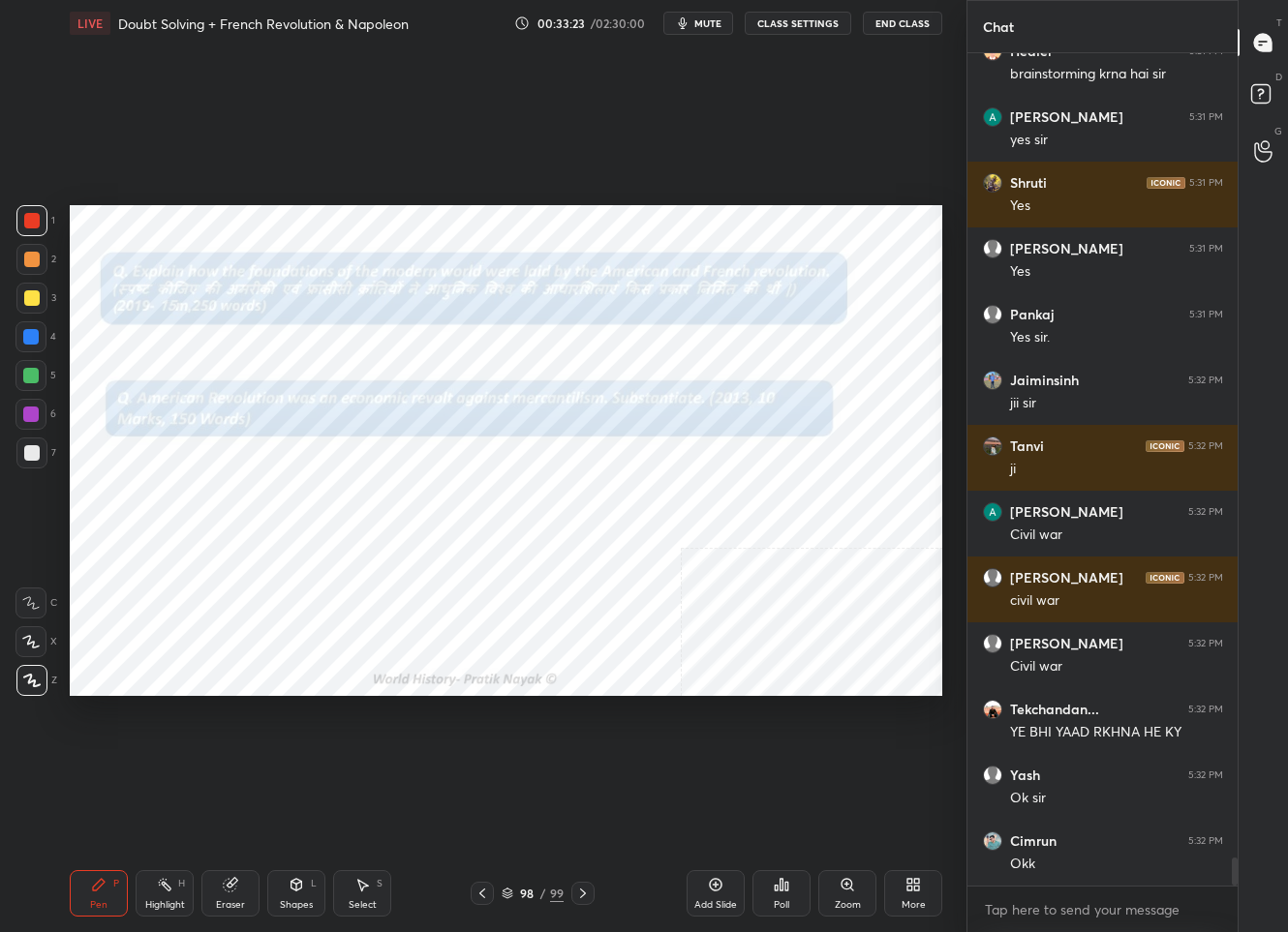
scroll to position [24113, 0]
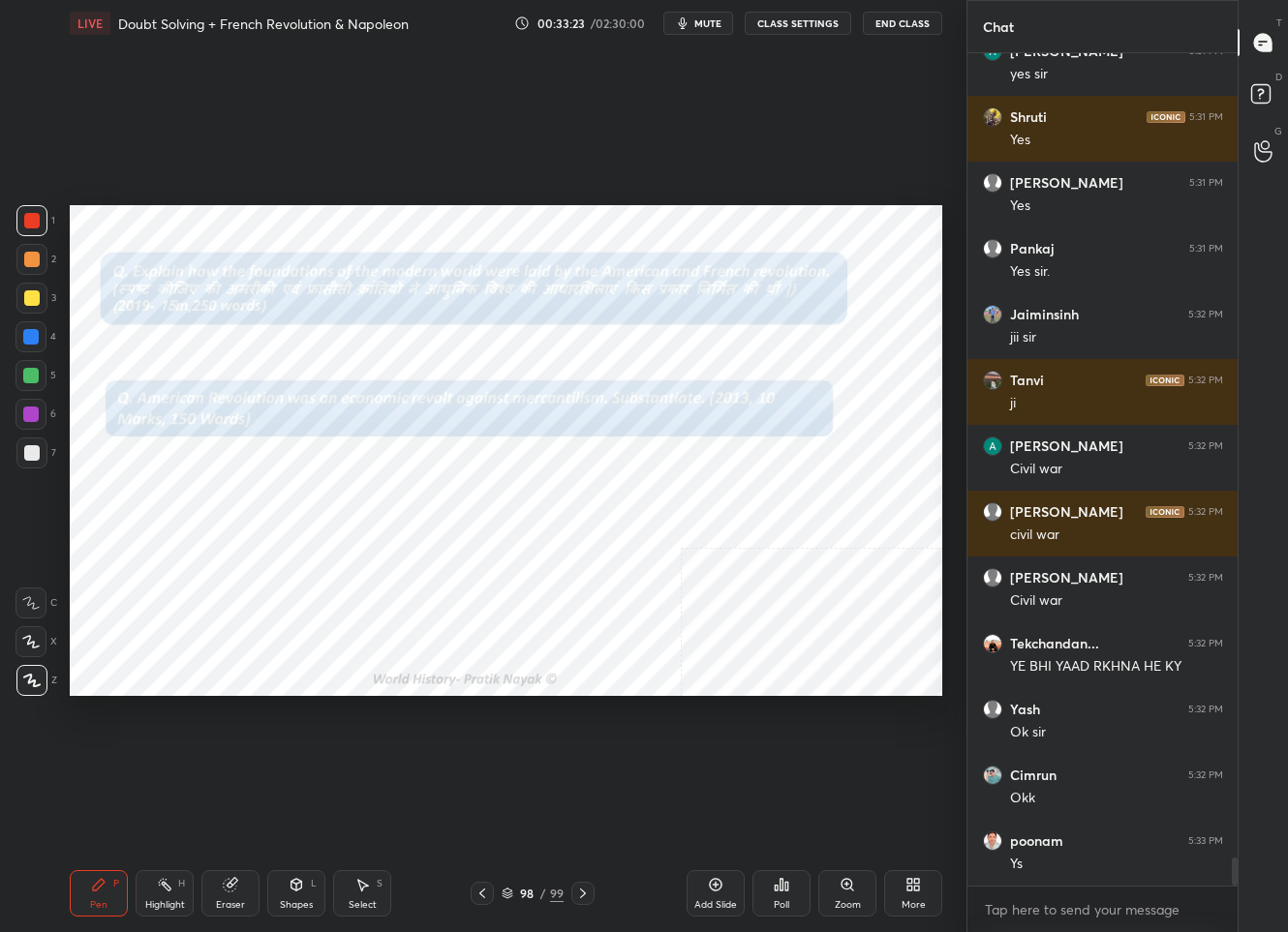
click at [411, 614] on img "grid" at bounding box center [468, 622] width 246 height 130
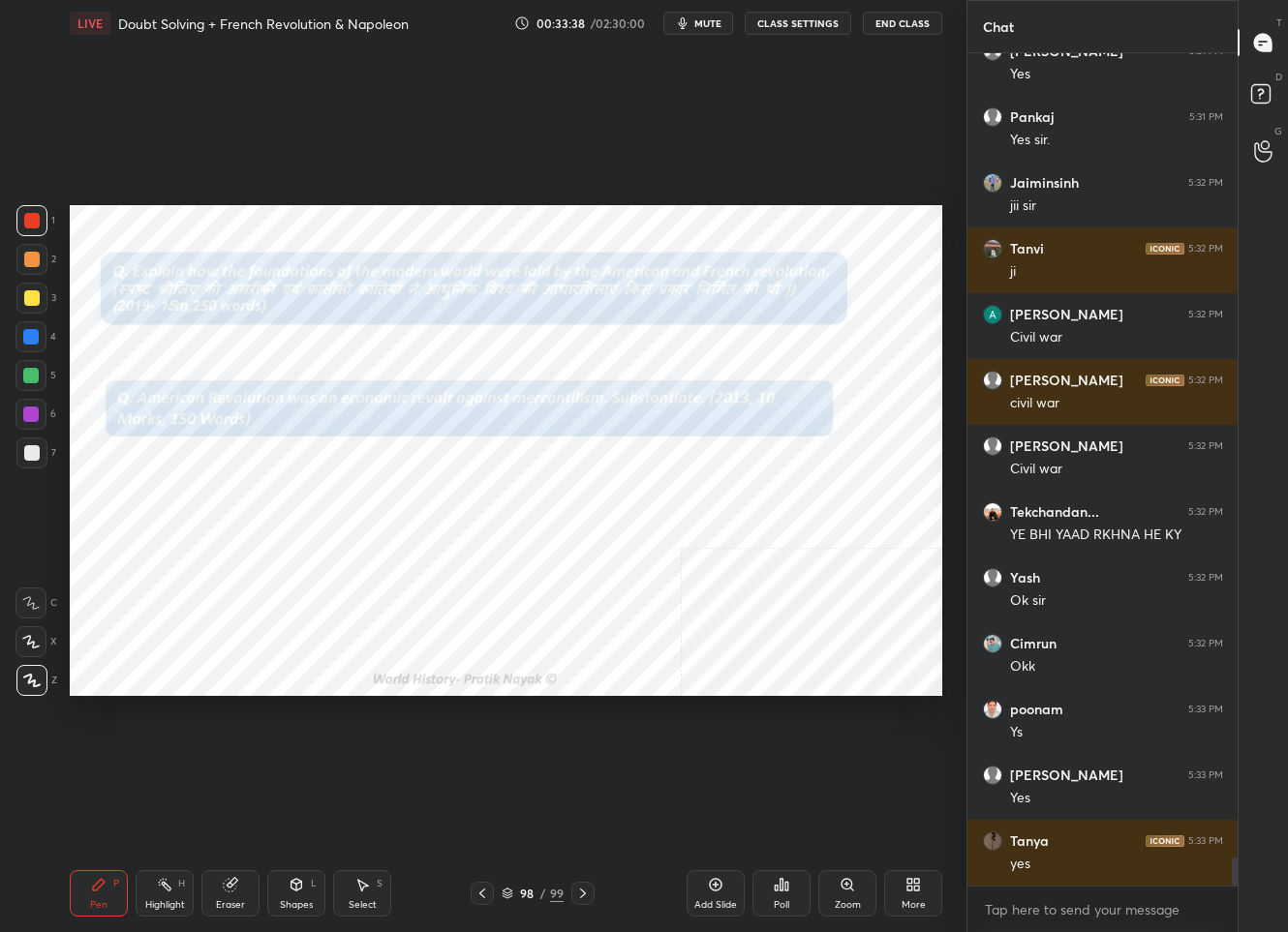
scroll to position [24311, 0]
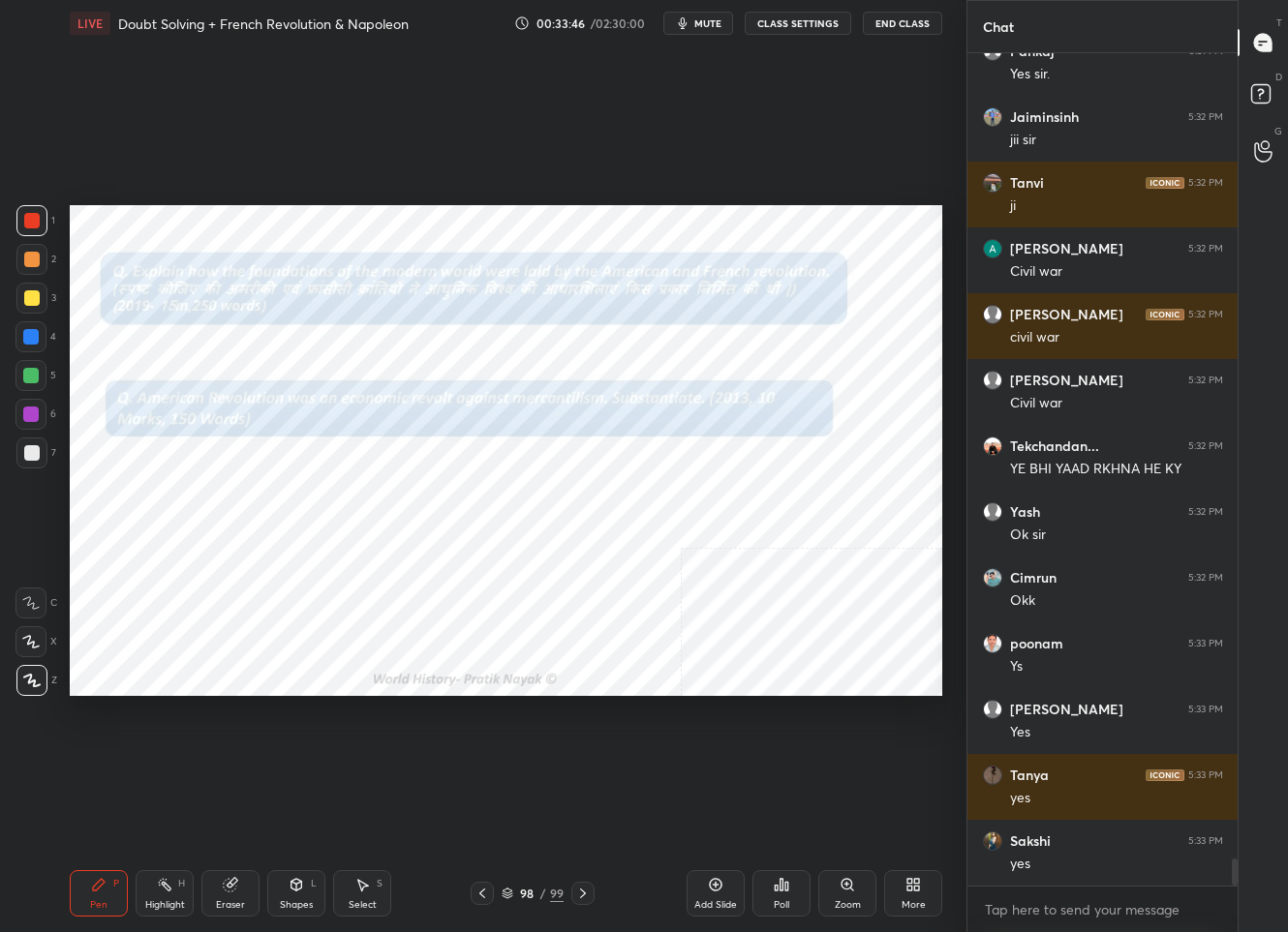
click at [521, 894] on div "98" at bounding box center [527, 894] width 19 height 12
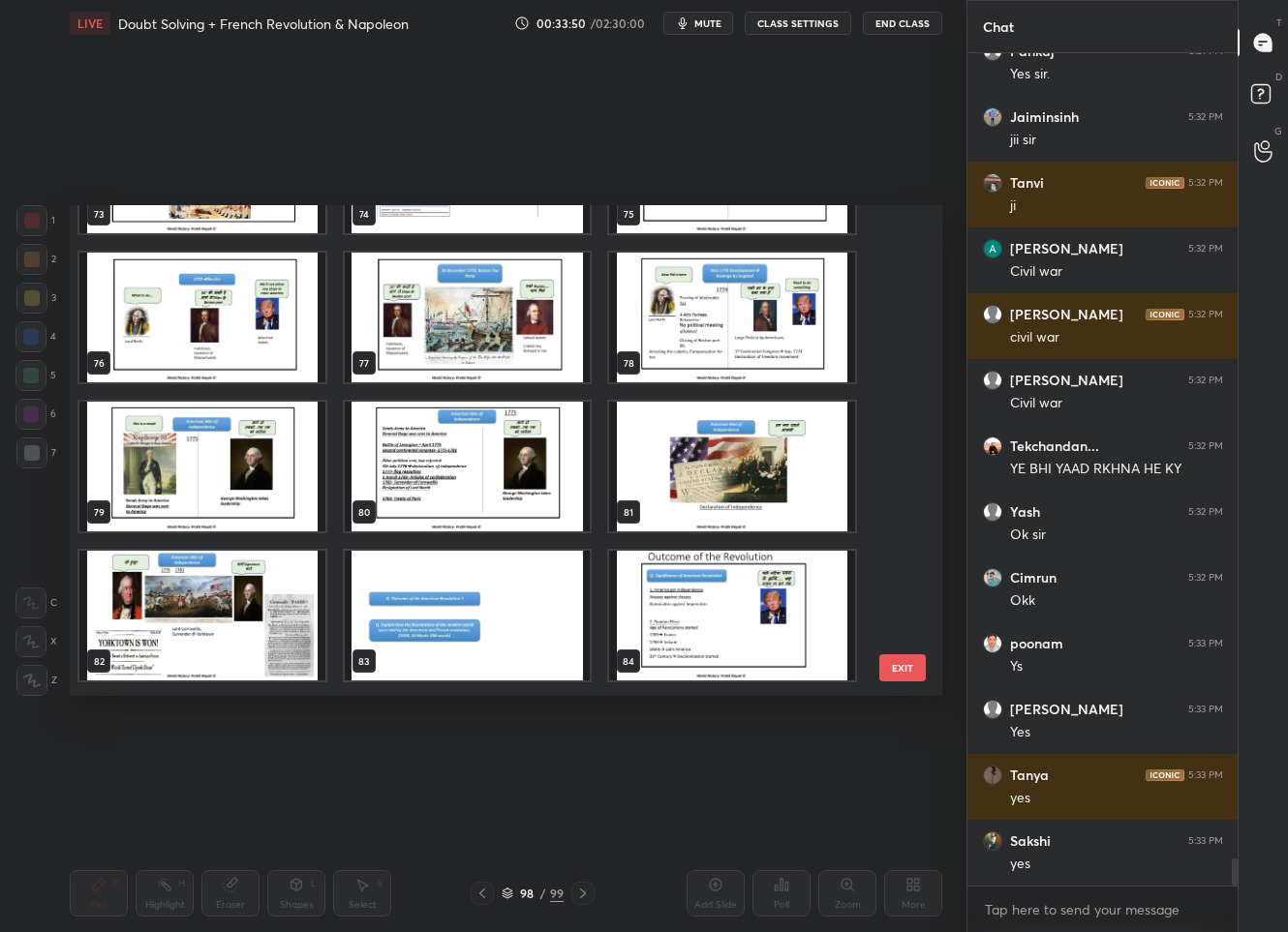
scroll to position [24377, 0]
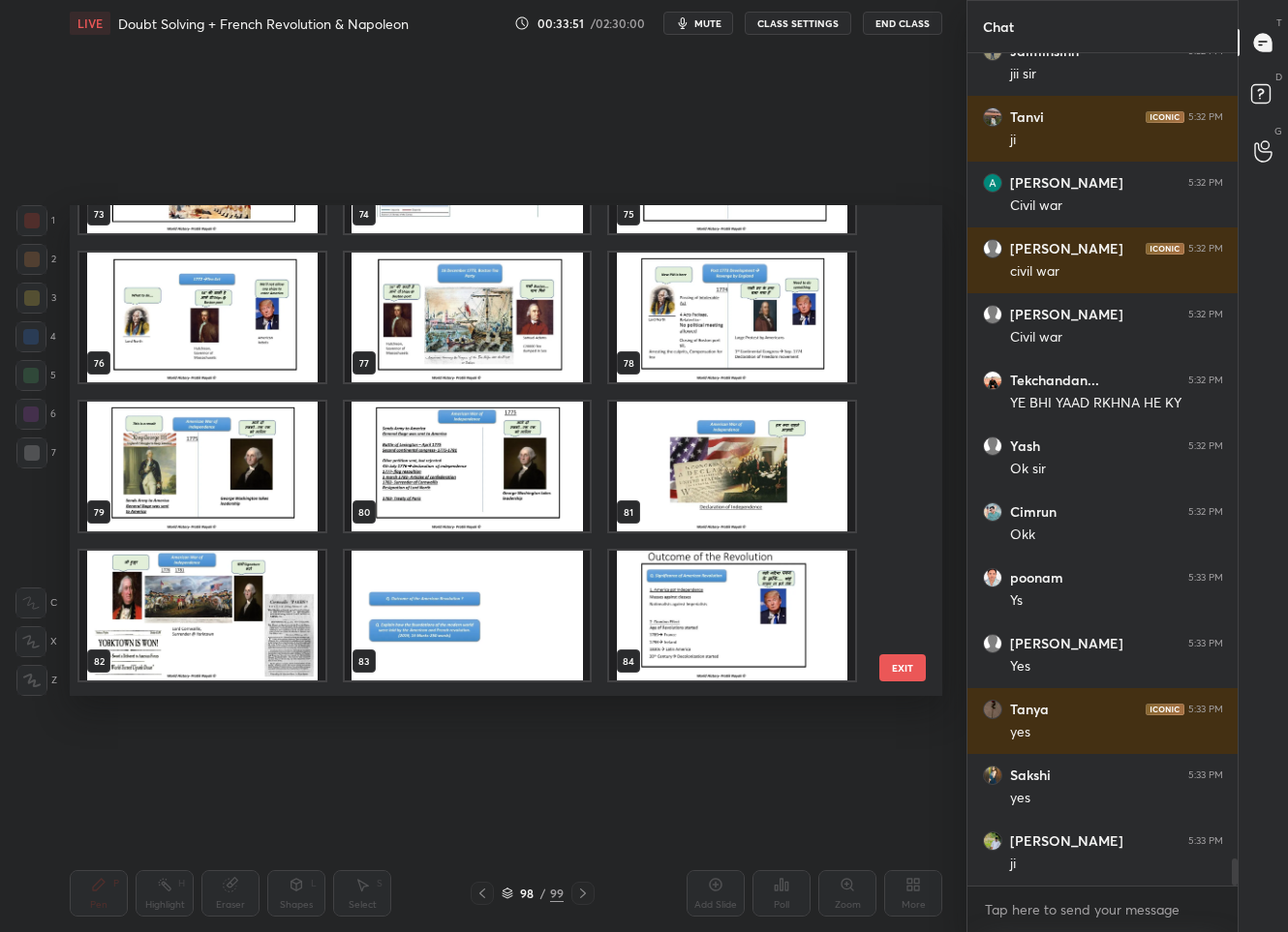
click at [478, 600] on img "grid" at bounding box center [468, 616] width 246 height 130
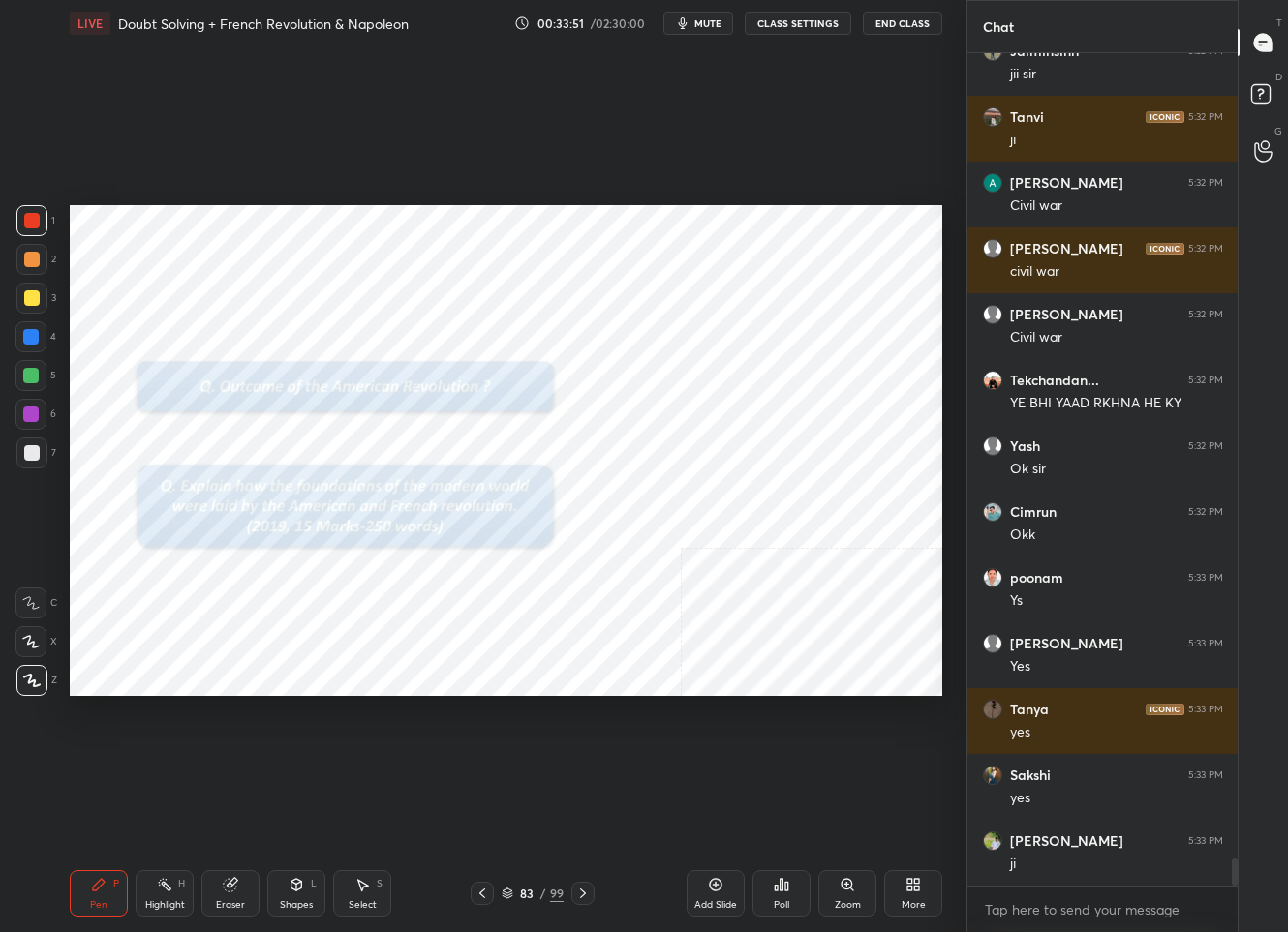
click at [478, 600] on img "grid" at bounding box center [468, 616] width 246 height 130
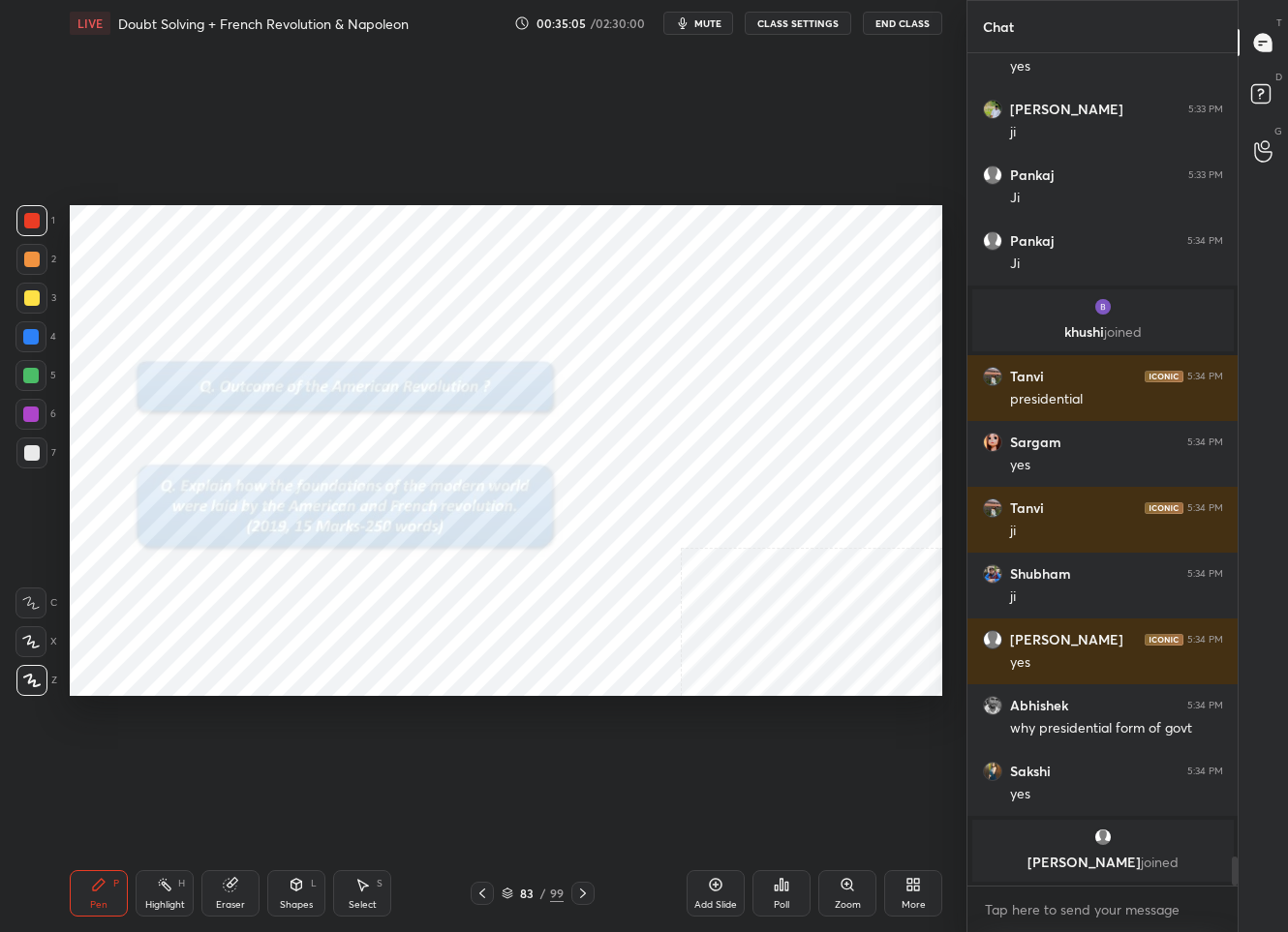
scroll to position [22652, 0]
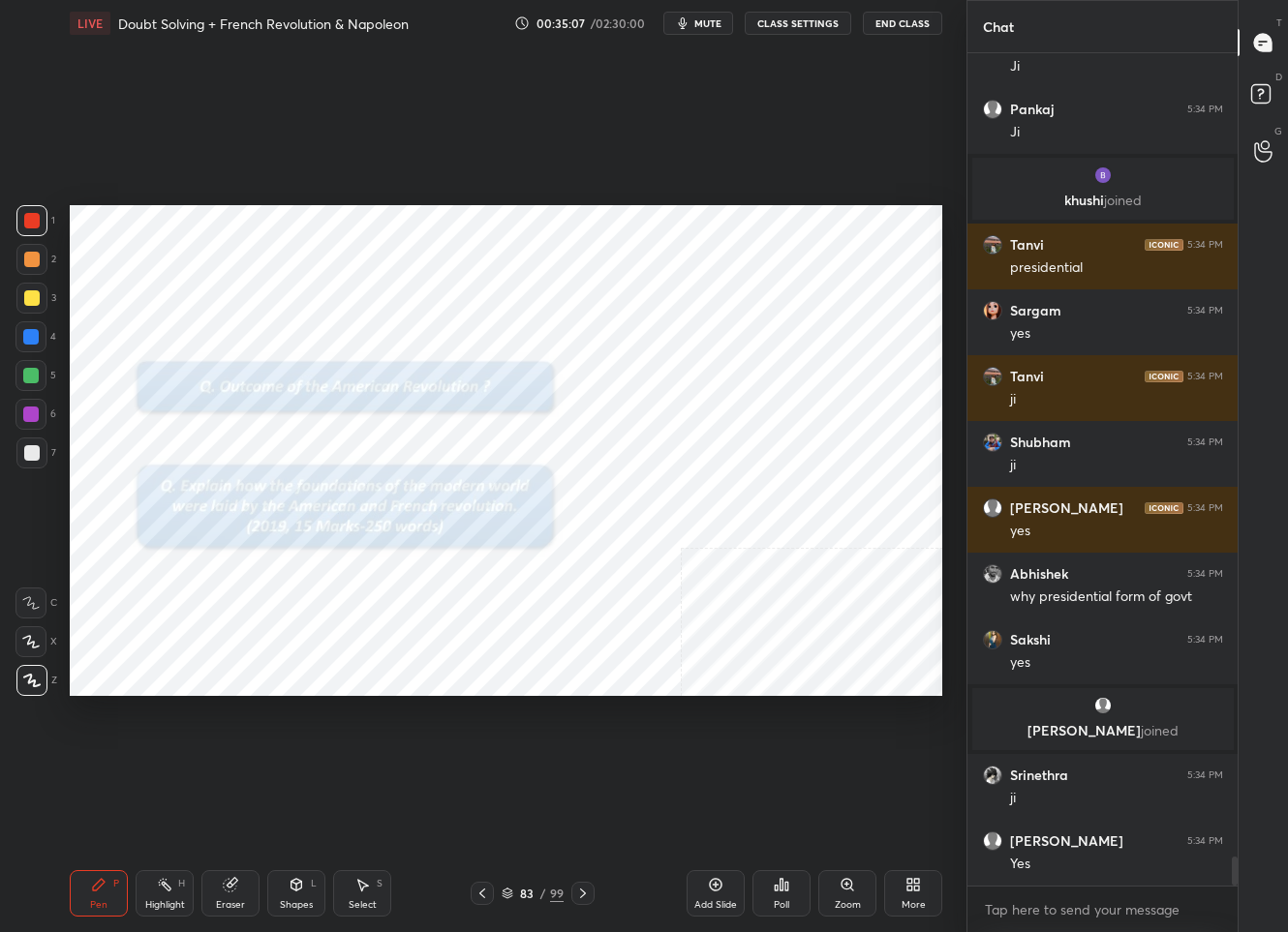
click at [715, 887] on div "Add Slide" at bounding box center [715, 893] width 58 height 47
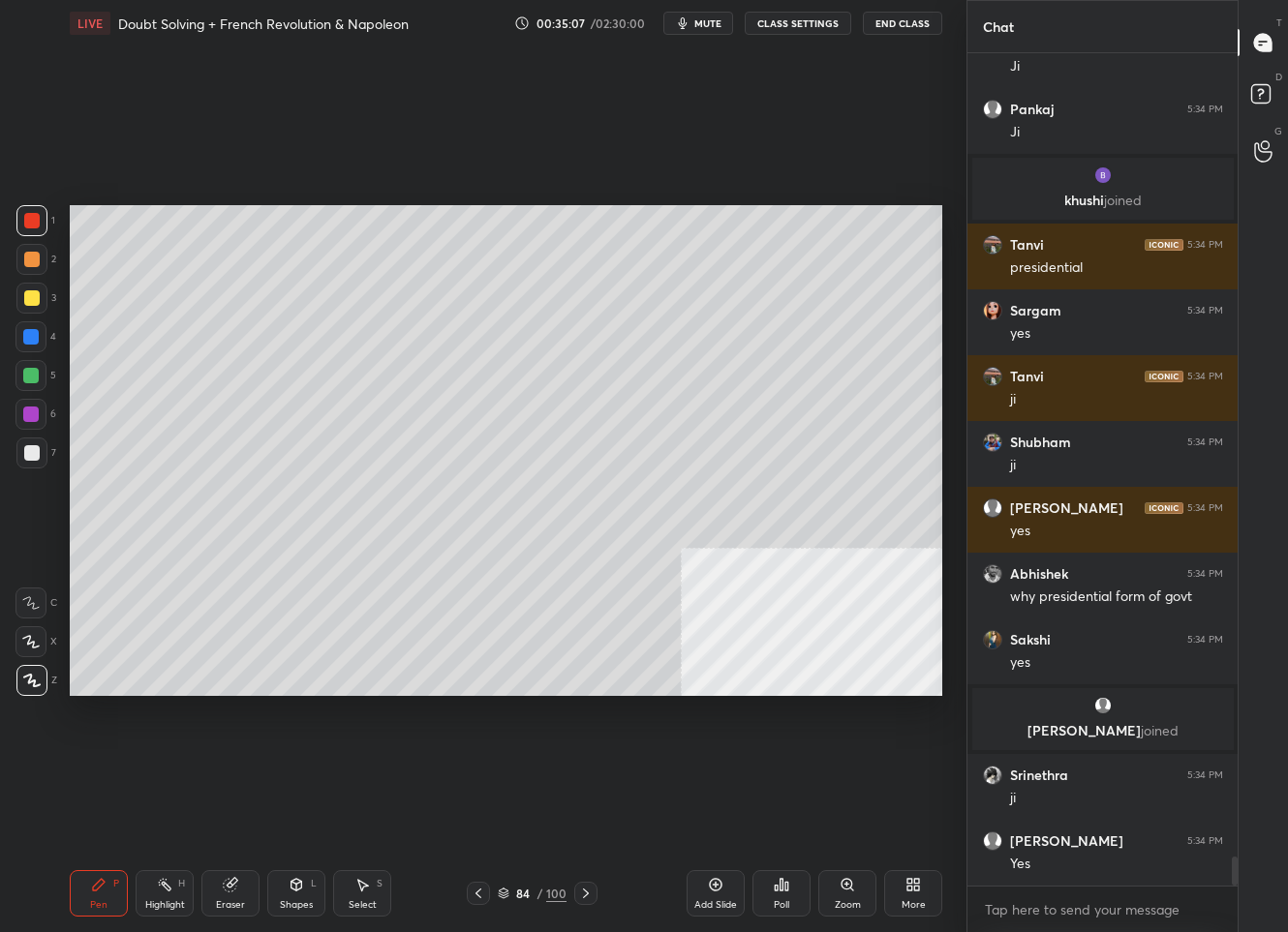
scroll to position [22718, 0]
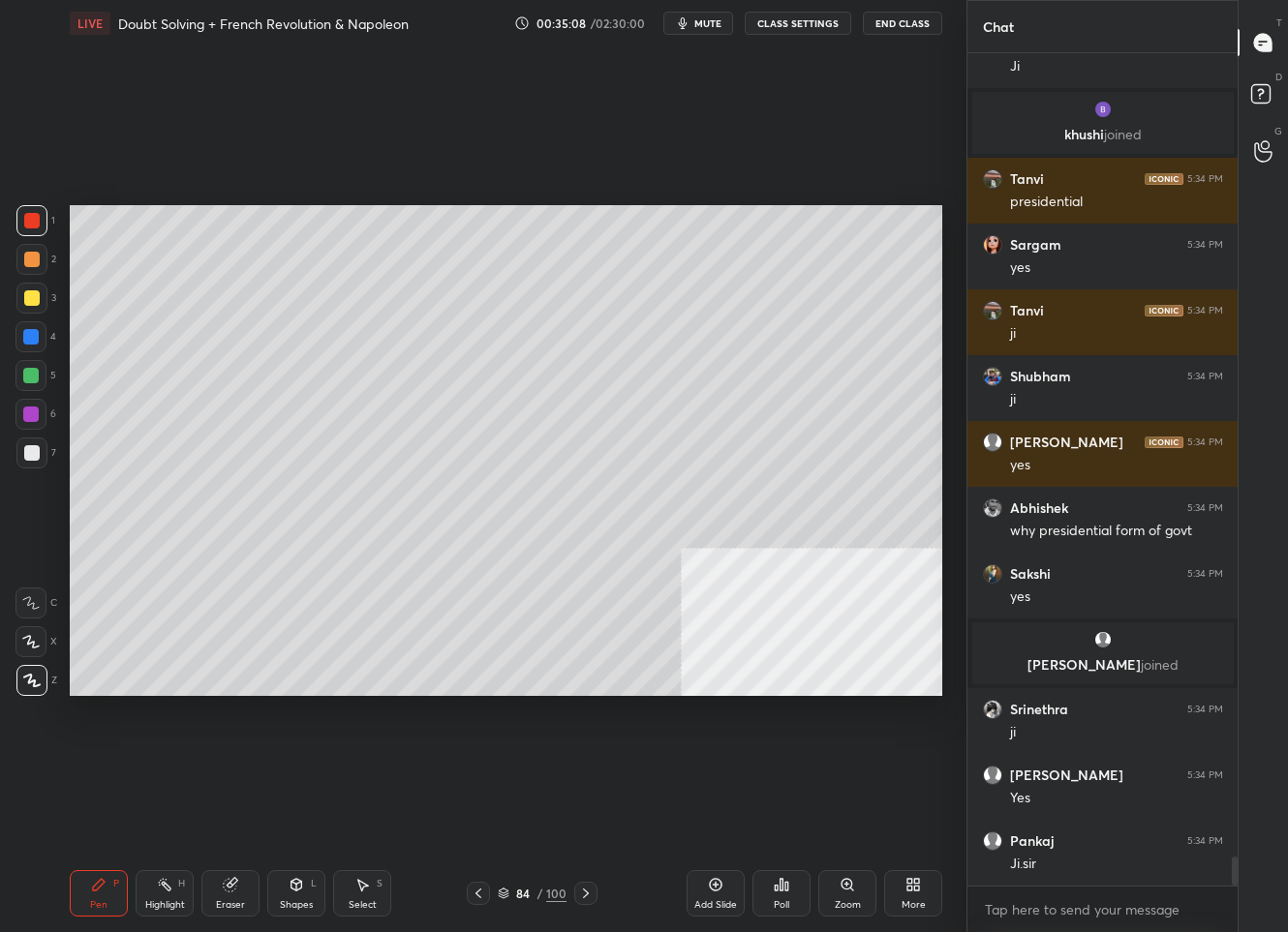
drag, startPoint x: 26, startPoint y: 291, endPoint x: 37, endPoint y: 284, distance: 13.0
click at [26, 291] on div at bounding box center [32, 299] width 16 height 16
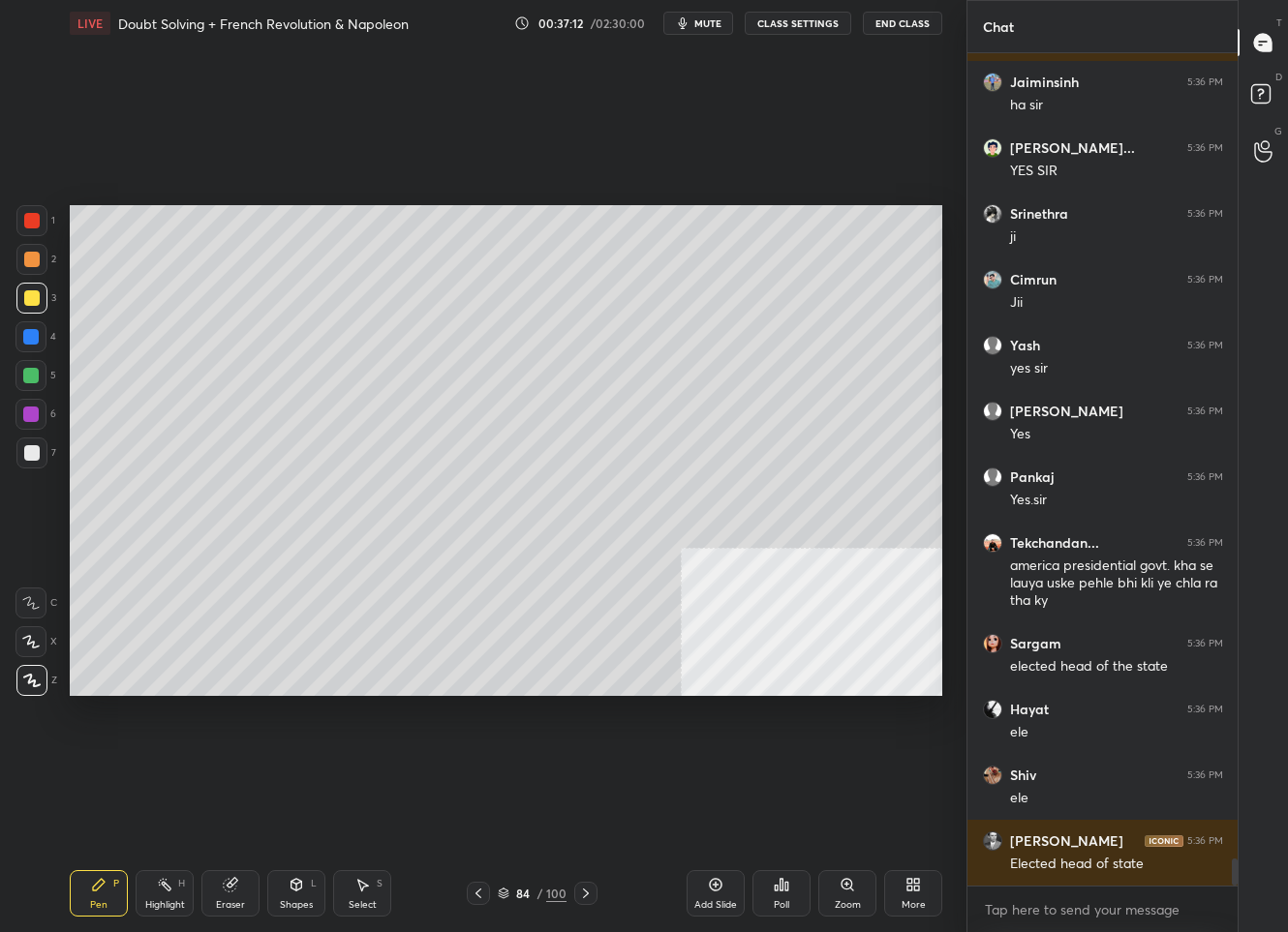
scroll to position [24367, 0]
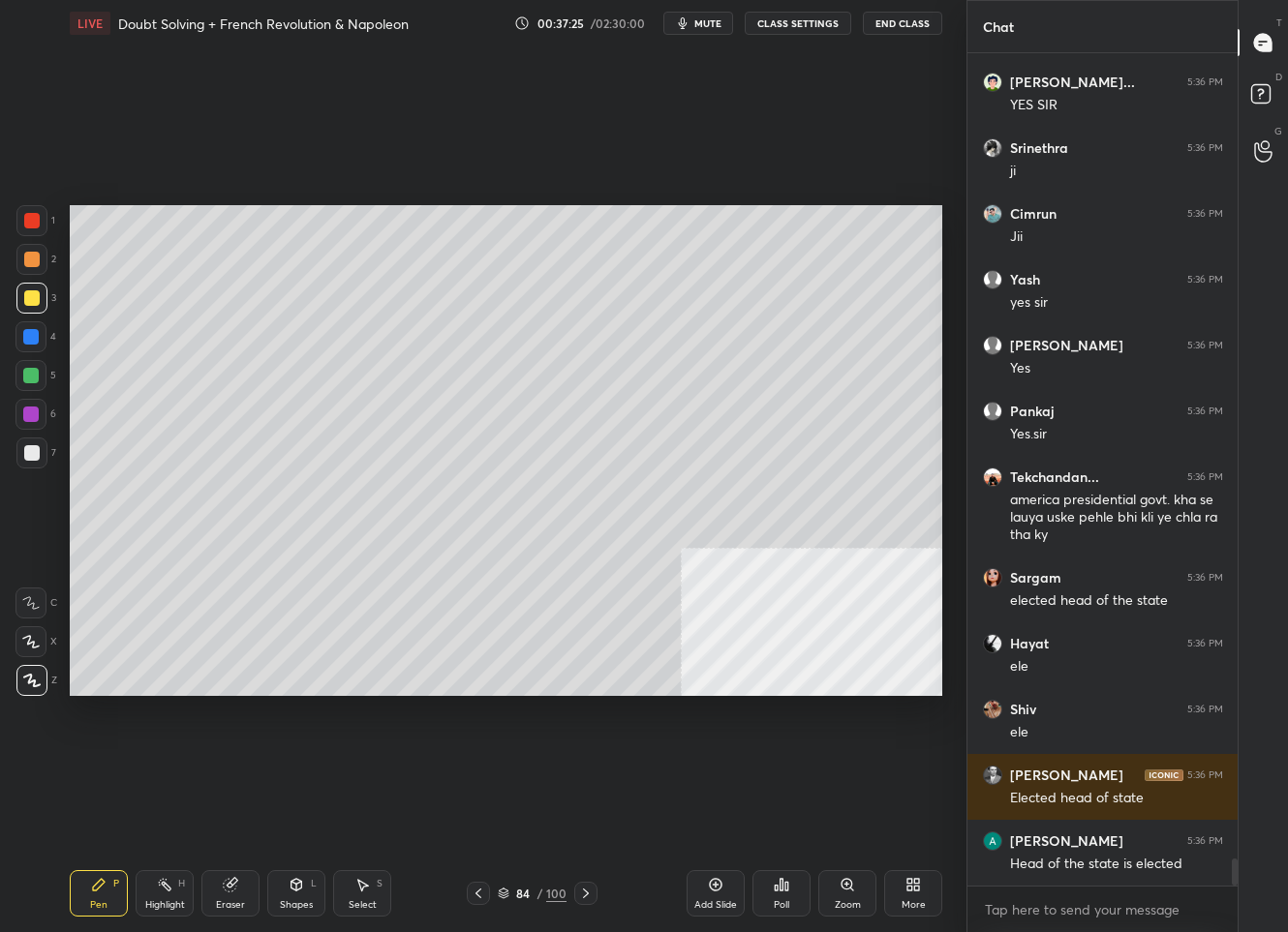
click at [28, 455] on div at bounding box center [32, 454] width 16 height 16
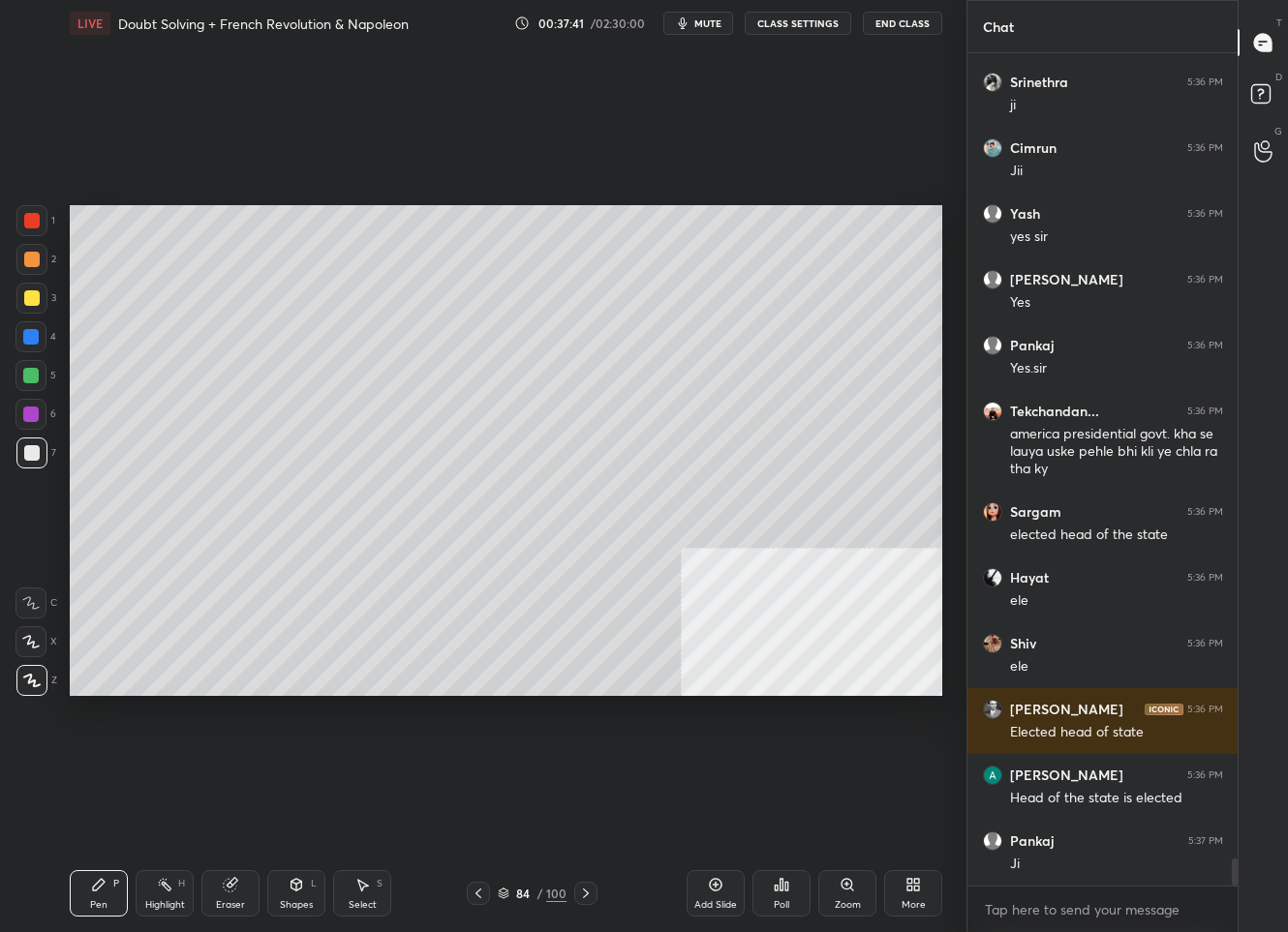
scroll to position [24503, 0]
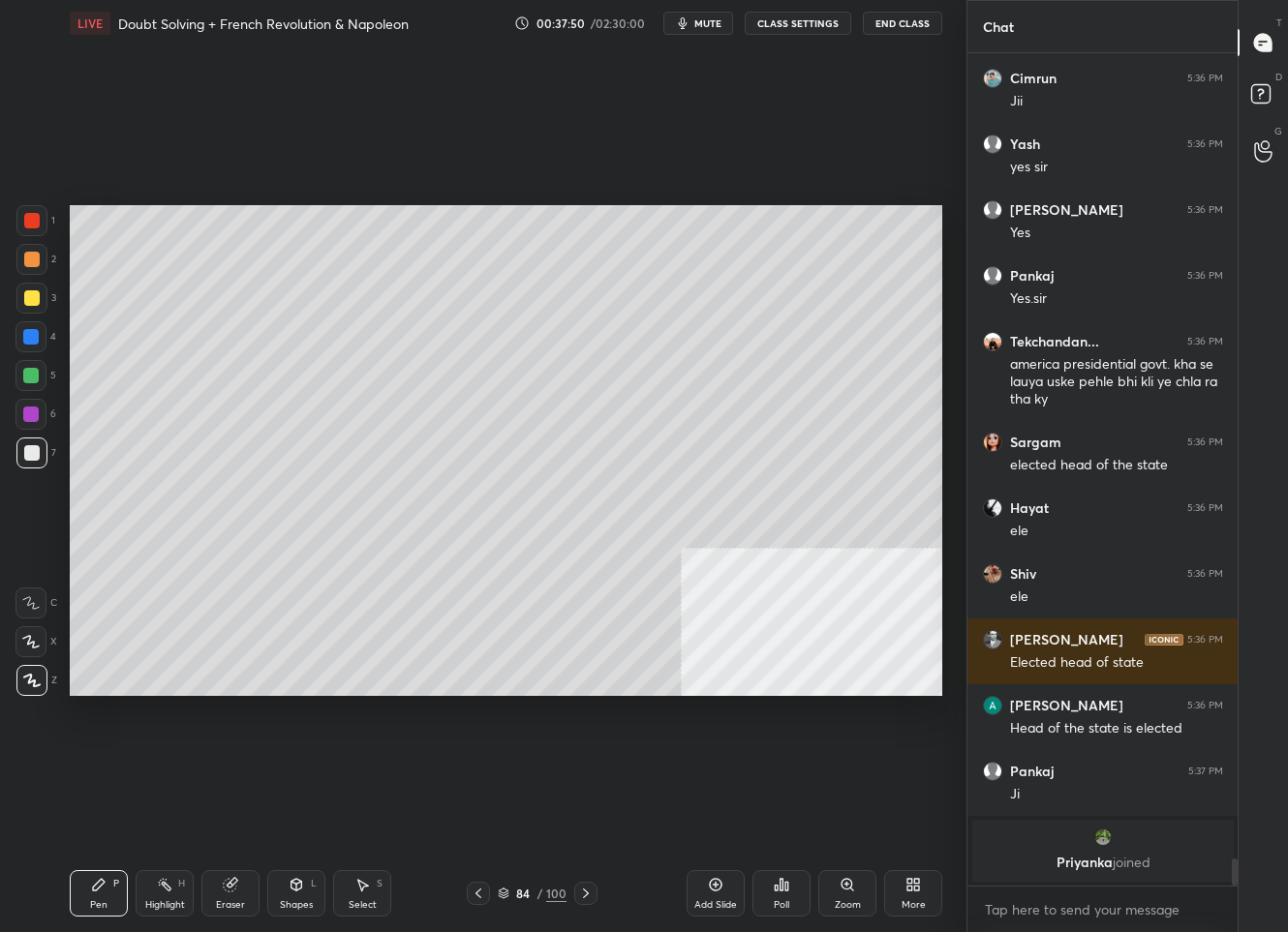
click at [733, 892] on div "Add Slide" at bounding box center [715, 893] width 58 height 47
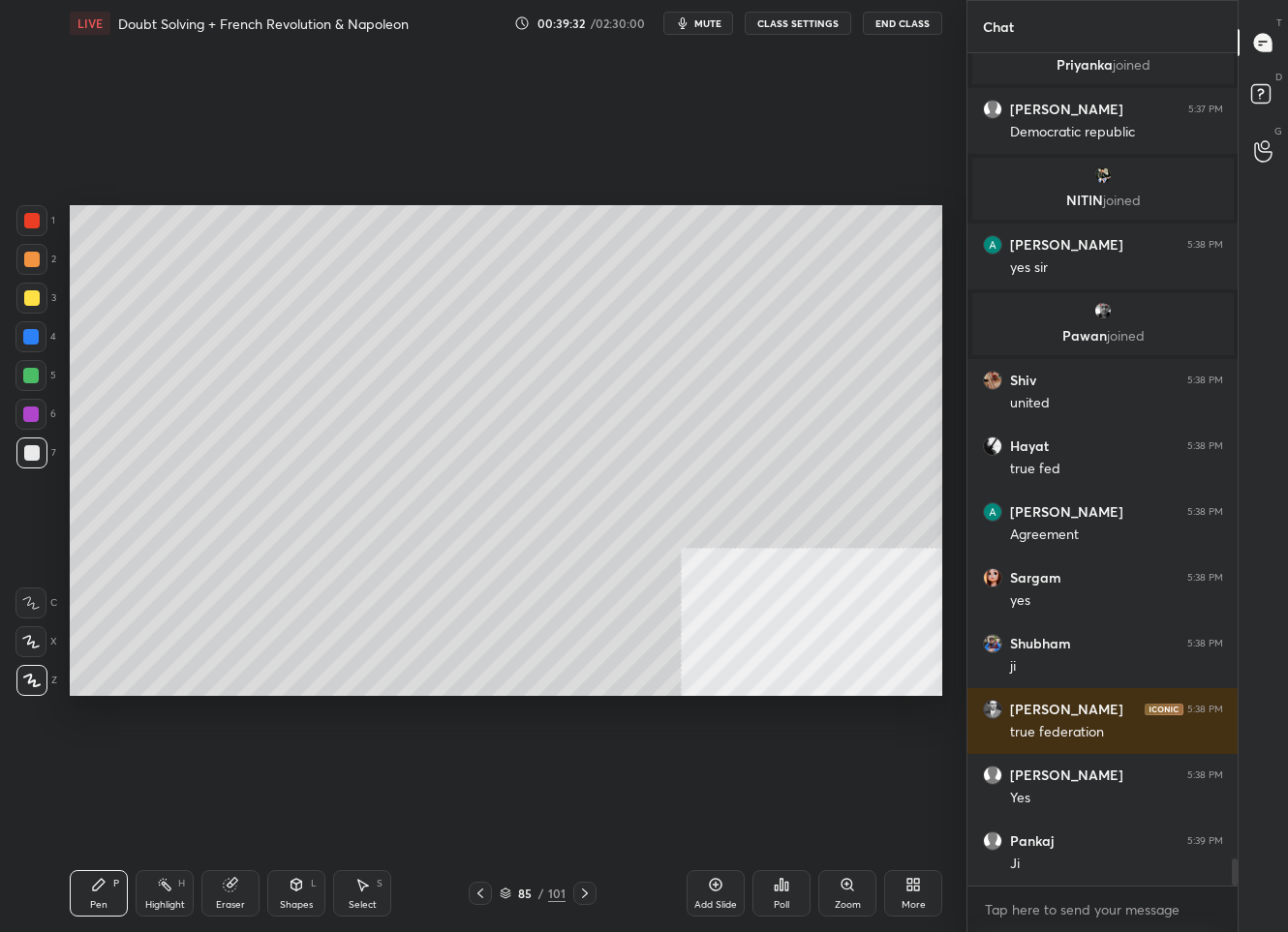
scroll to position [24783, 0]
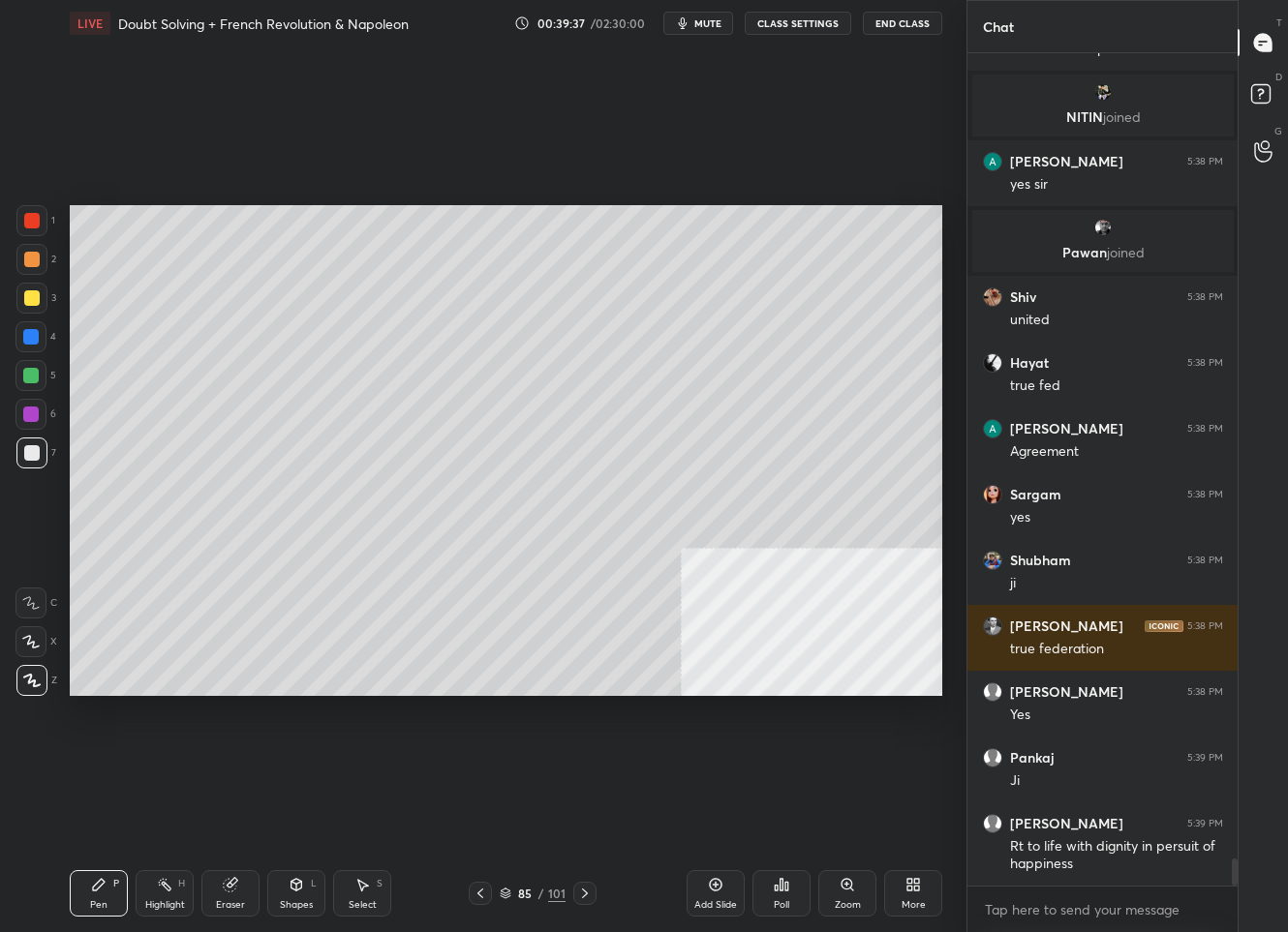
click at [20, 298] on div at bounding box center [31, 298] width 31 height 31
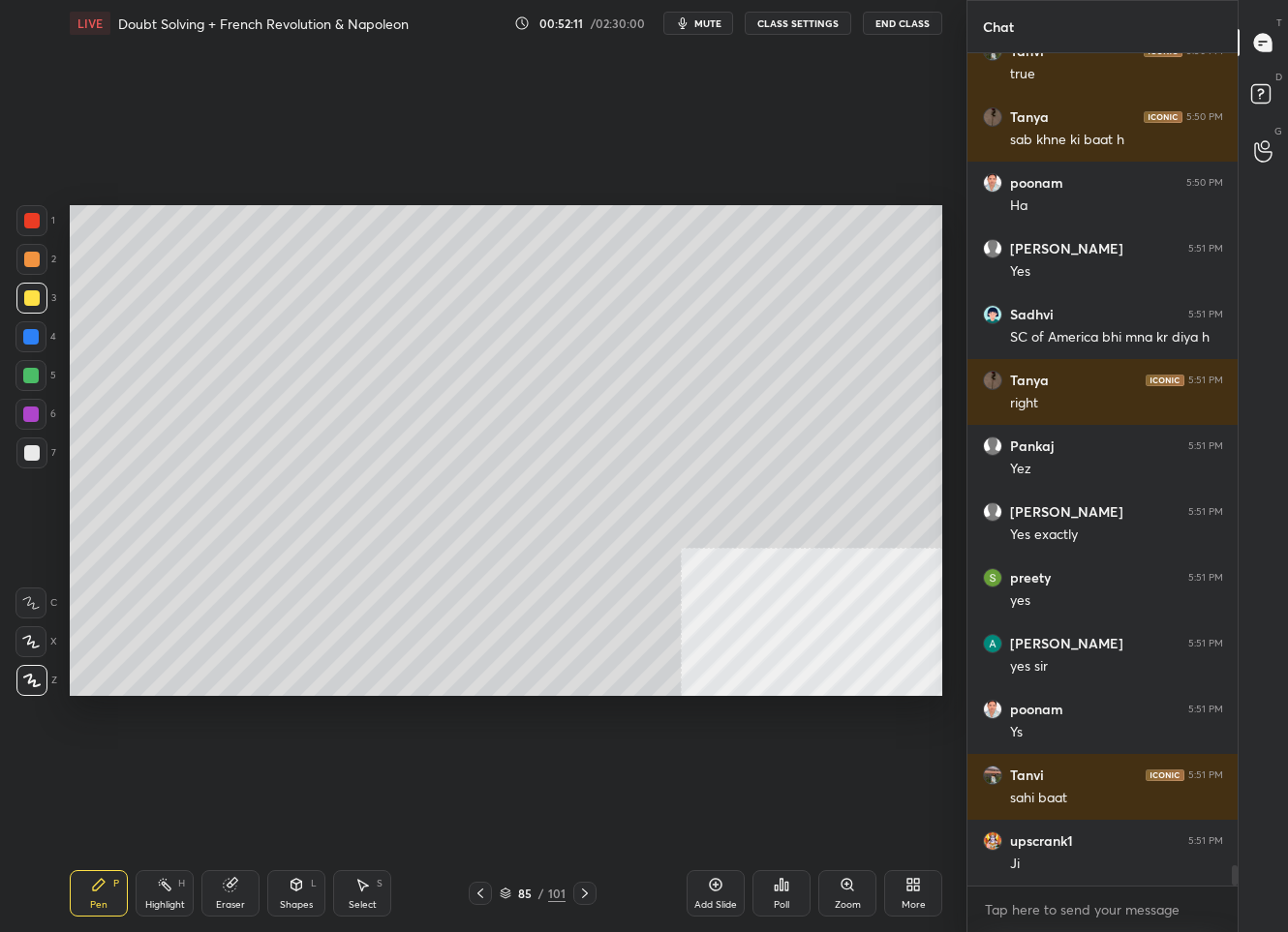
scroll to position [34086, 0]
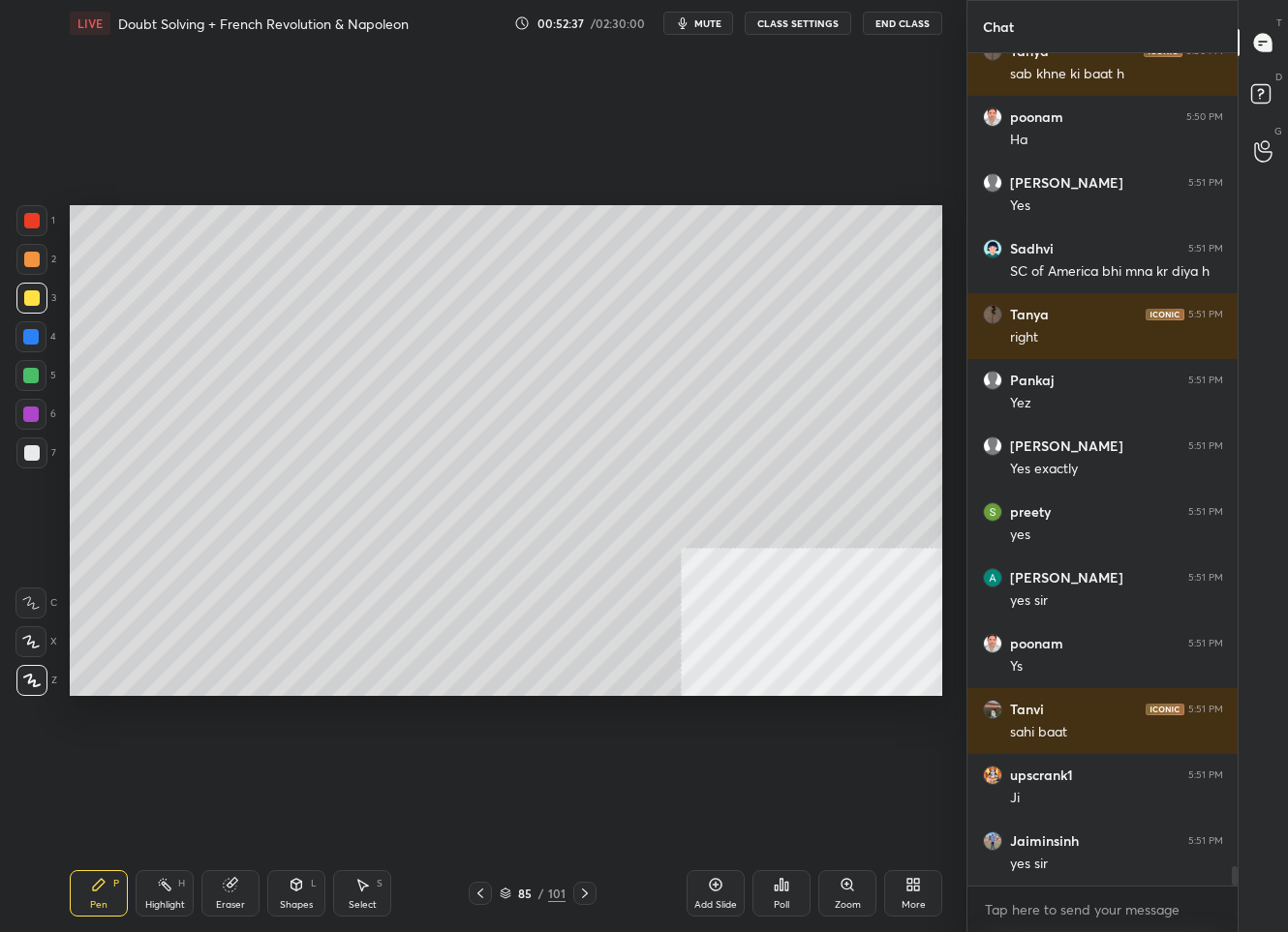
drag, startPoint x: 712, startPoint y: 892, endPoint x: 715, endPoint y: 881, distance: 11.4
click at [715, 890] on div "Add Slide" at bounding box center [715, 893] width 58 height 47
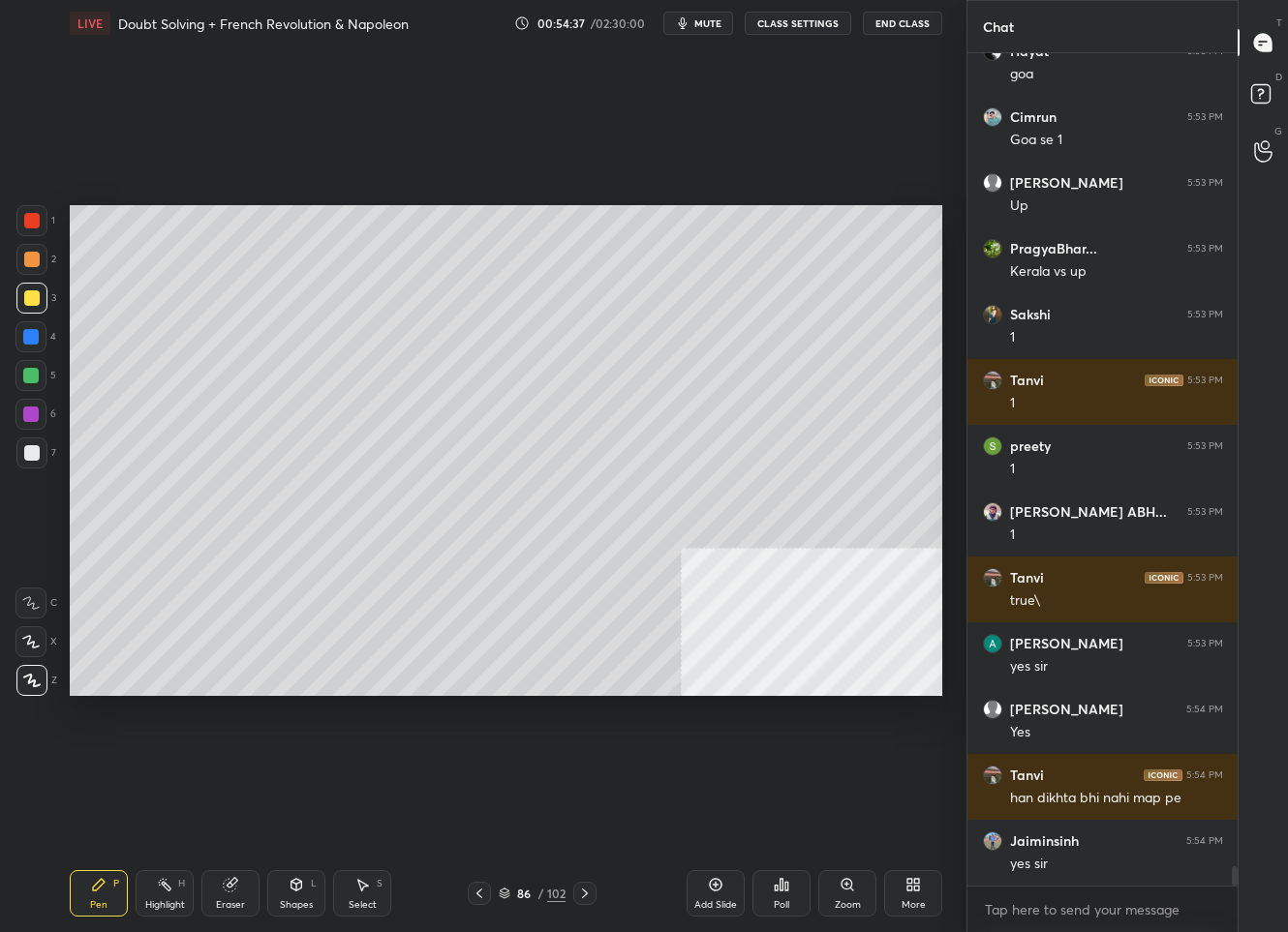
scroll to position [35818, 0]
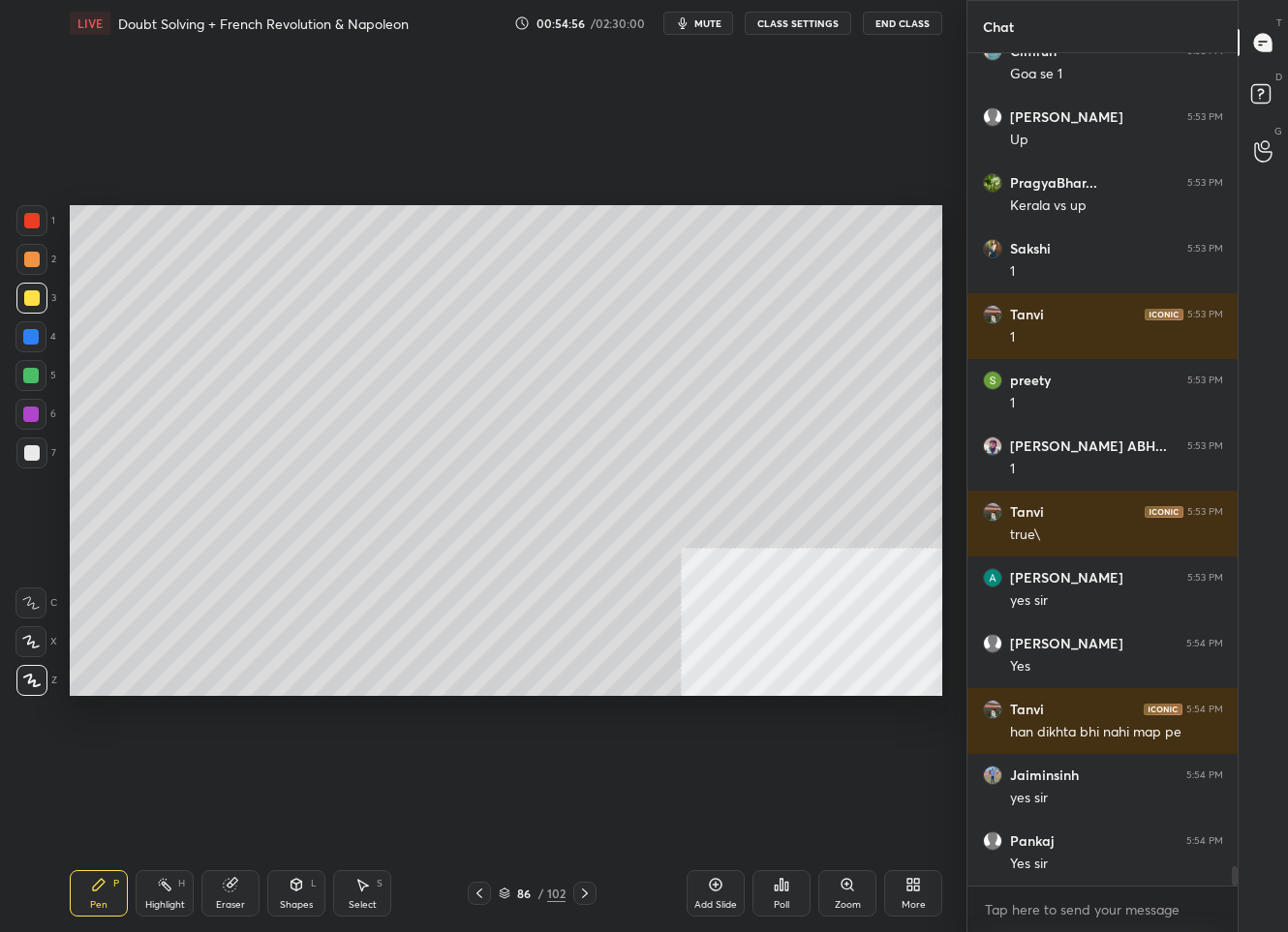
click at [702, 895] on div "Add Slide" at bounding box center [715, 893] width 58 height 47
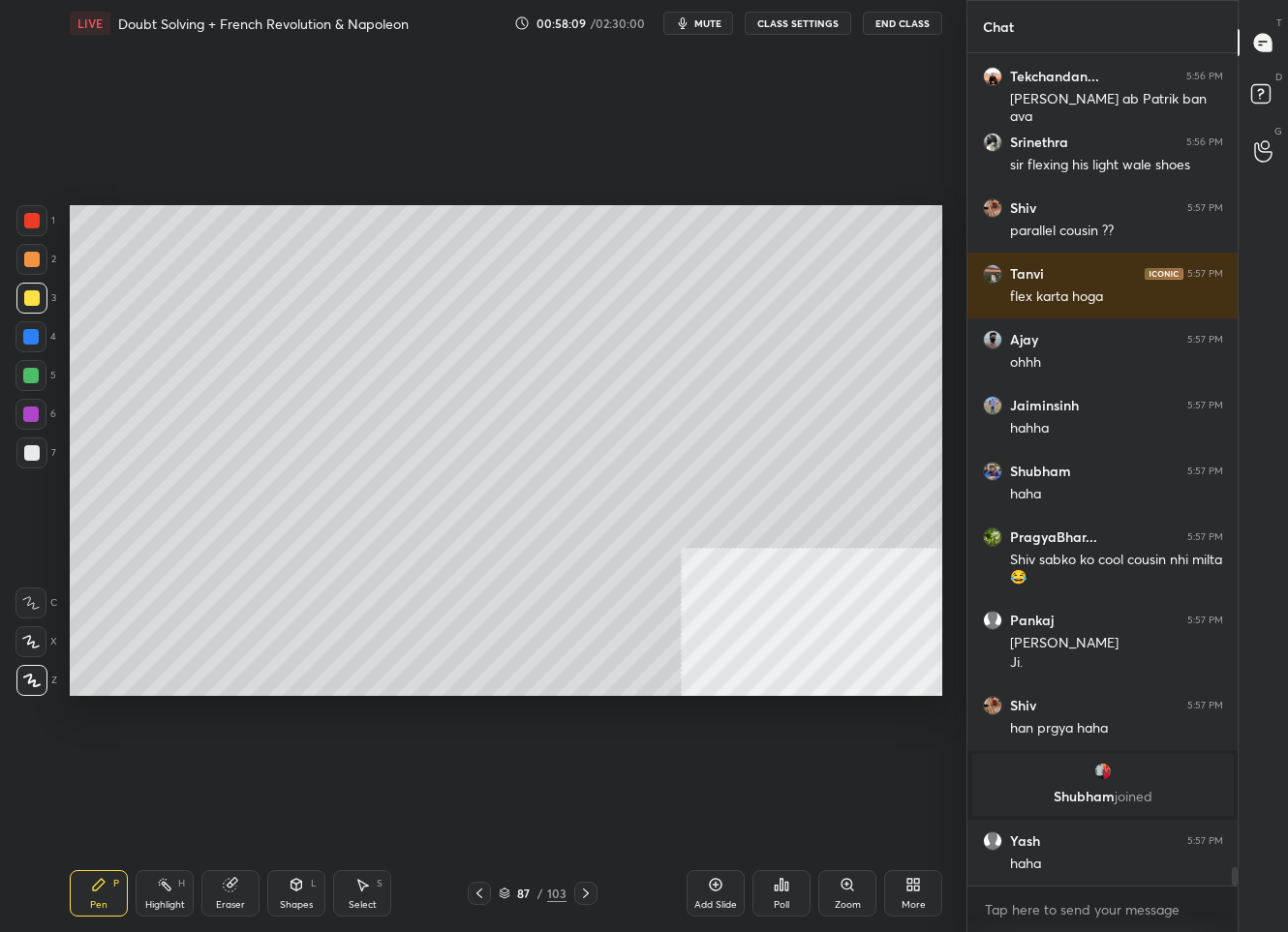
scroll to position [36788, 0]
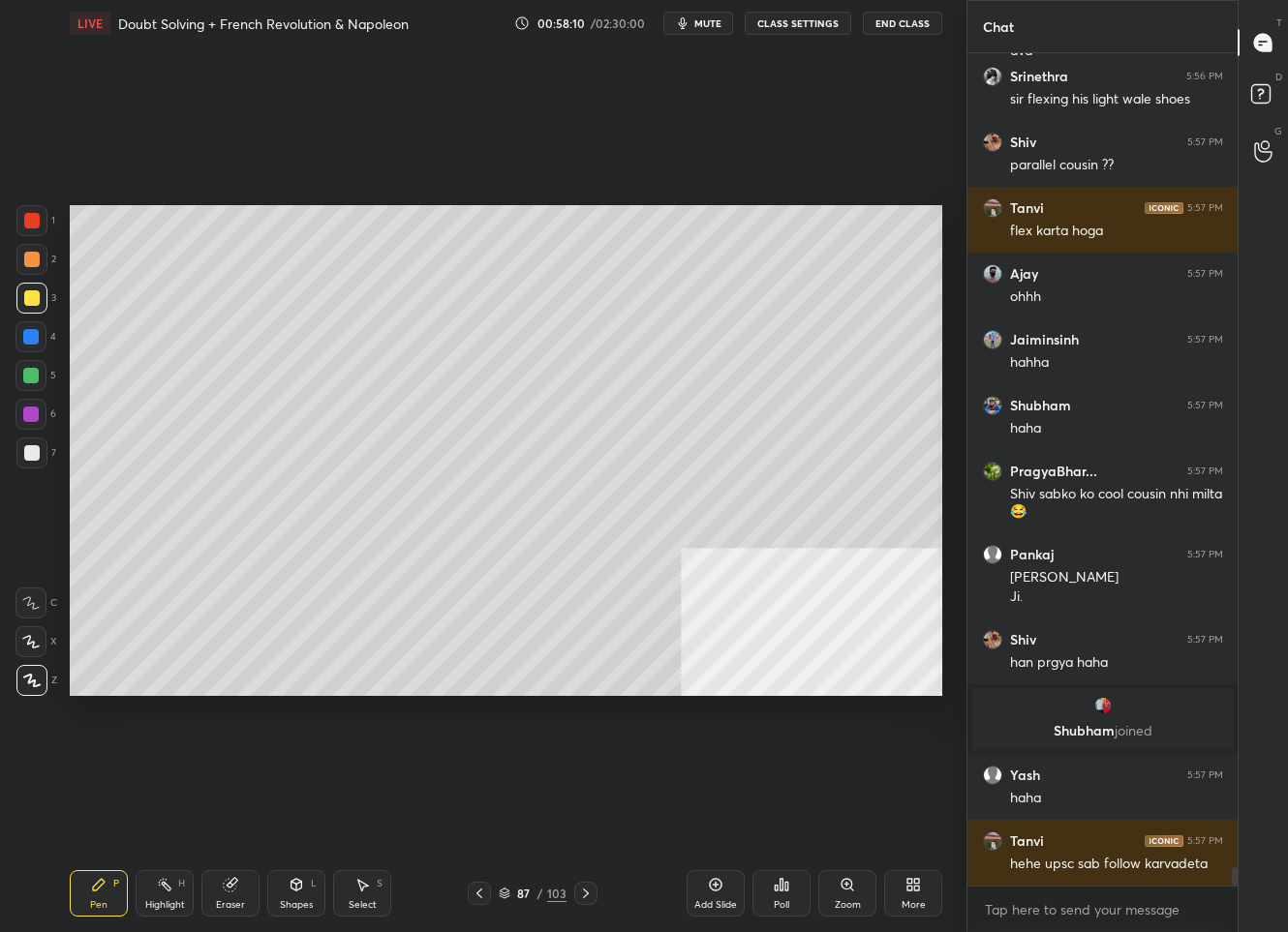
click at [40, 455] on div at bounding box center [31, 453] width 31 height 31
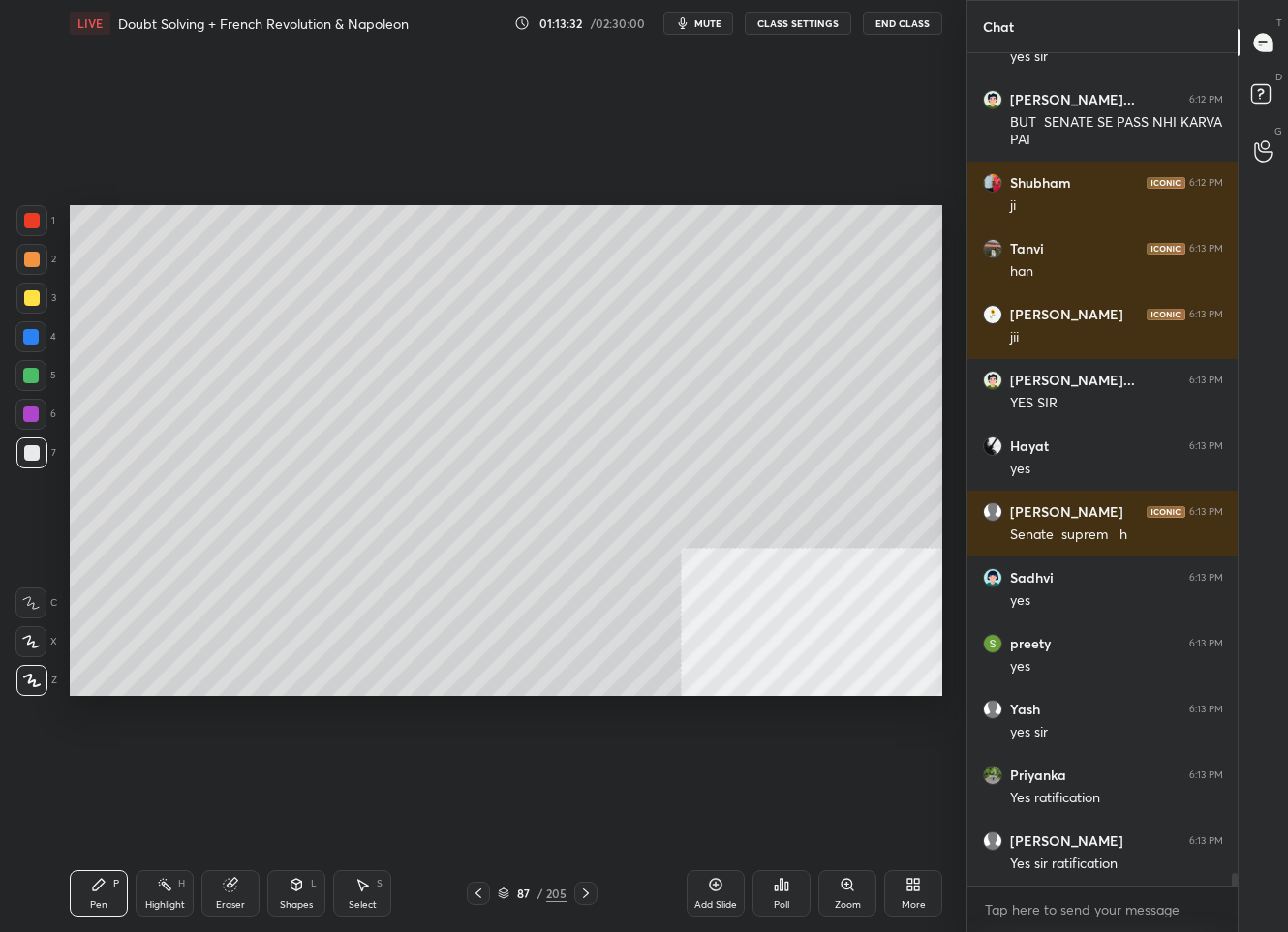
scroll to position [55688, 0]
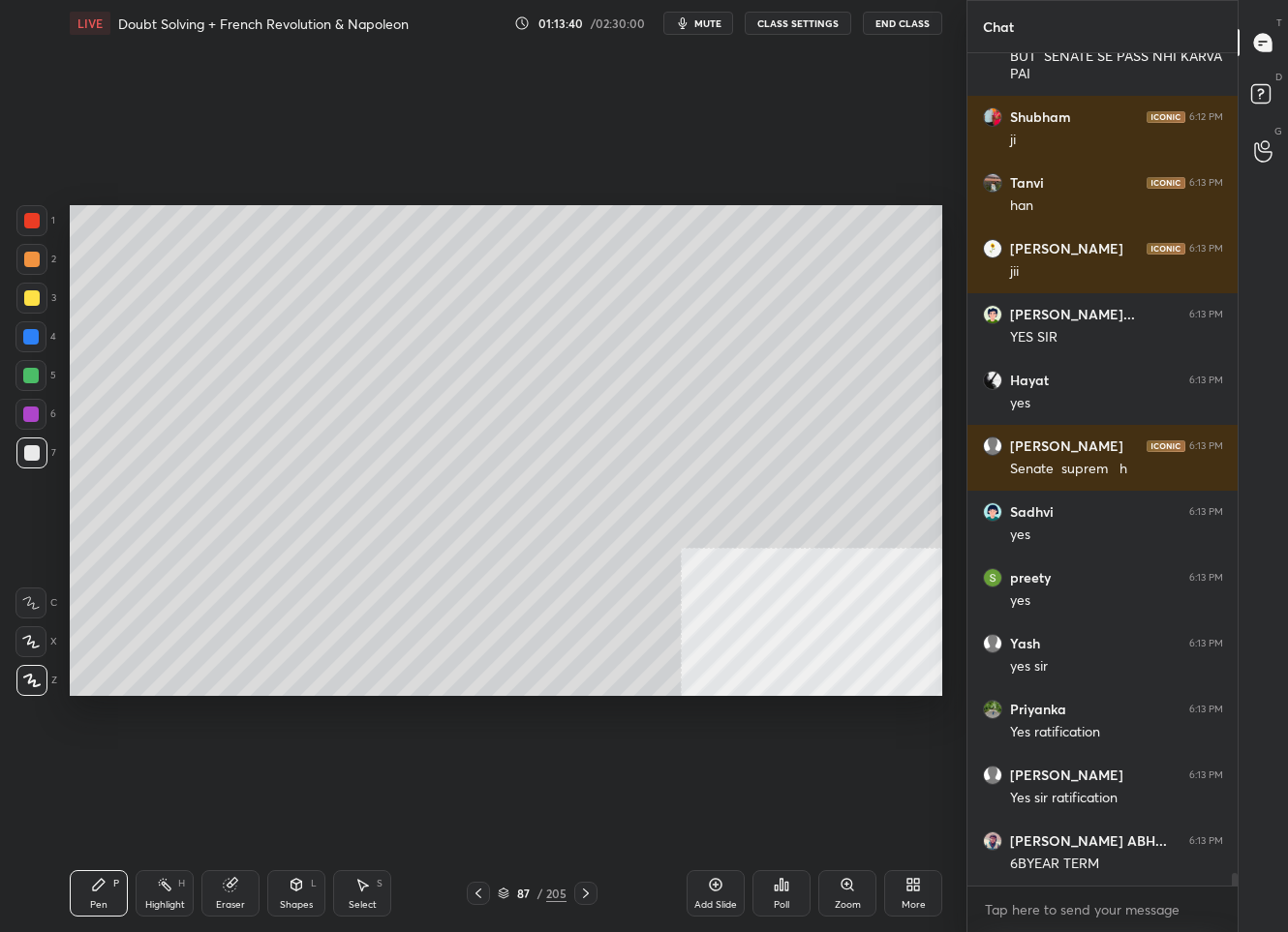
drag, startPoint x: 717, startPoint y: 909, endPoint x: 720, endPoint y: 899, distance: 10.4
click at [717, 910] on div "Add Slide" at bounding box center [715, 905] width 43 height 10
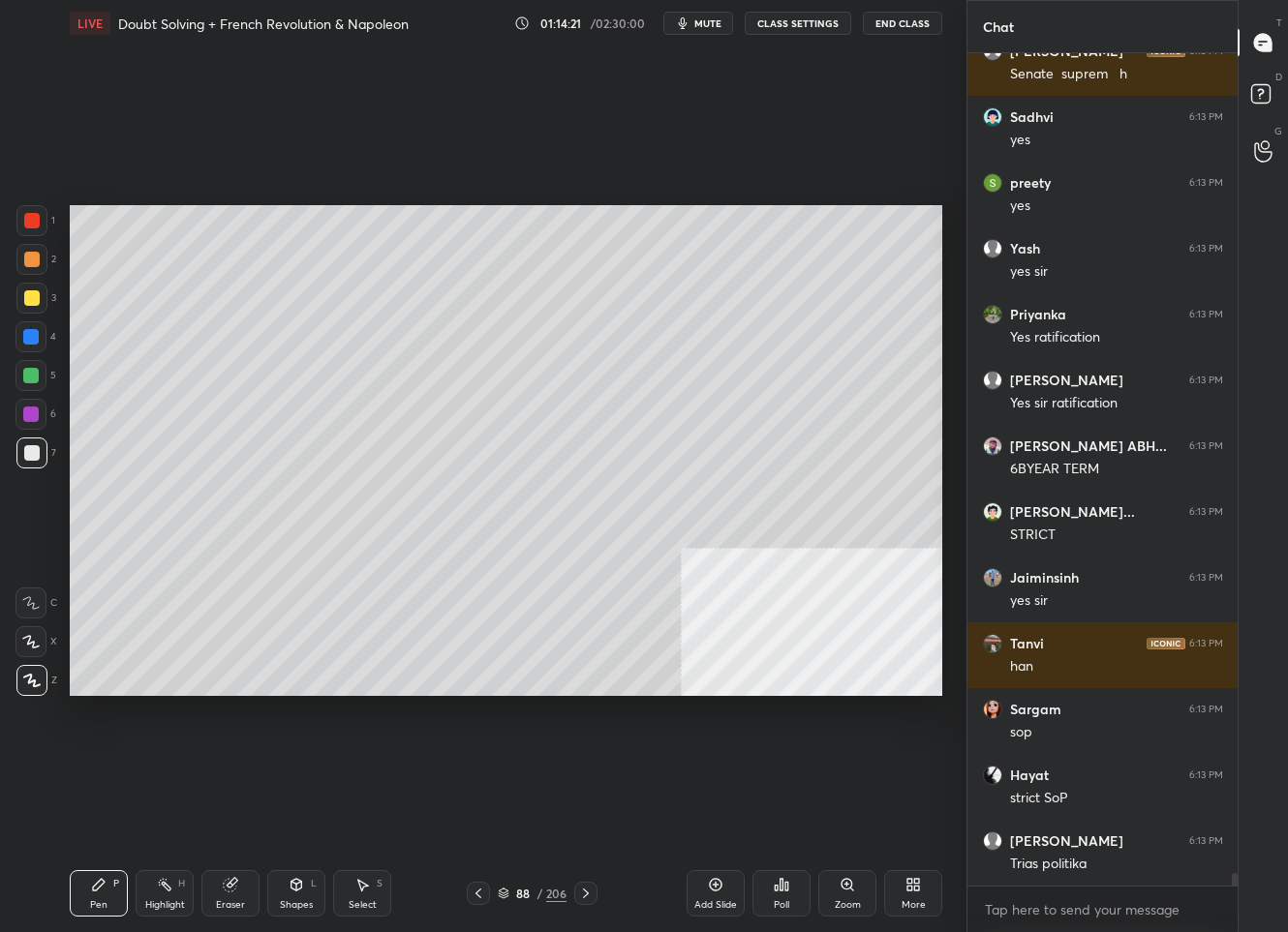
scroll to position [56150, 0]
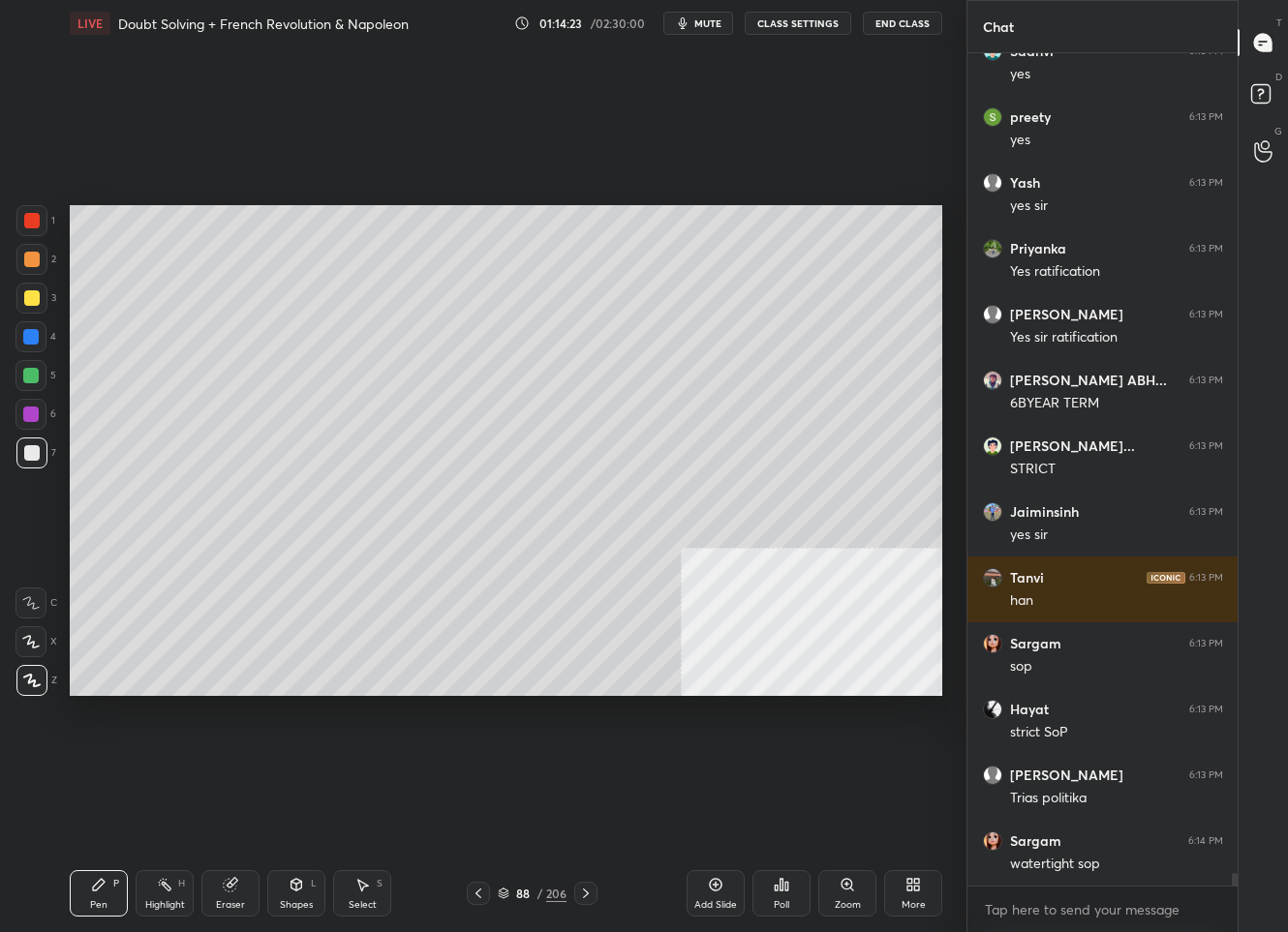
drag, startPoint x: 34, startPoint y: 298, endPoint x: 45, endPoint y: 287, distance: 15.6
click at [33, 298] on div at bounding box center [32, 299] width 16 height 16
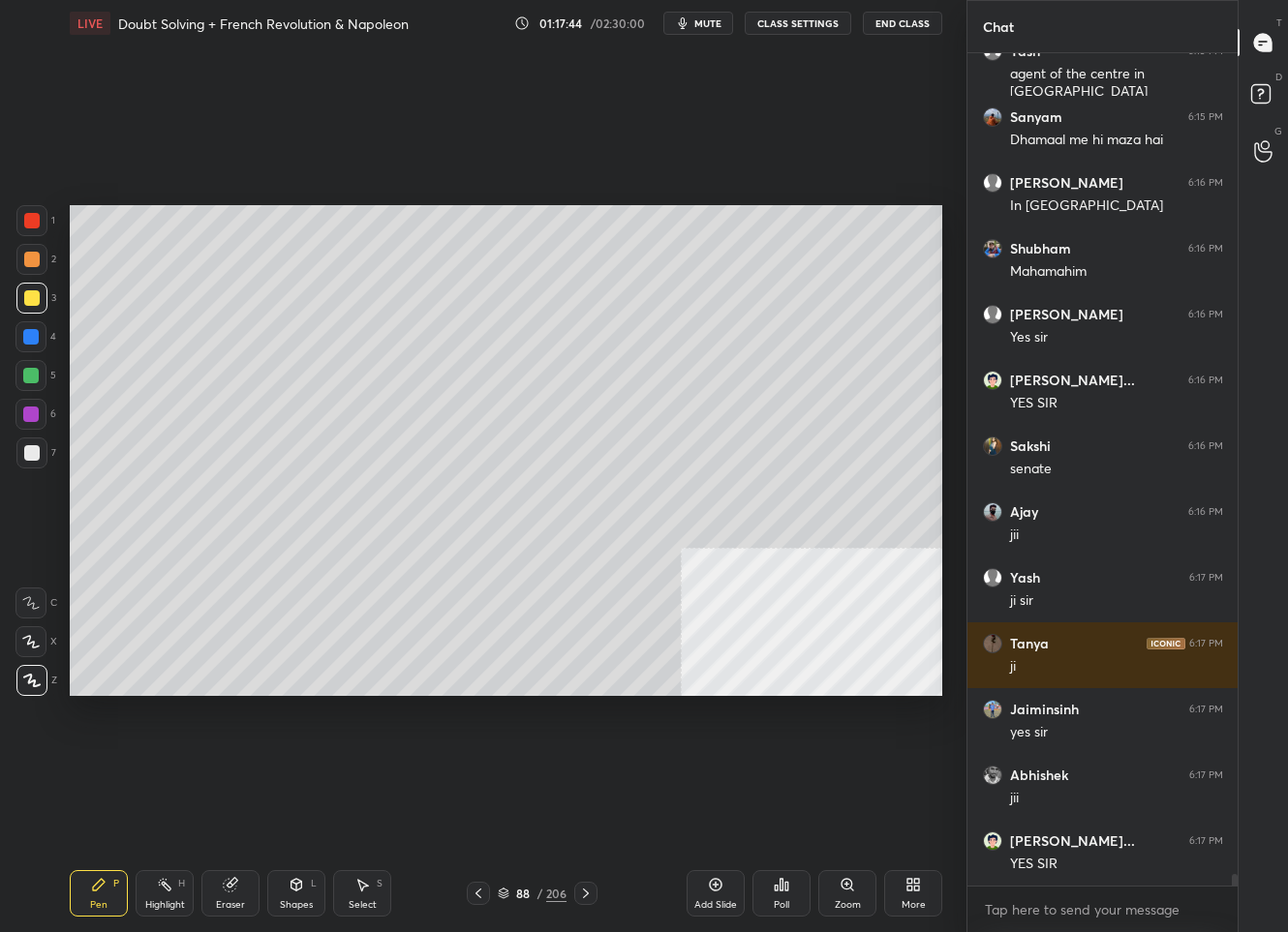
scroll to position [59344, 0]
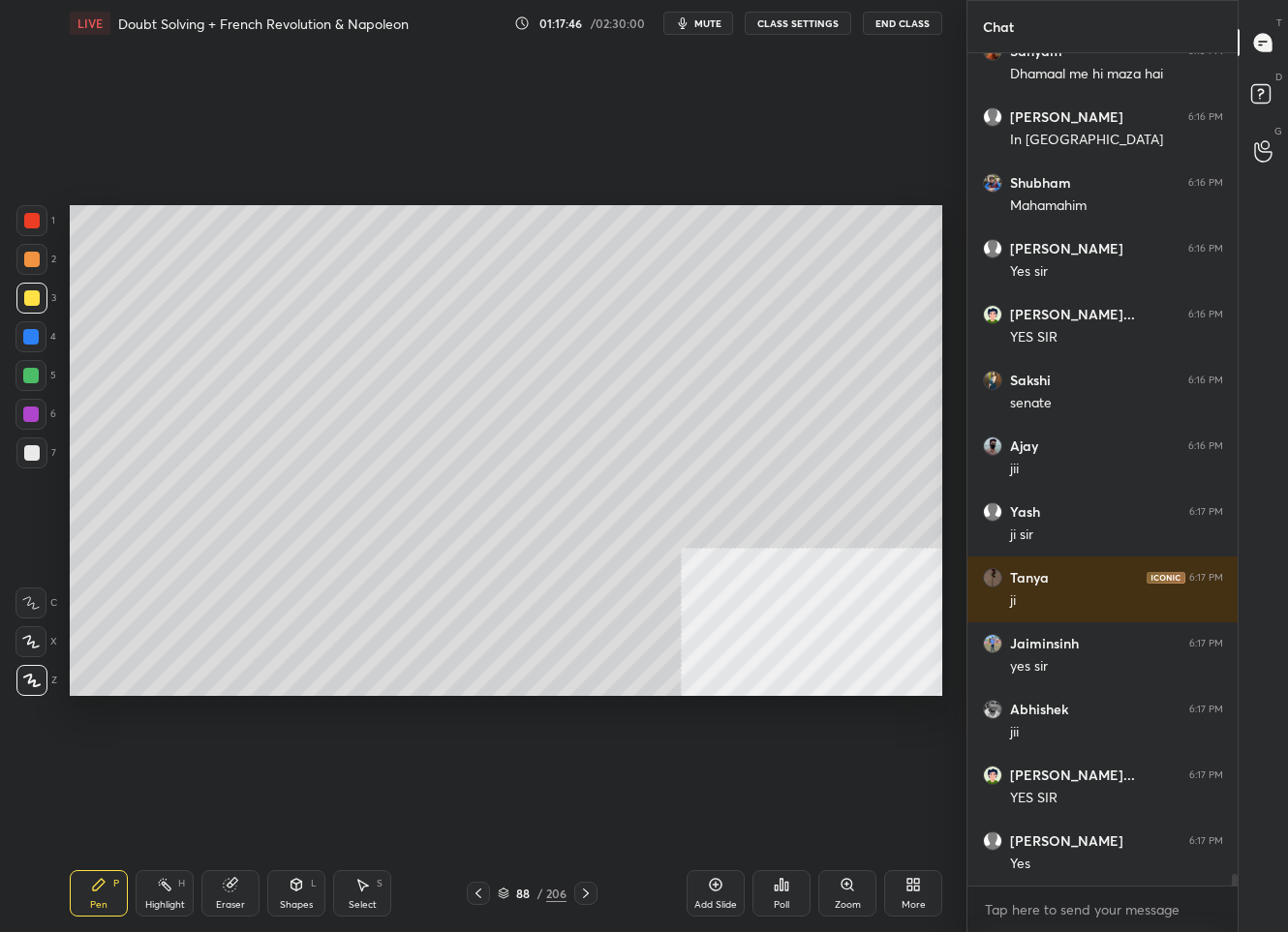
drag, startPoint x: 710, startPoint y: 887, endPoint x: 719, endPoint y: 849, distance: 39.1
click at [710, 886] on icon at bounding box center [715, 885] width 16 height 16
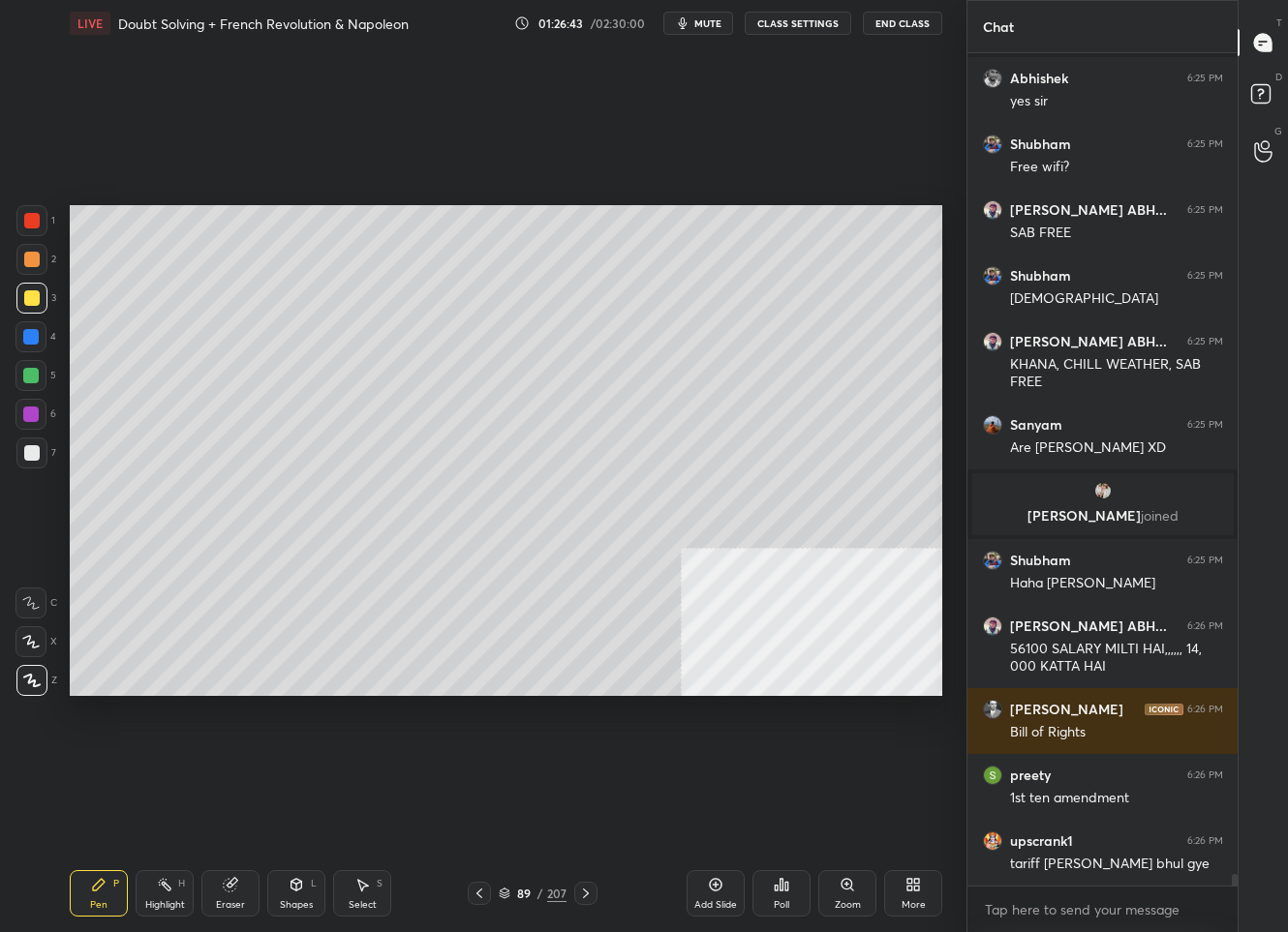
scroll to position [59288, 0]
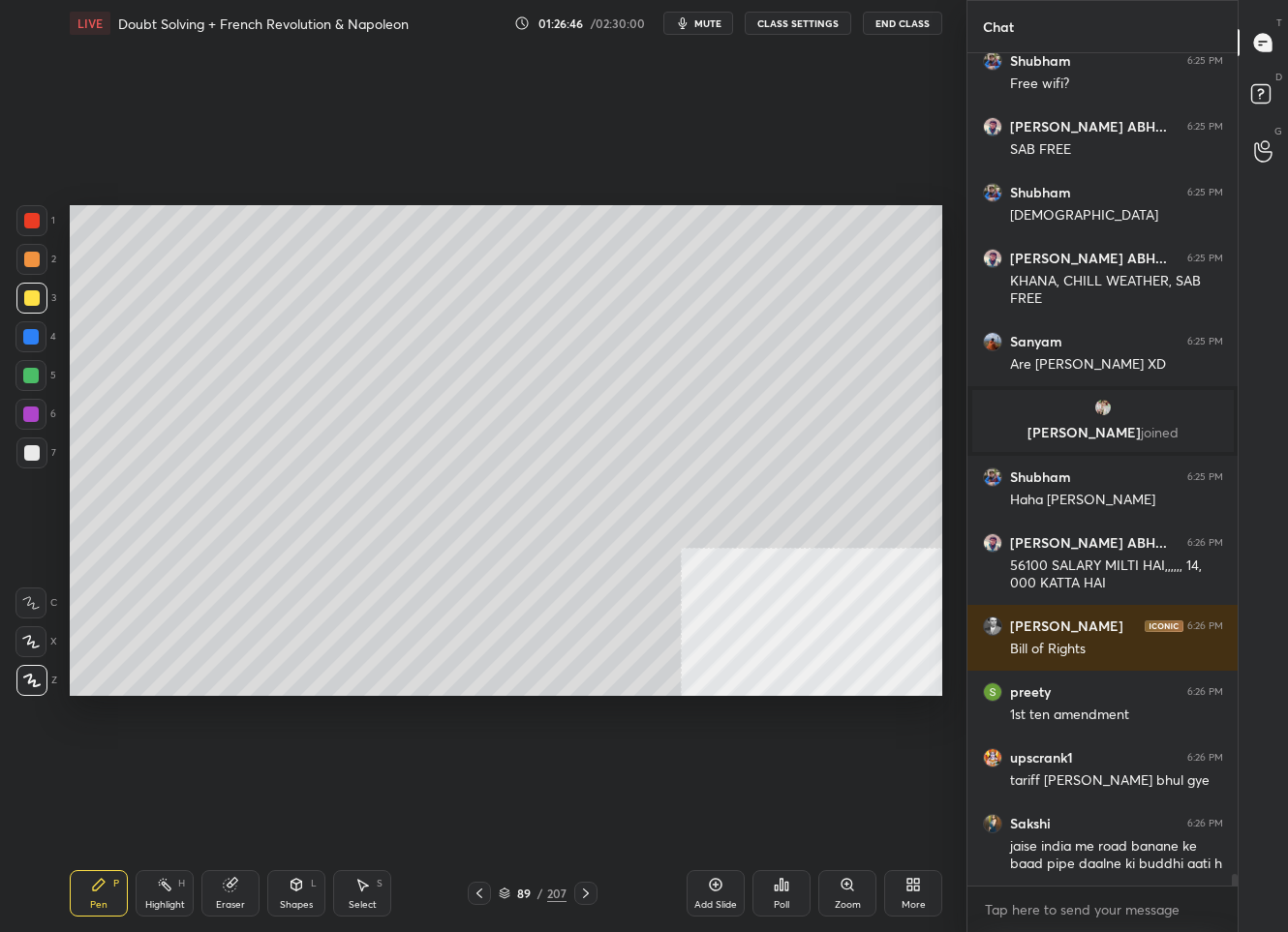
click at [702, 891] on div "Add Slide" at bounding box center [715, 893] width 58 height 47
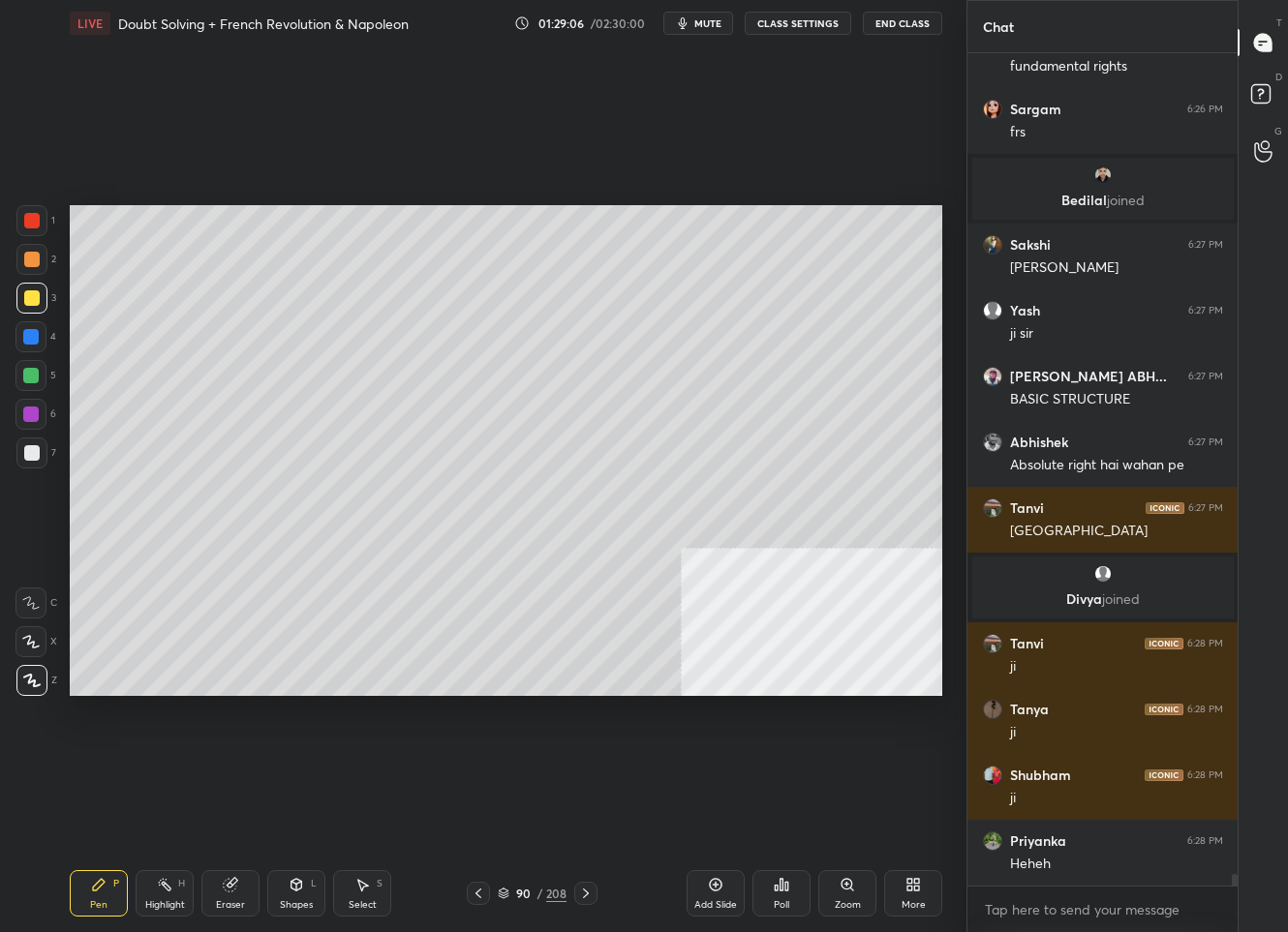
scroll to position [60001, 0]
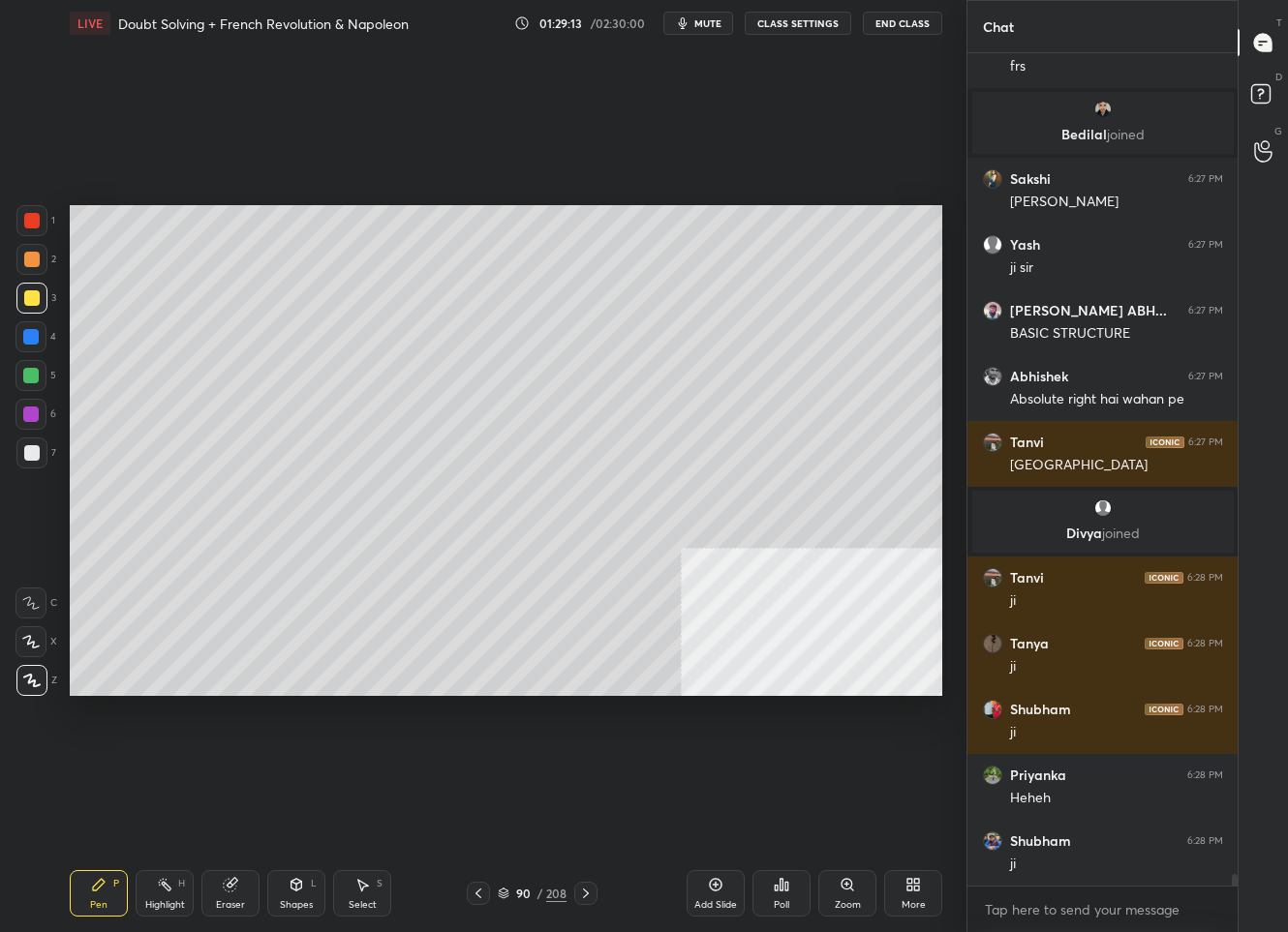
drag, startPoint x: 27, startPoint y: 458, endPoint x: 52, endPoint y: 447, distance: 27.3
click at [30, 456] on div at bounding box center [32, 454] width 16 height 16
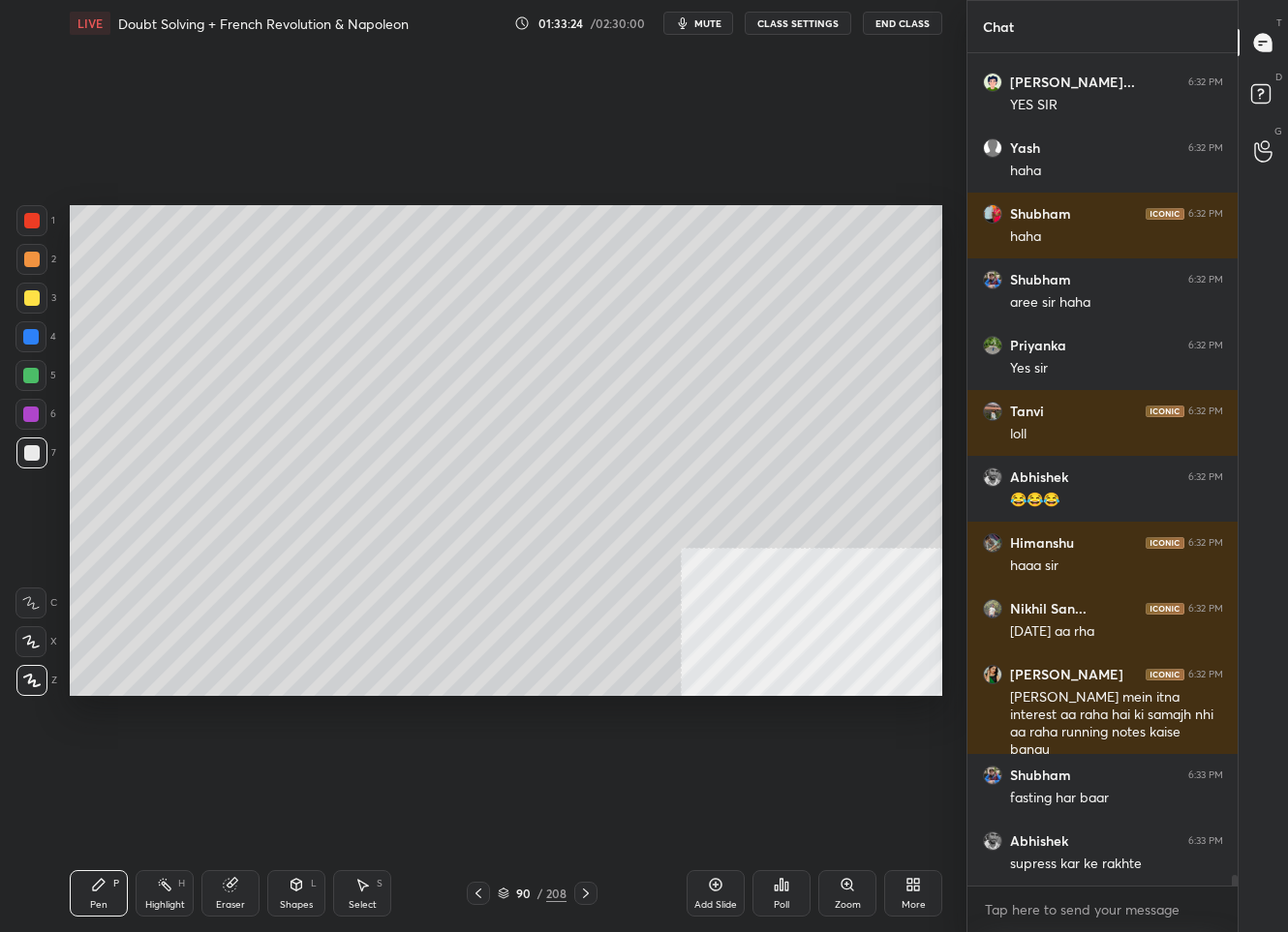
scroll to position [62953, 0]
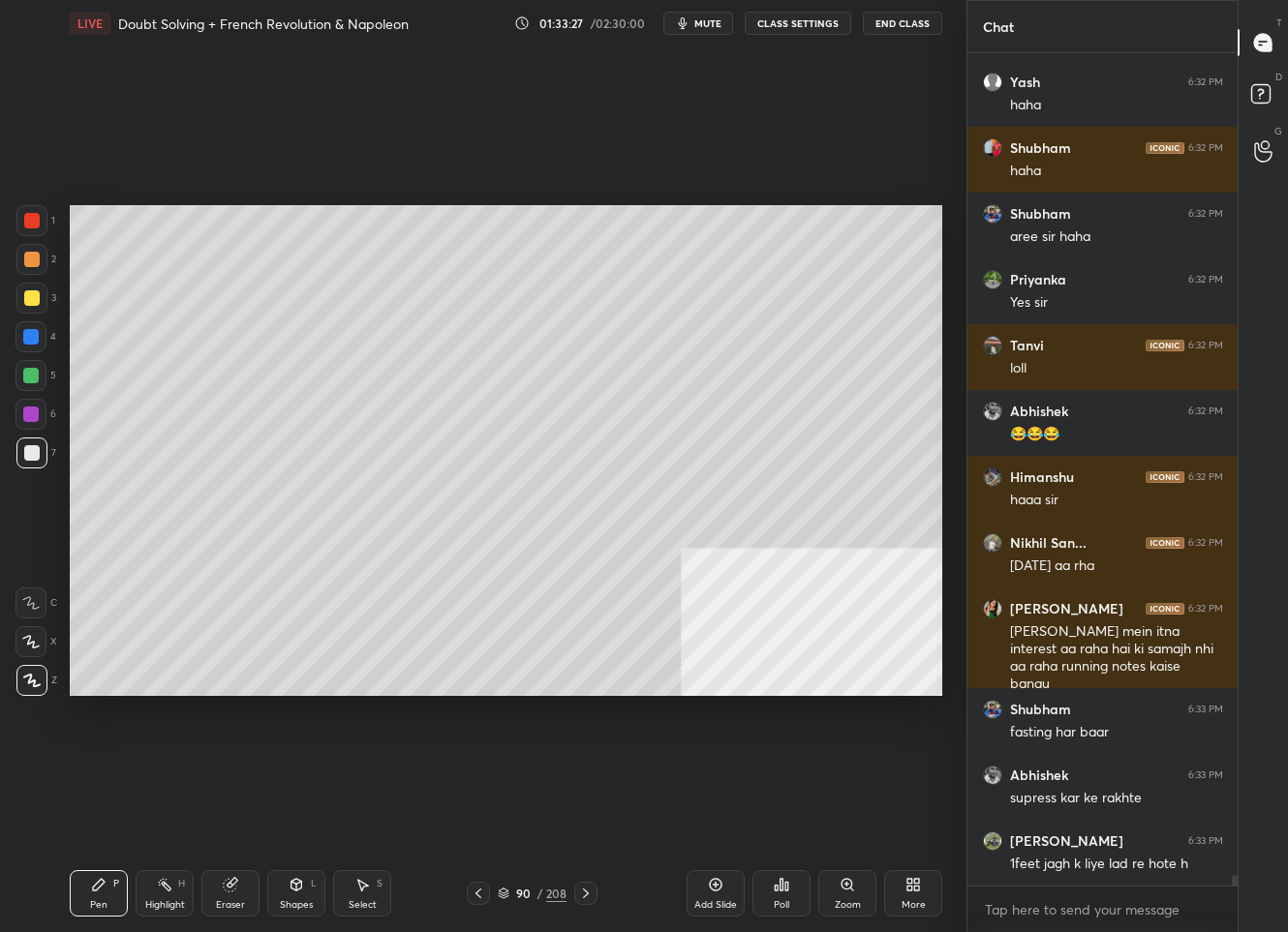
click at [711, 881] on icon at bounding box center [715, 885] width 16 height 16
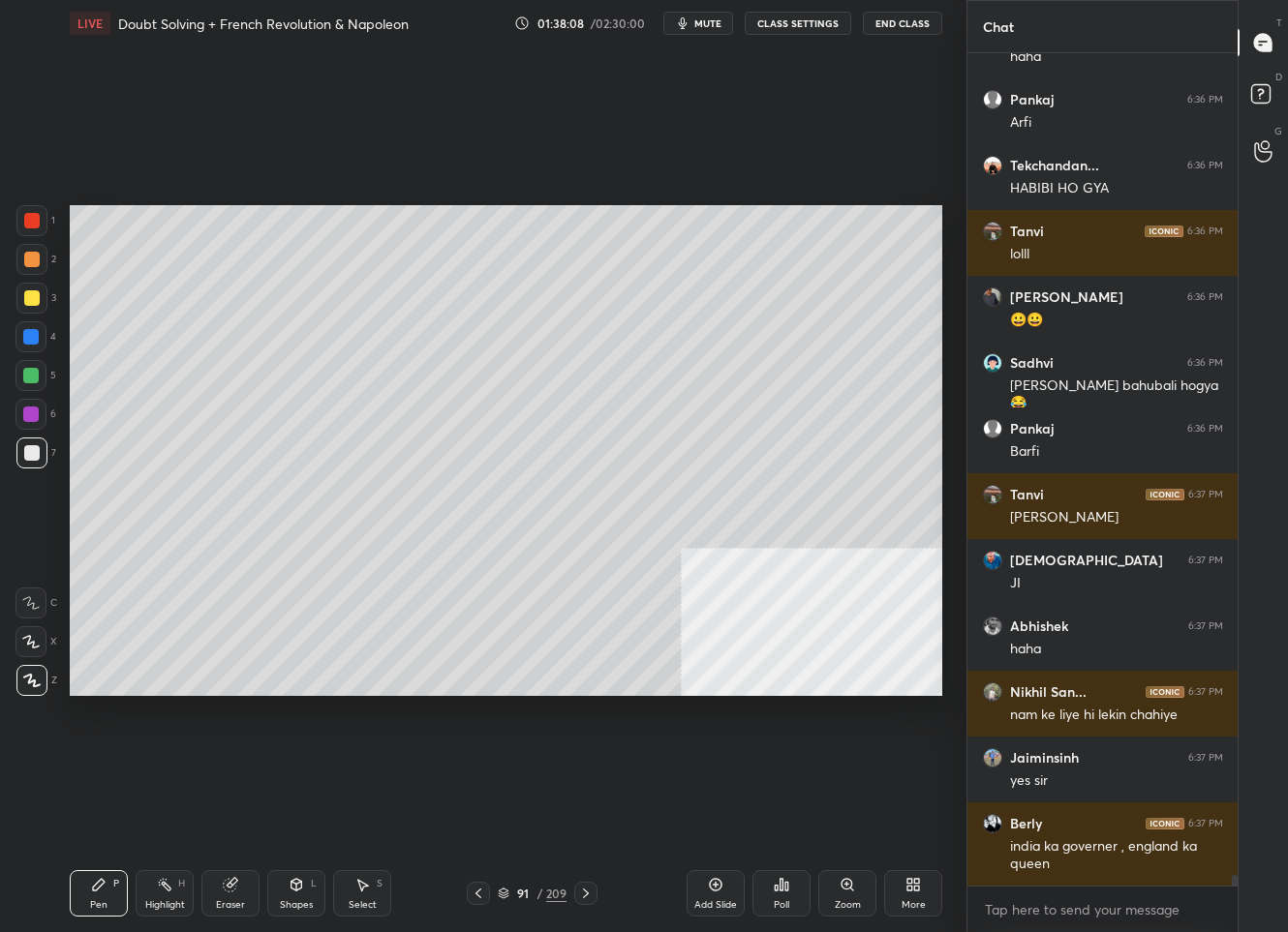
scroll to position [64897, 0]
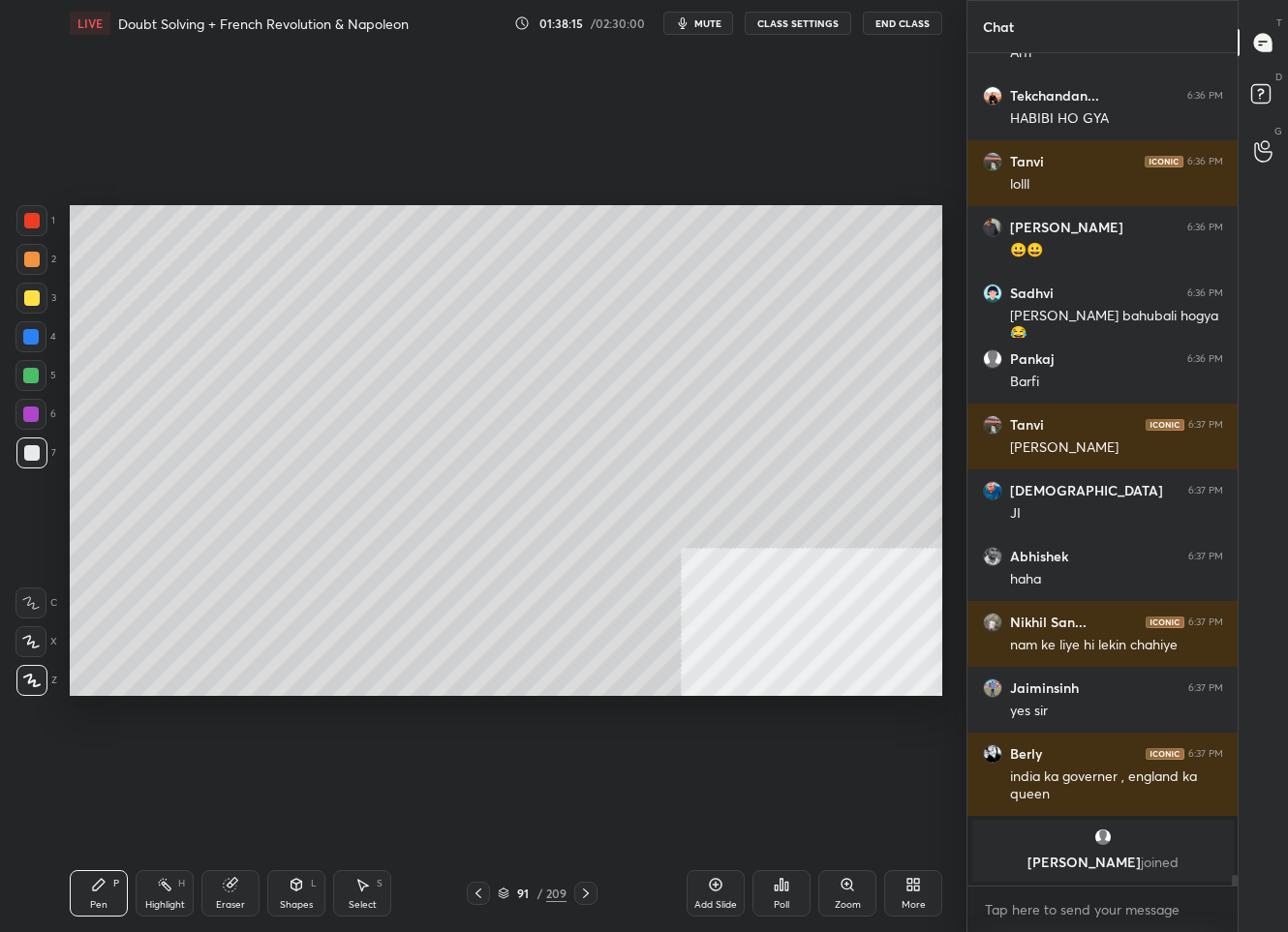
click at [711, 884] on icon at bounding box center [715, 885] width 16 height 16
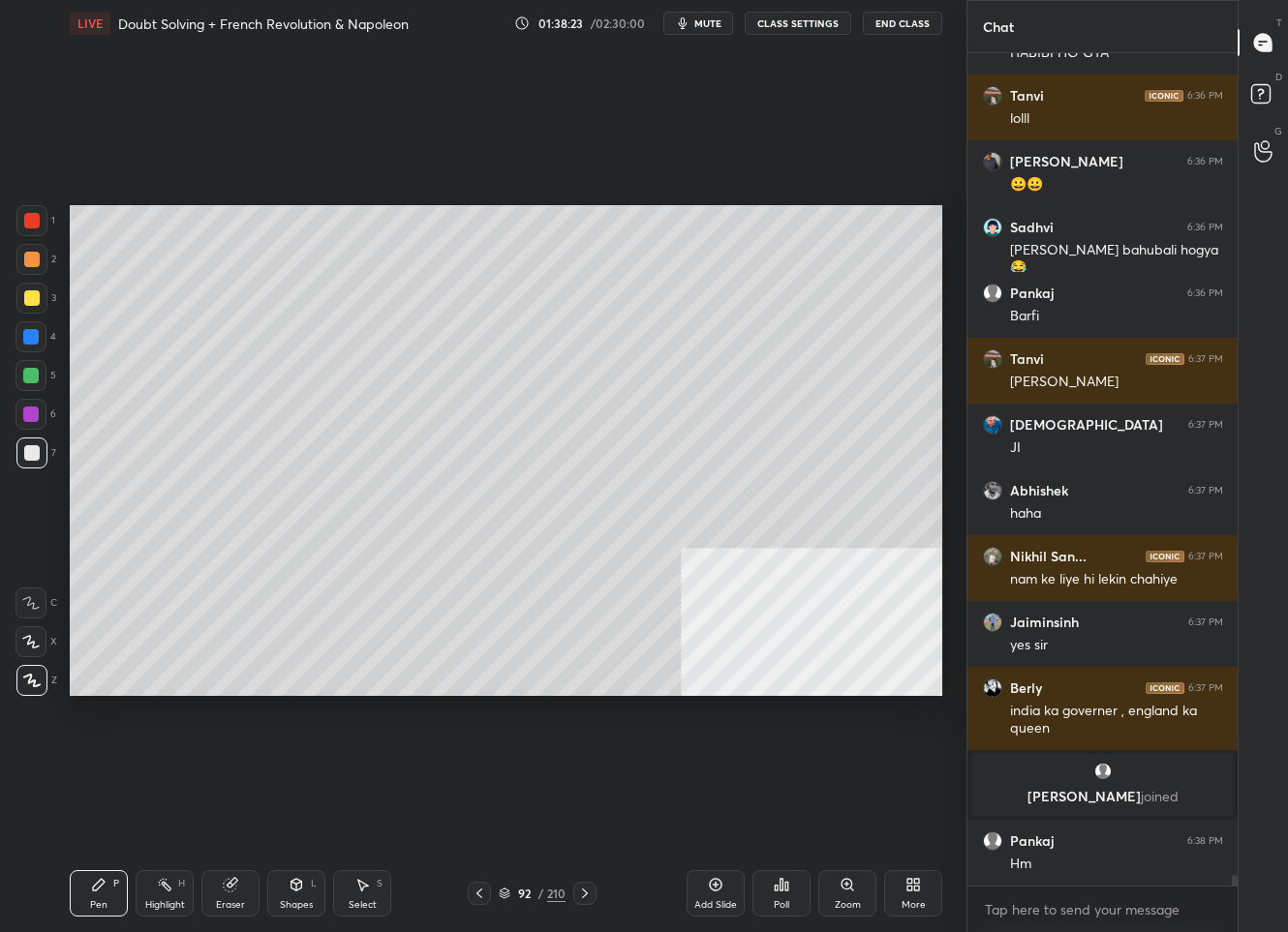
scroll to position [64244, 0]
drag, startPoint x: 35, startPoint y: 295, endPoint x: 40, endPoint y: 313, distance: 18.7
click at [35, 296] on div at bounding box center [32, 299] width 16 height 16
click at [301, 896] on div "Shapes L" at bounding box center [296, 893] width 58 height 47
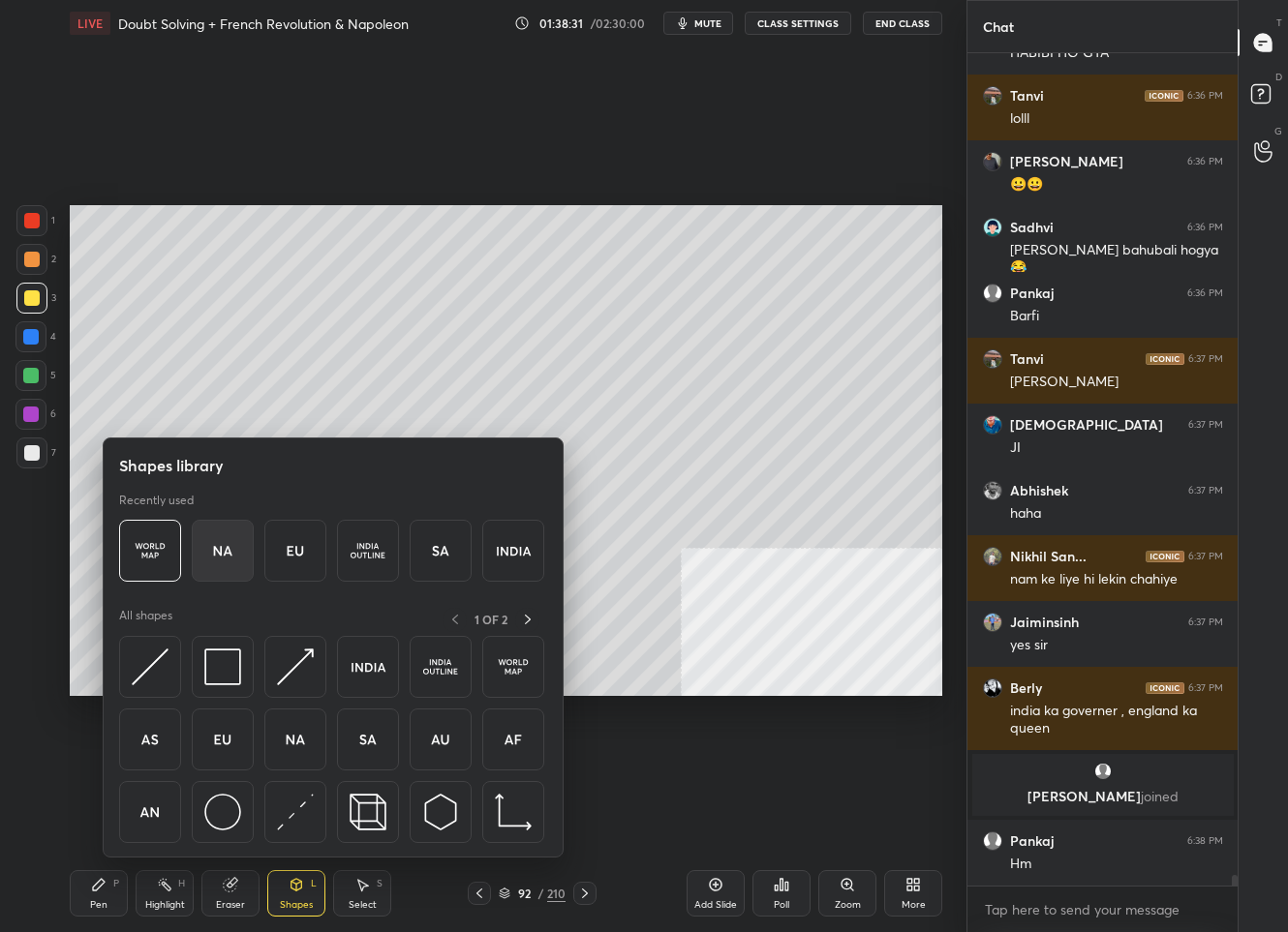
click at [206, 542] on img at bounding box center [222, 550] width 37 height 37
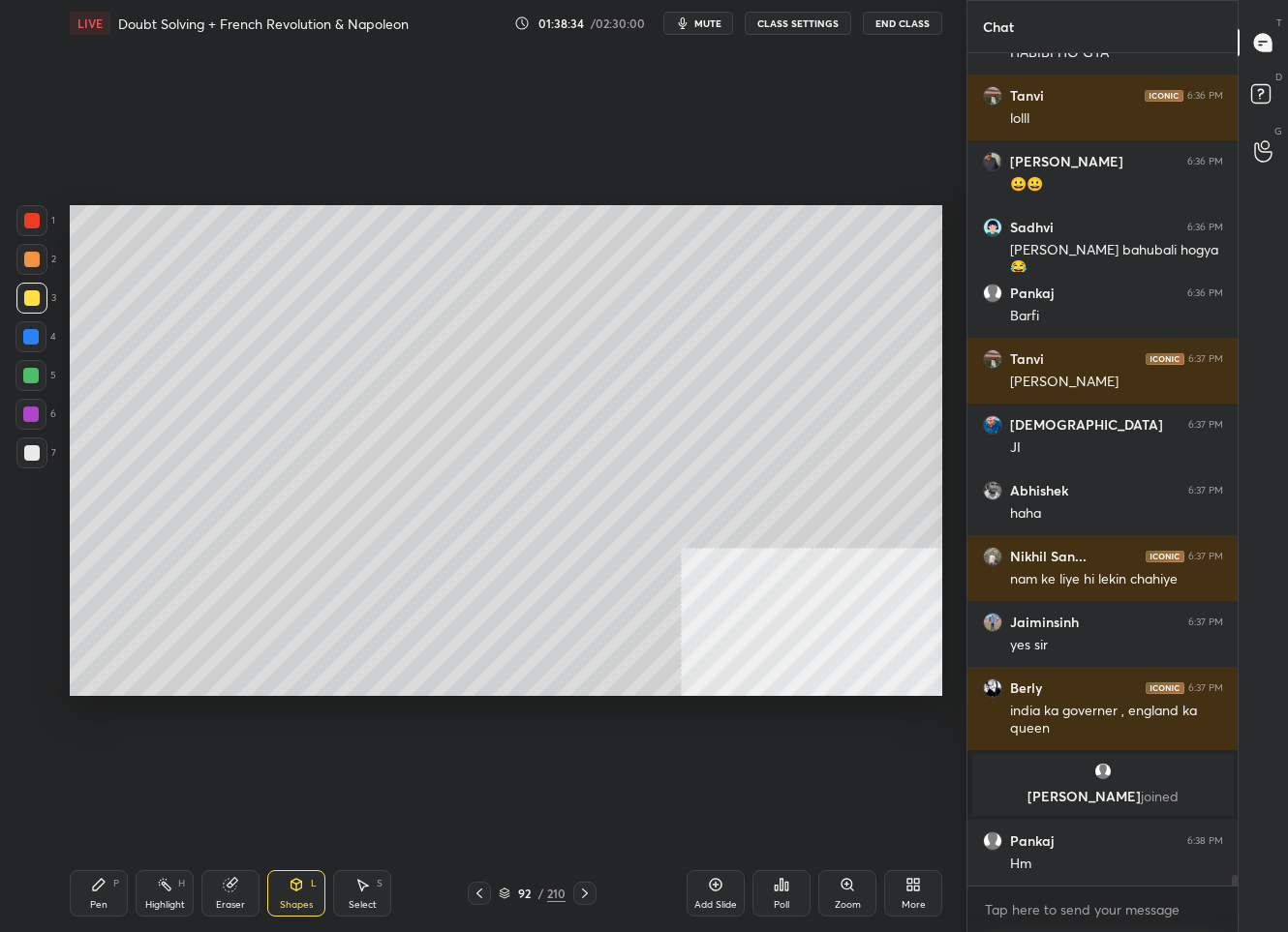
click at [289, 884] on icon at bounding box center [297, 885] width 16 height 16
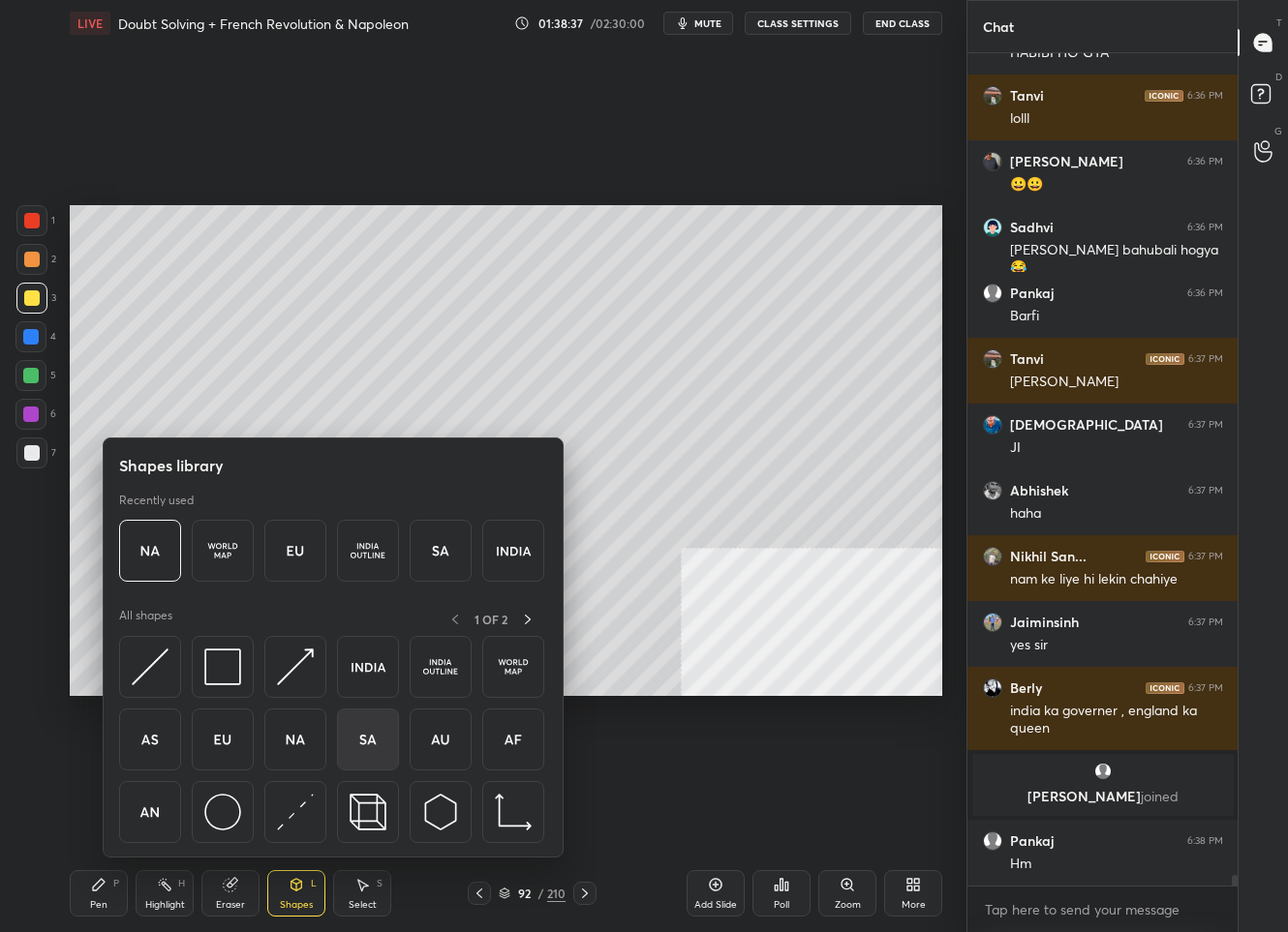
click at [371, 739] on img at bounding box center [368, 739] width 37 height 37
click at [373, 737] on div "Setting up your live class Poll for secs No correct answer Start poll" at bounding box center [507, 451] width 889 height 808
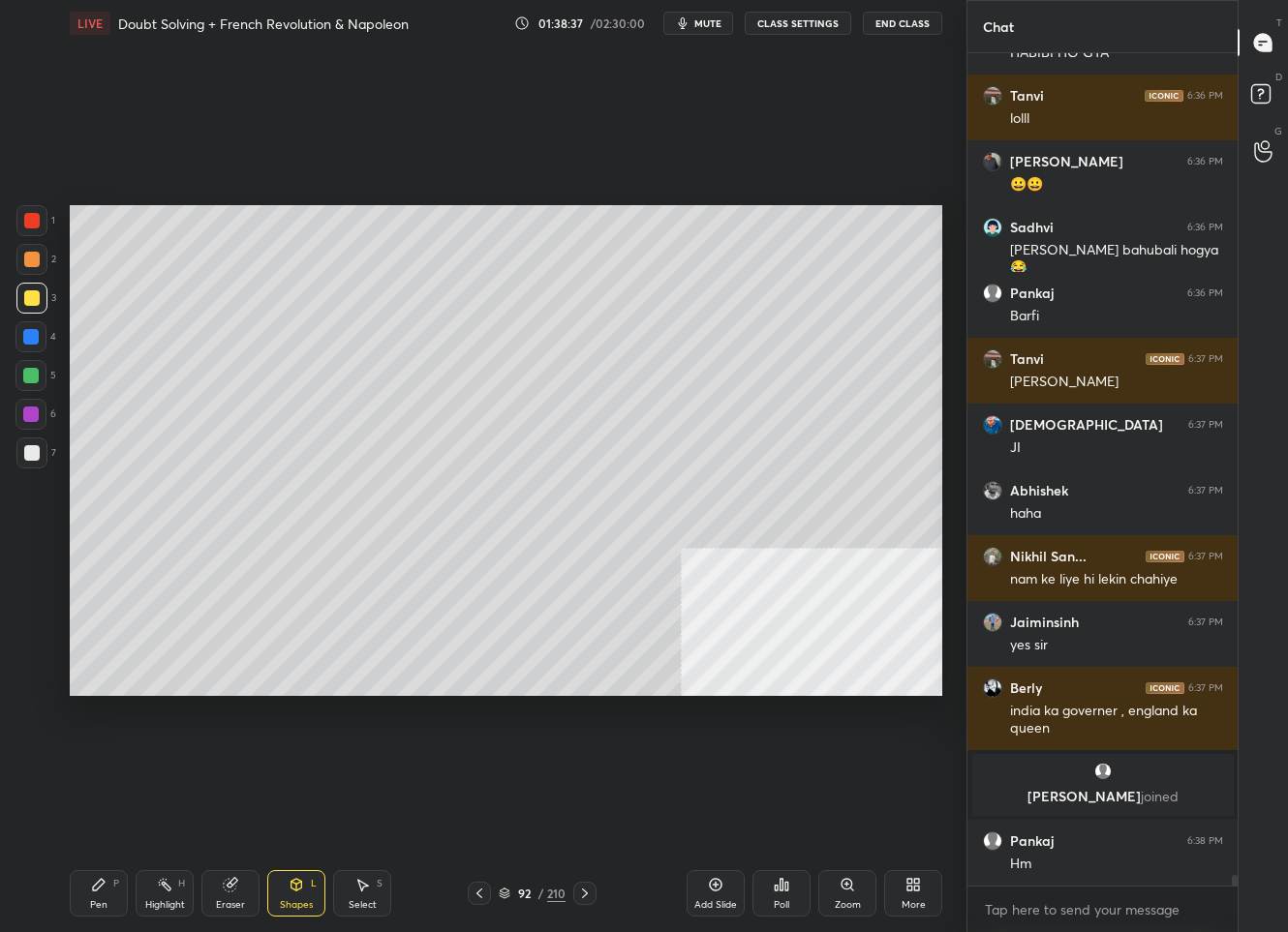
click at [366, 736] on div "Setting up your live class Poll for secs No correct answer Start poll" at bounding box center [507, 451] width 889 height 808
drag, startPoint x: 103, startPoint y: 897, endPoint x: 110, endPoint y: 812, distance: 85.3
click at [106, 894] on div "Pen P" at bounding box center [99, 893] width 58 height 47
click at [36, 455] on div at bounding box center [32, 454] width 16 height 16
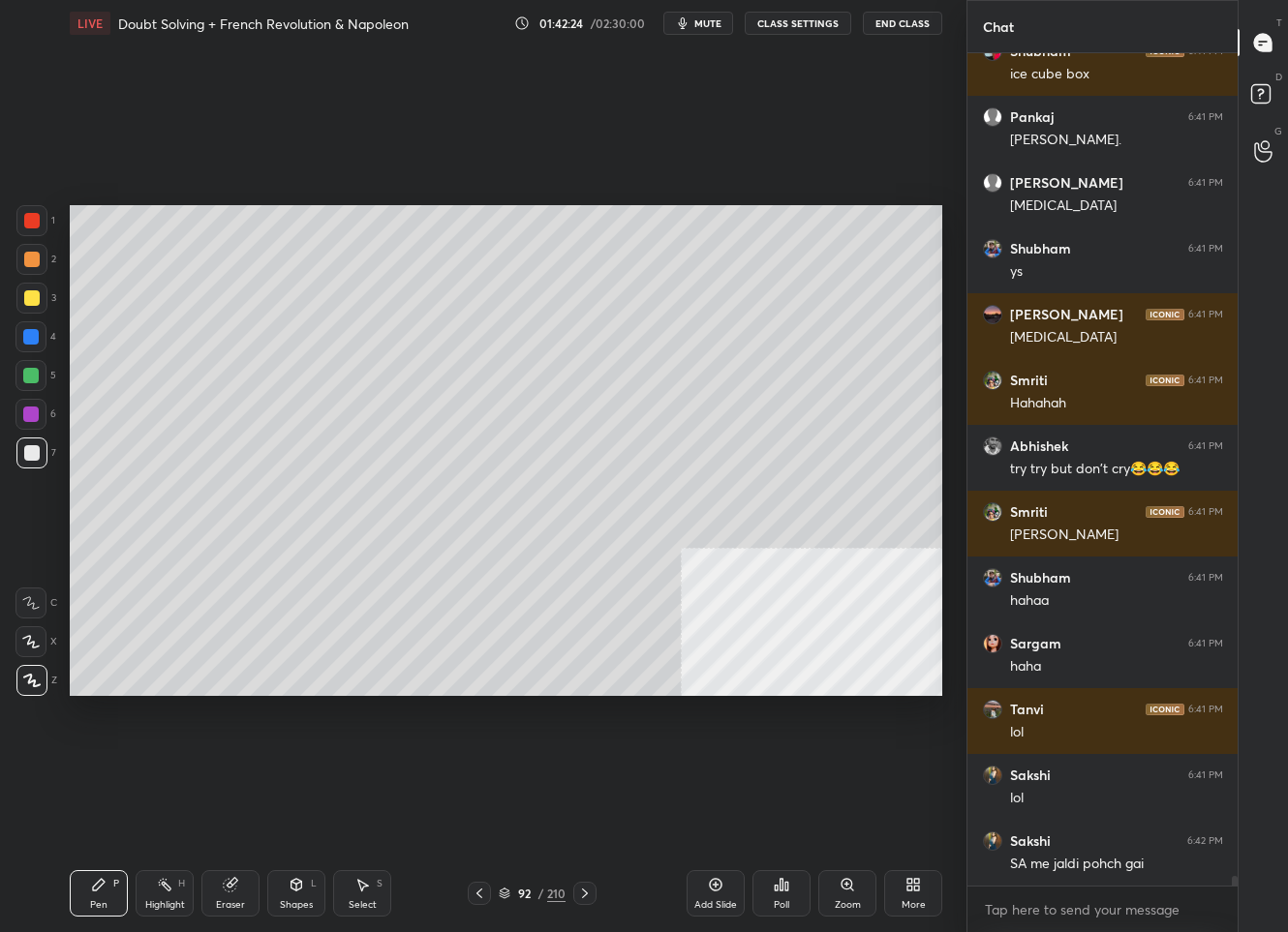
scroll to position [68313, 0]
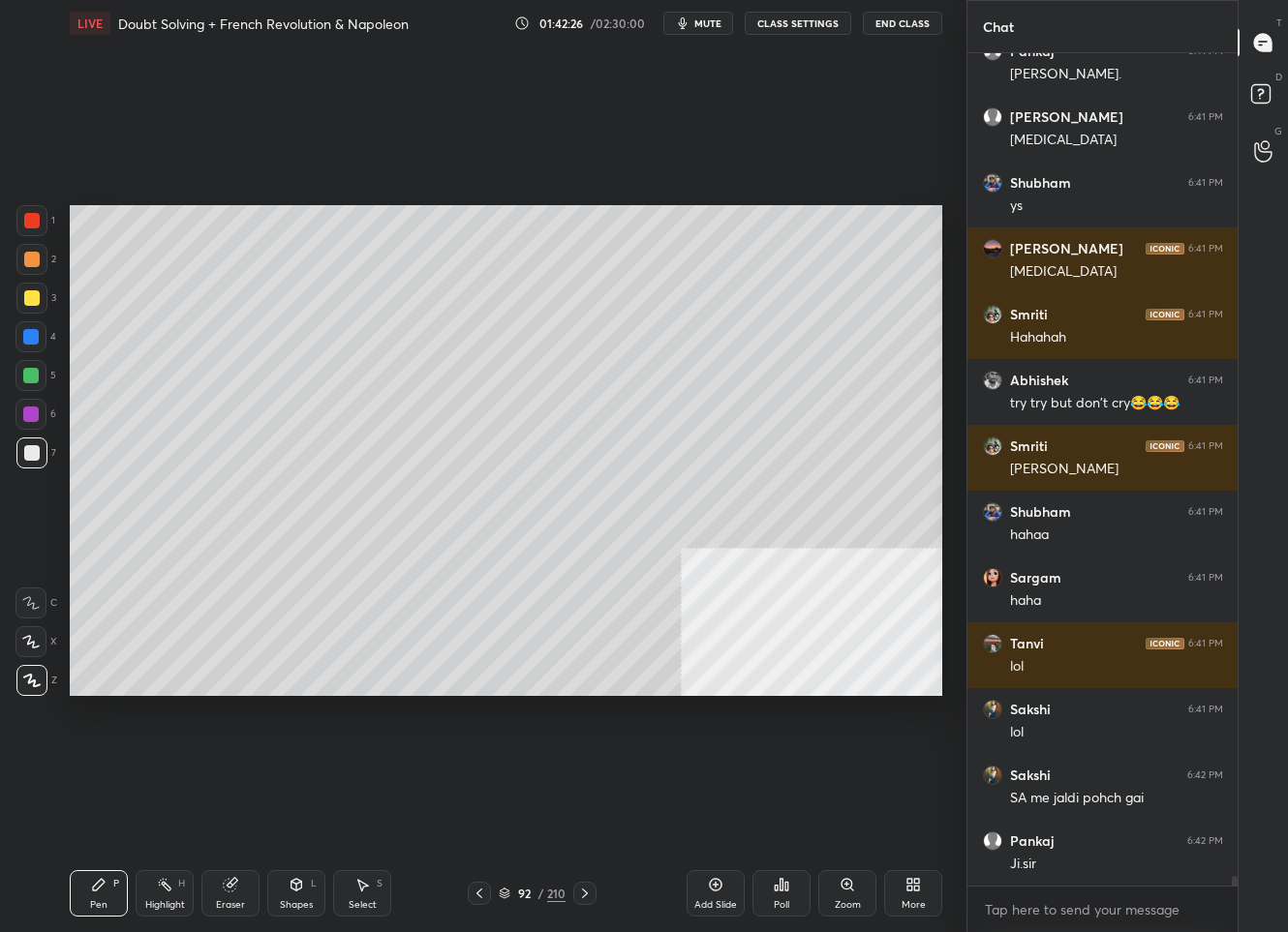
click at [585, 893] on icon at bounding box center [586, 894] width 16 height 16
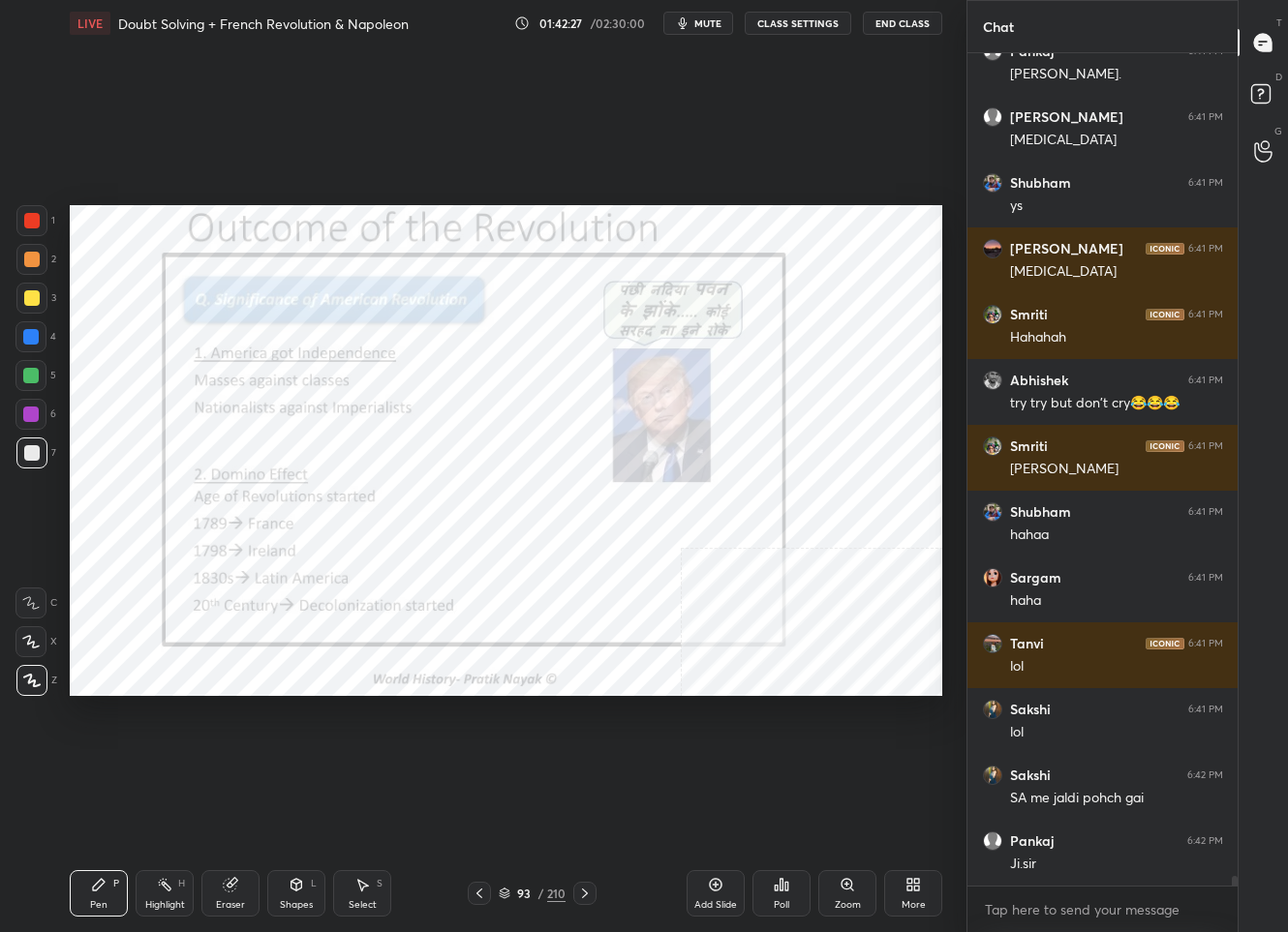
drag, startPoint x: 477, startPoint y: 893, endPoint x: 489, endPoint y: 888, distance: 13.0
click at [478, 892] on icon at bounding box center [480, 894] width 16 height 16
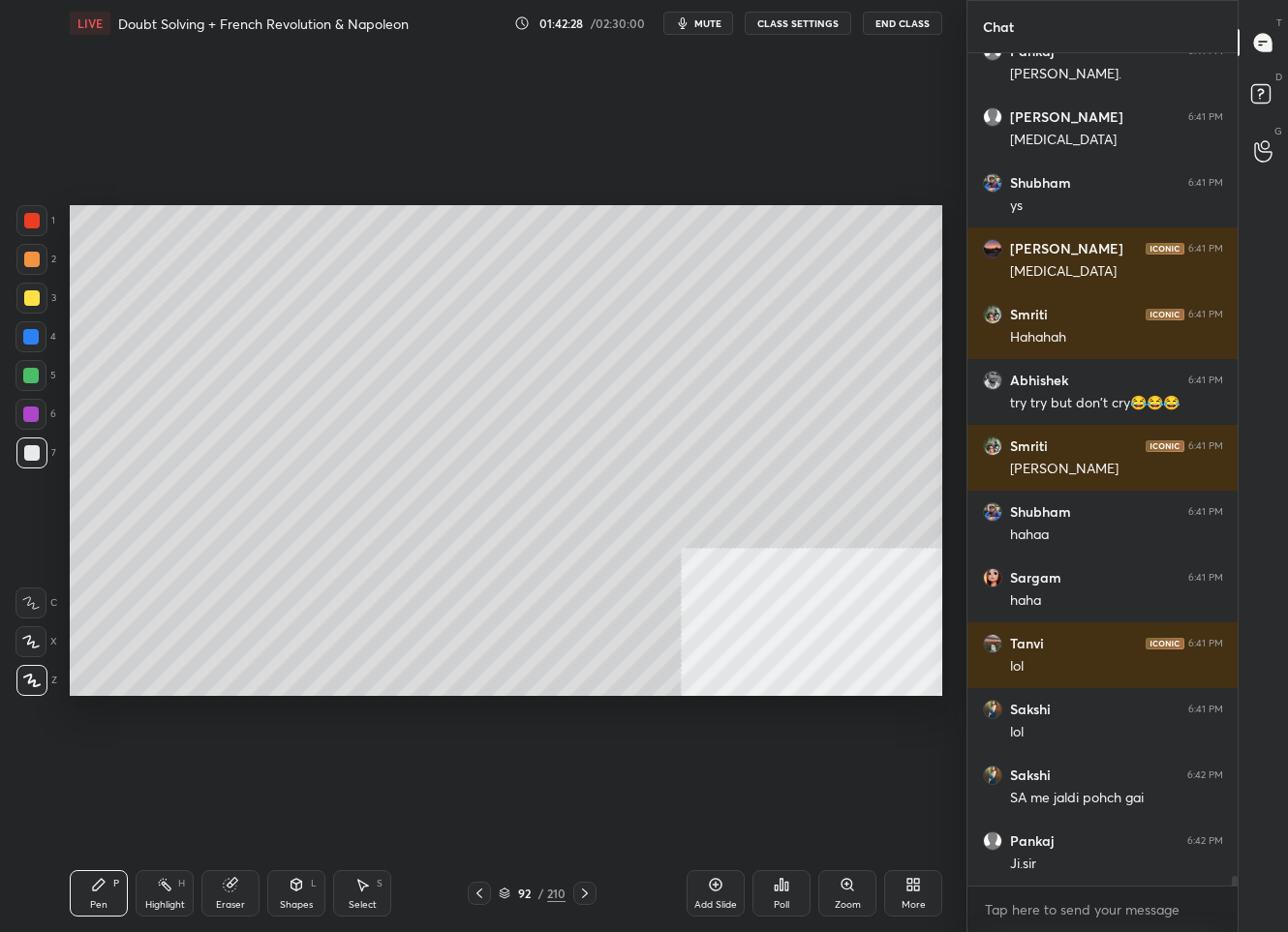
click at [710, 893] on div "Add Slide" at bounding box center [715, 893] width 58 height 47
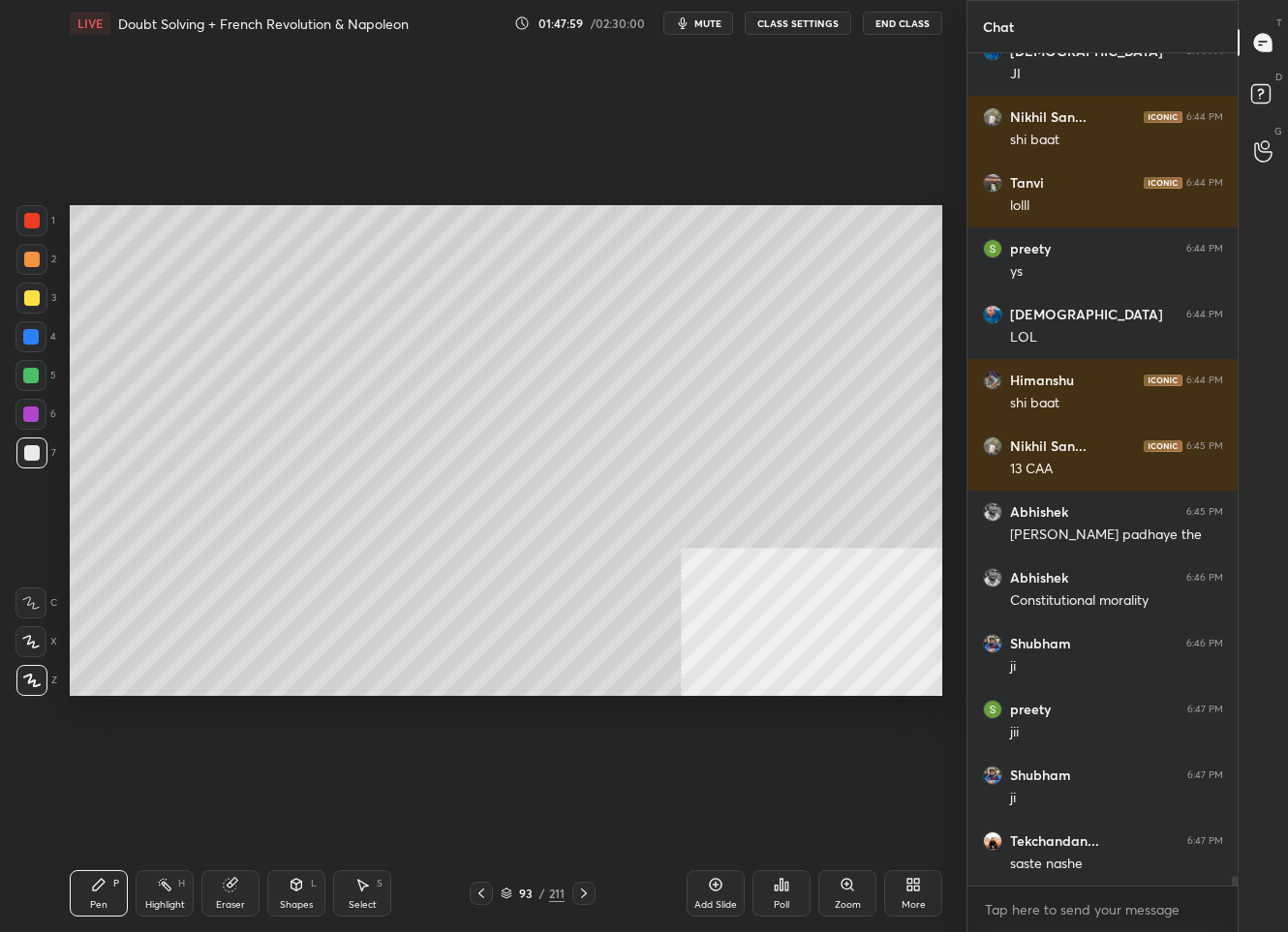
scroll to position [69978, 0]
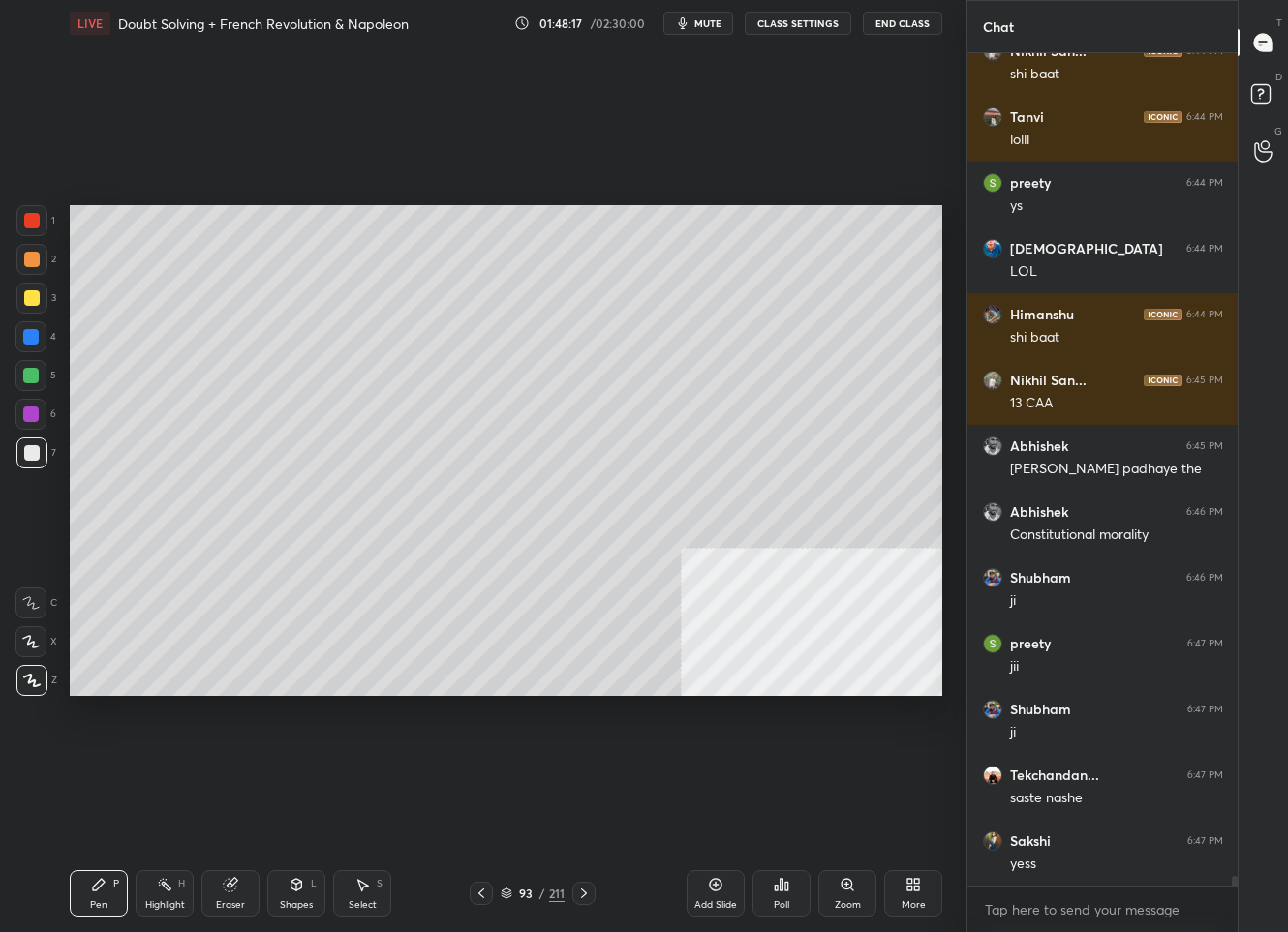
click at [698, 886] on div "Add Slide" at bounding box center [715, 893] width 58 height 47
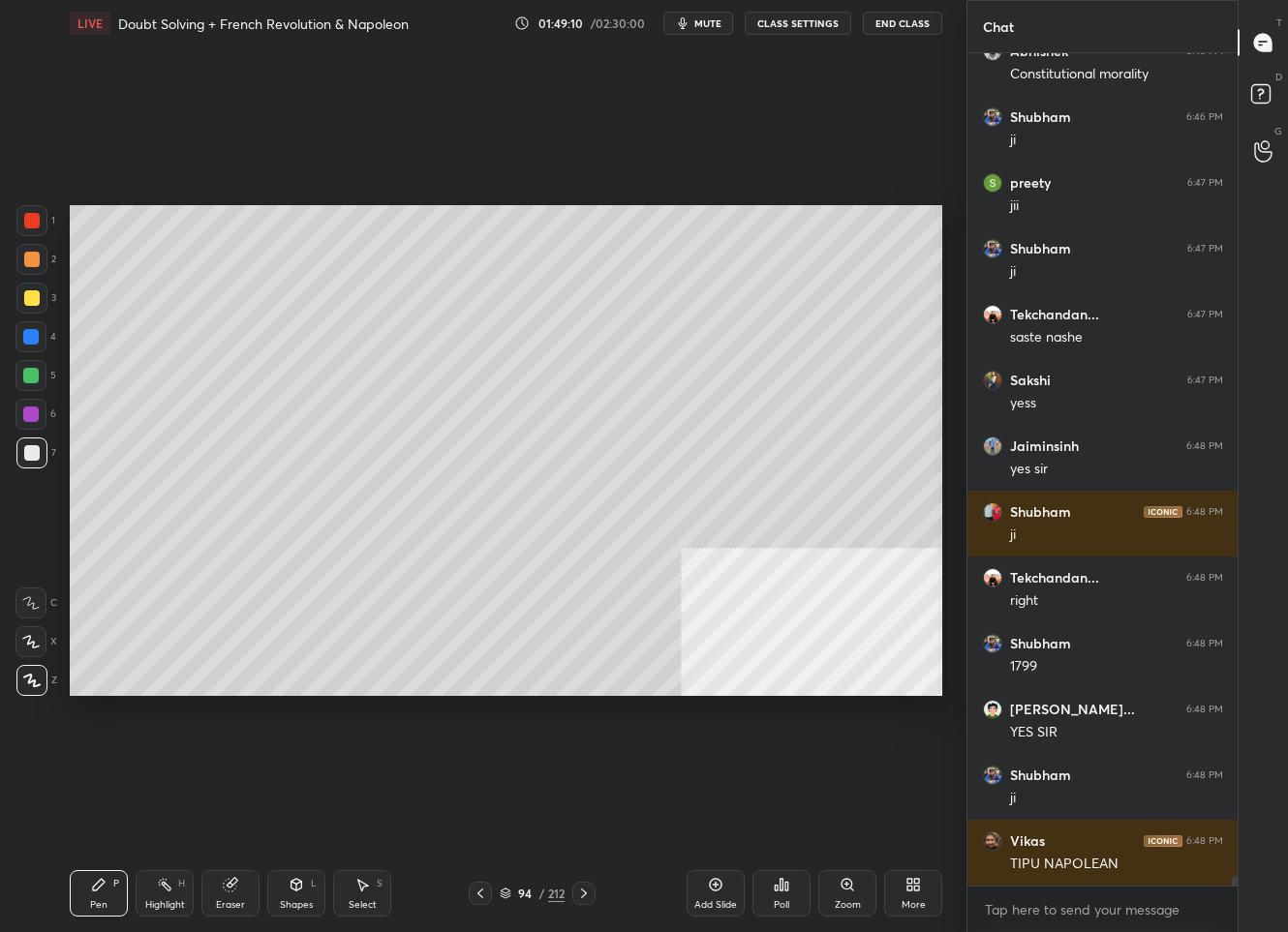
scroll to position [70521, 0]
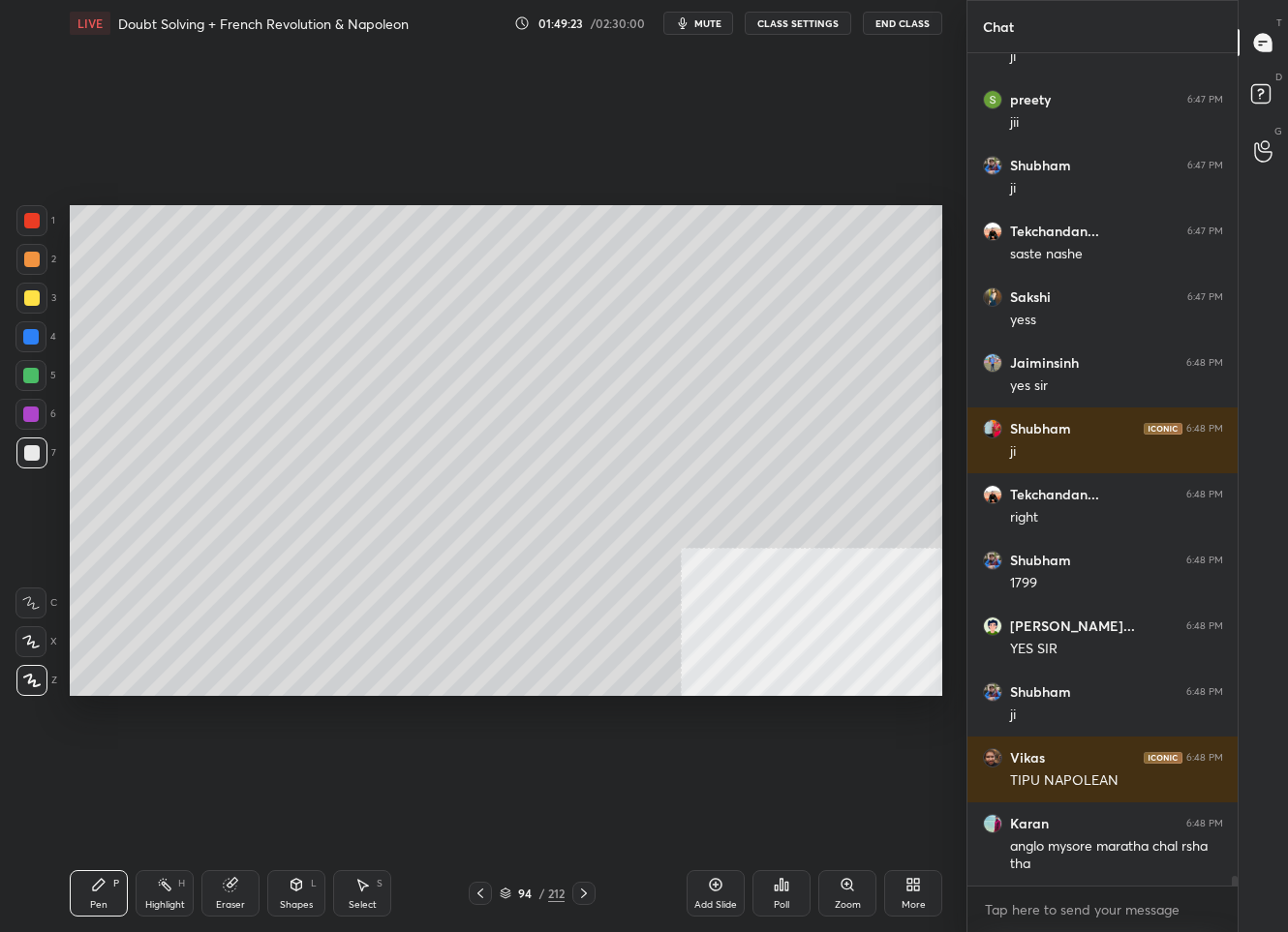
drag, startPoint x: 35, startPoint y: 309, endPoint x: 33, endPoint y: 297, distance: 12.2
click at [33, 304] on div at bounding box center [31, 298] width 31 height 31
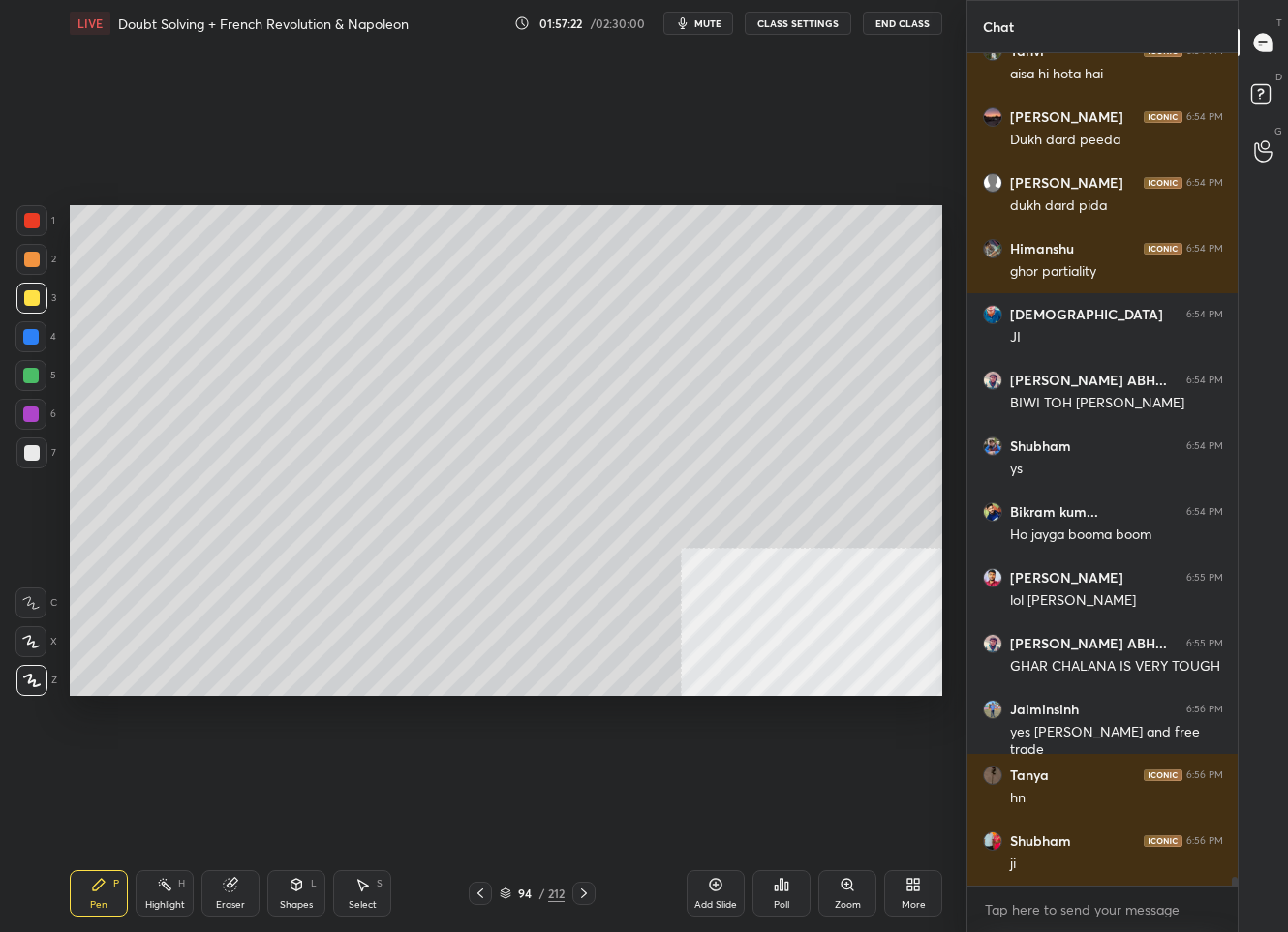
scroll to position [76944, 0]
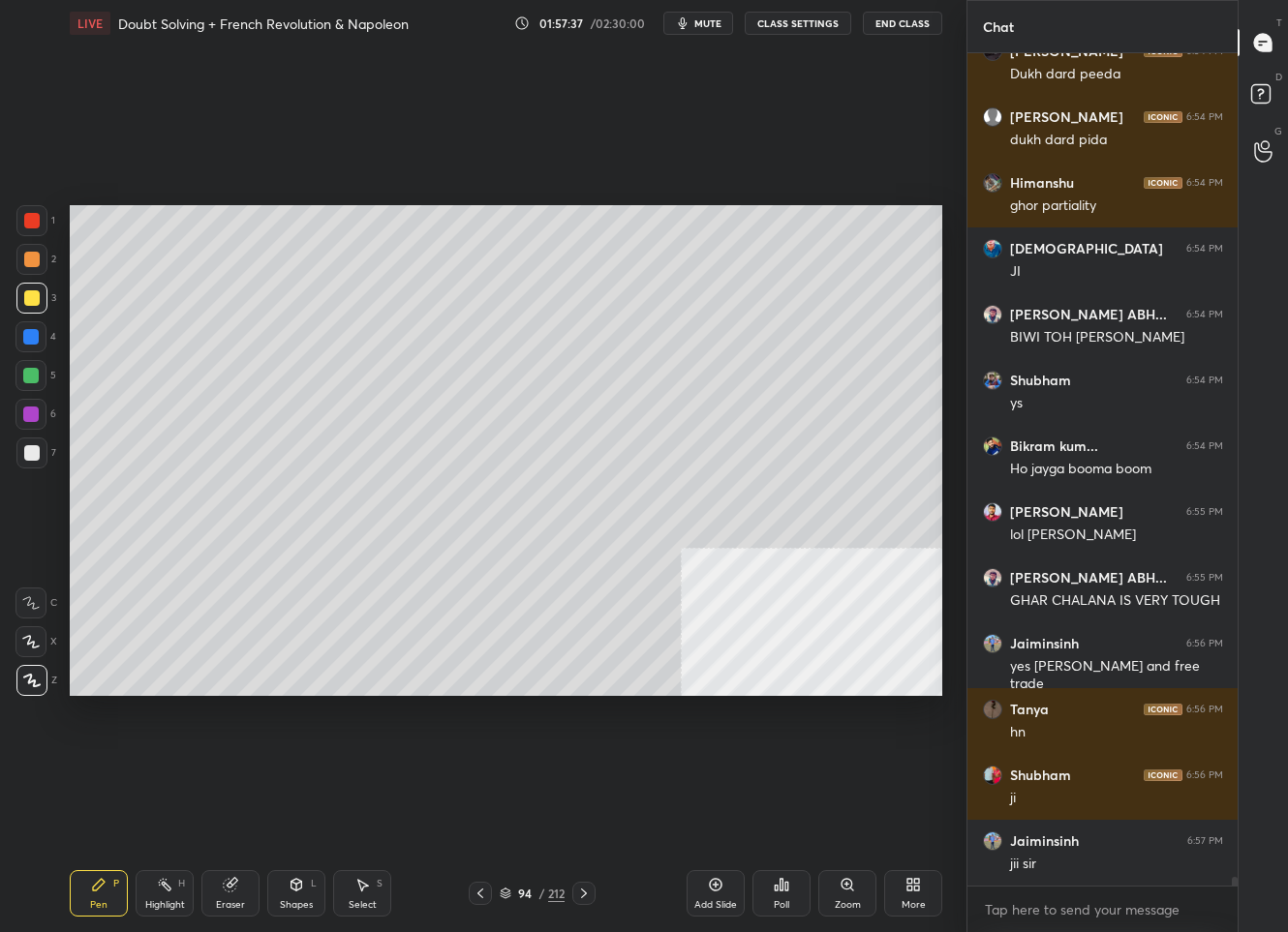
click at [716, 888] on div "Add Slide" at bounding box center [715, 893] width 58 height 47
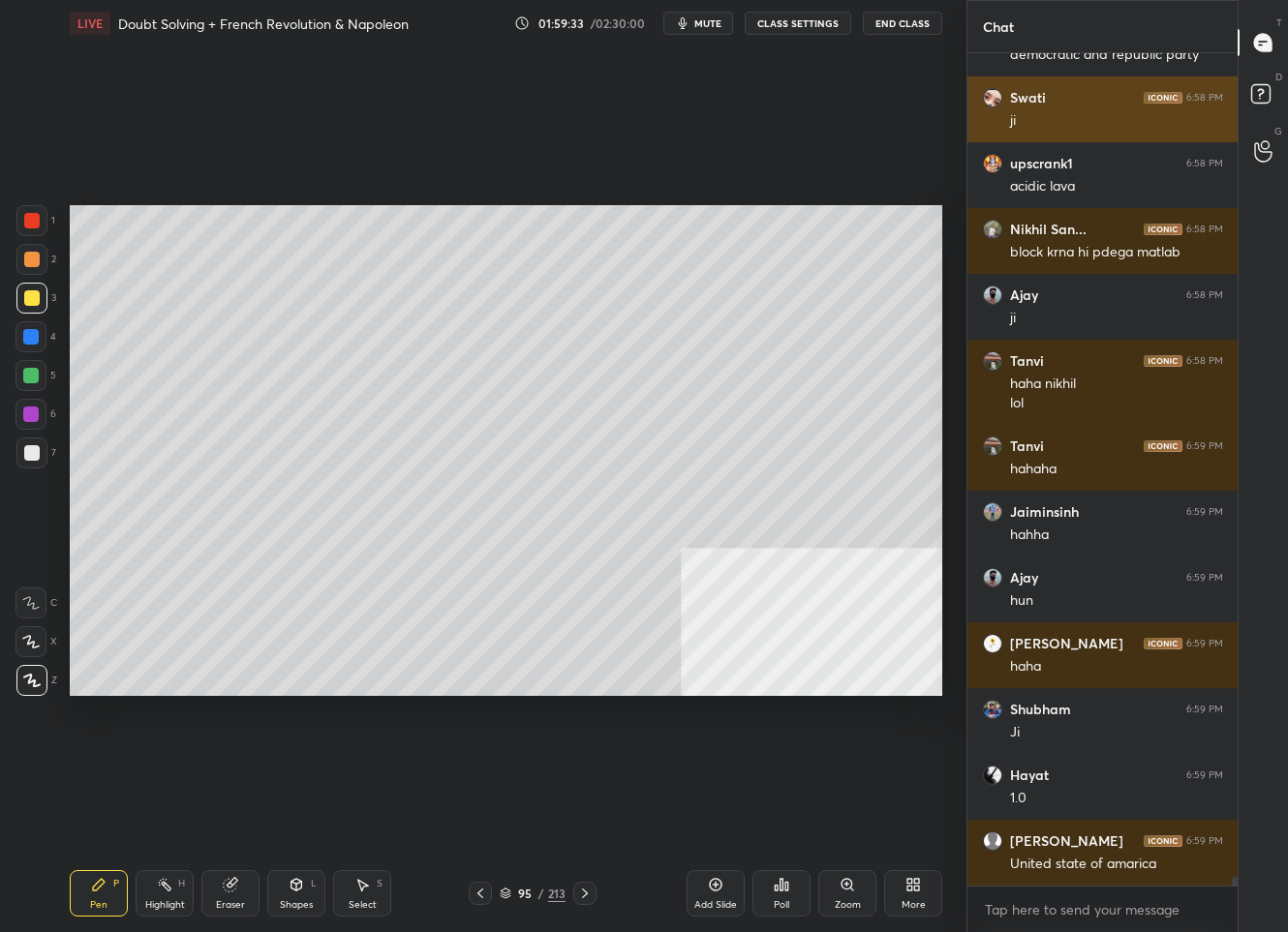
scroll to position [78429, 0]
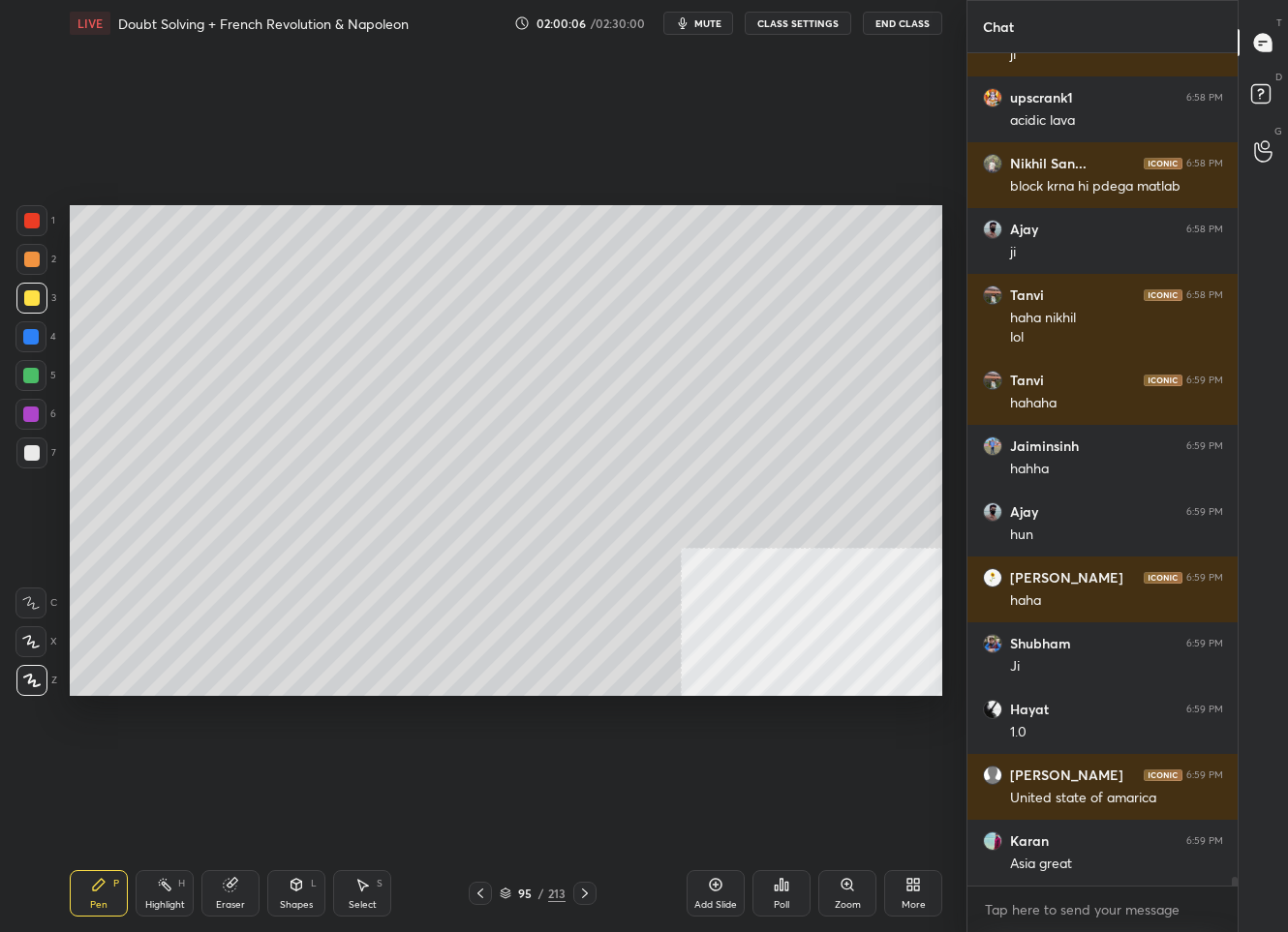
click at [706, 28] on span "mute" at bounding box center [707, 23] width 27 height 14
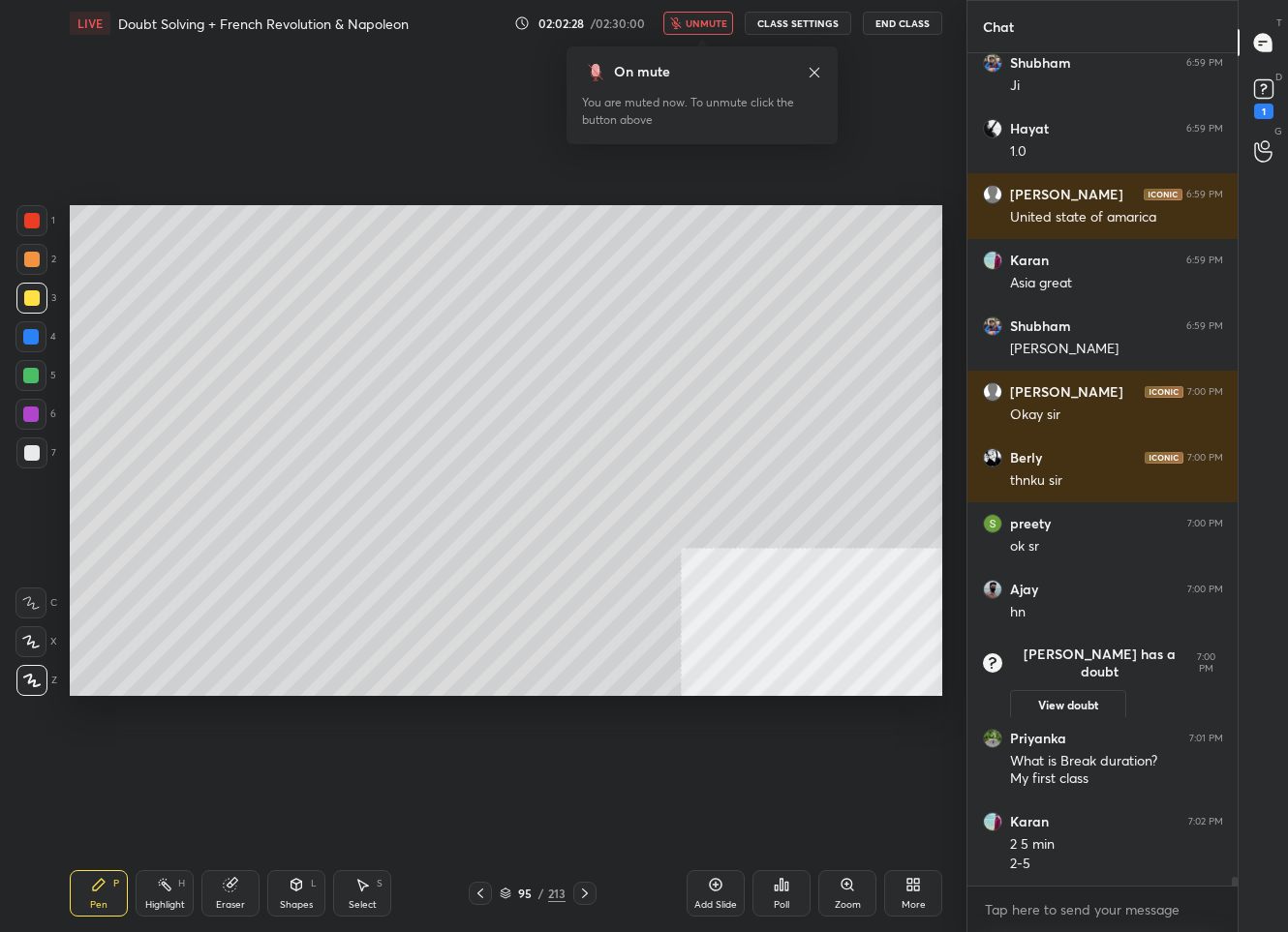
scroll to position [75191, 0]
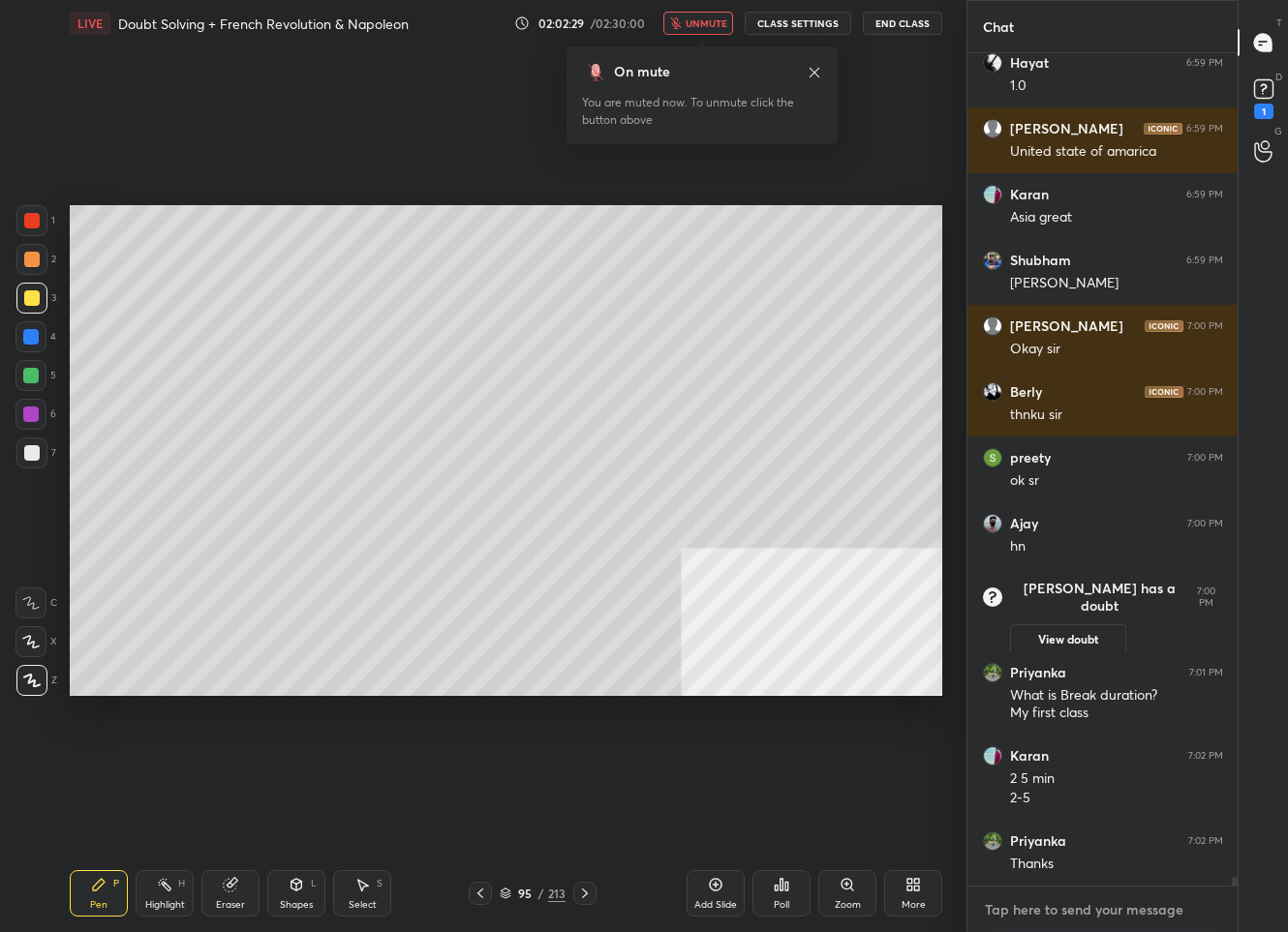
type textarea "x"
click at [1043, 919] on textarea at bounding box center [1103, 909] width 240 height 31
paste textarea "[URL][DOMAIN_NAME]"
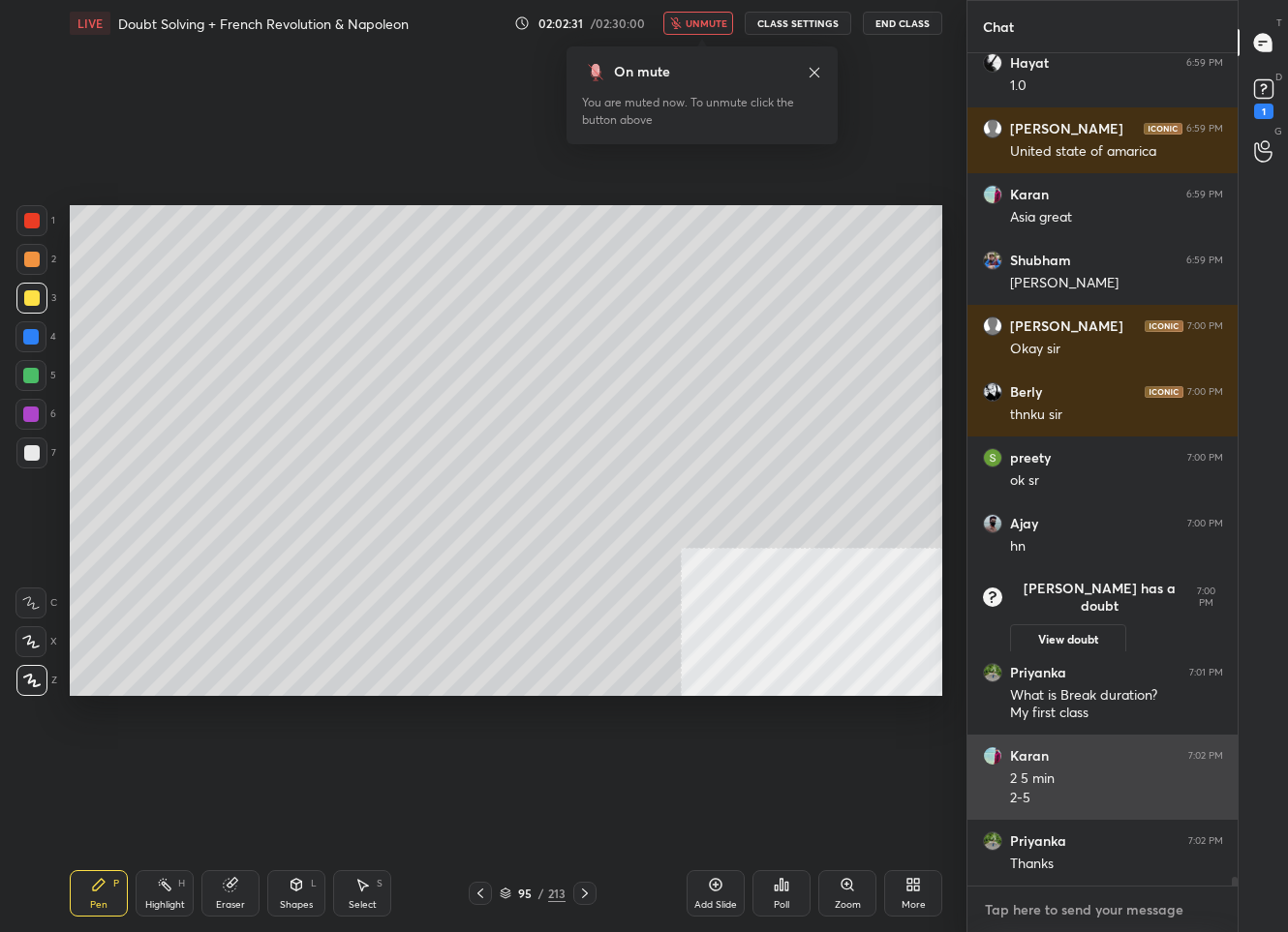
type textarea "[URL][DOMAIN_NAME]"
type textarea "x"
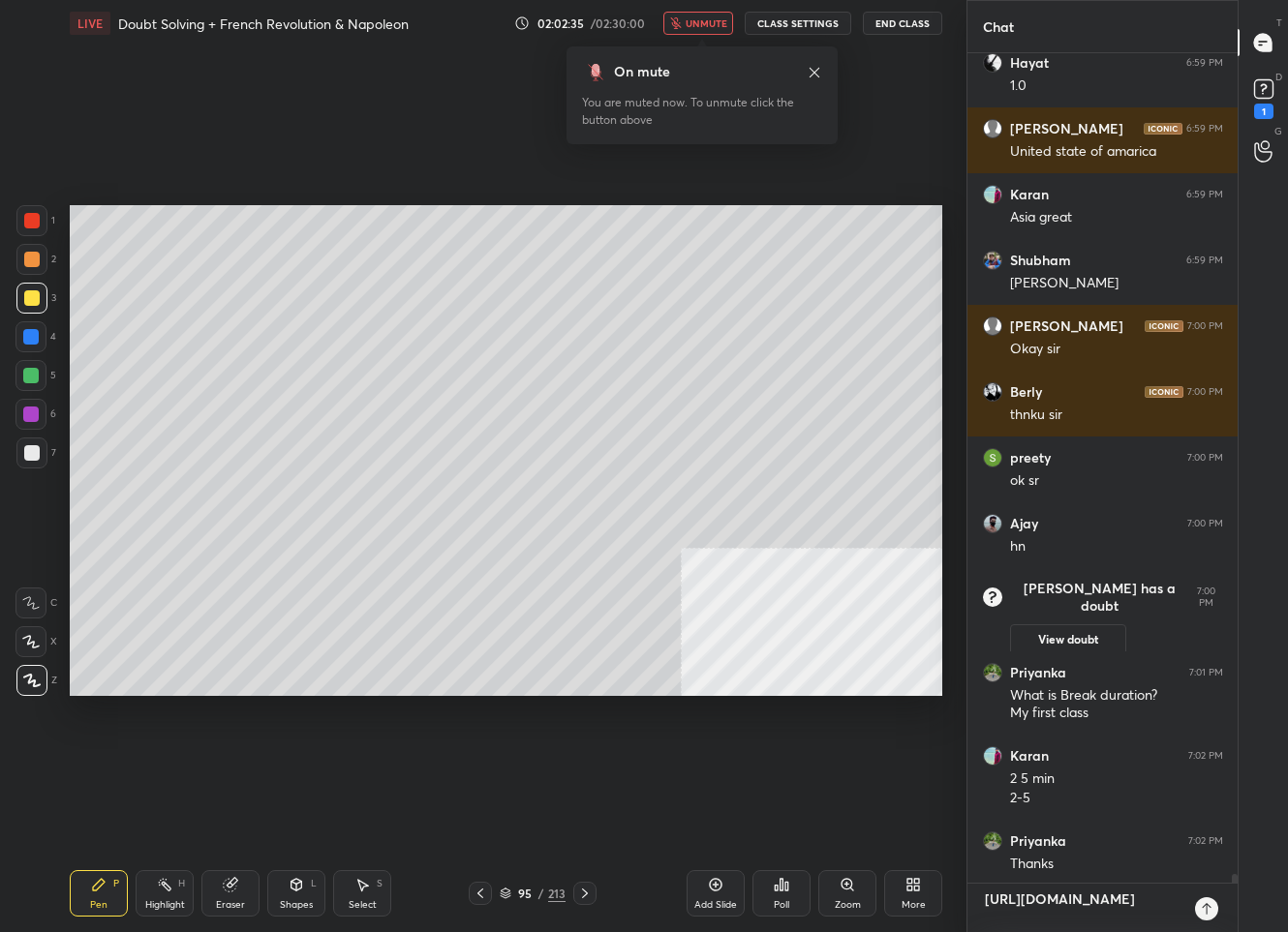
type textarea "[URL][DOMAIN_NAME]"
type textarea "x"
click at [1200, 909] on icon at bounding box center [1207, 909] width 16 height 16
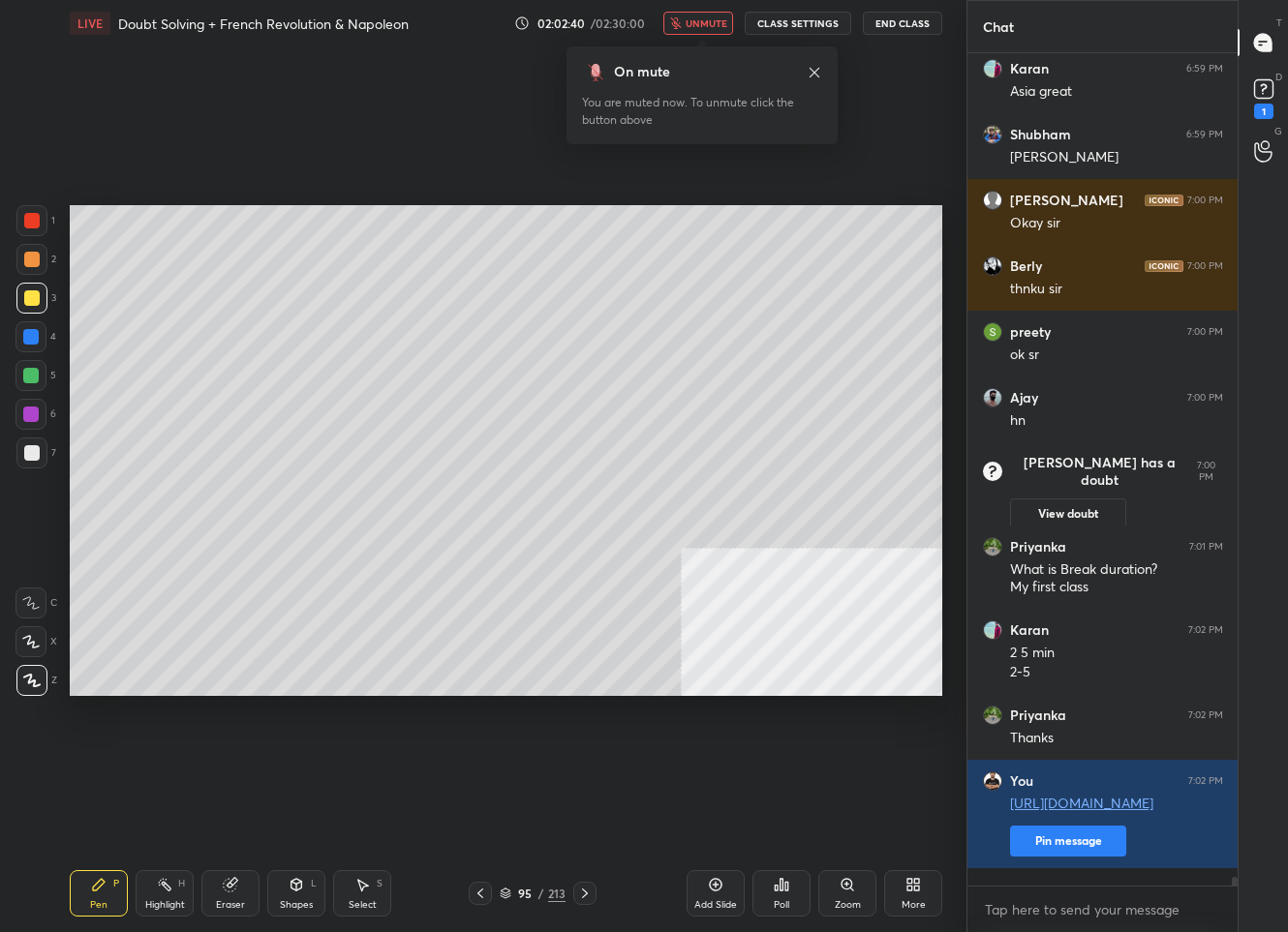
click at [714, 18] on span "unmute" at bounding box center [706, 23] width 42 height 14
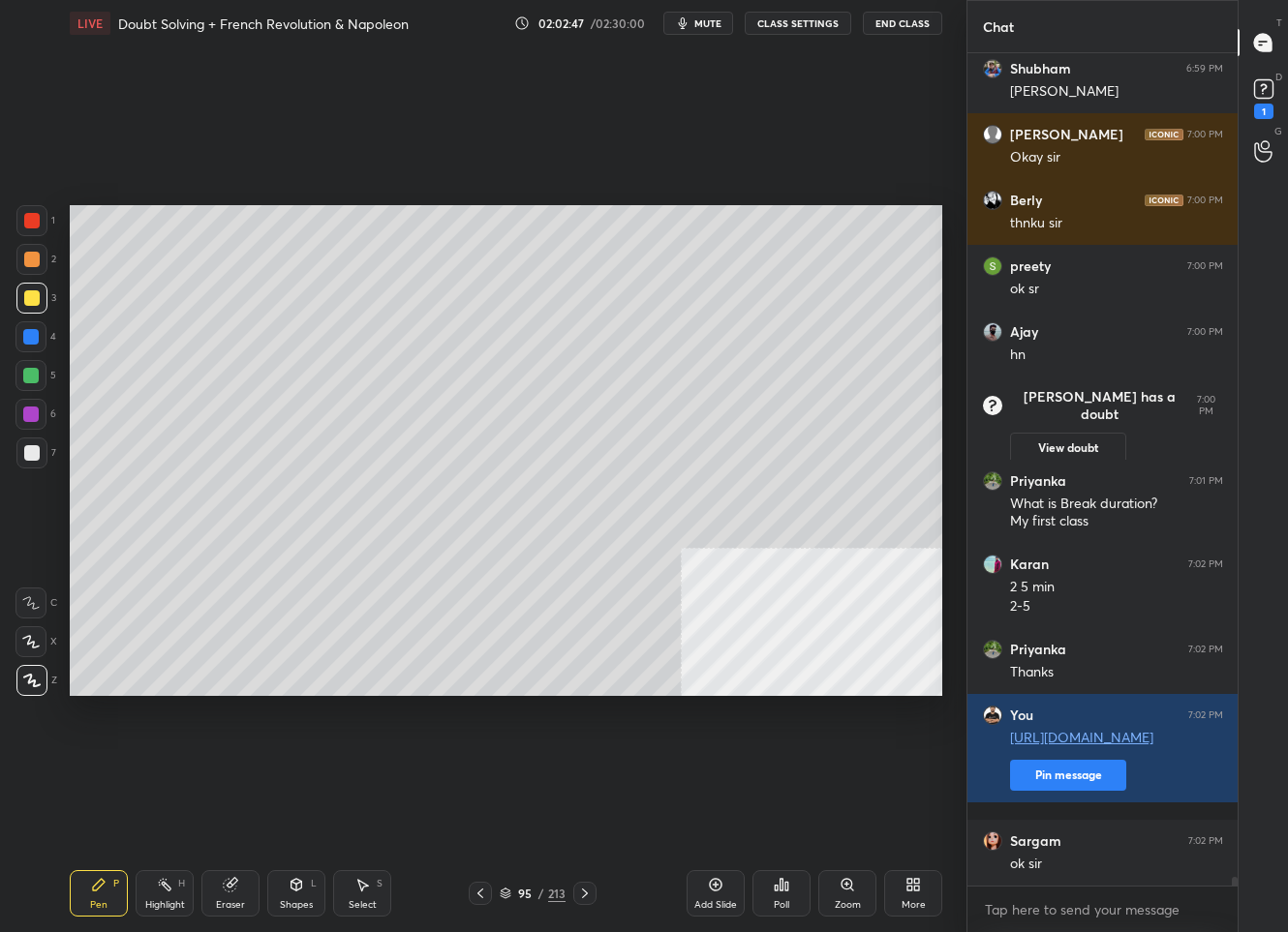
click at [706, 25] on span "mute" at bounding box center [707, 23] width 27 height 14
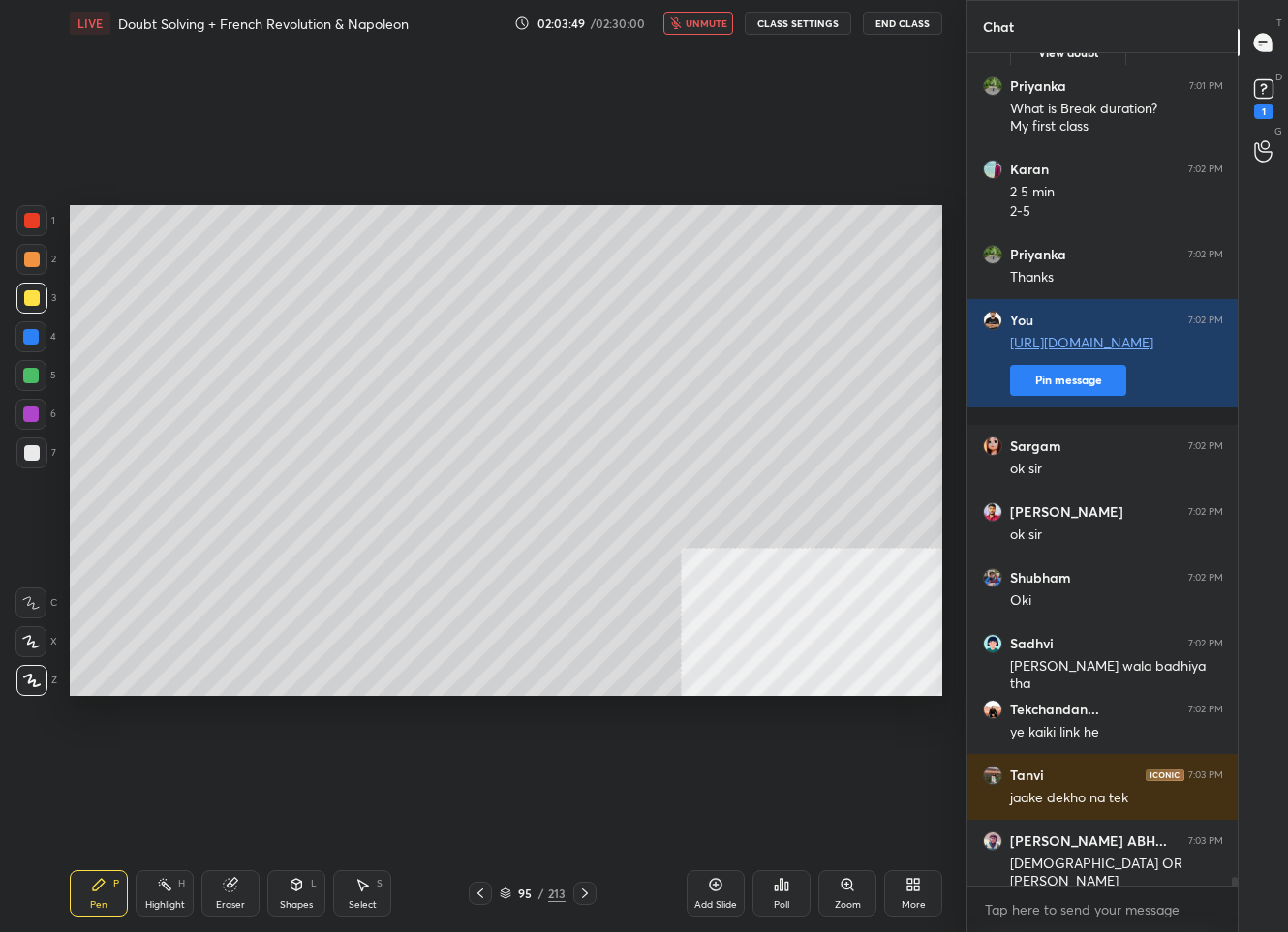
scroll to position [75862, 0]
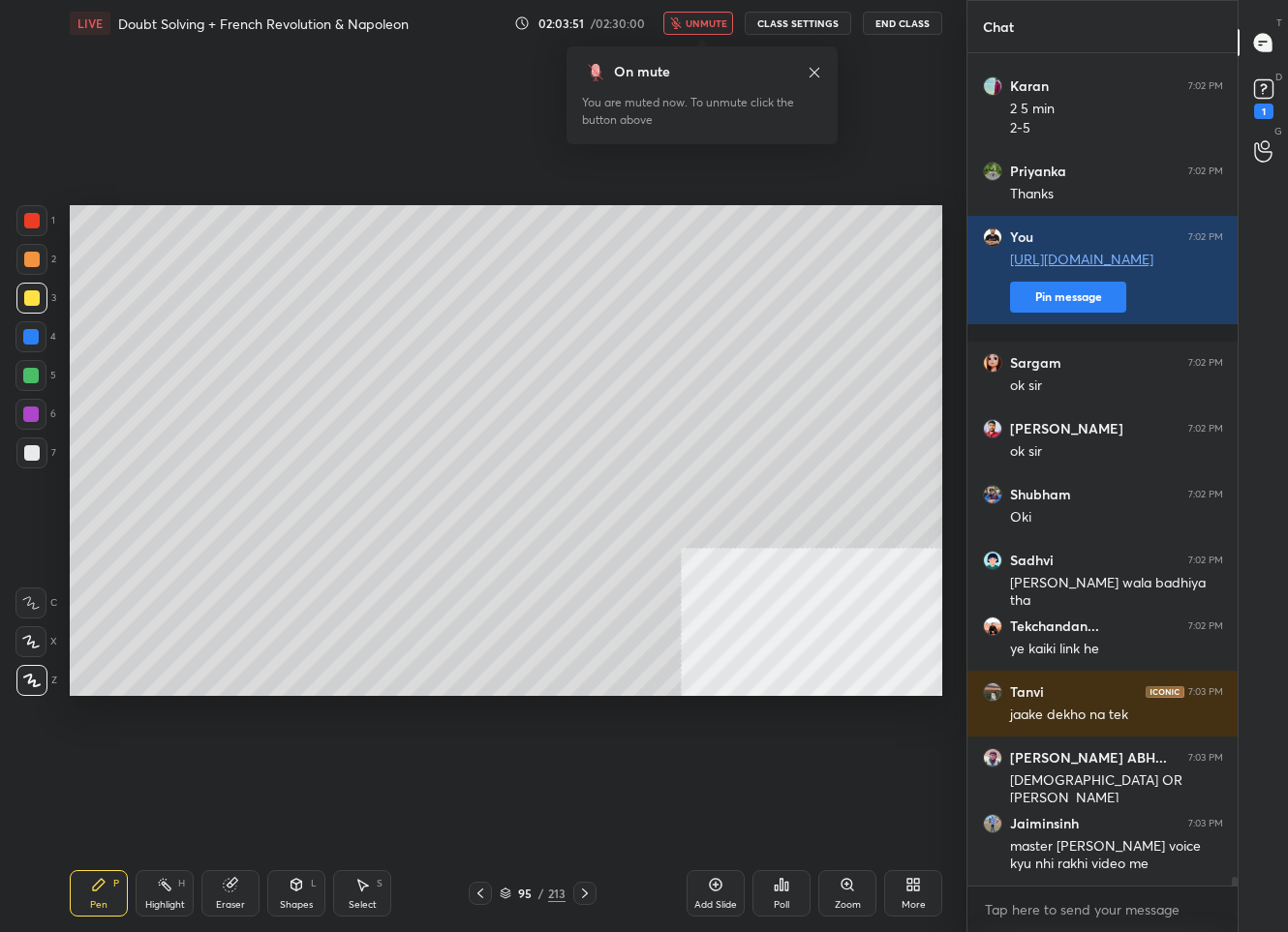
click at [715, 16] on button "unmute" at bounding box center [698, 23] width 70 height 23
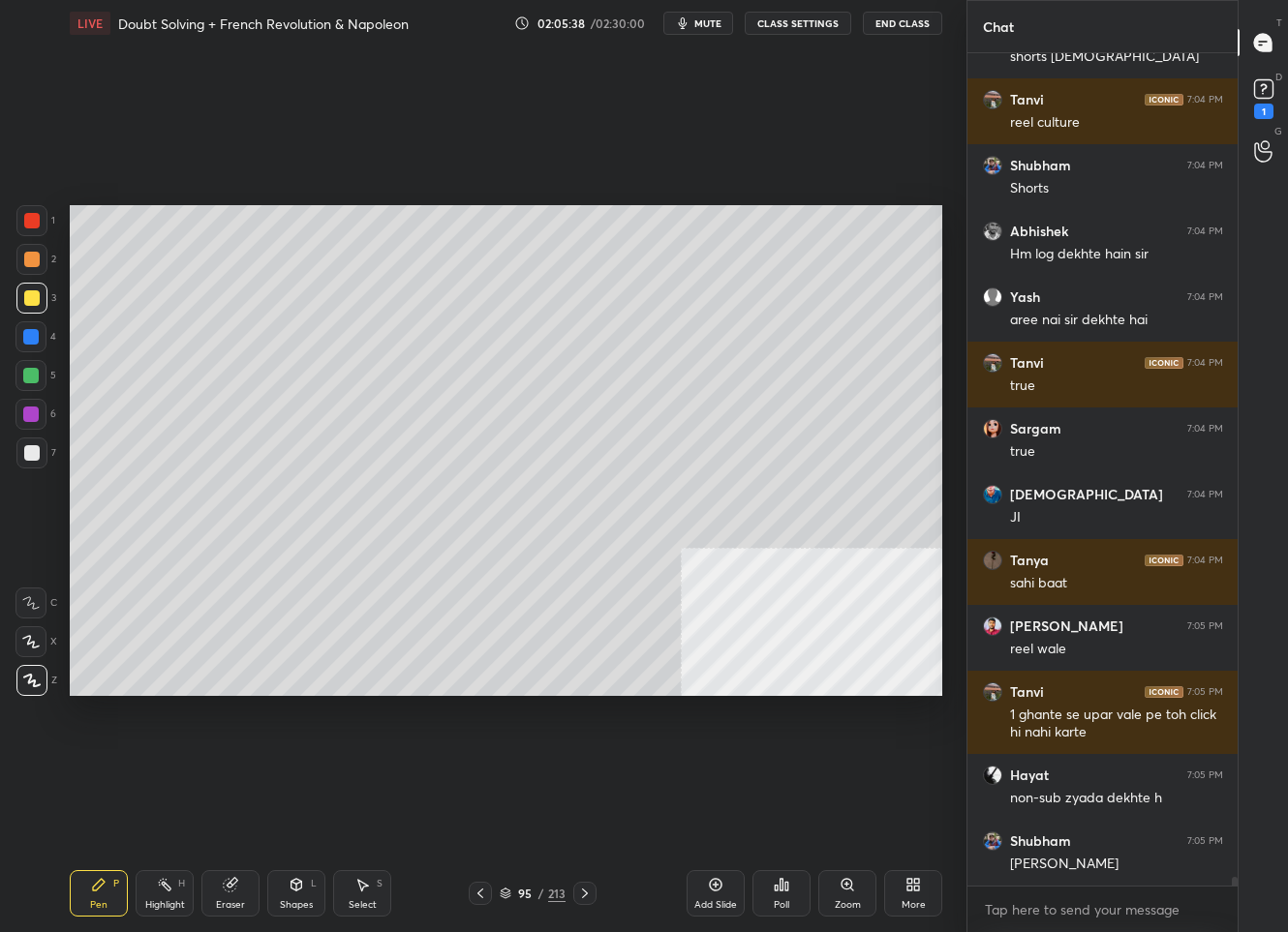
scroll to position [78534, 0]
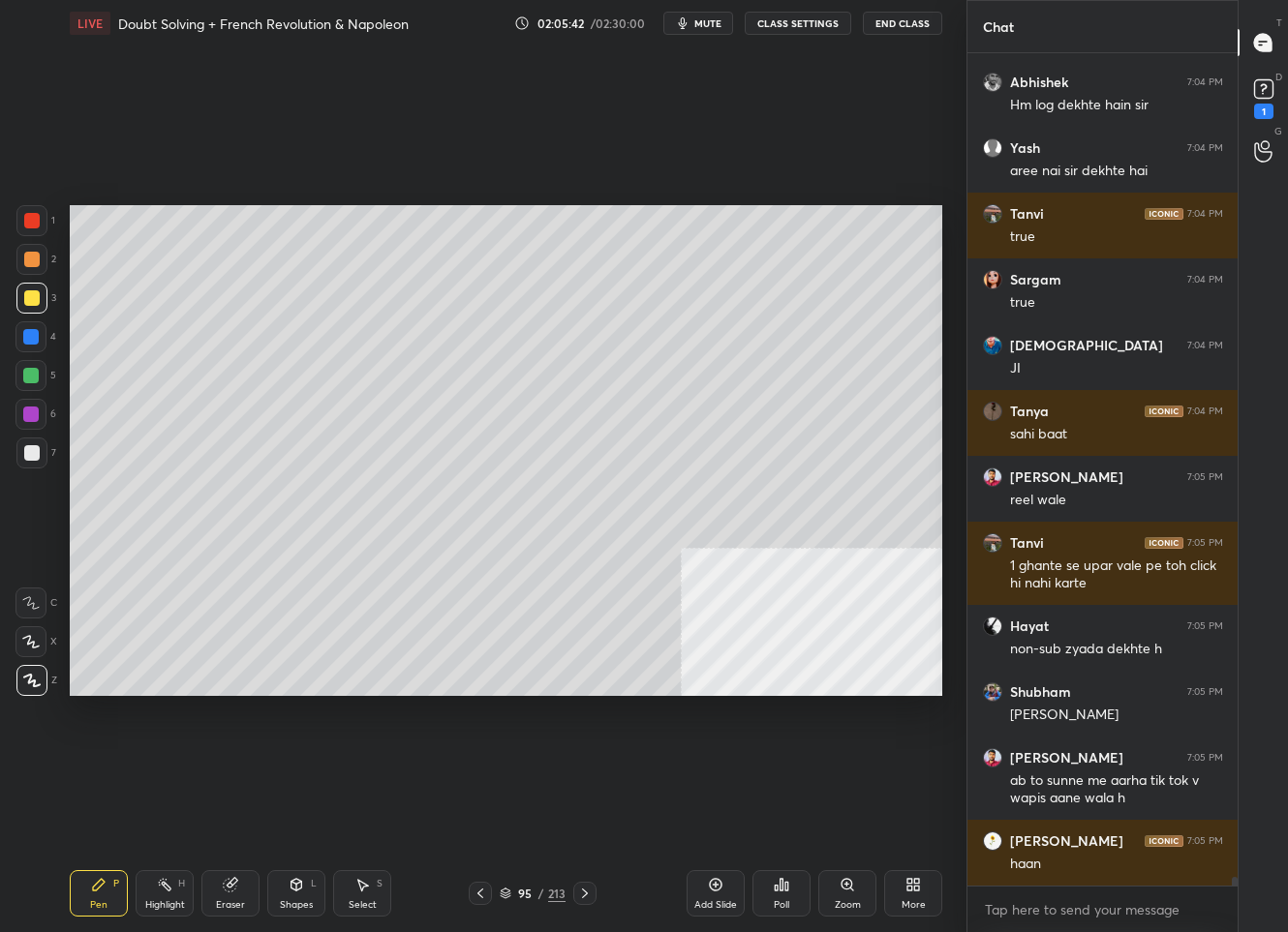
click at [713, 895] on div "Add Slide" at bounding box center [715, 893] width 58 height 47
drag, startPoint x: 291, startPoint y: 892, endPoint x: 295, endPoint y: 882, distance: 10.8
click at [292, 891] on icon at bounding box center [297, 885] width 16 height 16
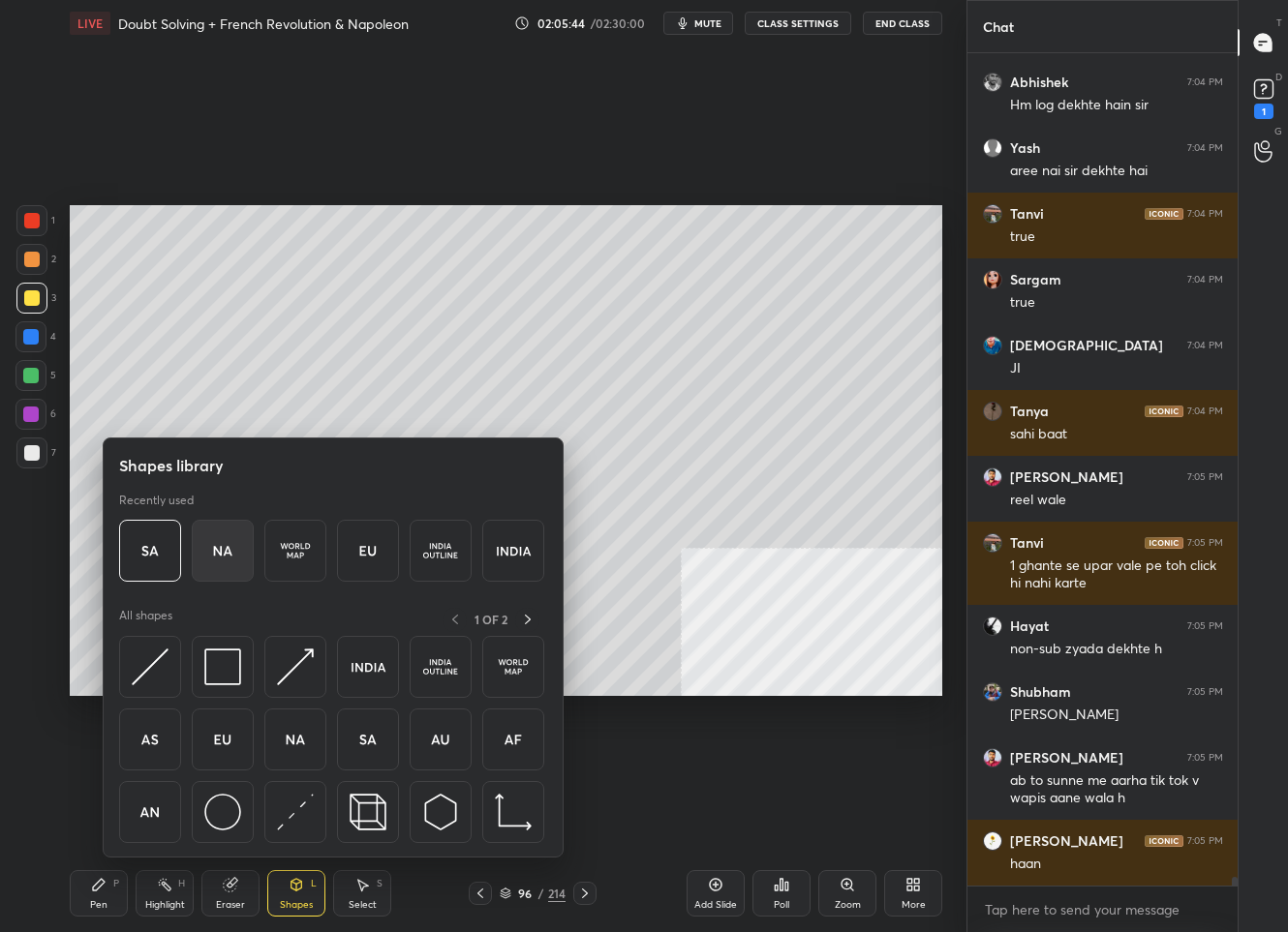
drag, startPoint x: 220, startPoint y: 558, endPoint x: 219, endPoint y: 548, distance: 10.0
click at [219, 548] on img at bounding box center [222, 550] width 37 height 37
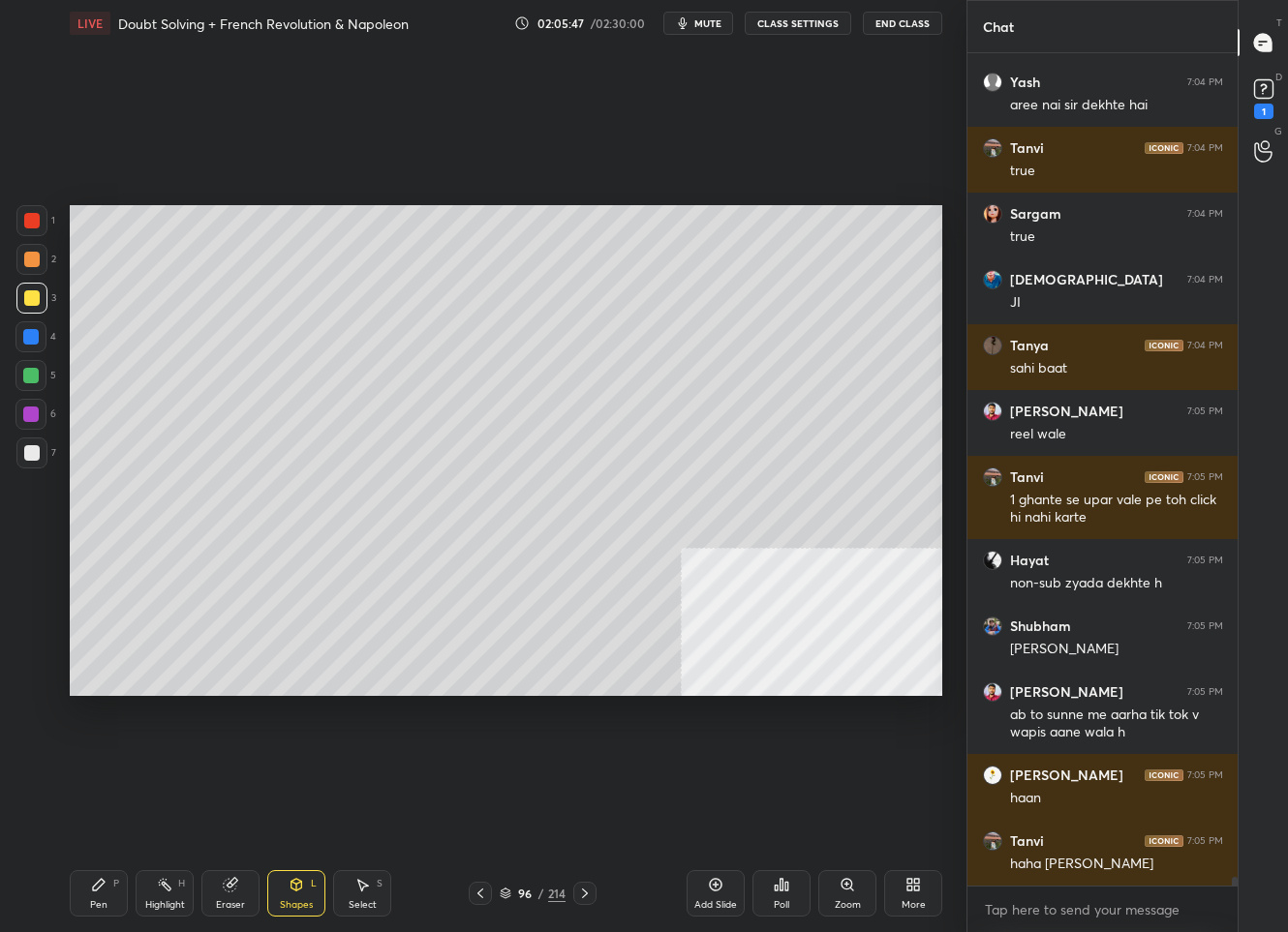
scroll to position [78666, 0]
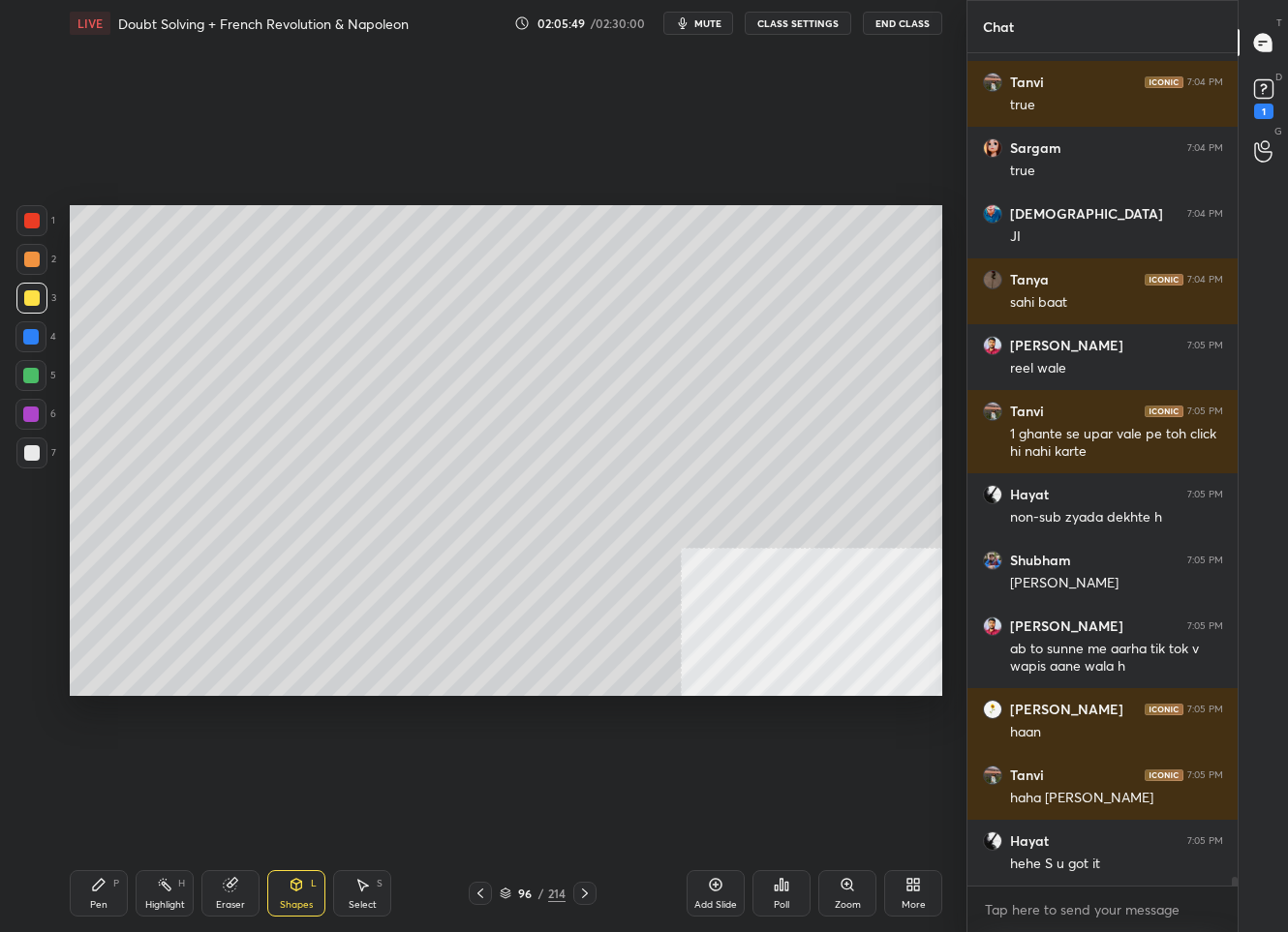
click at [100, 885] on icon at bounding box center [99, 885] width 12 height 12
click at [33, 446] on div at bounding box center [31, 453] width 31 height 31
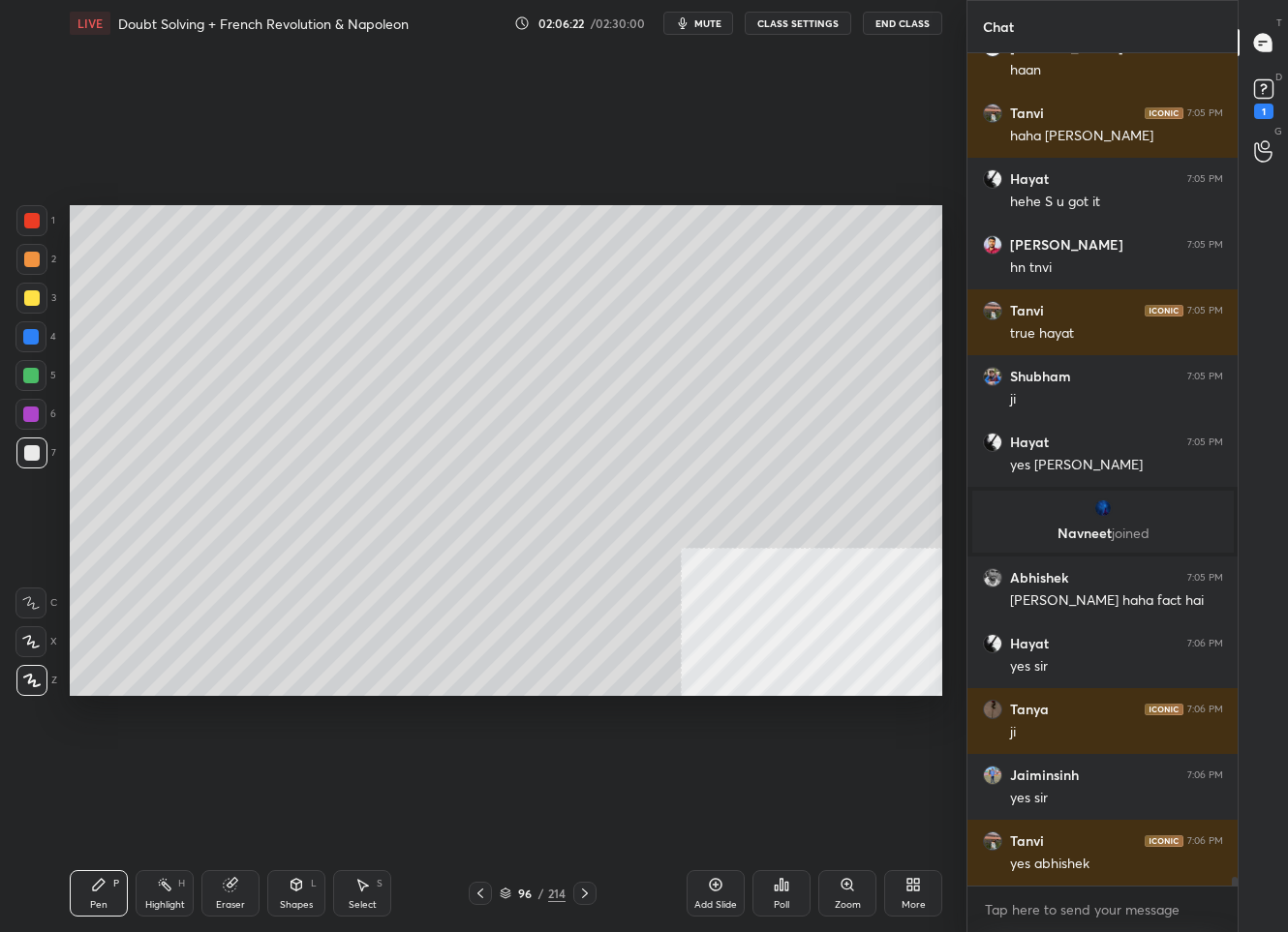
scroll to position [78144, 0]
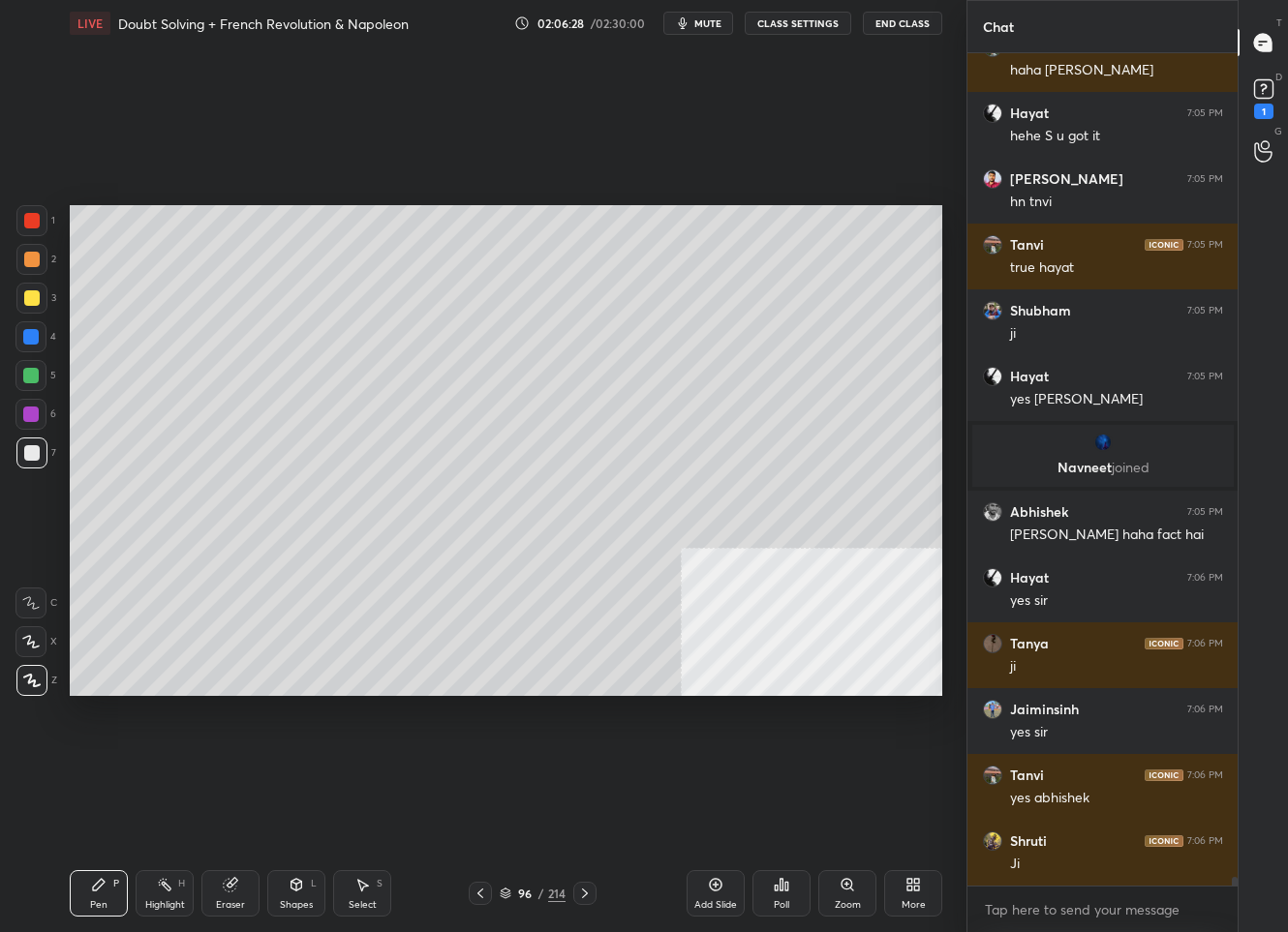
drag, startPoint x: 486, startPoint y: 896, endPoint x: 494, endPoint y: 861, distance: 35.9
click at [487, 894] on icon at bounding box center [481, 894] width 16 height 16
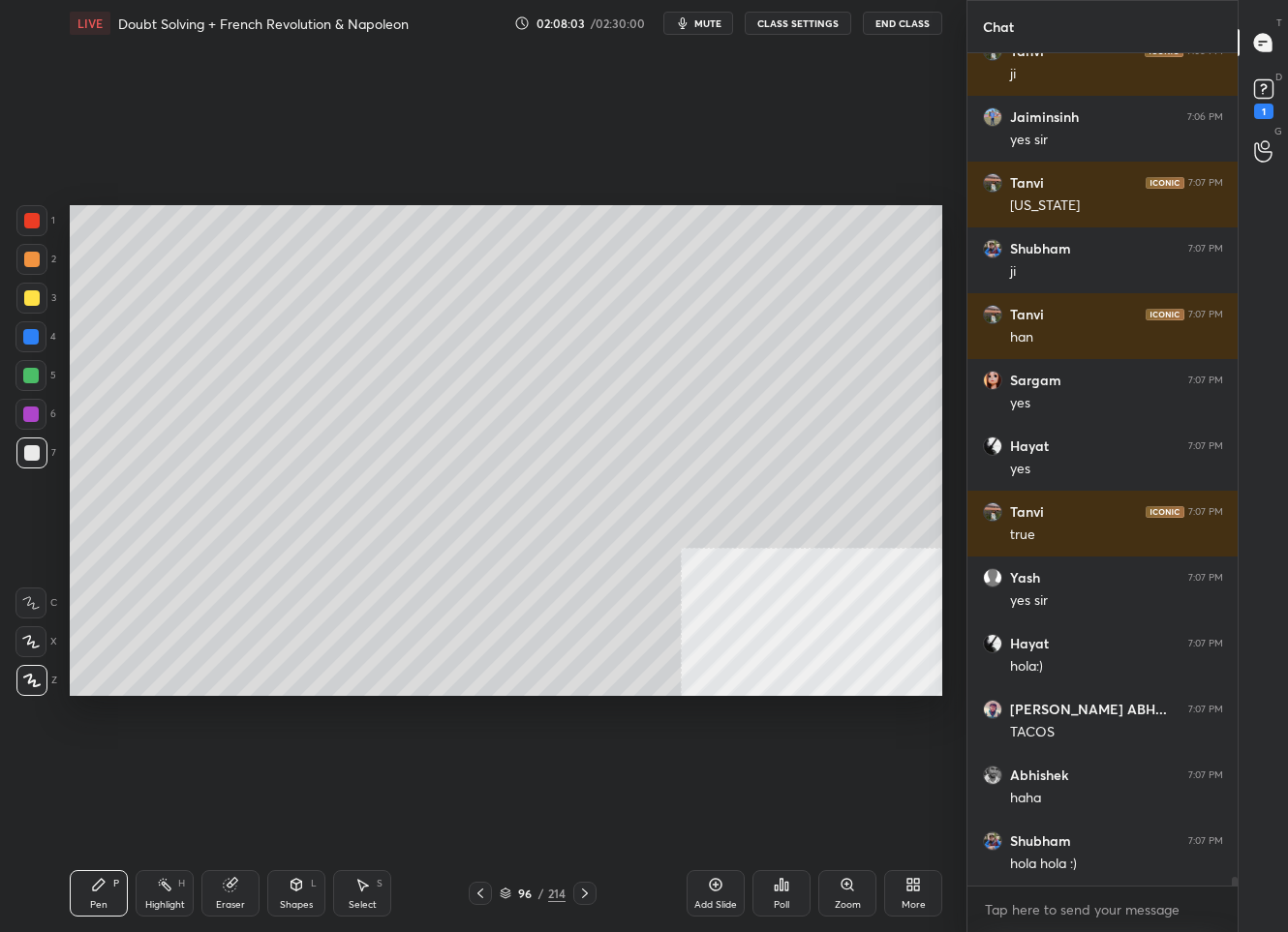
scroll to position [79233, 0]
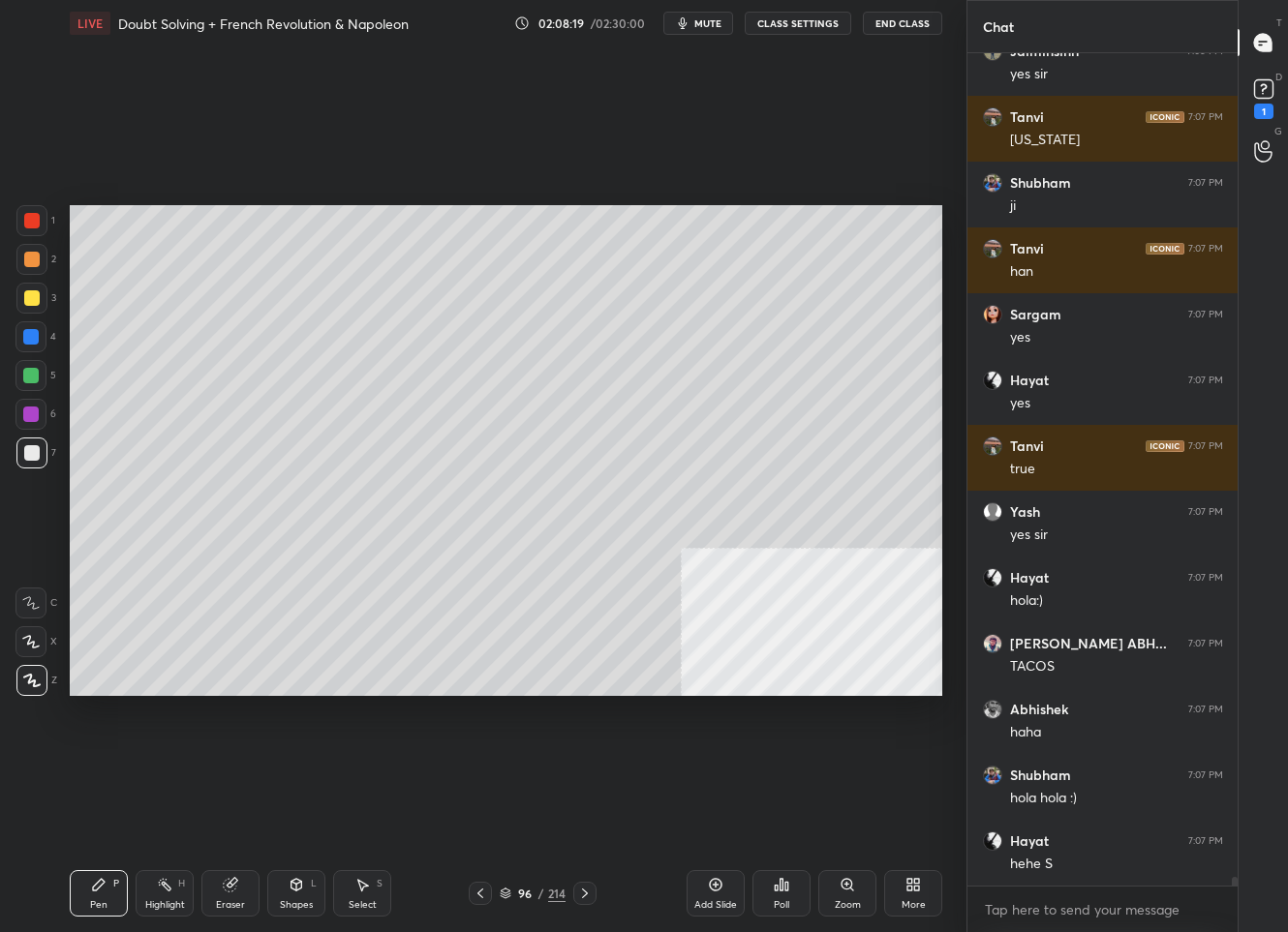
drag, startPoint x: 713, startPoint y: 895, endPoint x: 714, endPoint y: 885, distance: 10.0
click at [713, 893] on div "Add Slide" at bounding box center [715, 893] width 58 height 47
click at [487, 895] on div at bounding box center [480, 893] width 23 height 23
click at [482, 894] on icon at bounding box center [481, 894] width 16 height 16
click at [482, 890] on icon at bounding box center [481, 894] width 16 height 16
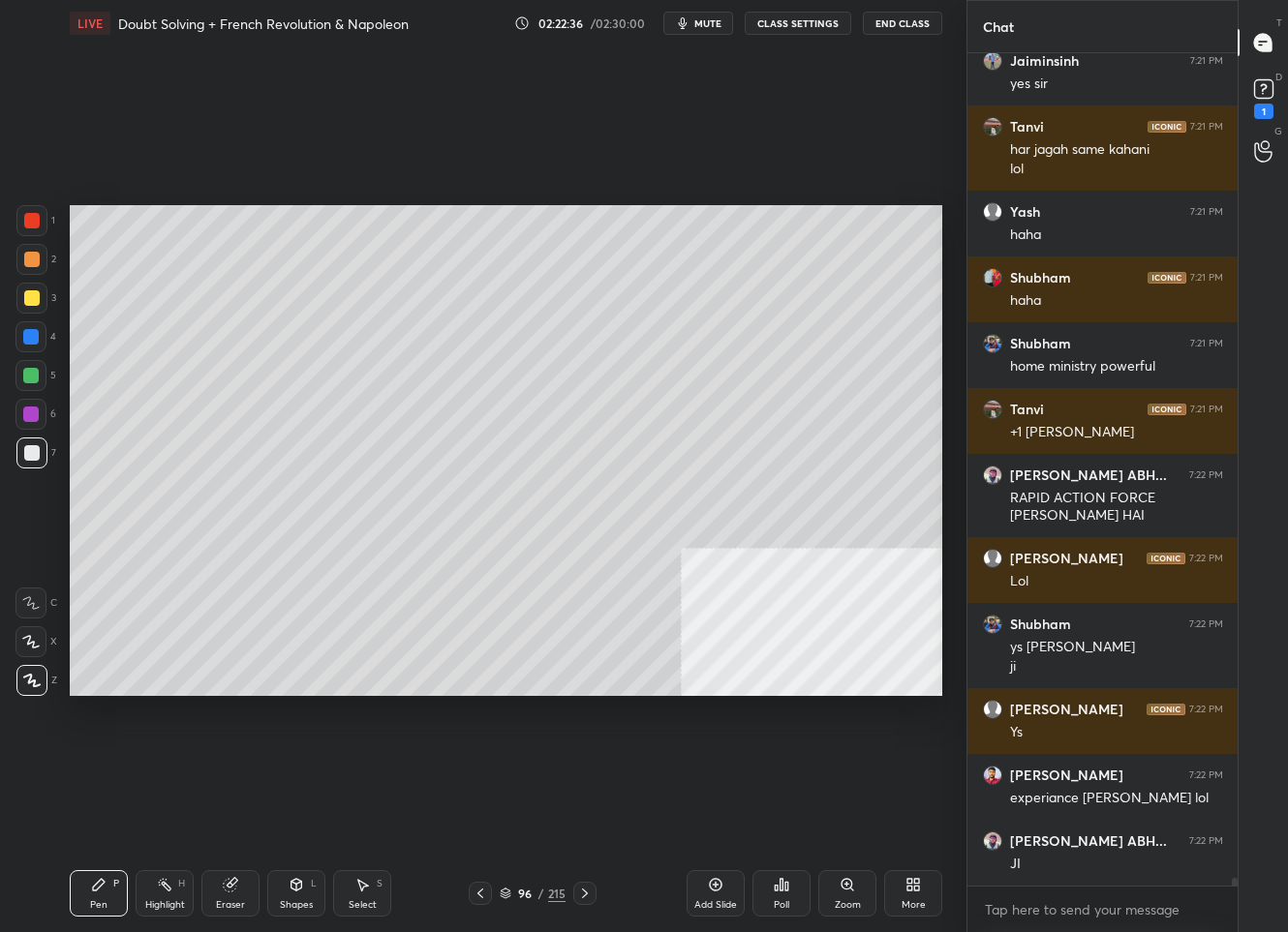
scroll to position [85279, 0]
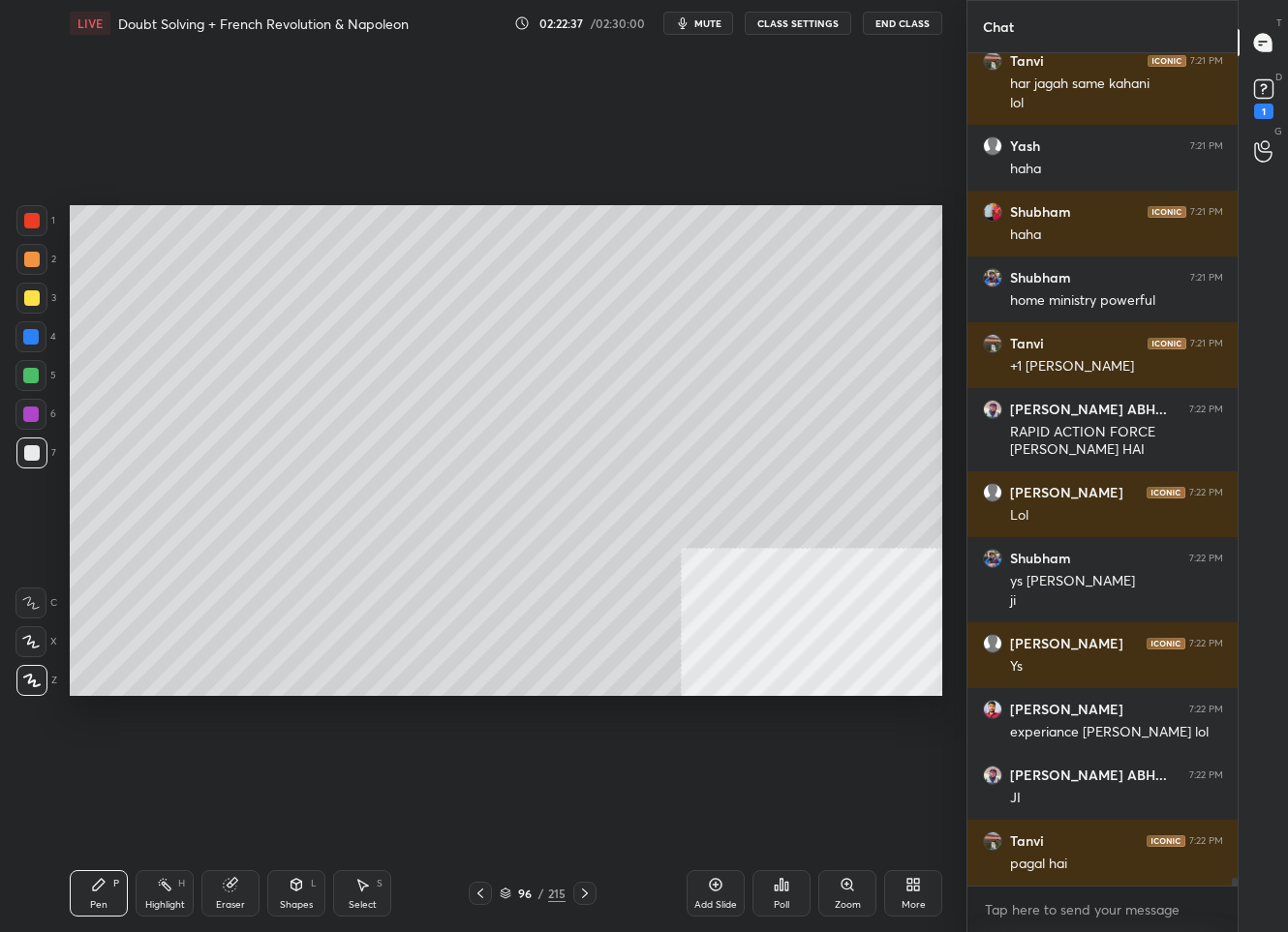
click at [532, 889] on div "96" at bounding box center [525, 894] width 19 height 12
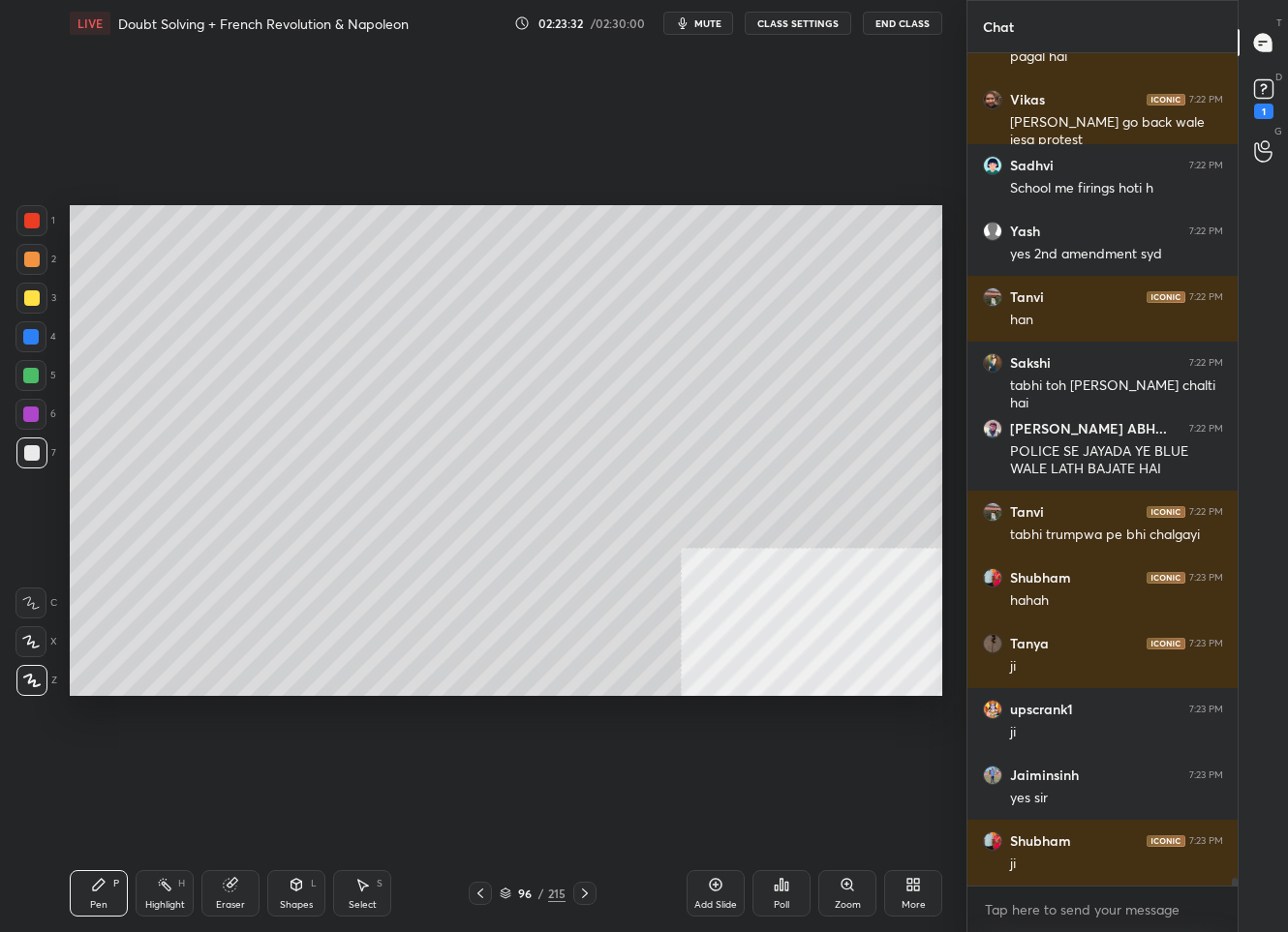
scroll to position [86153, 0]
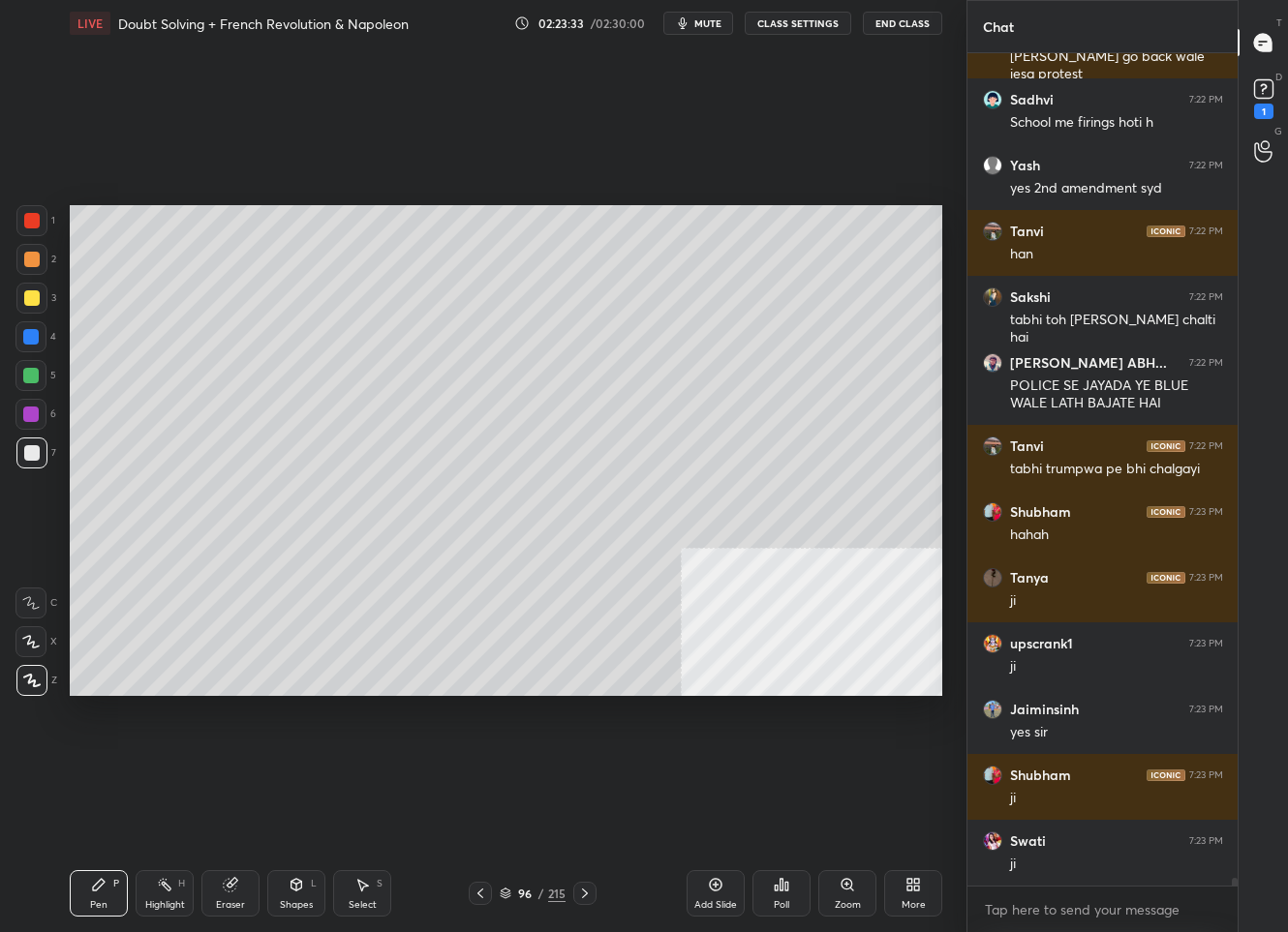
click at [909, 894] on div "More" at bounding box center [913, 893] width 58 height 47
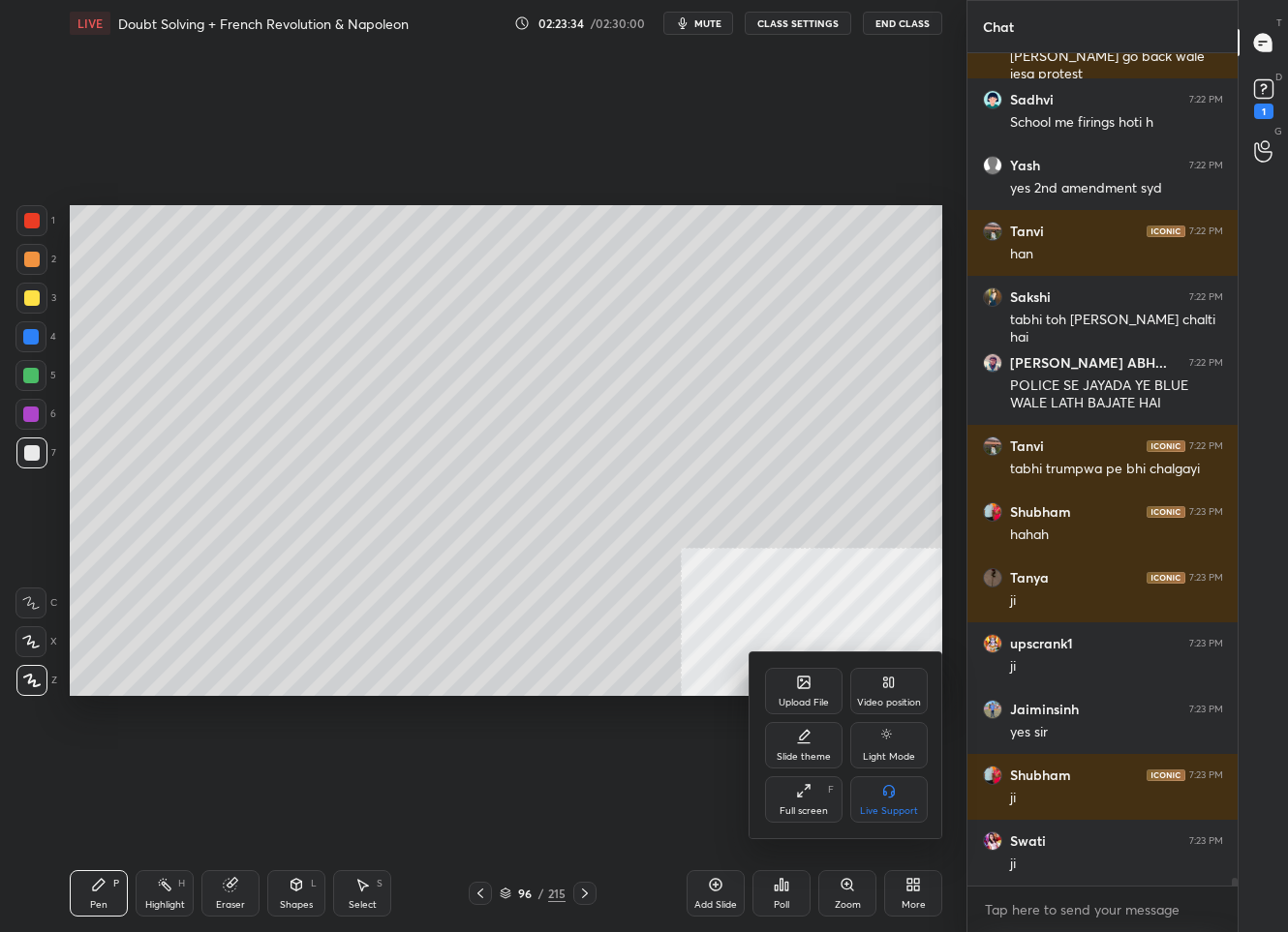
click at [805, 683] on icon at bounding box center [804, 684] width 11 height 7
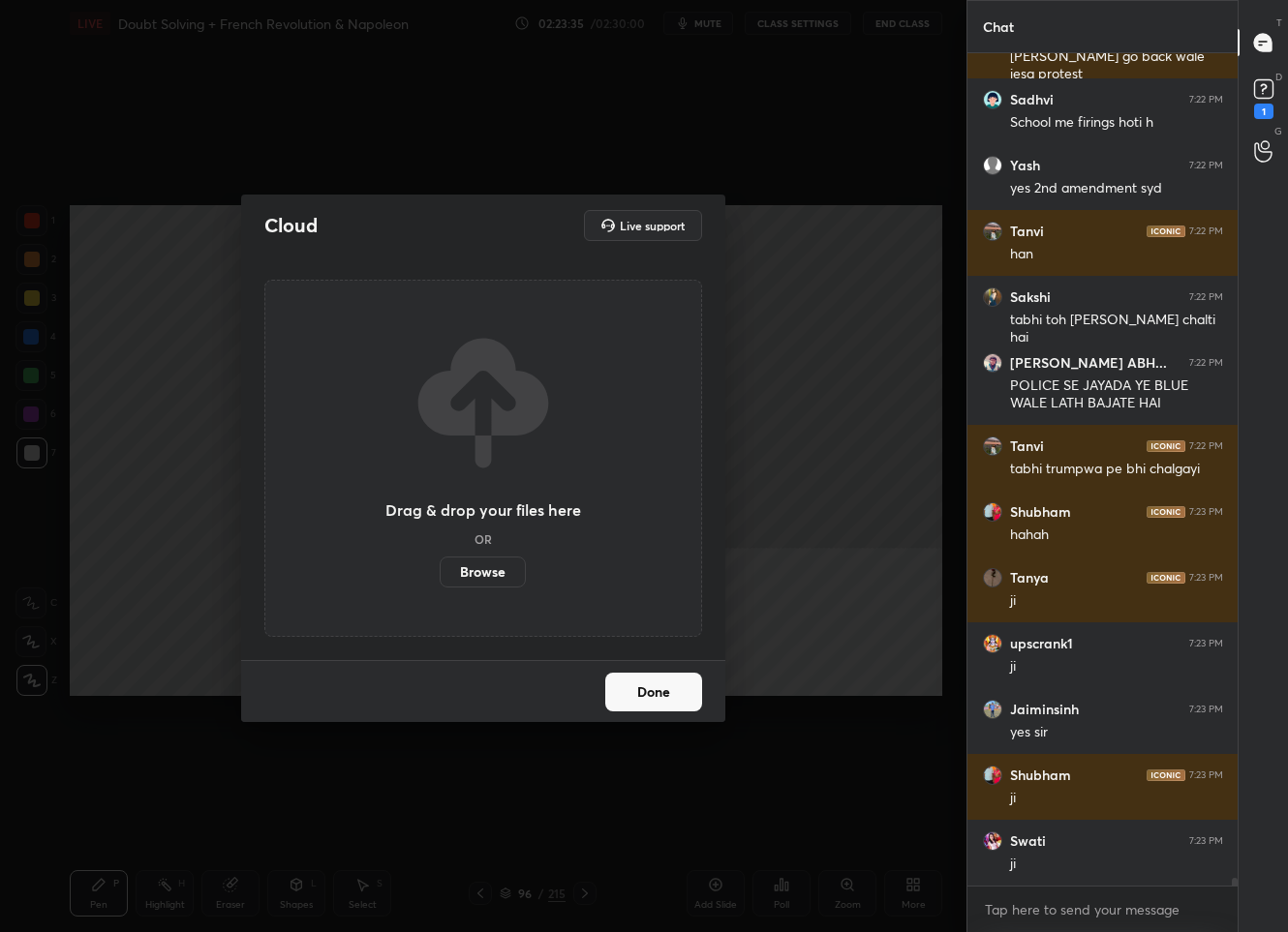
click at [507, 584] on label "Browse" at bounding box center [483, 571] width 86 height 31
click at [440, 584] on input "Browse" at bounding box center [440, 571] width 0 height 31
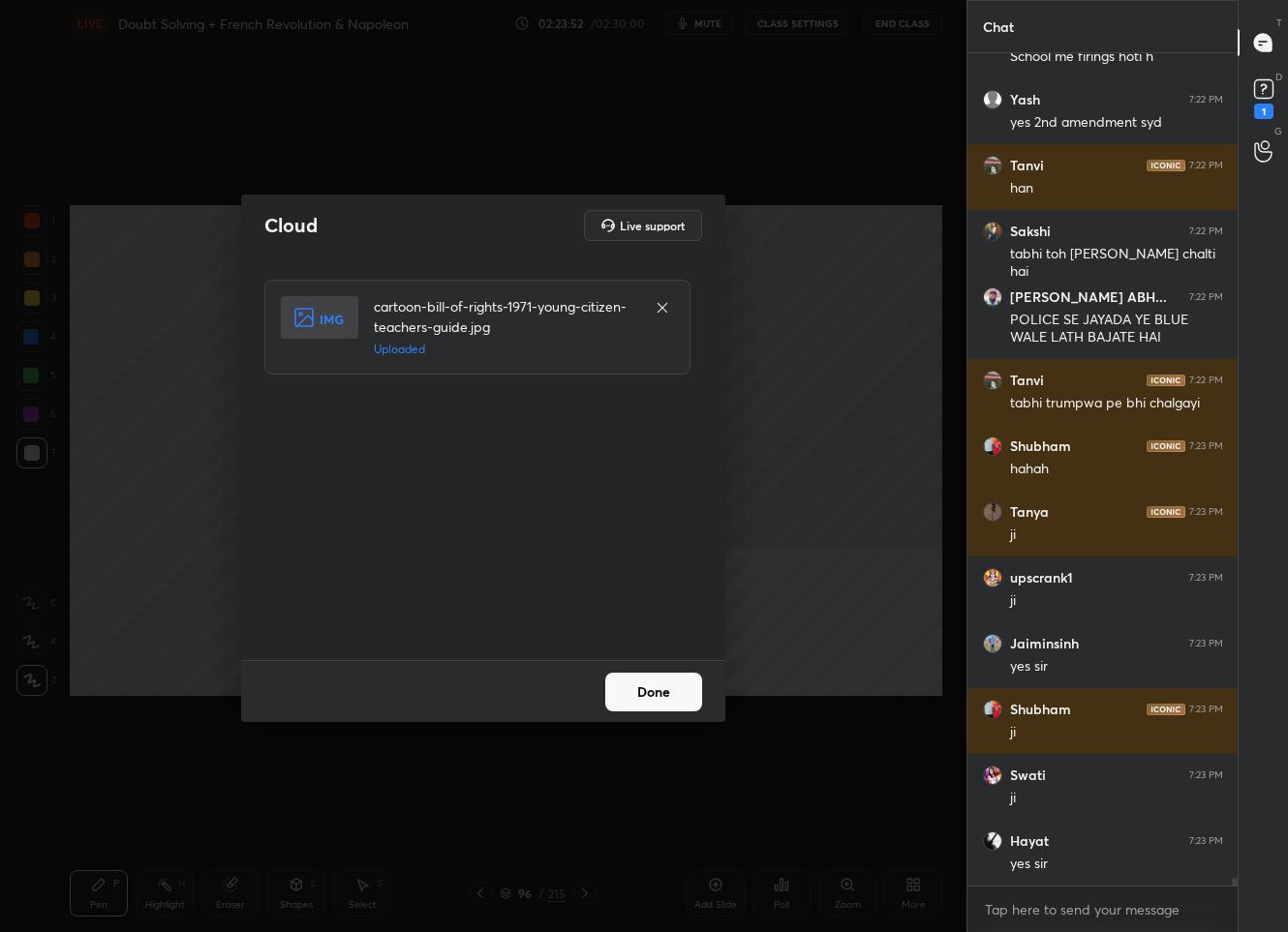
click at [647, 687] on button "Done" at bounding box center [653, 692] width 97 height 39
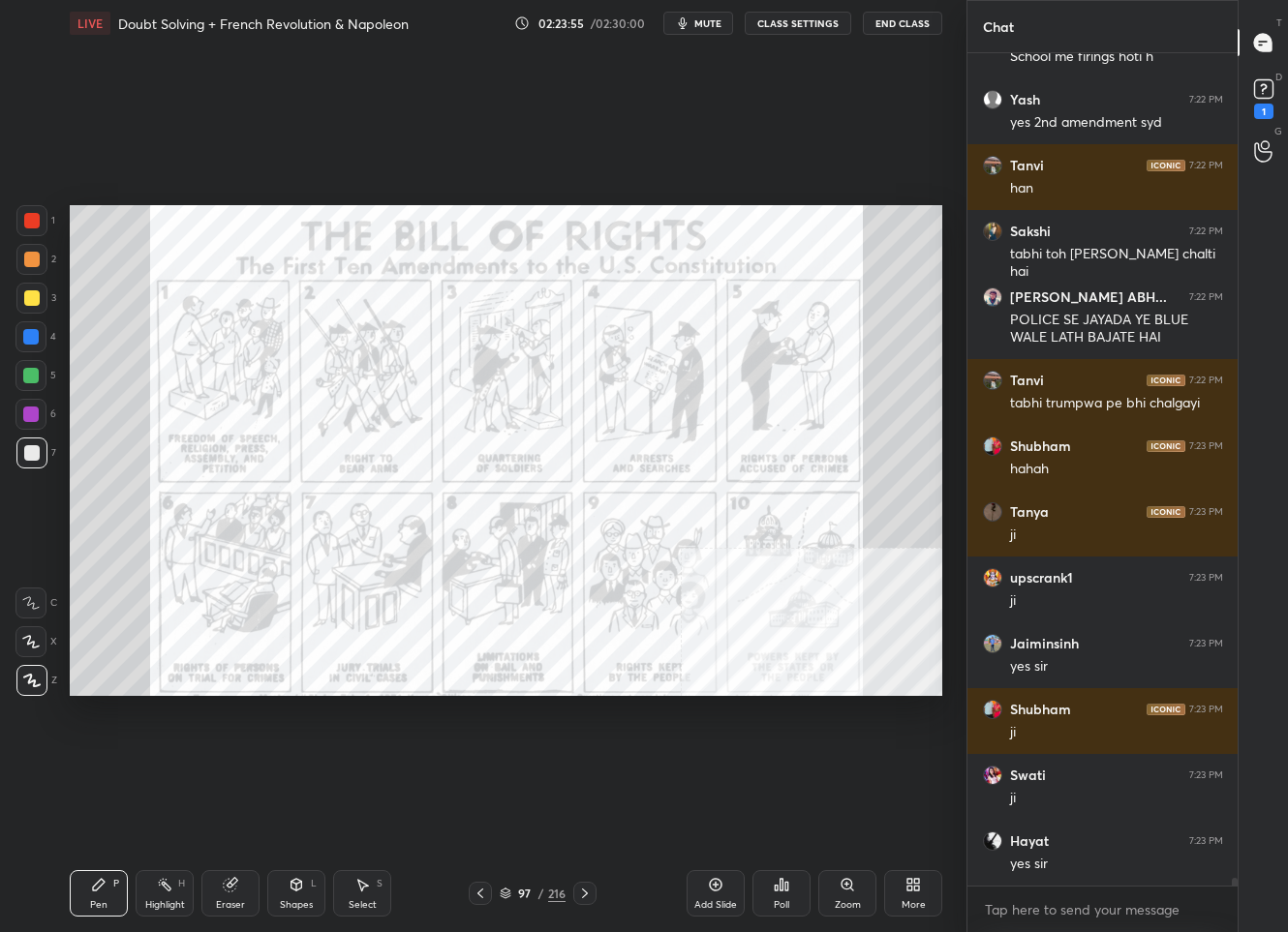
click at [33, 225] on div at bounding box center [32, 221] width 16 height 16
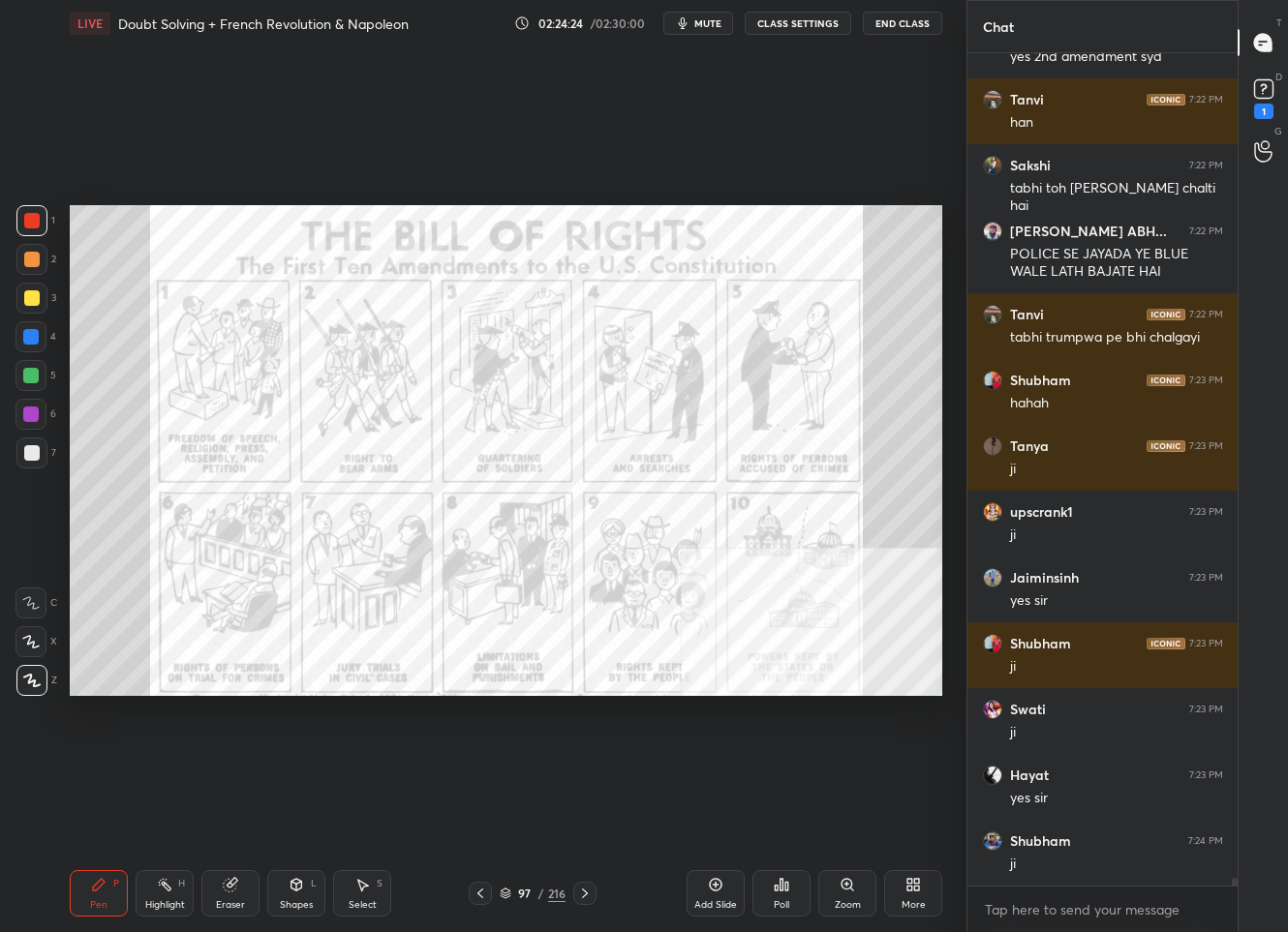
scroll to position [86350, 0]
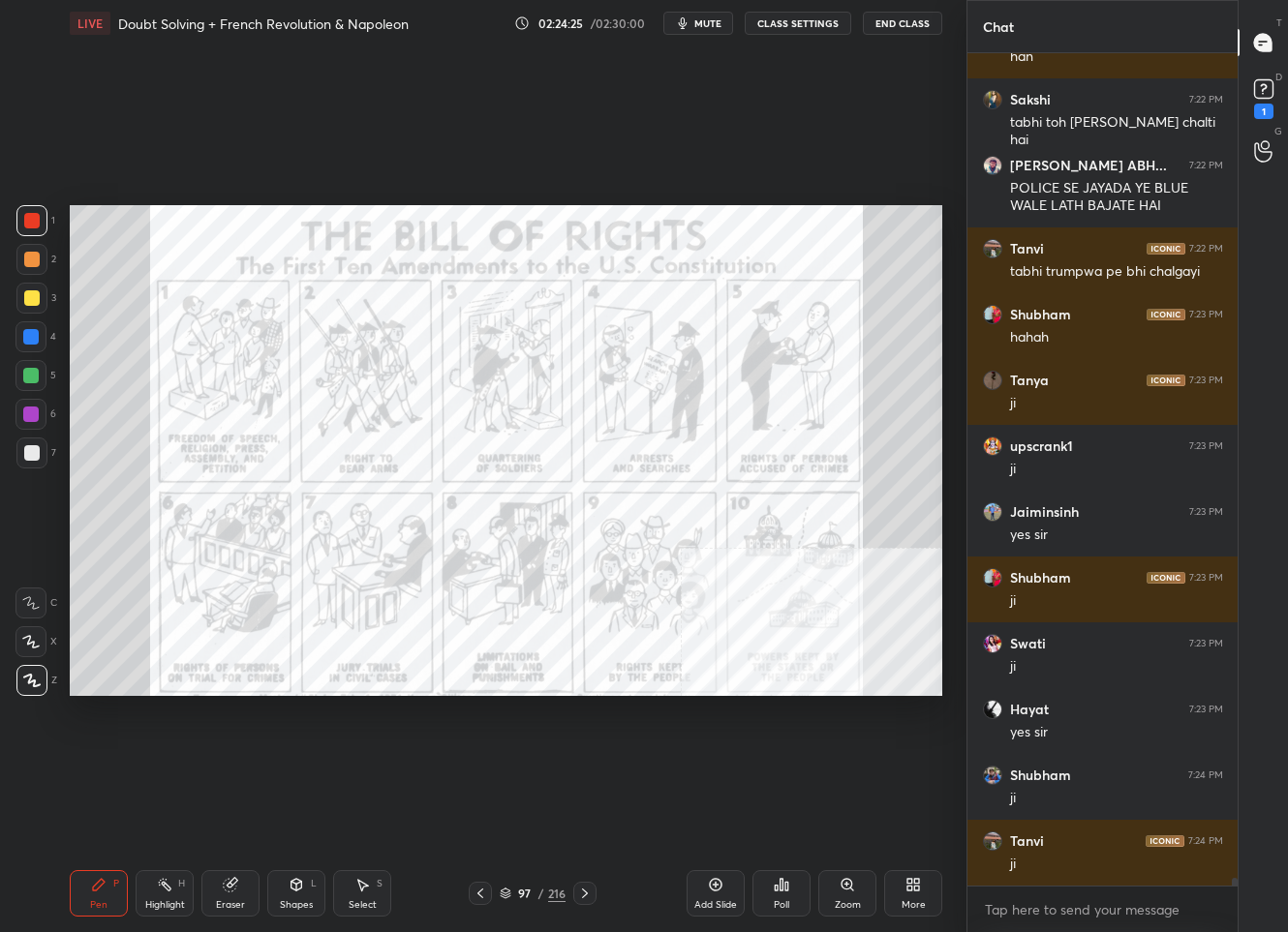
click at [517, 894] on div "97" at bounding box center [525, 894] width 19 height 12
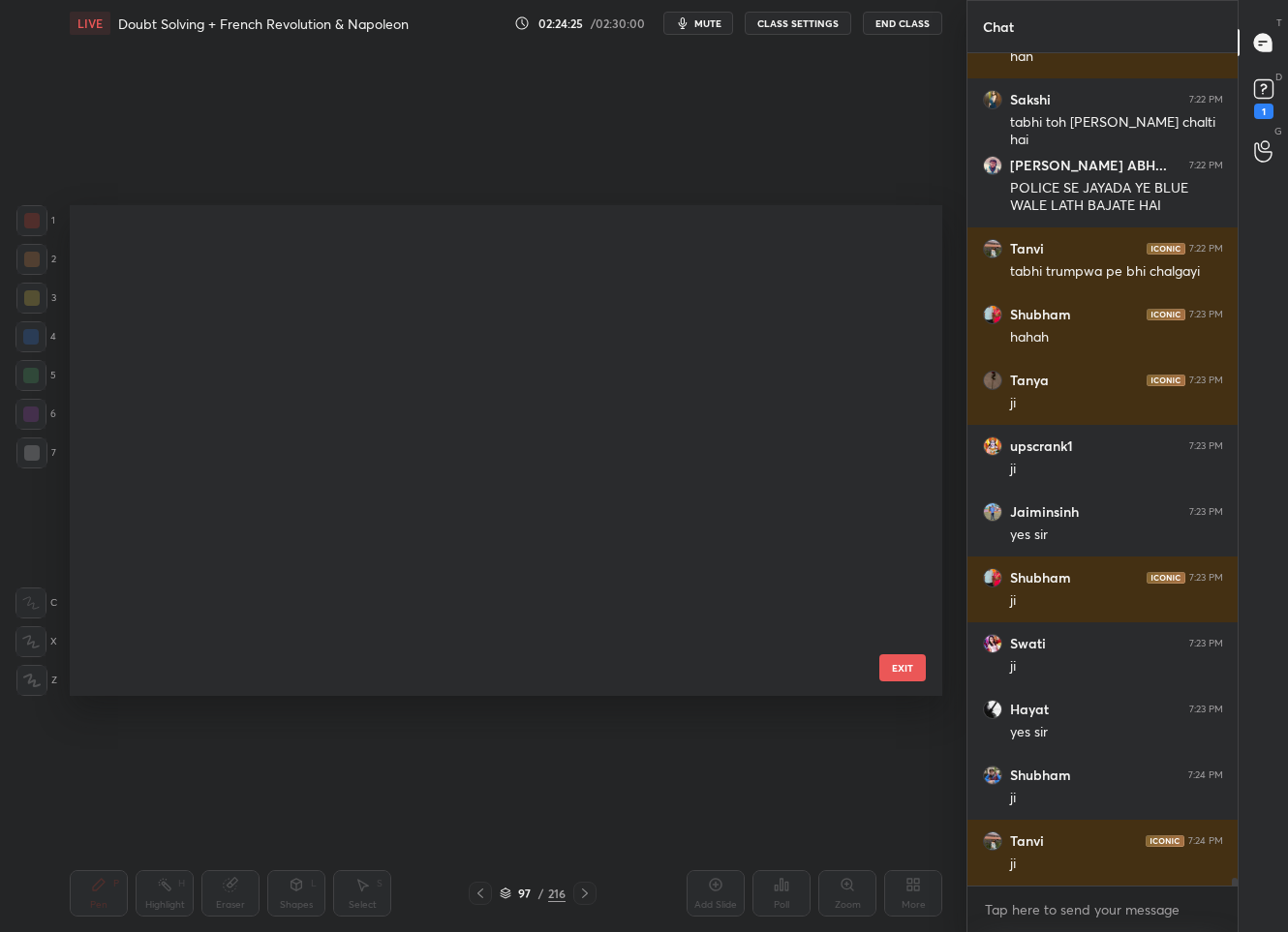
scroll to position [484, 862]
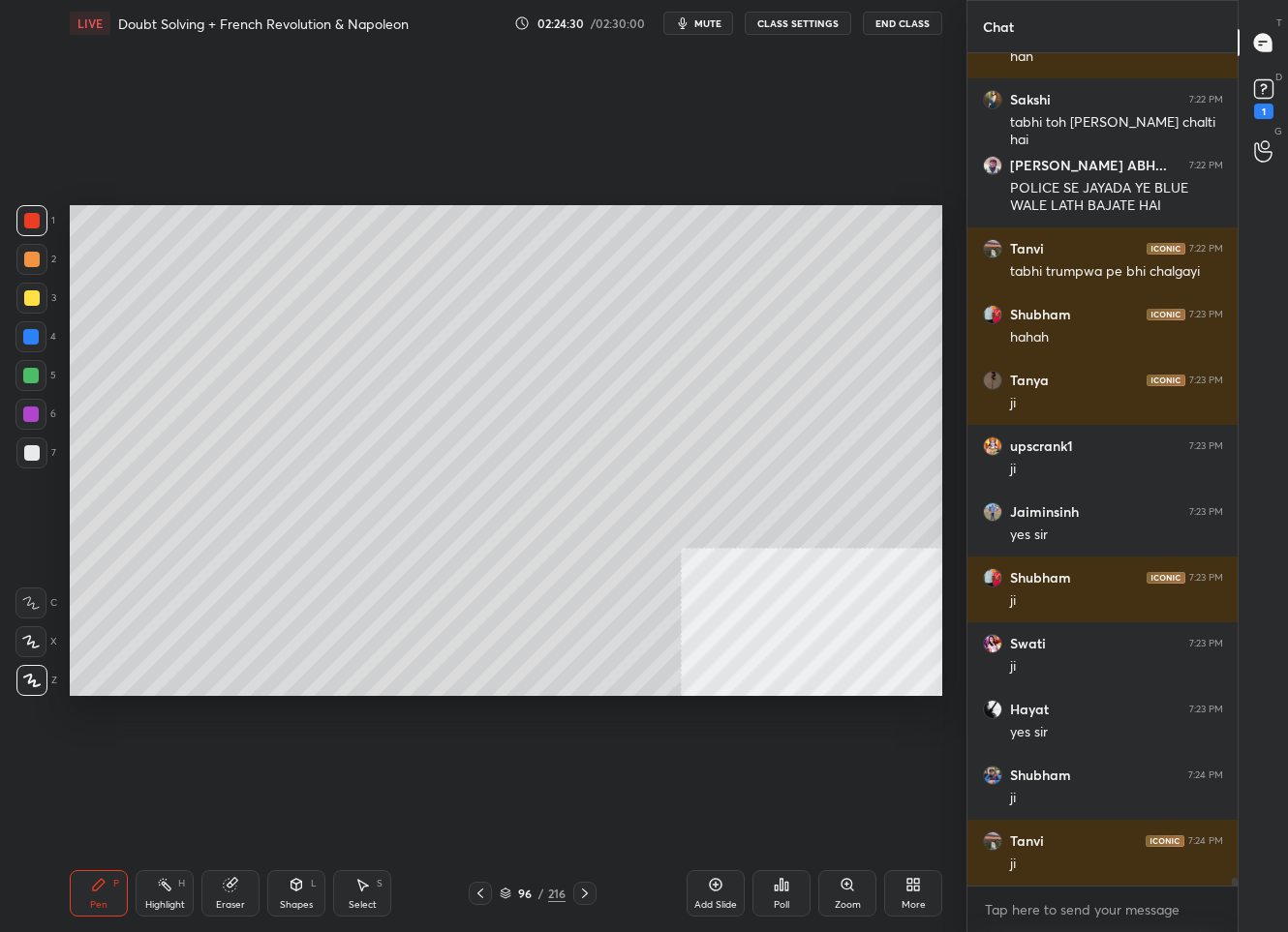
click at [22, 457] on div at bounding box center [31, 453] width 31 height 31
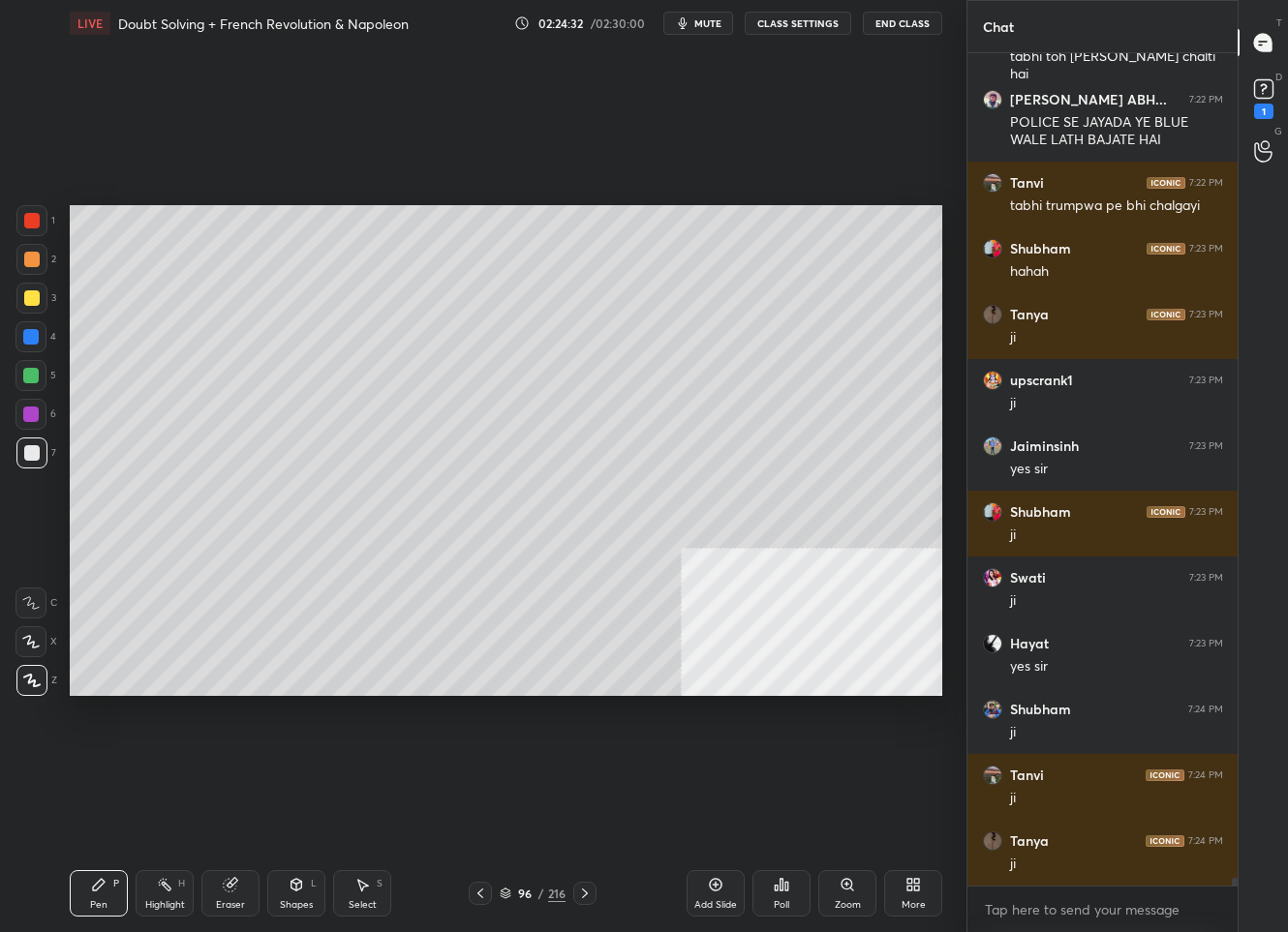
click at [533, 893] on div "96" at bounding box center [525, 894] width 19 height 12
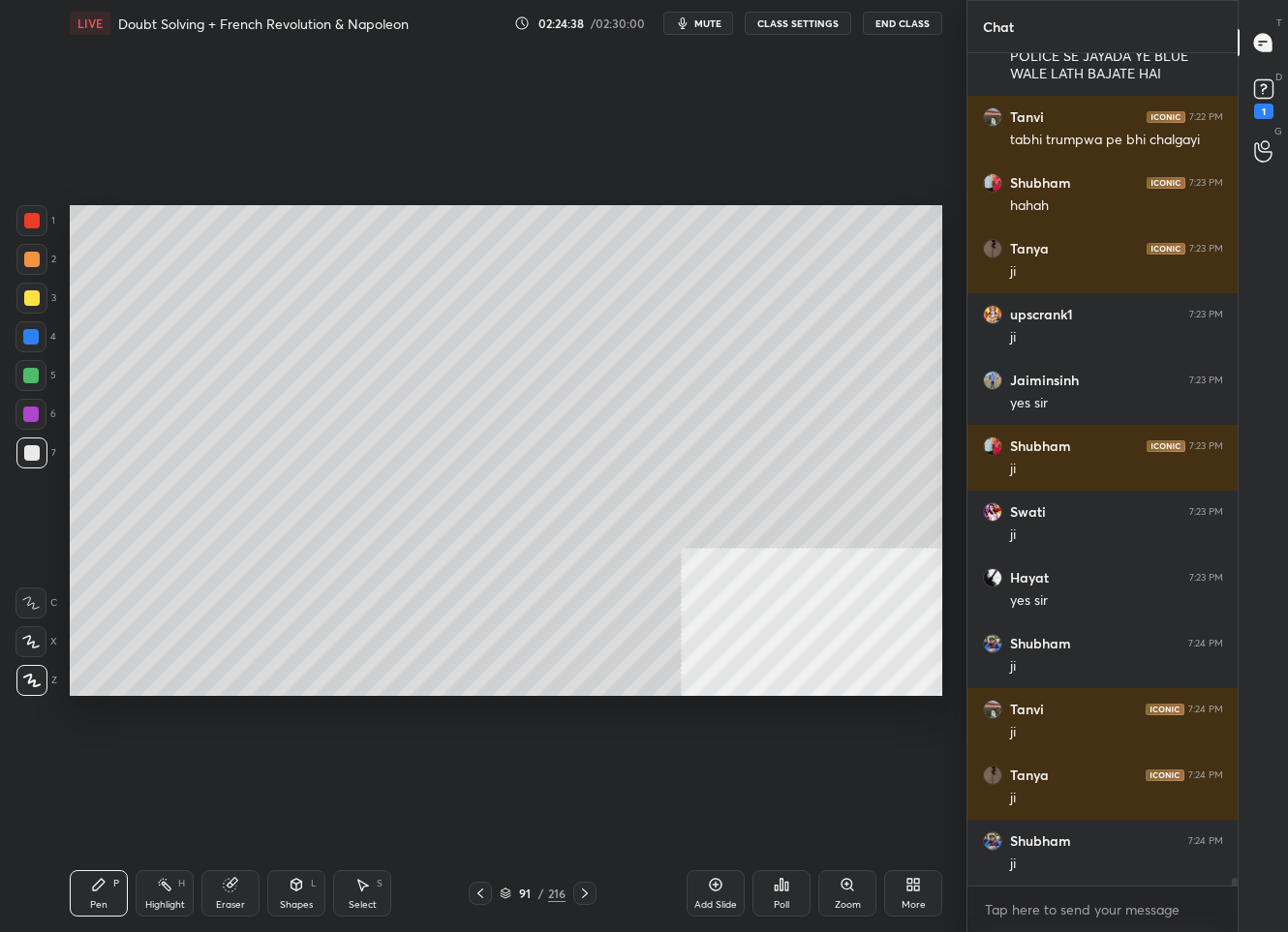
drag, startPoint x: 515, startPoint y: 894, endPoint x: 549, endPoint y: 717, distance: 180.2
click at [516, 894] on div "91" at bounding box center [525, 894] width 19 height 12
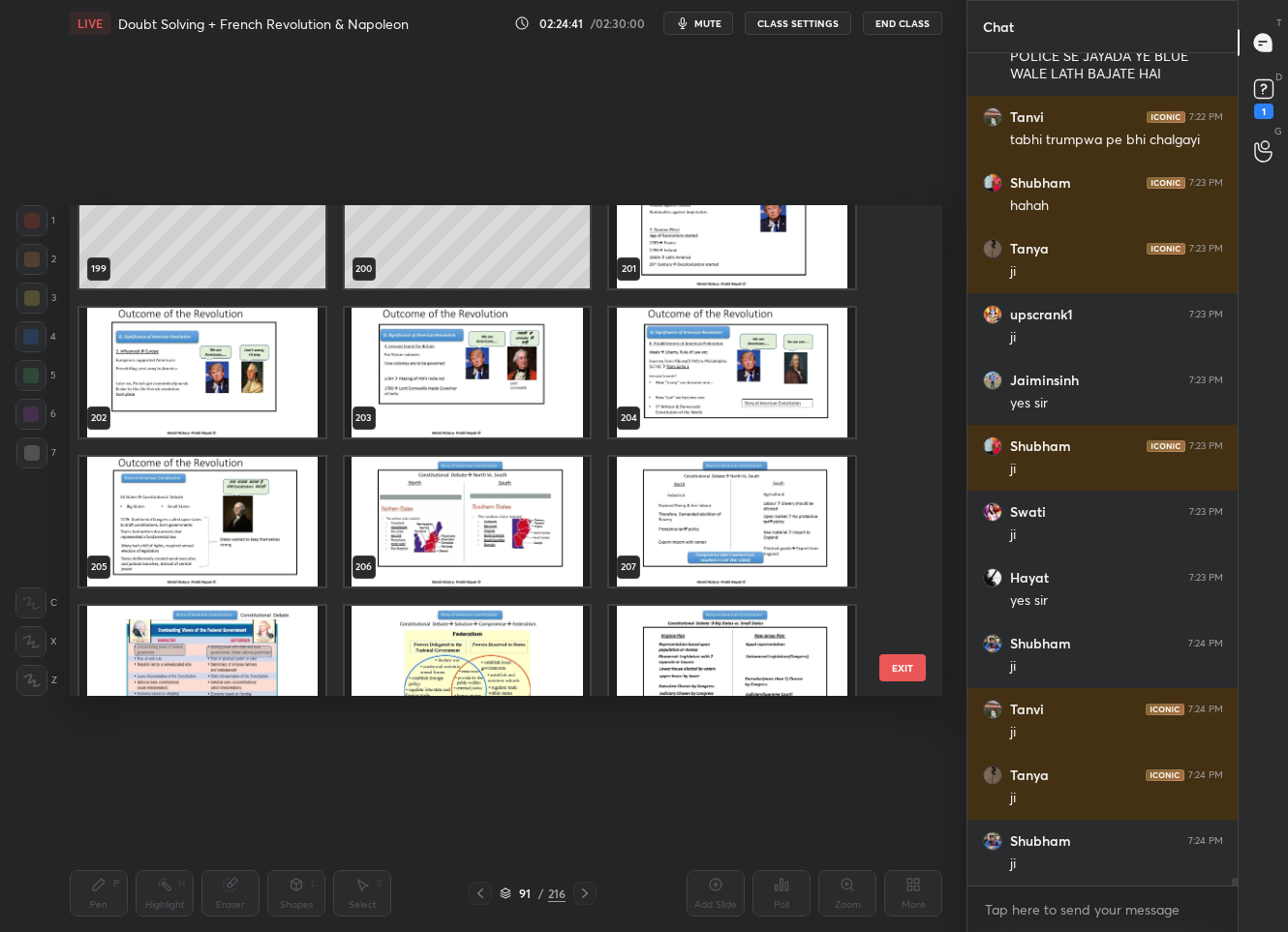
scroll to position [9654, 0]
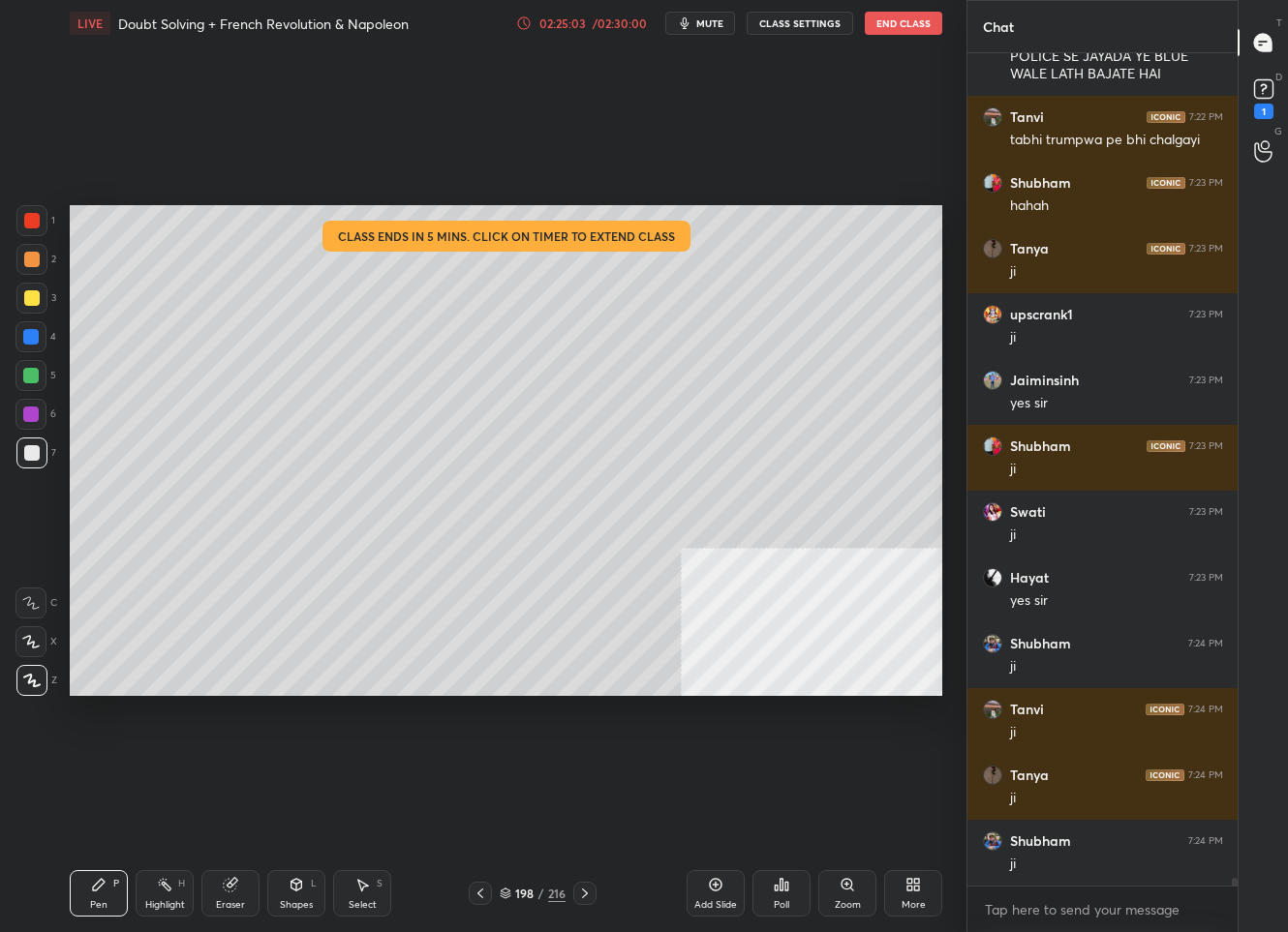
click at [559, 27] on div "02:25:03" at bounding box center [563, 23] width 54 height 12
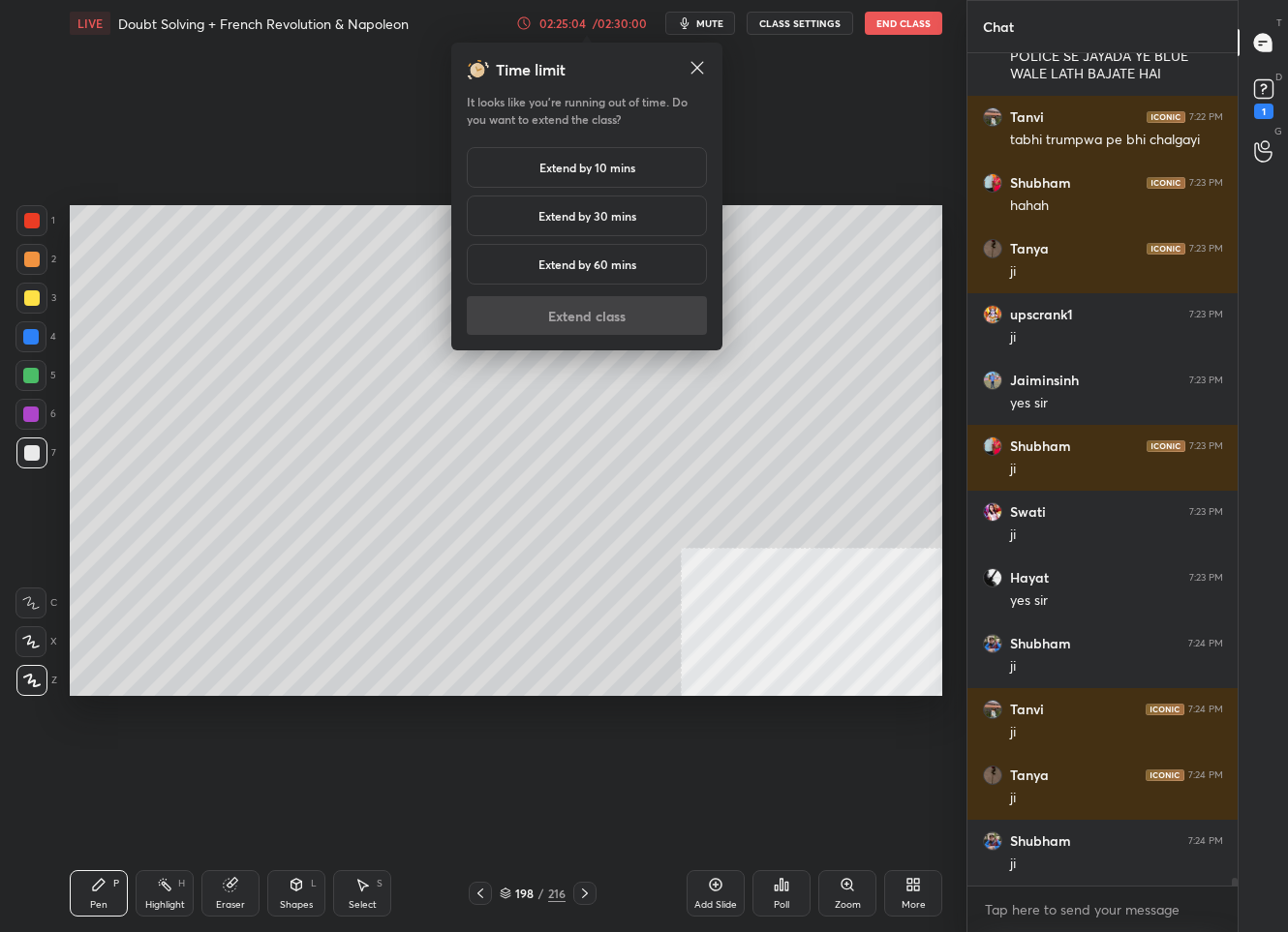
click at [542, 177] on div "Extend by 10 mins" at bounding box center [587, 167] width 240 height 41
click at [525, 314] on button "Extend class" at bounding box center [587, 316] width 240 height 39
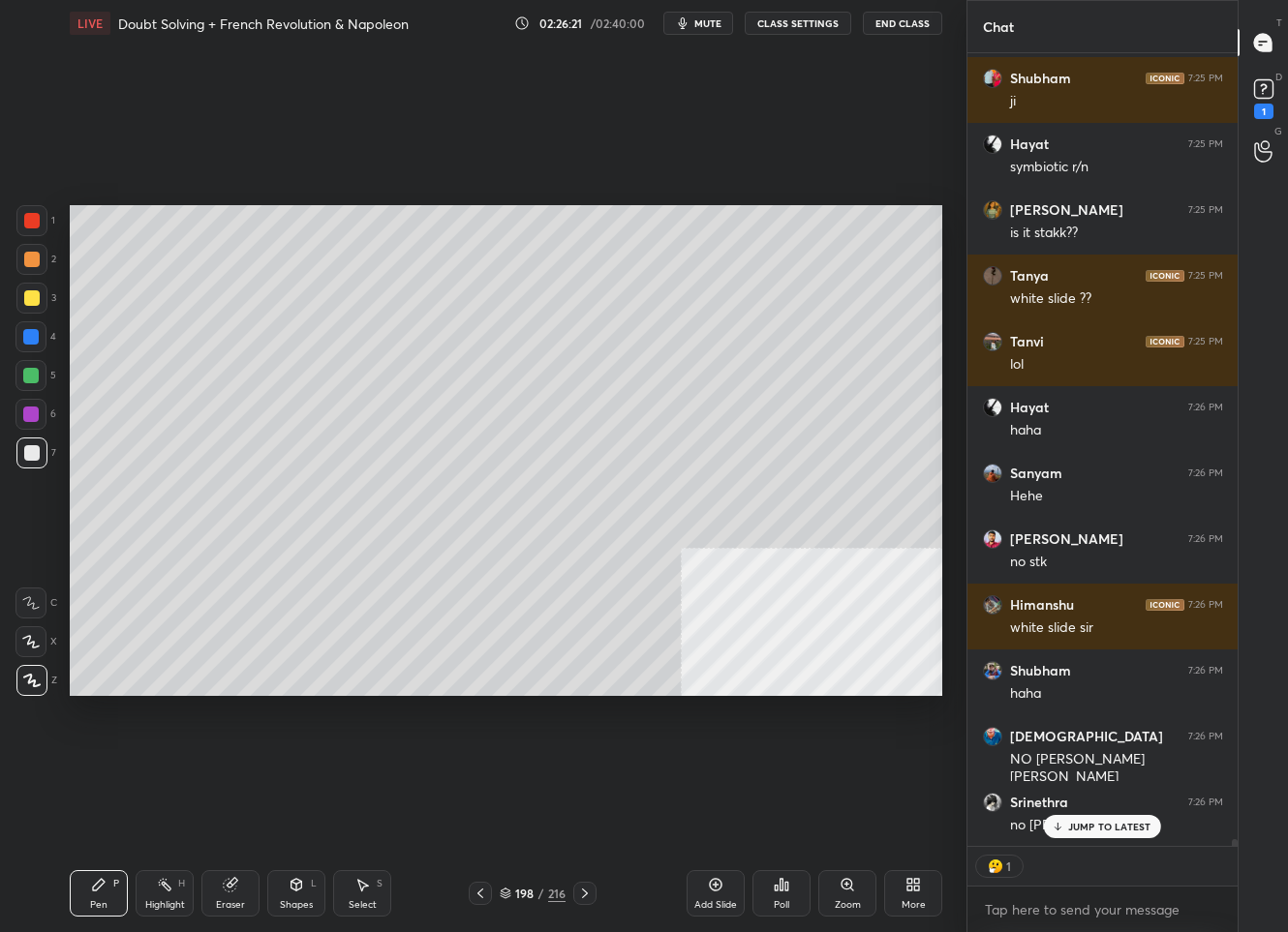
scroll to position [87837, 0]
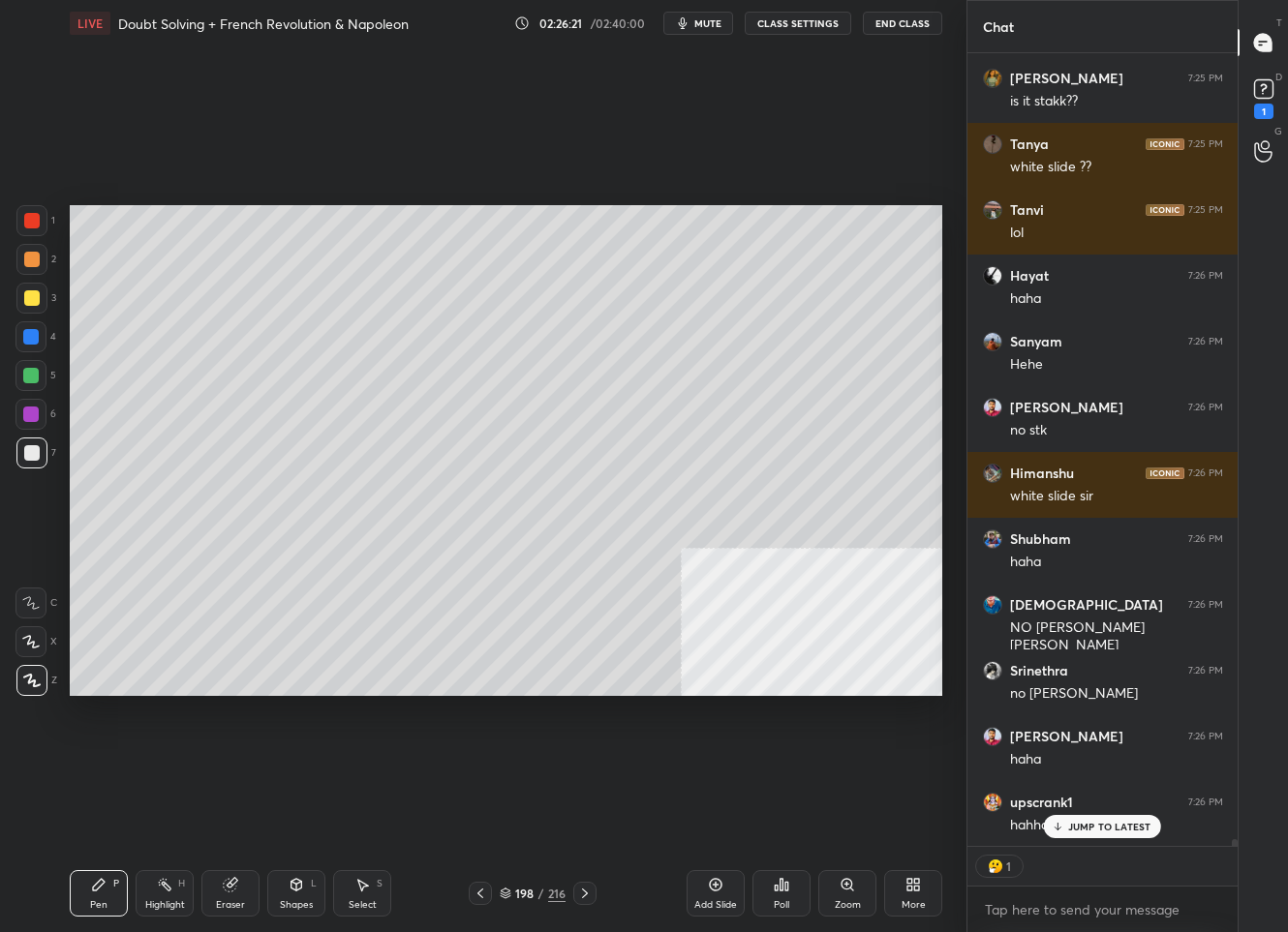
type textarea "x"
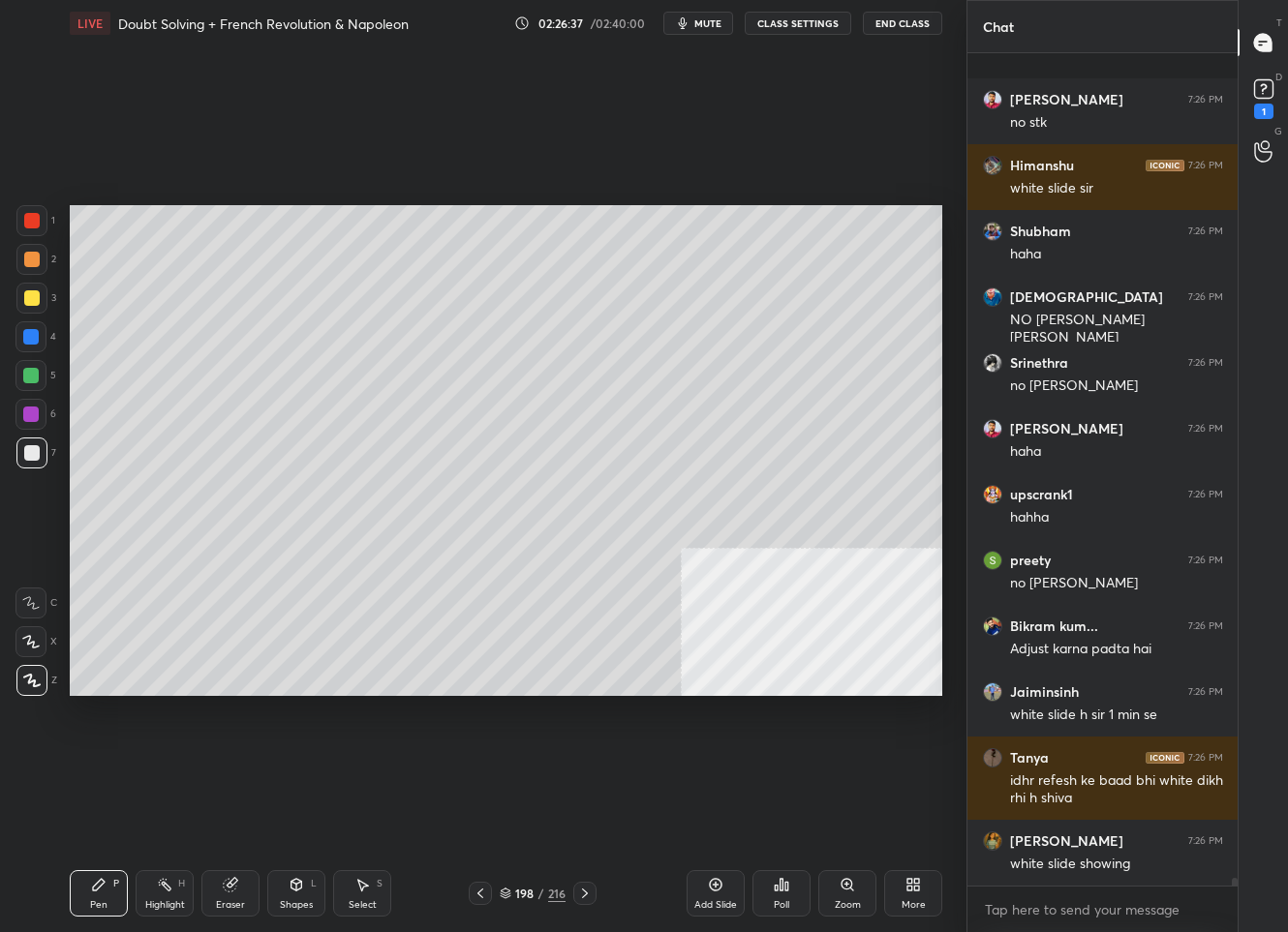
scroll to position [88276, 0]
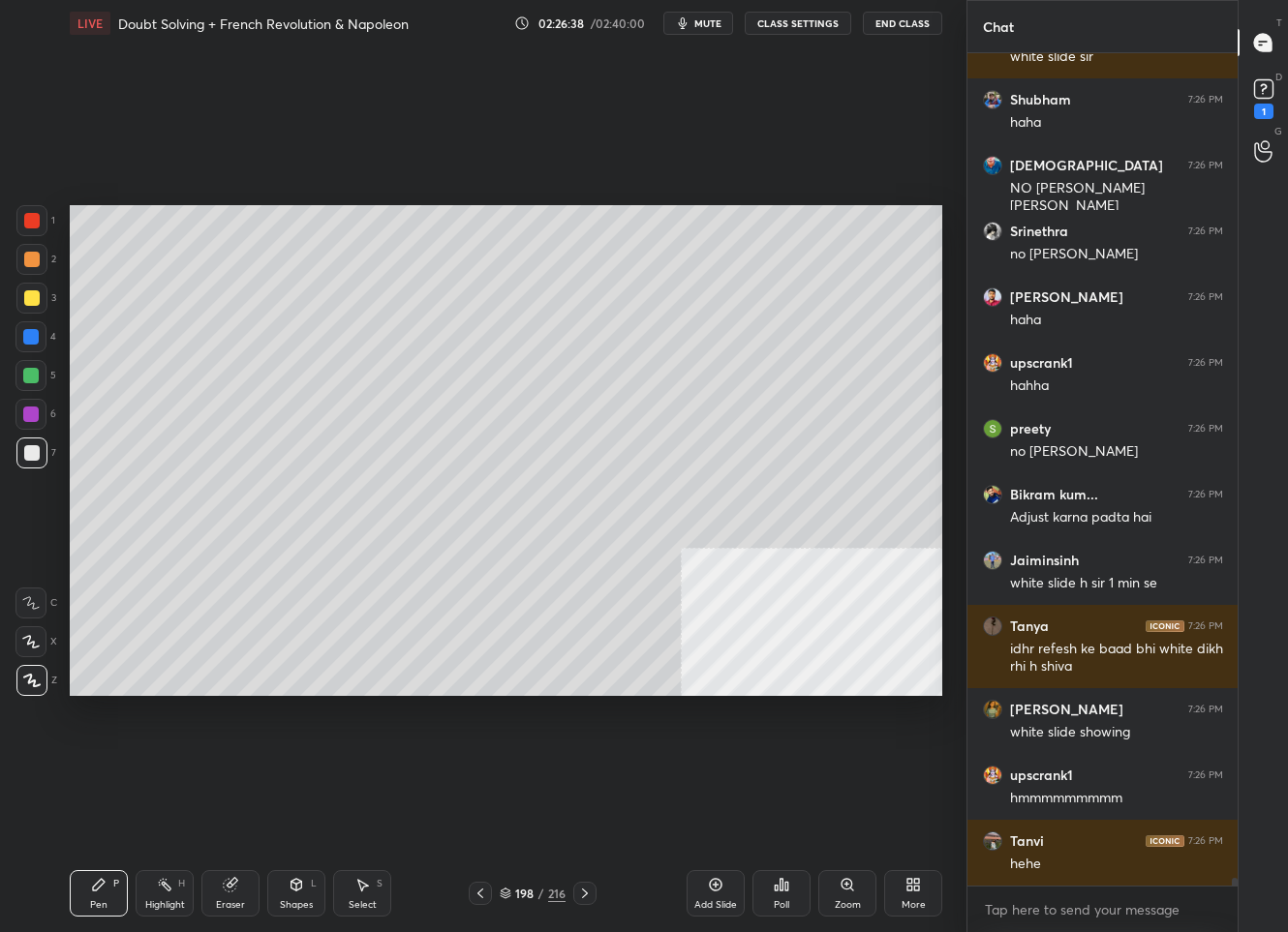
click at [719, 900] on div "Add Slide" at bounding box center [715, 905] width 43 height 10
click at [23, 284] on div at bounding box center [31, 298] width 31 height 31
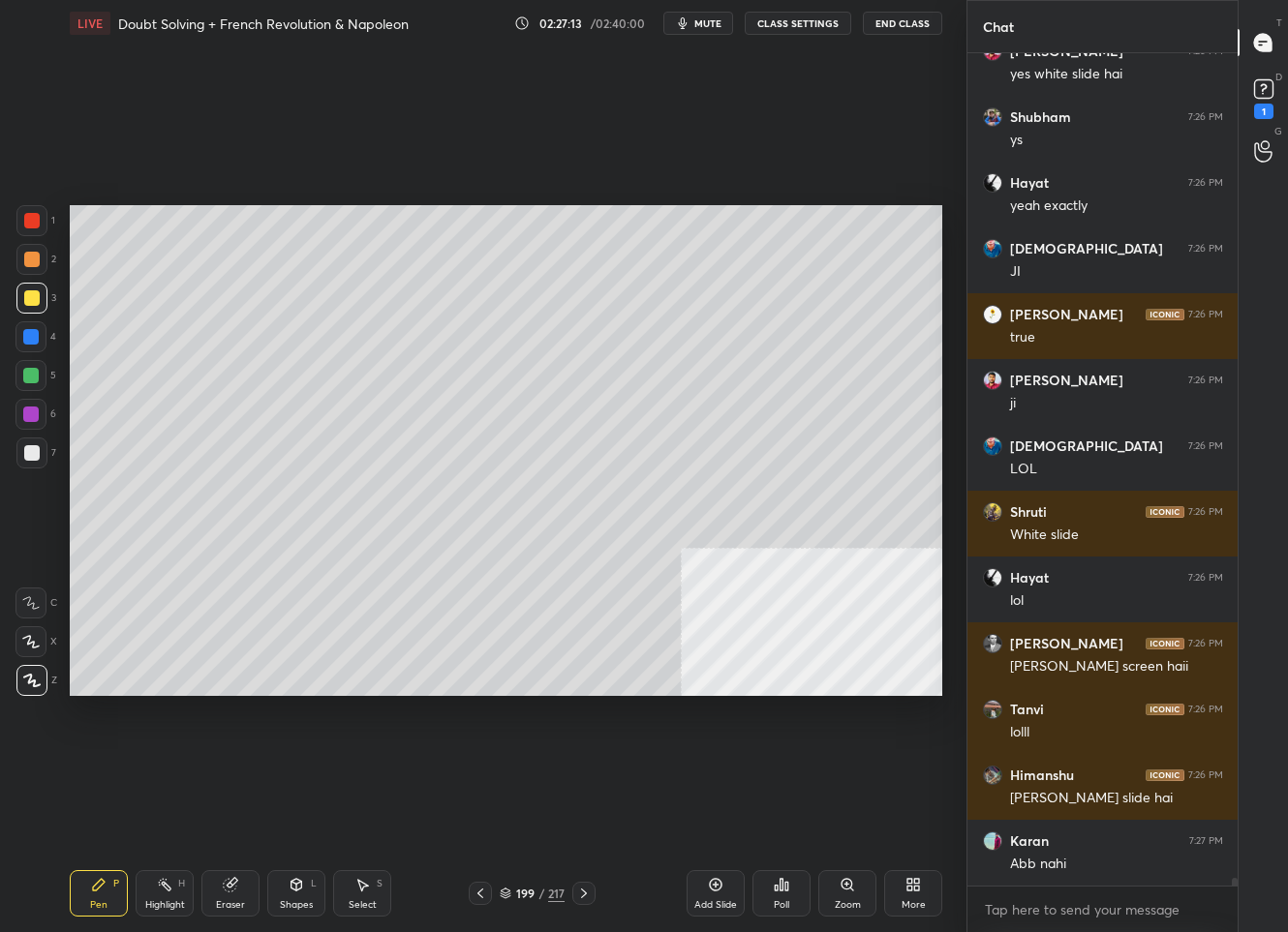
scroll to position [89479, 0]
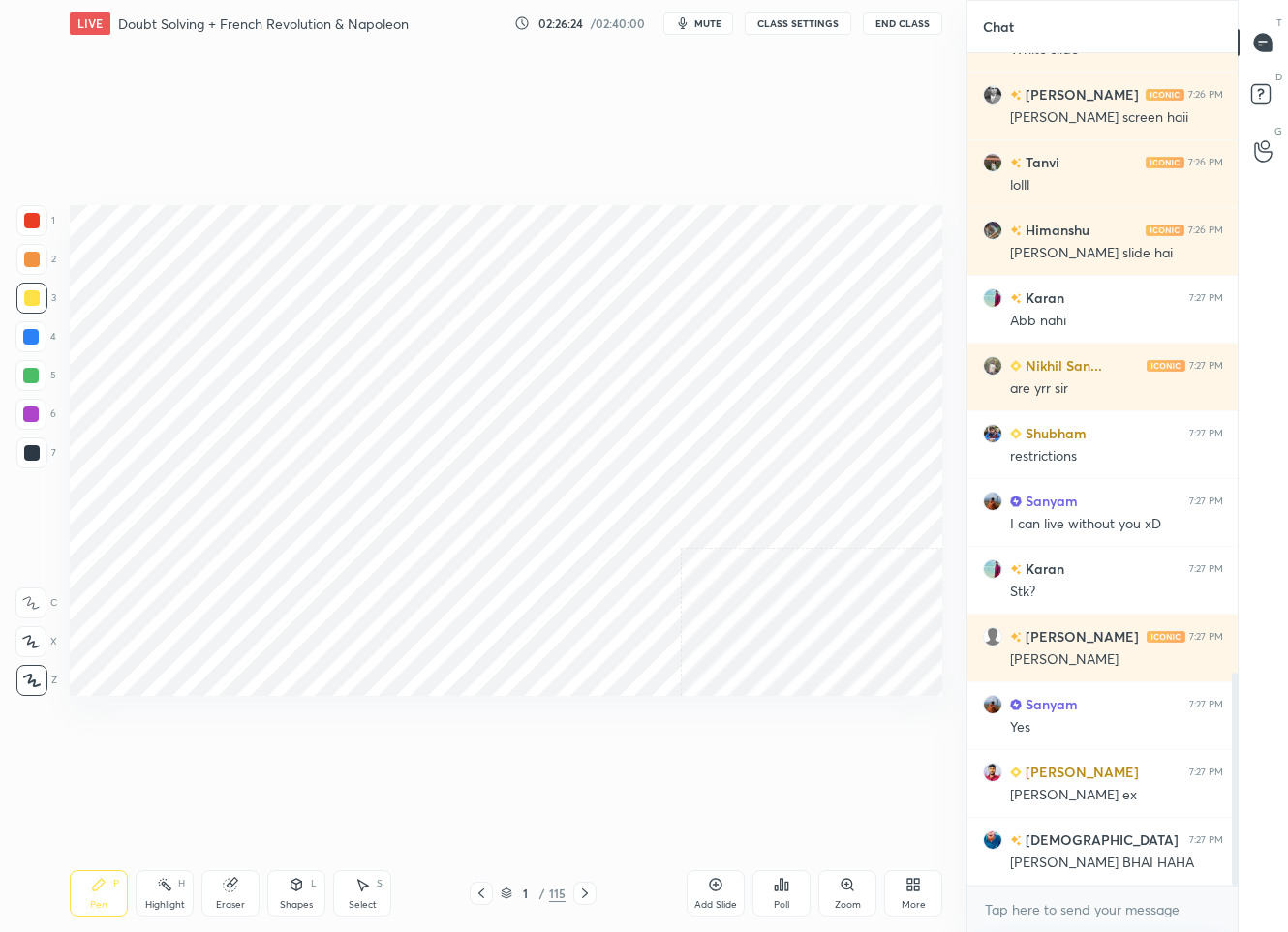
scroll to position [2416, 0]
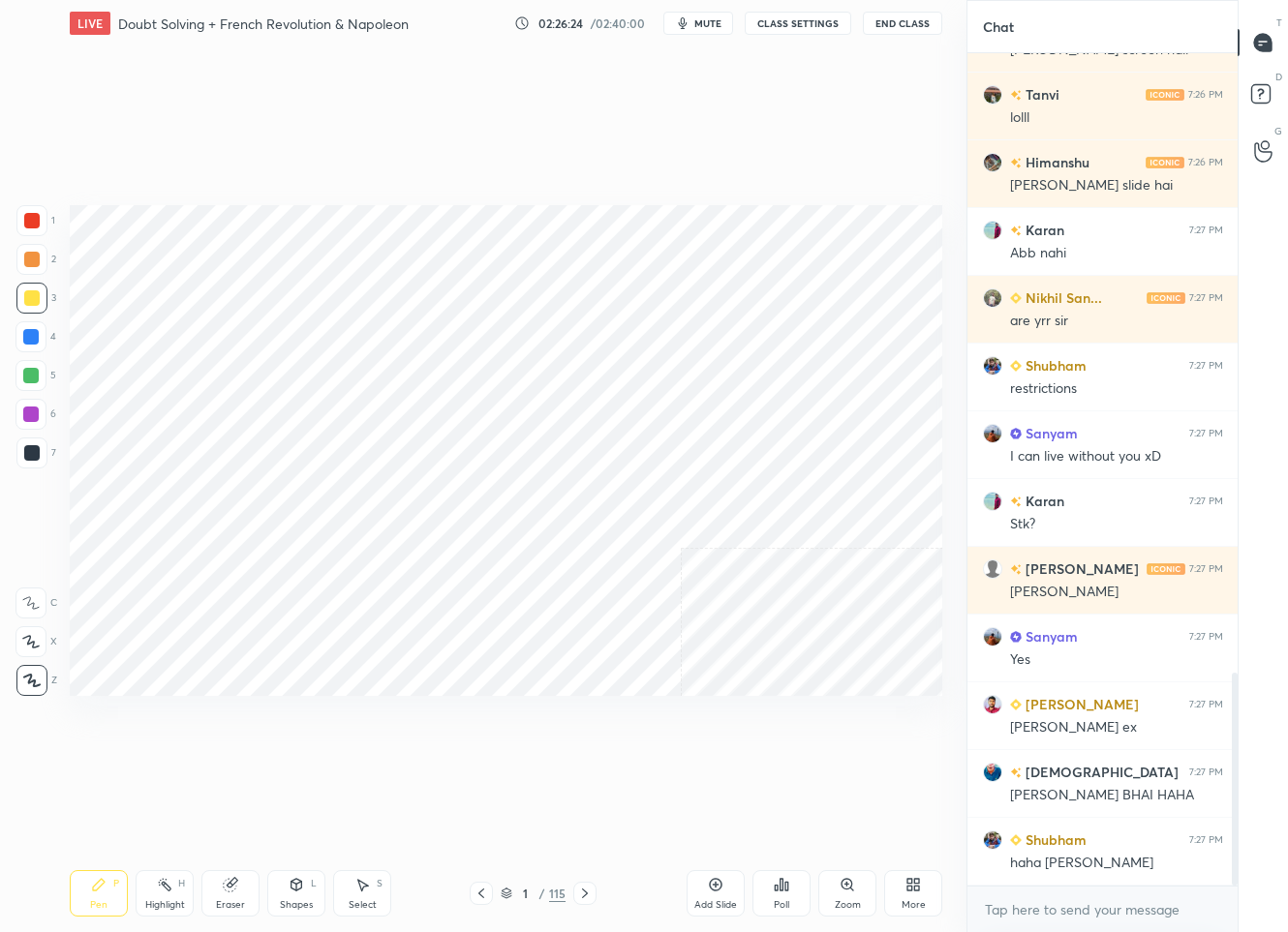
click at [705, 901] on div "Add Slide" at bounding box center [715, 905] width 43 height 10
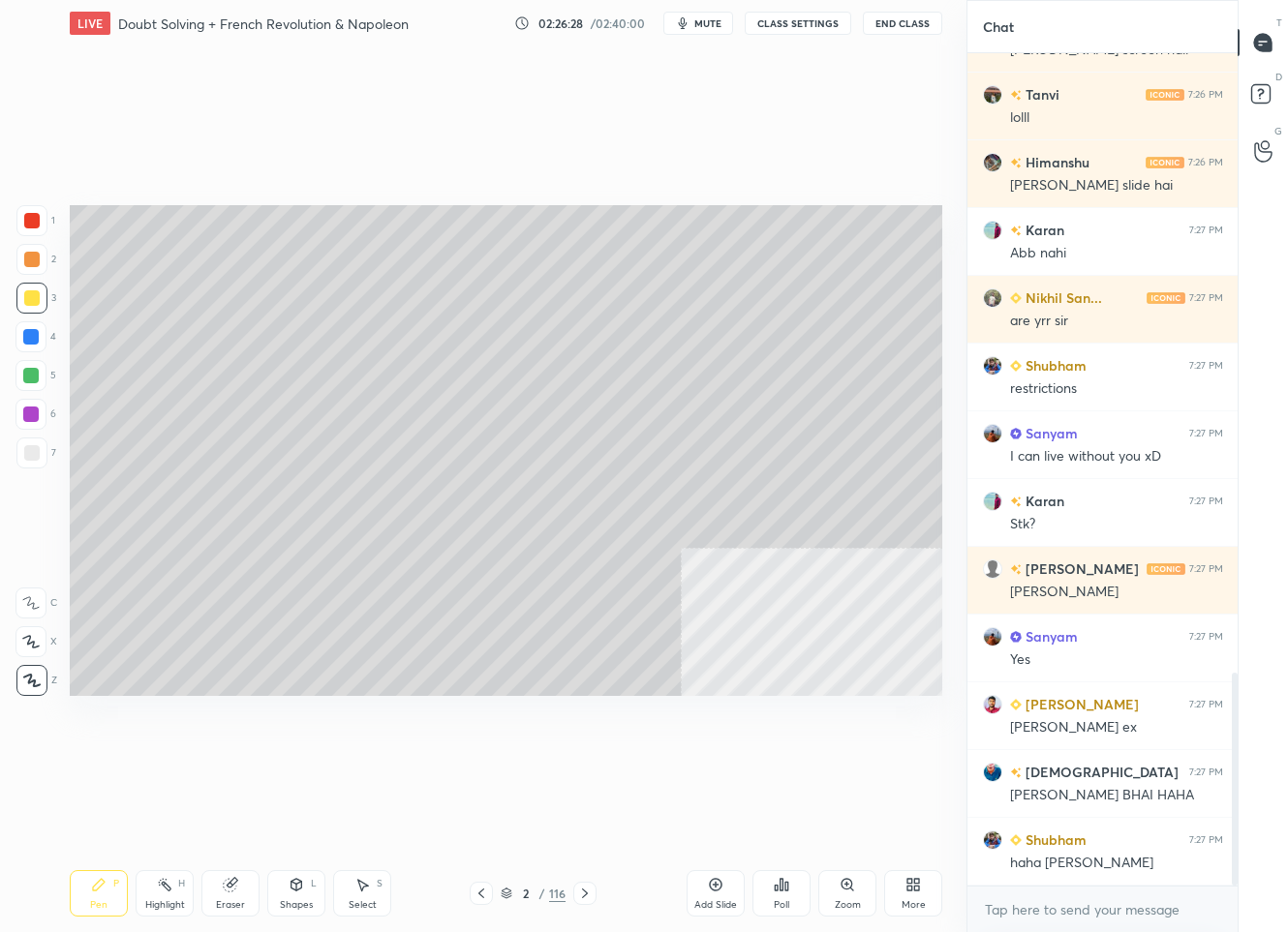
click at [917, 889] on icon at bounding box center [917, 888] width 5 height 5
click at [870, 756] on div "Dark Mode" at bounding box center [888, 757] width 50 height 10
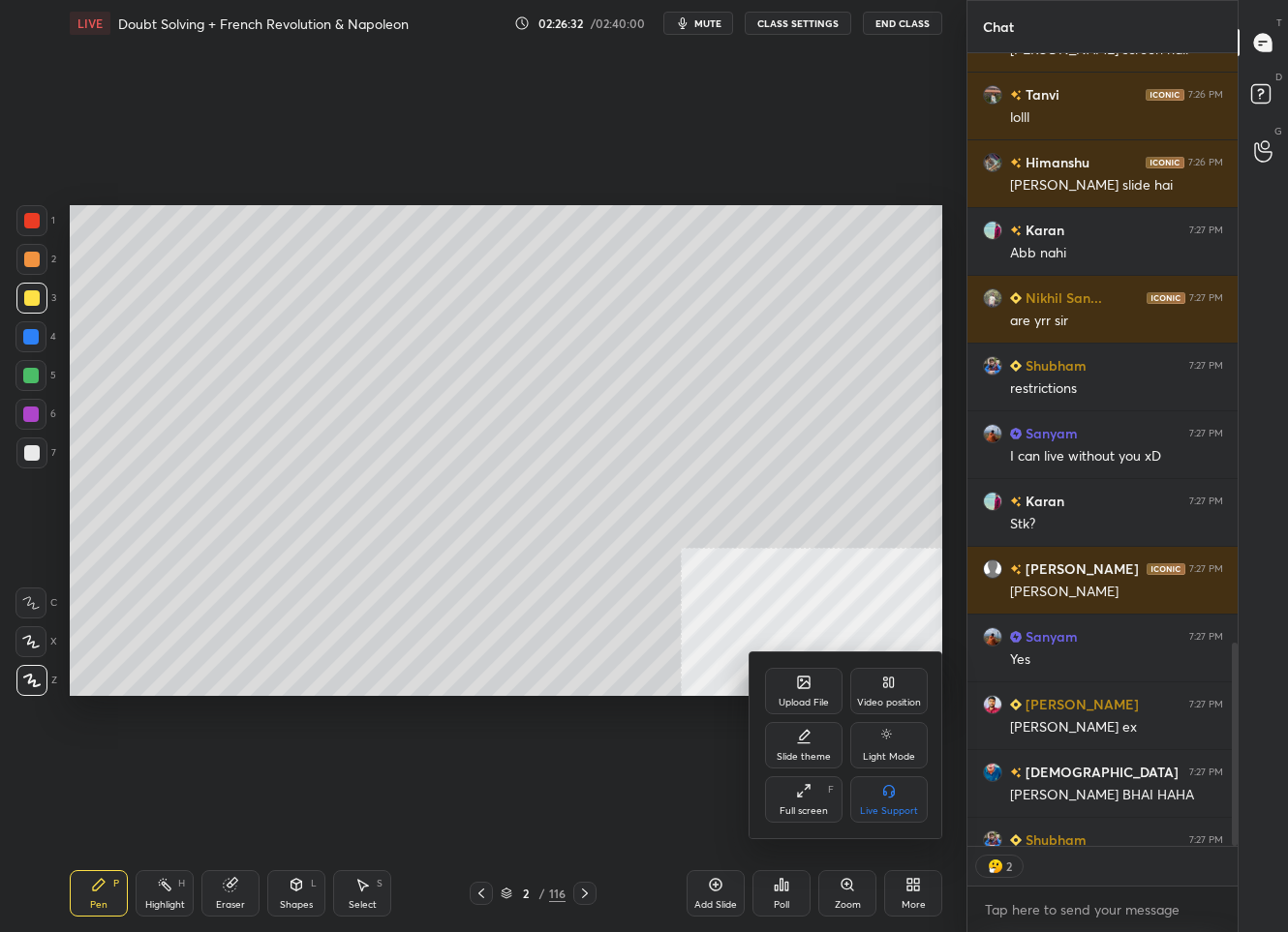
click at [776, 29] on div at bounding box center [644, 466] width 1288 height 932
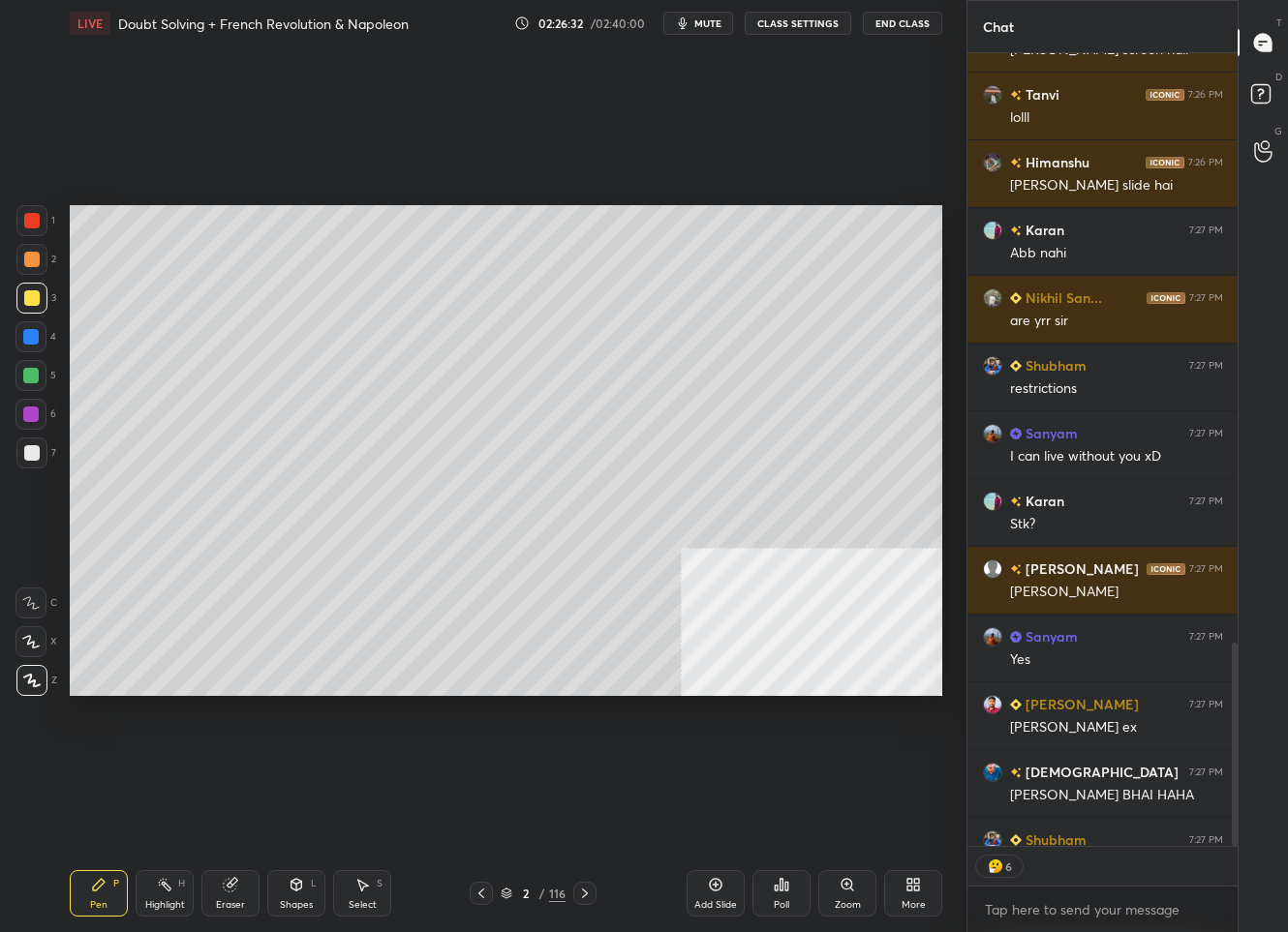
click at [774, 26] on button "CLASS SETTINGS" at bounding box center [797, 23] width 107 height 23
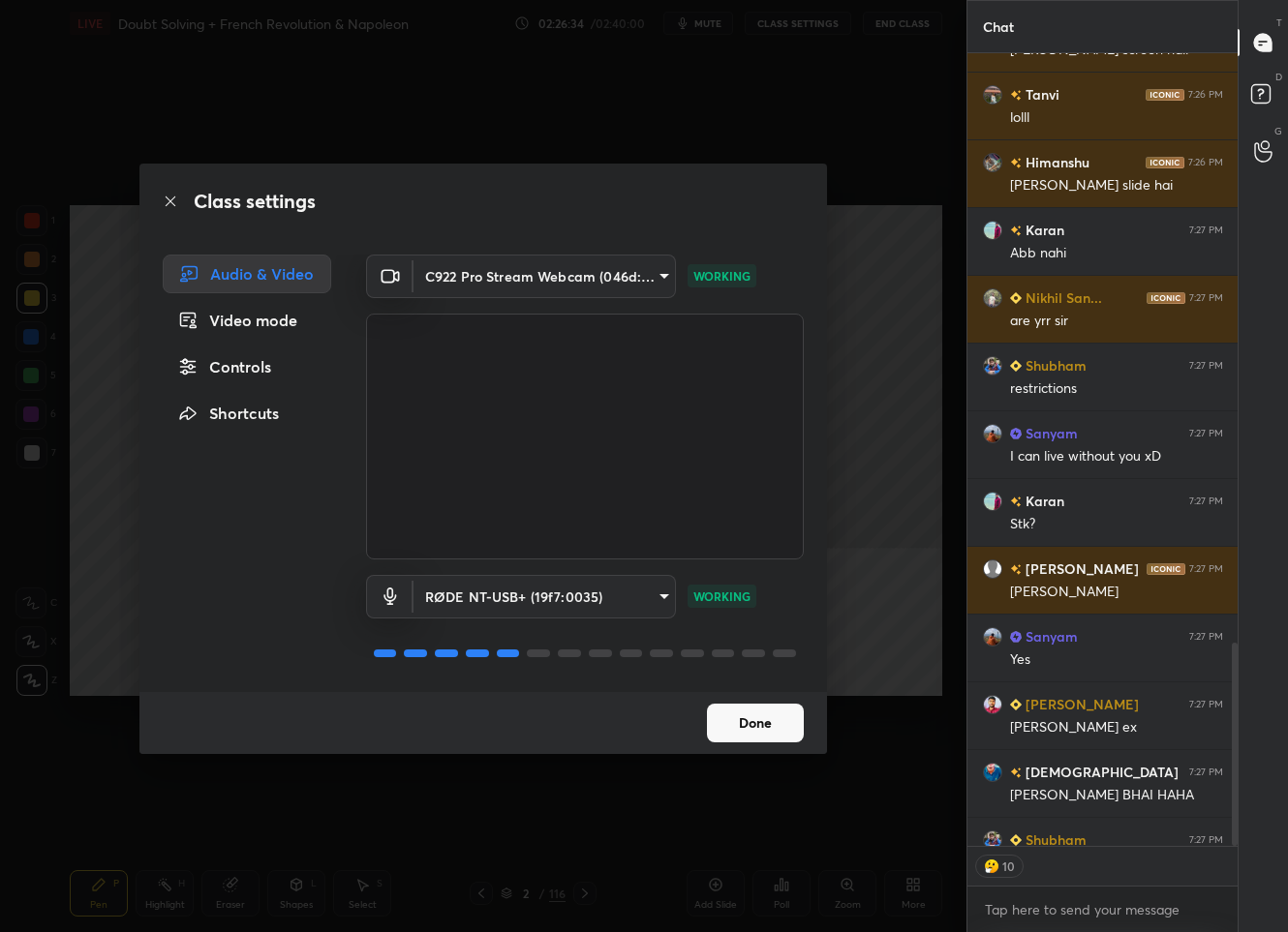
click at [750, 722] on button "Done" at bounding box center [754, 723] width 97 height 39
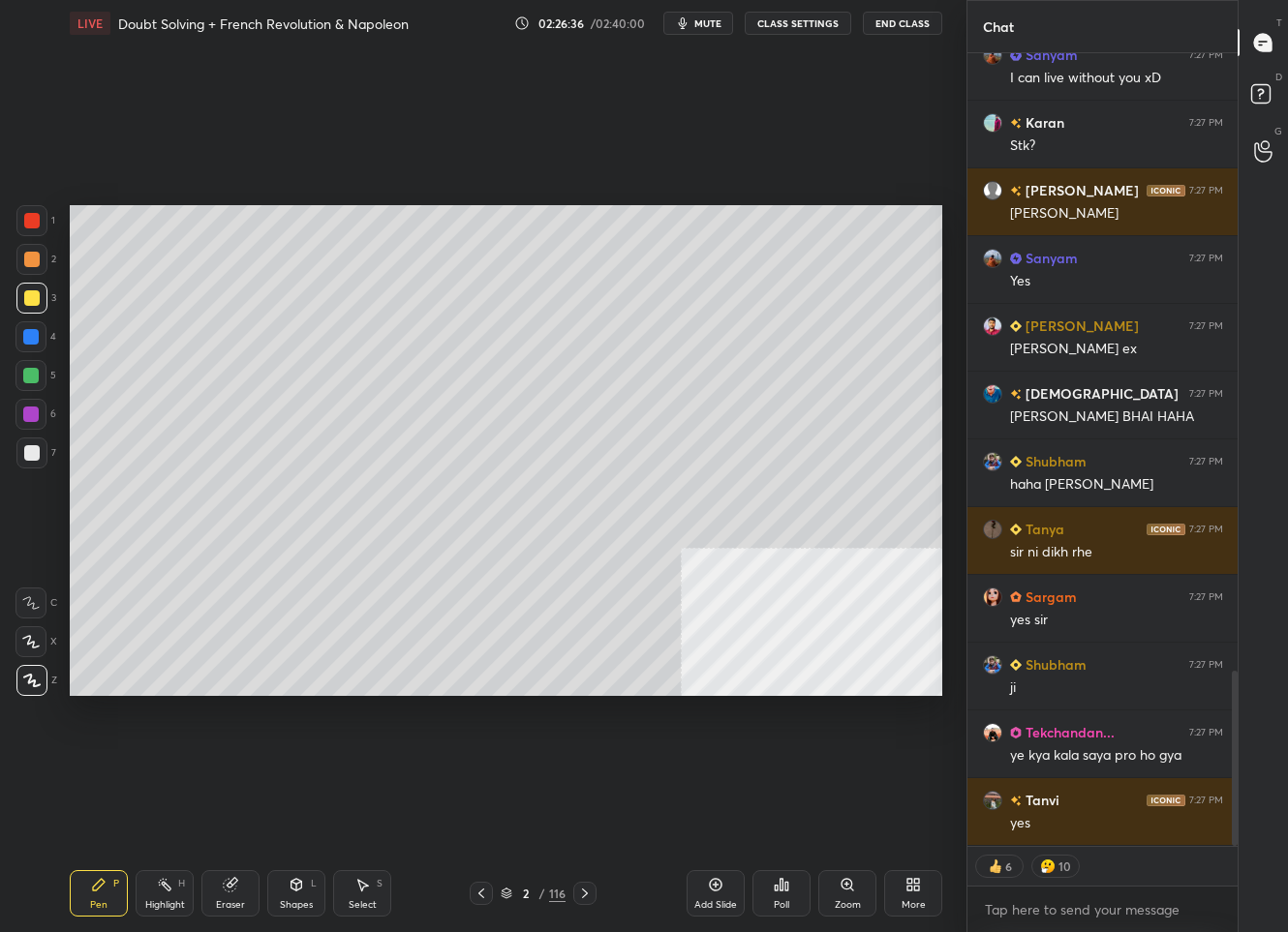
scroll to position [3066, 0]
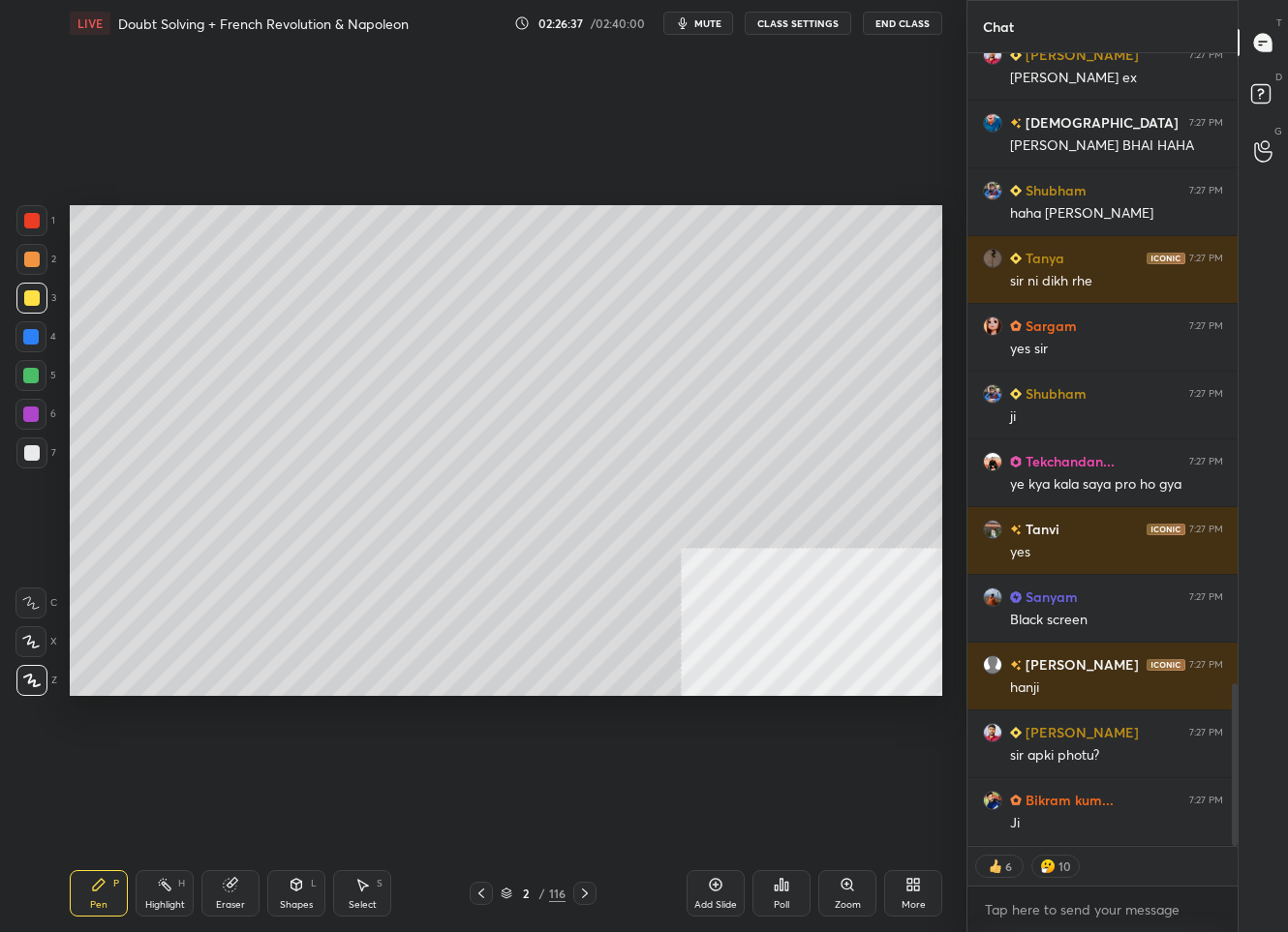
type textarea "x"
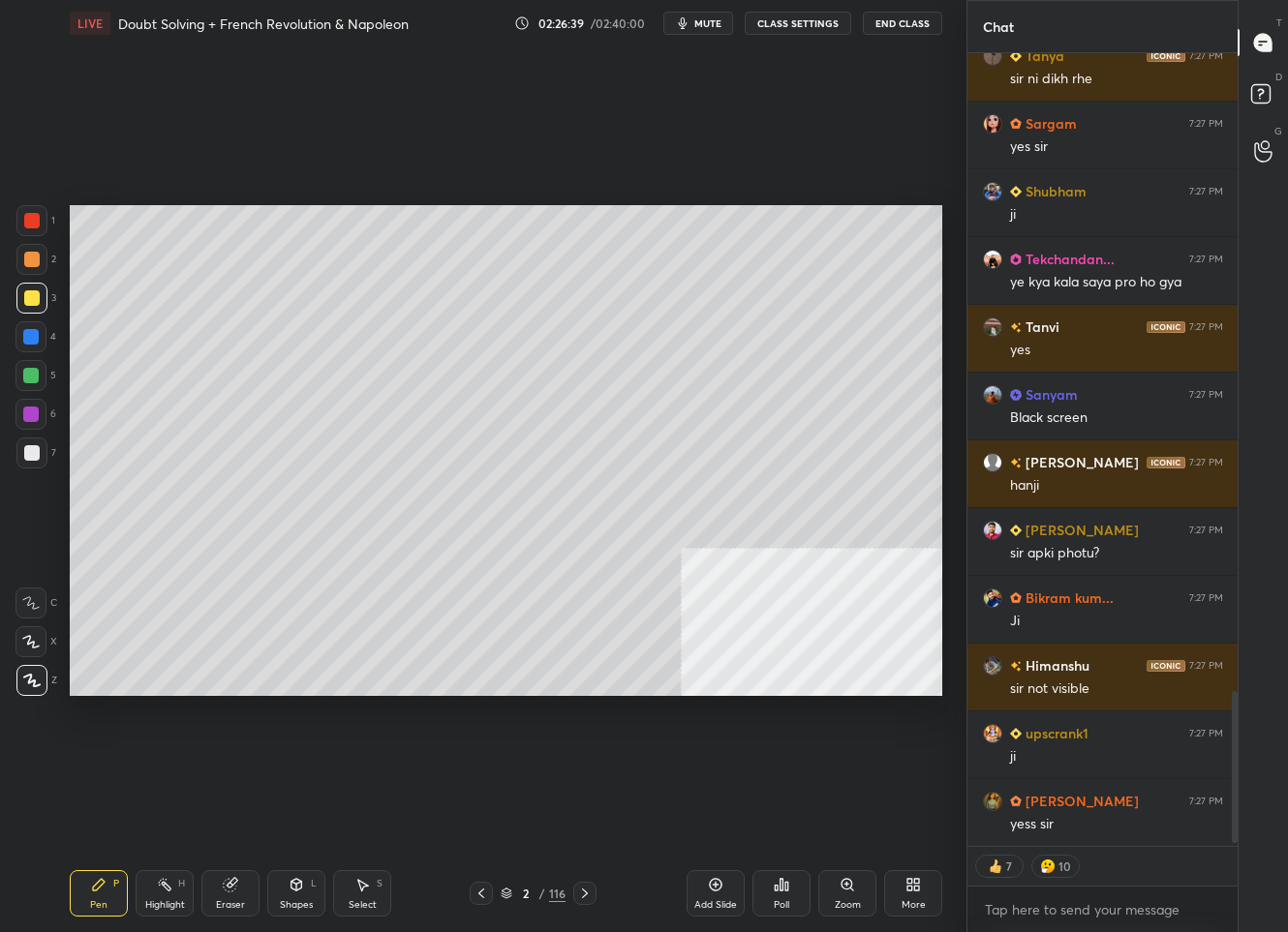
scroll to position [3337, 0]
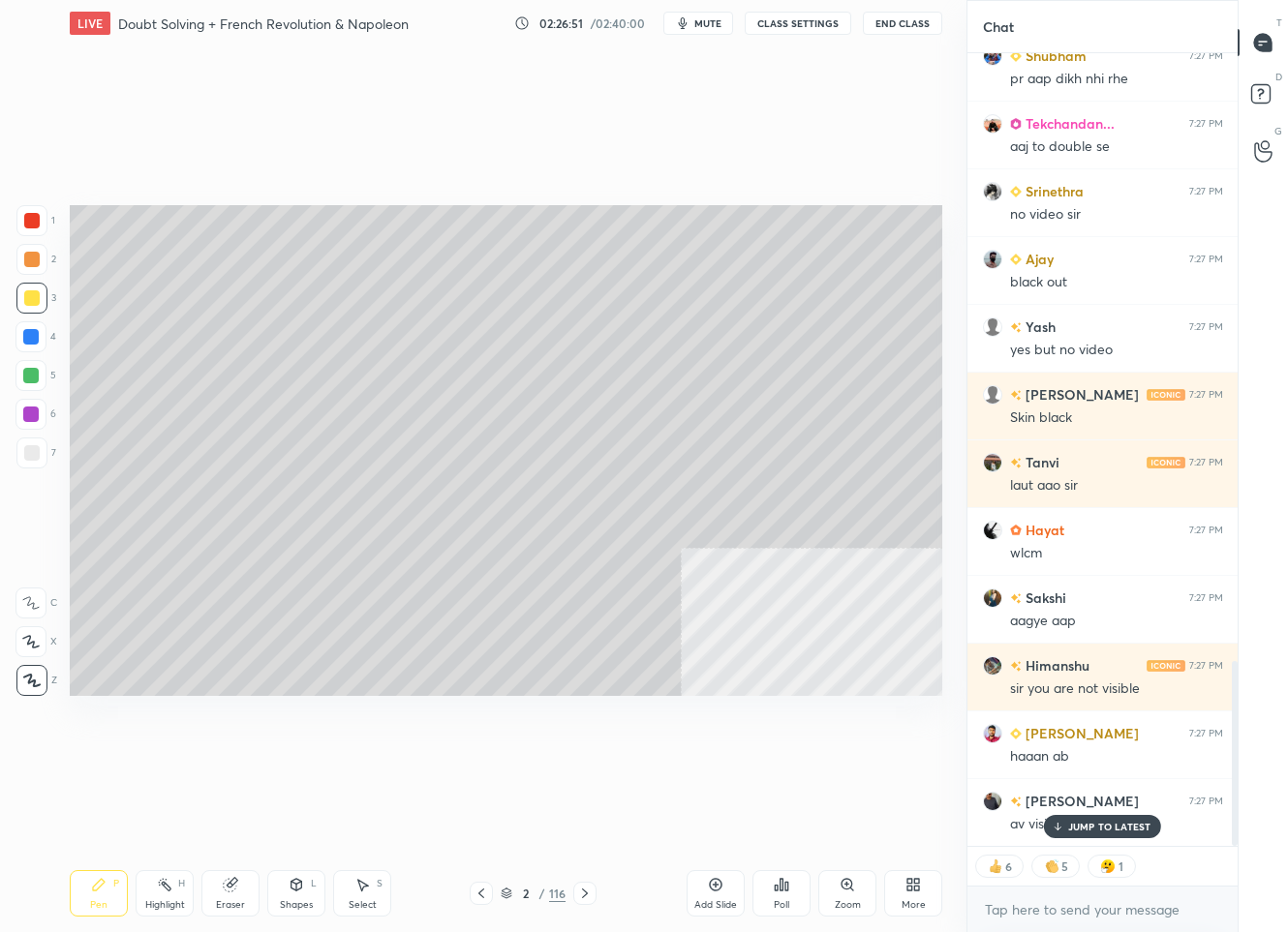
scroll to position [2903, 0]
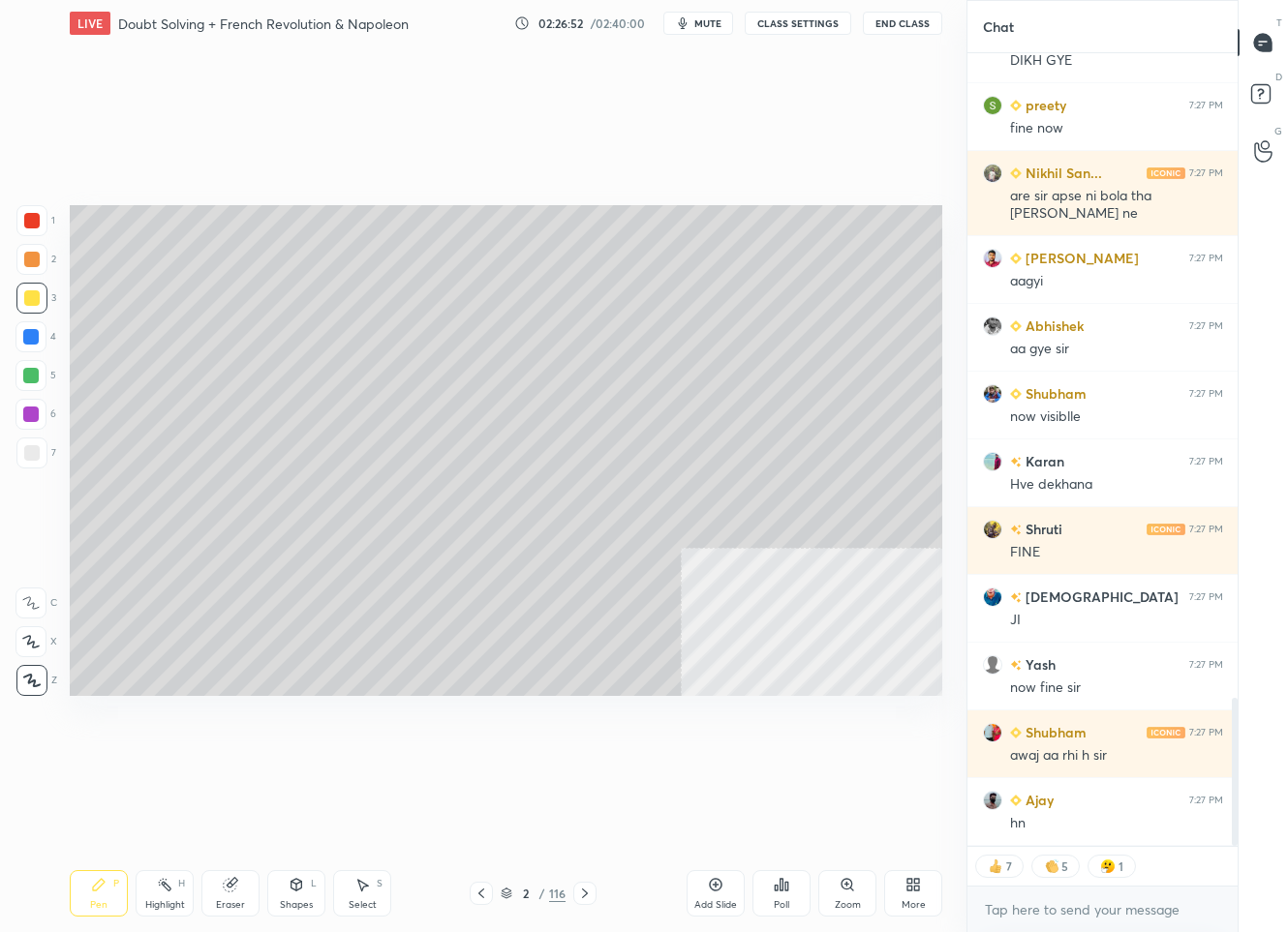
click at [915, 889] on icon at bounding box center [917, 888] width 5 height 5
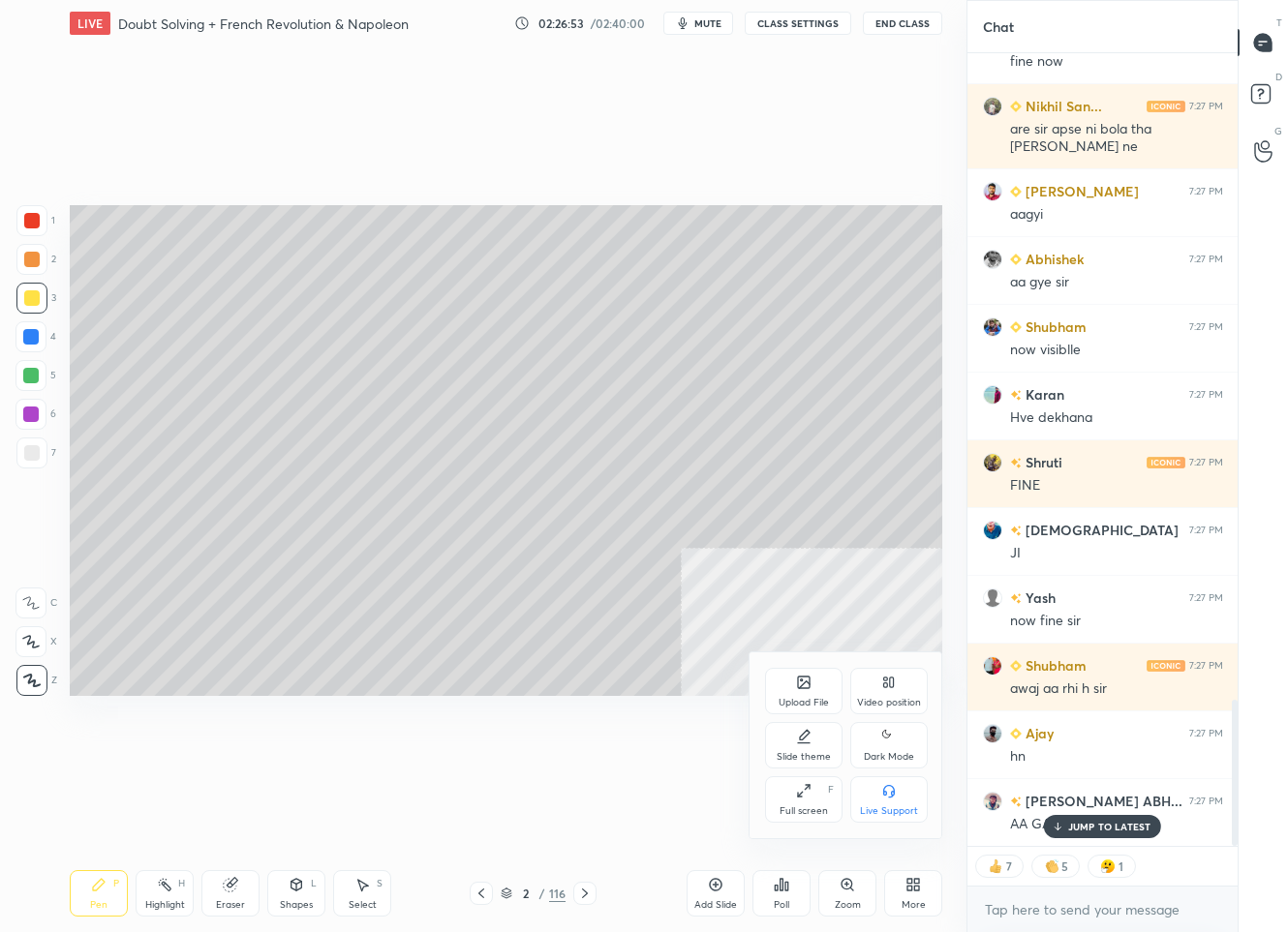
click at [899, 752] on div "Dark Mode" at bounding box center [888, 757] width 50 height 10
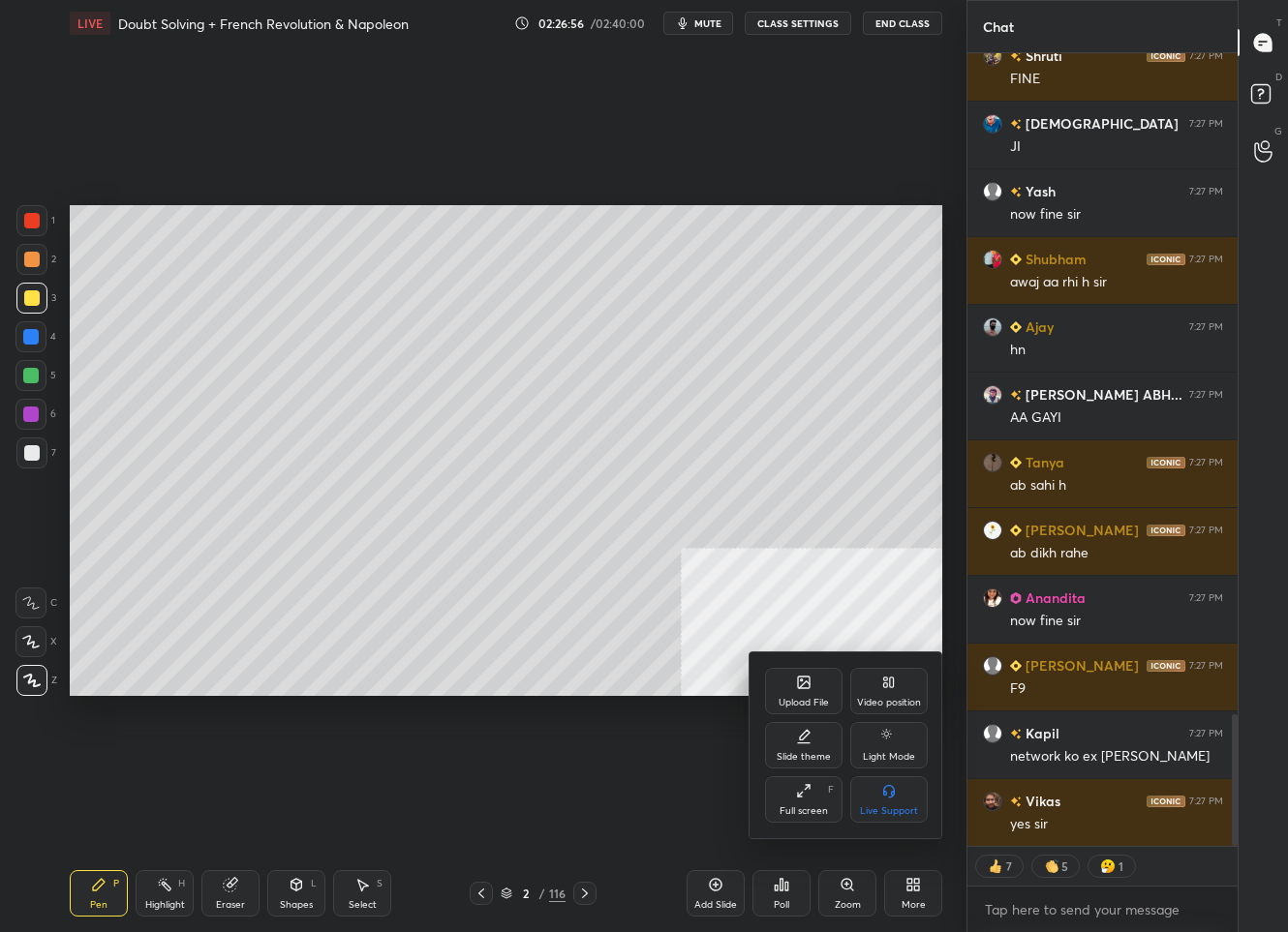
scroll to position [3988, 0]
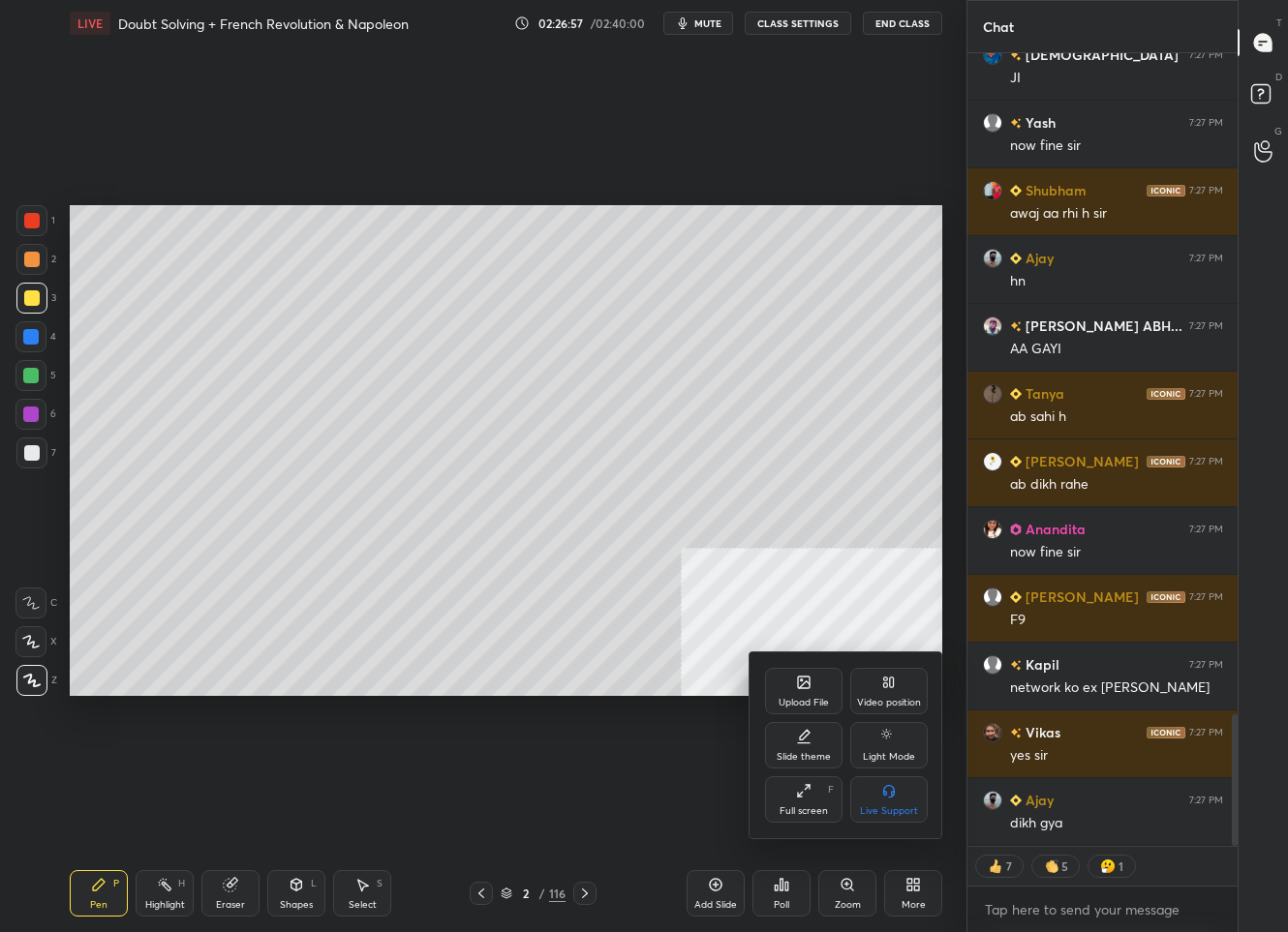
click at [232, 897] on div at bounding box center [644, 466] width 1288 height 932
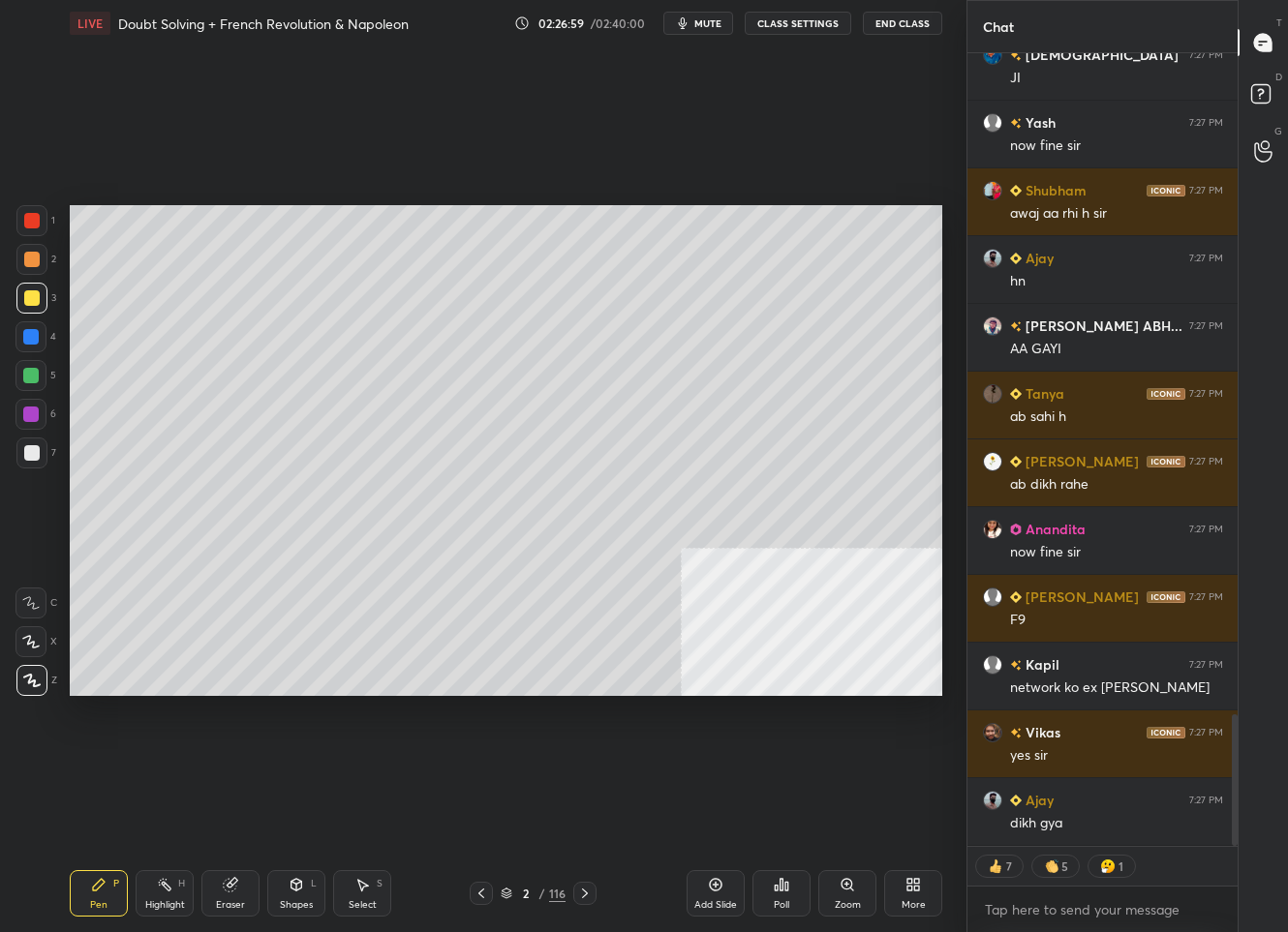
click at [241, 895] on div "Eraser" at bounding box center [231, 893] width 58 height 47
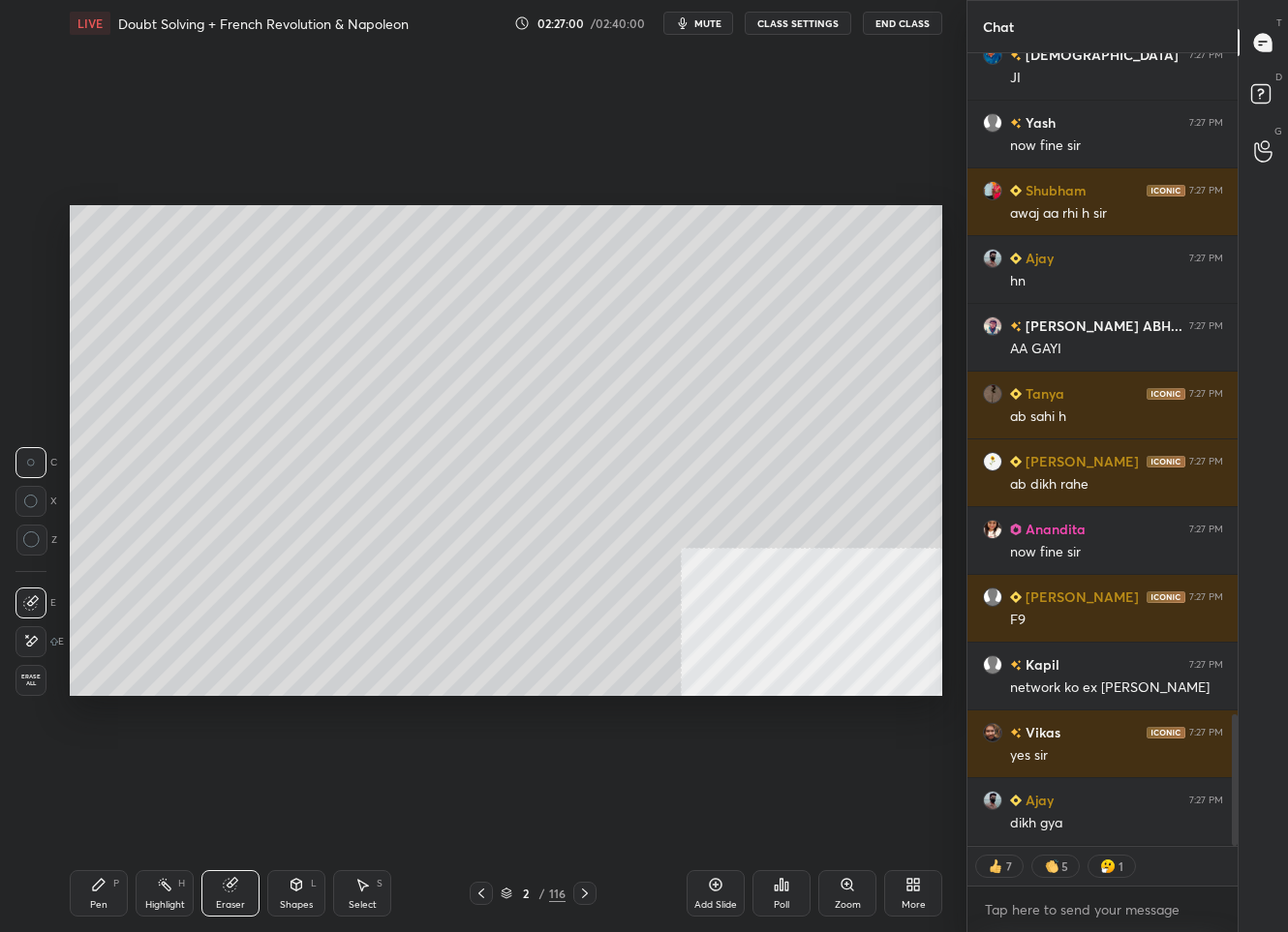
click at [25, 682] on span "Erase all" at bounding box center [30, 681] width 29 height 14
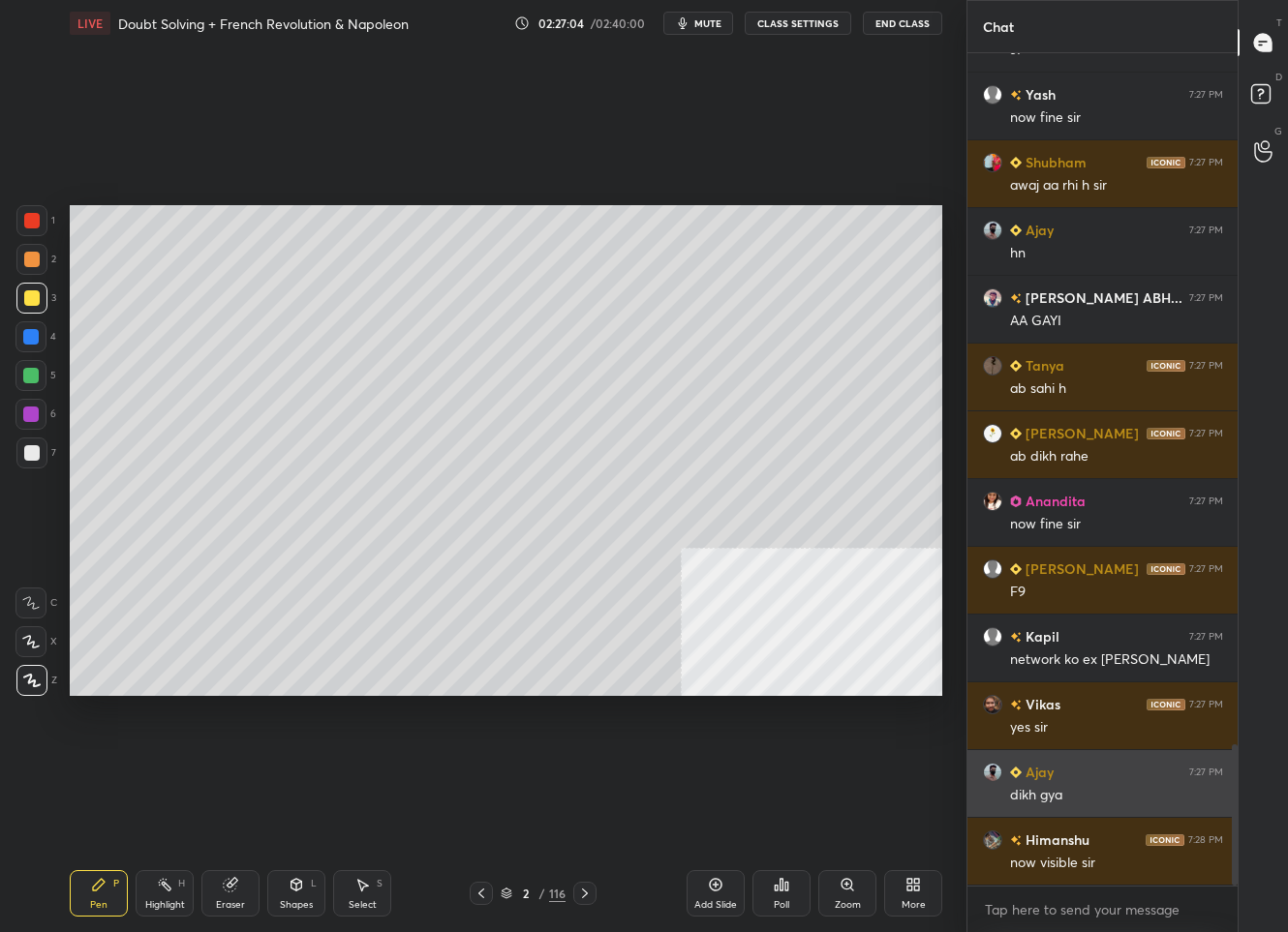
scroll to position [0, 0]
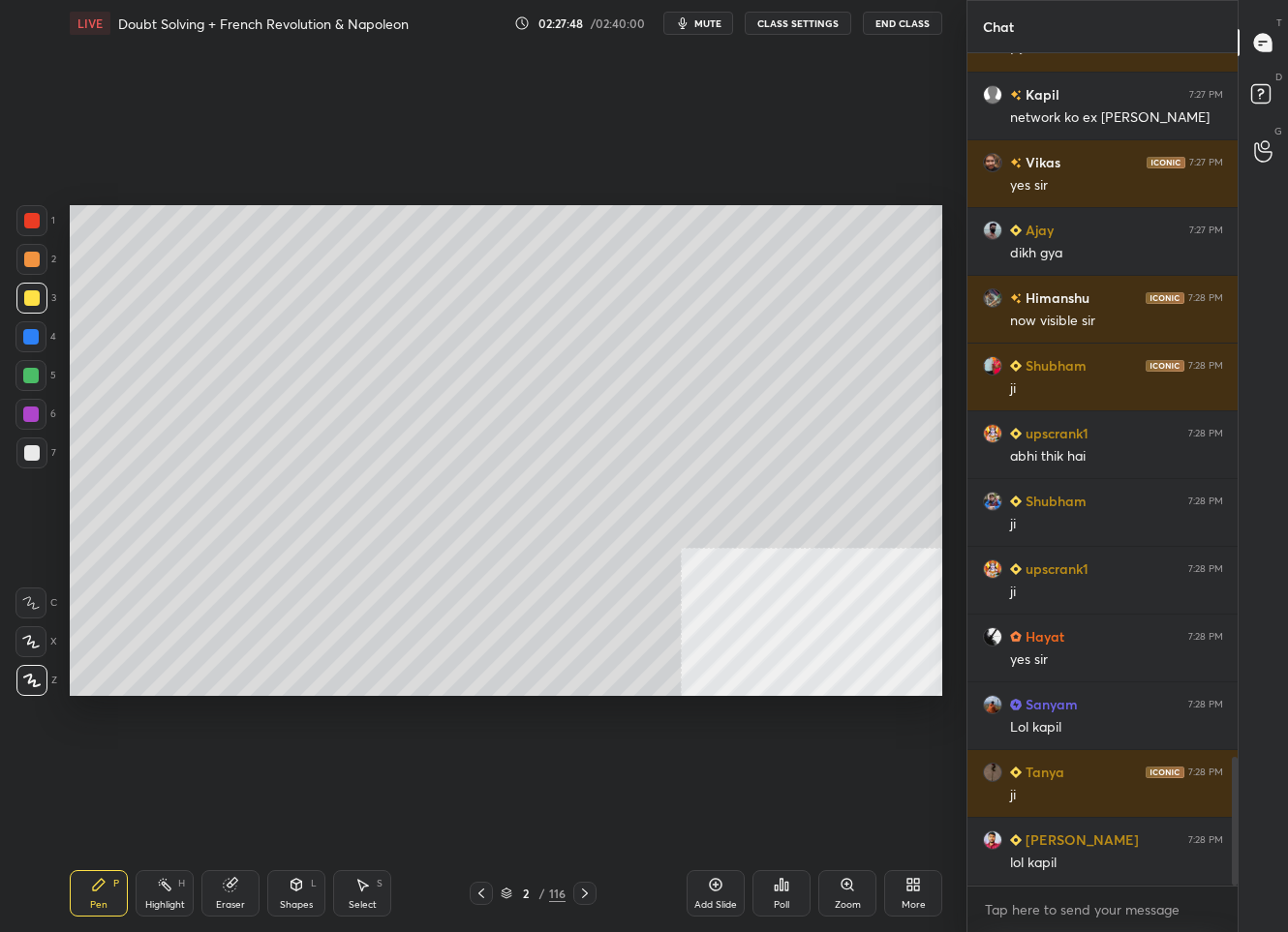
click at [521, 892] on div "2" at bounding box center [526, 894] width 19 height 12
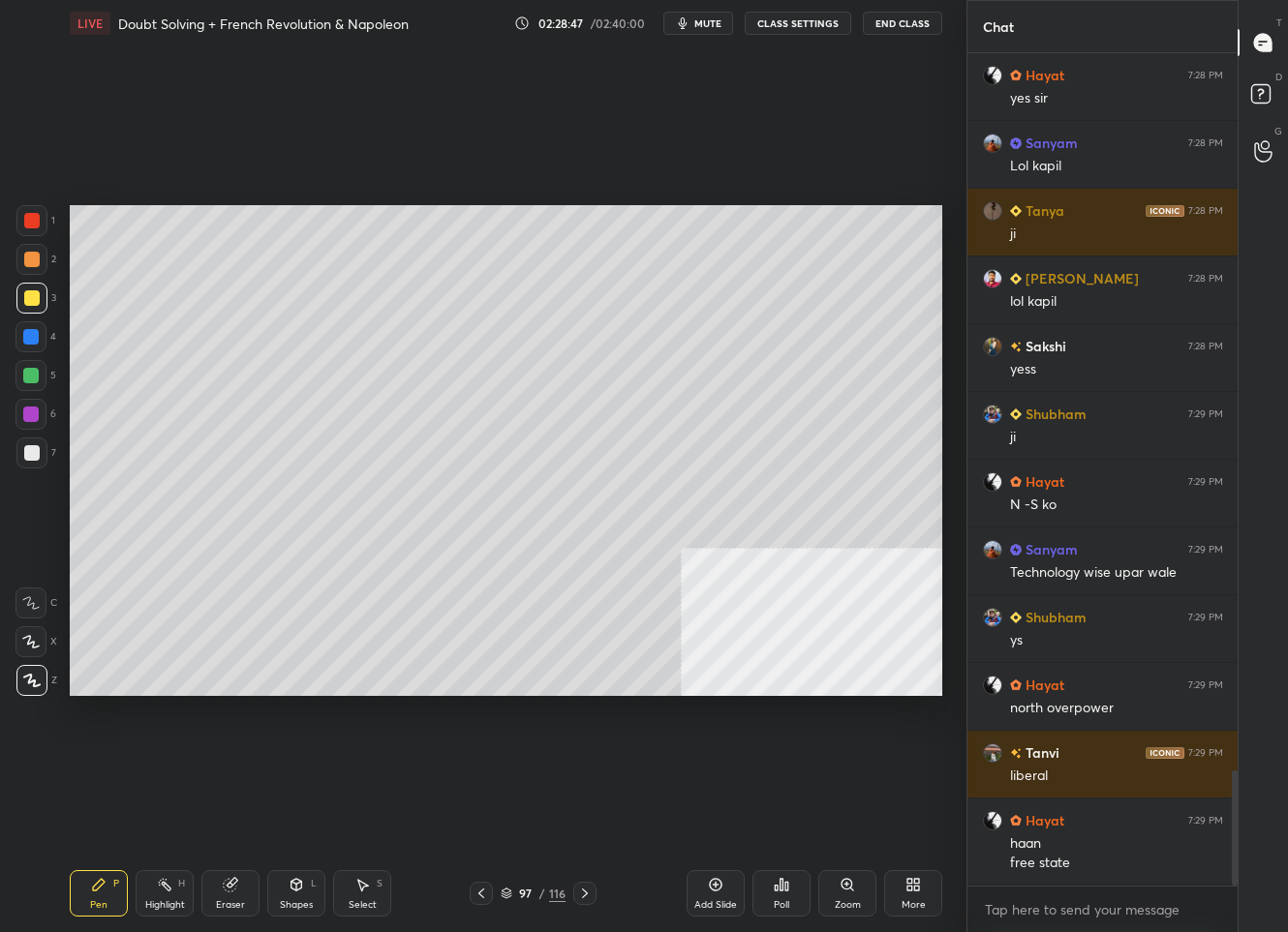
scroll to position [5187, 0]
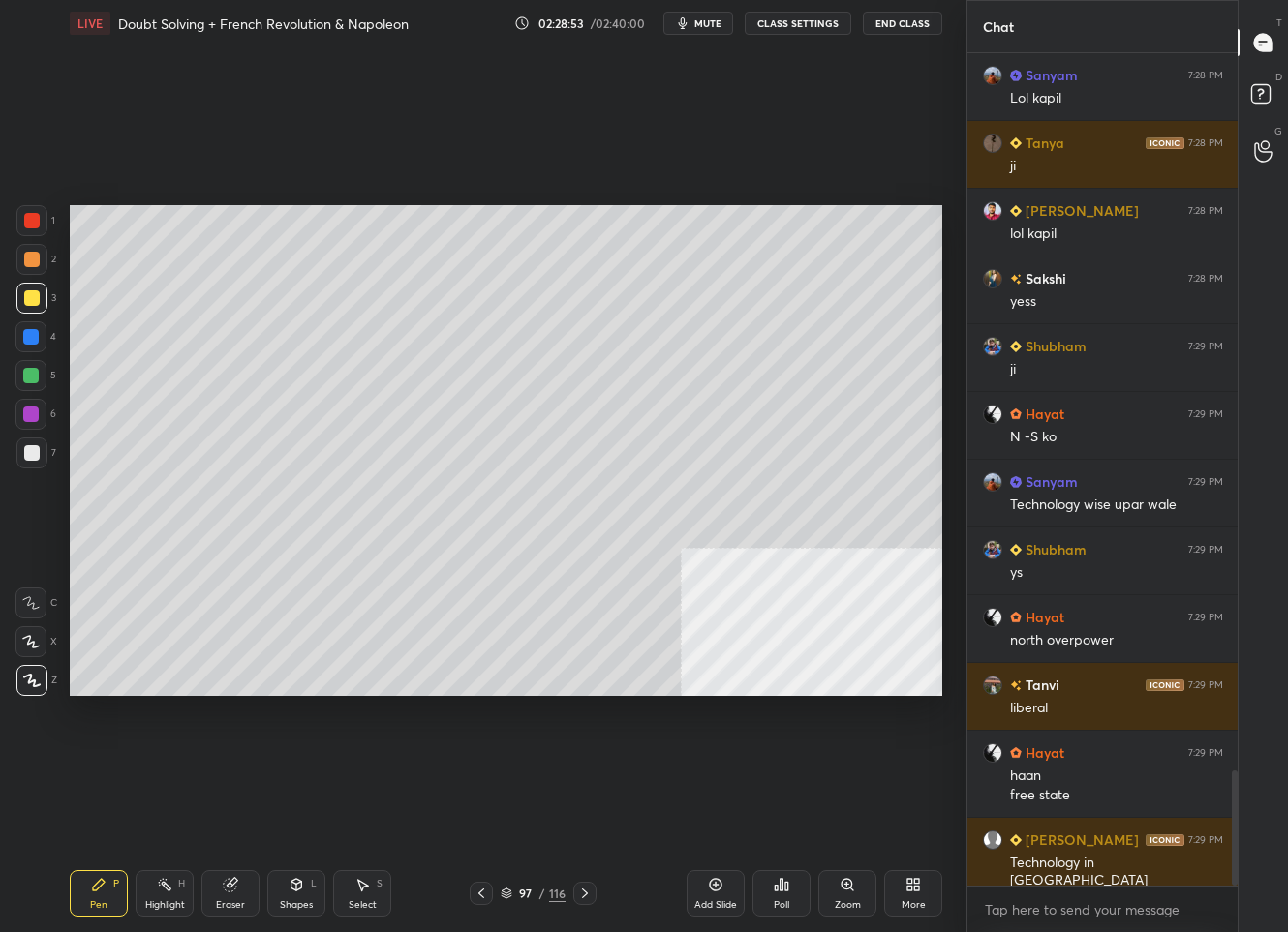
click at [715, 900] on div "Add Slide" at bounding box center [715, 905] width 43 height 10
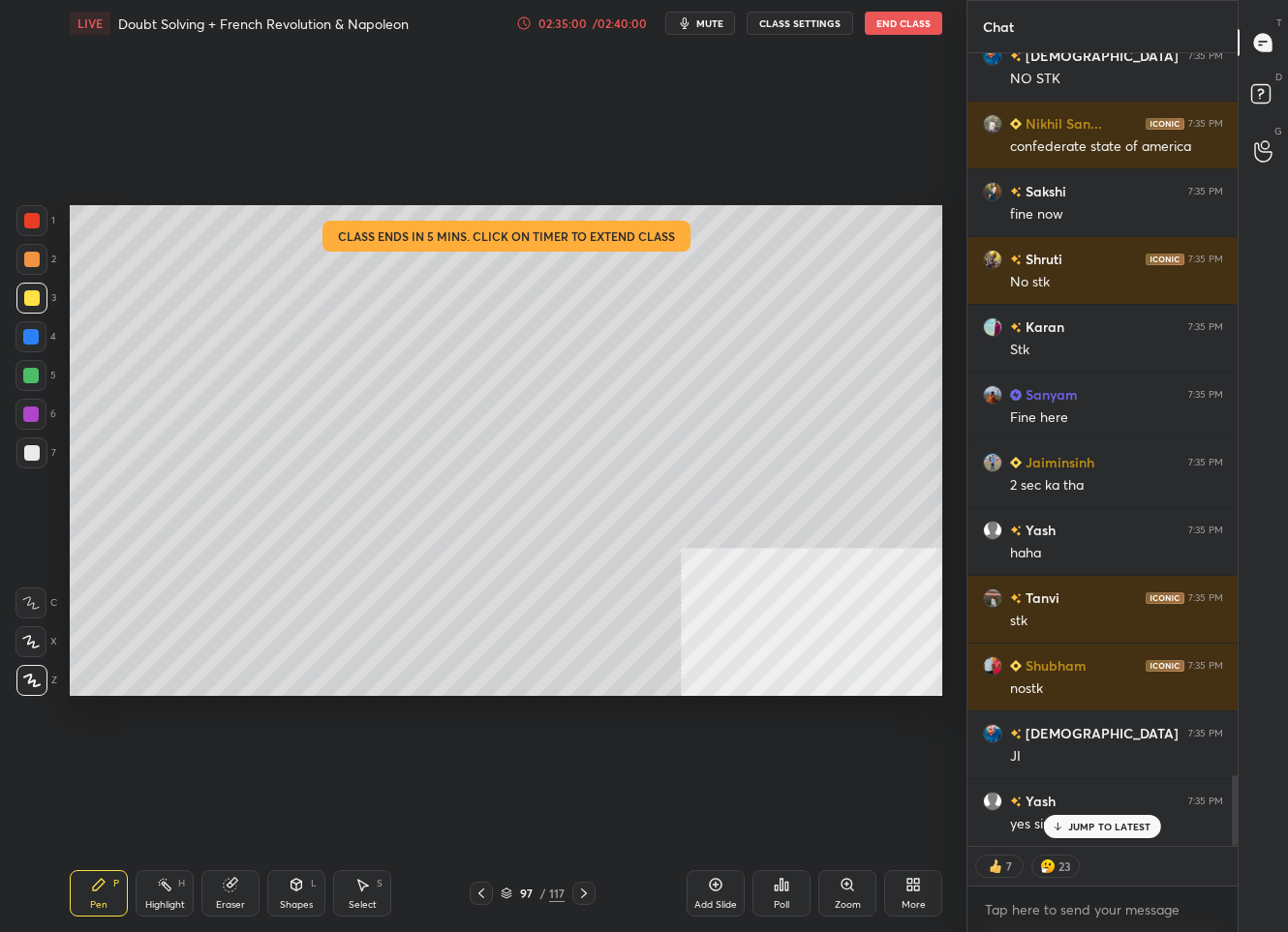
scroll to position [8212, 0]
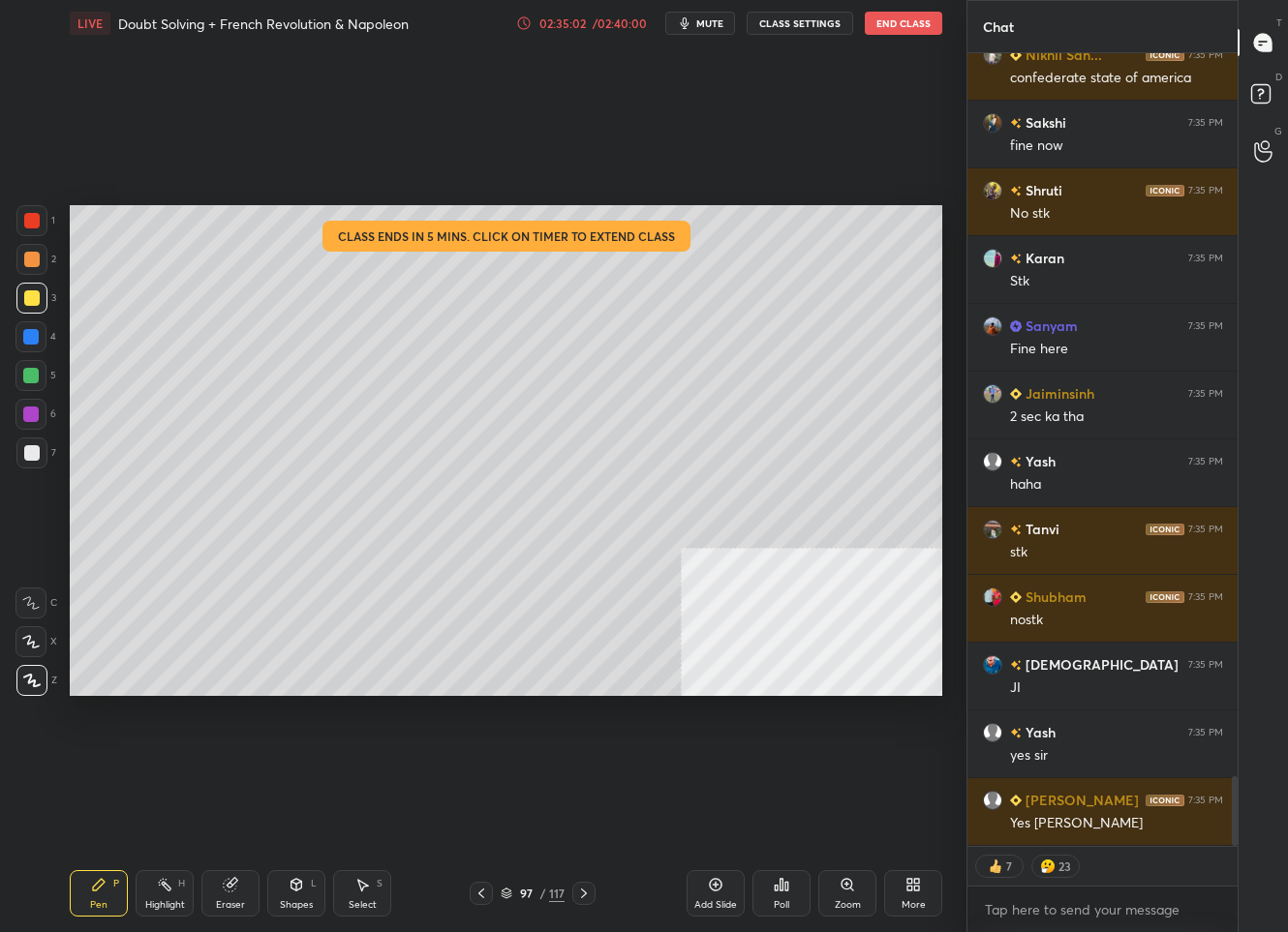
drag, startPoint x: 584, startPoint y: 29, endPoint x: 595, endPoint y: 24, distance: 12.1
click at [584, 29] on div "LIVE Doubt Solving + French Revolution & Napoleon 02:35:02 / 02:40:00 mute CLAS…" at bounding box center [506, 23] width 872 height 47
click at [601, 27] on div "02:35:02 / 02:40:00" at bounding box center [584, 24] width 134 height 16
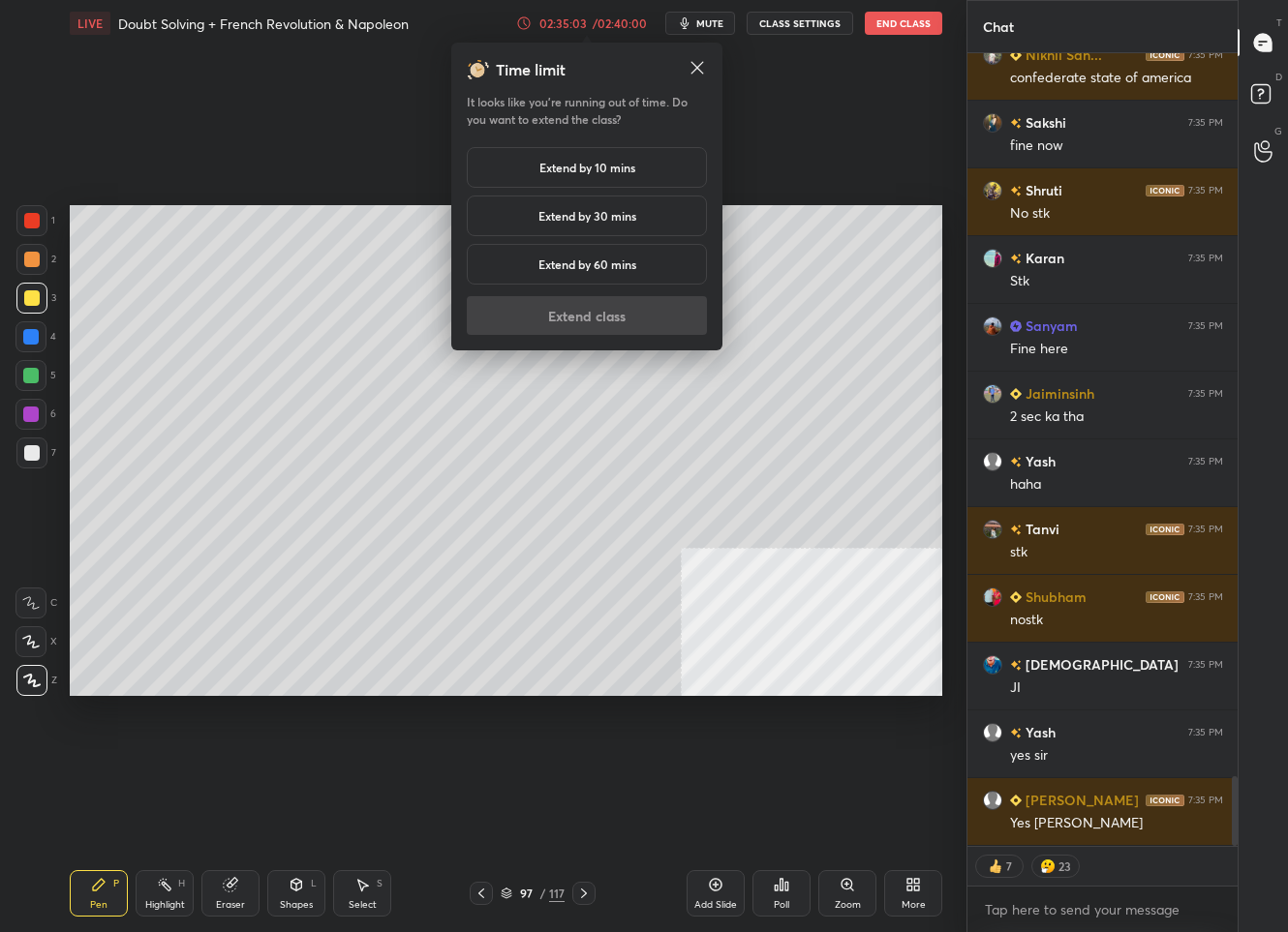
drag, startPoint x: 576, startPoint y: 218, endPoint x: 564, endPoint y: 254, distance: 37.9
click at [575, 218] on h5 "Extend by 30 mins" at bounding box center [588, 215] width 98 height 17
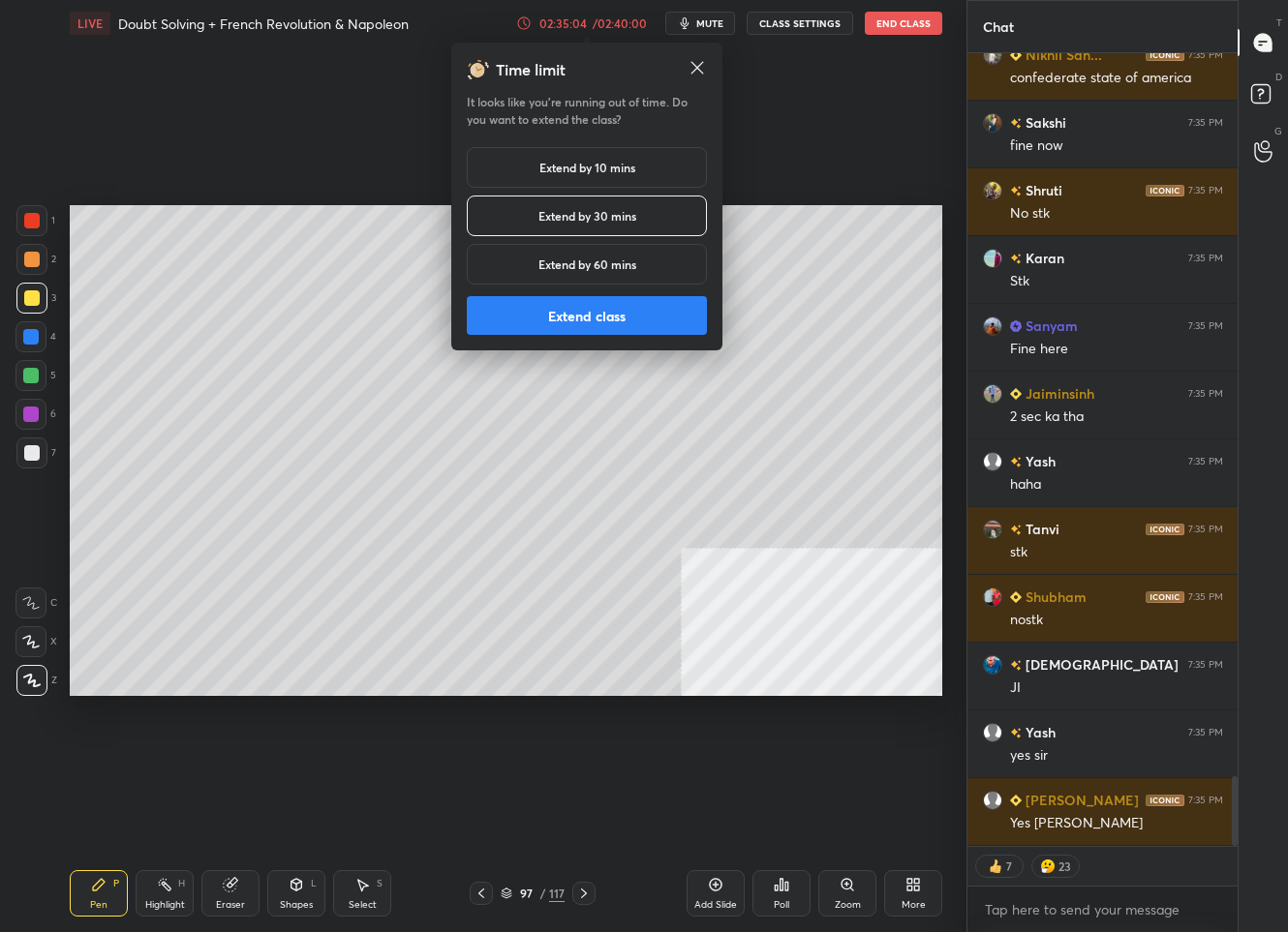
click at [556, 309] on button "Extend class" at bounding box center [587, 316] width 240 height 39
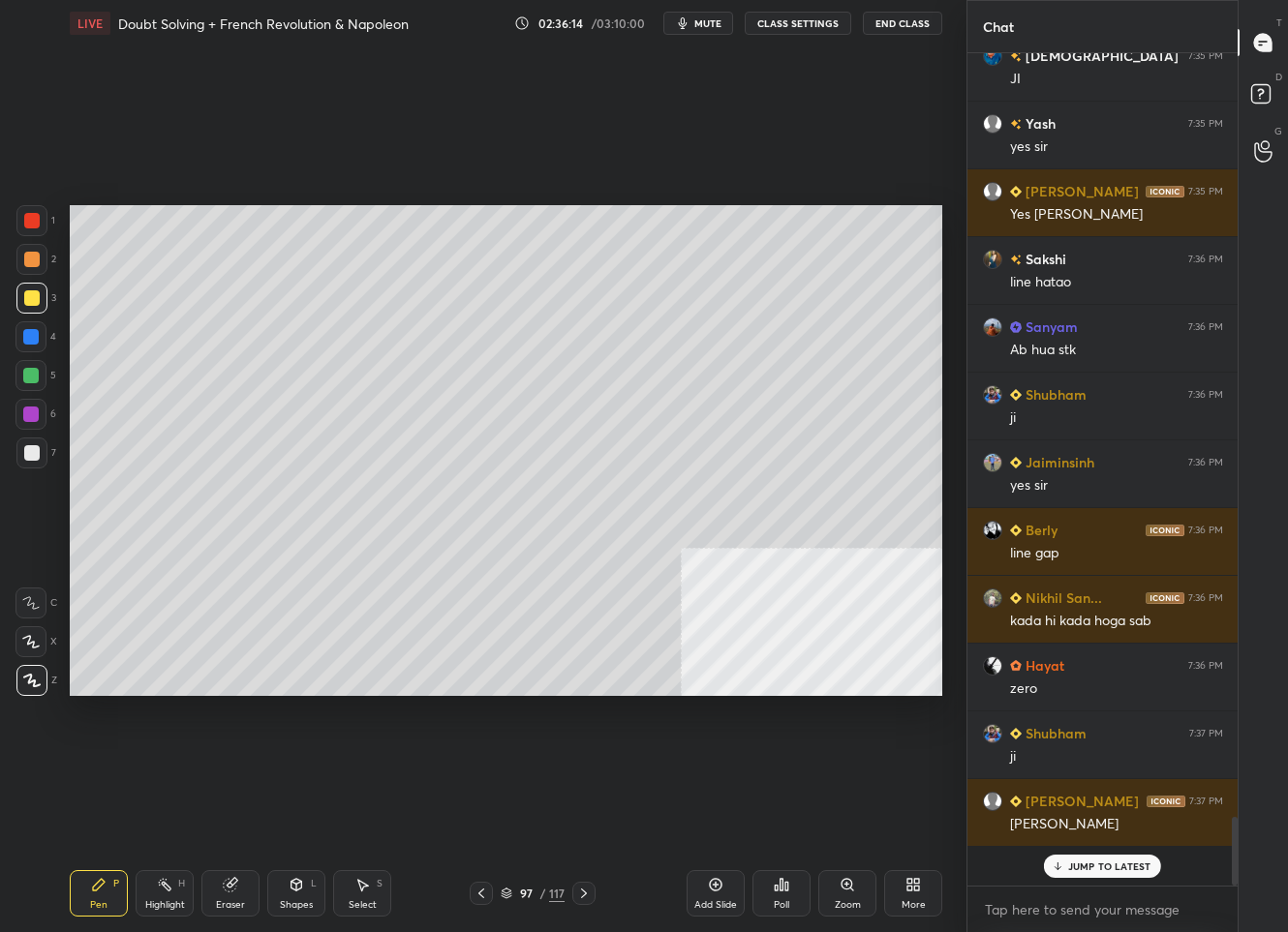
scroll to position [8783, 0]
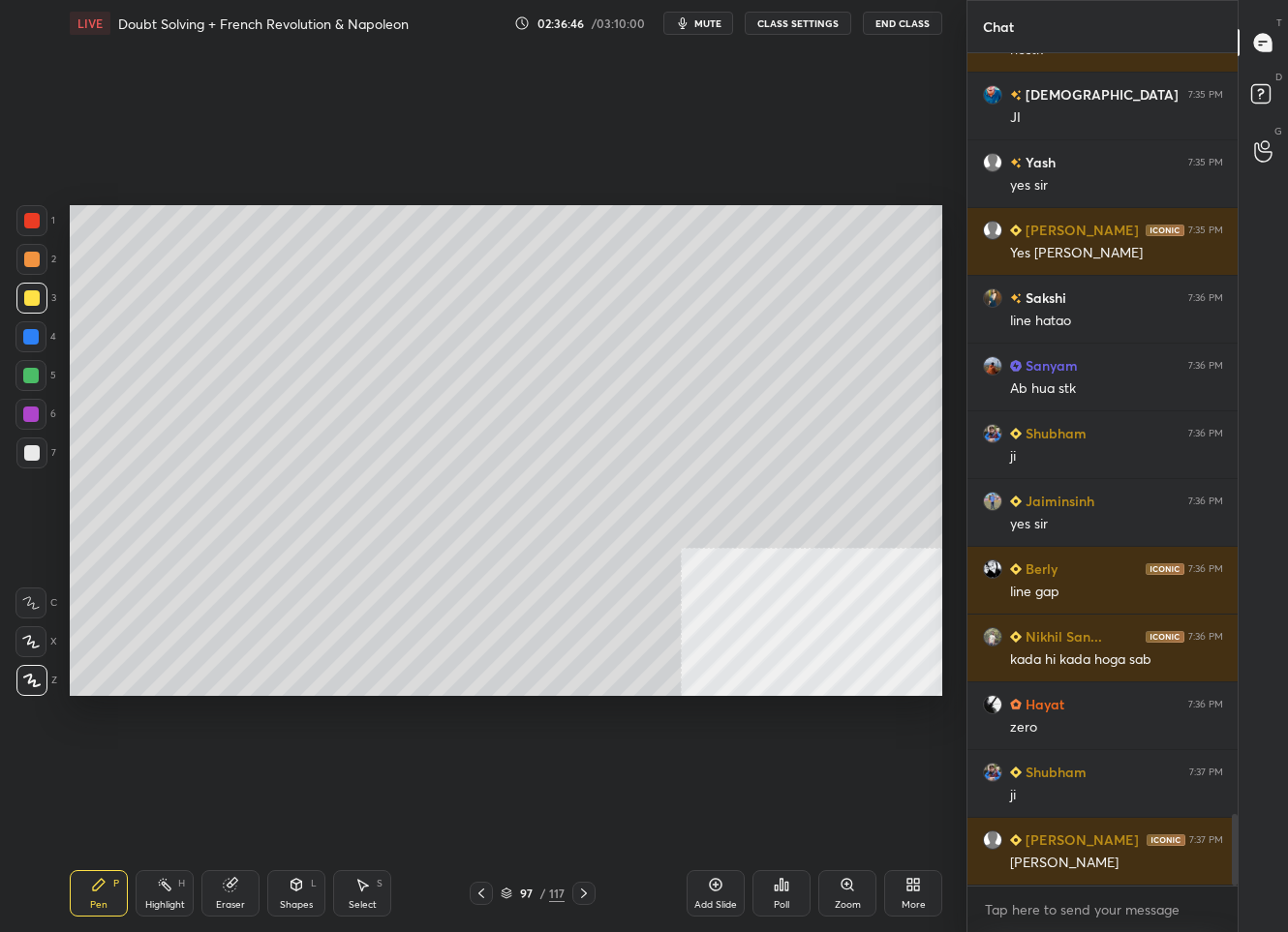
click at [581, 894] on icon at bounding box center [585, 894] width 16 height 16
drag, startPoint x: 720, startPoint y: 897, endPoint x: 717, endPoint y: 888, distance: 9.5
click at [716, 893] on div "Add Slide" at bounding box center [715, 893] width 58 height 47
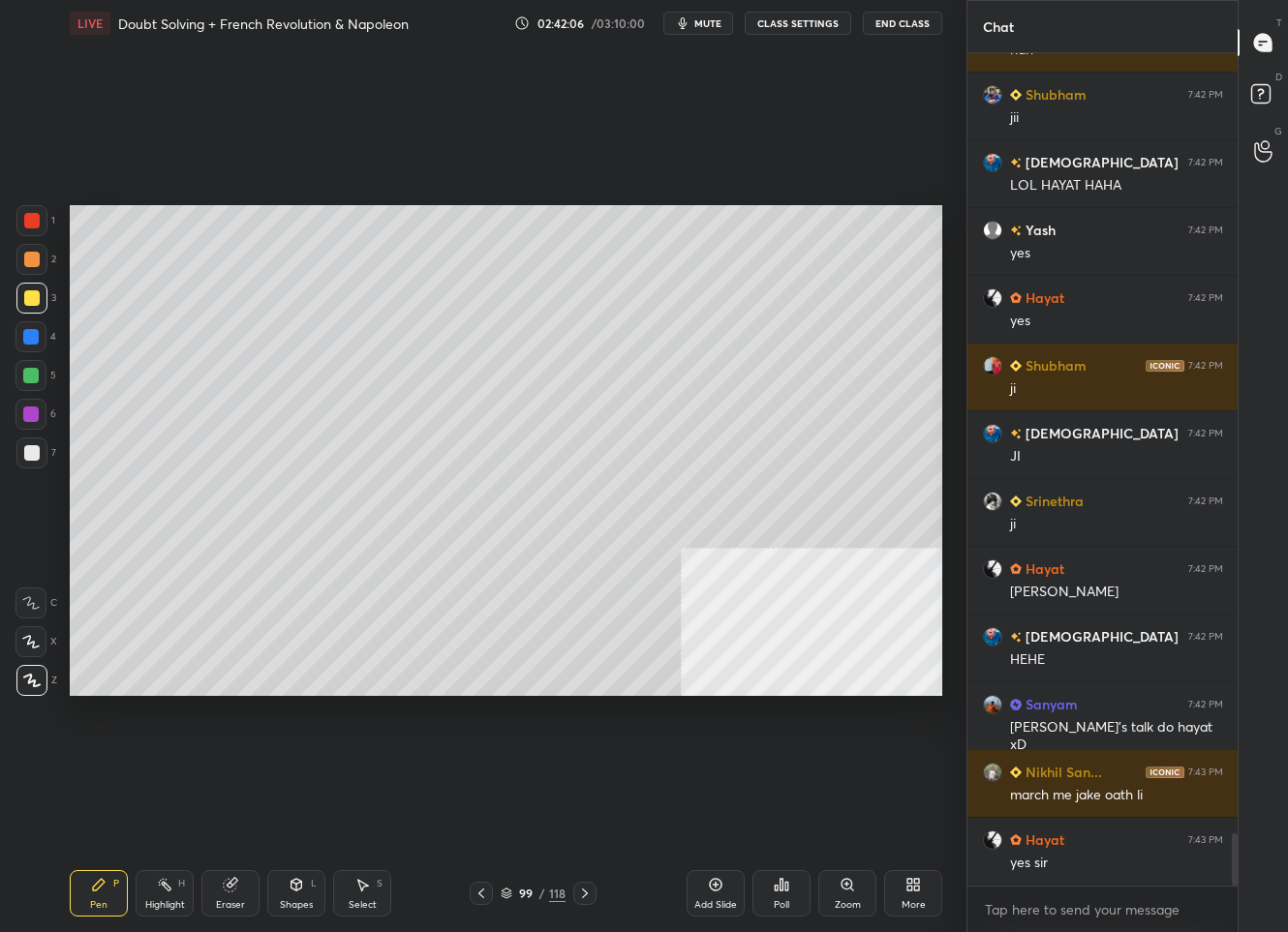
scroll to position [12458, 0]
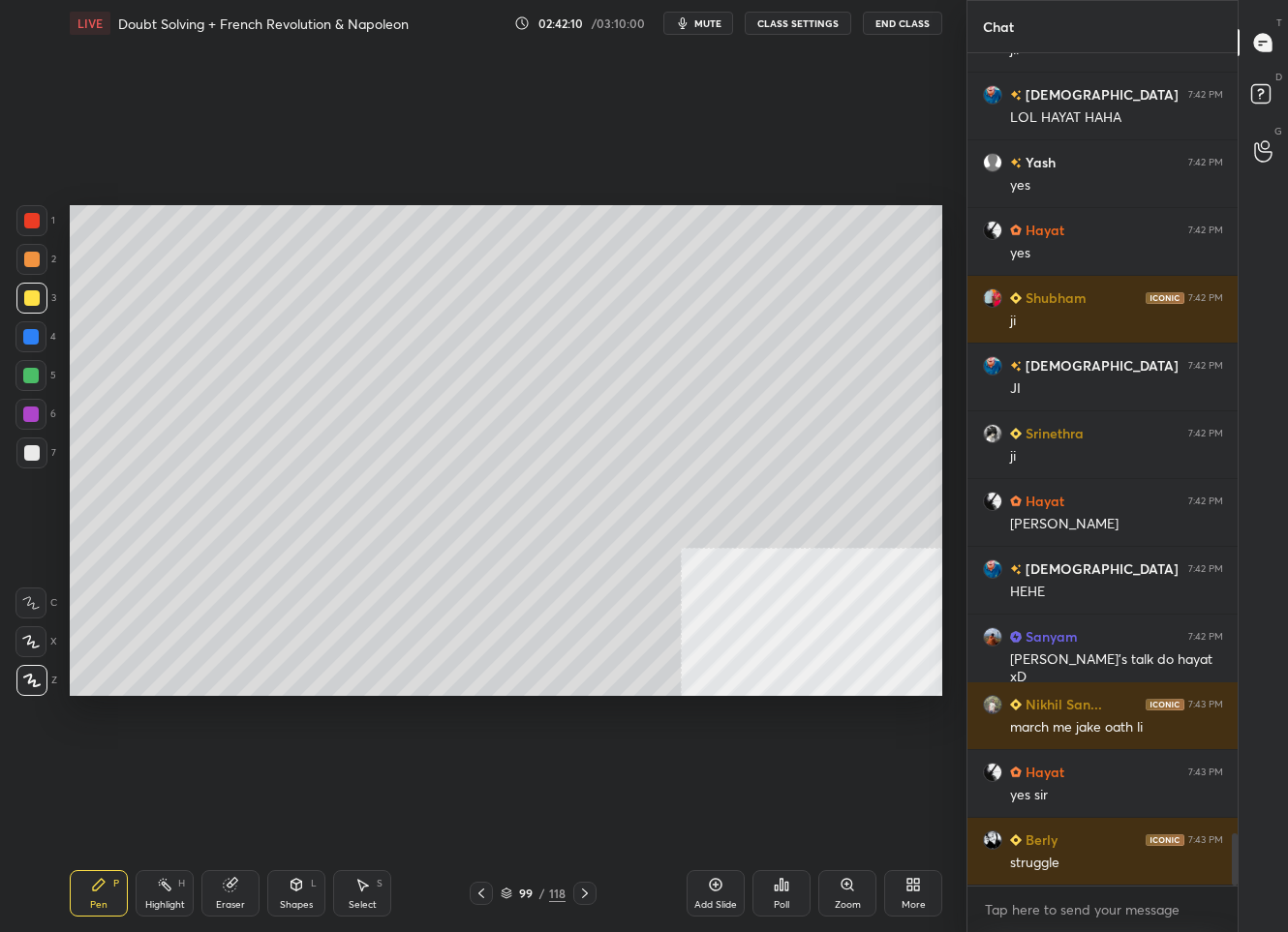
drag, startPoint x: 707, startPoint y: 885, endPoint x: 697, endPoint y: 822, distance: 63.8
click at [707, 877] on icon at bounding box center [715, 885] width 16 height 16
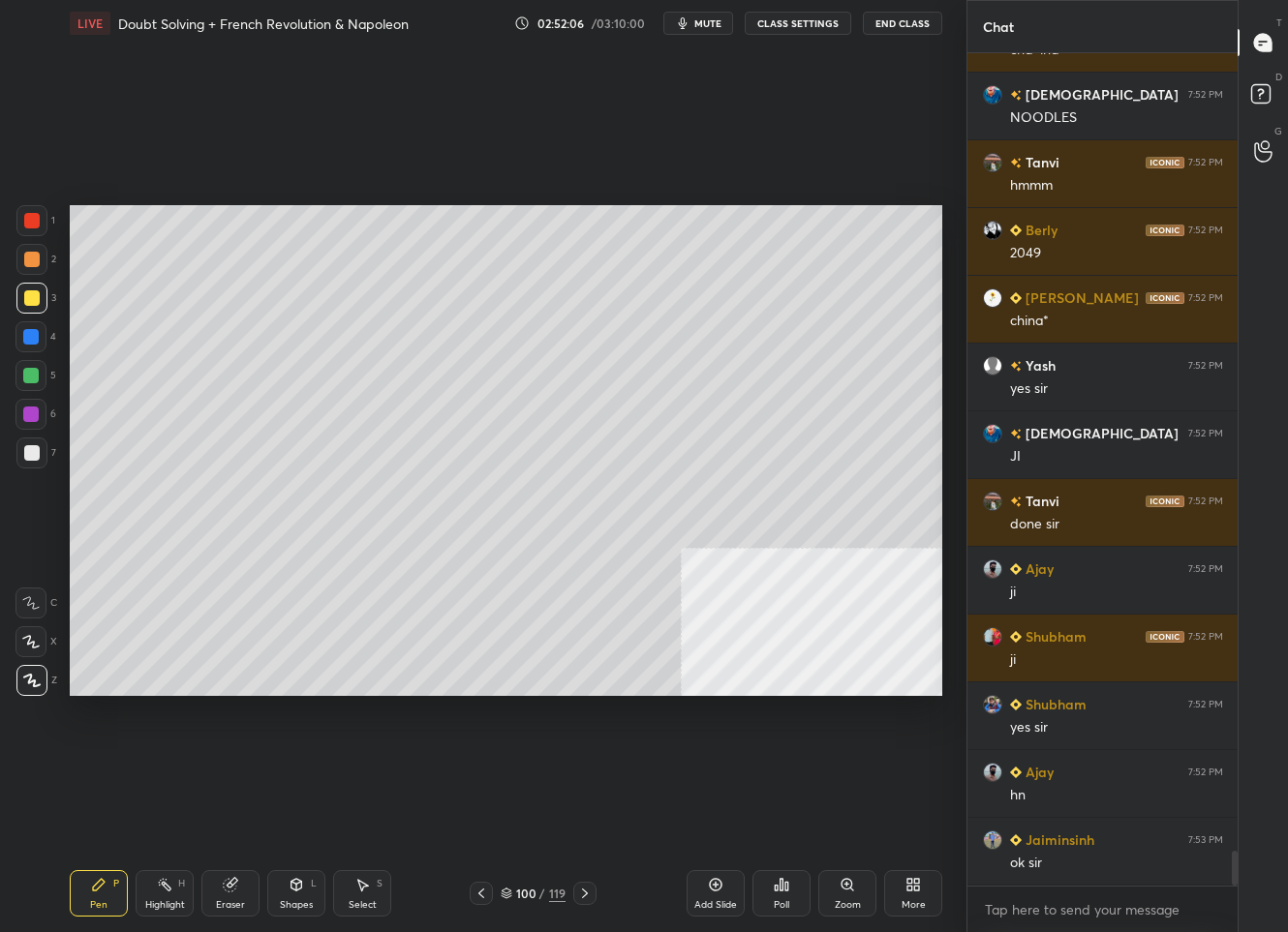
scroll to position [19135, 0]
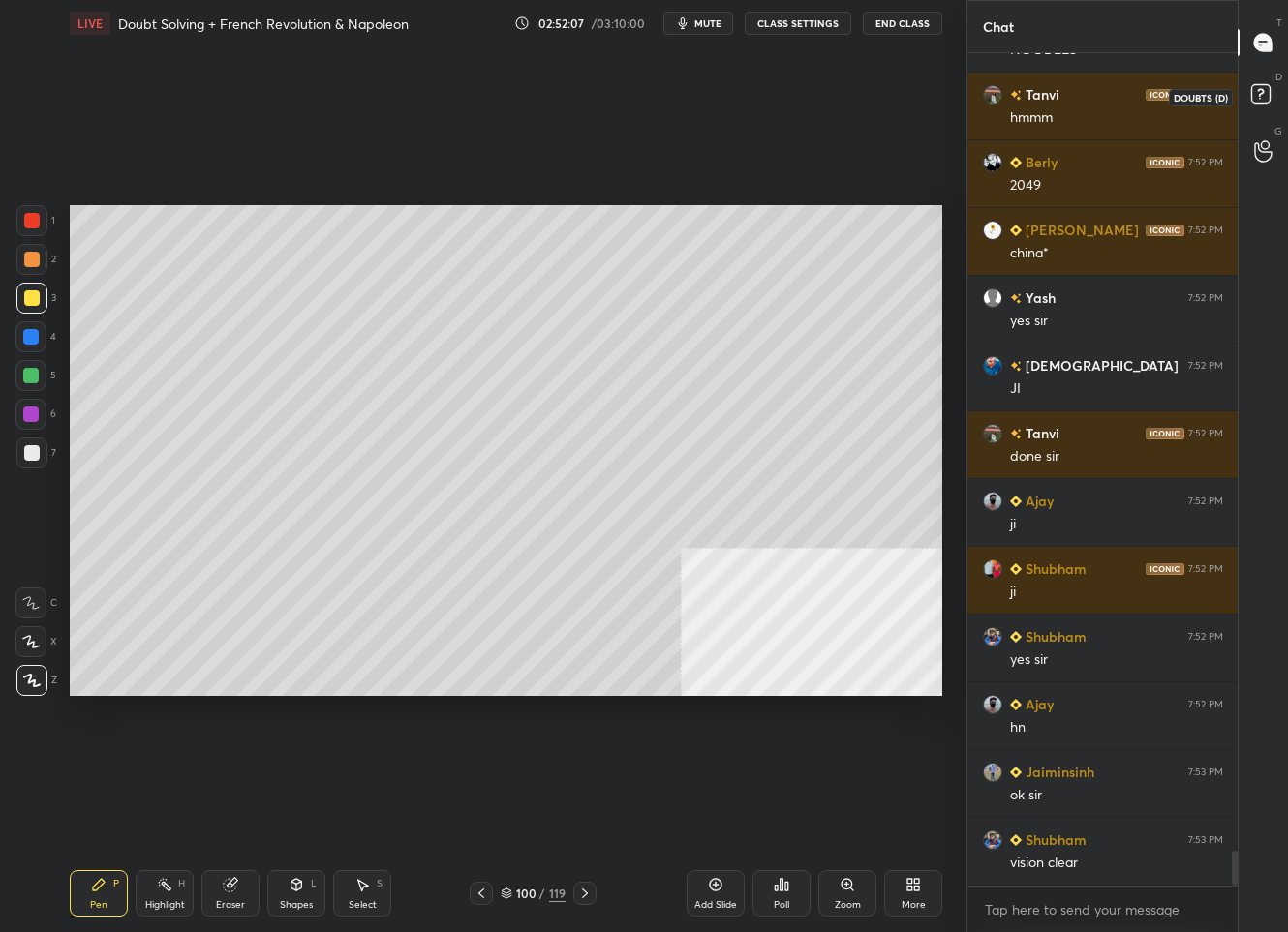
click at [1255, 97] on rect at bounding box center [1260, 94] width 18 height 18
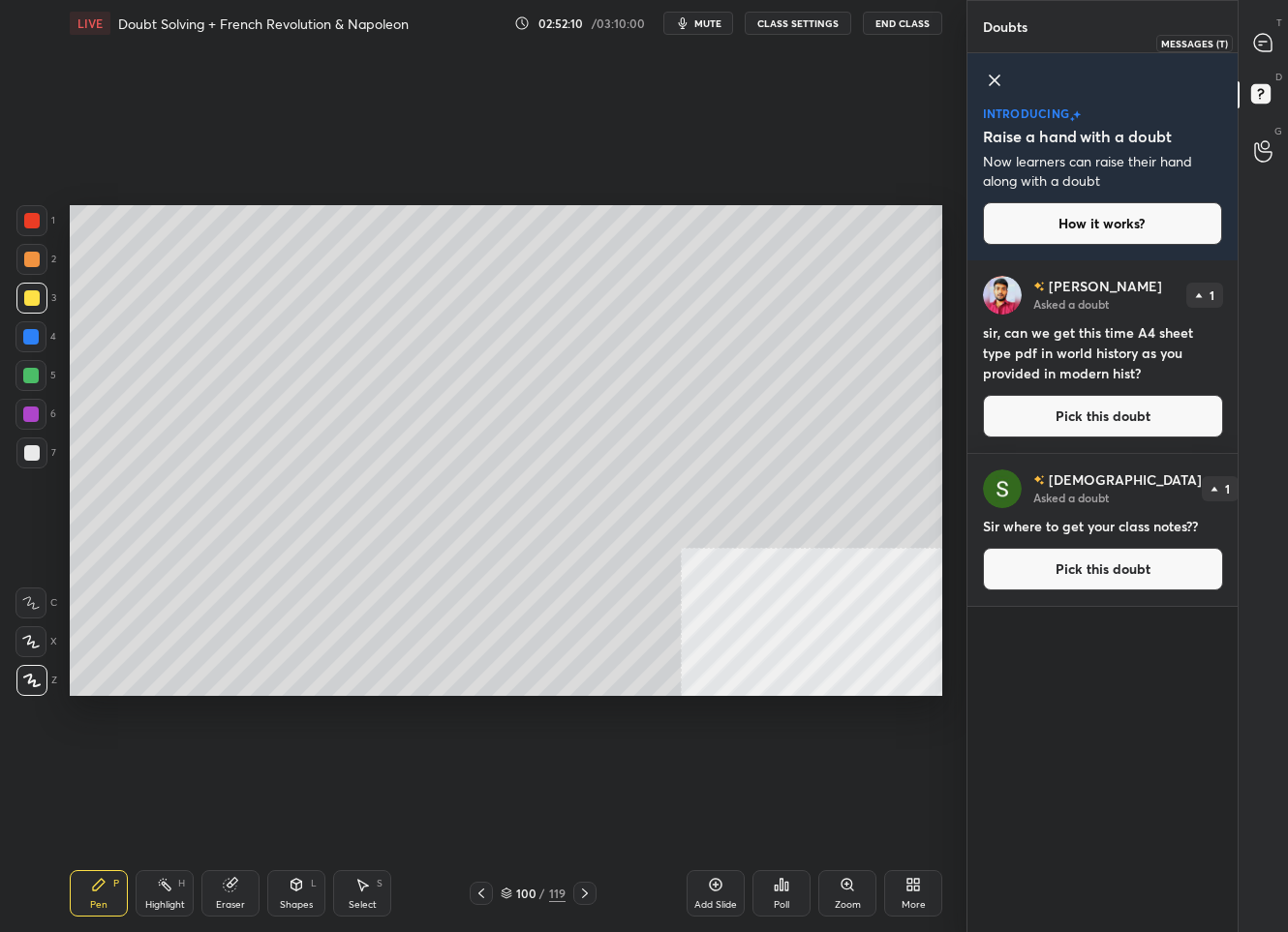
click at [1265, 59] on div at bounding box center [1263, 42] width 39 height 35
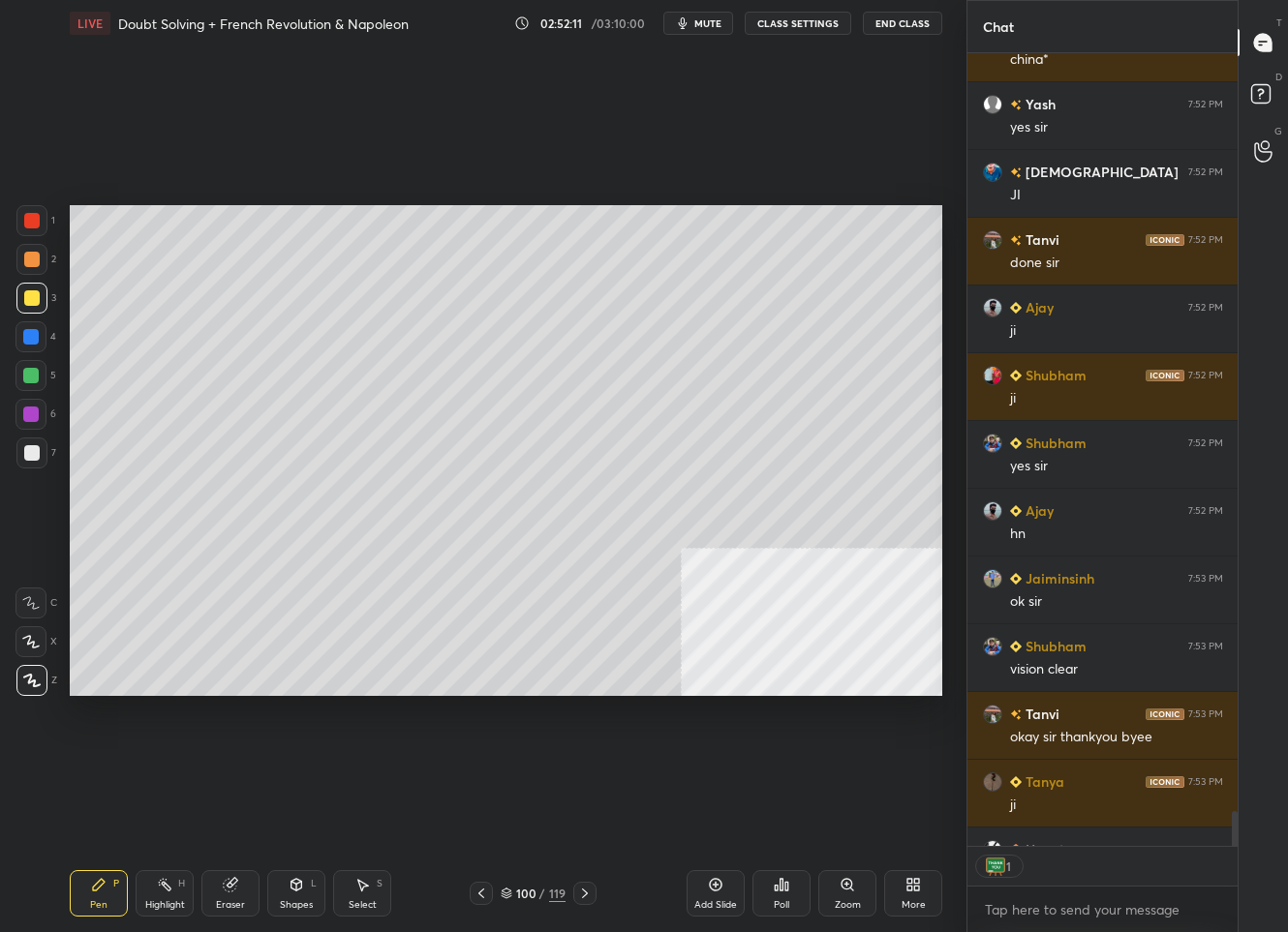
scroll to position [788, 265]
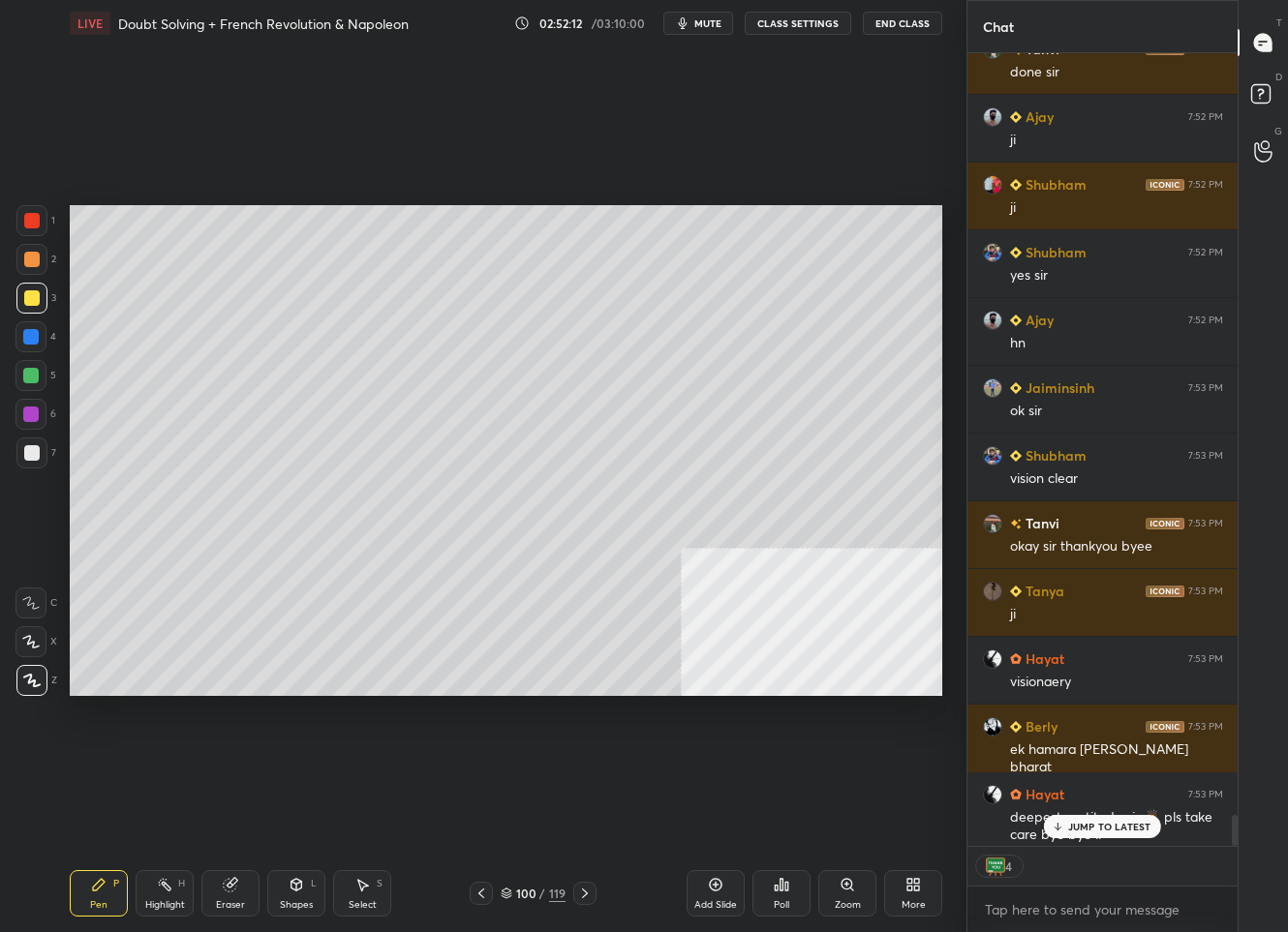
click at [711, 889] on icon at bounding box center [715, 885] width 13 height 13
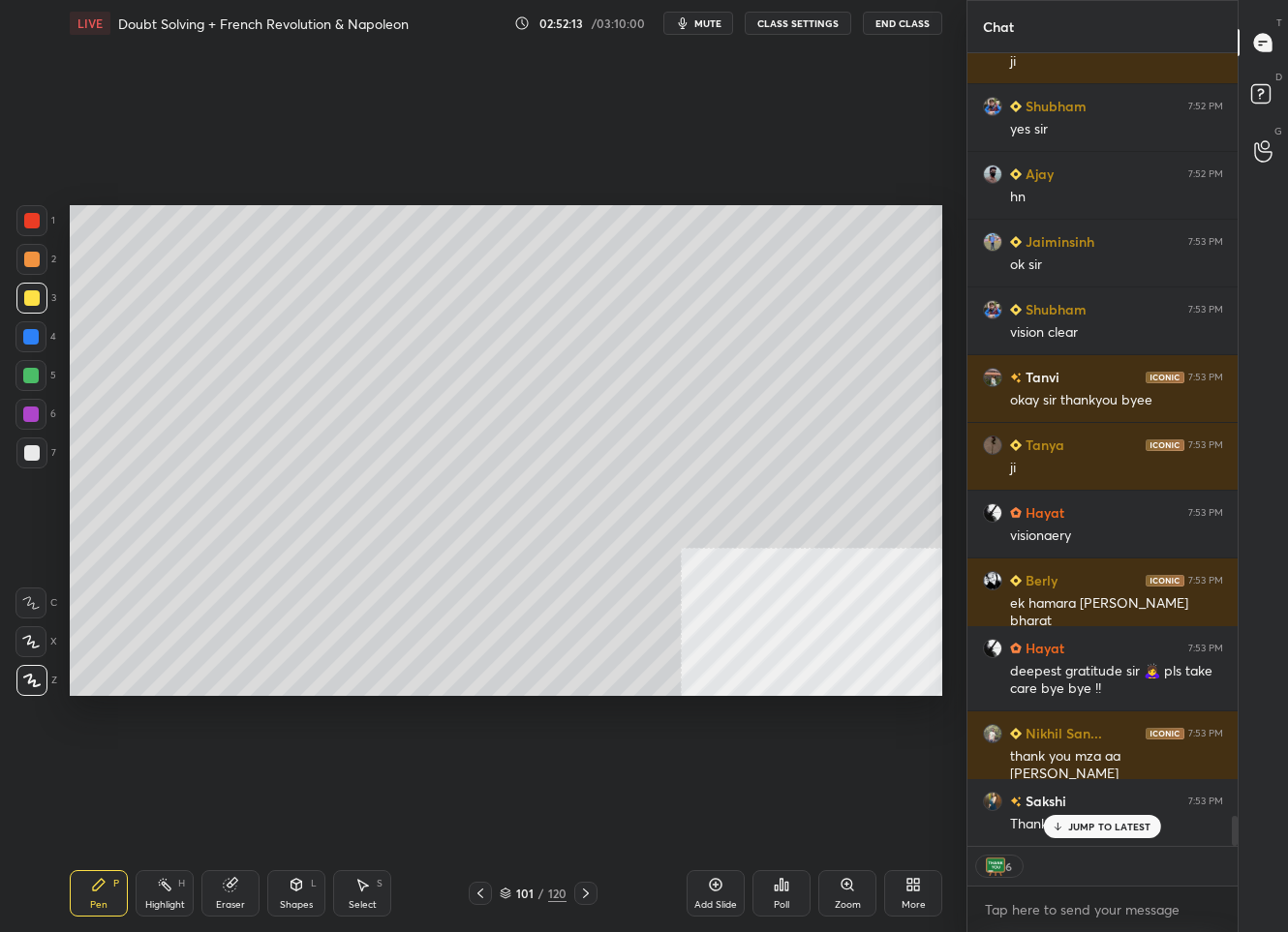
click at [33, 456] on div at bounding box center [32, 454] width 16 height 16
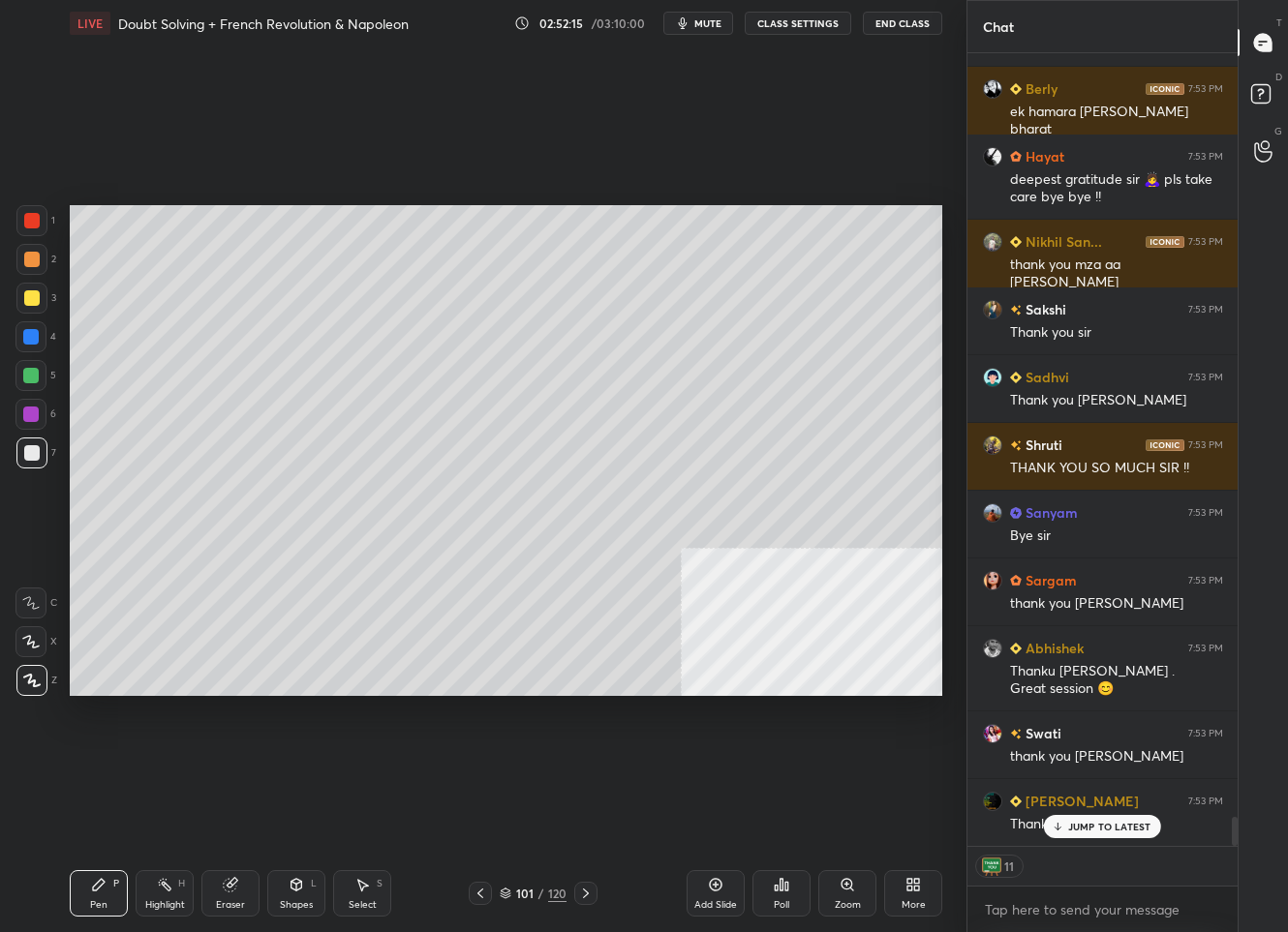
click at [1081, 829] on p "JUMP TO LATEST" at bounding box center [1109, 827] width 83 height 12
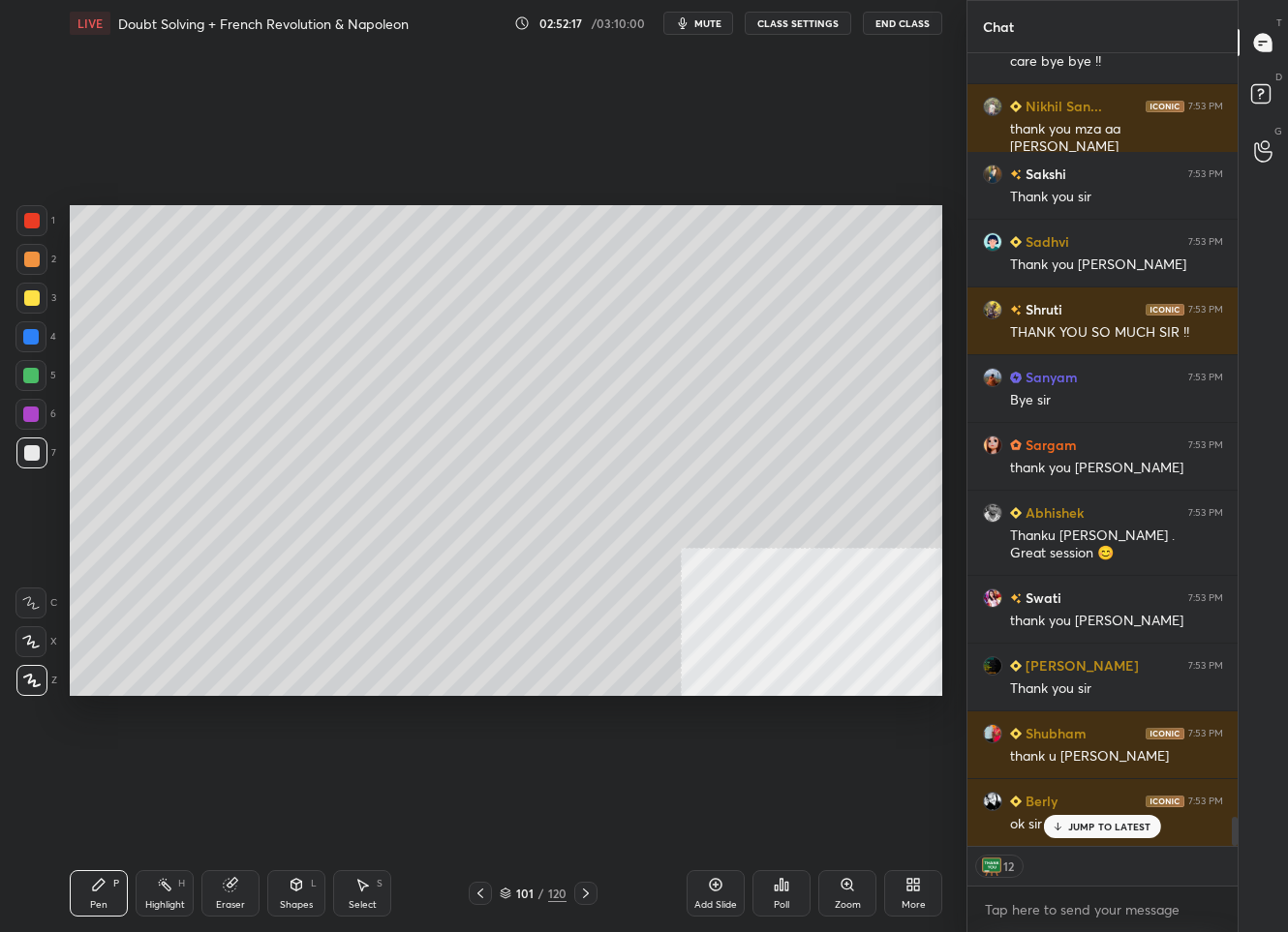
click at [883, 32] on button "End Class" at bounding box center [901, 23] width 79 height 23
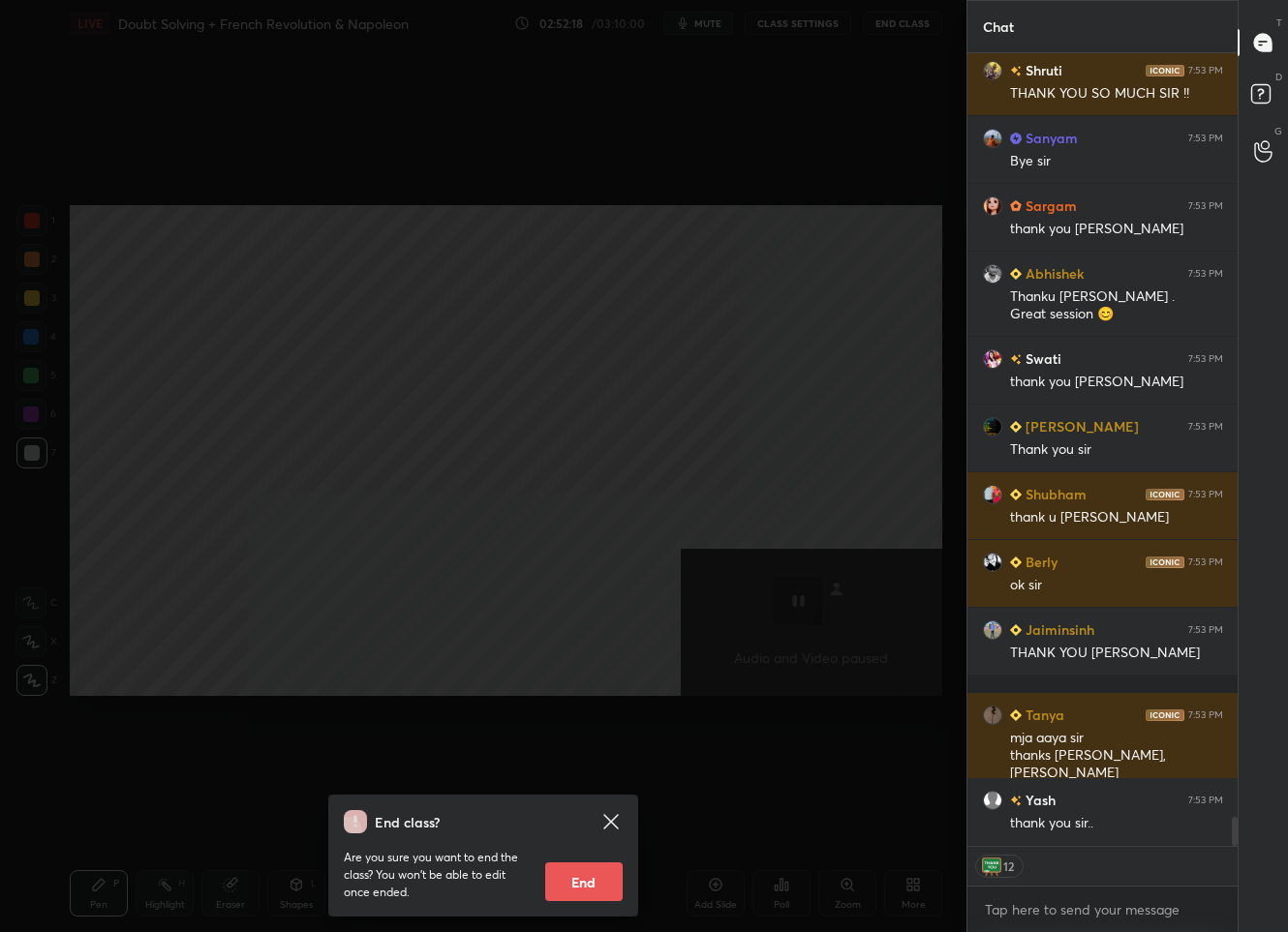
click at [589, 893] on button "End" at bounding box center [585, 881] width 78 height 39
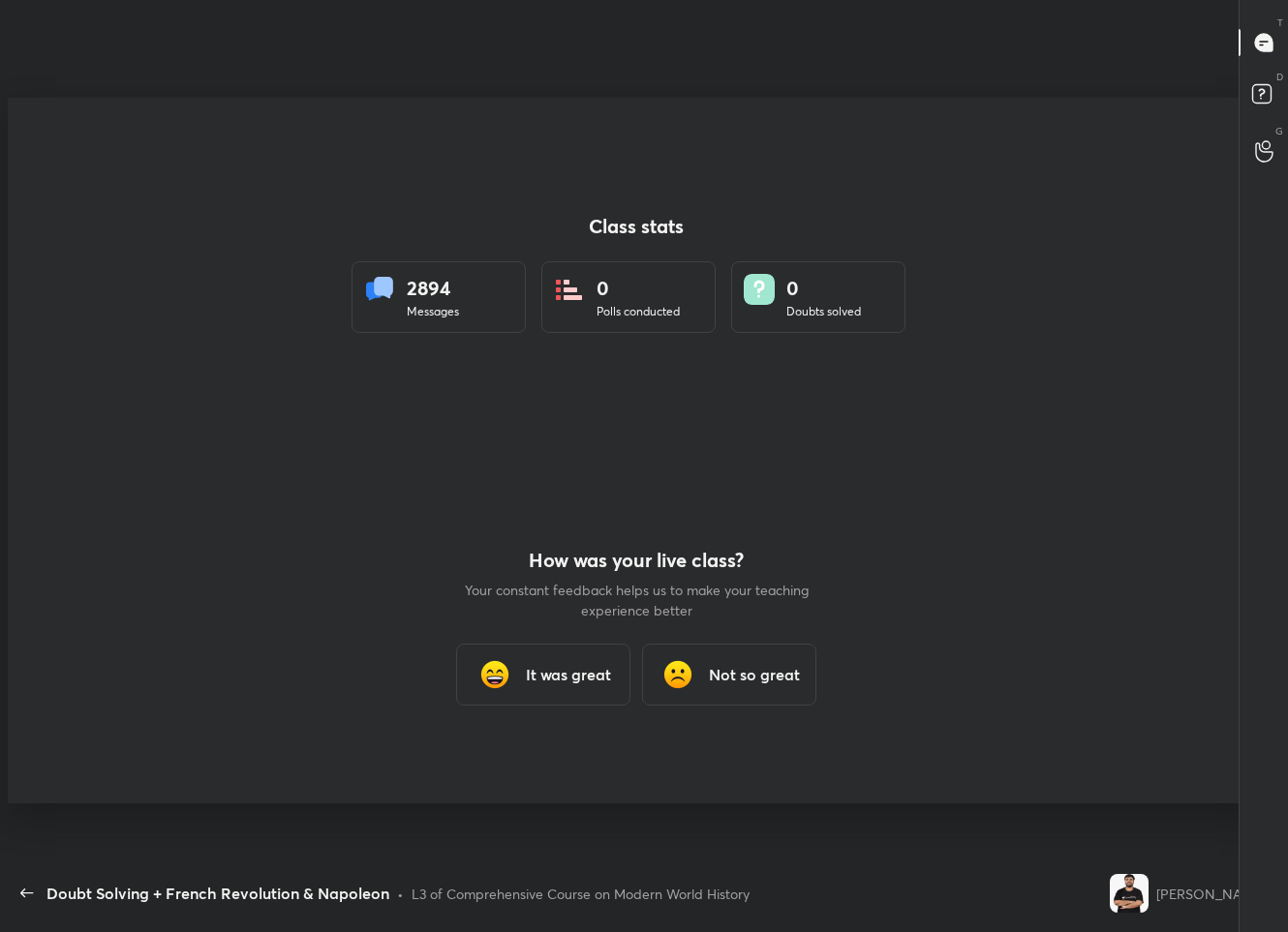
click at [550, 679] on h3 "It was great" at bounding box center [568, 674] width 85 height 23
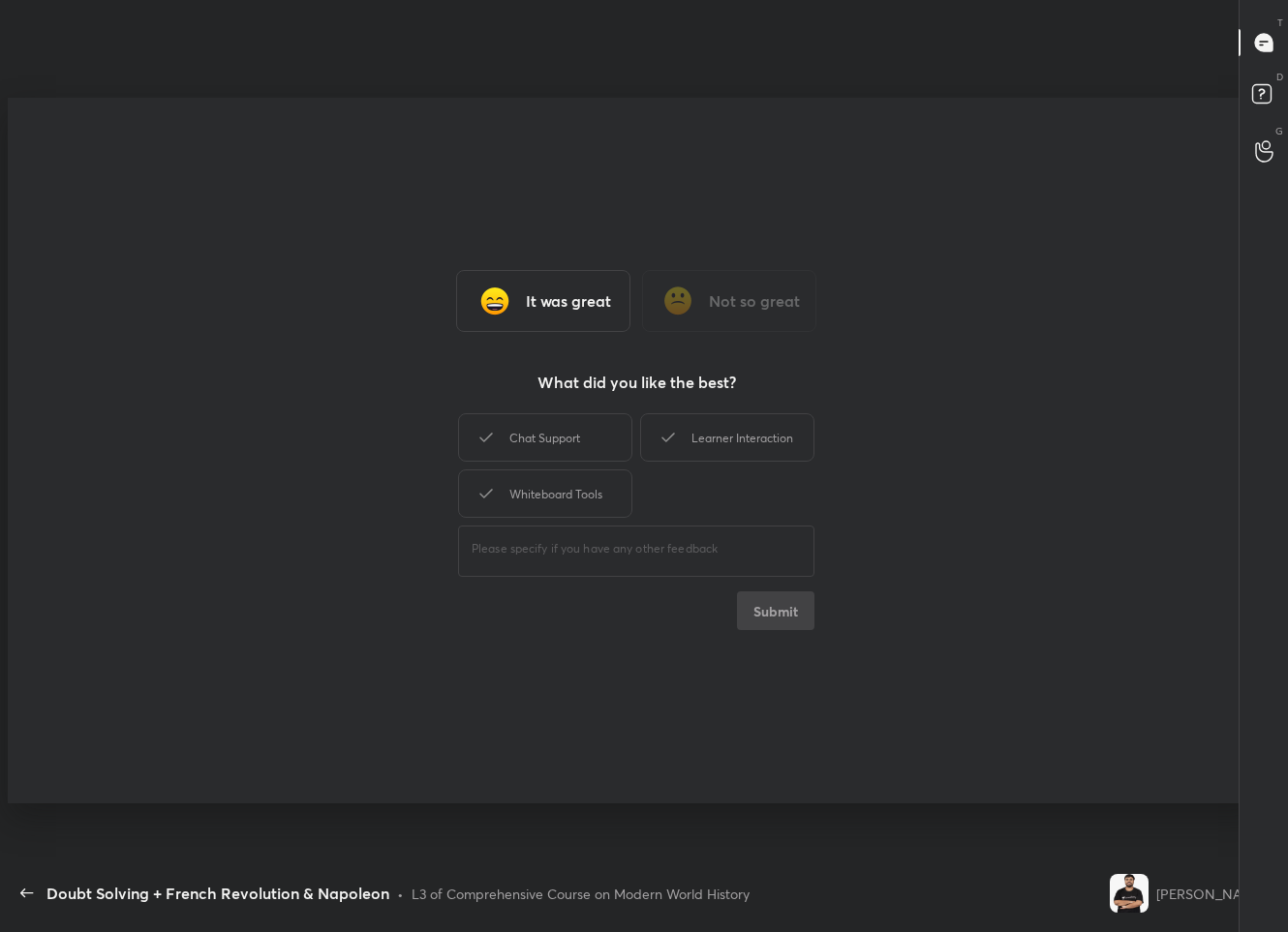
type textarea "x"
click at [687, 431] on div "Learner Interaction" at bounding box center [727, 438] width 174 height 48
click at [780, 620] on button "Submit" at bounding box center [776, 610] width 78 height 39
